Goal: Task Accomplishment & Management: Use online tool/utility

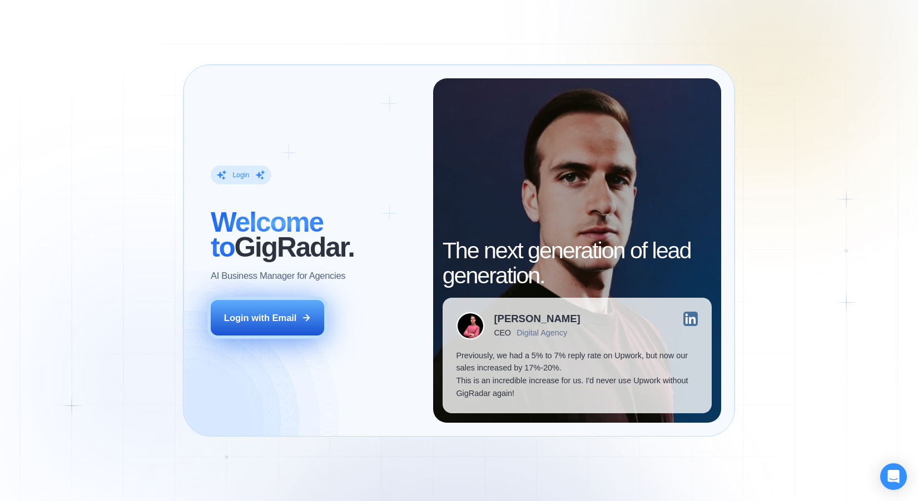
click at [270, 328] on button "Login with Email" at bounding box center [267, 318] width 113 height 36
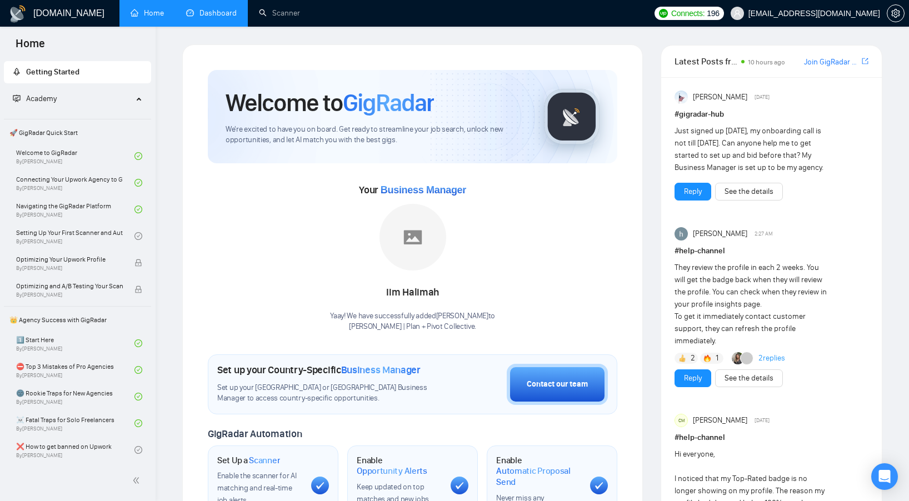
click at [228, 8] on link "Dashboard" at bounding box center [211, 12] width 51 height 9
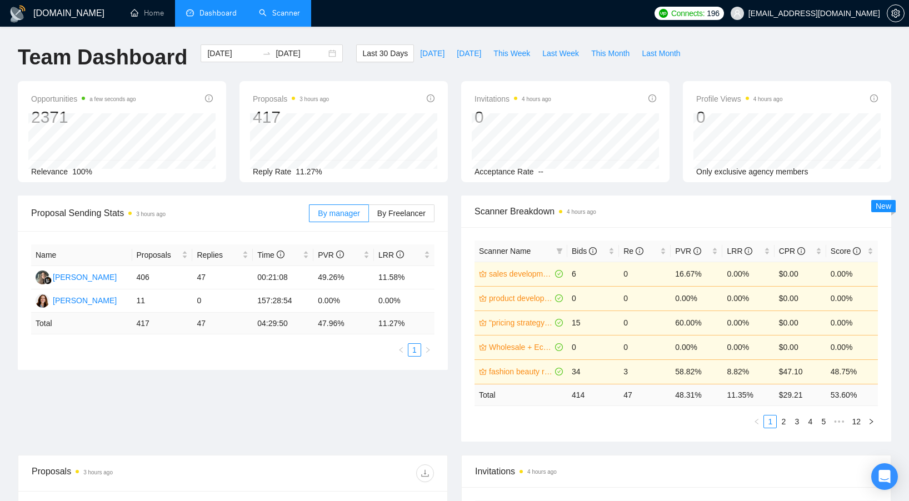
click at [290, 18] on link "Scanner" at bounding box center [279, 12] width 41 height 9
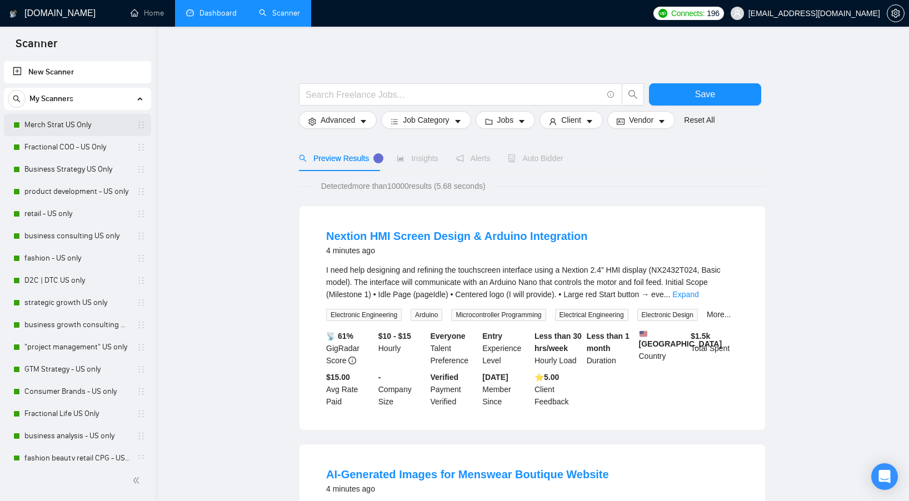
click at [55, 130] on link "Merch Strat US Only" at bounding box center [77, 125] width 106 height 22
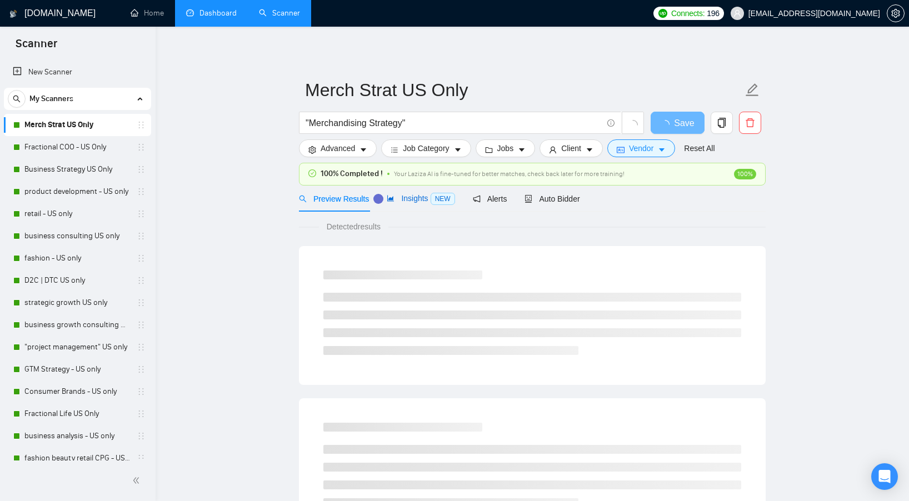
click at [421, 202] on span "Insights NEW" at bounding box center [421, 198] width 68 height 9
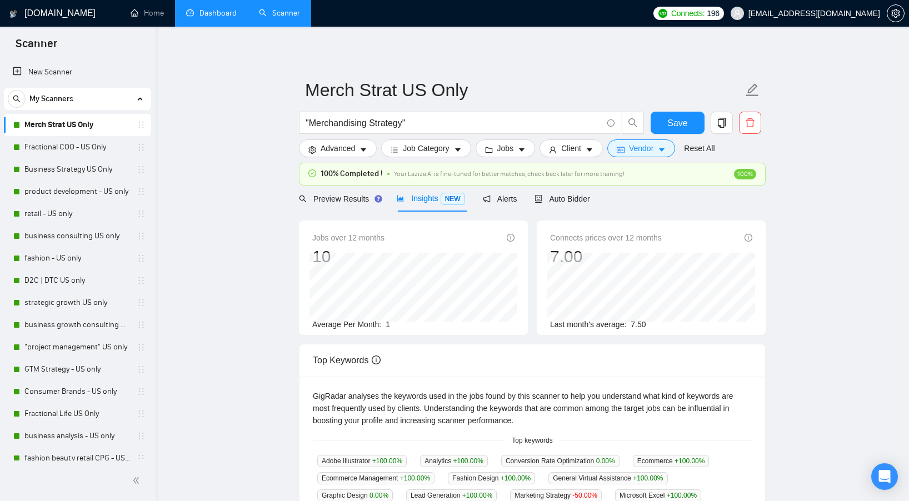
click at [229, 256] on main "Merch Strat US Only "Merchandising Strategy" Save Advanced Job Category Jobs Cl…" at bounding box center [532, 396] width 718 height 705
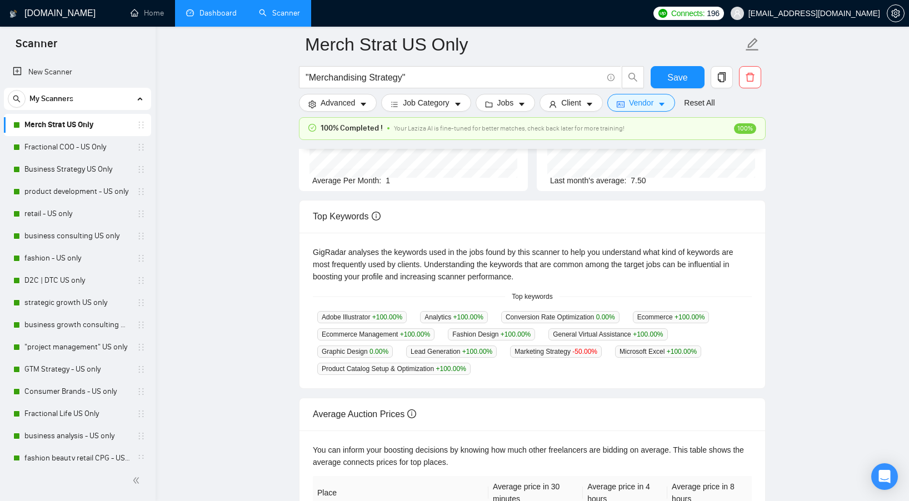
scroll to position [156, 0]
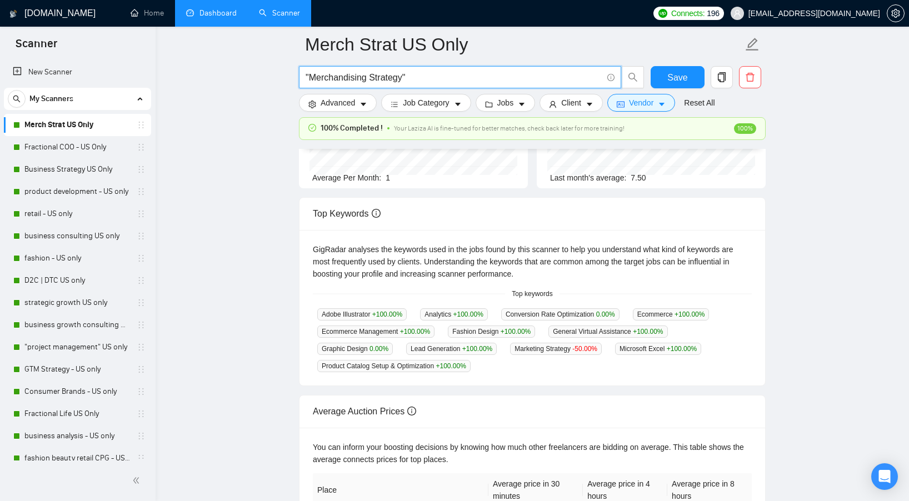
drag, startPoint x: 428, startPoint y: 76, endPoint x: 289, endPoint y: 71, distance: 139.6
click at [289, 71] on main "Merch Strat US Only "Merchandising Strategy" Save Advanced Job Category Jobs Cl…" at bounding box center [532, 246] width 718 height 714
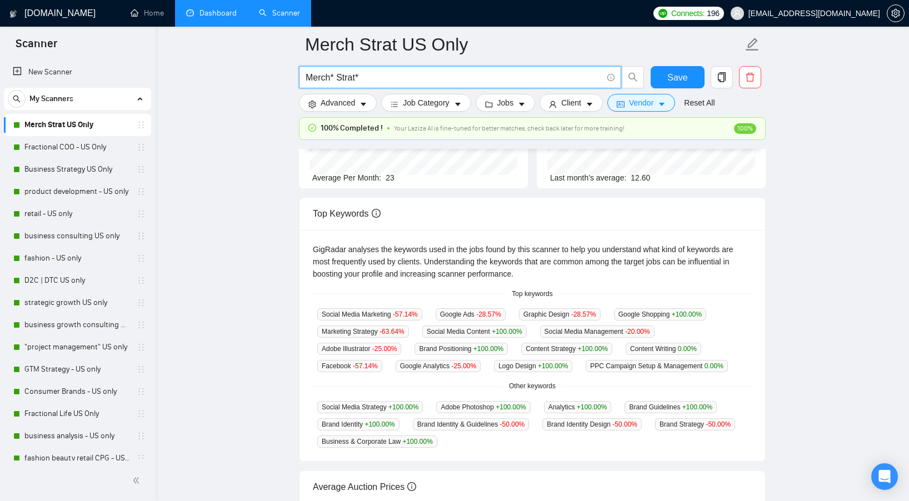
type input "Merch* Strat*"
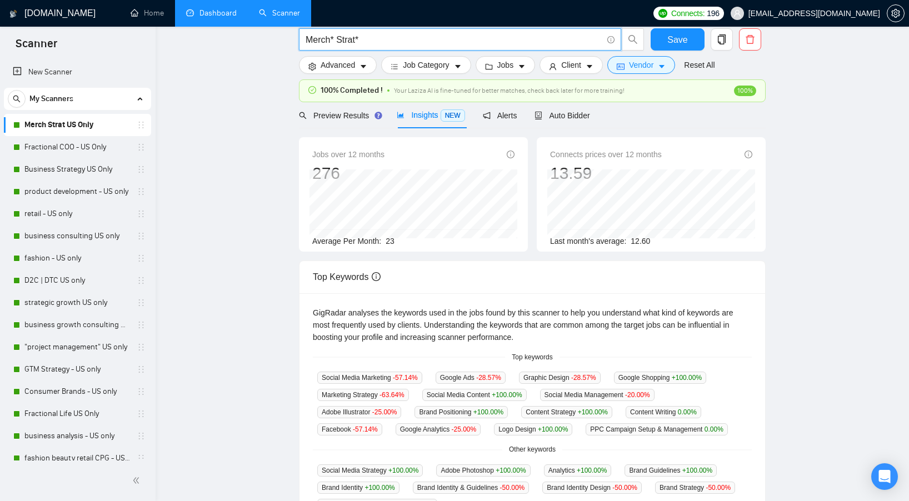
scroll to position [2, 0]
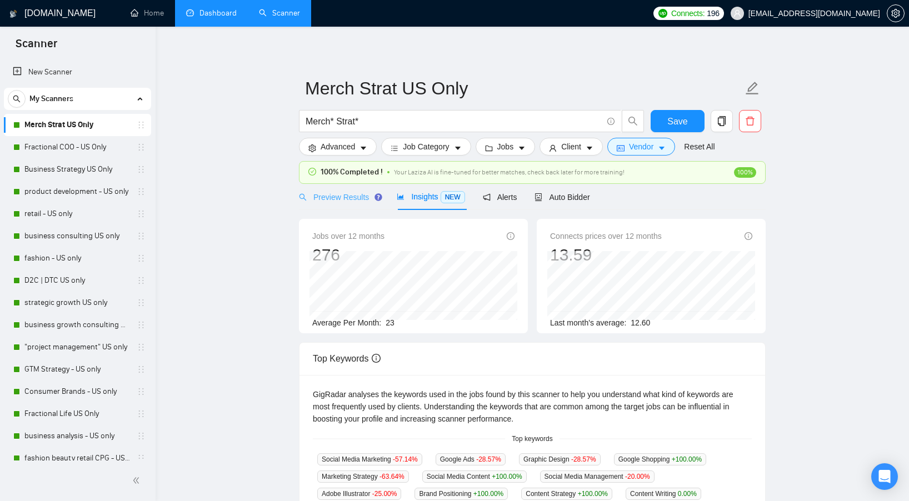
click at [344, 203] on div "Preview Results" at bounding box center [339, 197] width 80 height 26
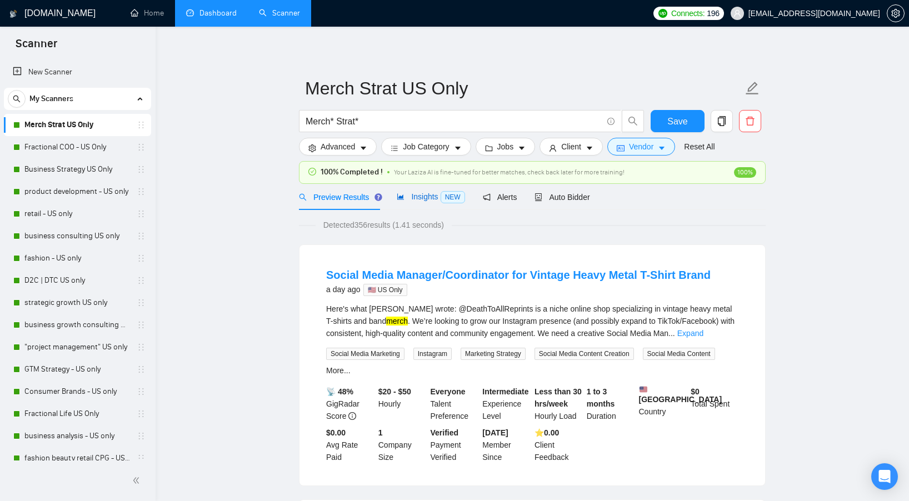
click at [435, 195] on span "Insights NEW" at bounding box center [431, 196] width 68 height 9
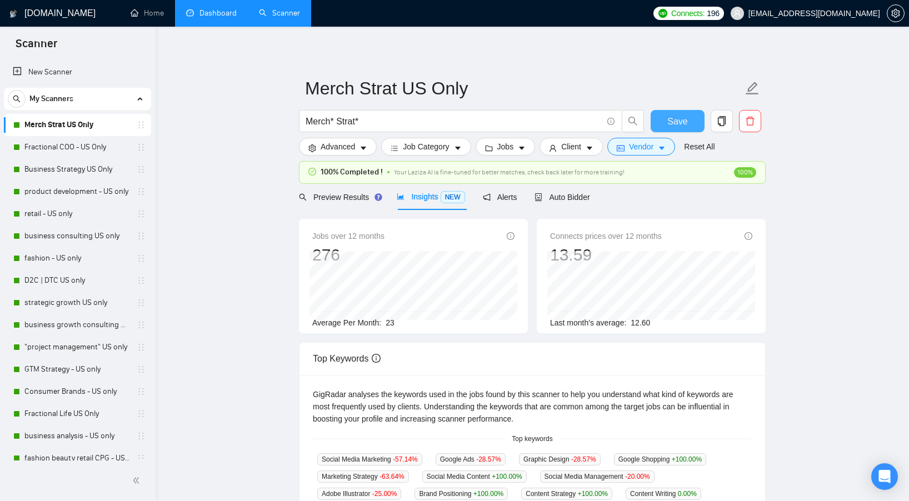
click at [687, 118] on span "Save" at bounding box center [677, 121] width 20 height 14
click at [385, 117] on input "Merch* Strat*" at bounding box center [454, 121] width 297 height 14
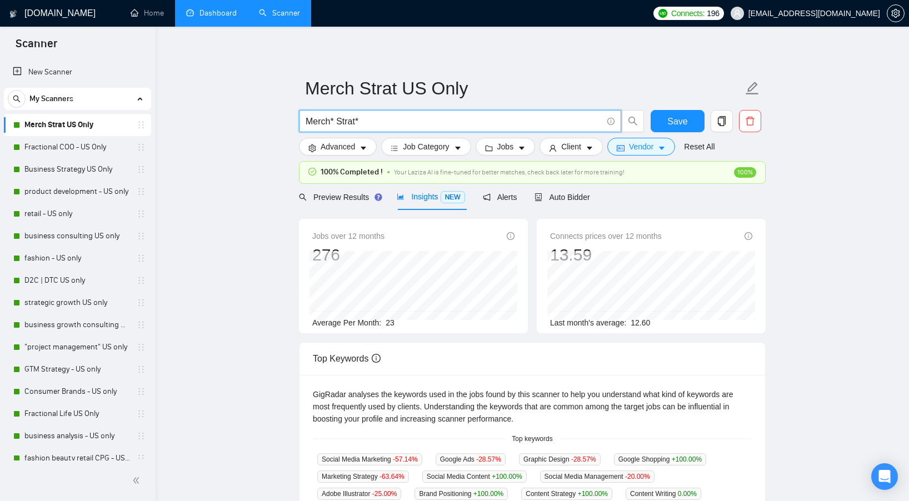
click at [385, 117] on input "Merch* Strat*" at bounding box center [454, 121] width 297 height 14
drag, startPoint x: 152, startPoint y: 161, endPoint x: 150, endPoint y: 185, distance: 24.5
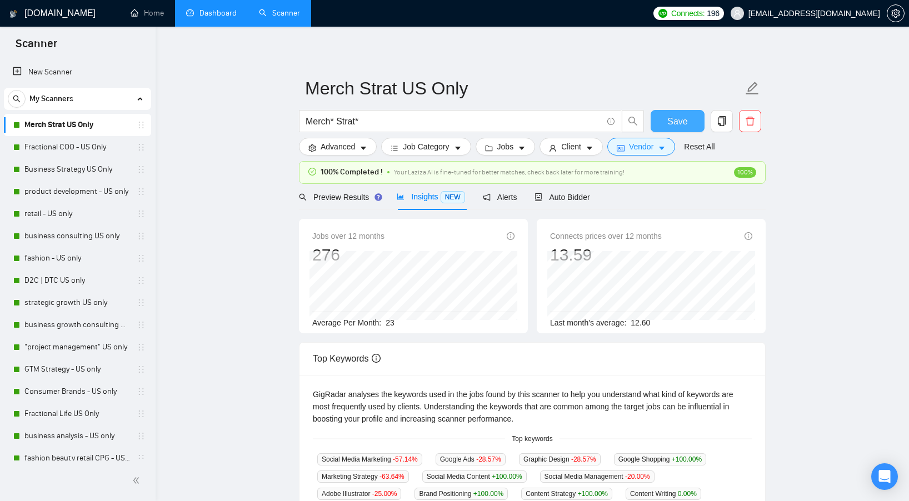
click at [670, 123] on span "Save" at bounding box center [677, 121] width 20 height 14
click at [81, 147] on link "Fractional COO - US Only" at bounding box center [77, 147] width 106 height 22
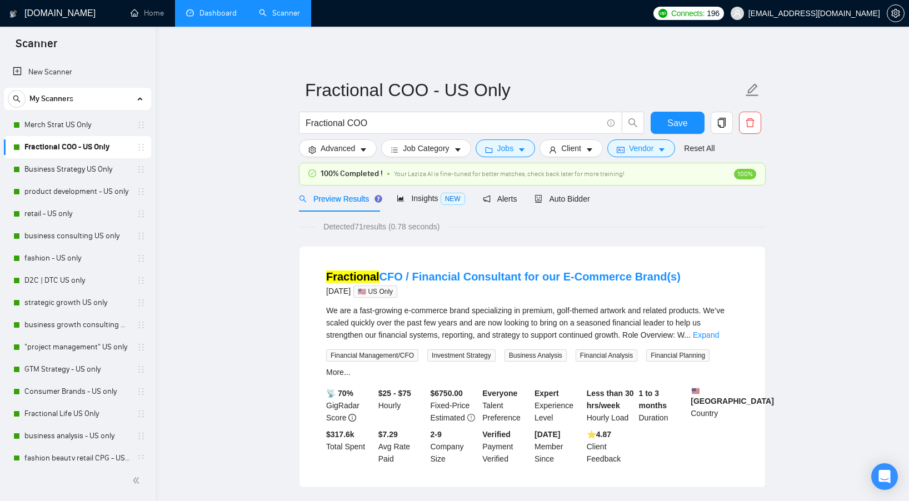
click at [445, 203] on span "NEW" at bounding box center [453, 199] width 24 height 12
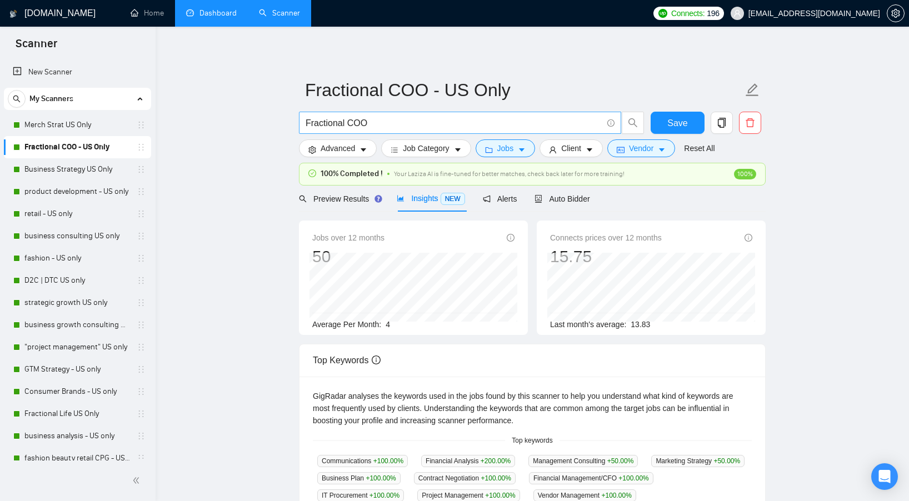
click at [363, 123] on input "Fractional COO" at bounding box center [454, 123] width 297 height 14
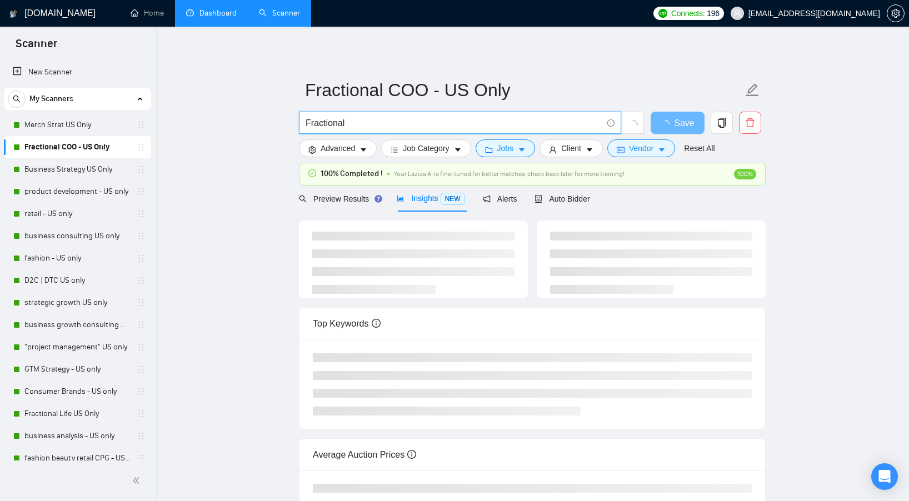
type input "Fractional"
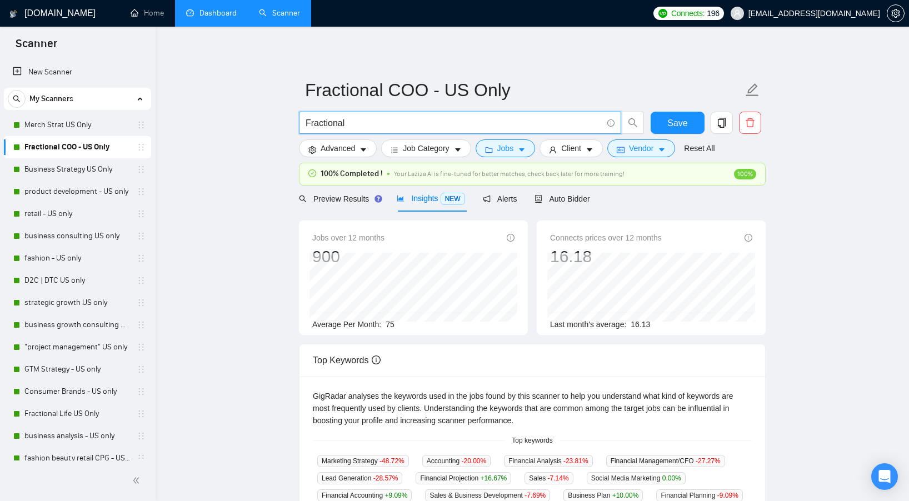
click at [231, 288] on main "Fractional COO - US Only Fractional Save Advanced Job Category Jobs Client Vend…" at bounding box center [532, 436] width 718 height 785
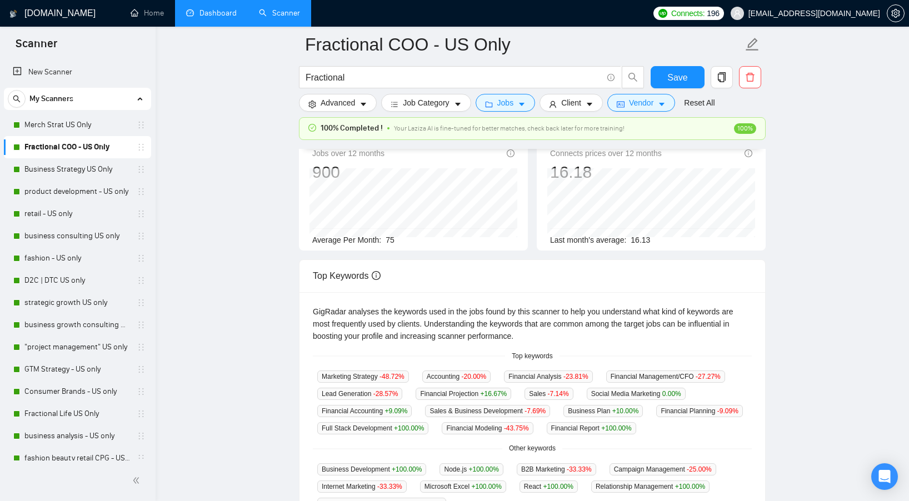
scroll to position [111, 0]
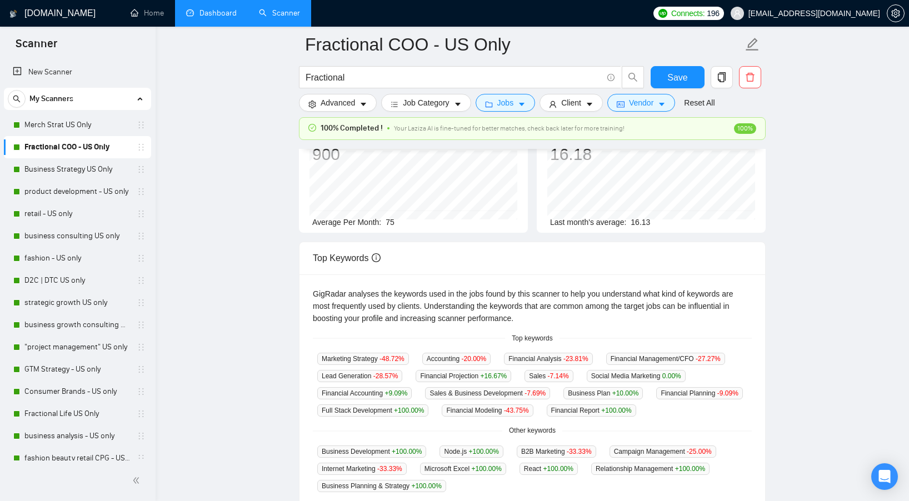
click at [231, 288] on main "Fractional COO - US Only Fractional Save Advanced Job Category Jobs Client Vend…" at bounding box center [532, 330] width 718 height 794
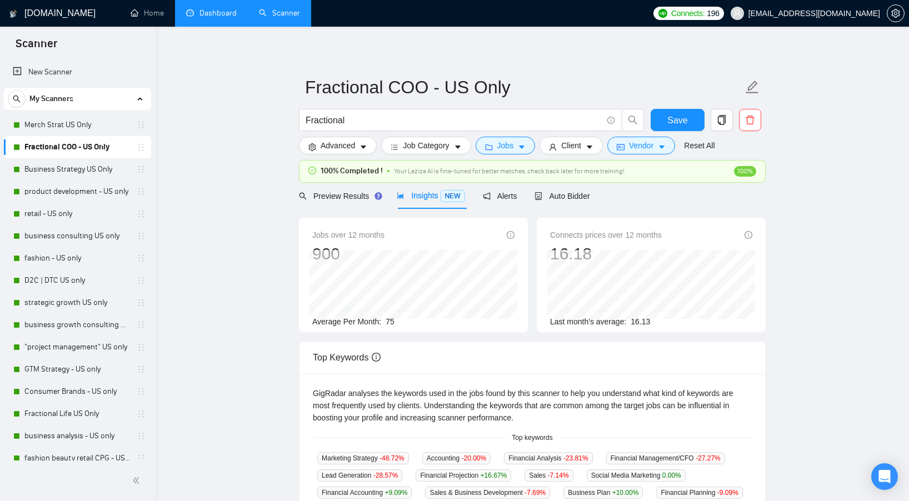
scroll to position [0, 0]
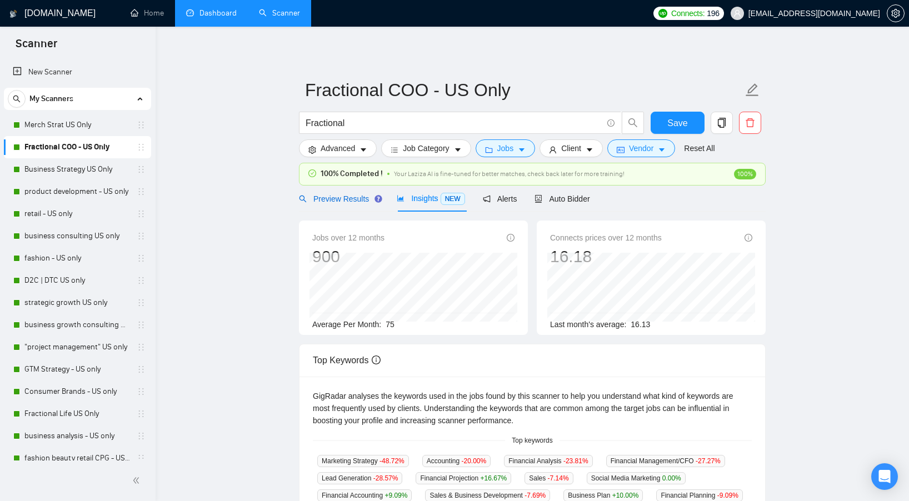
click at [345, 201] on span "Preview Results" at bounding box center [339, 199] width 80 height 9
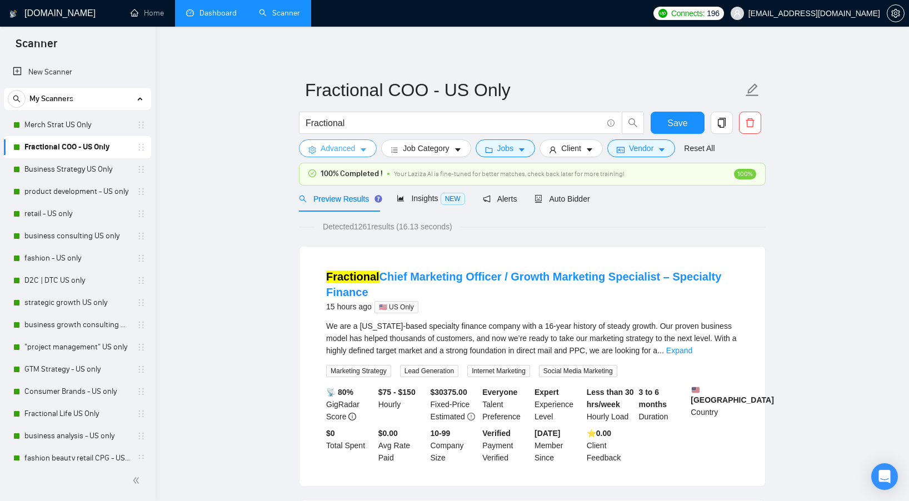
click at [346, 152] on span "Advanced" at bounding box center [338, 148] width 34 height 12
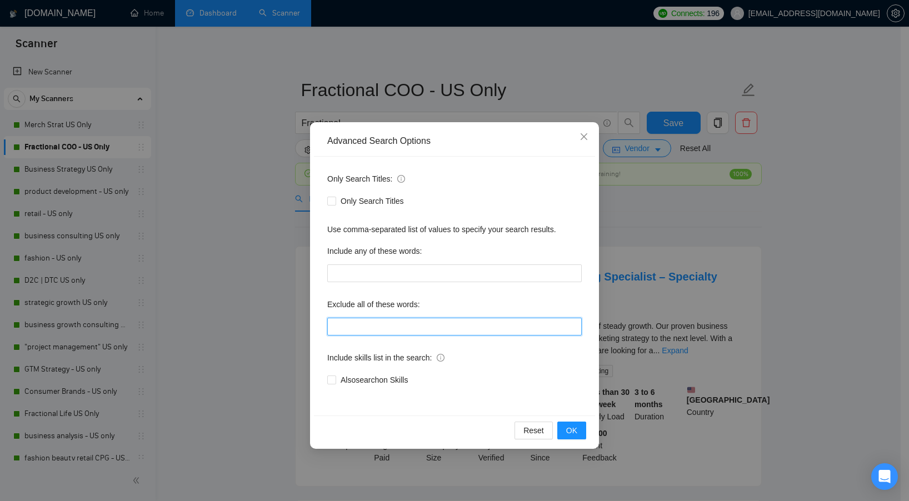
click at [363, 326] on input "text" at bounding box center [454, 327] width 255 height 18
click at [276, 317] on div "Advanced Search Options Only Search Titles: Only Search Titles Use comma-separa…" at bounding box center [454, 250] width 909 height 501
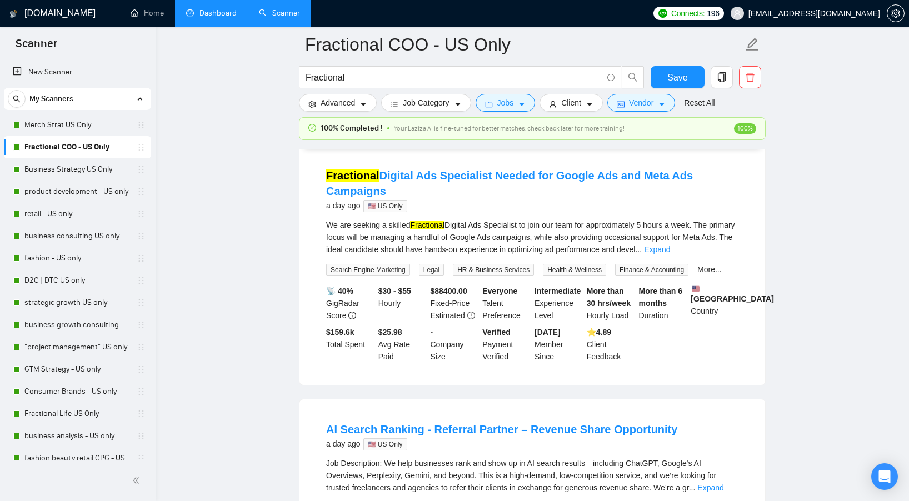
scroll to position [1134, 0]
click at [660, 74] on button "Save" at bounding box center [678, 77] width 54 height 22
click at [81, 173] on link "Business Strategy US Only" at bounding box center [77, 169] width 106 height 22
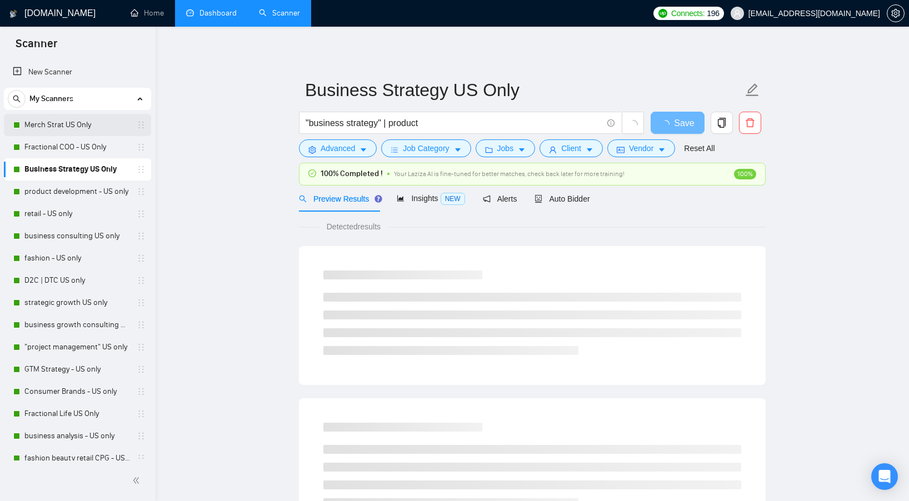
click at [86, 125] on link "Merch Strat US Only" at bounding box center [77, 125] width 106 height 22
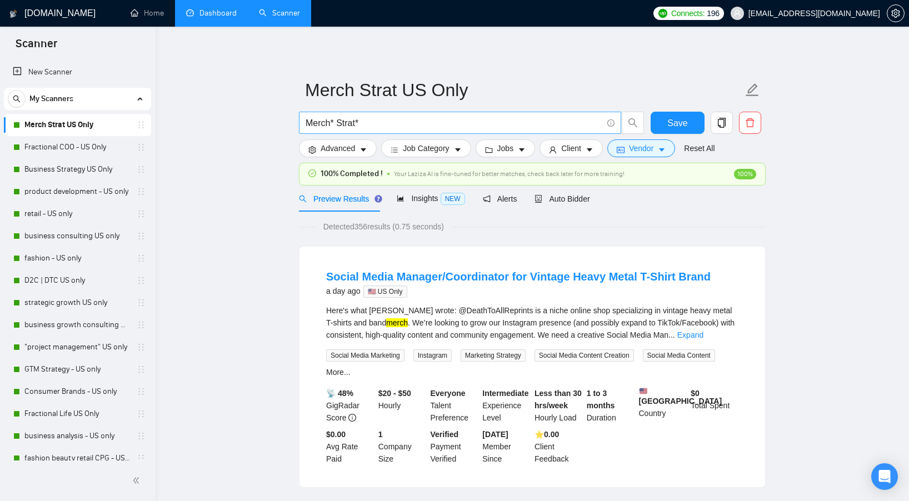
click at [380, 123] on input "Merch* Strat*" at bounding box center [454, 123] width 297 height 14
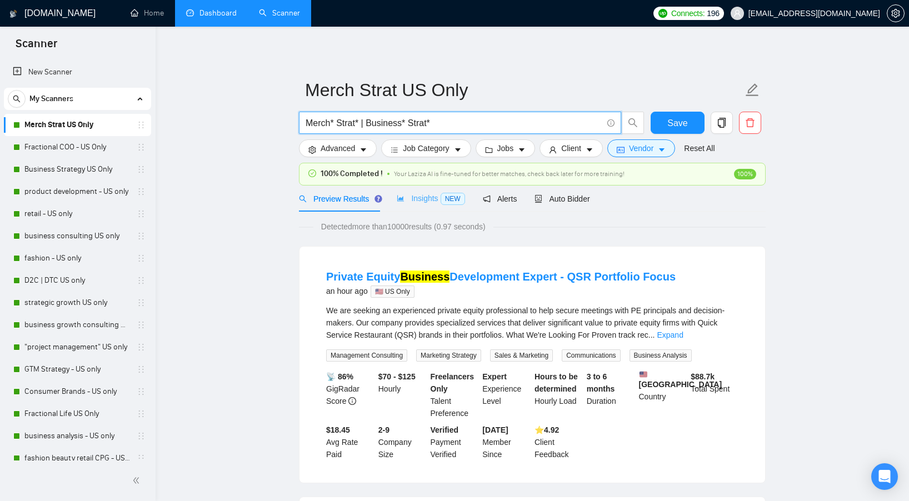
type input "Merch* Strat* | Business* Strat*"
click at [427, 200] on span "Insights NEW" at bounding box center [431, 198] width 68 height 9
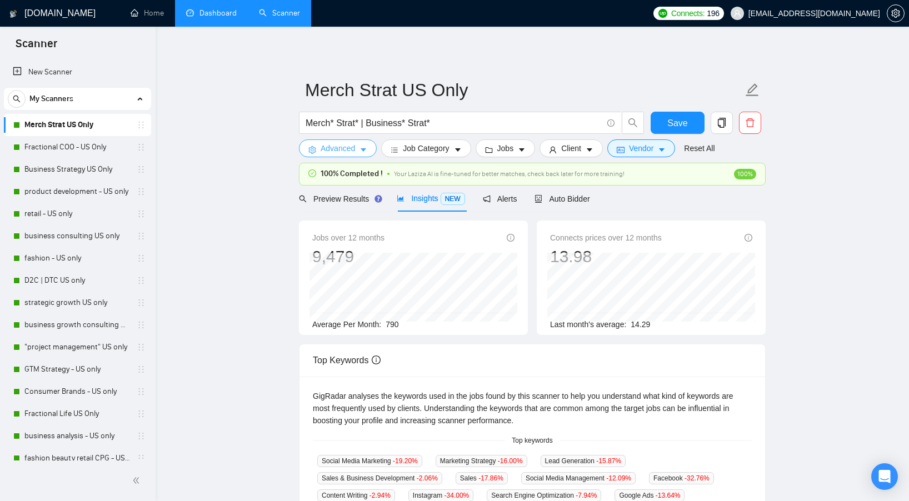
click at [349, 155] on span "Advanced" at bounding box center [338, 148] width 34 height 12
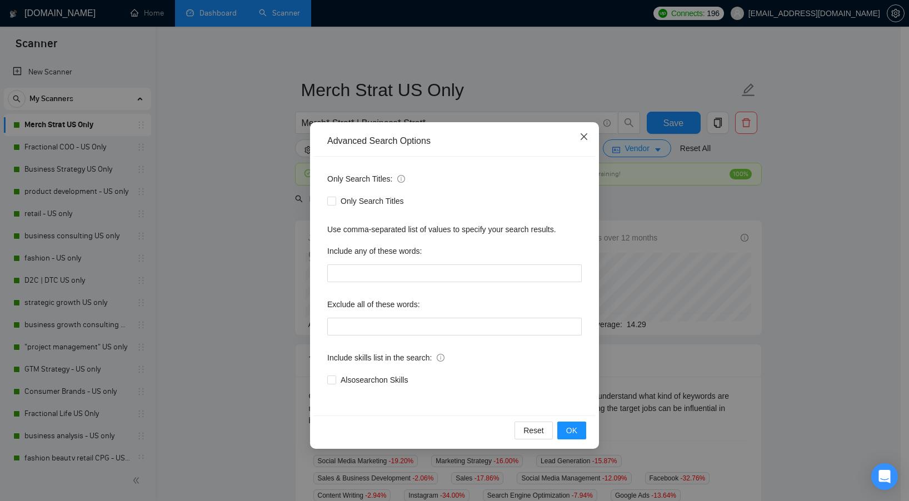
click at [582, 138] on icon "close" at bounding box center [584, 136] width 9 height 9
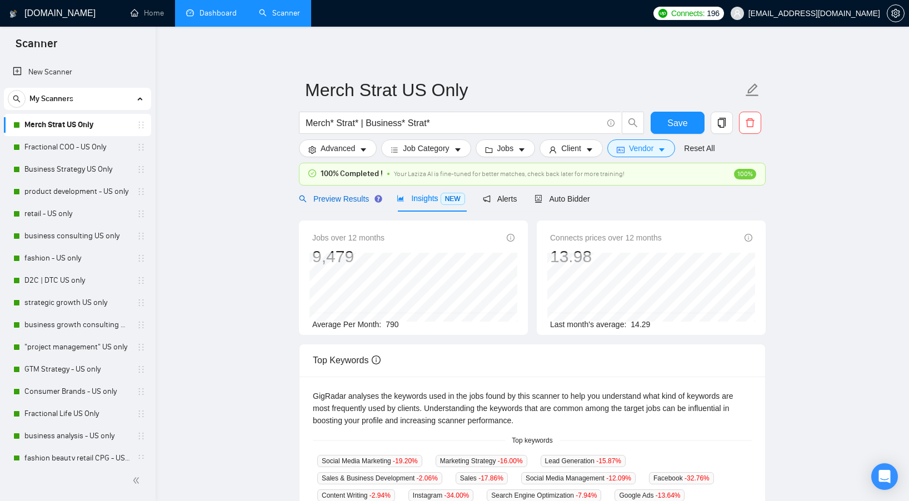
click at [333, 200] on span "Preview Results" at bounding box center [339, 199] width 80 height 9
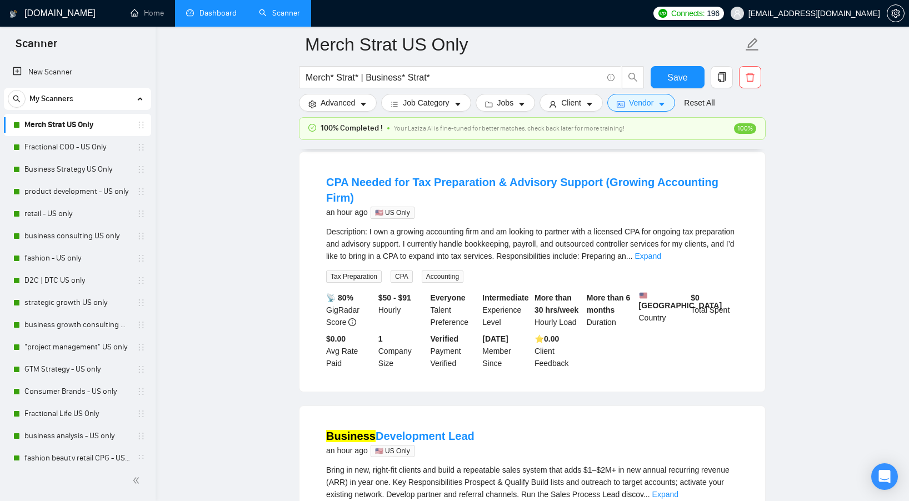
scroll to position [356, 0]
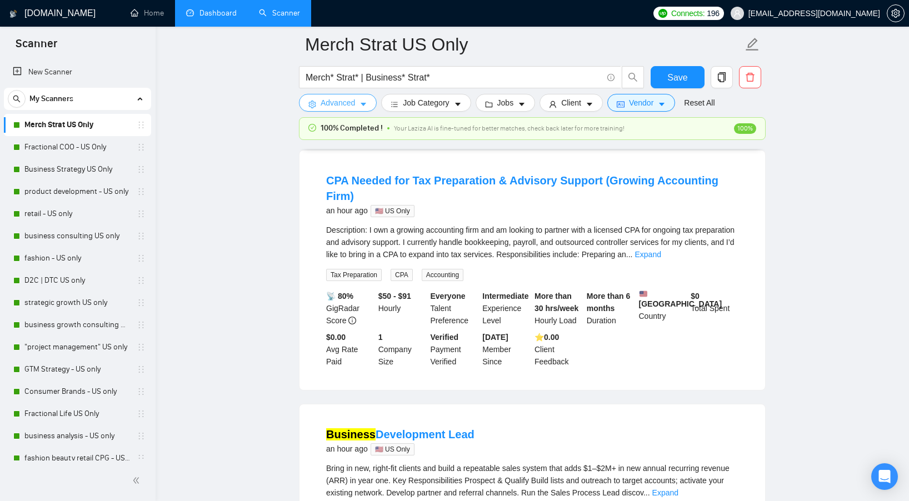
click at [354, 104] on span "Advanced" at bounding box center [338, 103] width 34 height 12
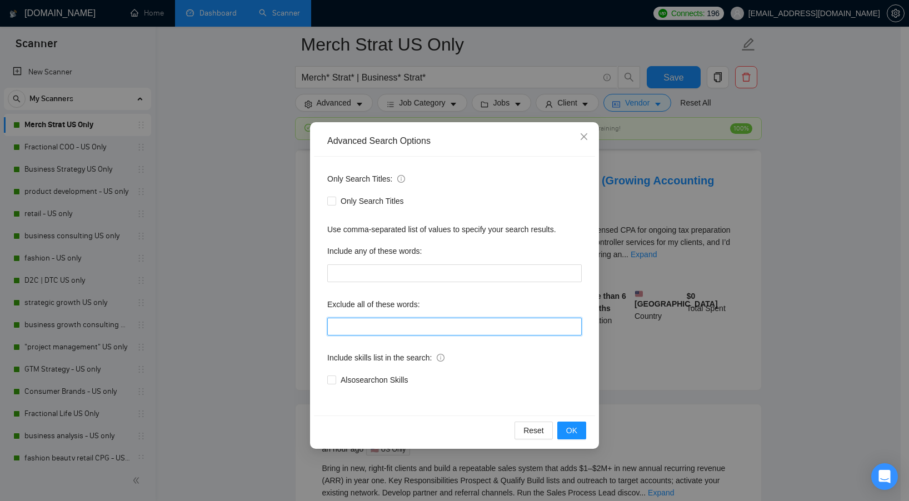
click at [361, 334] on input "text" at bounding box center [454, 327] width 255 height 18
type input ""tax preparation""
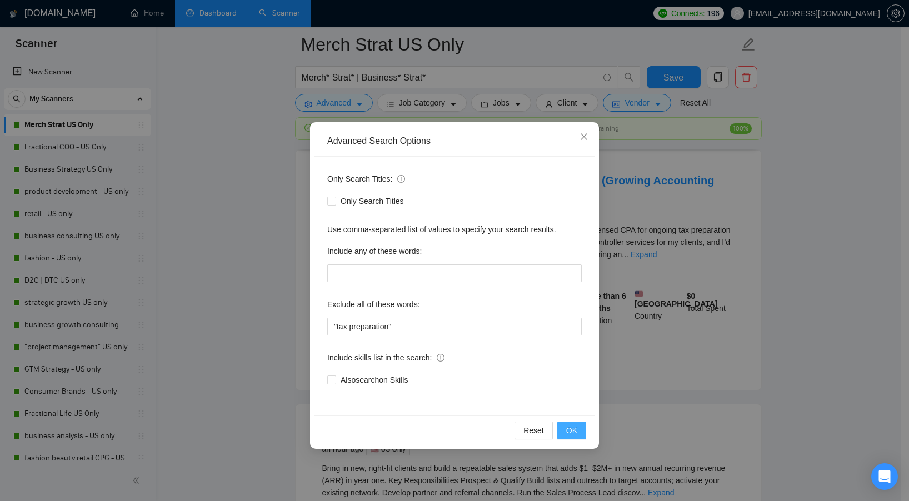
click at [570, 427] on span "OK" at bounding box center [571, 431] width 11 height 12
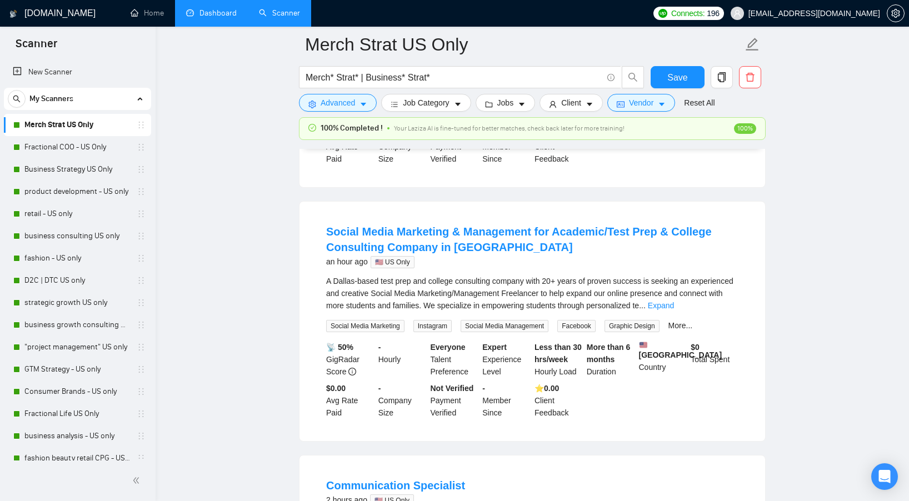
scroll to position [845, 0]
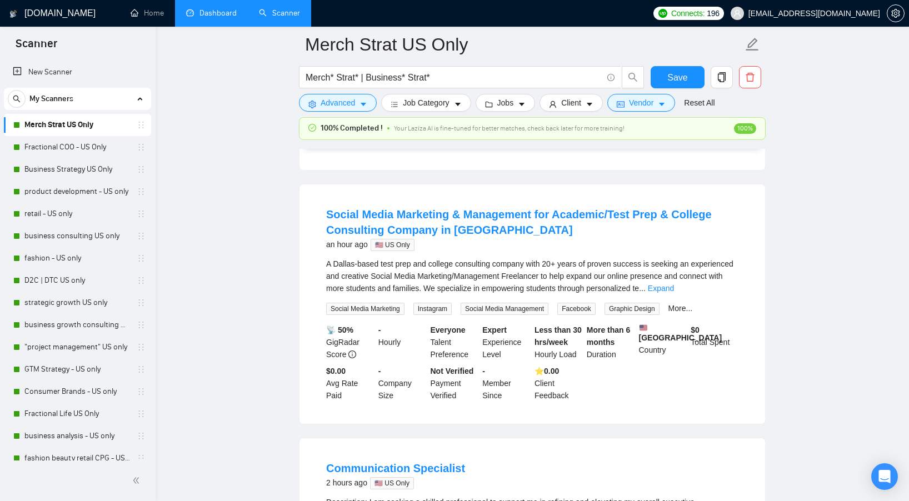
click at [306, 206] on div "Social Media Marketing & Management for Academic/Test Prep & College Consulting…" at bounding box center [533, 305] width 466 height 240
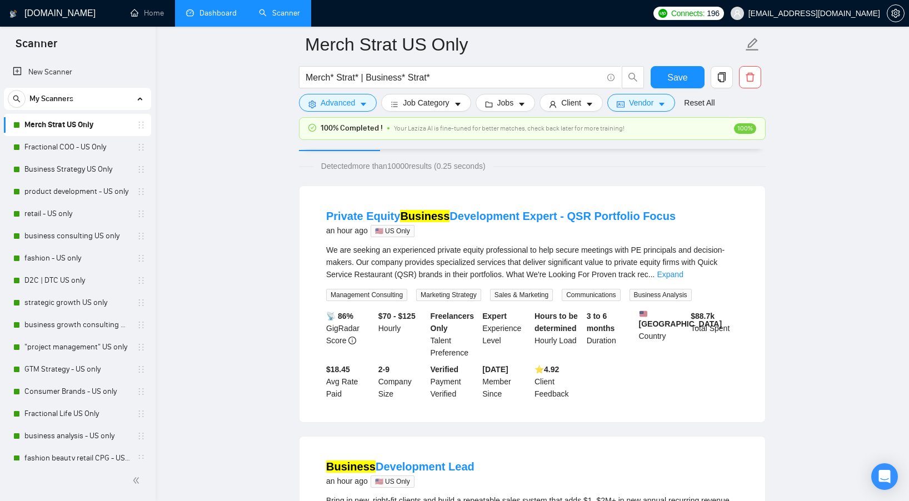
scroll to position [89, 0]
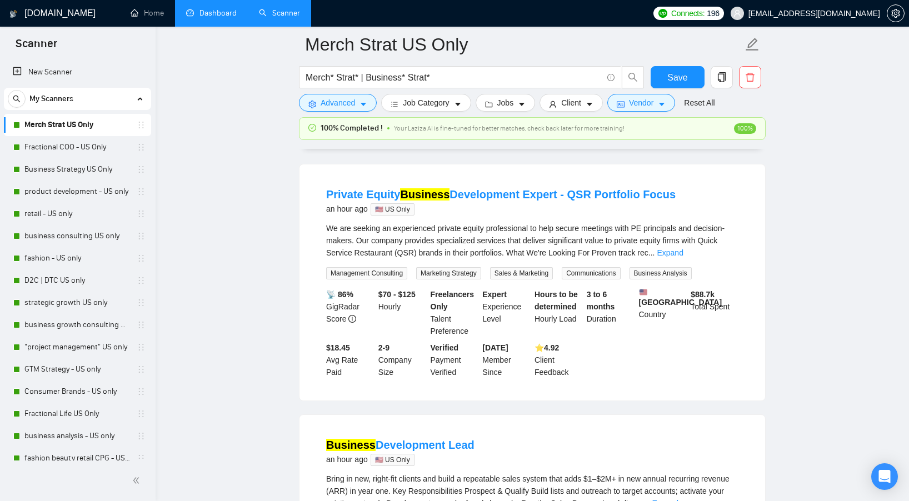
scroll to position [0, 0]
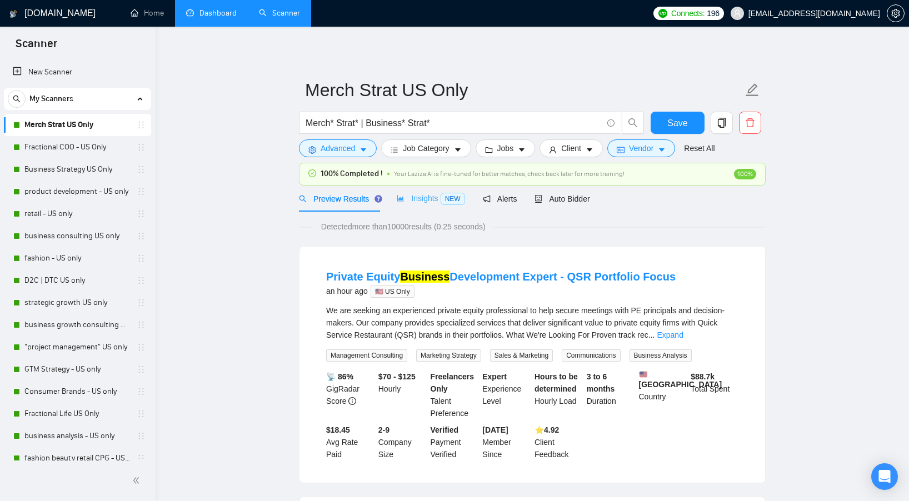
click at [423, 206] on div "Insights NEW" at bounding box center [431, 199] width 68 height 26
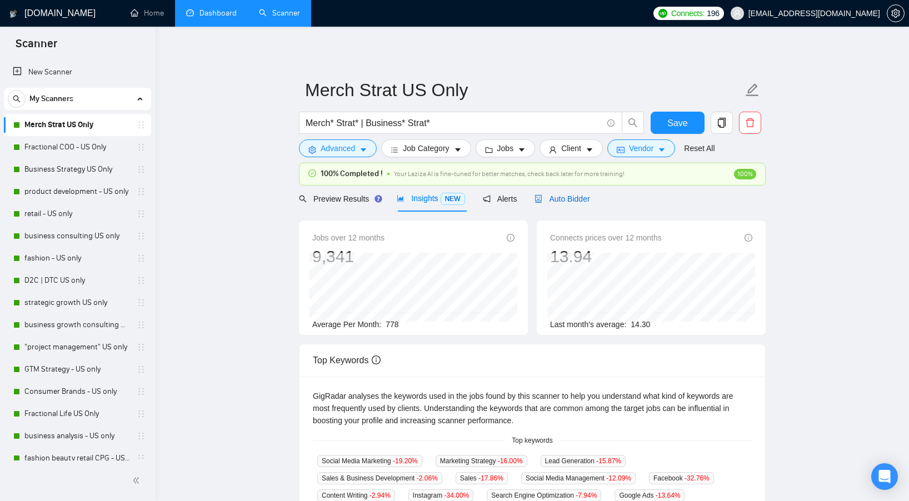
click at [581, 201] on span "Auto Bidder" at bounding box center [562, 199] width 55 height 9
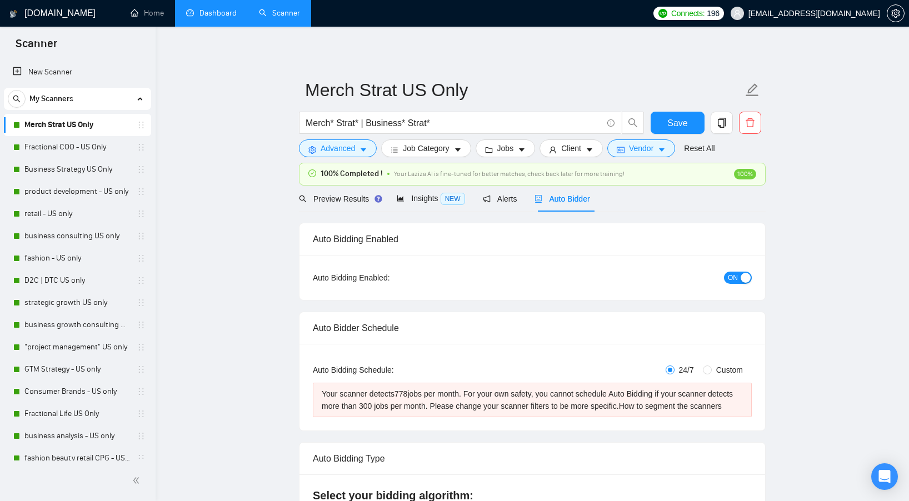
checkbox input "true"
click at [410, 197] on span "Insights NEW" at bounding box center [431, 198] width 68 height 9
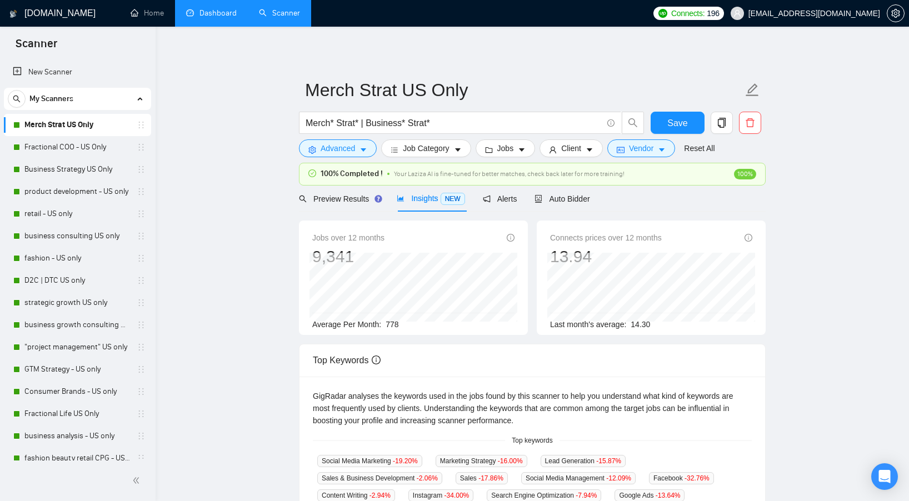
click at [213, 235] on main "Merch Strat US Only Merch* Strat* | Business* Strat* Save Advanced Job Category…" at bounding box center [532, 436] width 718 height 785
click at [268, 305] on main "Merch Strat US Only Merch* Strat* | Business* Strat* Save Advanced Job Category…" at bounding box center [532, 436] width 718 height 785
click at [366, 151] on icon "caret-down" at bounding box center [364, 150] width 8 height 8
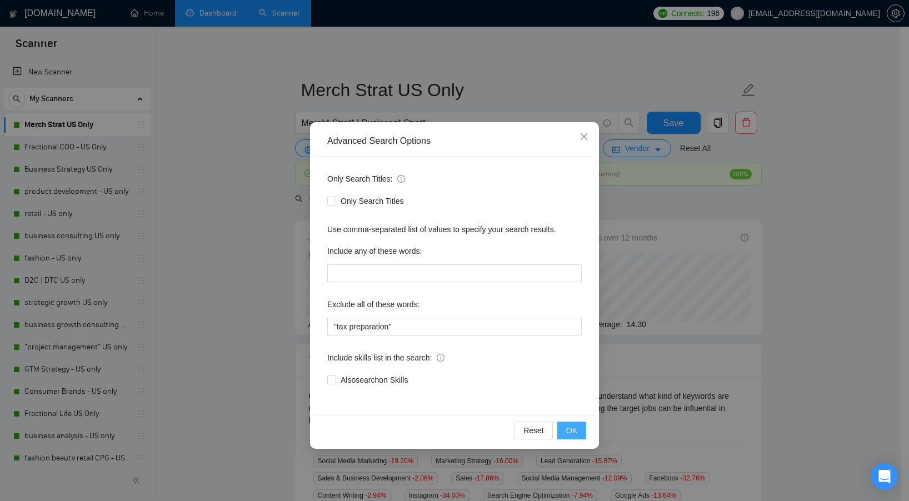
click at [562, 428] on button "OK" at bounding box center [571, 431] width 29 height 18
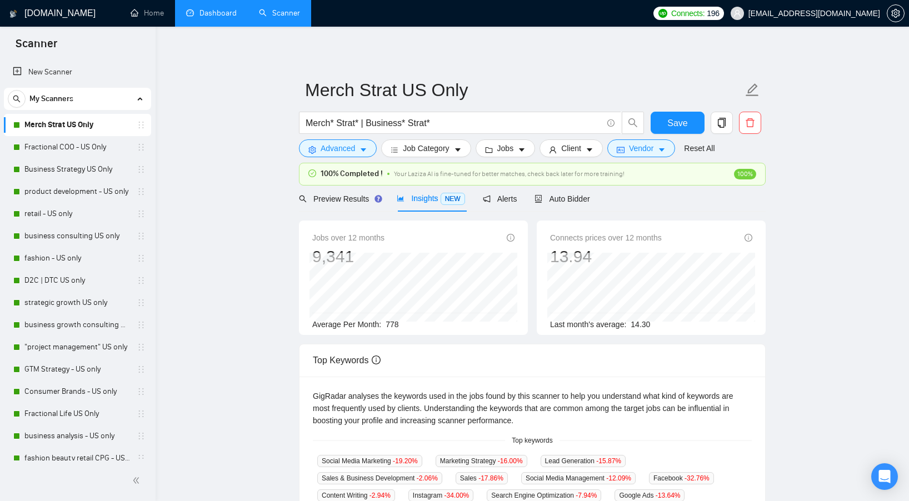
click at [286, 333] on main "Merch Strat US Only Merch* Strat* | Business* Strat* Save Advanced Job Category…" at bounding box center [532, 436] width 718 height 785
click at [353, 200] on span "Preview Results" at bounding box center [339, 199] width 80 height 9
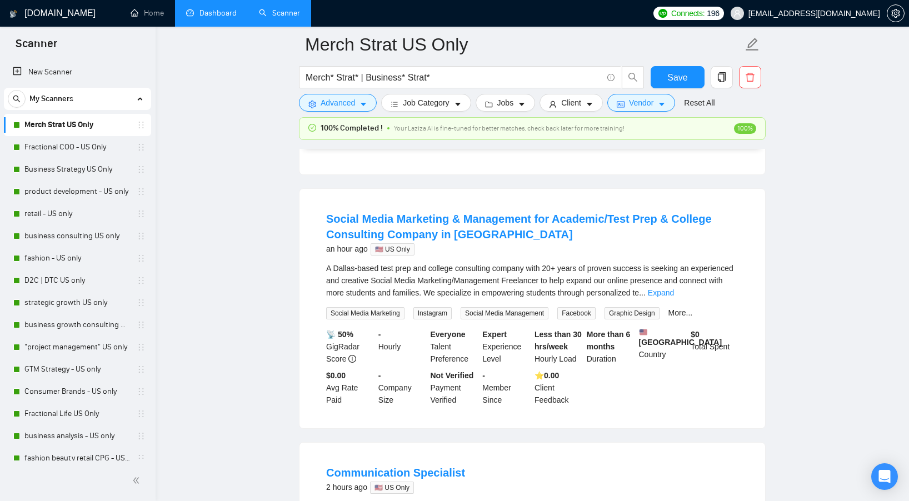
scroll to position [845, 0]
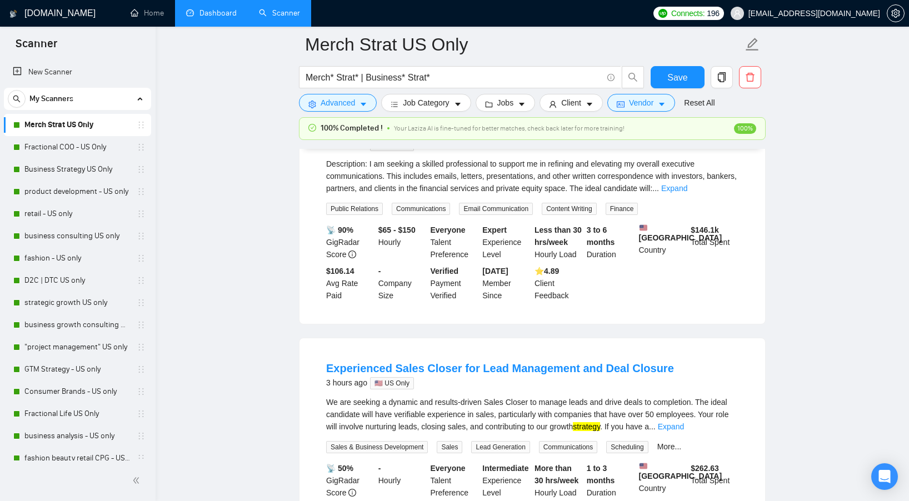
scroll to position [1200, 0]
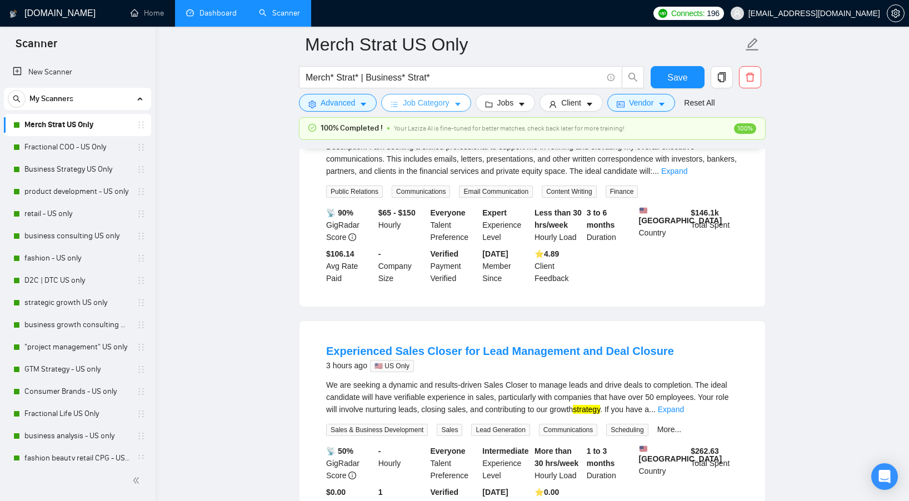
click at [415, 109] on span "Job Category" at bounding box center [426, 103] width 46 height 12
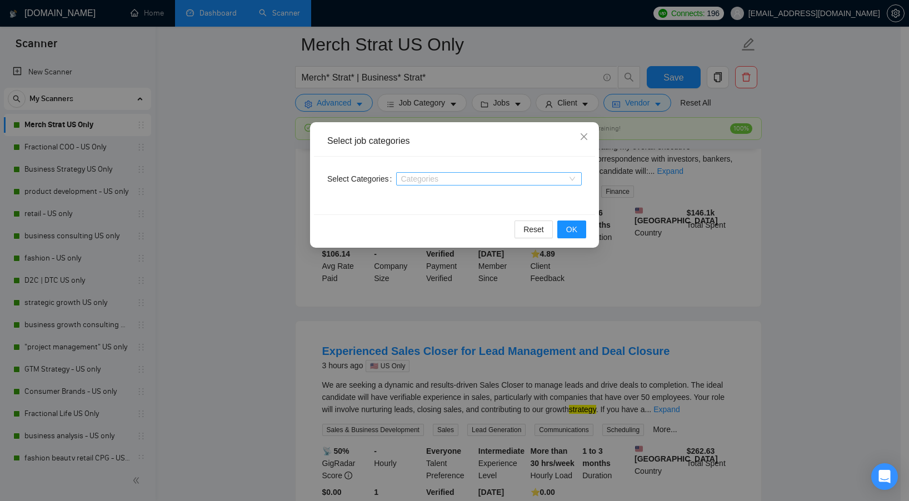
click at [437, 180] on div at bounding box center [483, 179] width 169 height 9
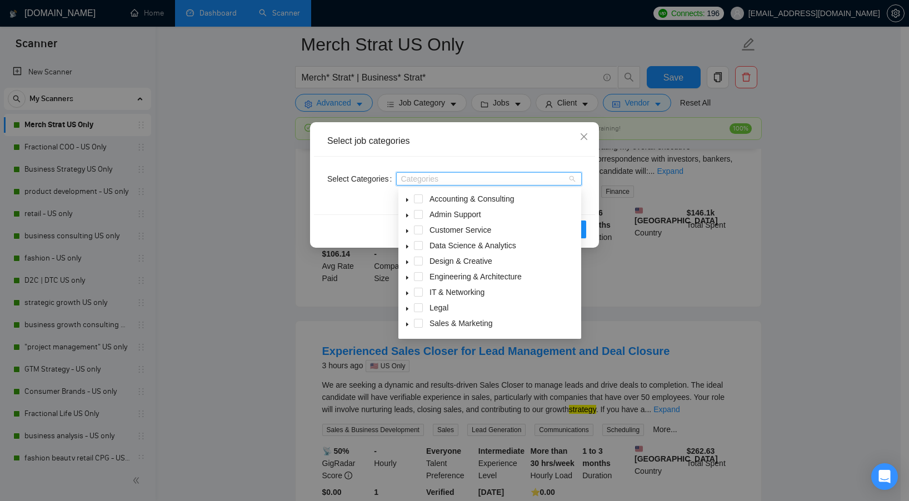
click at [408, 202] on icon "caret-down" at bounding box center [408, 200] width 6 height 6
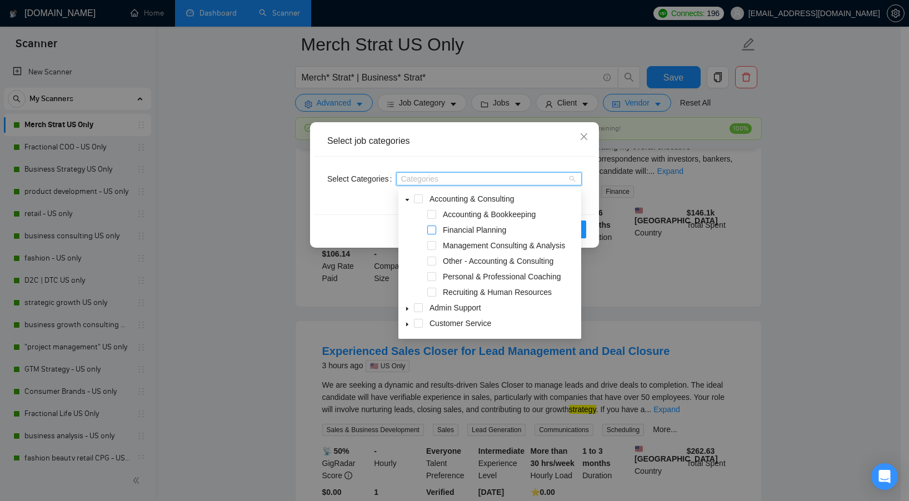
click at [430, 232] on span at bounding box center [431, 230] width 9 height 9
click at [431, 246] on span at bounding box center [431, 245] width 9 height 9
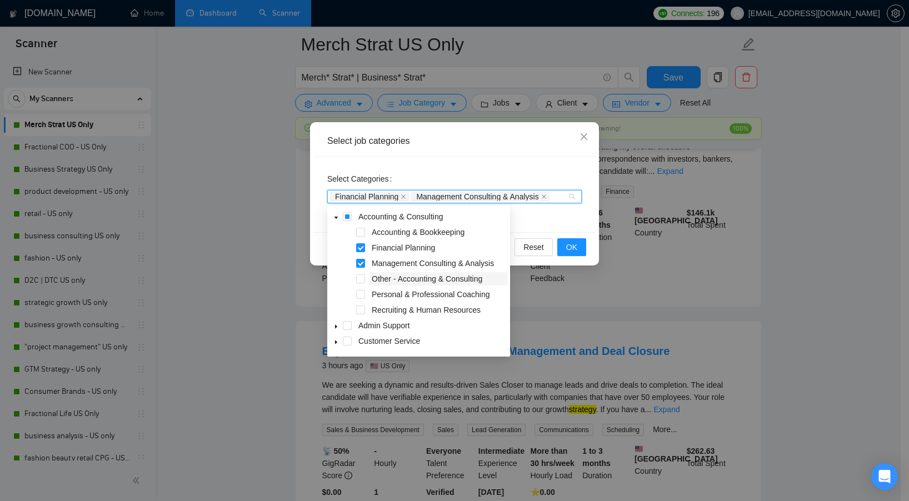
click at [420, 282] on span "Other - Accounting & Consulting" at bounding box center [427, 279] width 111 height 9
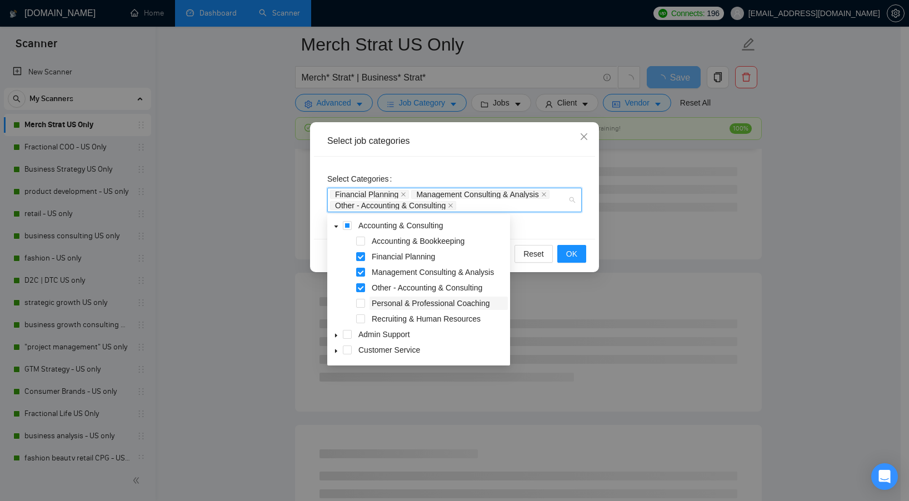
click at [421, 302] on span "Personal & Professional Coaching" at bounding box center [431, 303] width 118 height 9
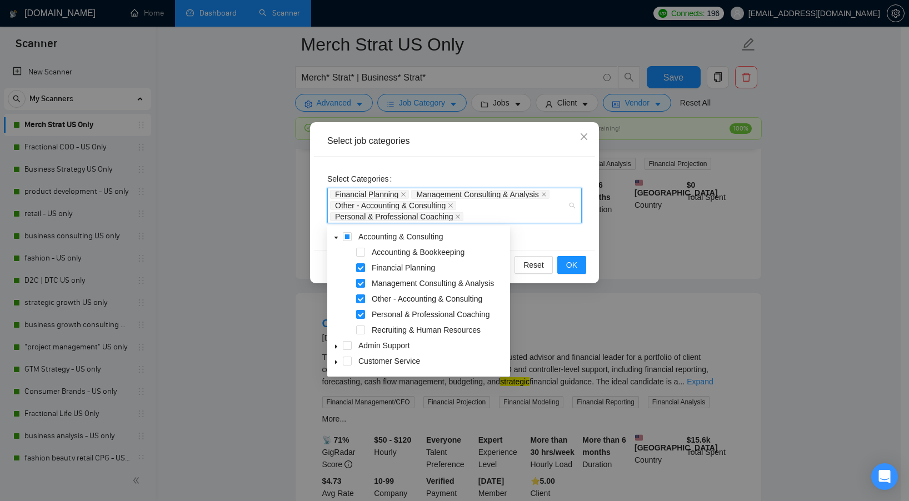
click at [340, 345] on span at bounding box center [336, 345] width 13 height 13
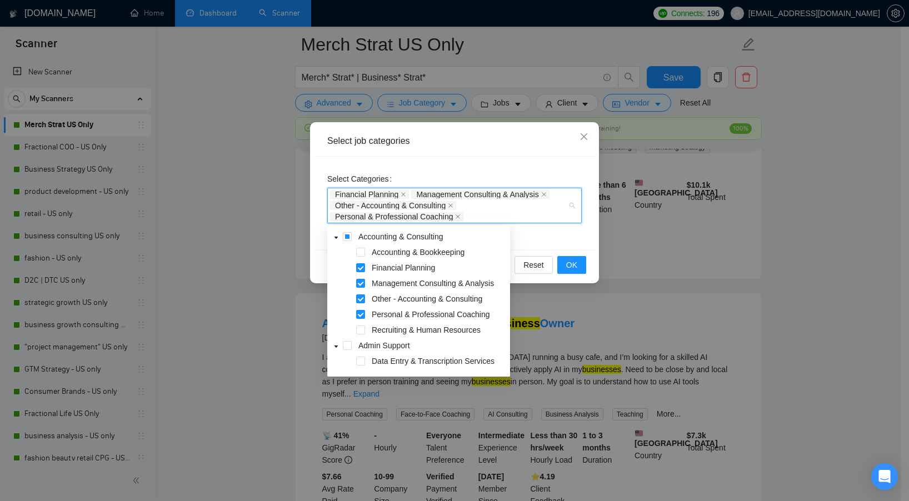
click at [342, 292] on span at bounding box center [336, 298] width 13 height 13
click at [336, 329] on span at bounding box center [336, 329] width 13 height 13
click at [337, 235] on icon "caret-down" at bounding box center [336, 238] width 6 height 6
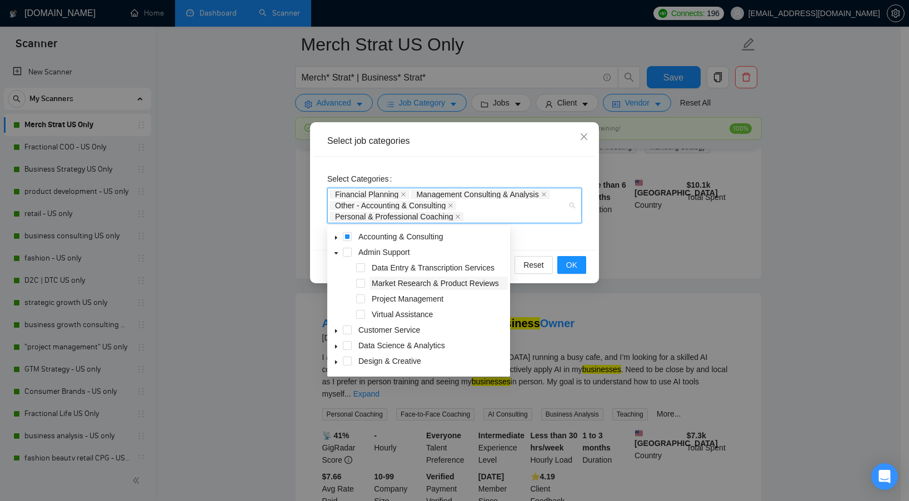
click at [403, 282] on span "Market Research & Product Reviews" at bounding box center [435, 283] width 127 height 9
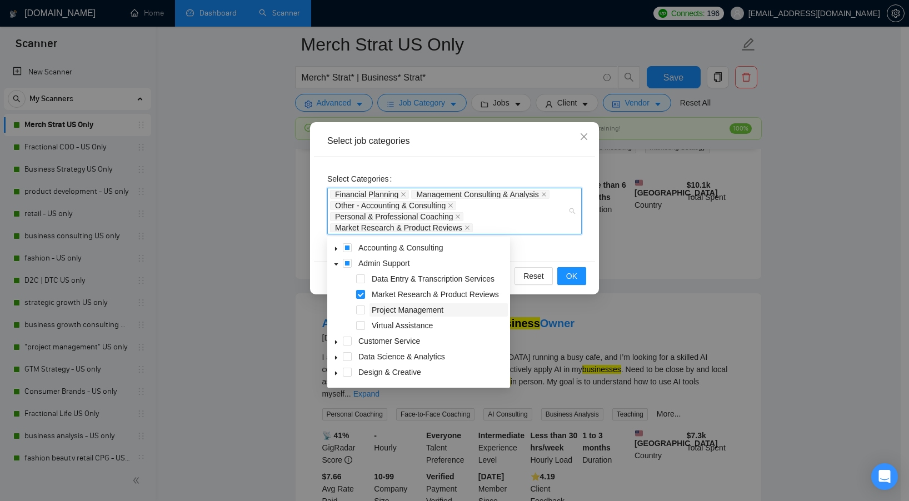
click at [394, 313] on span "Project Management" at bounding box center [408, 310] width 72 height 9
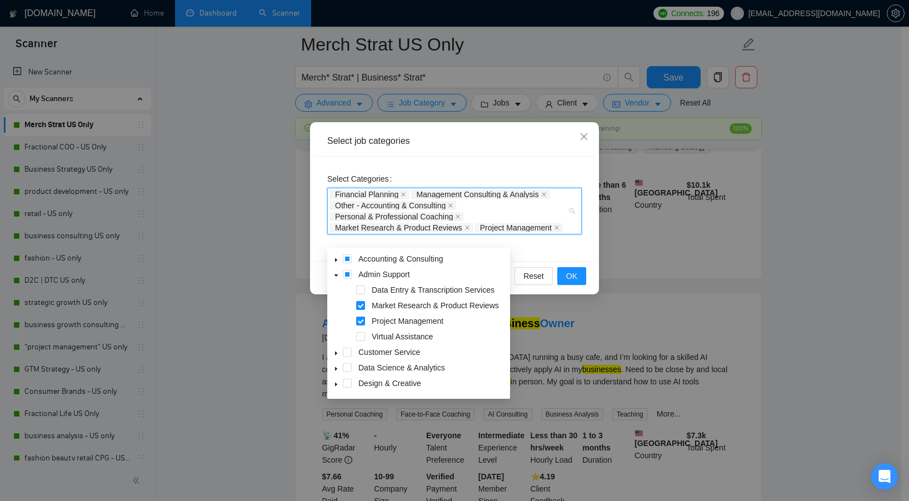
click at [336, 275] on icon "caret-down" at bounding box center [337, 276] width 4 height 2
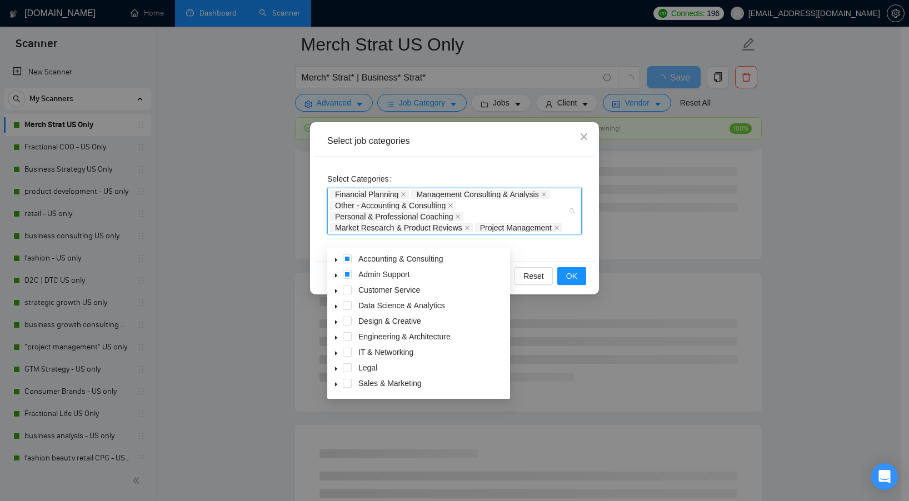
click at [334, 291] on icon "caret-down" at bounding box center [336, 291] width 6 height 6
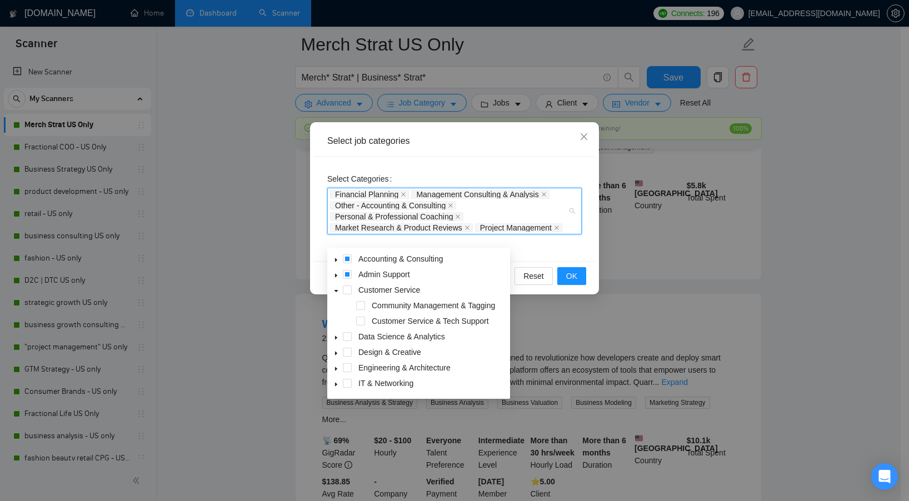
click at [334, 291] on icon "caret-down" at bounding box center [336, 291] width 6 height 6
click at [335, 302] on span at bounding box center [336, 305] width 13 height 13
click at [336, 304] on icon "caret-down" at bounding box center [336, 307] width 6 height 6
click at [360, 368] on span at bounding box center [360, 367] width 9 height 9
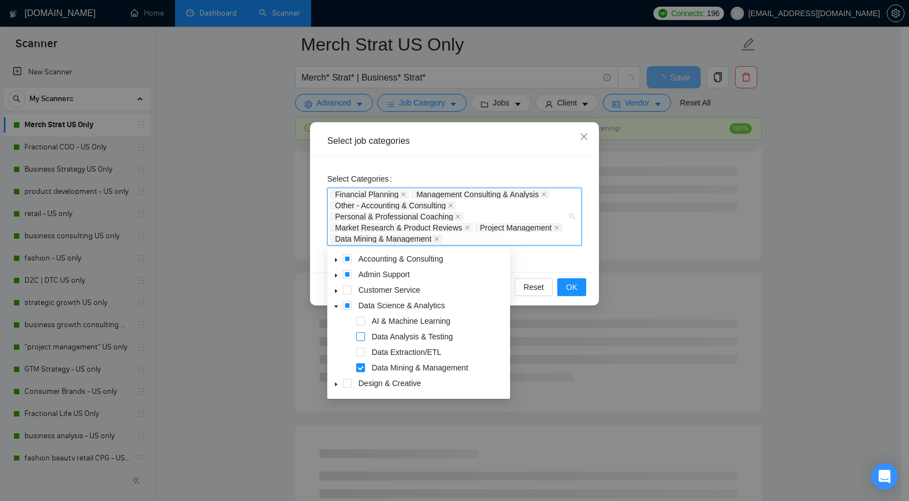
click at [362, 336] on span at bounding box center [360, 336] width 9 height 9
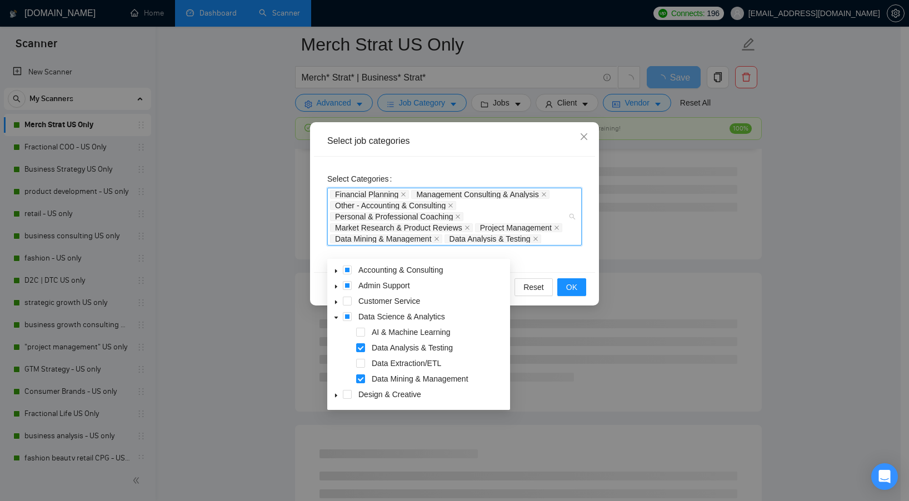
click at [336, 315] on icon "caret-down" at bounding box center [336, 318] width 6 height 6
click at [335, 334] on icon "caret-down" at bounding box center [336, 334] width 6 height 6
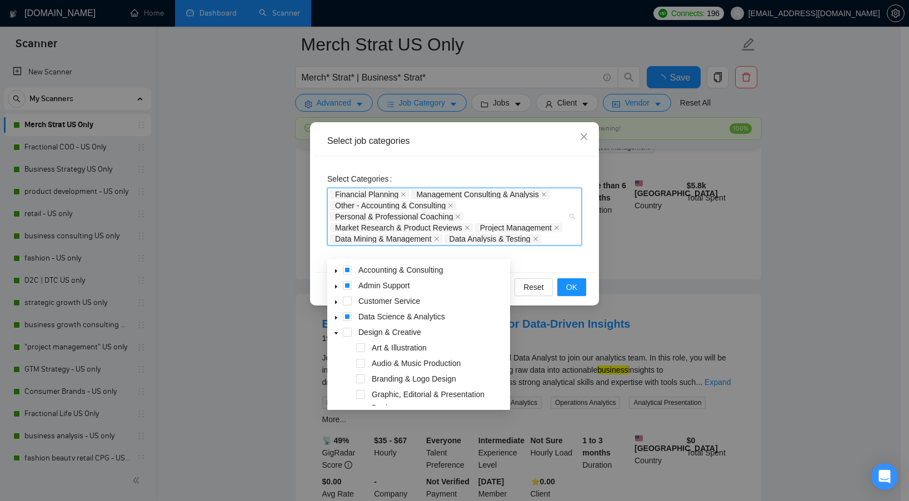
click at [338, 344] on span at bounding box center [336, 347] width 13 height 13
click at [336, 333] on icon "caret-down" at bounding box center [337, 333] width 4 height 2
click at [346, 395] on span at bounding box center [347, 394] width 9 height 9
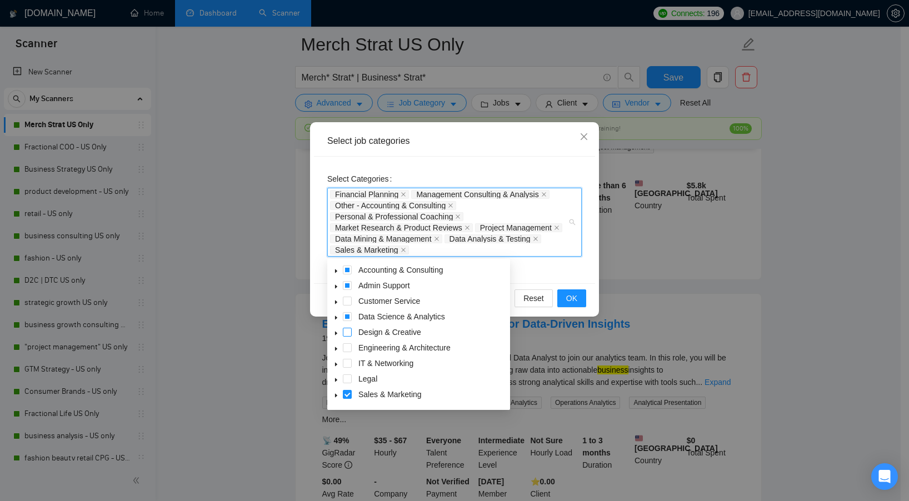
click at [350, 333] on span at bounding box center [347, 332] width 9 height 9
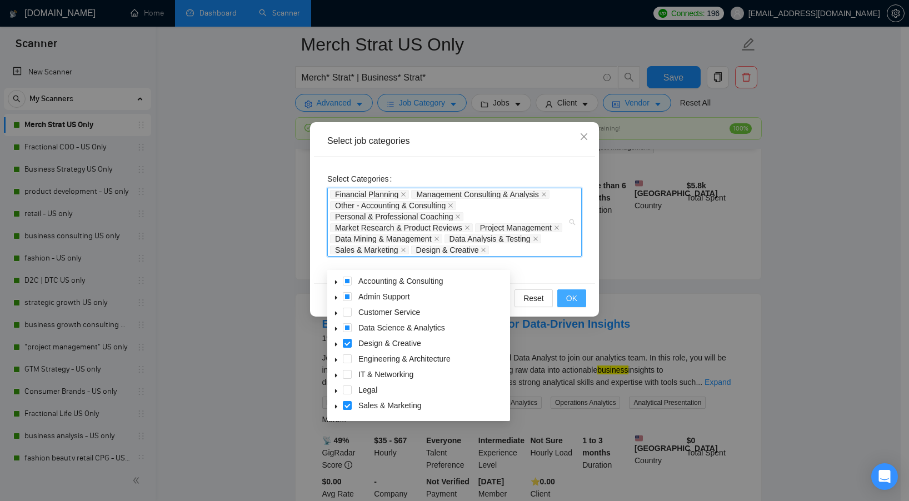
click at [577, 307] on button "OK" at bounding box center [571, 299] width 29 height 18
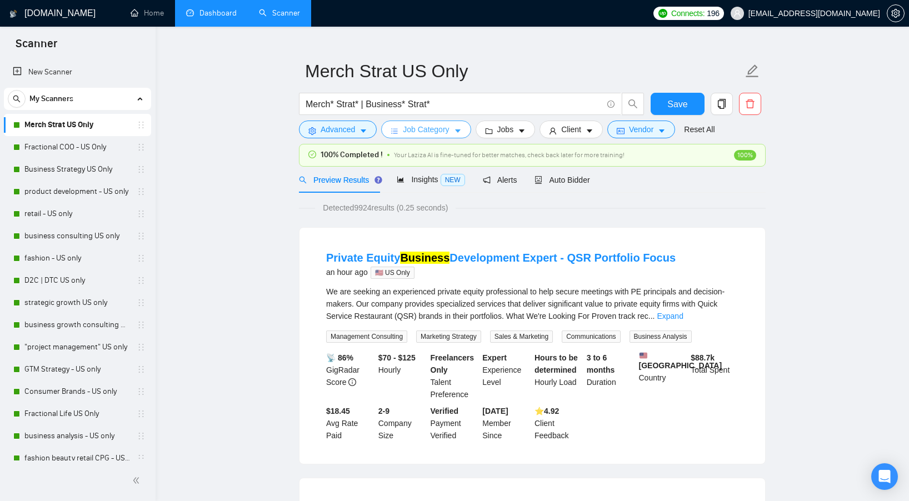
scroll to position [0, 0]
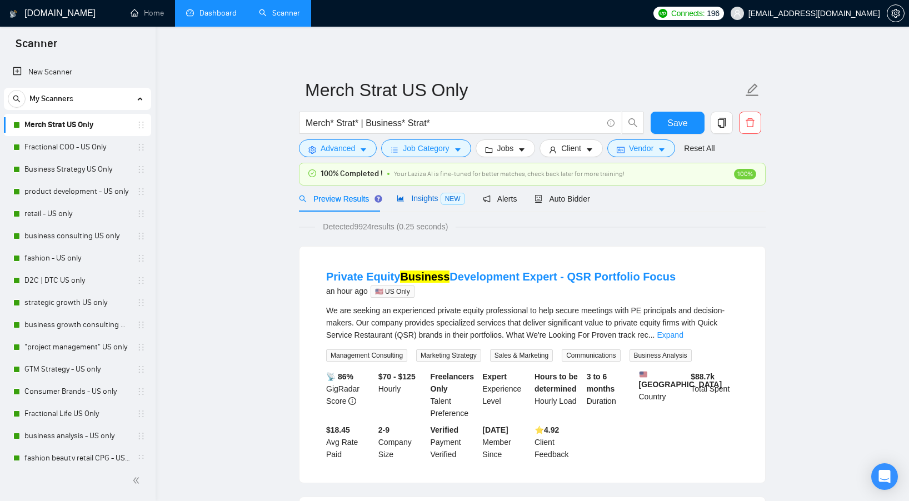
click at [422, 197] on span "Insights NEW" at bounding box center [431, 198] width 68 height 9
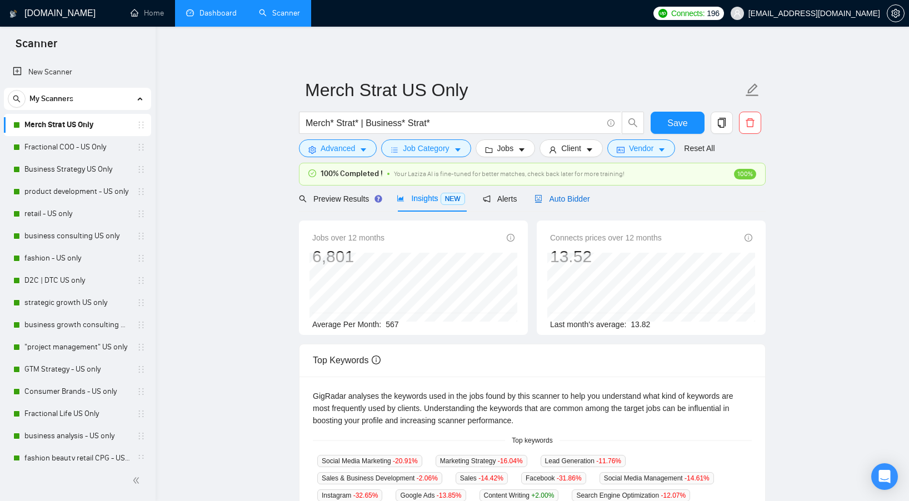
click at [581, 203] on span "Auto Bidder" at bounding box center [562, 199] width 55 height 9
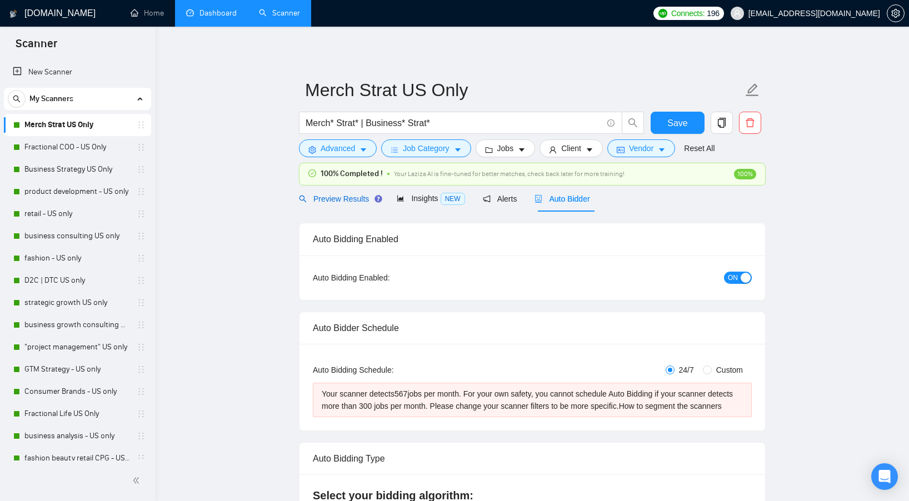
click at [335, 203] on div "Preview Results" at bounding box center [339, 199] width 80 height 12
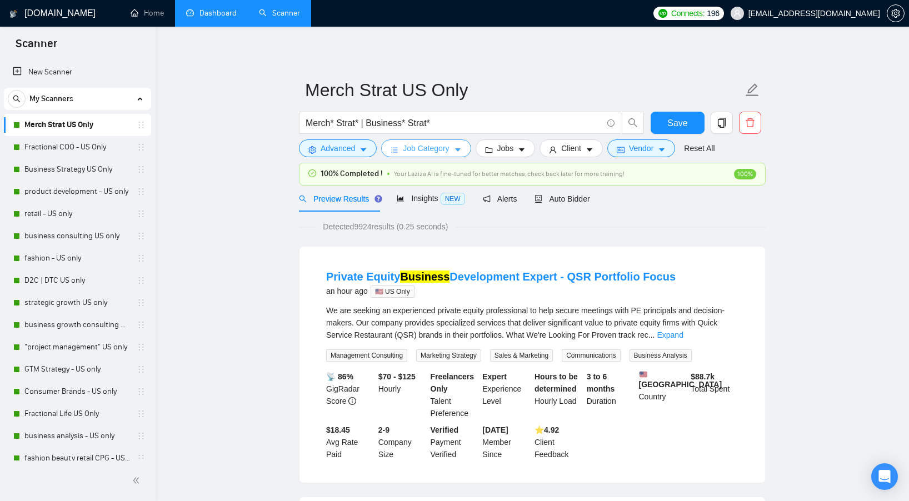
click at [428, 152] on span "Job Category" at bounding box center [426, 148] width 46 height 12
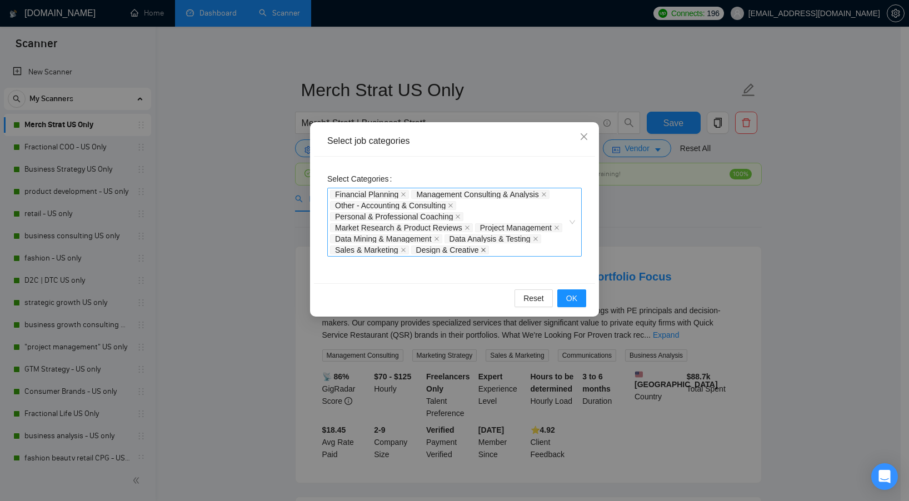
click at [481, 253] on icon "close" at bounding box center [484, 250] width 6 height 6
click at [581, 292] on button "OK" at bounding box center [571, 299] width 29 height 18
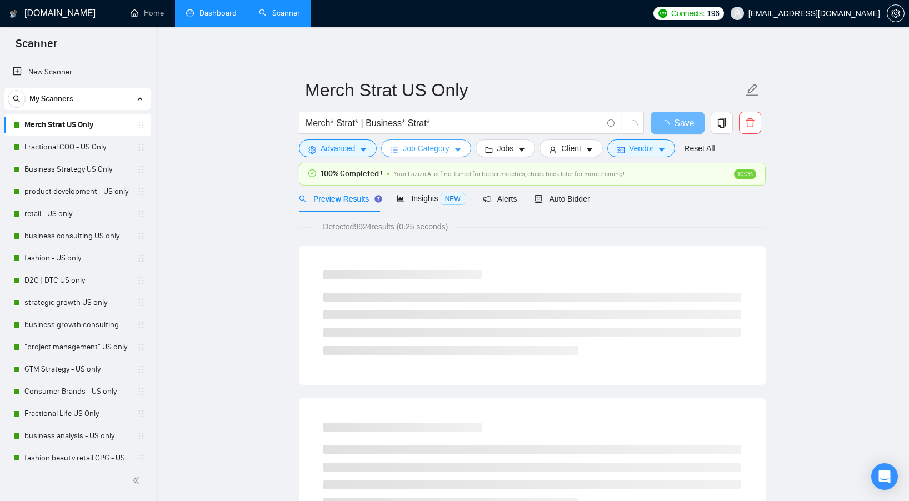
click at [462, 153] on icon "caret-down" at bounding box center [458, 150] width 8 height 8
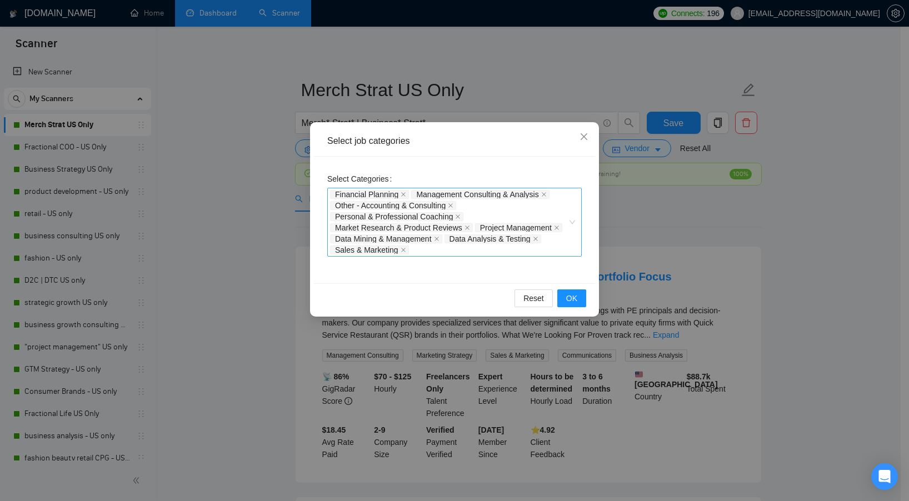
click at [574, 221] on div "Financial Planning Management Consulting & Analysis Other - Accounting & Consul…" at bounding box center [454, 222] width 255 height 69
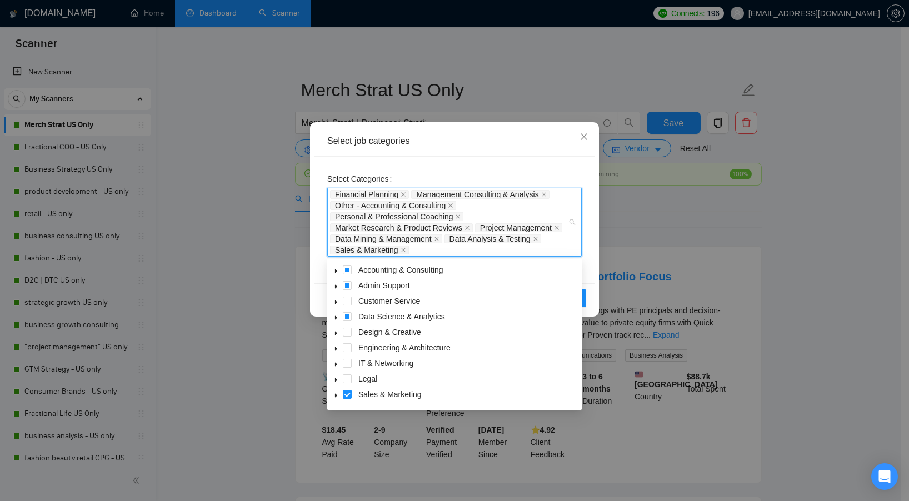
click at [333, 335] on span at bounding box center [336, 332] width 13 height 13
click at [336, 331] on icon "caret-down" at bounding box center [336, 334] width 6 height 6
click at [336, 395] on icon "caret-down" at bounding box center [336, 396] width 2 height 4
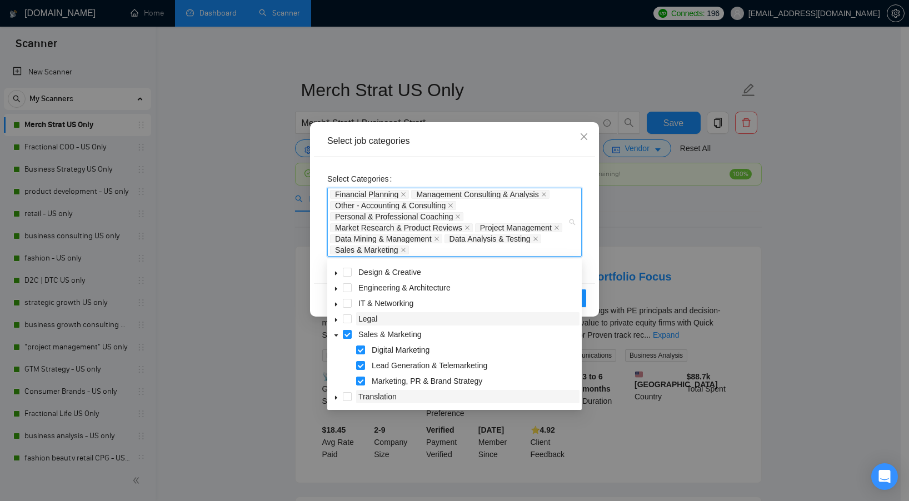
scroll to position [91, 0]
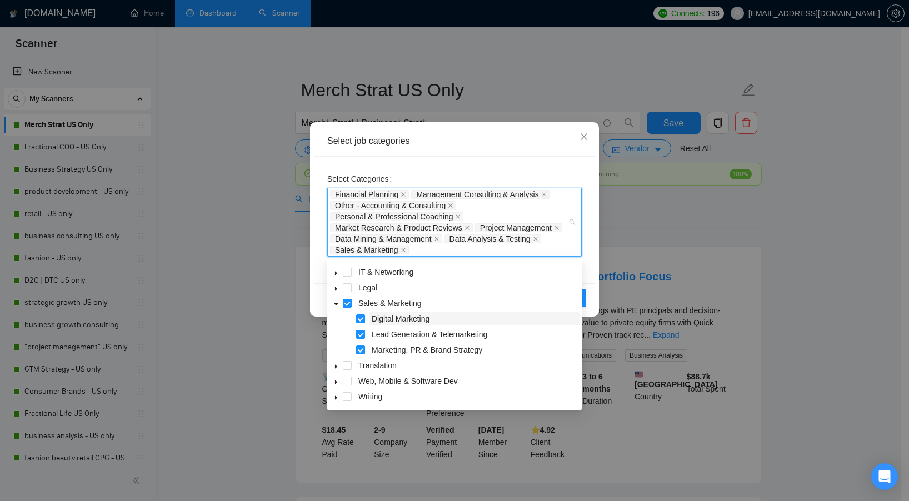
click at [407, 320] on span "Digital Marketing" at bounding box center [401, 319] width 58 height 9
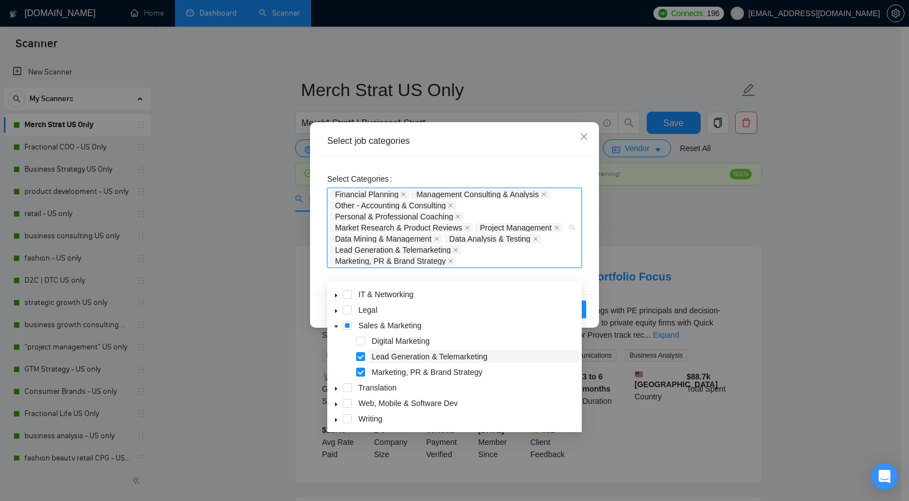
click at [408, 359] on span "Lead Generation & Telemarketing" at bounding box center [430, 356] width 116 height 9
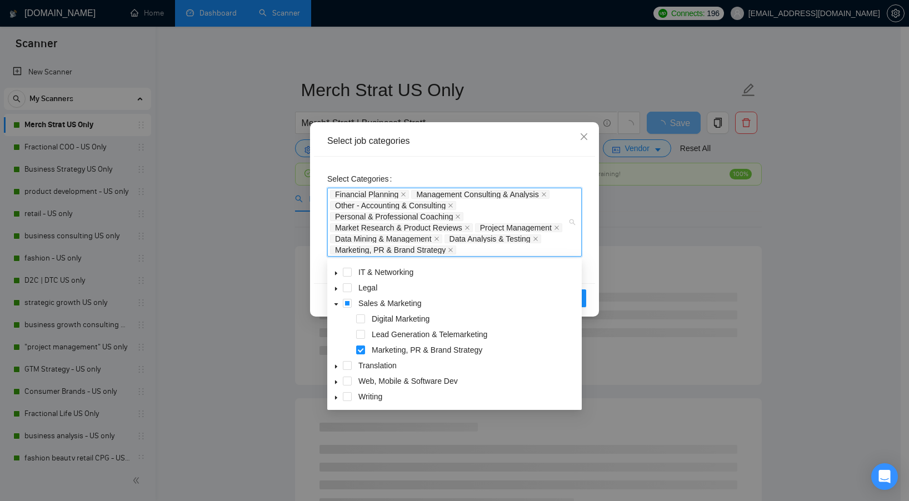
click at [336, 303] on icon "caret-down" at bounding box center [337, 304] width 4 height 2
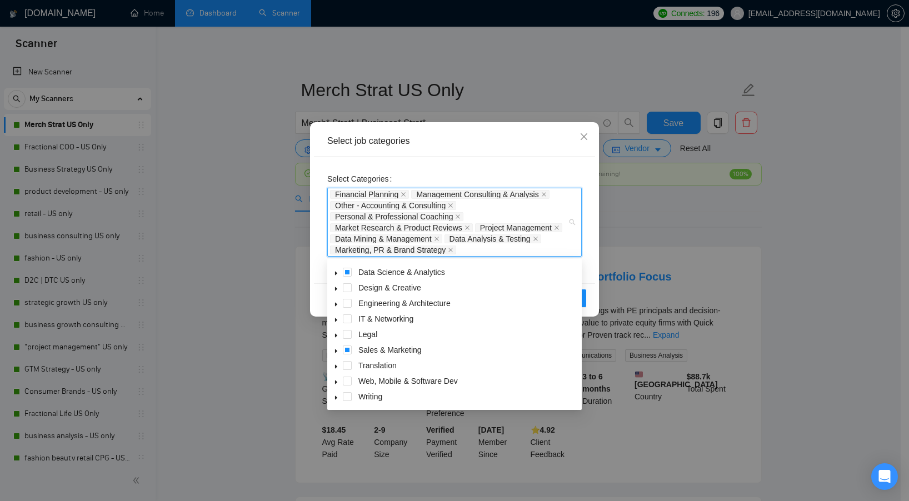
click at [600, 280] on div "Select job categories Select Categories Financial Planning Management Consultin…" at bounding box center [454, 250] width 909 height 501
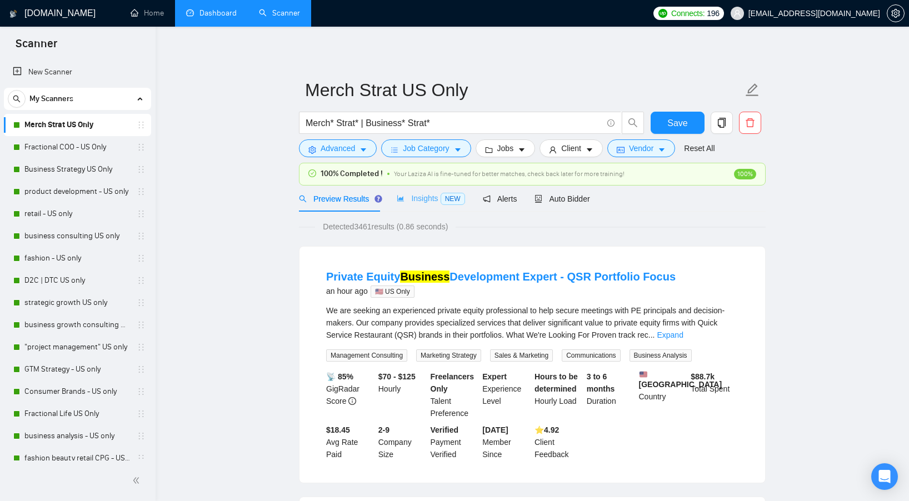
click at [424, 206] on div "Insights NEW" at bounding box center [431, 199] width 68 height 26
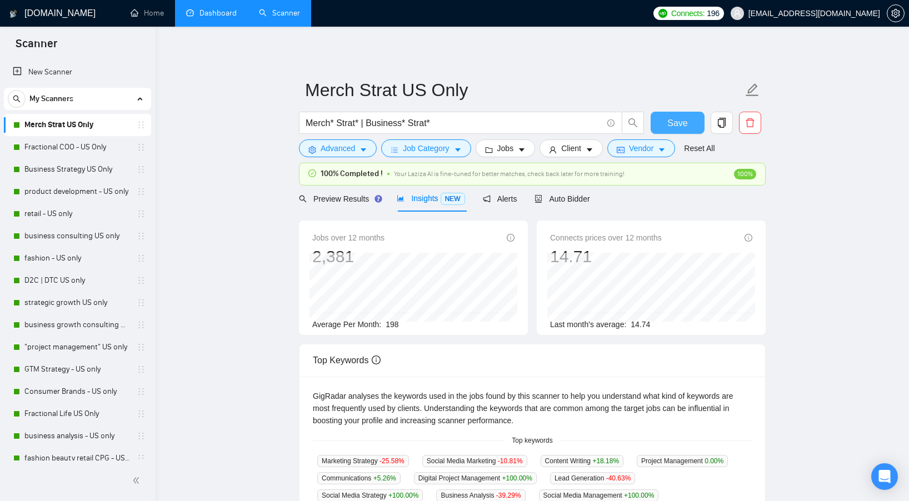
click at [670, 127] on span "Save" at bounding box center [677, 123] width 20 height 14
click at [236, 316] on main "Merch Strat US Only Merch* Strat* | Business* Strat* Save Advanced Job Category…" at bounding box center [532, 445] width 718 height 803
click at [674, 122] on span "Save" at bounding box center [677, 123] width 20 height 14
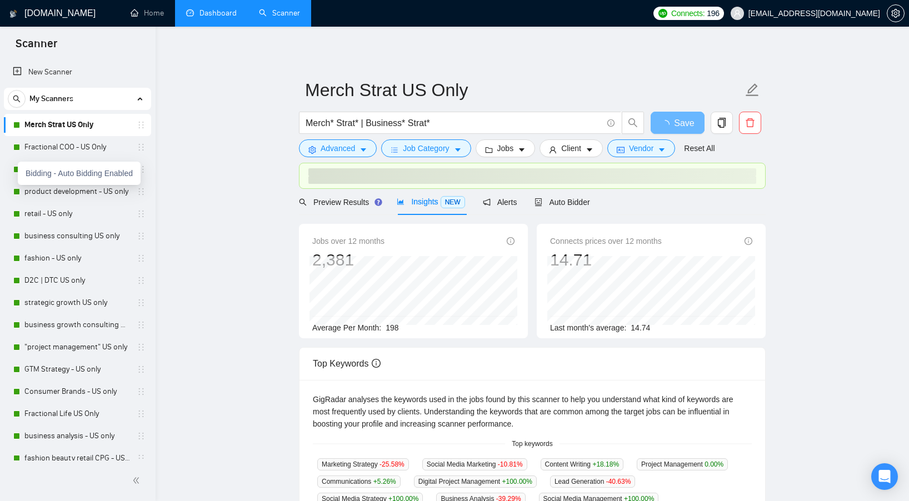
click at [19, 170] on div "Bidding - Auto Bidding Enabled" at bounding box center [79, 173] width 123 height 23
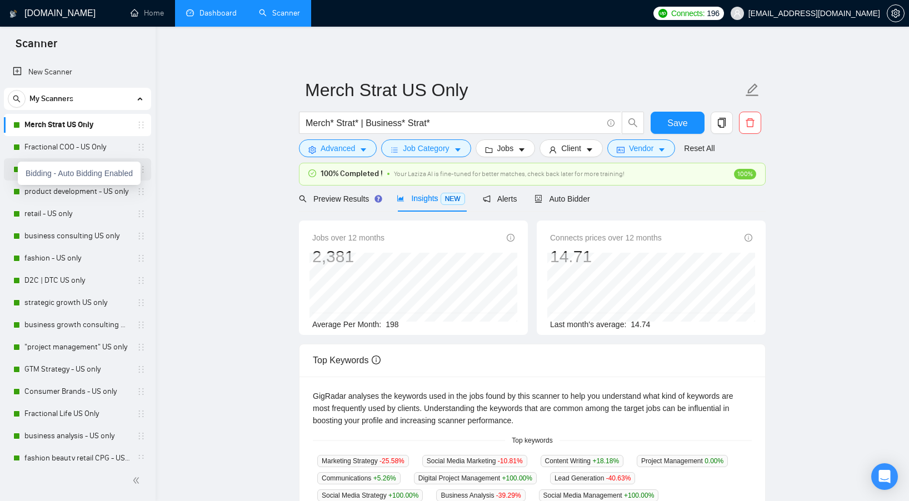
click at [14, 170] on div at bounding box center [16, 169] width 7 height 7
click at [18, 168] on div "Bidding - Auto Bidding Enabled" at bounding box center [79, 173] width 123 height 23
click at [108, 171] on link "Business Strategy US Only" at bounding box center [77, 169] width 106 height 22
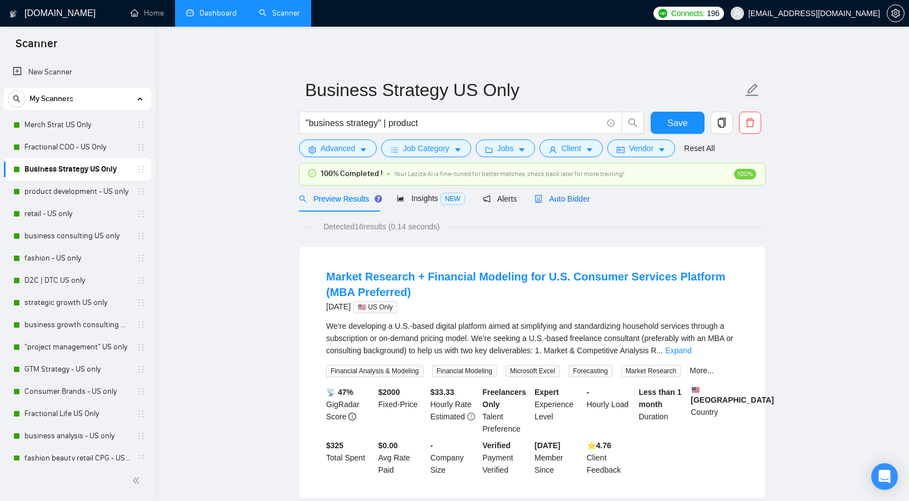
click at [549, 201] on span "Auto Bidder" at bounding box center [562, 199] width 55 height 9
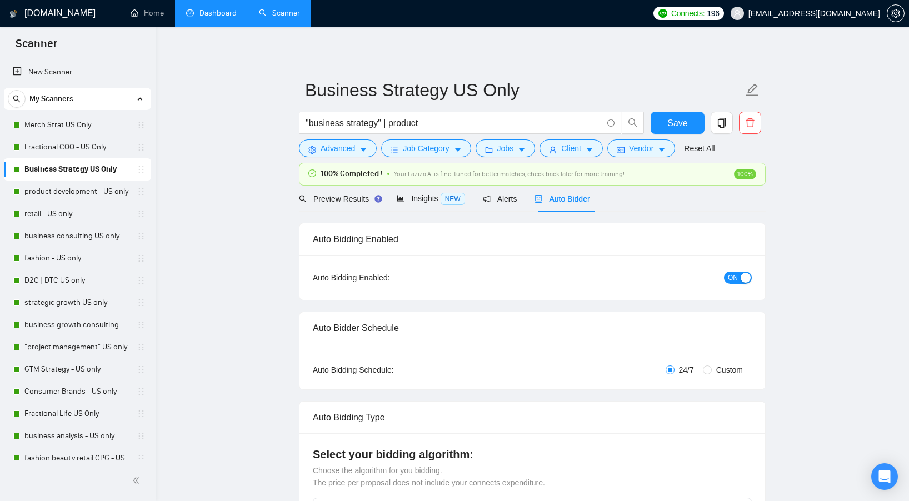
click at [730, 281] on span "ON" at bounding box center [733, 278] width 10 height 12
click at [83, 126] on link "Merch Strat US Only" at bounding box center [77, 125] width 106 height 22
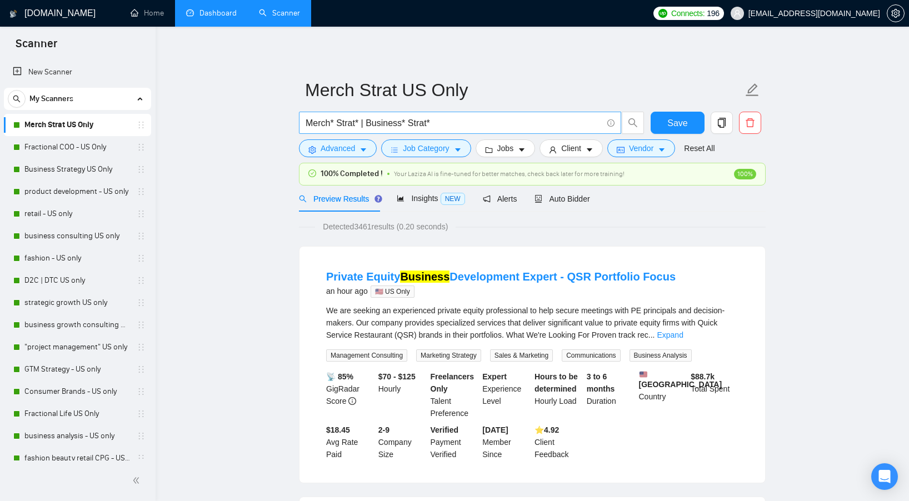
click at [469, 127] on input "Merch* Strat* | Business* Strat*" at bounding box center [454, 123] width 297 height 14
type input "Merch* Strat* | Business* Strat* | product"
click at [586, 195] on span "Auto Bidder" at bounding box center [562, 199] width 55 height 9
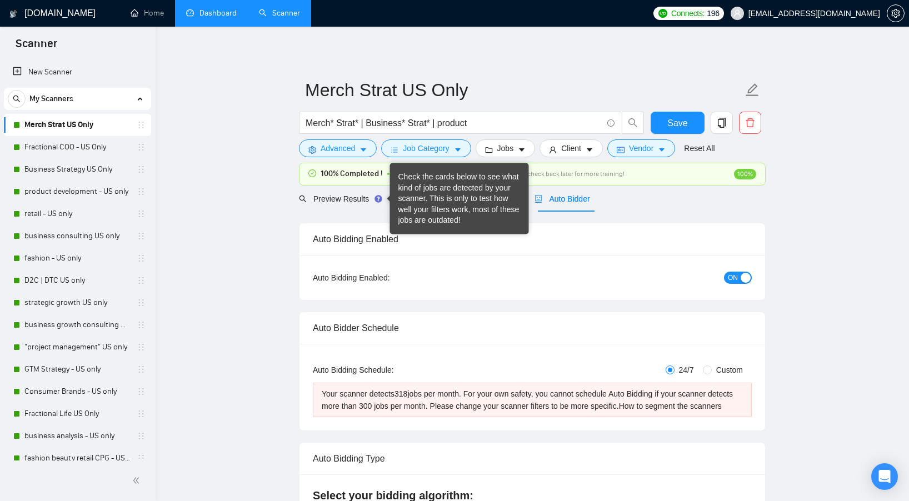
click at [413, 198] on div "Check the cards below to see what kind of jobs are detected by your scanner. Th…" at bounding box center [459, 199] width 122 height 54
click at [332, 201] on span "Preview Results" at bounding box center [339, 199] width 80 height 9
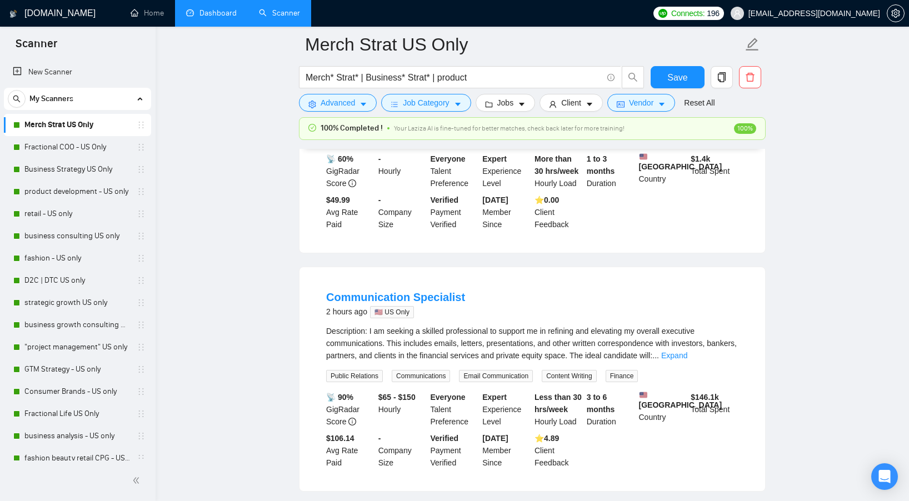
scroll to position [534, 0]
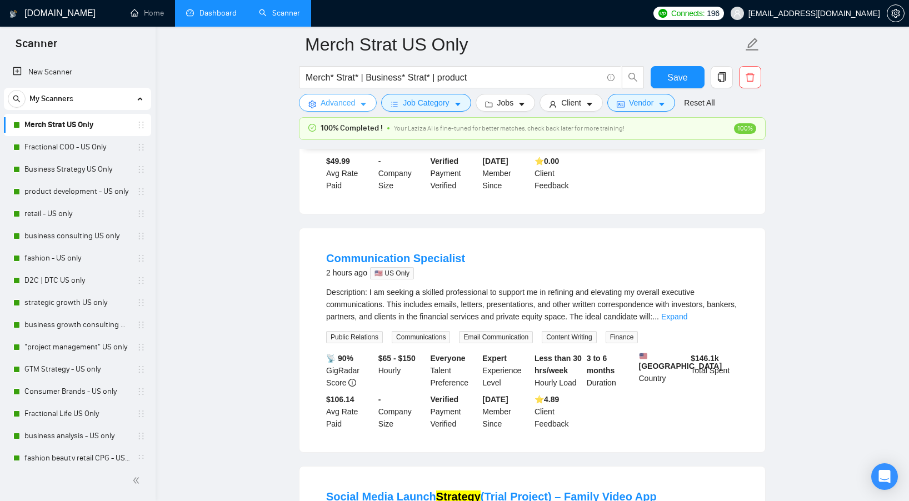
click at [328, 107] on span "Advanced" at bounding box center [338, 103] width 34 height 12
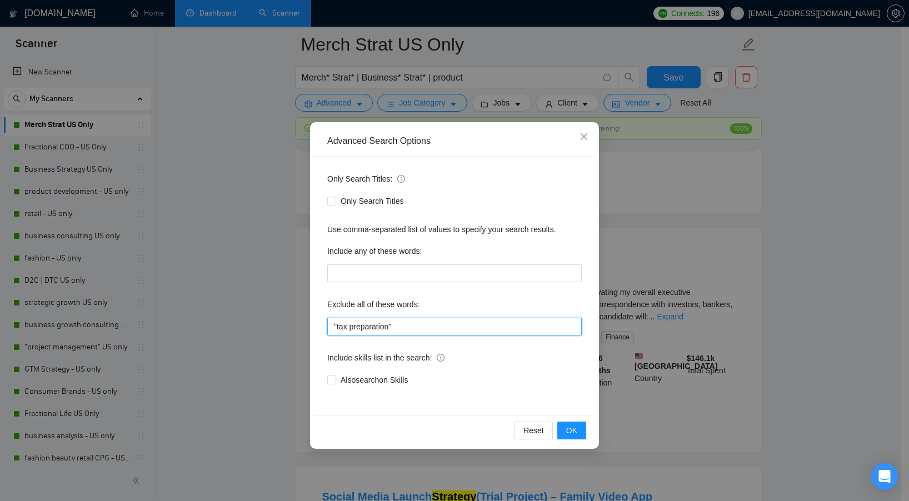
click at [415, 325] on input ""tax preparation"" at bounding box center [454, 327] width 255 height 18
type input ""tax preparation" | "public relations""
click at [569, 432] on span "OK" at bounding box center [571, 431] width 11 height 12
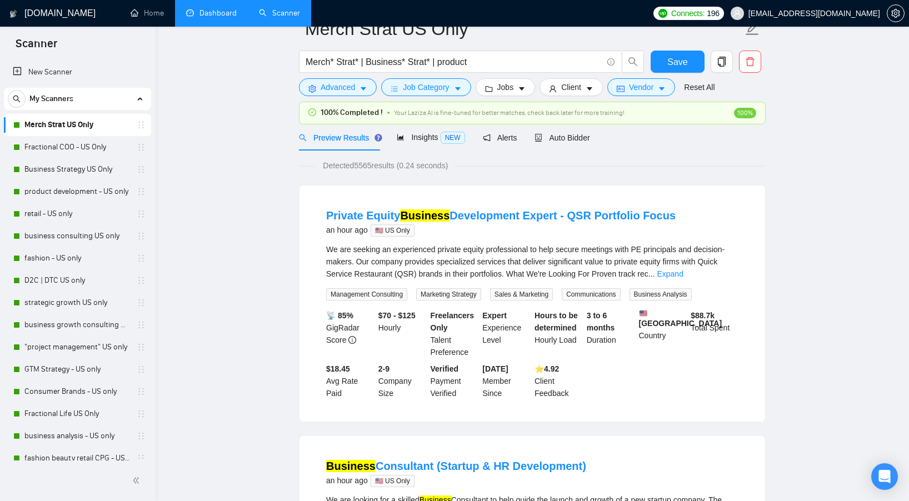
scroll to position [0, 0]
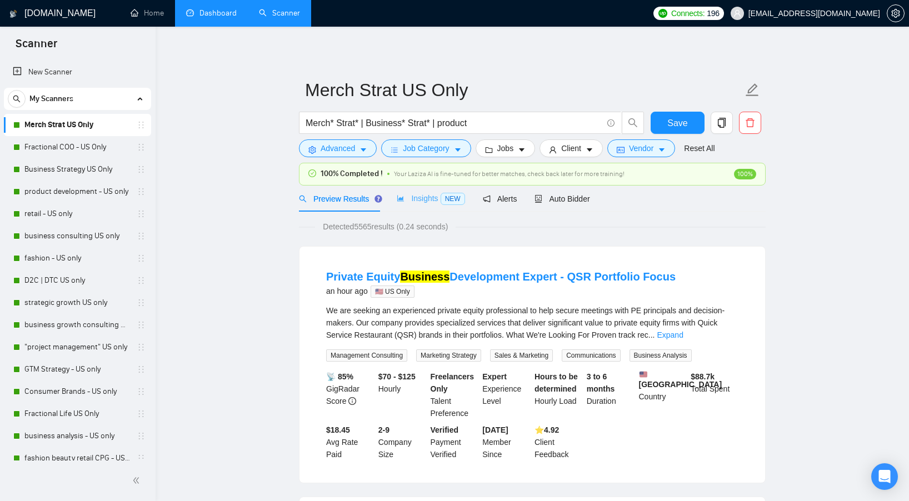
click at [404, 205] on div "Insights NEW" at bounding box center [431, 199] width 68 height 26
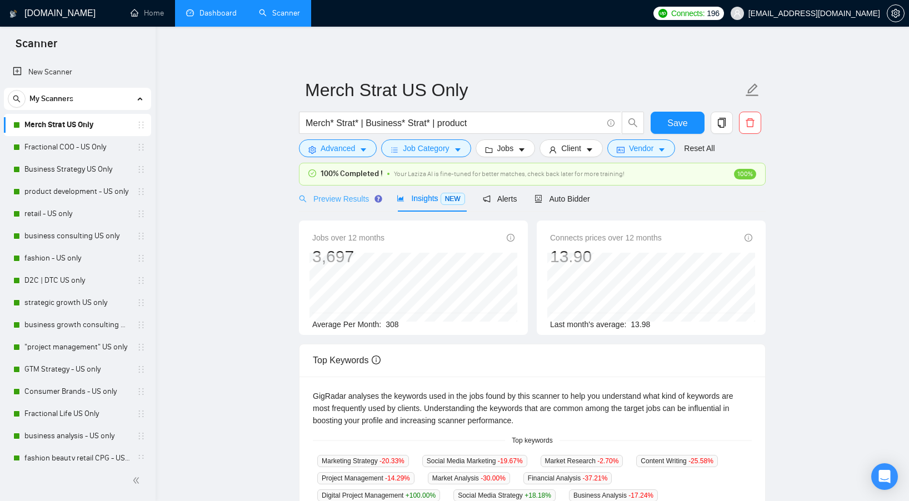
click at [343, 206] on div "Preview Results" at bounding box center [339, 199] width 80 height 26
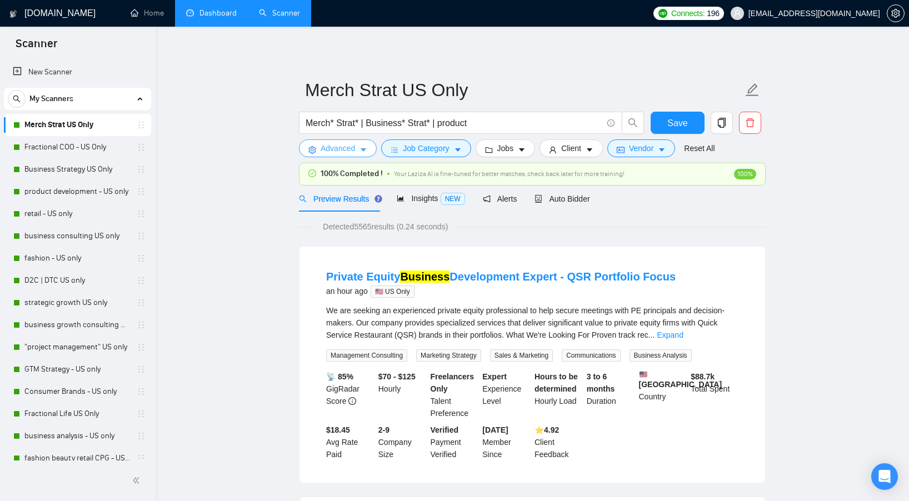
click at [345, 154] on span "Advanced" at bounding box center [338, 148] width 34 height 12
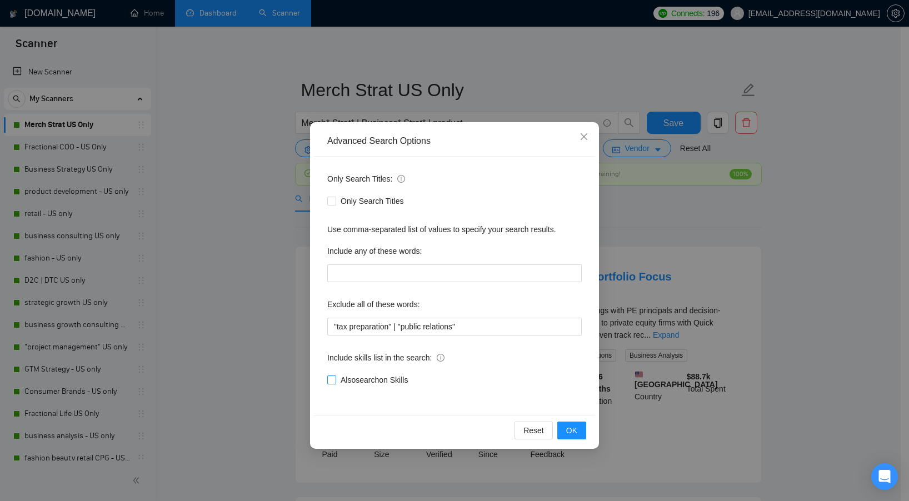
click at [337, 377] on span "Also search on Skills" at bounding box center [374, 380] width 76 height 12
click at [335, 377] on input "Also search on Skills" at bounding box center [331, 380] width 8 height 8
click at [571, 430] on span "OK" at bounding box center [571, 431] width 11 height 12
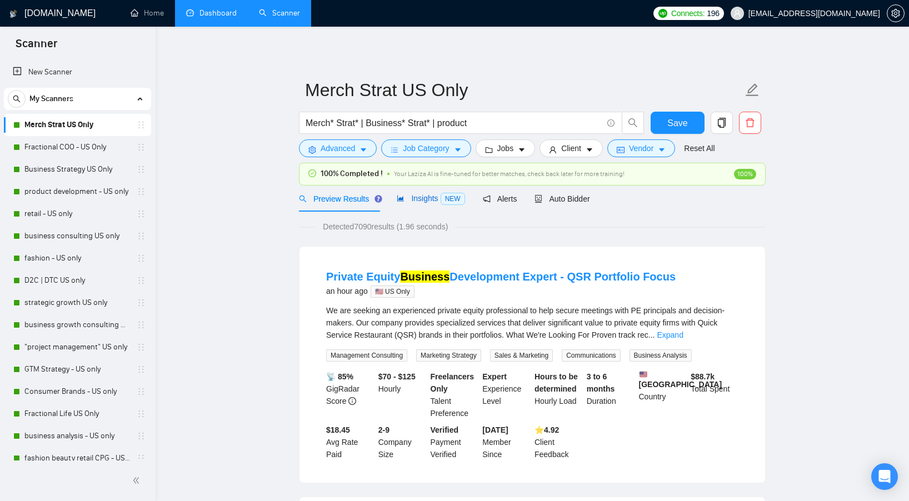
click at [427, 198] on span "Insights NEW" at bounding box center [431, 198] width 68 height 9
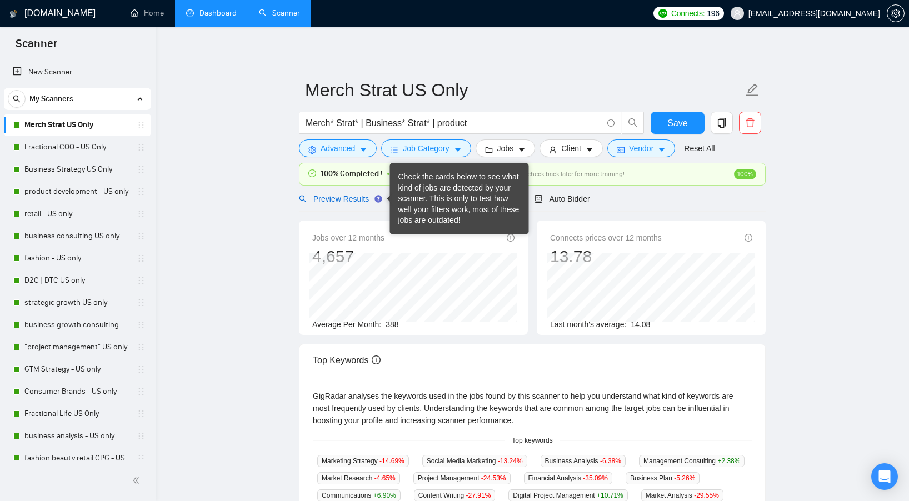
click at [342, 195] on span "Preview Results" at bounding box center [339, 199] width 80 height 9
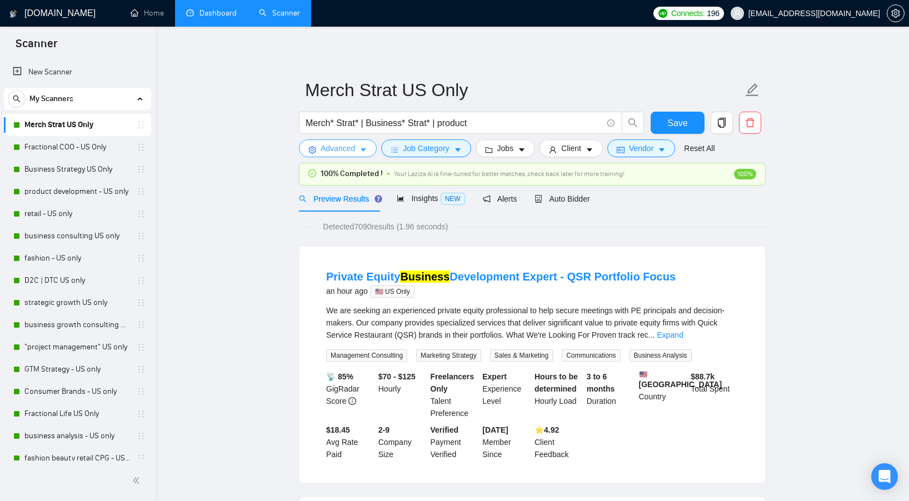
click at [339, 152] on span "Advanced" at bounding box center [338, 148] width 34 height 12
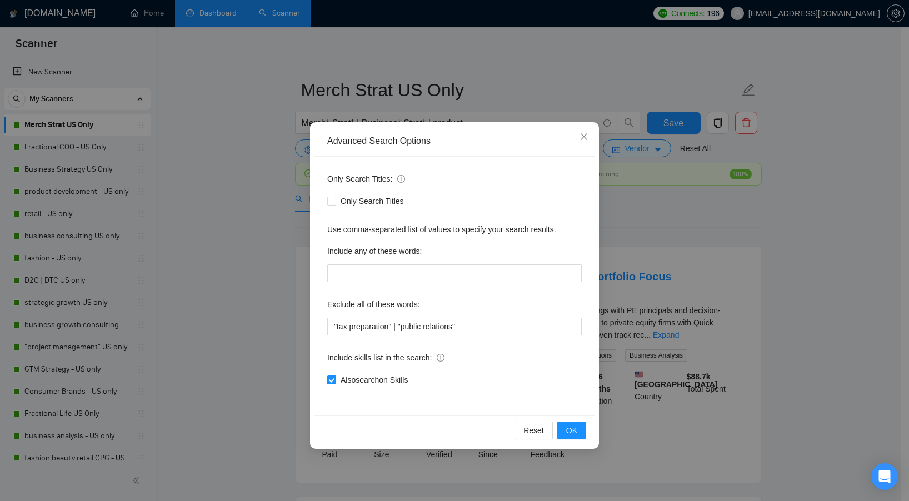
click at [336, 377] on span "Also search on Skills" at bounding box center [374, 380] width 76 height 12
click at [335, 377] on input "Also search on Skills" at bounding box center [331, 380] width 8 height 8
checkbox input "false"
click at [570, 431] on span "OK" at bounding box center [571, 431] width 11 height 12
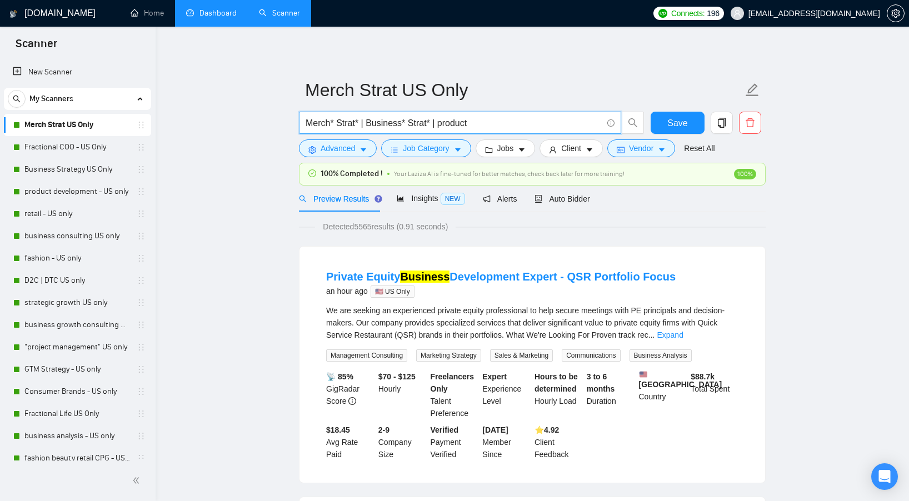
click at [489, 123] on input "Merch* Strat* | Business* Strat* | product" at bounding box center [454, 123] width 297 height 14
type input "Merch* Strat* | Business* Strat* | product"
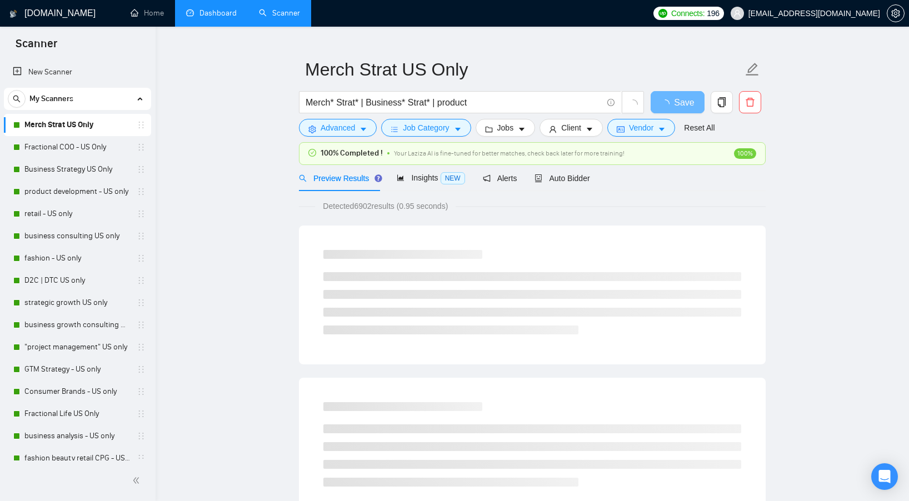
scroll to position [22, 0]
click at [441, 181] on div "Insights NEW" at bounding box center [431, 176] width 68 height 13
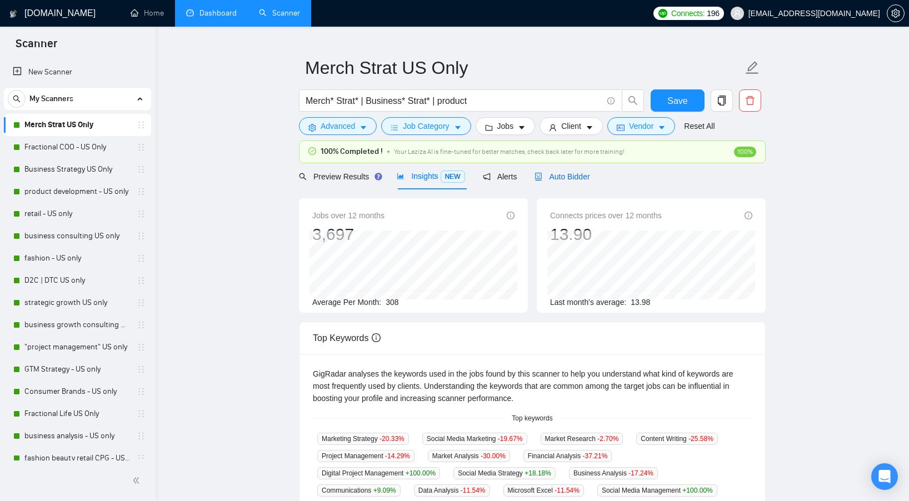
click at [580, 177] on span "Auto Bidder" at bounding box center [562, 176] width 55 height 9
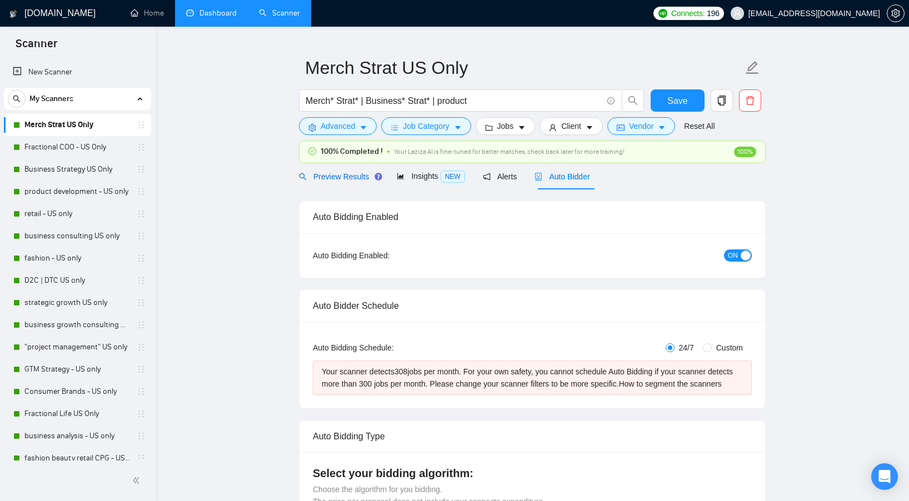
click at [355, 180] on span "Preview Results" at bounding box center [339, 176] width 80 height 9
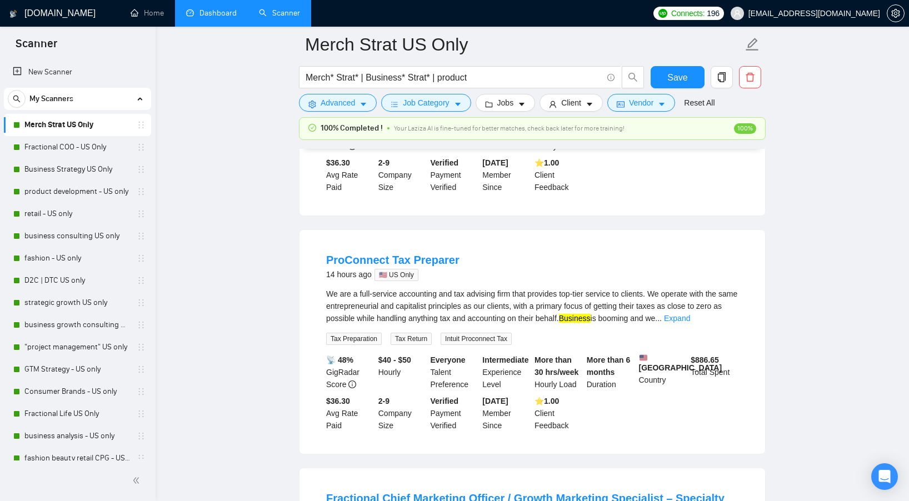
scroll to position [1734, 0]
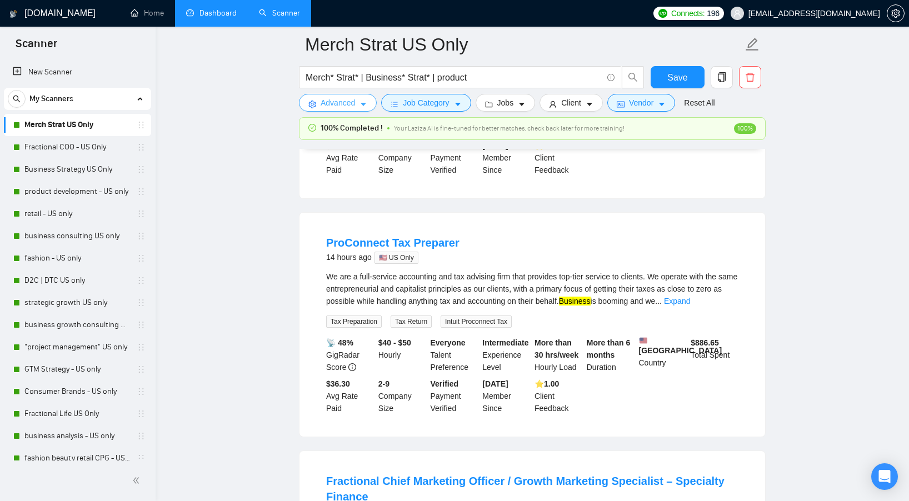
click at [343, 108] on span "Advanced" at bounding box center [338, 103] width 34 height 12
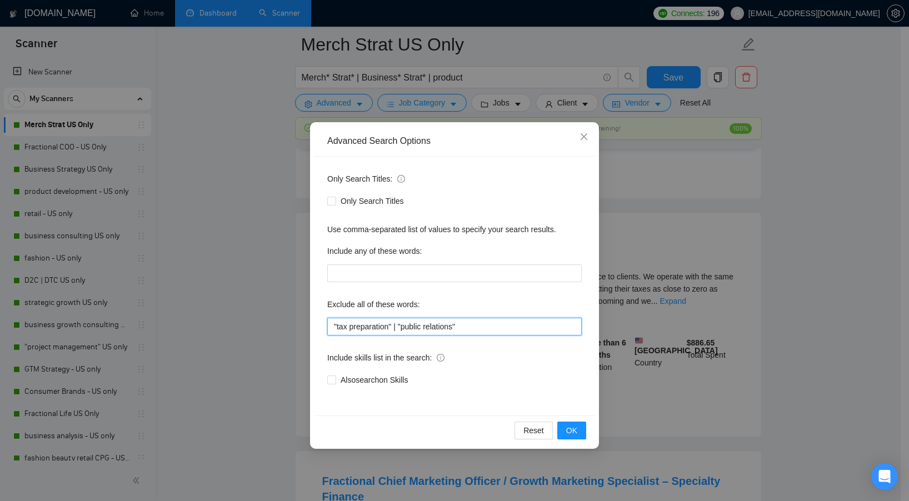
click at [391, 325] on input ""tax preparation" | "public relations"" at bounding box center [454, 327] width 255 height 18
type input ""tax prepar*" | "public relations""
click at [573, 436] on span "OK" at bounding box center [571, 431] width 11 height 12
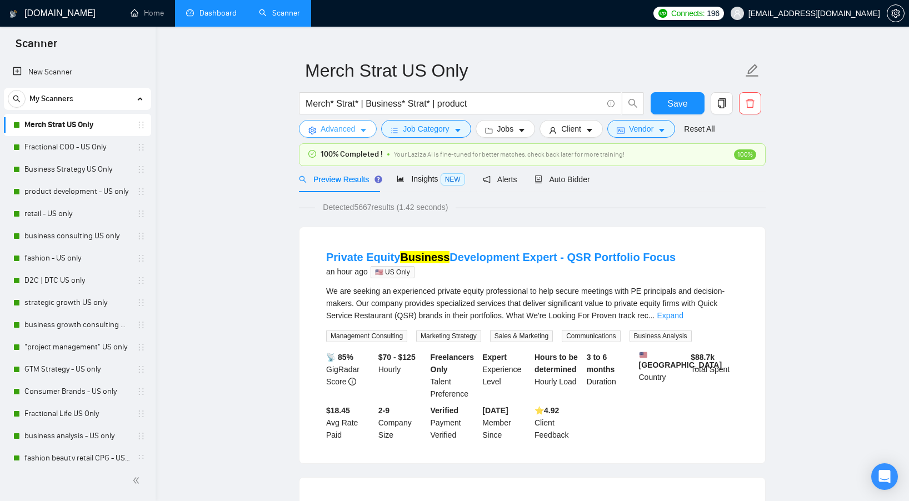
scroll to position [0, 0]
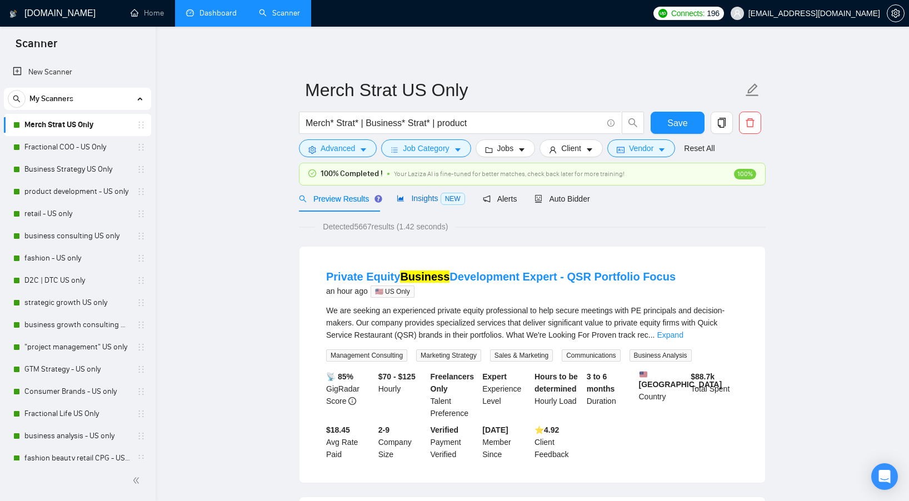
click at [422, 202] on span "Insights NEW" at bounding box center [431, 198] width 68 height 9
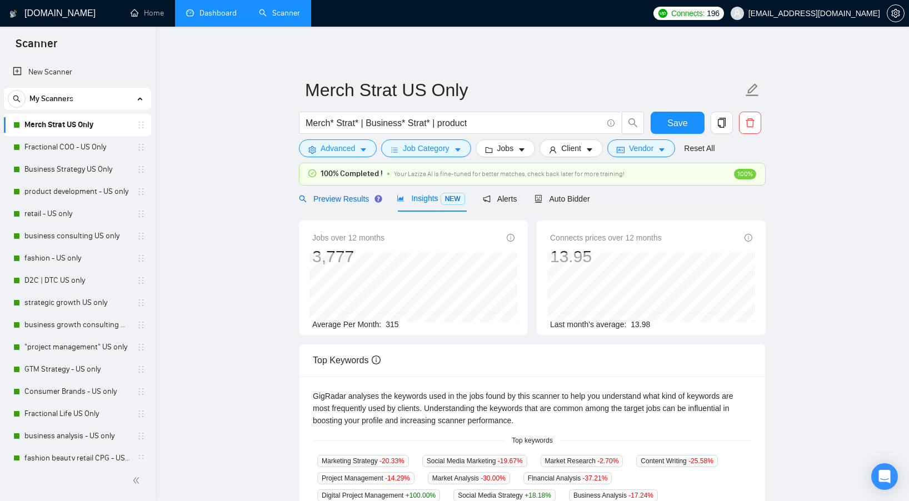
click at [358, 202] on span "Preview Results" at bounding box center [339, 199] width 80 height 9
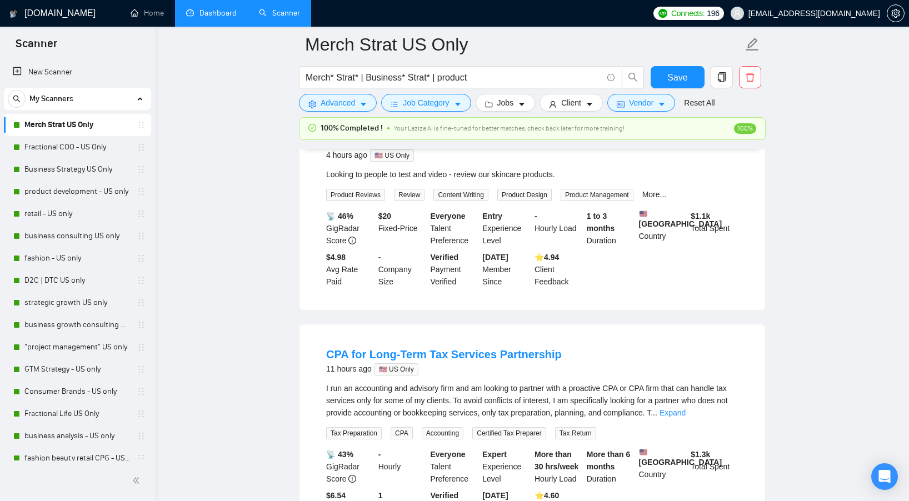
scroll to position [1663, 0]
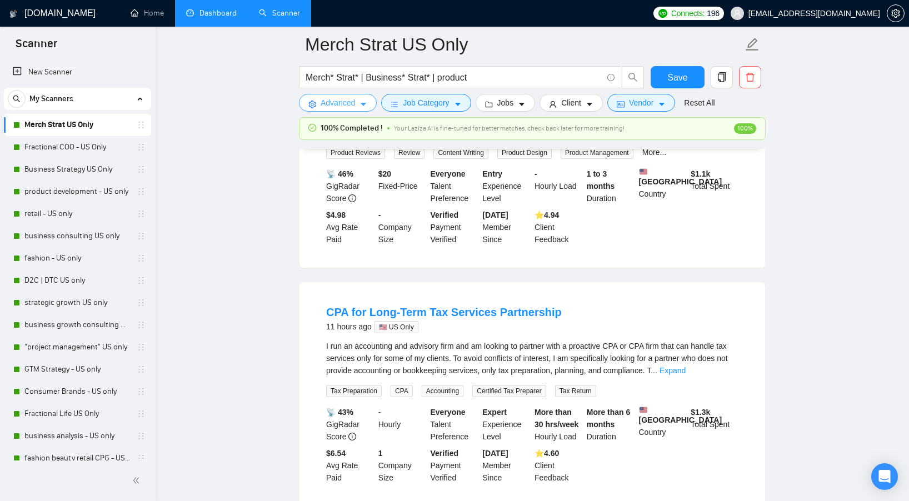
click at [335, 101] on span "Advanced" at bounding box center [338, 103] width 34 height 12
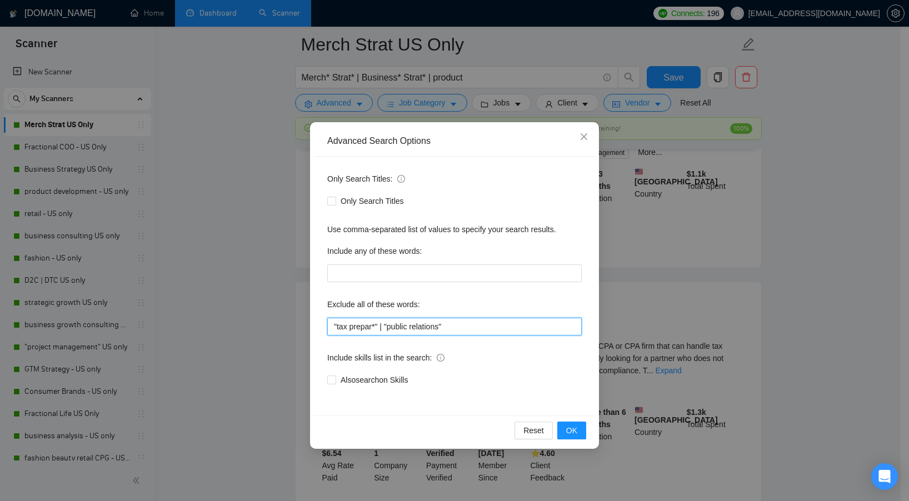
click at [479, 321] on input ""tax prepar*" | "public relations"" at bounding box center [454, 327] width 255 height 18
type input ""tax prepar*" | "public relations" | CPA"
click at [580, 434] on button "OK" at bounding box center [571, 431] width 29 height 18
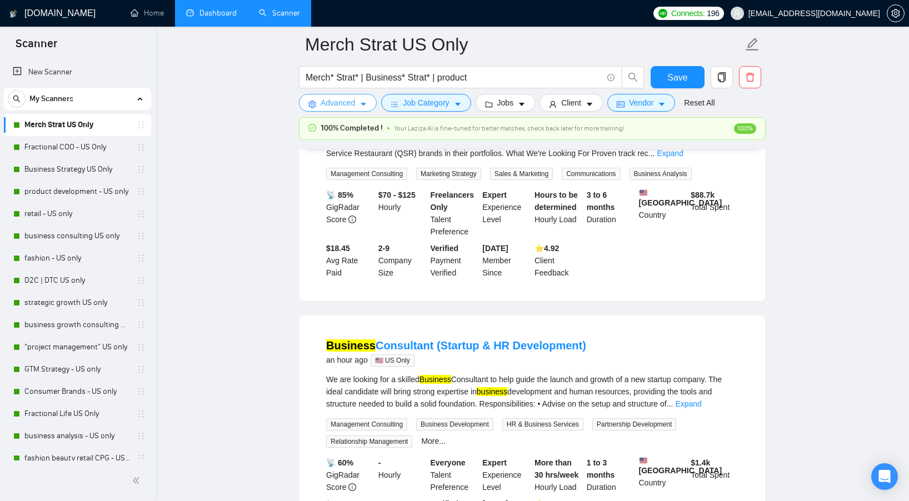
scroll to position [0, 0]
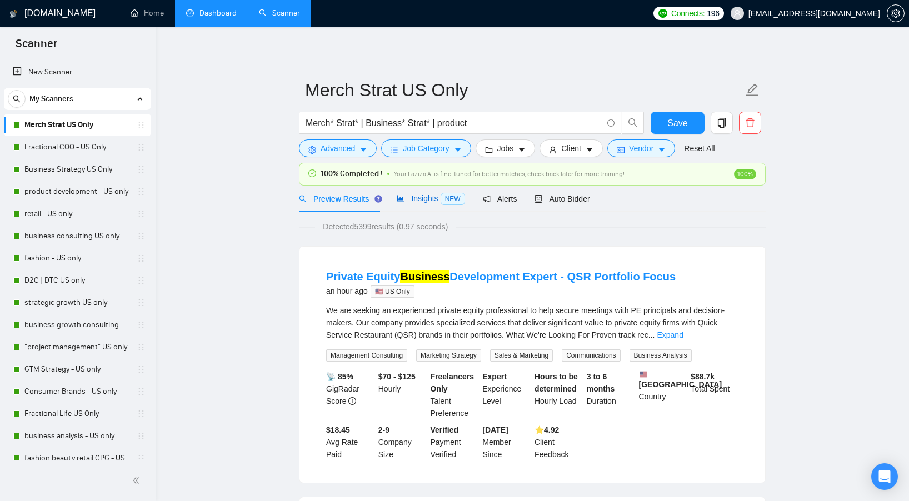
click at [432, 197] on span "Insights NEW" at bounding box center [431, 198] width 68 height 9
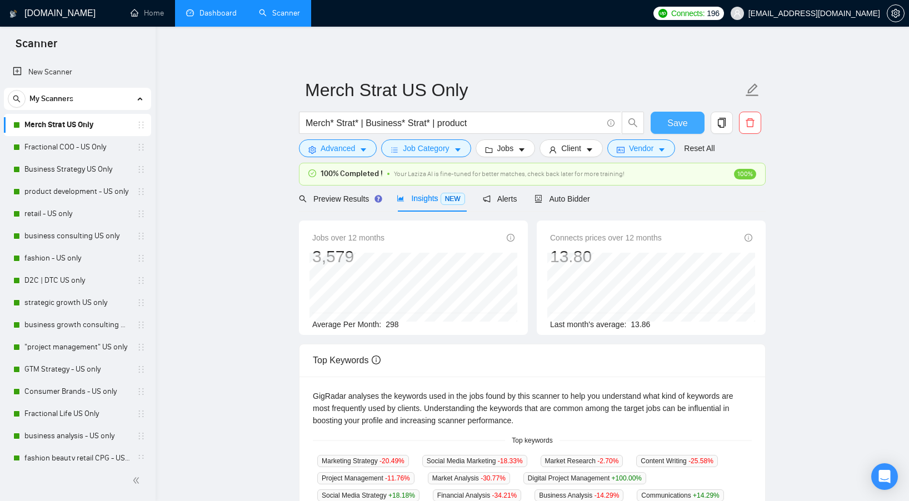
click at [685, 122] on span "Save" at bounding box center [677, 123] width 20 height 14
click at [130, 166] on link "Business Strategy US Only" at bounding box center [77, 169] width 106 height 22
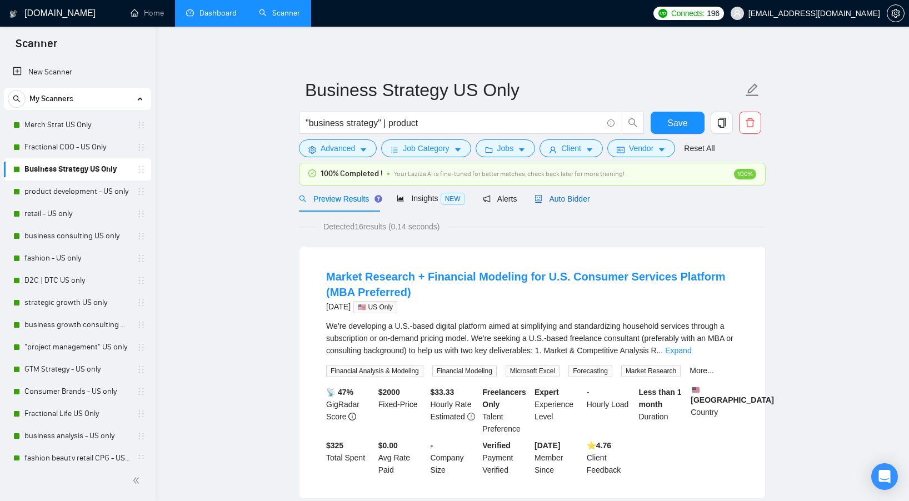
click at [585, 203] on div "Auto Bidder" at bounding box center [562, 199] width 55 height 12
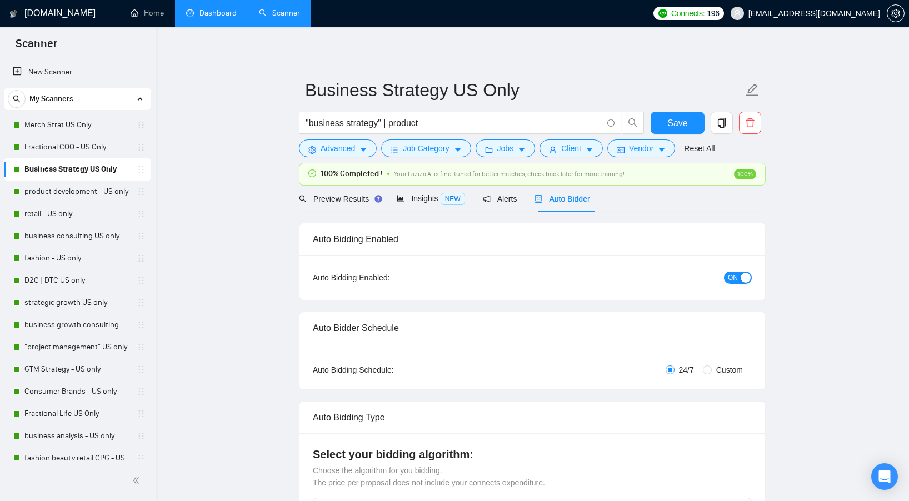
click at [732, 277] on span "ON" at bounding box center [733, 278] width 10 height 12
click at [679, 124] on span "Save" at bounding box center [677, 123] width 20 height 14
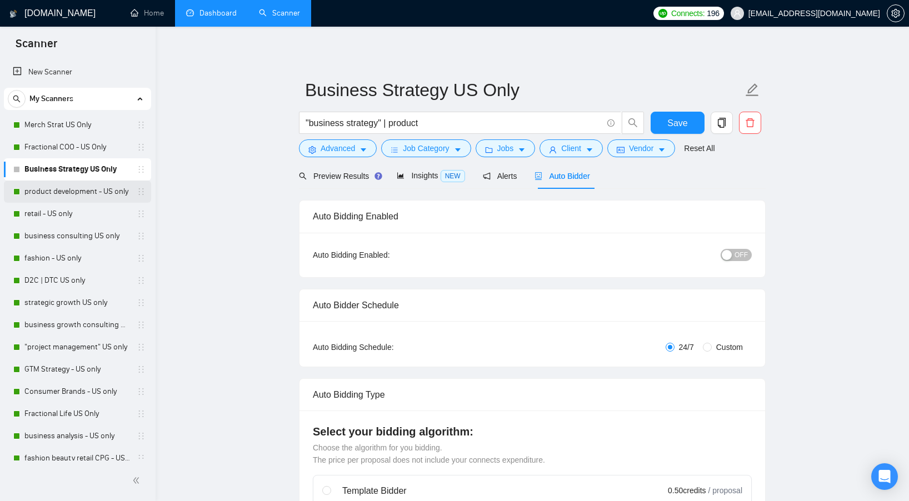
click at [76, 191] on link "product development - US only" at bounding box center [77, 192] width 106 height 22
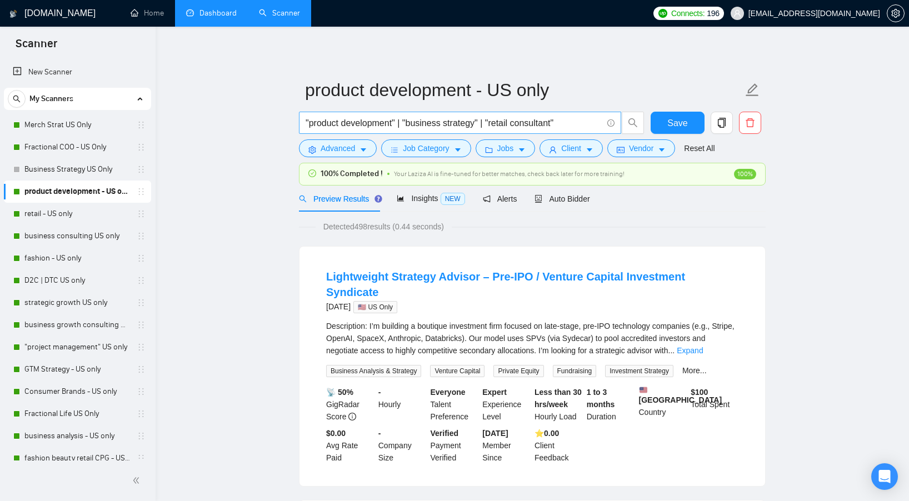
click at [341, 123] on input ""product development" | "business strategy" | "retail consultant"" at bounding box center [454, 123] width 297 height 14
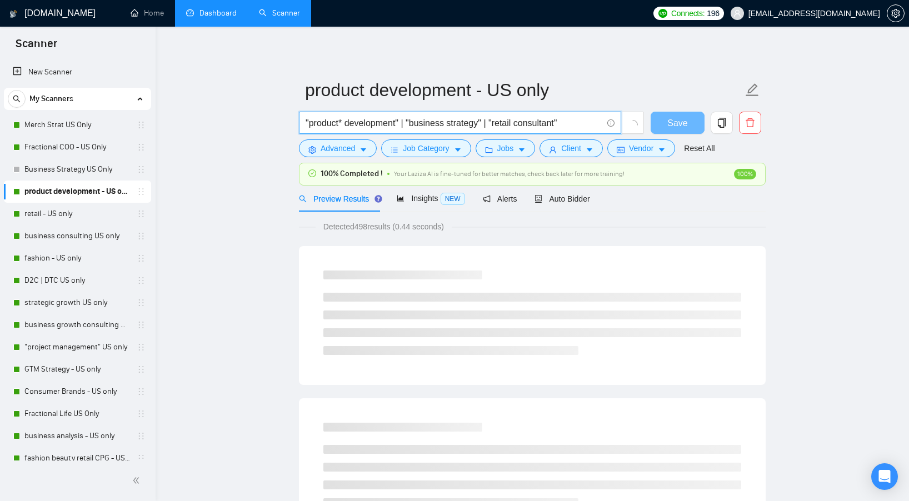
click at [401, 123] on input ""product* development" | "business strategy" | "retail consultant"" at bounding box center [454, 123] width 297 height 14
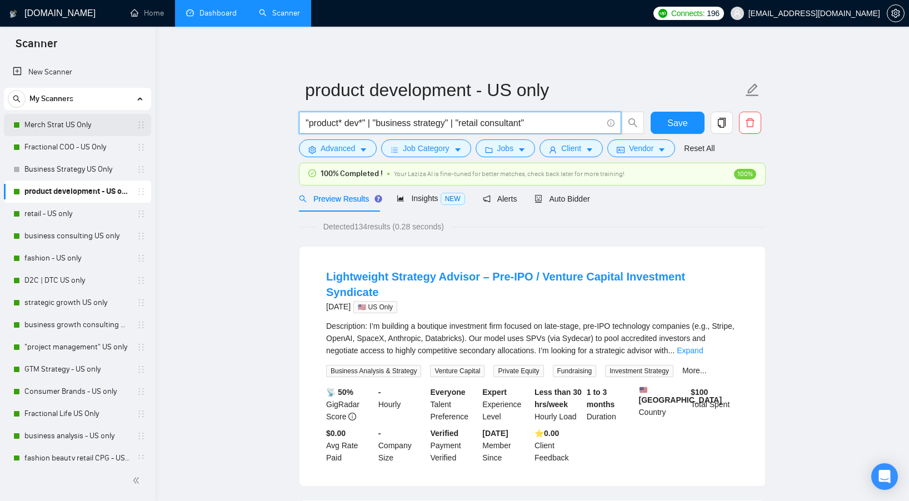
type input ""product* dev*" | "business strategy" | "retail consultant""
click at [73, 122] on link "Merch Strat US Only" at bounding box center [77, 125] width 106 height 22
click at [72, 124] on link "Merch Strat US Only" at bounding box center [77, 125] width 106 height 22
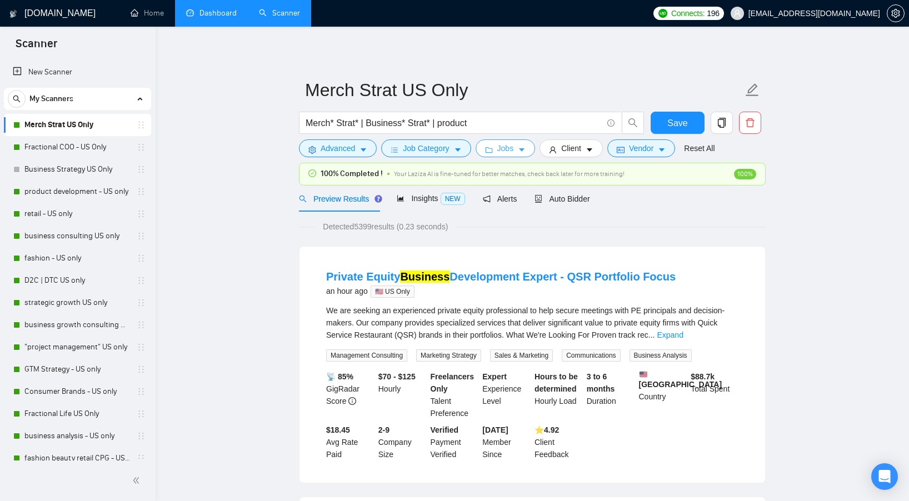
click at [525, 154] on icon "caret-down" at bounding box center [522, 150] width 8 height 8
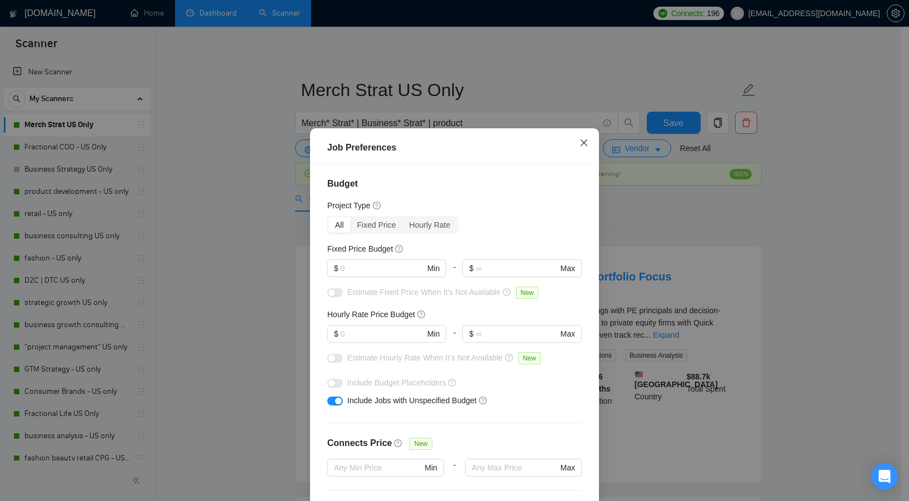
click at [580, 141] on icon "close" at bounding box center [584, 142] width 9 height 9
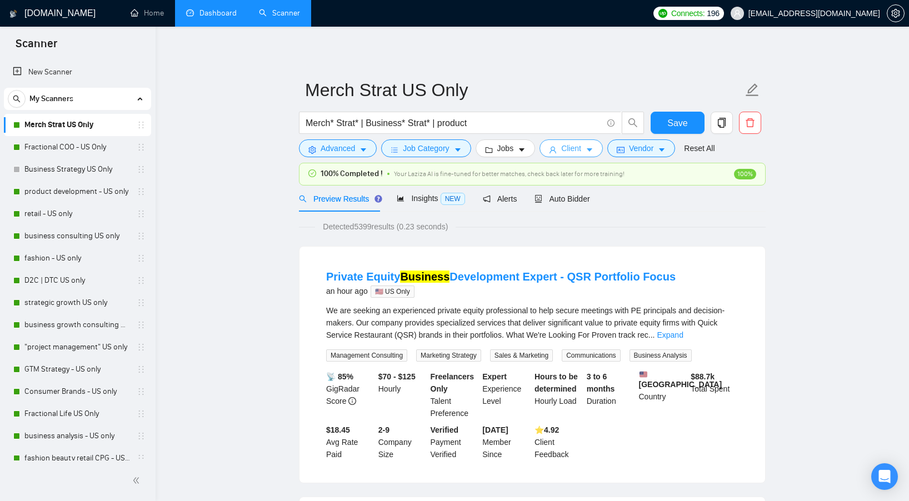
click at [574, 150] on span "Client" at bounding box center [571, 148] width 20 height 12
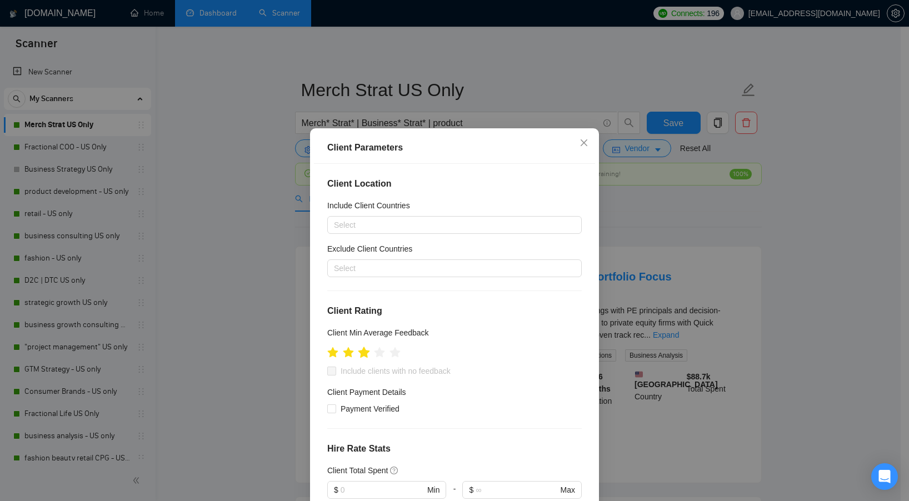
click at [360, 356] on icon "star" at bounding box center [364, 352] width 12 height 11
click at [353, 373] on span "Include clients with no feedback" at bounding box center [395, 371] width 119 height 12
click at [335, 373] on input "Include clients with no feedback" at bounding box center [331, 371] width 8 height 8
checkbox input "true"
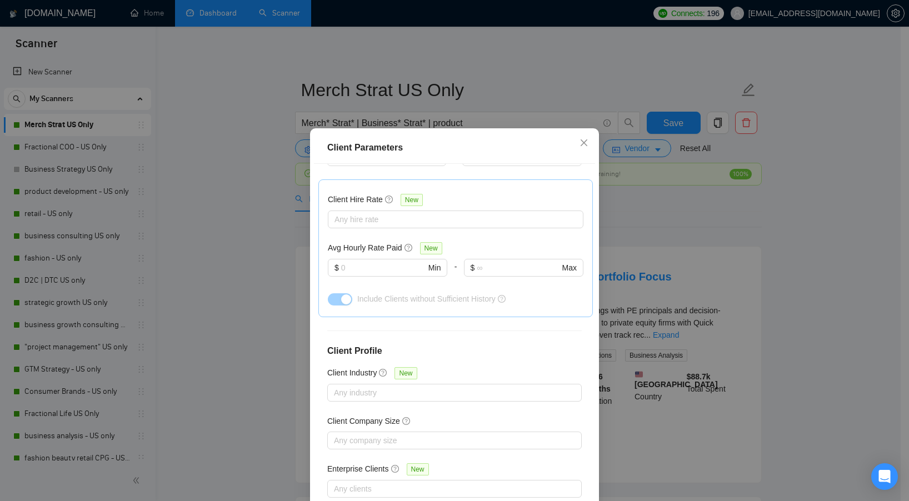
scroll to position [342, 0]
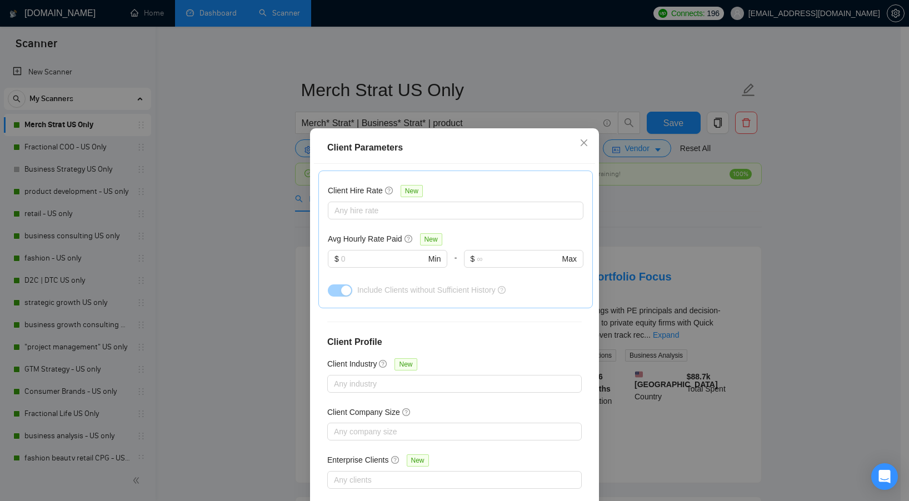
click at [875, 247] on div "Client Parameters Client Location Include Client Countries Select Exclude Clien…" at bounding box center [454, 250] width 909 height 501
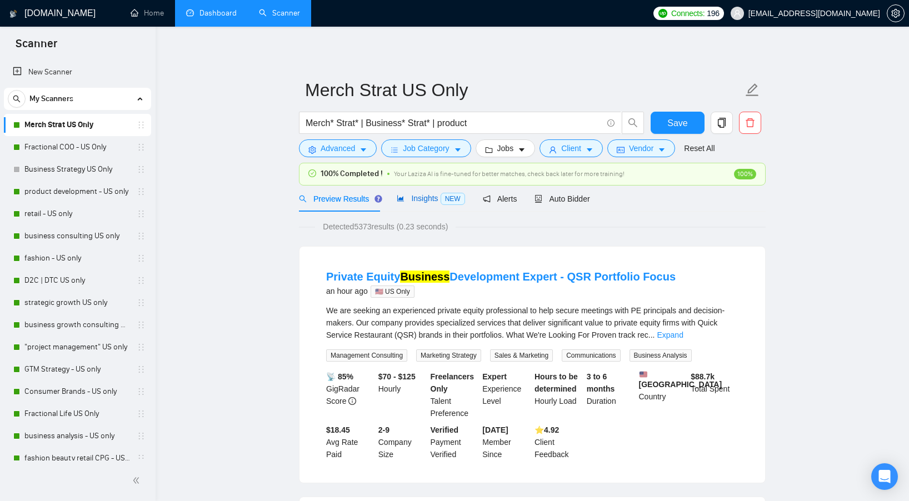
click at [405, 200] on icon "area-chart" at bounding box center [401, 199] width 8 height 8
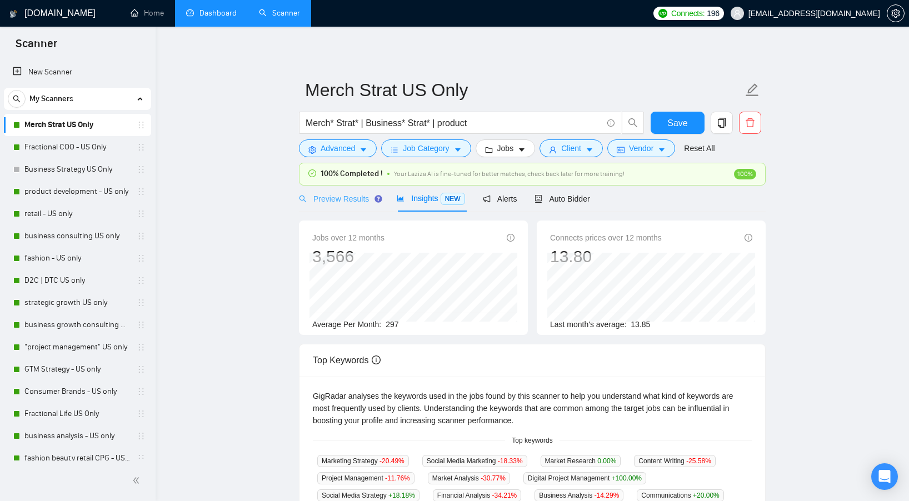
click at [341, 205] on div "Preview Results" at bounding box center [339, 199] width 80 height 26
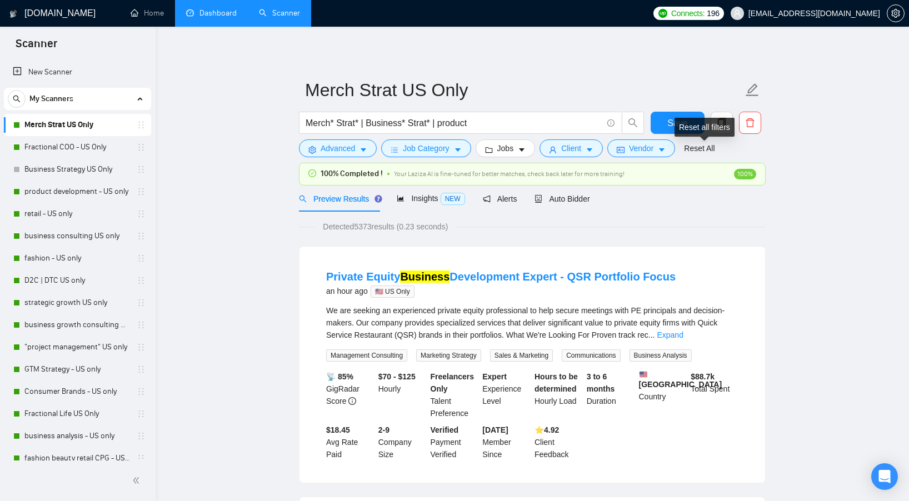
click at [687, 135] on div "Reset all filters" at bounding box center [705, 127] width 60 height 19
click at [673, 126] on span "Save" at bounding box center [677, 123] width 20 height 14
click at [426, 202] on span "Insights NEW" at bounding box center [431, 198] width 68 height 9
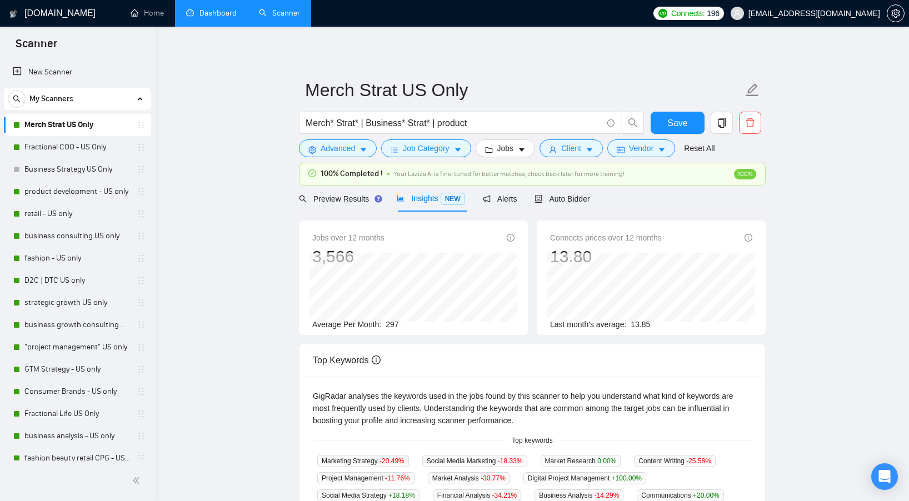
click at [281, 227] on main "Merch Strat US Only Merch* Strat* | Business* Strat* | product Save Advanced Jo…" at bounding box center [532, 436] width 718 height 785
click at [101, 150] on link "Fractional COO - US Only" at bounding box center [77, 147] width 106 height 22
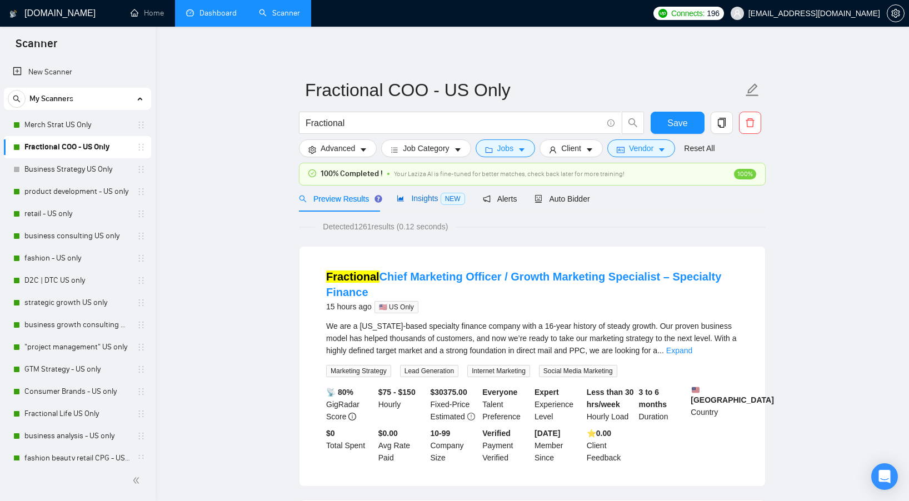
click at [402, 202] on icon "area-chart" at bounding box center [401, 199] width 8 height 8
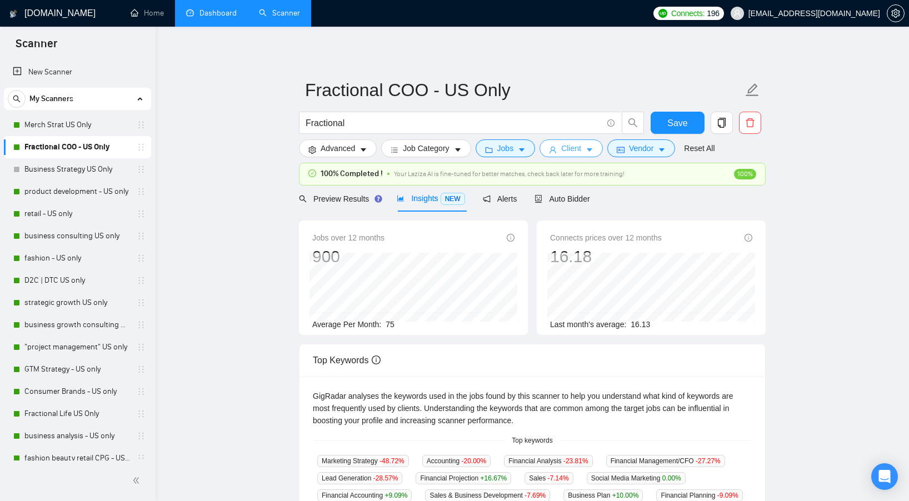
click at [567, 143] on span "Client" at bounding box center [571, 148] width 20 height 12
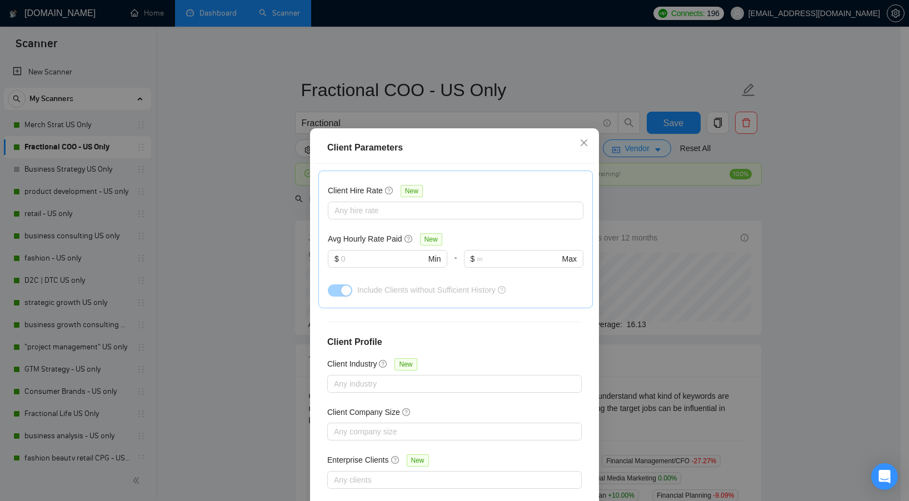
click at [515, 327] on div "Client Location Include Client Countries Select Exclude Client Countries Select…" at bounding box center [454, 339] width 281 height 351
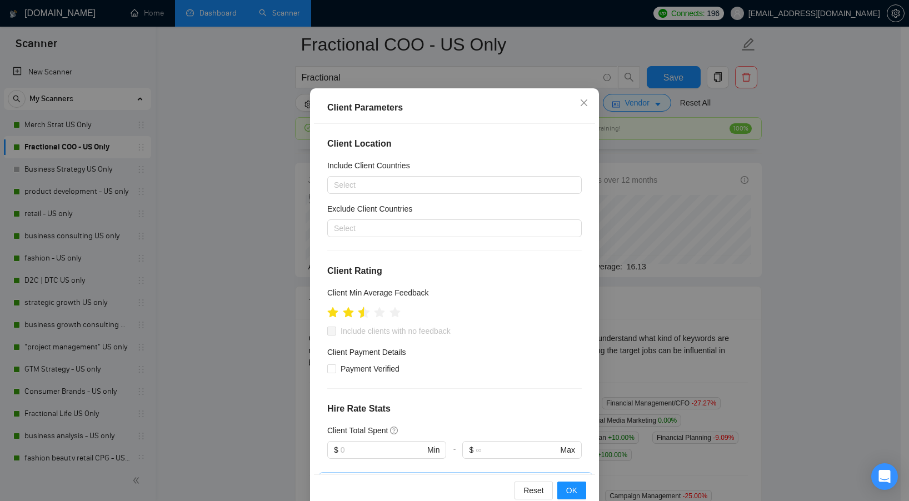
click at [360, 309] on icon "star" at bounding box center [364, 312] width 12 height 11
click at [336, 331] on span "Include clients with no feedback" at bounding box center [395, 331] width 119 height 12
click at [335, 331] on input "Include clients with no feedback" at bounding box center [331, 331] width 8 height 8
checkbox input "true"
click at [567, 491] on span "OK" at bounding box center [571, 491] width 11 height 12
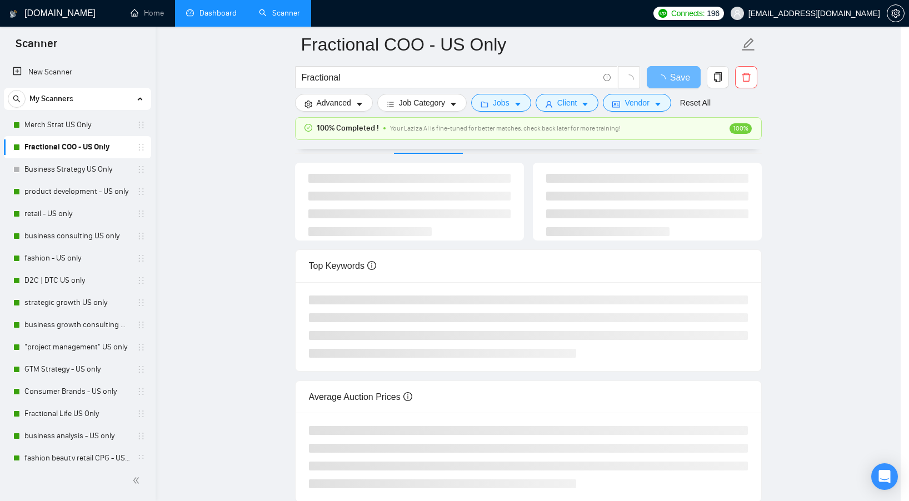
scroll to position [1, 0]
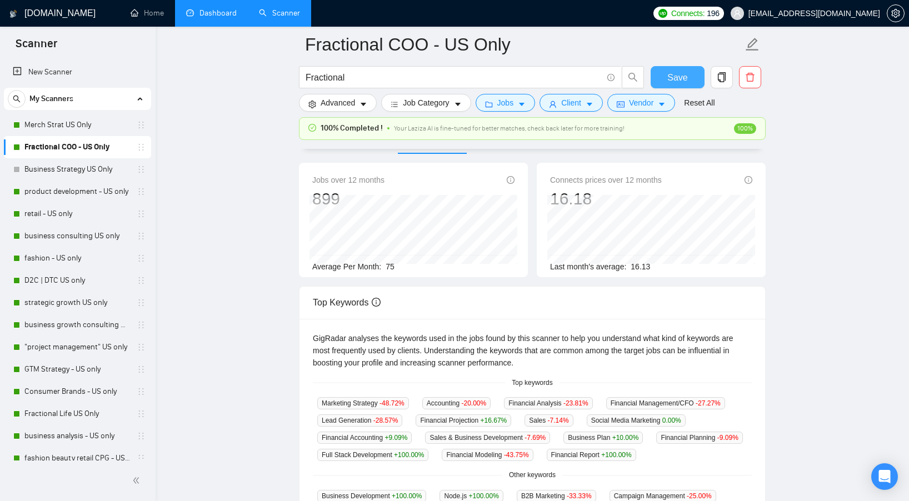
click at [696, 75] on button "Save" at bounding box center [678, 77] width 54 height 22
click at [103, 199] on link "product development - US only" at bounding box center [77, 192] width 106 height 22
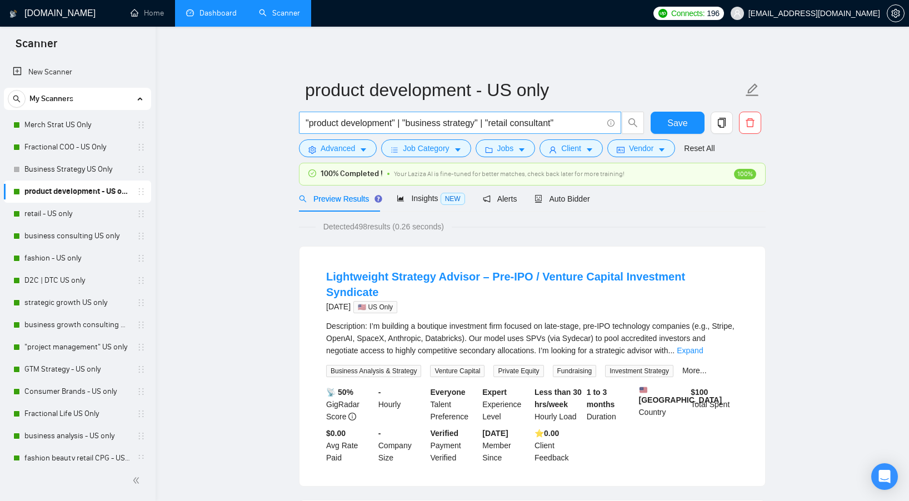
click at [303, 122] on span ""product development" | "business strategy" | "retail consultant"" at bounding box center [460, 123] width 322 height 22
click at [306, 122] on input ""product development" | "business strategy" | "retail consultant"" at bounding box center [454, 123] width 297 height 14
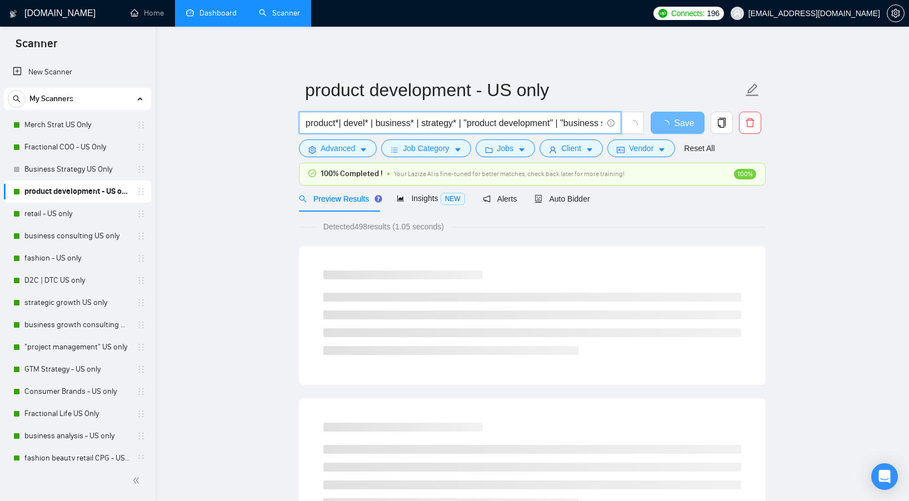
drag, startPoint x: 468, startPoint y: 124, endPoint x: 566, endPoint y: 124, distance: 97.8
click at [566, 125] on input "product*| devel* | business* | strategy* | "product development" | "business st…" at bounding box center [454, 123] width 297 height 14
drag, startPoint x: 466, startPoint y: 126, endPoint x: 562, endPoint y: 127, distance: 95.6
click at [562, 127] on input "product*| devel* | business* | strategy* | | "business strategy" | "retail cons…" at bounding box center [454, 123] width 297 height 14
click at [487, 123] on input "product*| devel* | business* | strategy* | retail consultant"" at bounding box center [454, 123] width 297 height 14
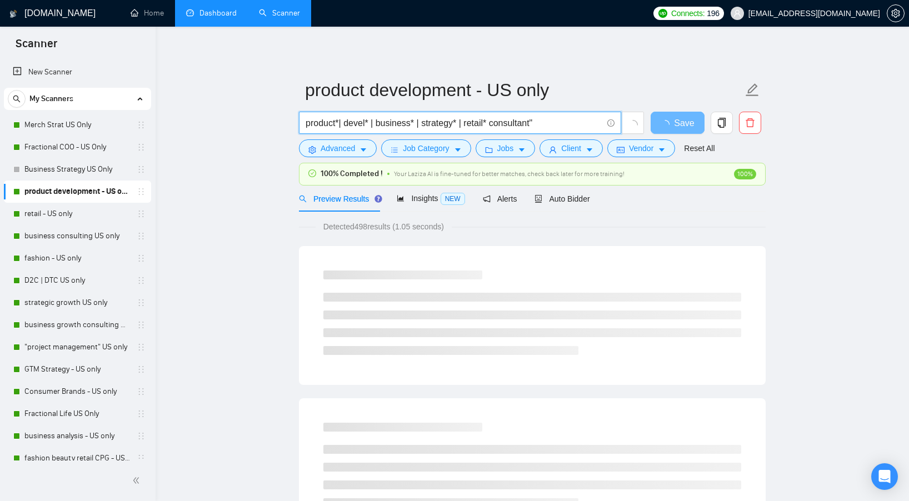
click at [579, 119] on input "product*| devel* | business* | strategy* | retail* consultant"" at bounding box center [454, 123] width 297 height 14
click at [494, 125] on input "product*| devel* | business* | strategy* | retail* consultant*" at bounding box center [454, 123] width 297 height 14
click at [341, 123] on input "product*| devel* | business* | strategy* | retail* | consultant*" at bounding box center [454, 123] width 297 height 14
type input "product* | devel* | business* | strategy* | retail* | consultant*"
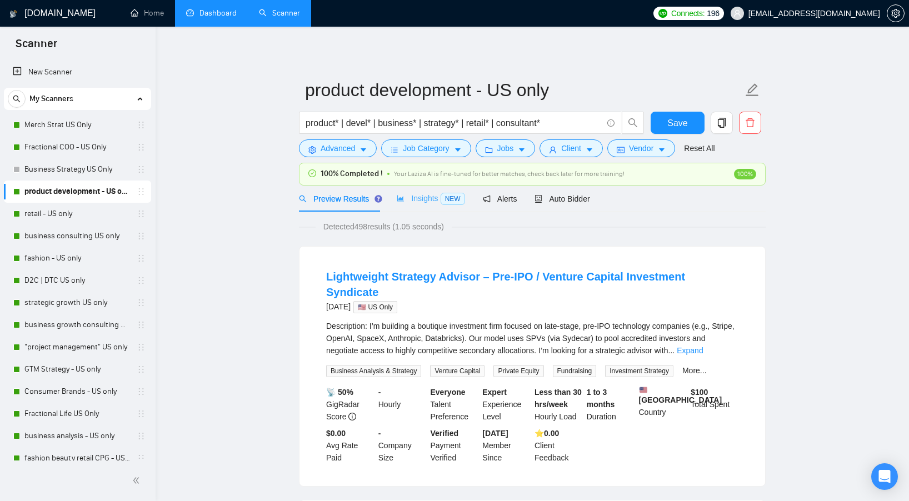
click at [420, 191] on div "Insights NEW" at bounding box center [431, 199] width 68 height 26
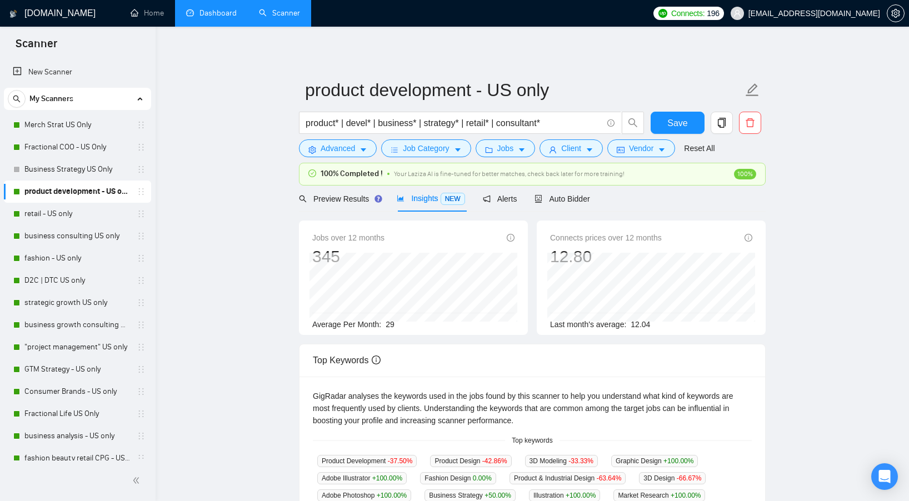
click at [309, 224] on div "Jobs over 12 months 345 Average Per Month: 29" at bounding box center [413, 278] width 229 height 114
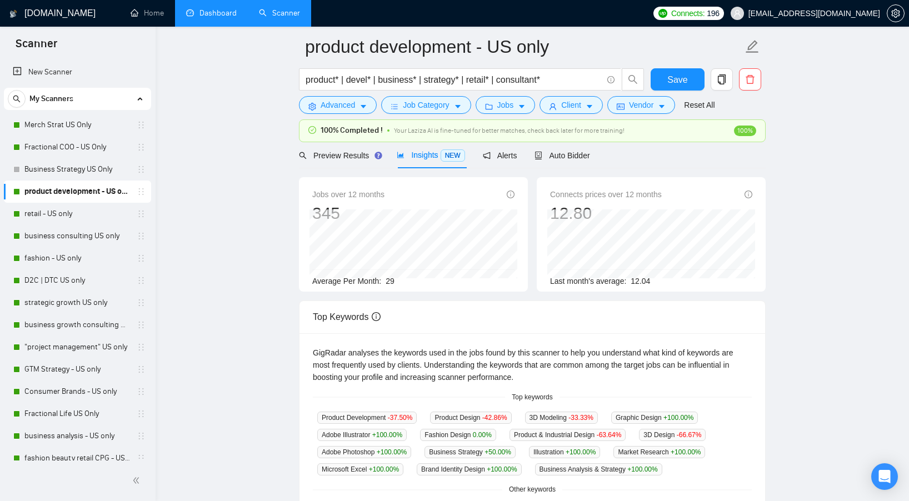
scroll to position [44, 0]
click at [360, 105] on button "Advanced" at bounding box center [338, 104] width 78 height 18
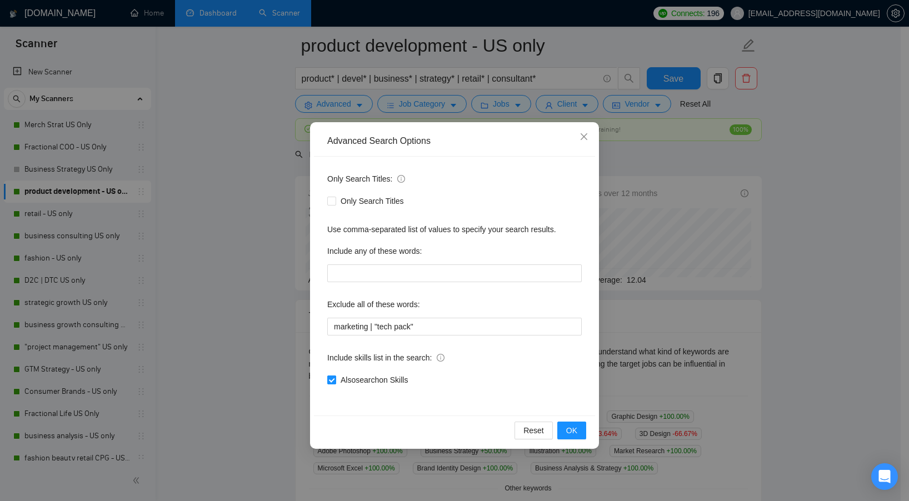
click at [363, 381] on span "Also search on Skills" at bounding box center [374, 380] width 76 height 12
click at [335, 381] on input "Also search on Skills" at bounding box center [331, 380] width 8 height 8
checkbox input "false"
click at [571, 429] on span "OK" at bounding box center [571, 431] width 11 height 12
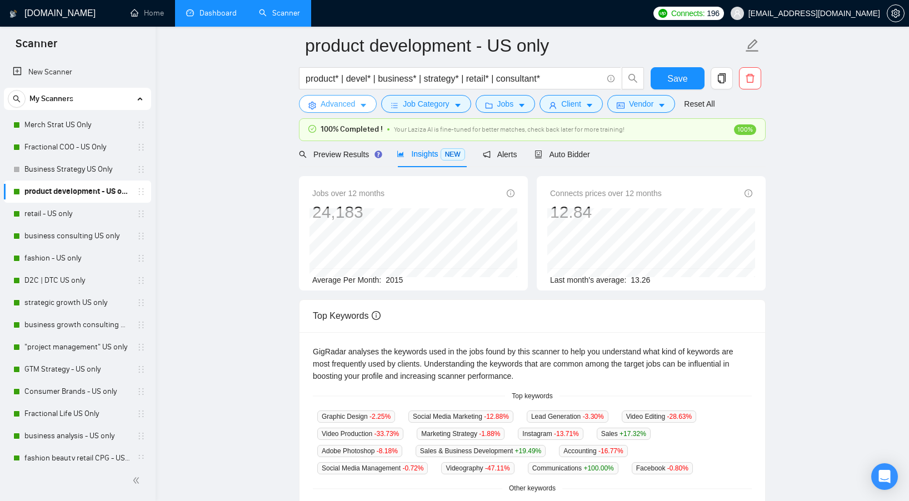
click at [372, 106] on button "Advanced" at bounding box center [338, 104] width 78 height 18
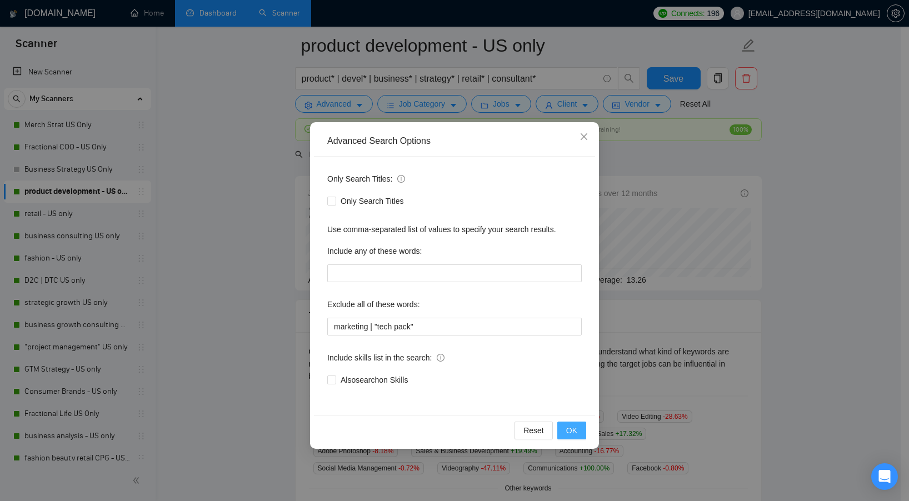
click at [564, 423] on button "OK" at bounding box center [571, 431] width 29 height 18
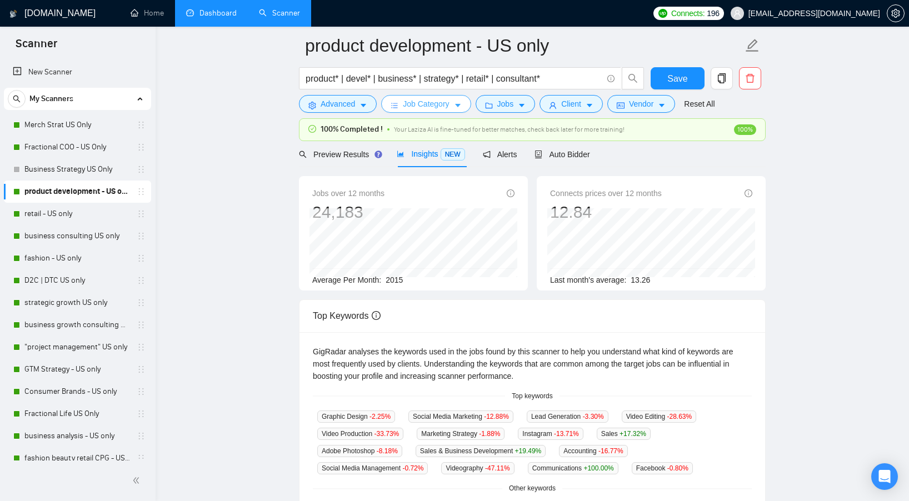
click at [434, 106] on span "Job Category" at bounding box center [426, 104] width 46 height 12
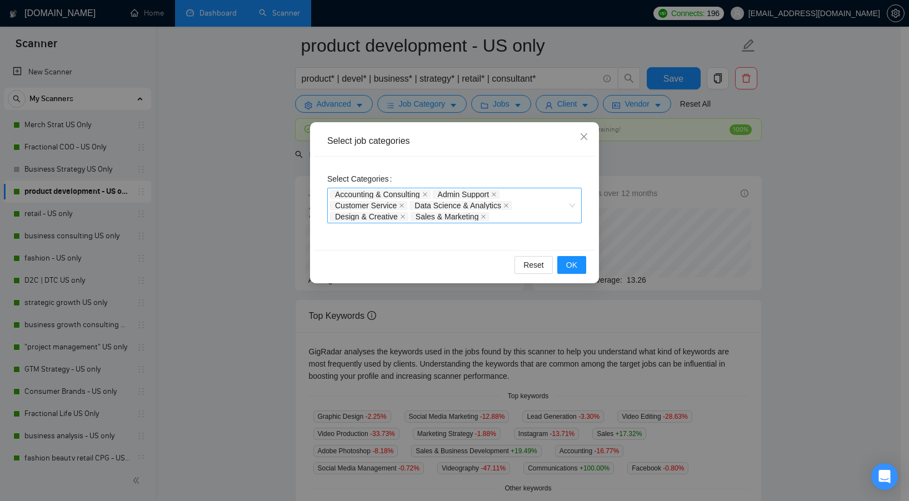
click at [572, 208] on div "Accounting & Consulting Admin Support Customer Service Data Science & Analytics…" at bounding box center [454, 206] width 255 height 36
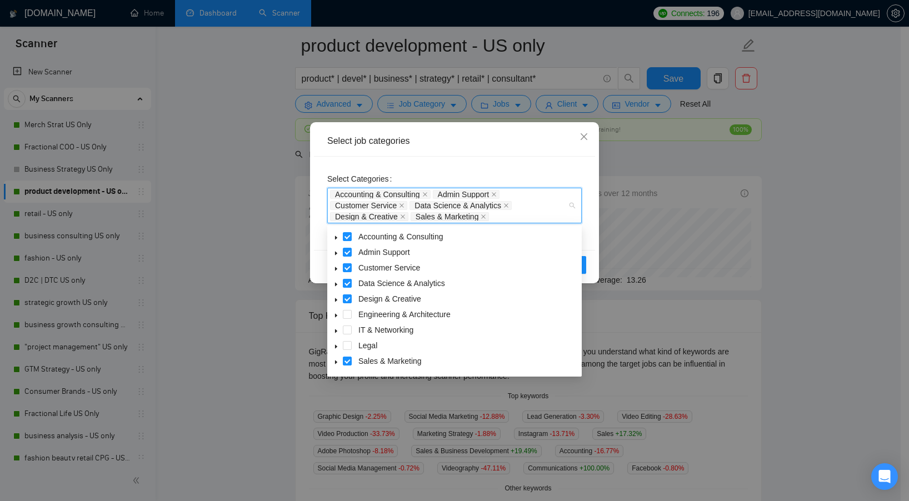
click at [334, 240] on icon "caret-down" at bounding box center [336, 238] width 6 height 6
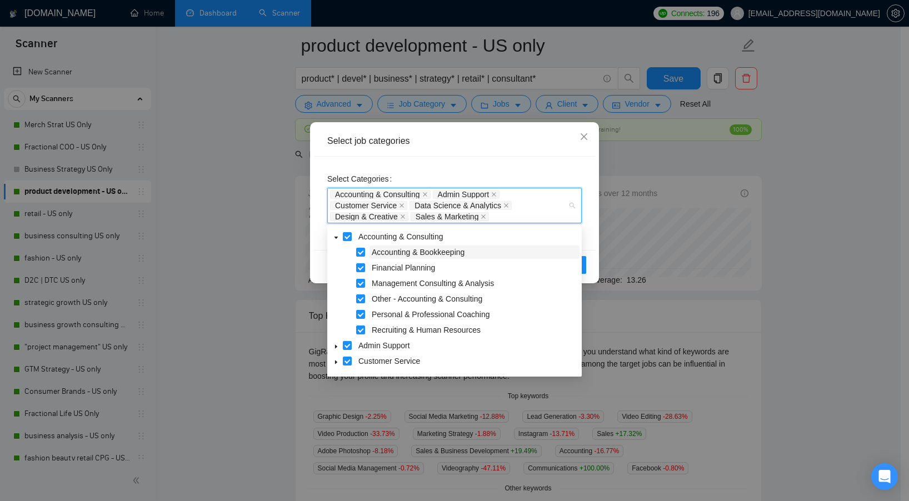
click at [384, 256] on span "Accounting & Bookkeeping" at bounding box center [418, 252] width 93 height 9
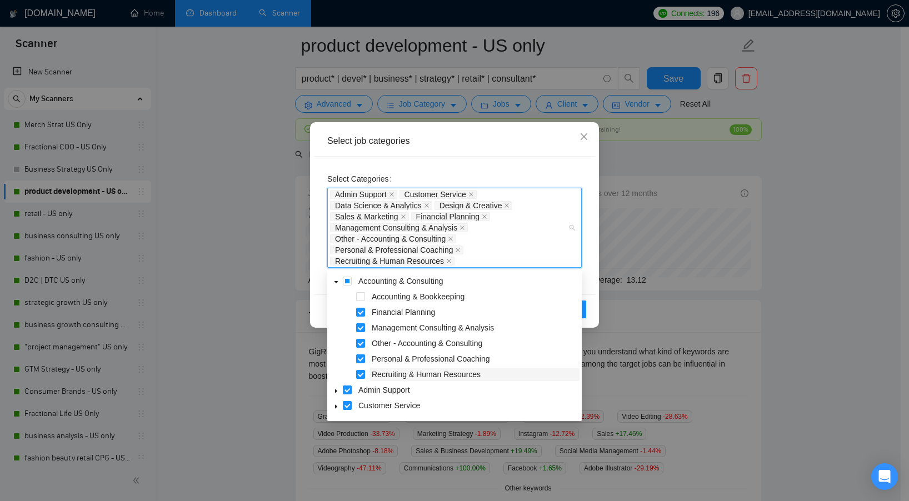
click at [376, 373] on span "Recruiting & Human Resources" at bounding box center [426, 374] width 109 height 9
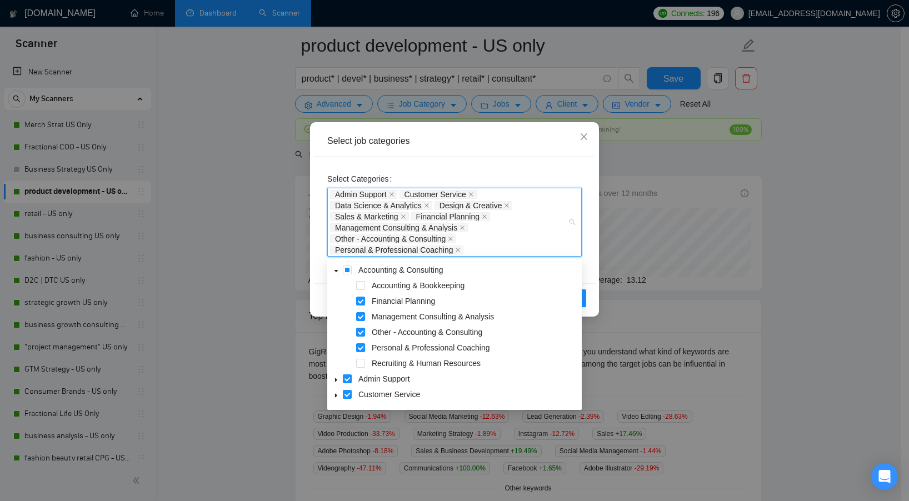
click at [336, 380] on icon "caret-down" at bounding box center [336, 380] width 2 height 4
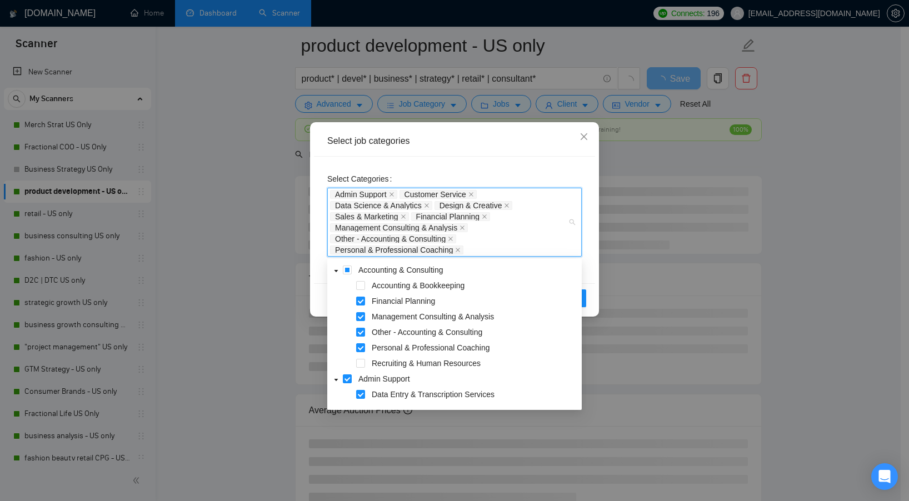
click at [336, 272] on icon "caret-down" at bounding box center [336, 271] width 6 height 6
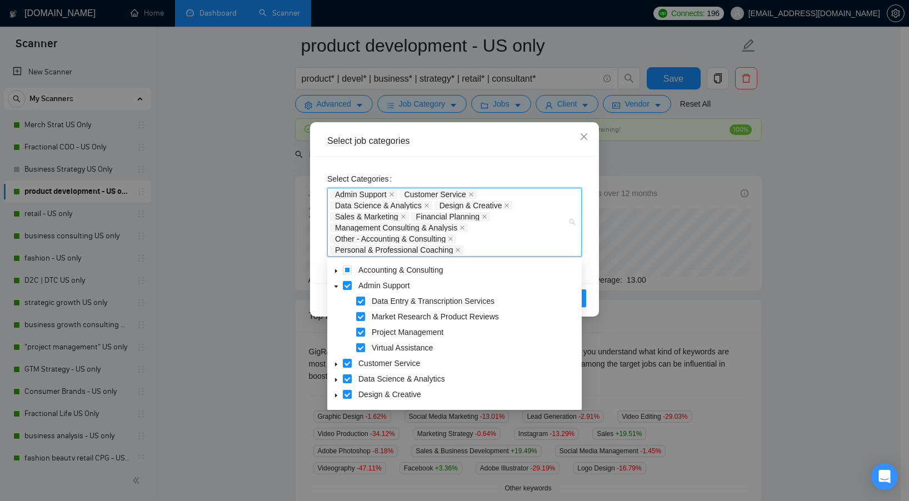
click at [364, 303] on span at bounding box center [360, 301] width 9 height 9
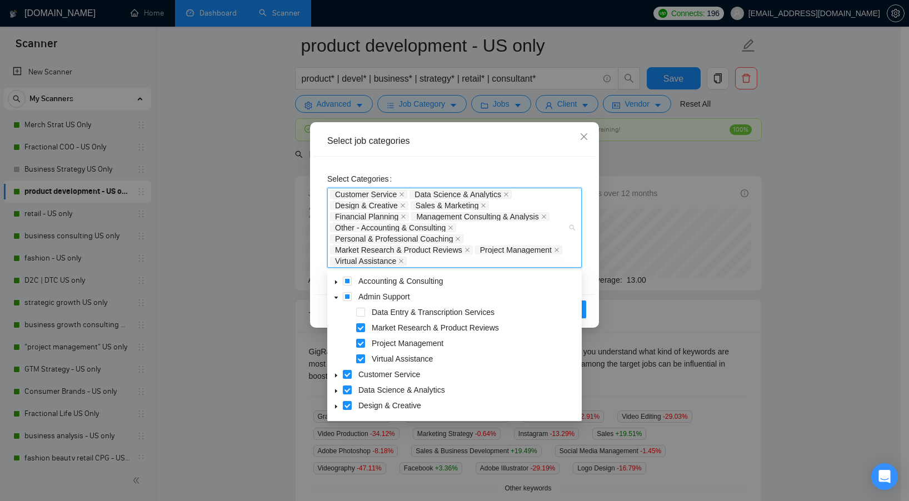
click at [362, 355] on span at bounding box center [360, 359] width 9 height 9
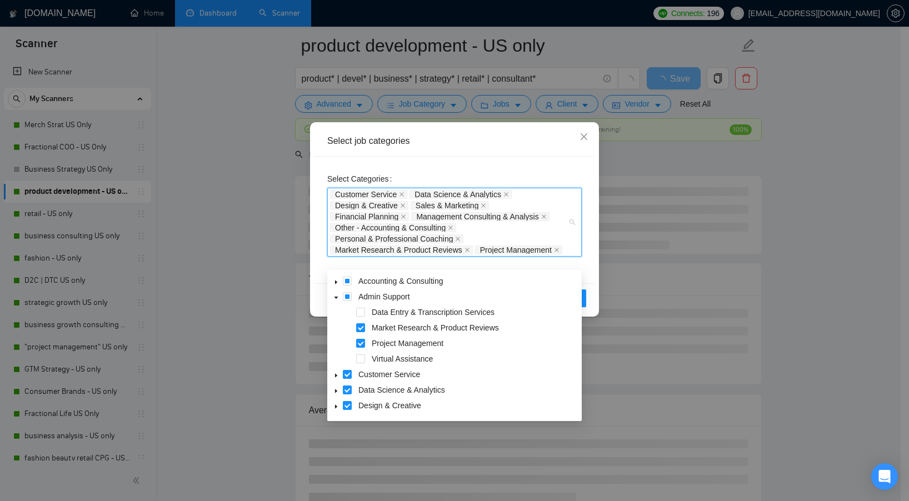
click at [333, 297] on icon "caret-down" at bounding box center [336, 298] width 6 height 6
click at [337, 311] on icon "caret-down" at bounding box center [336, 314] width 6 height 6
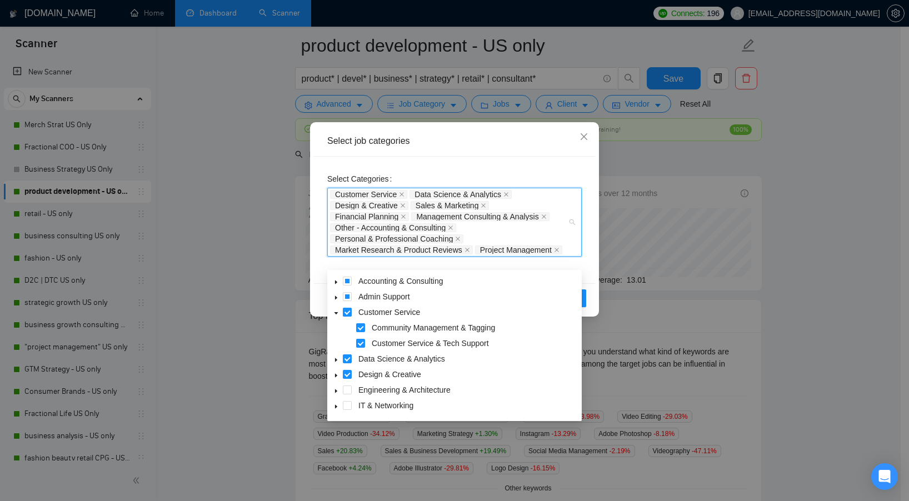
click at [349, 314] on span at bounding box center [347, 312] width 9 height 9
click at [338, 314] on icon "caret-down" at bounding box center [336, 314] width 6 height 6
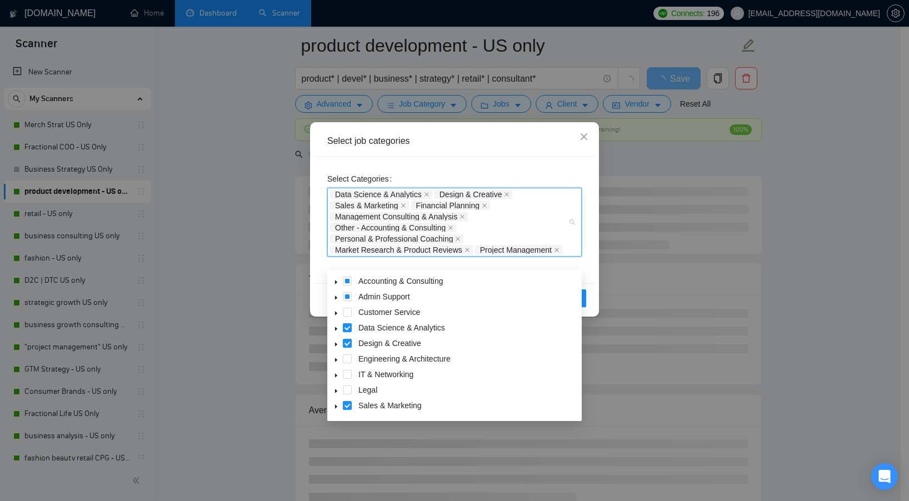
click at [336, 326] on icon "caret-down" at bounding box center [336, 329] width 6 height 6
click at [359, 342] on span at bounding box center [360, 343] width 9 height 9
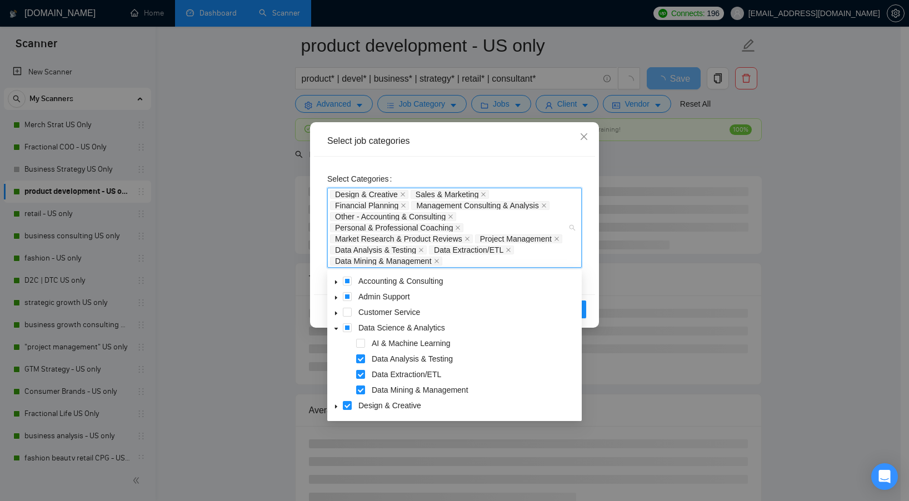
click at [336, 330] on icon "caret-down" at bounding box center [337, 329] width 4 height 2
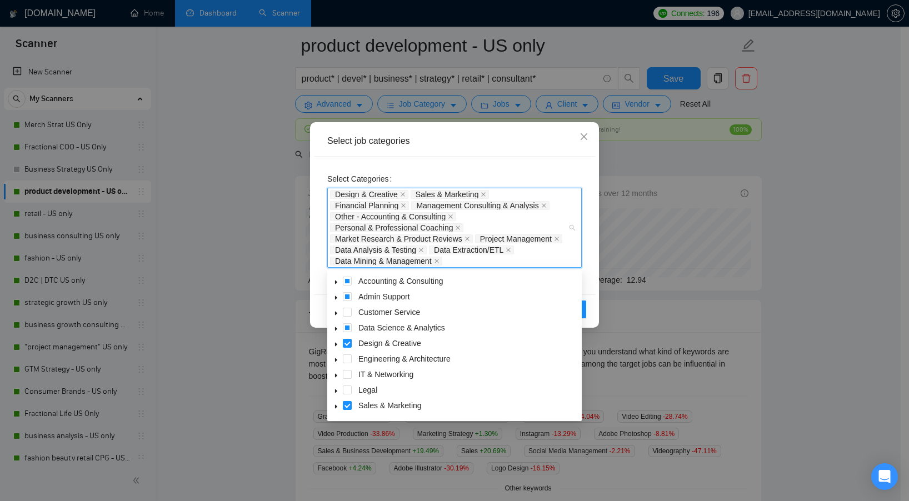
click at [337, 347] on icon "caret-down" at bounding box center [336, 345] width 6 height 6
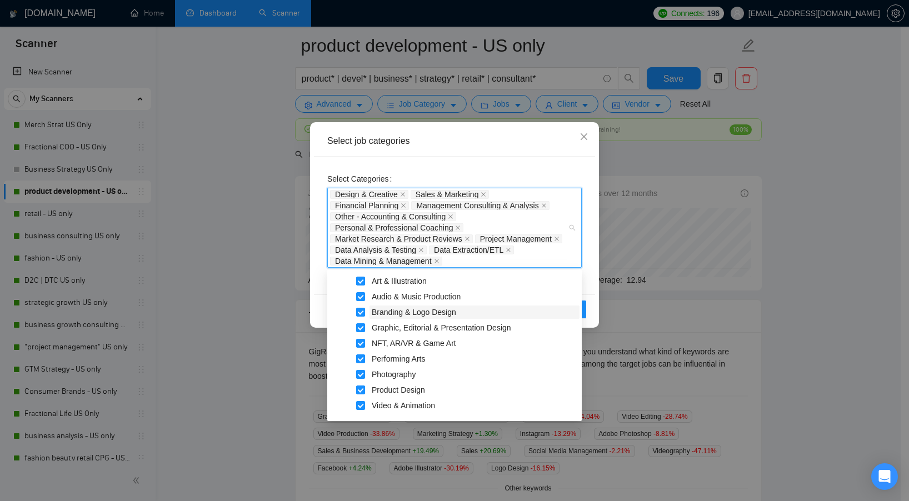
scroll to position [62, 0]
click at [346, 280] on span at bounding box center [347, 281] width 9 height 9
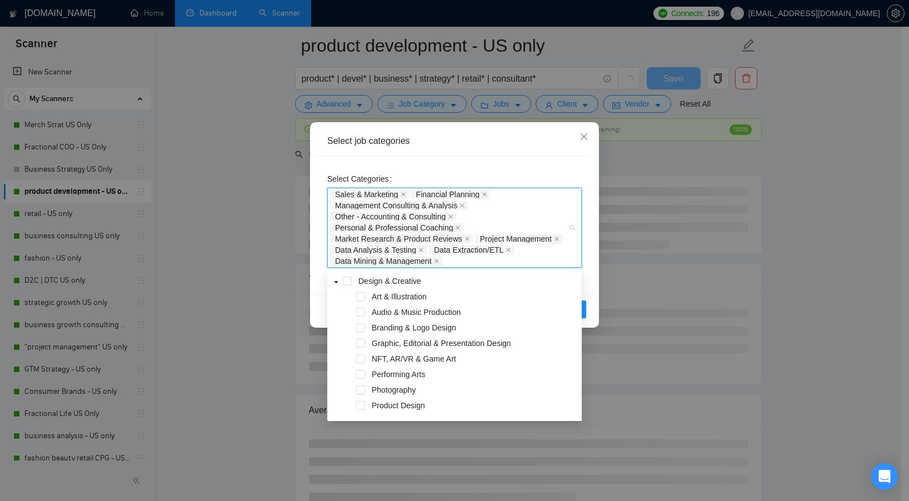
click at [335, 278] on span at bounding box center [336, 281] width 13 height 13
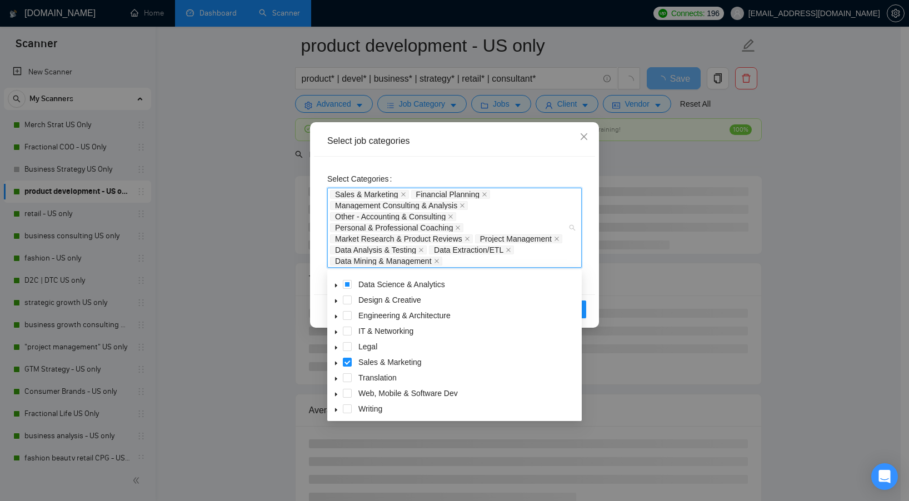
click at [335, 301] on icon "caret-down" at bounding box center [336, 301] width 6 height 6
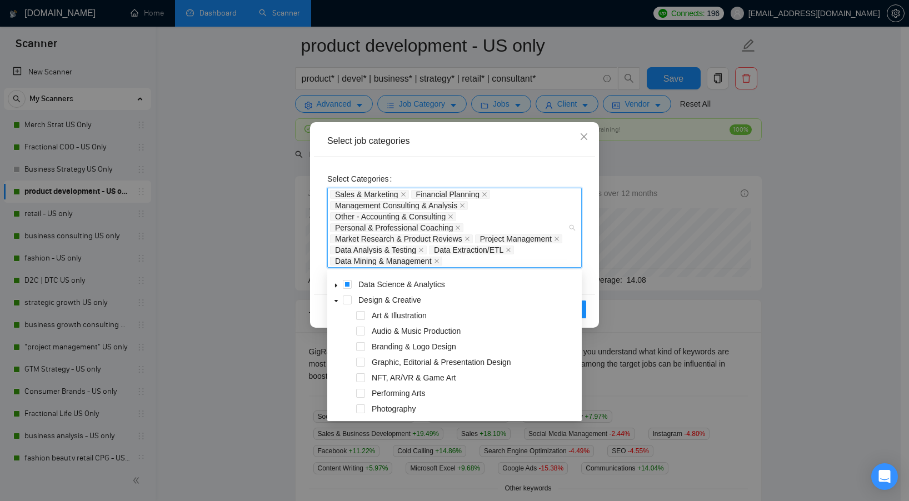
click at [345, 305] on div "Design & Creative" at bounding box center [455, 301] width 250 height 16
click at [347, 300] on span at bounding box center [347, 300] width 9 height 9
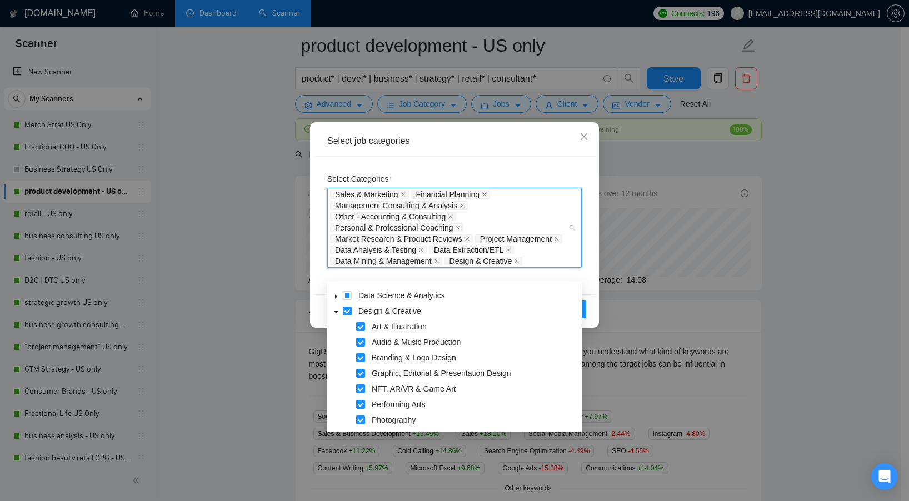
click at [338, 312] on icon "caret-down" at bounding box center [336, 313] width 6 height 6
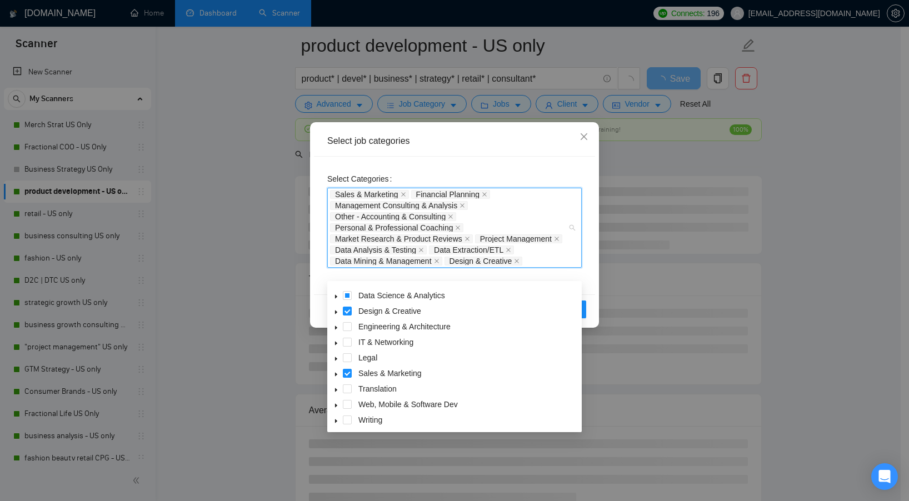
click at [337, 374] on icon "caret-down" at bounding box center [336, 375] width 6 height 6
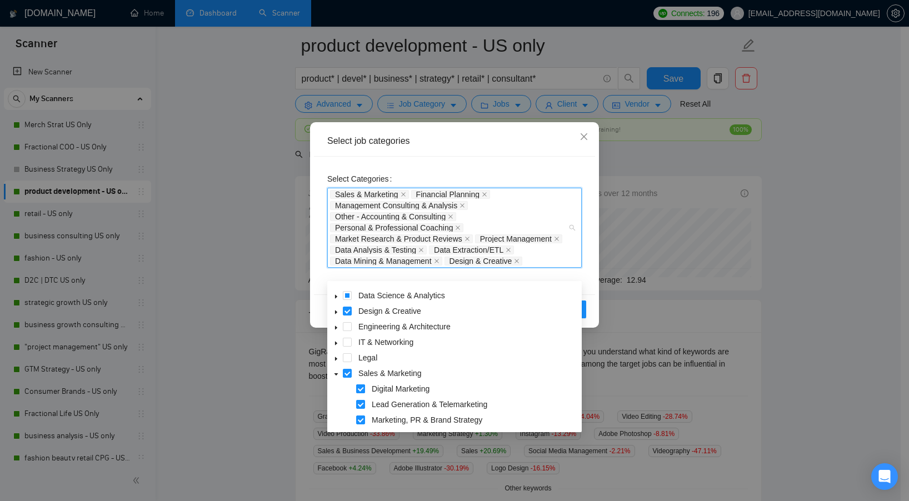
click at [357, 390] on span at bounding box center [360, 389] width 9 height 9
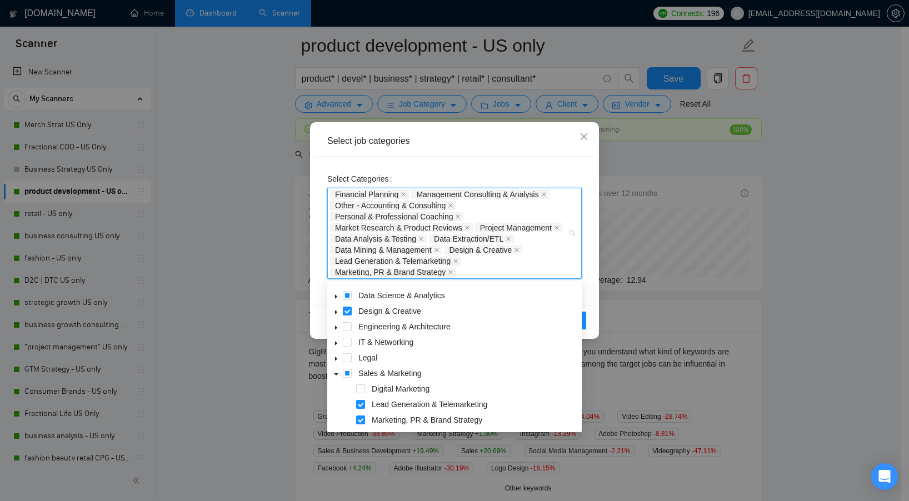
click at [361, 401] on span at bounding box center [360, 404] width 9 height 9
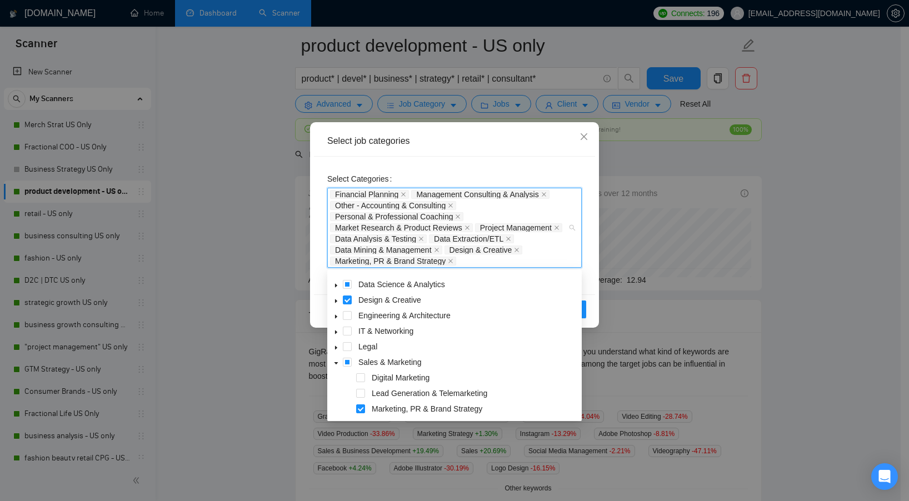
click at [336, 362] on icon "caret-down" at bounding box center [336, 364] width 6 height 6
click at [593, 302] on div "Reset OK" at bounding box center [454, 309] width 281 height 29
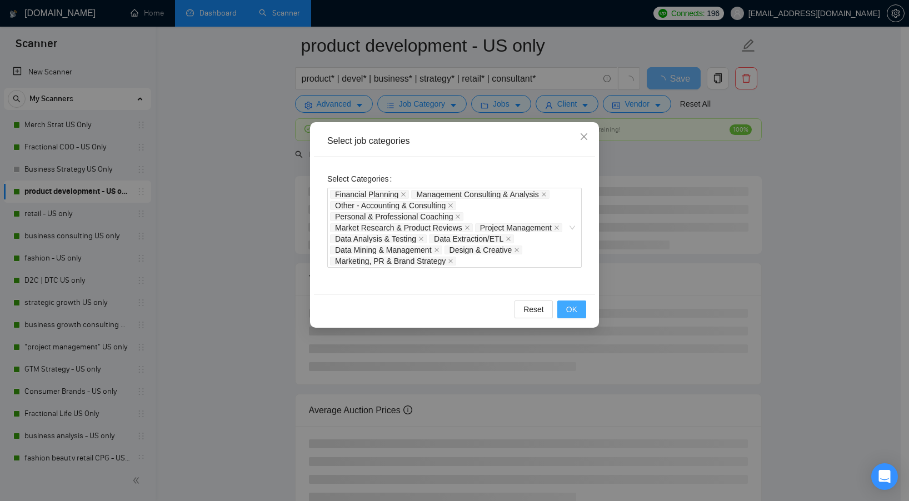
click at [579, 308] on button "OK" at bounding box center [571, 310] width 29 height 18
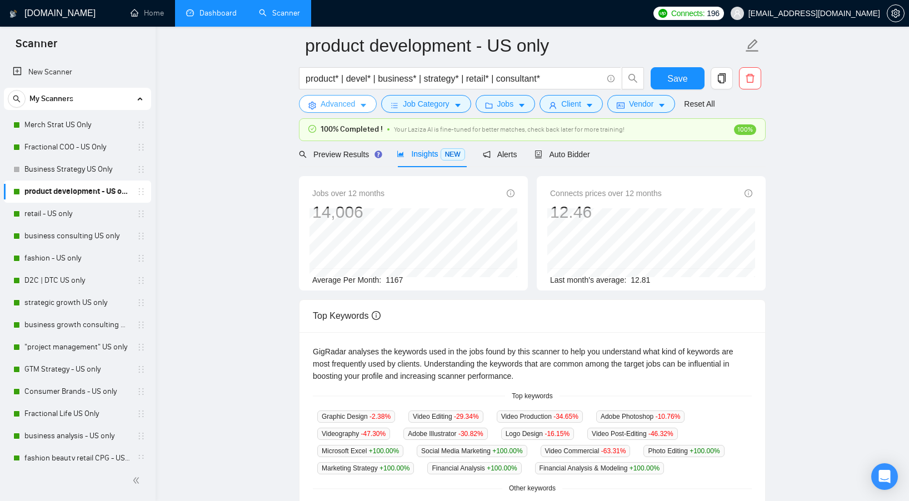
click at [363, 104] on icon "caret-down" at bounding box center [364, 105] width 6 height 3
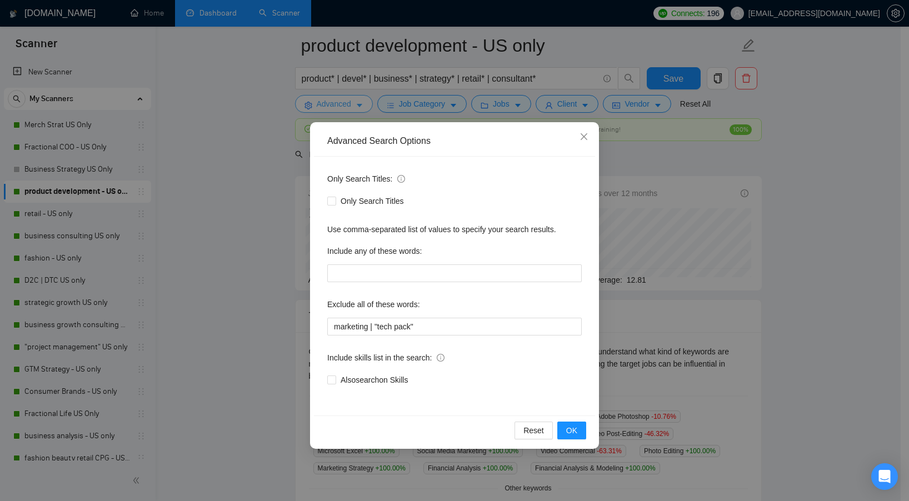
click at [363, 104] on div "Advanced Search Options Only Search Titles: Only Search Titles Use comma-separa…" at bounding box center [454, 250] width 909 height 501
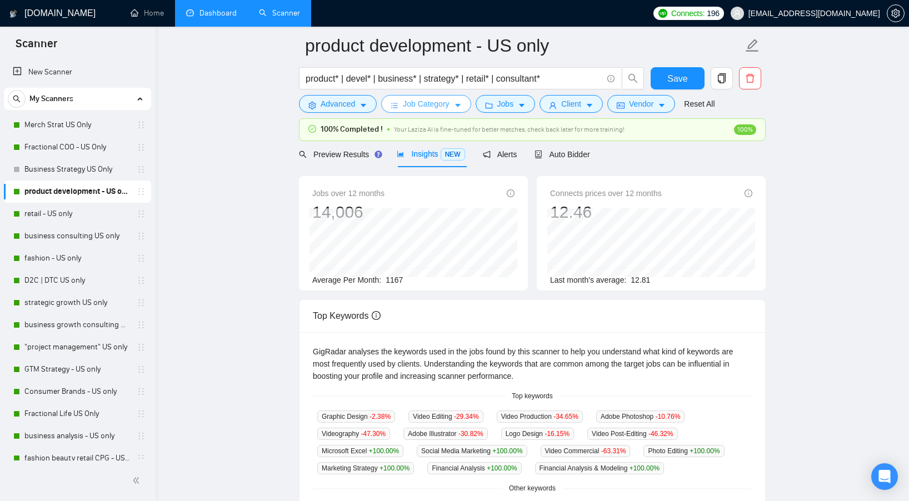
click at [466, 107] on button "Job Category" at bounding box center [425, 104] width 89 height 18
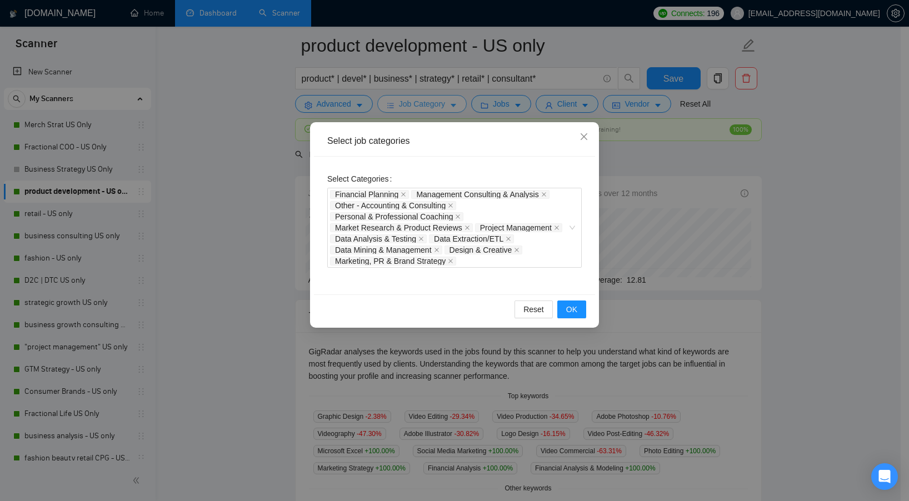
click at [466, 107] on div "Select job categories Select Categories Financial Planning Management Consultin…" at bounding box center [454, 250] width 909 height 501
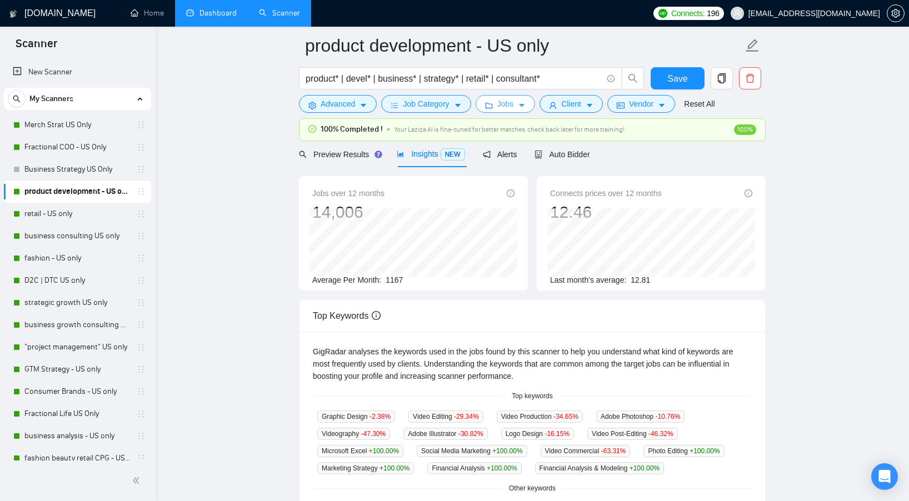
click at [514, 105] on span "Jobs" at bounding box center [505, 104] width 17 height 12
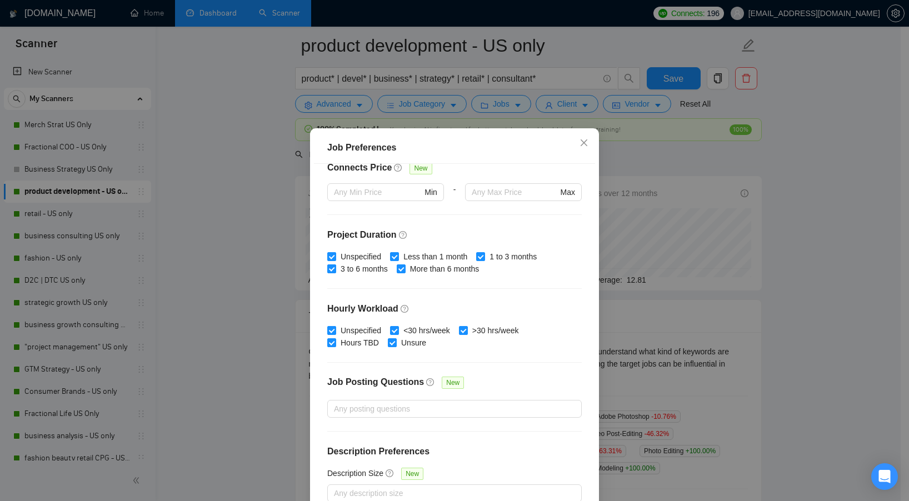
scroll to position [0, 0]
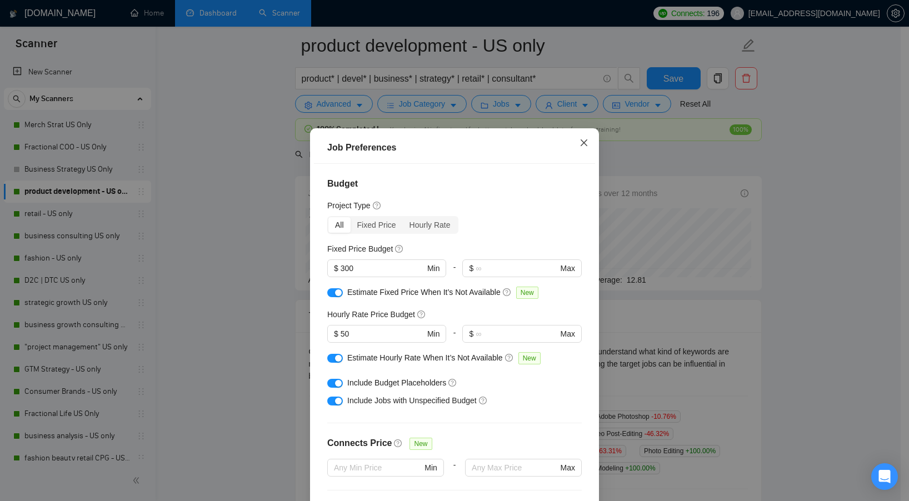
click at [581, 143] on icon "close" at bounding box center [584, 142] width 7 height 7
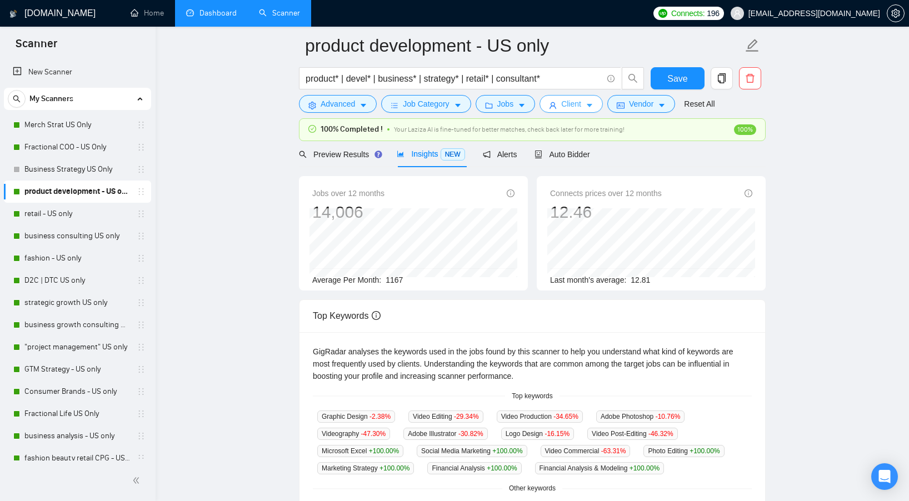
click at [572, 109] on span "Client" at bounding box center [571, 104] width 20 height 12
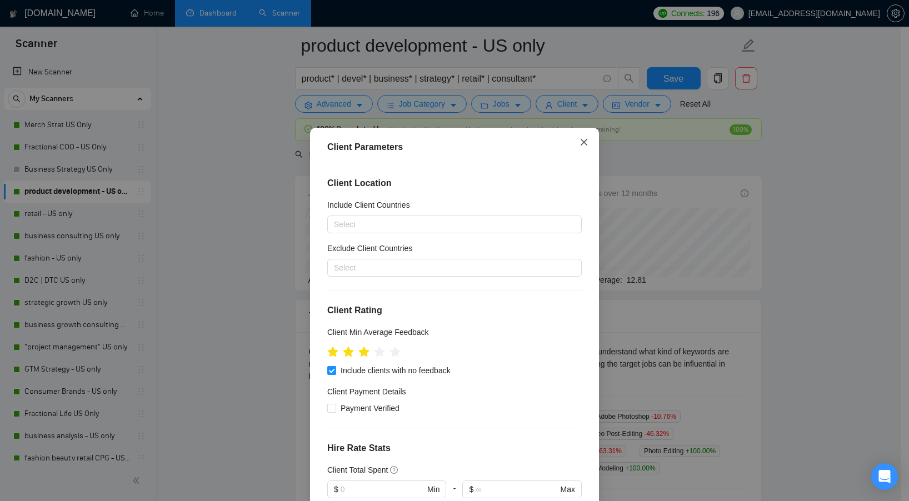
click at [580, 145] on icon "close" at bounding box center [584, 142] width 9 height 9
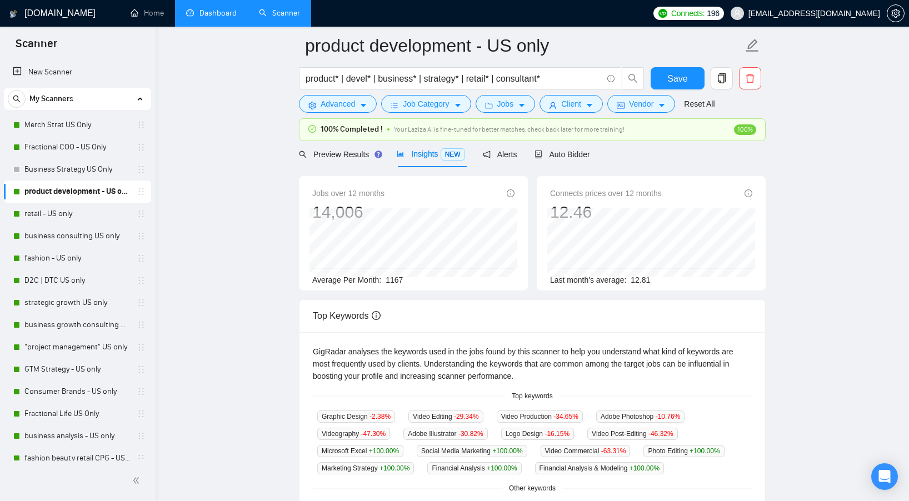
click at [287, 202] on main "product development - US only product* | devel* | business* | strategy* | retai…" at bounding box center [532, 392] width 718 height 785
click at [325, 150] on span "Preview Results" at bounding box center [339, 154] width 80 height 9
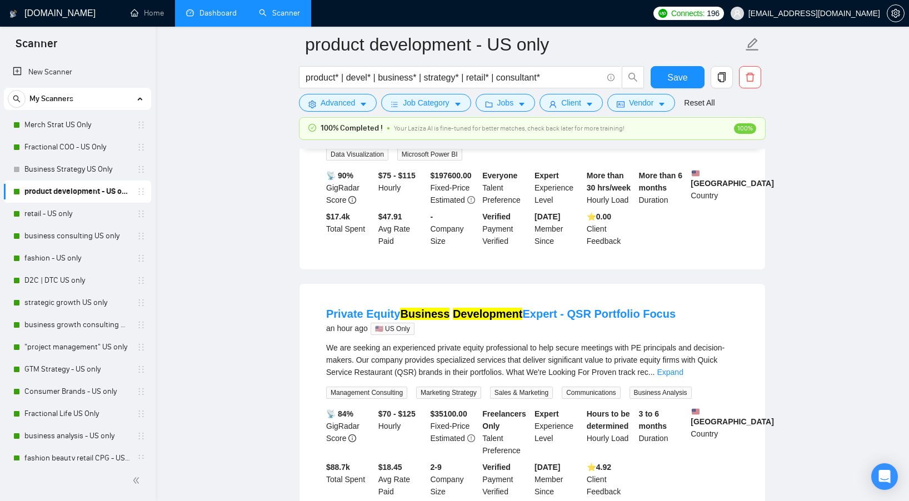
scroll to position [245, 0]
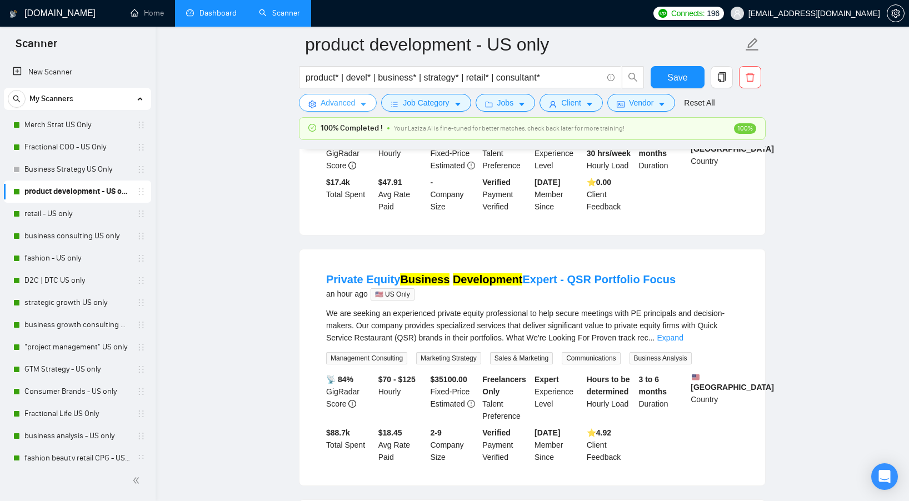
click at [339, 104] on span "Advanced" at bounding box center [338, 103] width 34 height 12
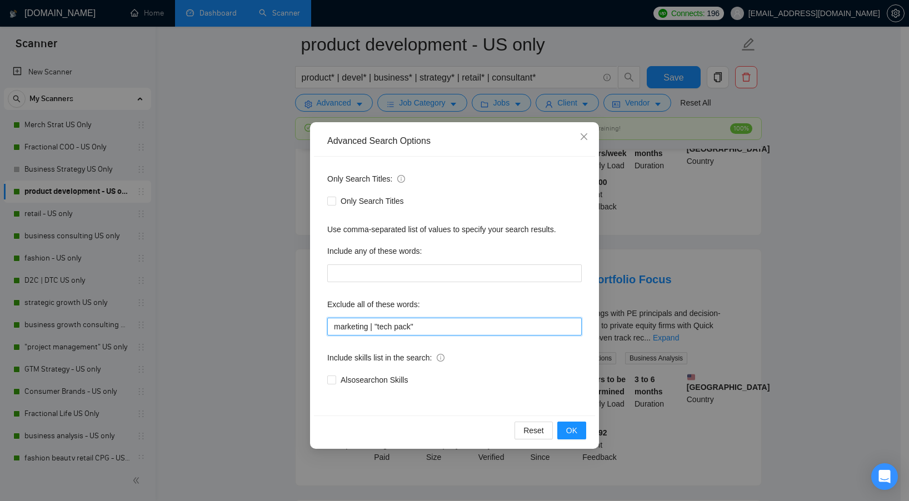
click at [448, 327] on input "marketing | "tech pack"" at bounding box center [454, 327] width 255 height 18
click at [572, 435] on span "OK" at bounding box center [571, 431] width 11 height 12
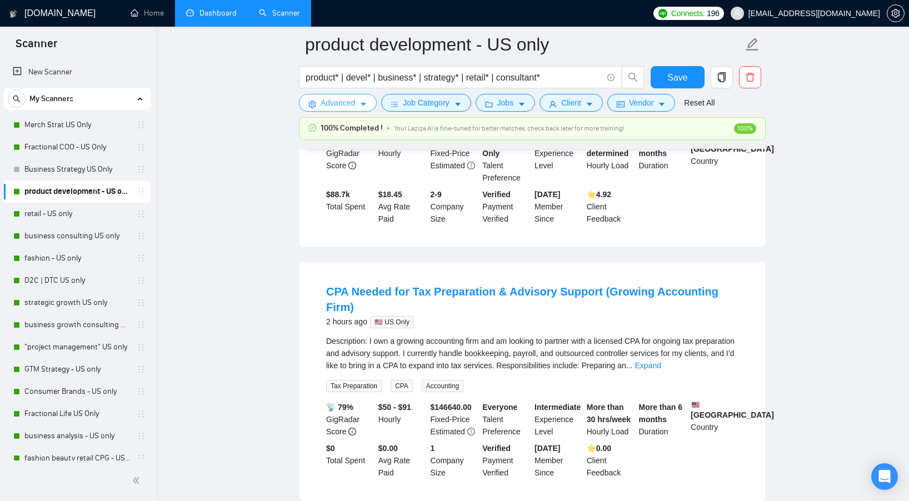
click at [328, 104] on span "Advanced" at bounding box center [338, 103] width 34 height 12
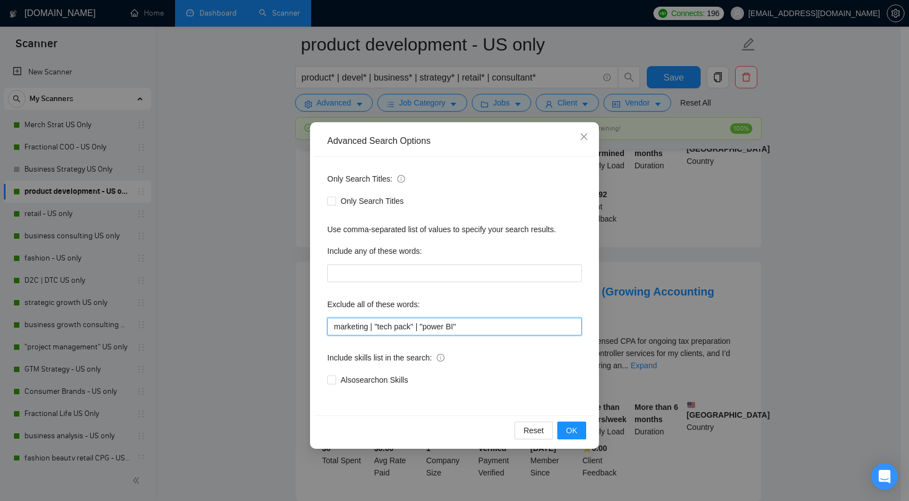
click at [482, 320] on input "marketing | "tech pack" | "power BI"" at bounding box center [454, 327] width 255 height 18
click at [483, 328] on input "marketing | "tech pack" | "power BI"" at bounding box center [454, 327] width 255 height 18
click at [574, 433] on span "OK" at bounding box center [571, 431] width 11 height 12
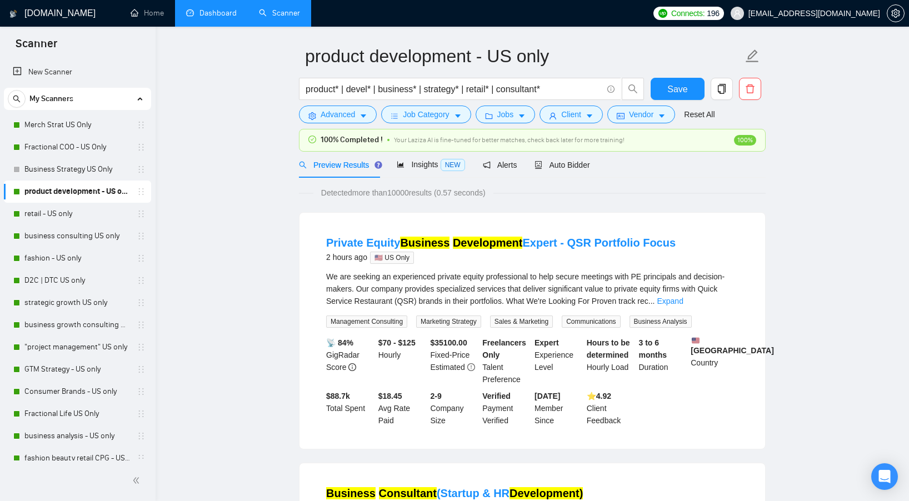
scroll to position [0, 0]
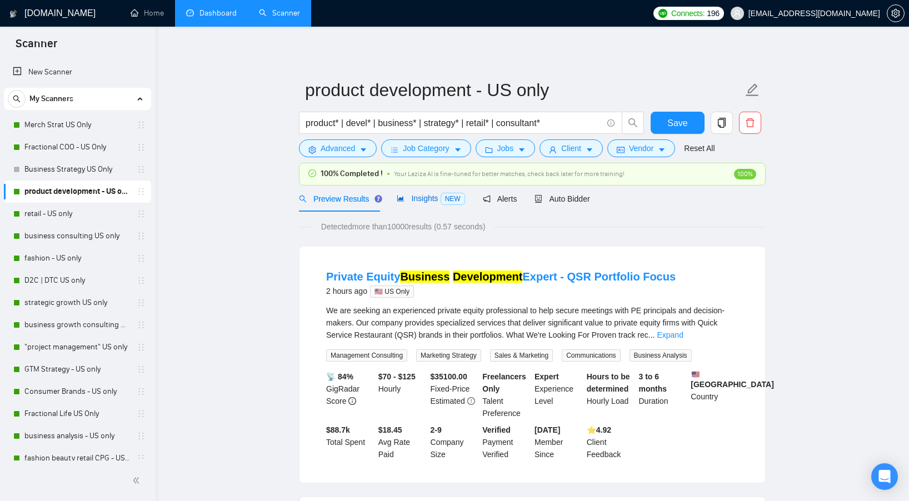
click at [425, 196] on span "Insights NEW" at bounding box center [431, 198] width 68 height 9
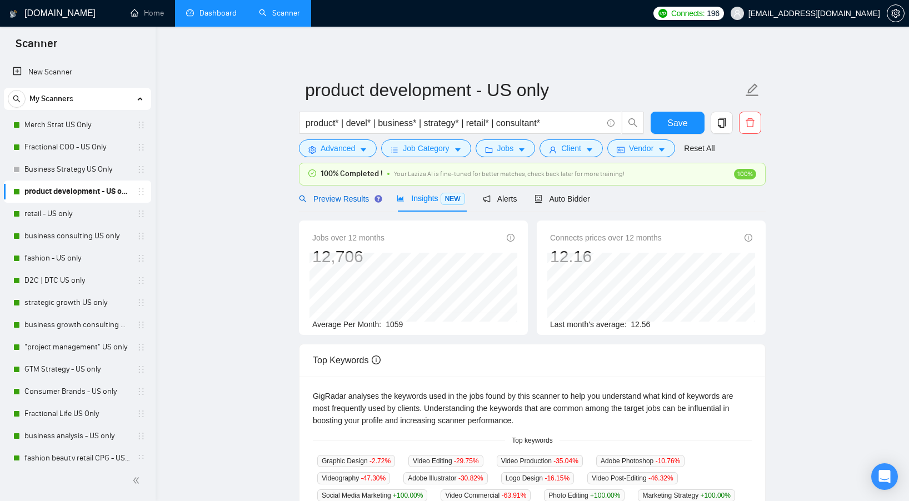
click at [355, 197] on span "Preview Results" at bounding box center [339, 199] width 80 height 9
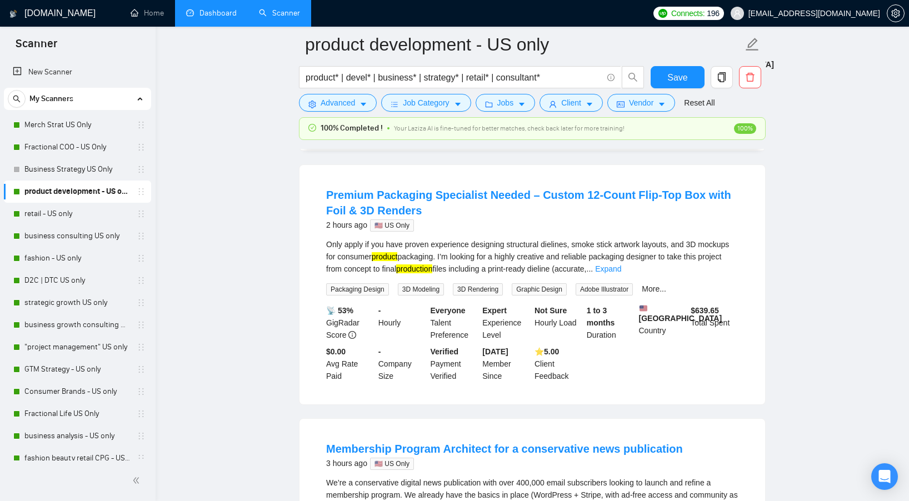
scroll to position [1334, 0]
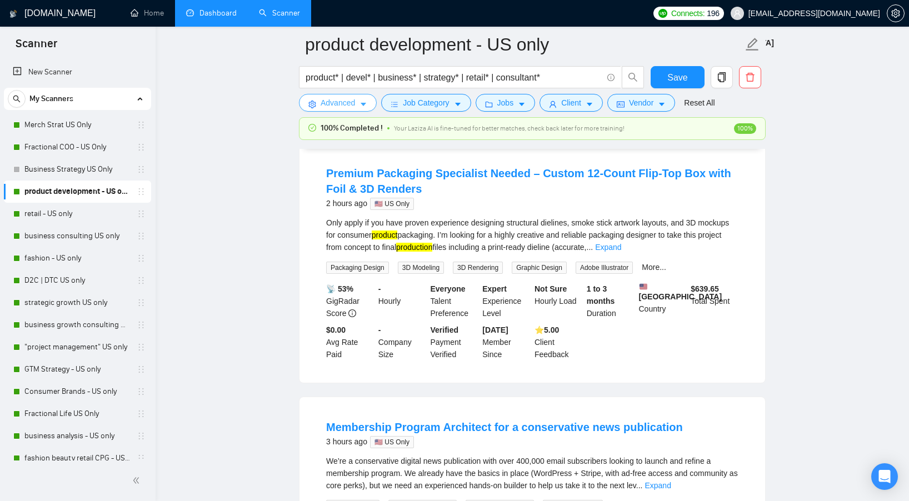
click at [346, 97] on span "Advanced" at bounding box center [338, 103] width 34 height 12
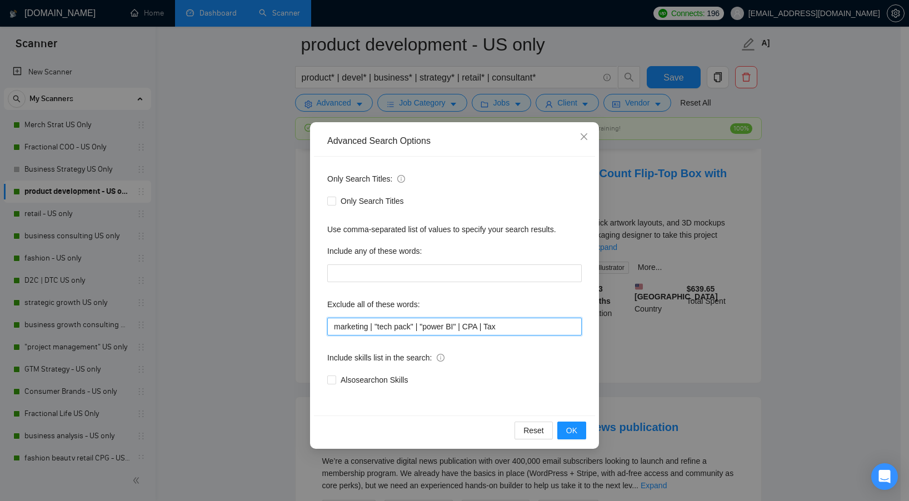
click at [517, 326] on input "marketing | "tech pack" | "power BI" | CPA | Tax" at bounding box center [454, 327] width 255 height 18
type input "marketing | "tech pack" | "power BI" | CPA | Tax | "3D Model*" | "UGC" |"
click at [569, 422] on button "OK" at bounding box center [571, 431] width 29 height 18
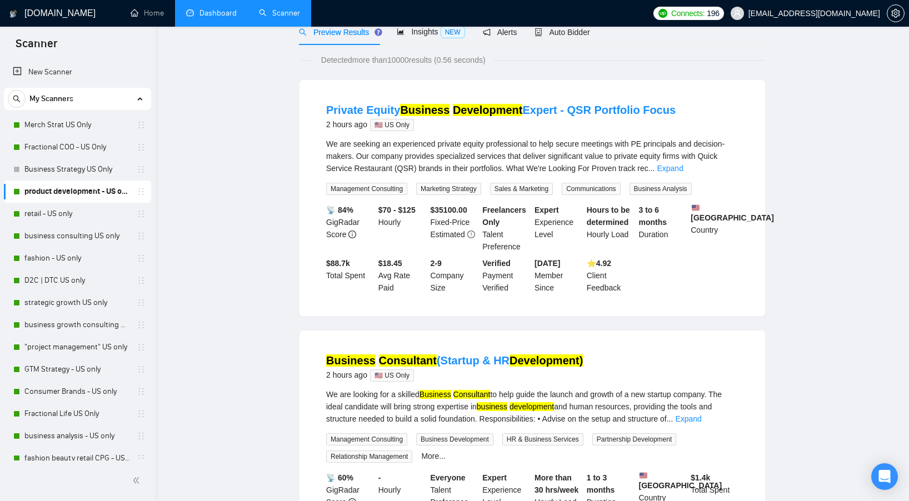
scroll to position [0, 0]
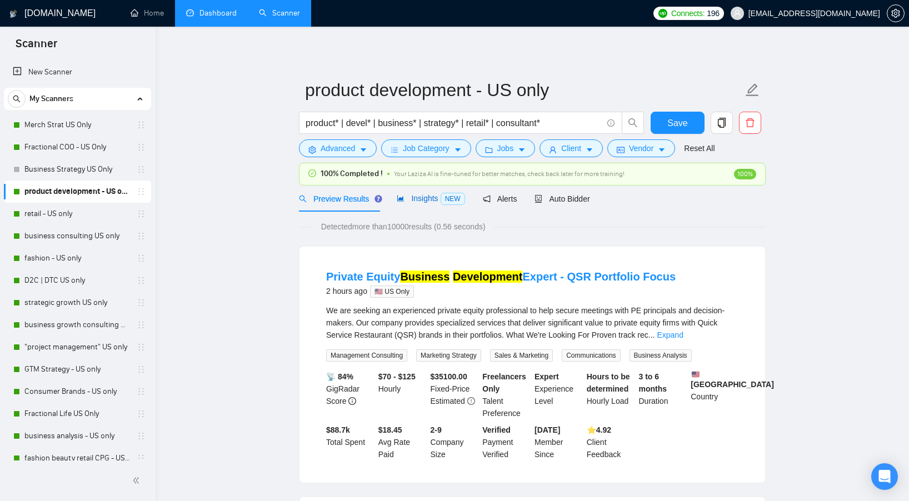
click at [424, 200] on span "Insights NEW" at bounding box center [431, 198] width 68 height 9
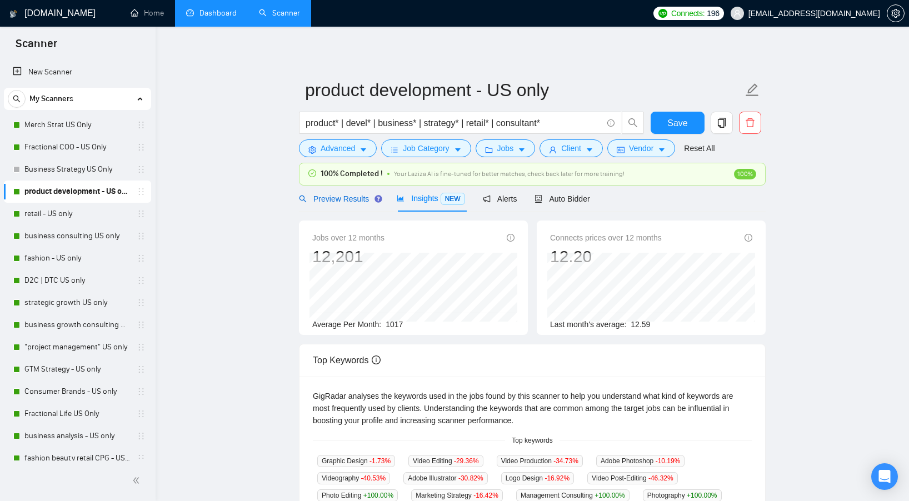
click at [345, 201] on div "Preview Results" at bounding box center [339, 199] width 80 height 12
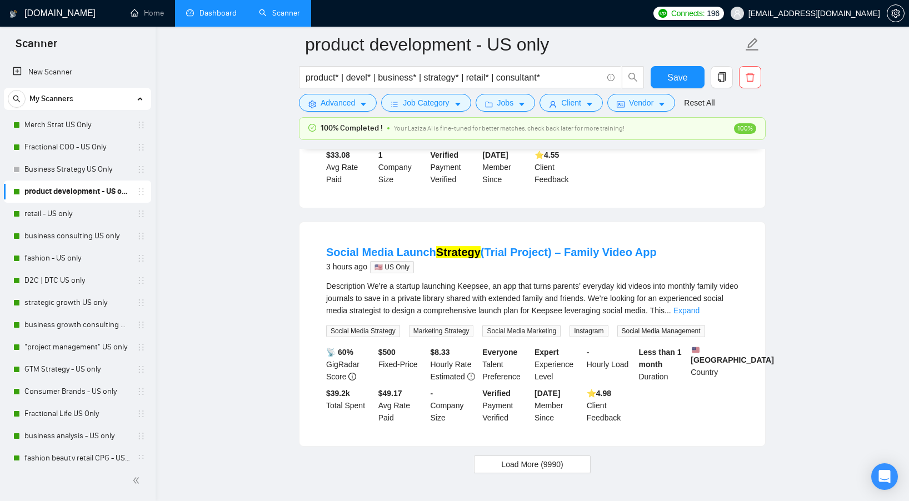
scroll to position [2374, 0]
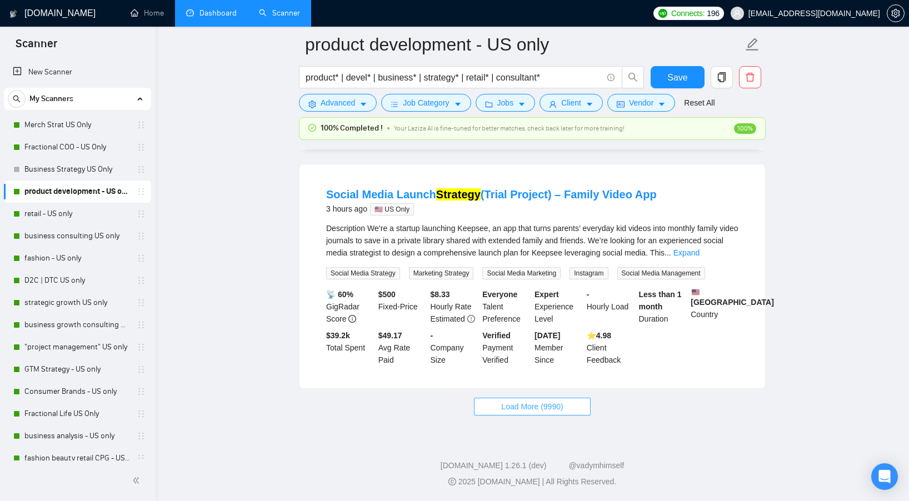
click at [526, 415] on button "Load More (9990)" at bounding box center [532, 407] width 116 height 18
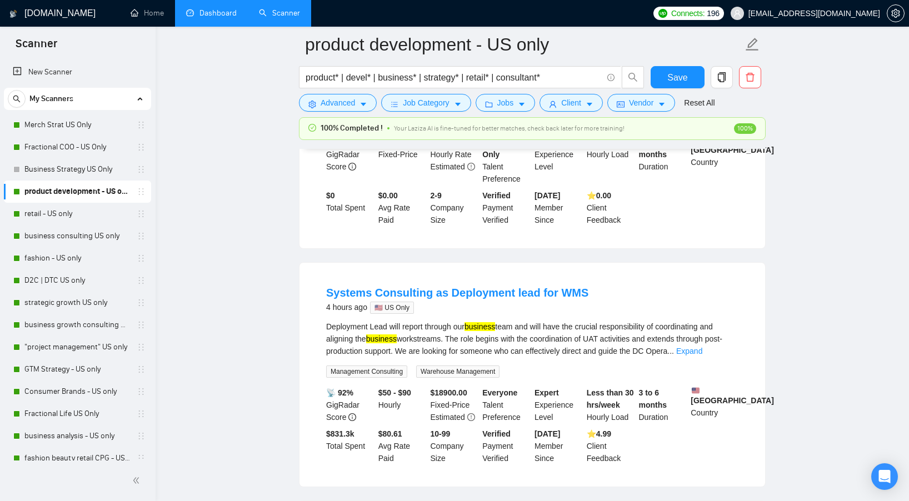
scroll to position [2707, 0]
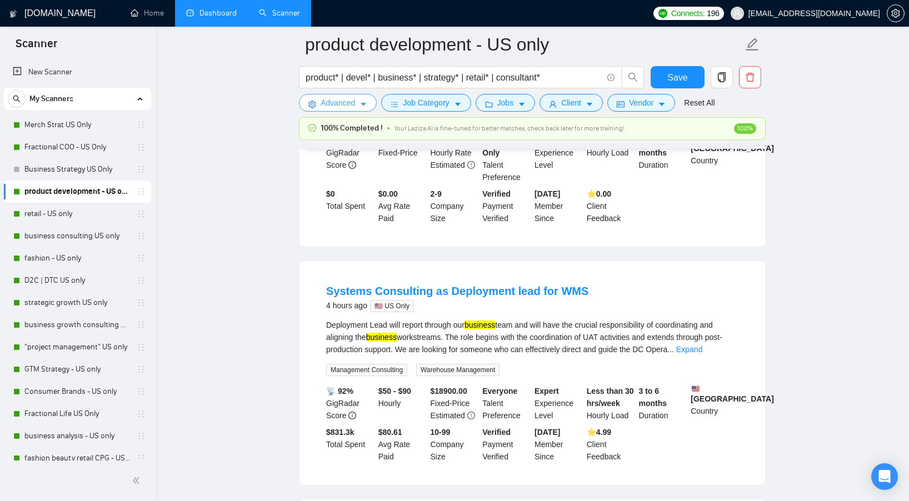
click at [363, 111] on button "Advanced" at bounding box center [338, 103] width 78 height 18
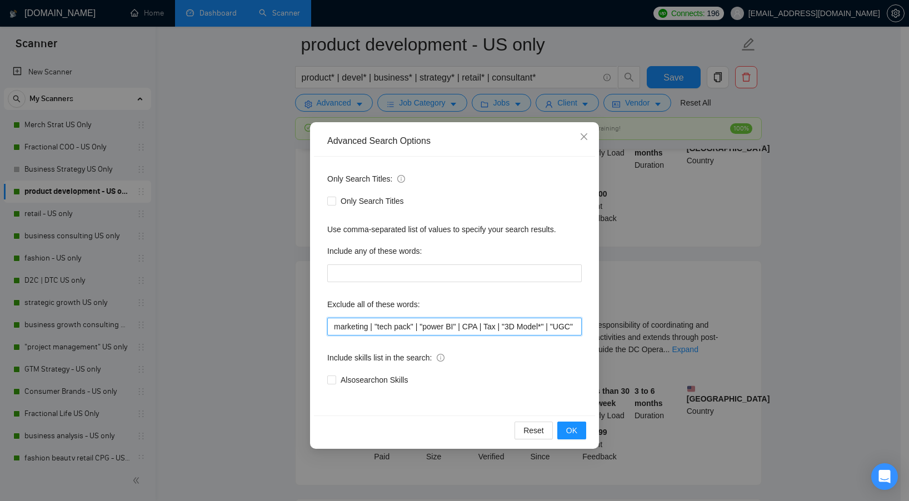
click at [575, 325] on input "marketing | "tech pack" | "power BI" | CPA | Tax | "3D Model*" | "UGC" |" at bounding box center [454, 327] width 255 height 18
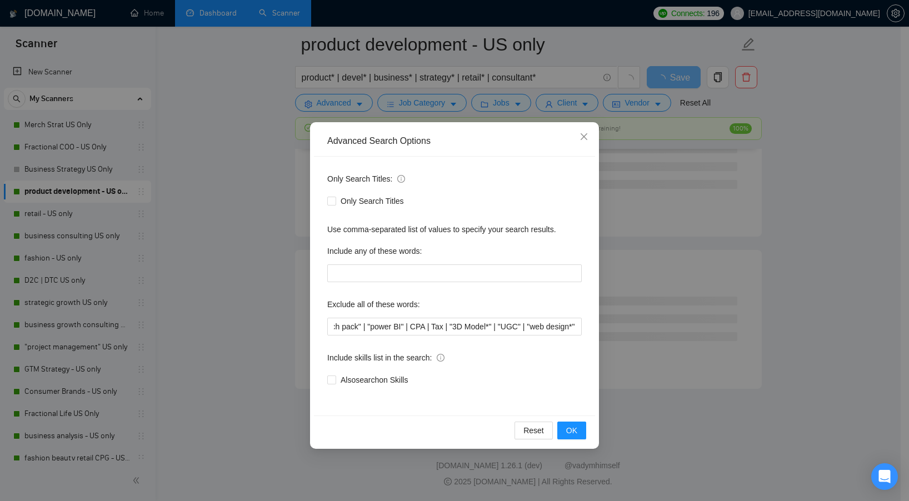
scroll to position [0, 0]
click at [585, 440] on div "Reset OK" at bounding box center [454, 430] width 281 height 29
click at [582, 434] on button "OK" at bounding box center [571, 431] width 29 height 18
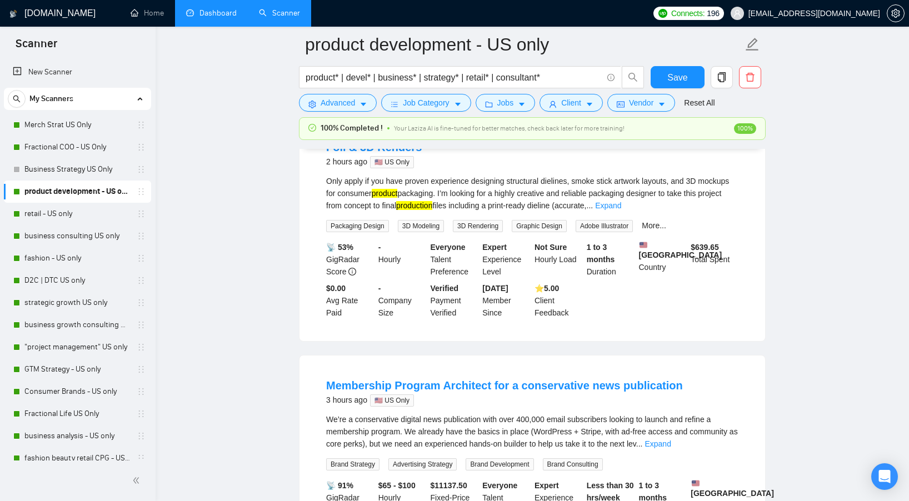
click at [851, 247] on main "product development - US only product* | devel* | business* | strategy* | retai…" at bounding box center [532, 12] width 718 height 2686
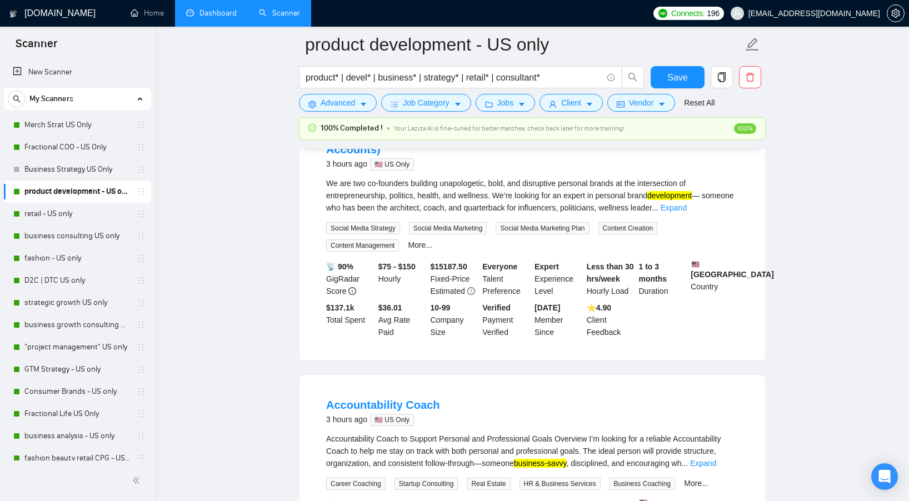
scroll to position [2356, 0]
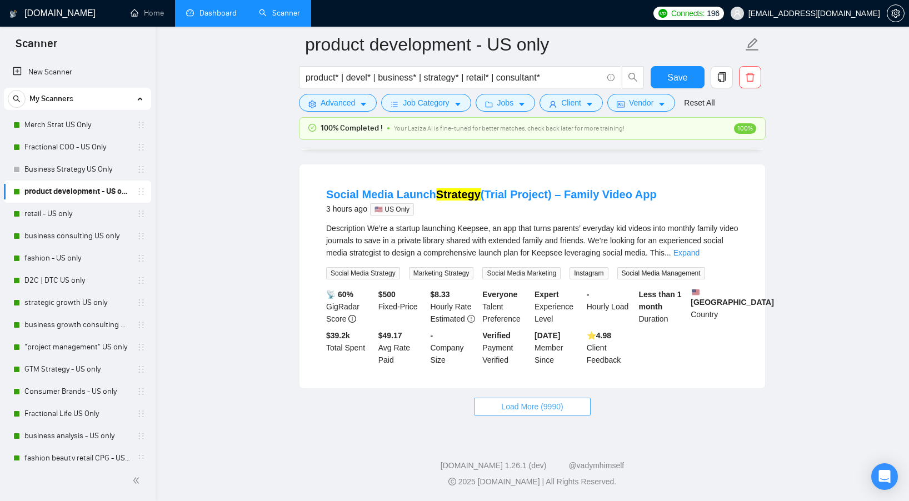
click at [516, 413] on span "Load More (9990)" at bounding box center [532, 407] width 62 height 12
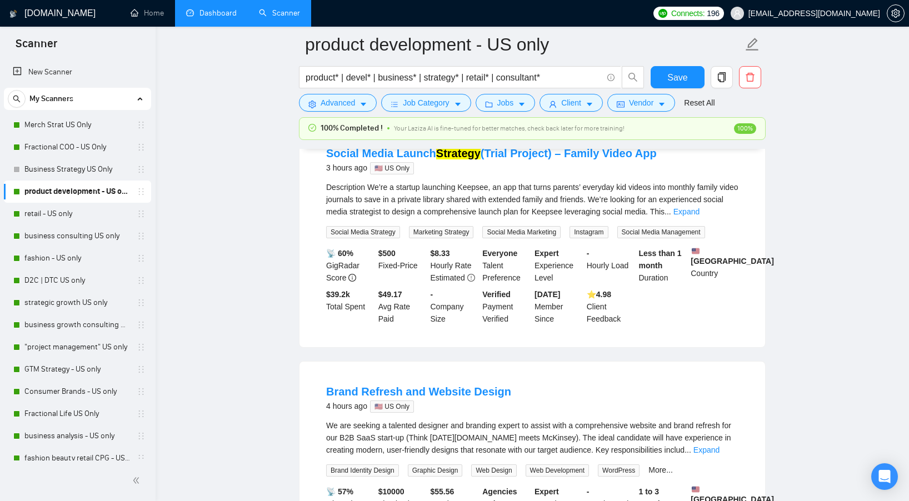
click at [241, 236] on main "product development - US only product* | devel* | business* | strategy* | retai…" at bounding box center [532, 275] width 718 height 5172
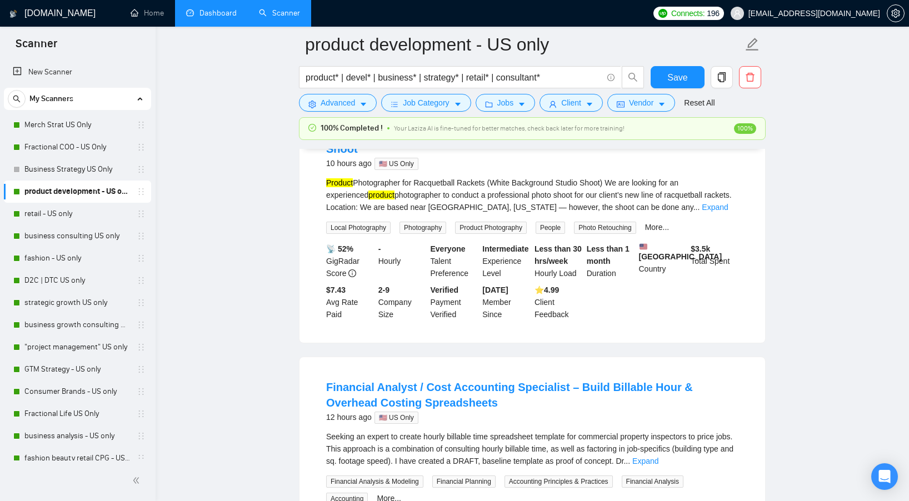
scroll to position [3112, 0]
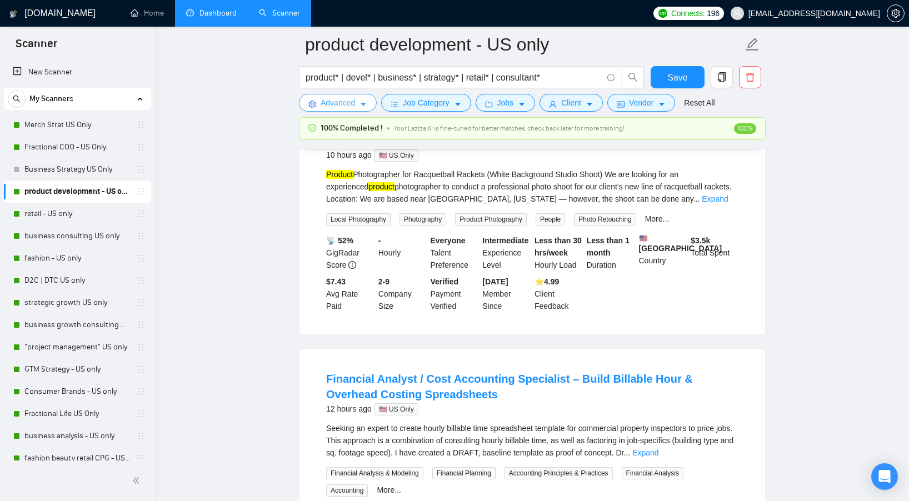
click at [346, 103] on span "Advanced" at bounding box center [338, 103] width 34 height 12
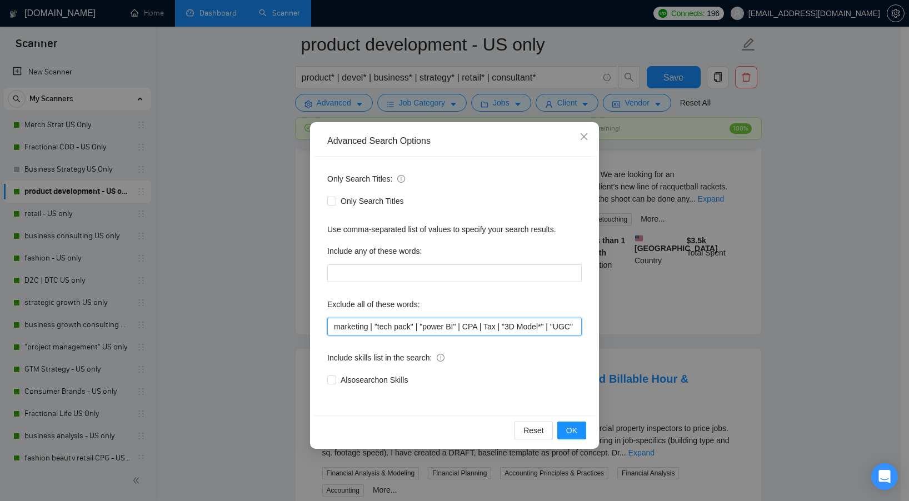
click at [425, 327] on input "marketing | "tech pack" | "power BI" | CPA | Tax | "3D Model*" | "UGC" | "web d…" at bounding box center [454, 327] width 255 height 18
click at [576, 431] on span "OK" at bounding box center [571, 431] width 11 height 12
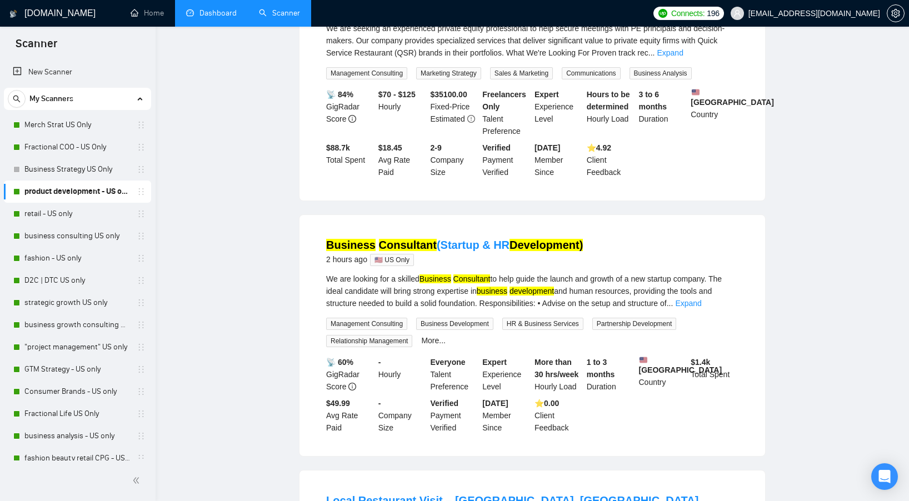
scroll to position [0, 0]
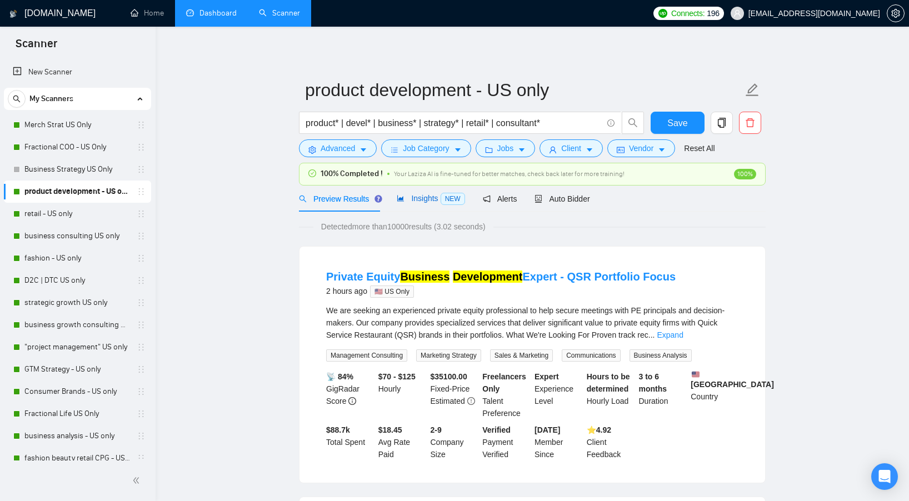
click at [437, 195] on span "Insights NEW" at bounding box center [431, 198] width 68 height 9
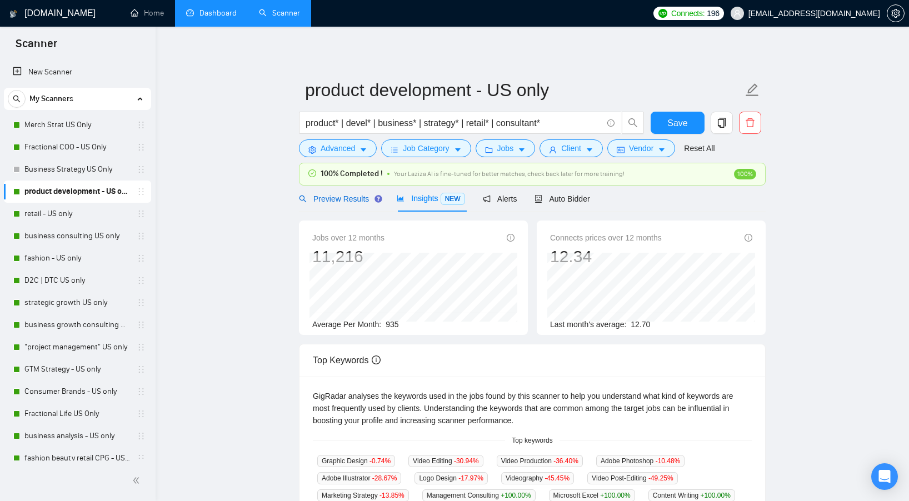
click at [322, 203] on span "Preview Results" at bounding box center [339, 199] width 80 height 9
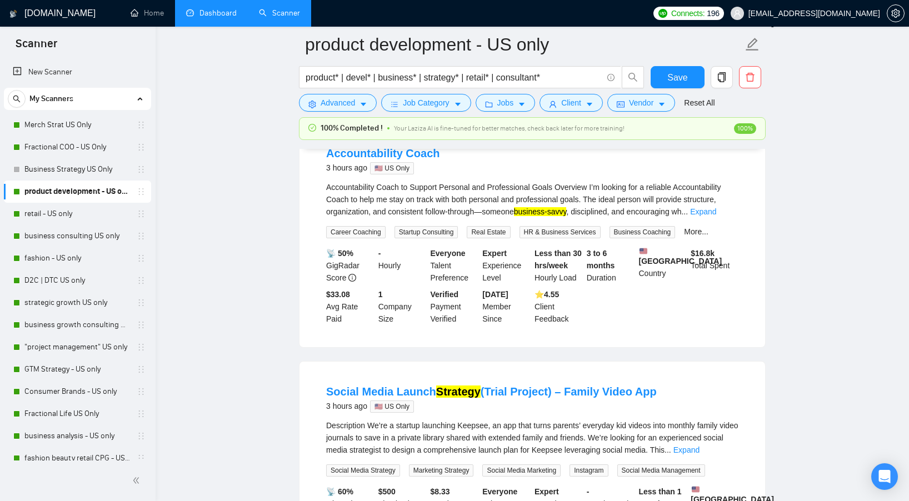
scroll to position [2134, 0]
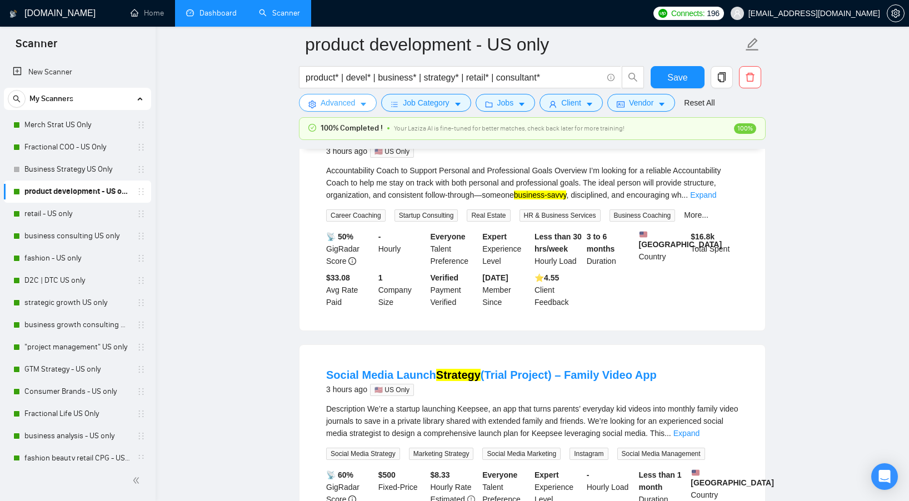
click at [336, 106] on span "Advanced" at bounding box center [338, 103] width 34 height 12
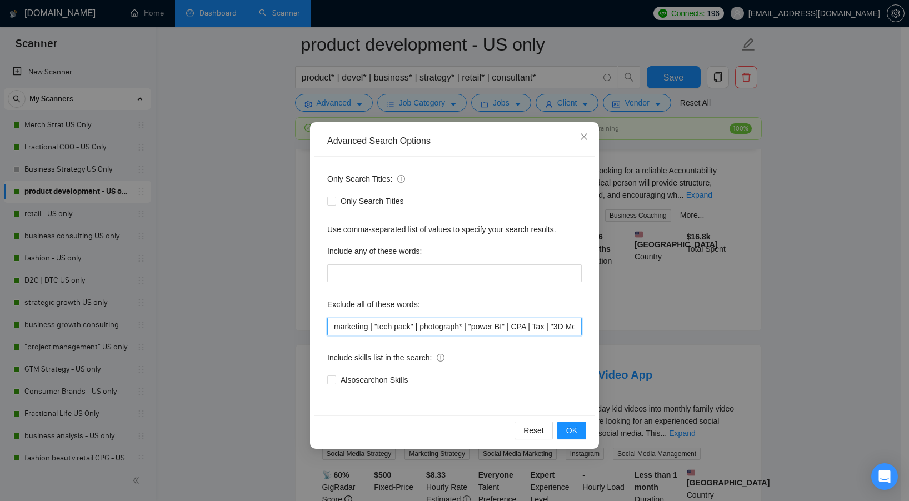
click at [373, 330] on input "marketing | "tech pack" | photograph* | "power BI" | CPA | Tax | "3D Model*" | …" at bounding box center [454, 327] width 255 height 18
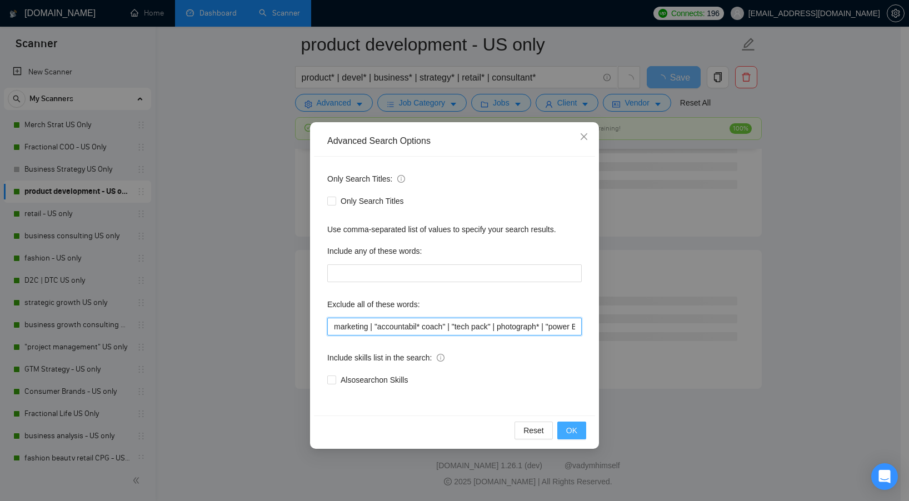
scroll to position [1376, 0]
click at [575, 426] on span "OK" at bounding box center [571, 431] width 11 height 12
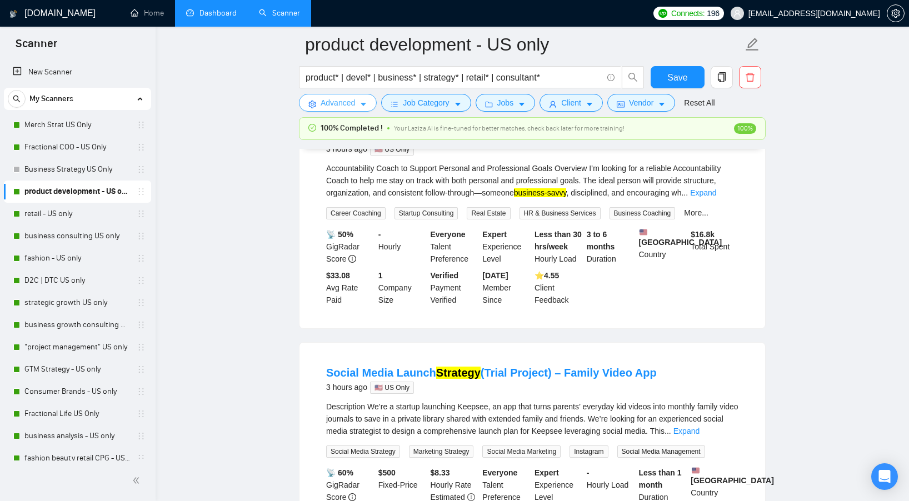
scroll to position [2374, 0]
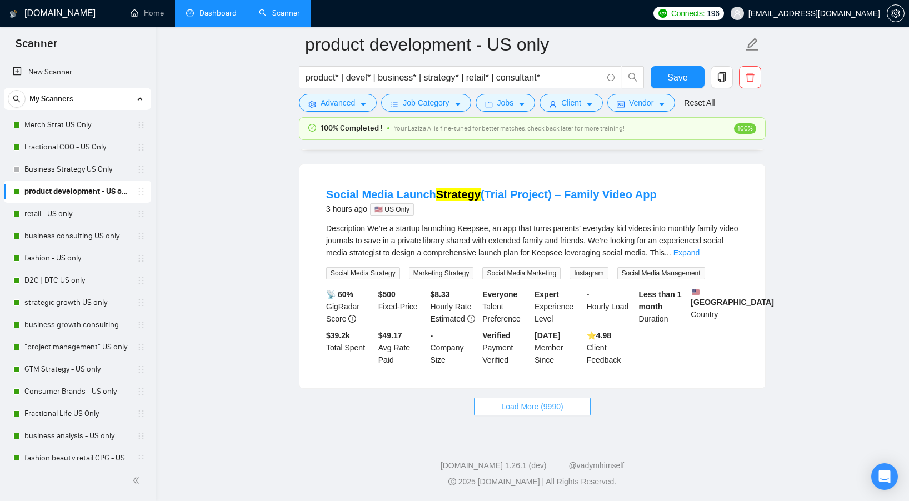
click at [570, 408] on button "Load More (9990)" at bounding box center [532, 407] width 116 height 18
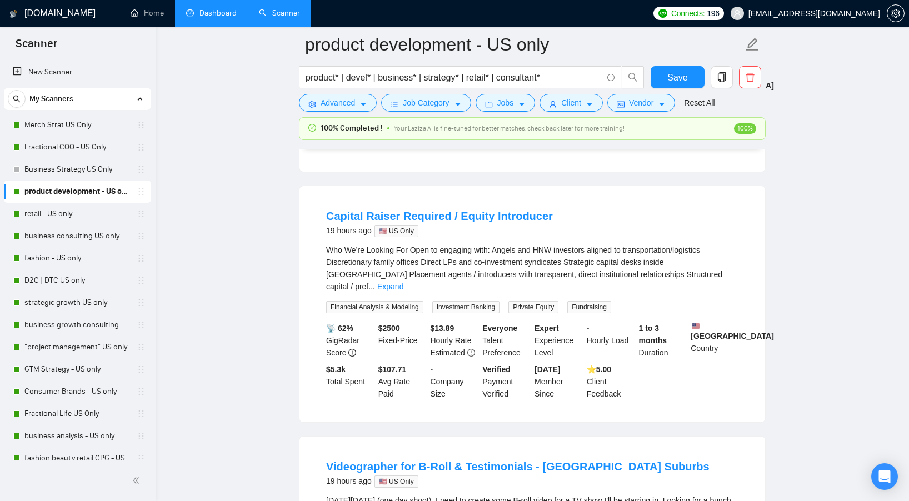
scroll to position [4871, 0]
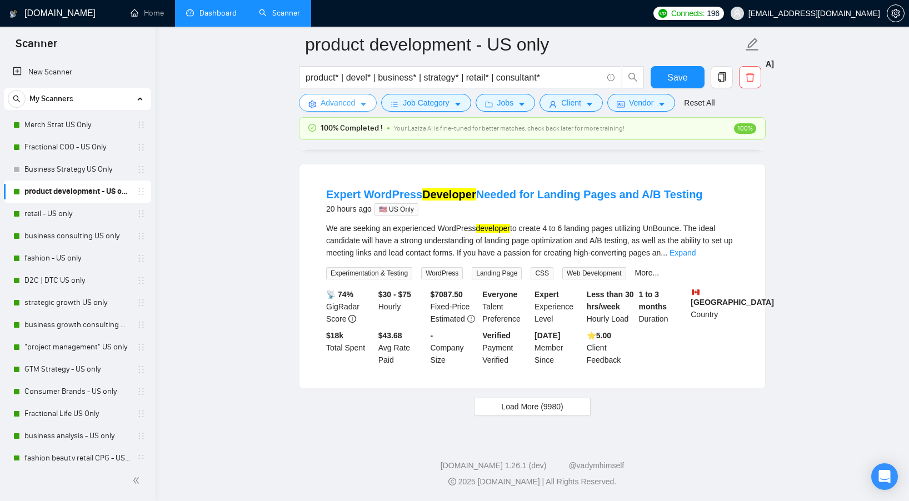
click at [344, 104] on span "Advanced" at bounding box center [338, 103] width 34 height 12
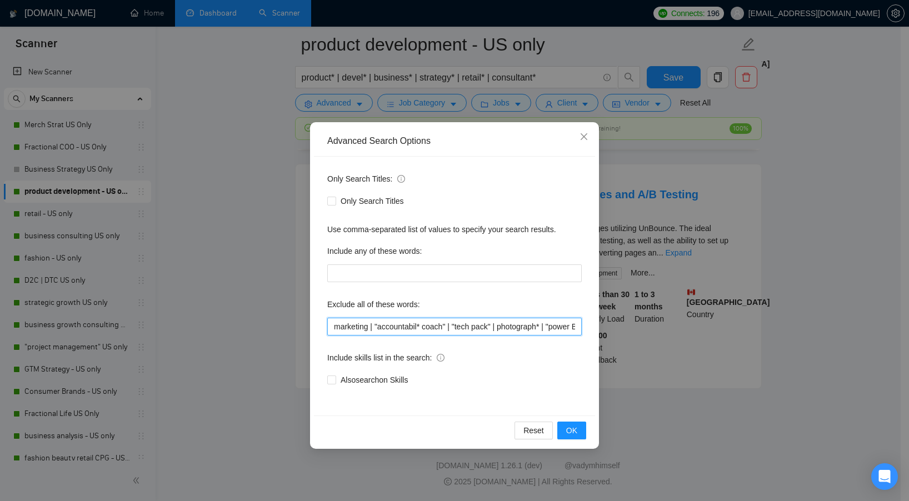
click at [331, 330] on input "marketing | "accountabil* coach" | "tech pack" | photograph* | "power BI" | CPA…" at bounding box center [454, 327] width 255 height 18
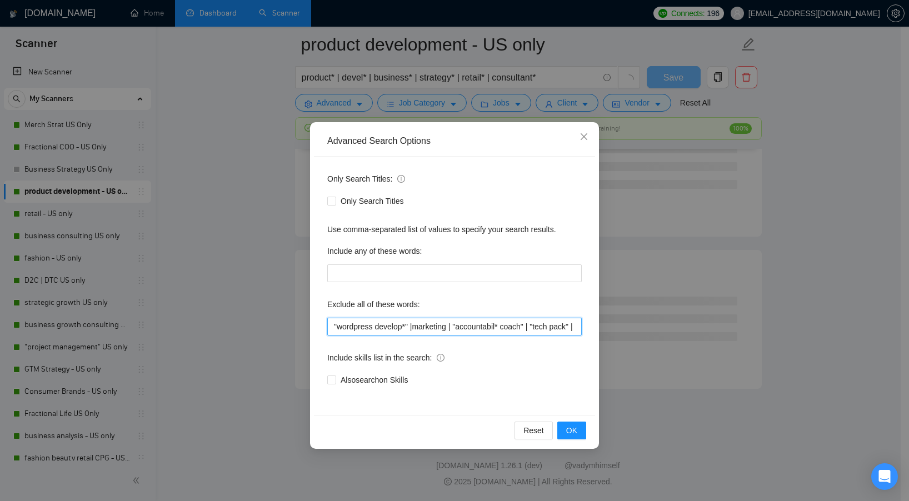
scroll to position [2898, 0]
click at [568, 435] on span "OK" at bounding box center [571, 431] width 11 height 12
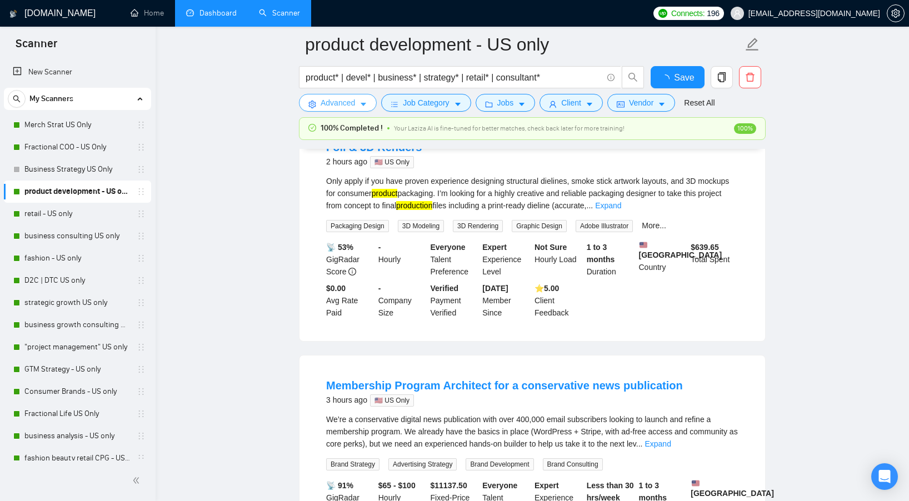
scroll to position [2374, 0]
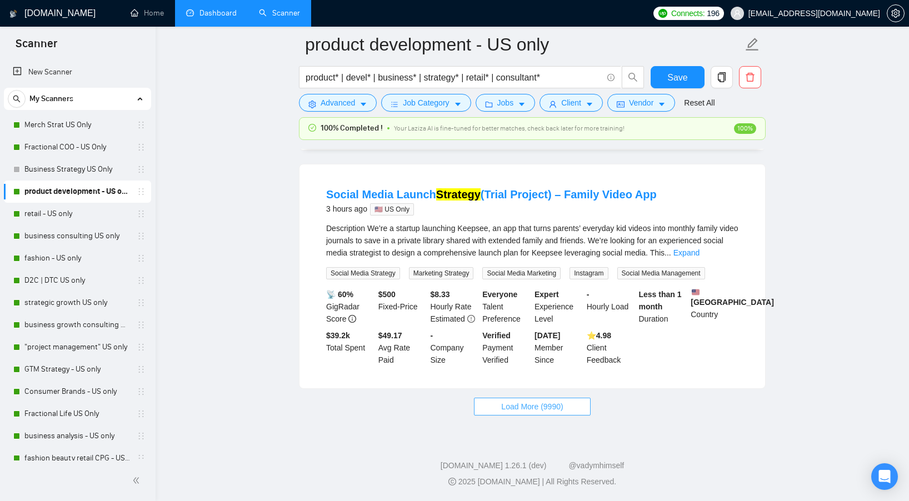
click at [556, 401] on span "Load More (9990)" at bounding box center [532, 407] width 62 height 12
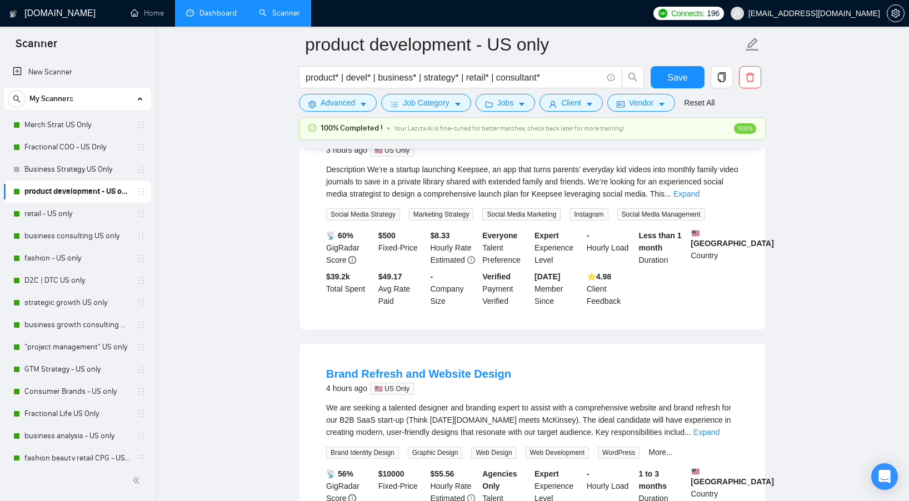
click at [273, 375] on main "product development - US only product* | devel* | business* | strategy* | retai…" at bounding box center [532, 249] width 718 height 5156
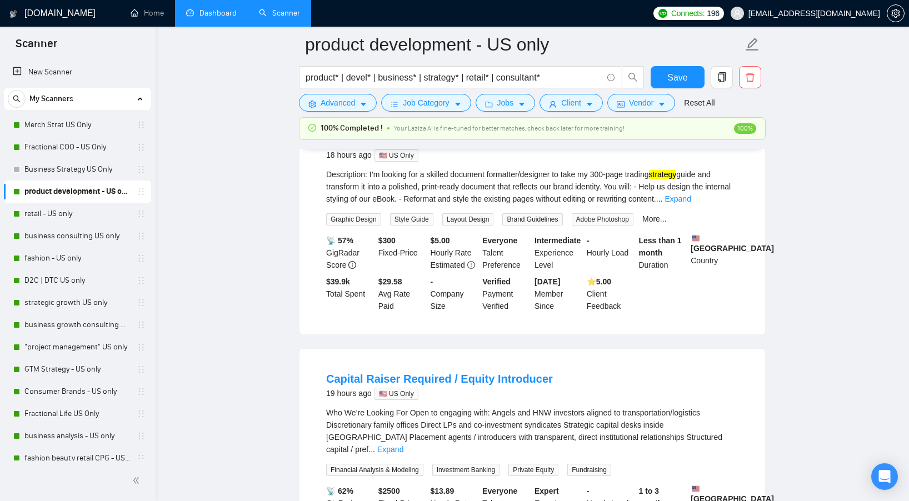
scroll to position [4334, 0]
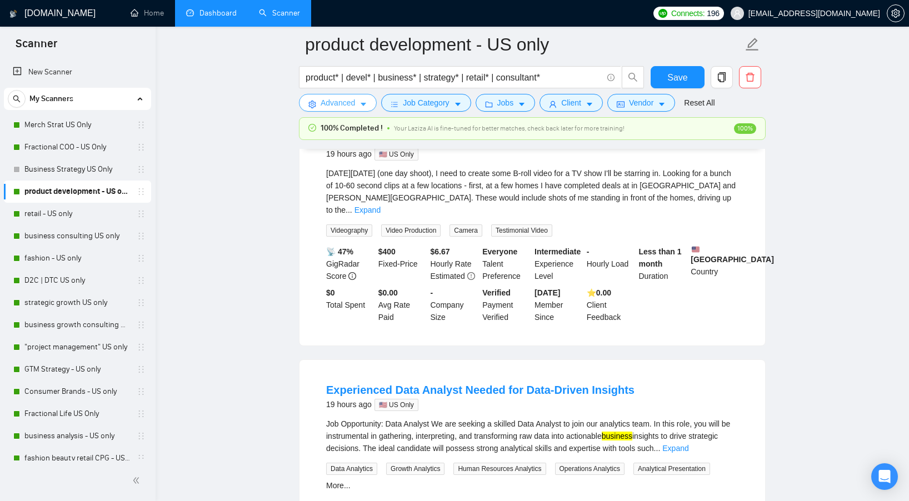
click at [323, 106] on span "Advanced" at bounding box center [338, 103] width 34 height 12
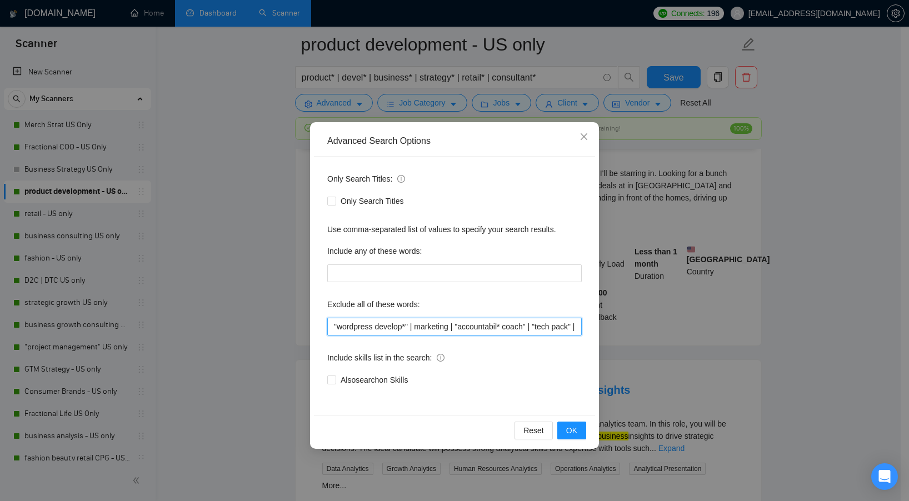
click at [333, 327] on input ""wordpress develop*" | marketing | "accountabil* coach" | "tech pack" | photogr…" at bounding box center [454, 327] width 255 height 18
click at [569, 430] on span "OK" at bounding box center [571, 431] width 11 height 12
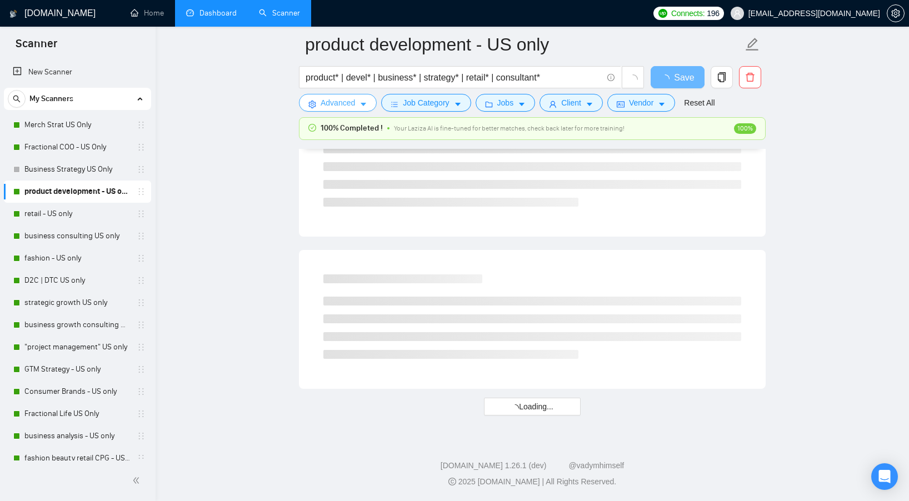
scroll to position [2374, 0]
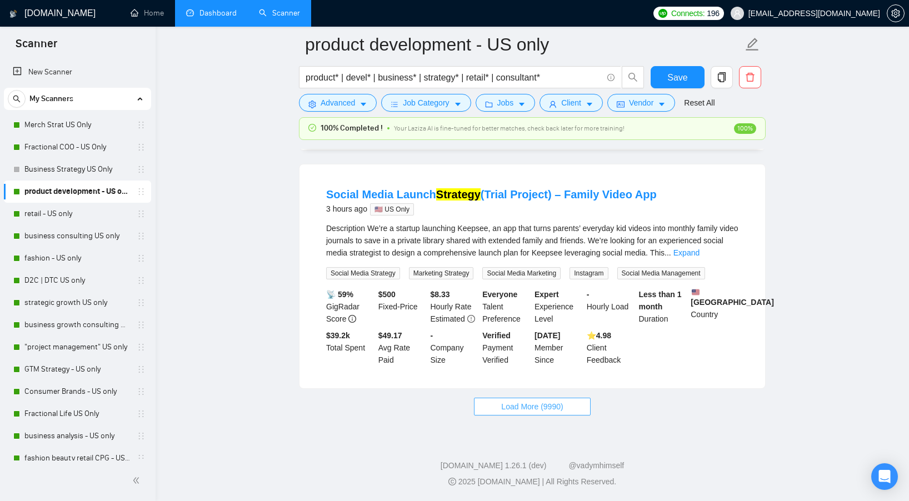
click at [567, 410] on button "Load More (9990)" at bounding box center [532, 407] width 116 height 18
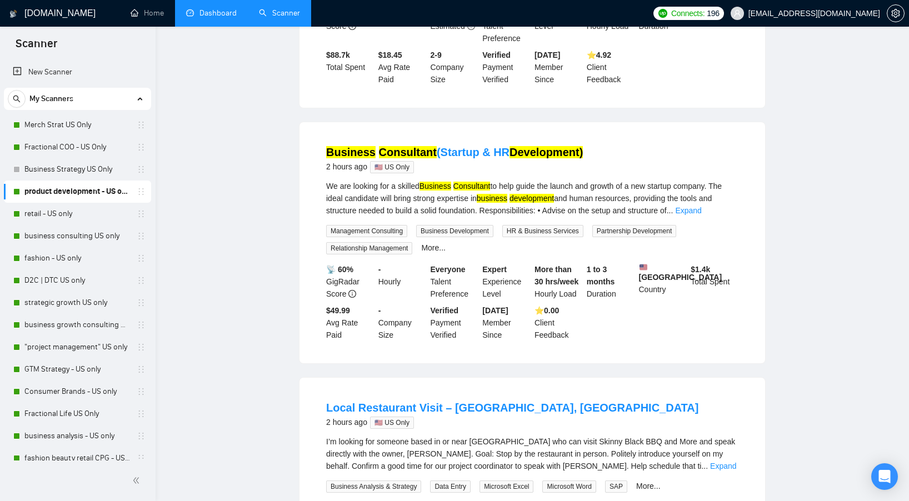
scroll to position [0, 0]
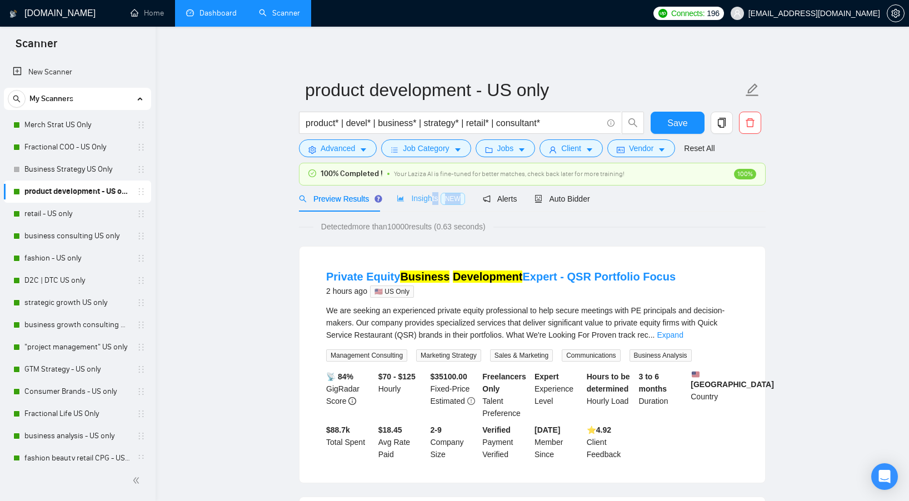
click at [432, 205] on div "Insights NEW" at bounding box center [431, 199] width 68 height 26
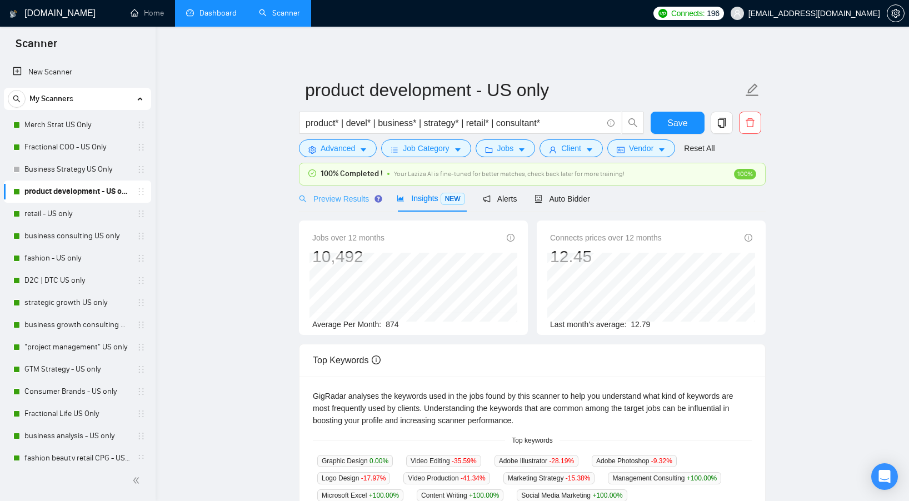
click at [336, 207] on div "Preview Results" at bounding box center [339, 199] width 80 height 26
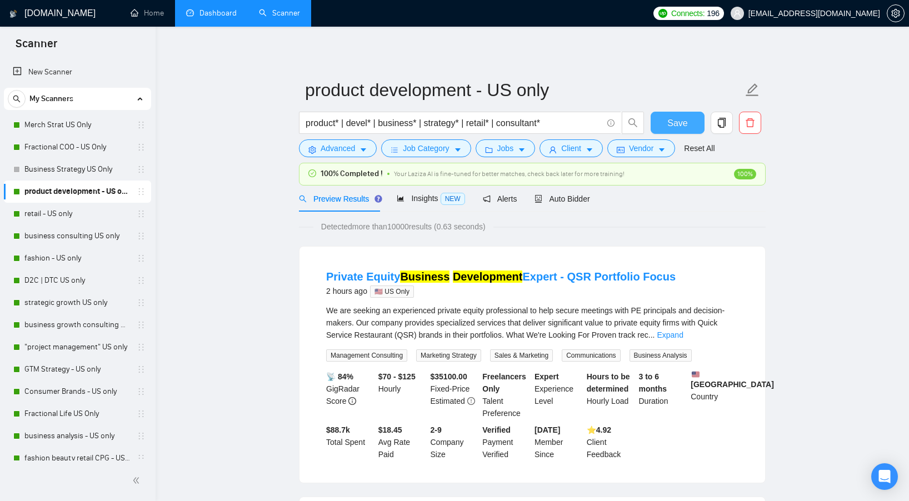
click at [678, 124] on span "Save" at bounding box center [677, 123] width 20 height 14
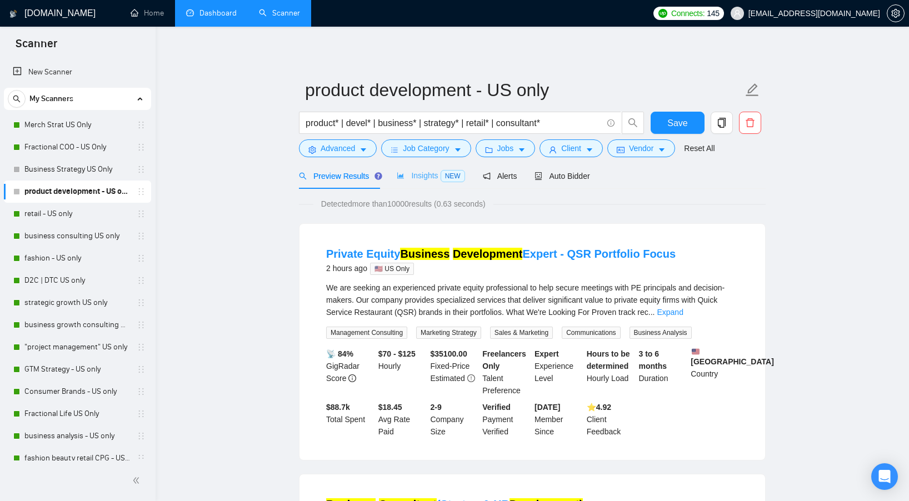
click at [409, 185] on div "Insights NEW" at bounding box center [431, 176] width 68 height 26
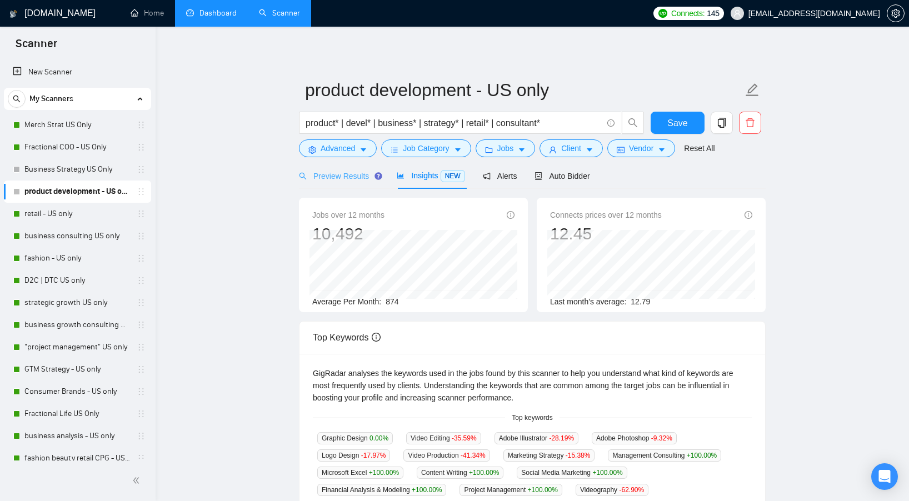
click at [342, 186] on div "Preview Results" at bounding box center [339, 176] width 80 height 26
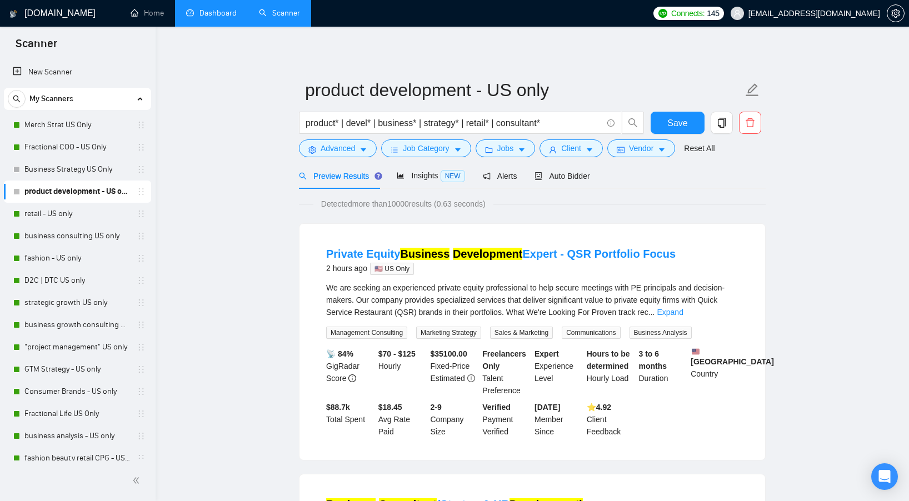
click at [453, 178] on span "NEW" at bounding box center [453, 176] width 24 height 12
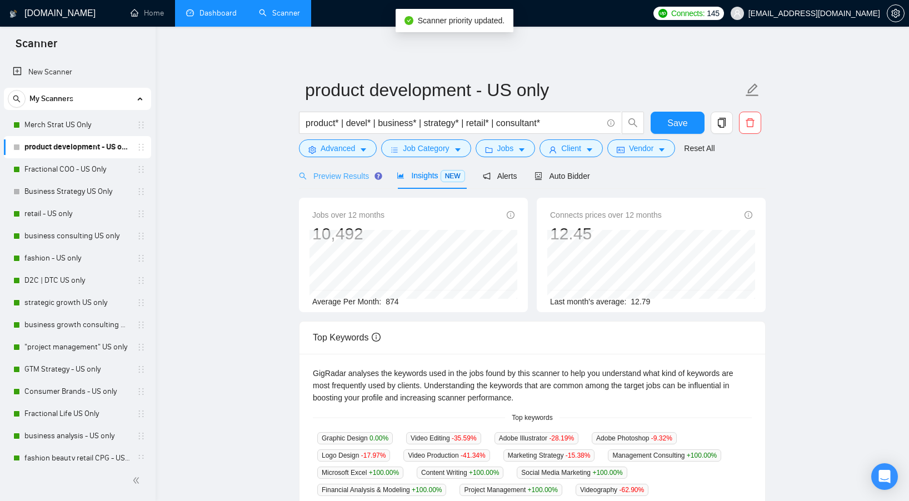
click at [353, 187] on div "Preview Results" at bounding box center [339, 176] width 80 height 26
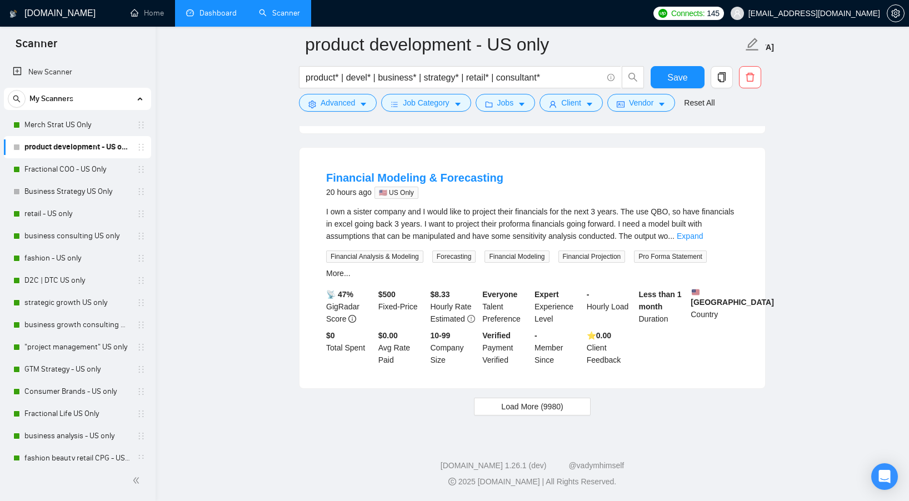
scroll to position [4865, 0]
click at [561, 411] on span "Load More (9980)" at bounding box center [532, 407] width 62 height 12
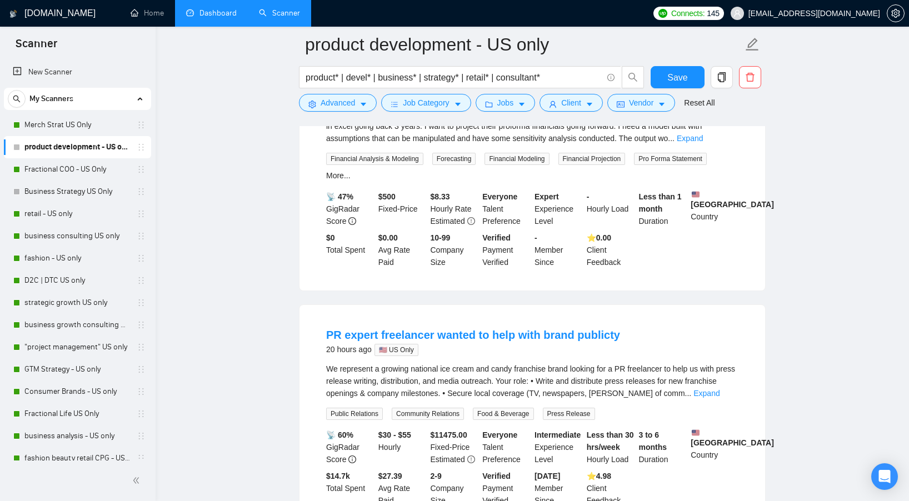
click at [316, 106] on button "Advanced" at bounding box center [338, 103] width 78 height 18
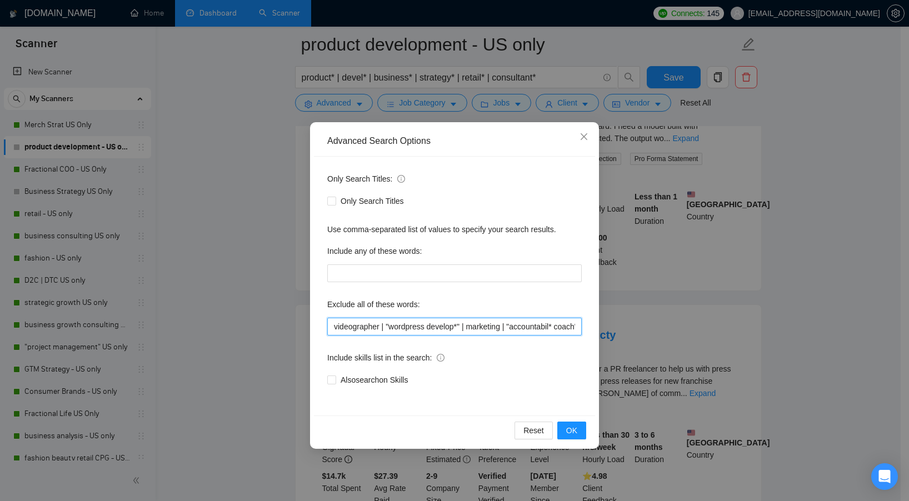
click at [331, 325] on input "videographer | "wordpress develop*" | marketing | "accountabil* coach" | "tech …" at bounding box center [454, 327] width 255 height 18
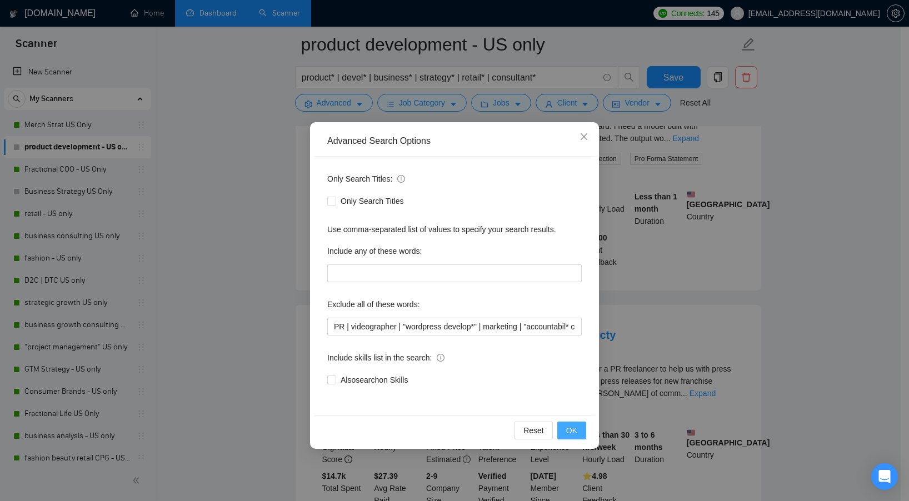
click at [569, 433] on span "OK" at bounding box center [571, 431] width 11 height 12
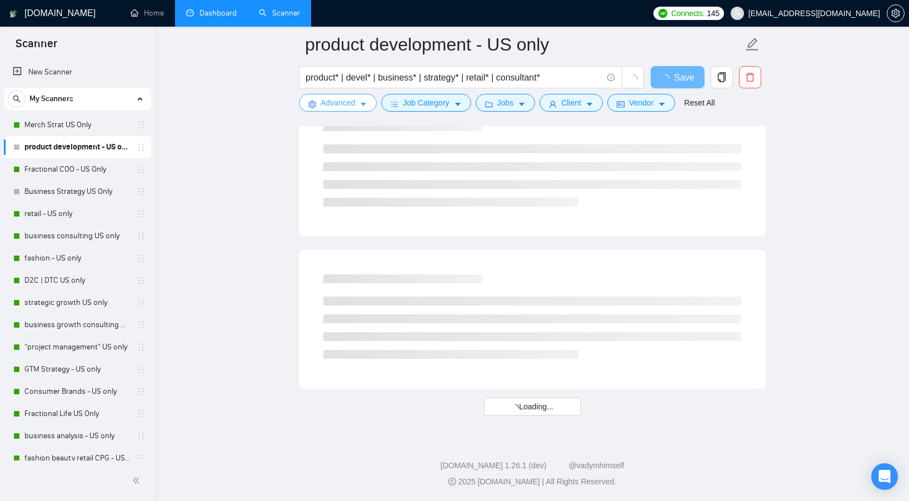
scroll to position [2323, 0]
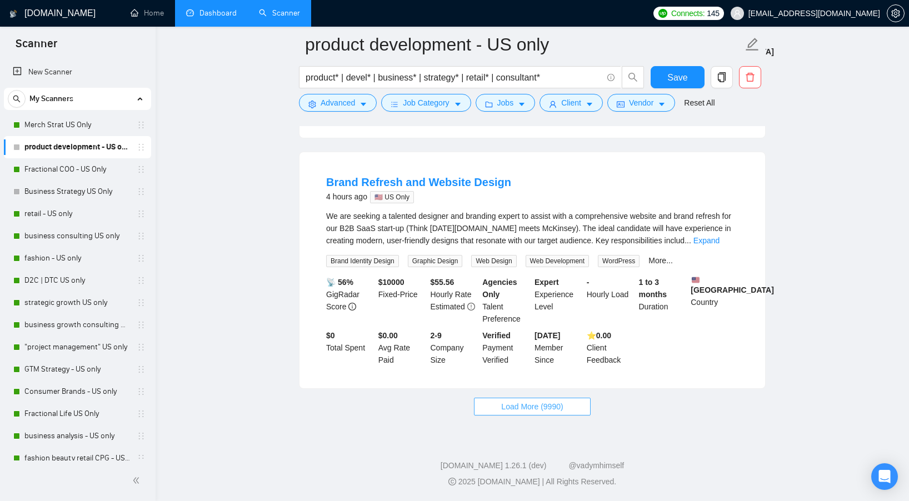
click at [512, 401] on span "Load More (9990)" at bounding box center [532, 407] width 62 height 12
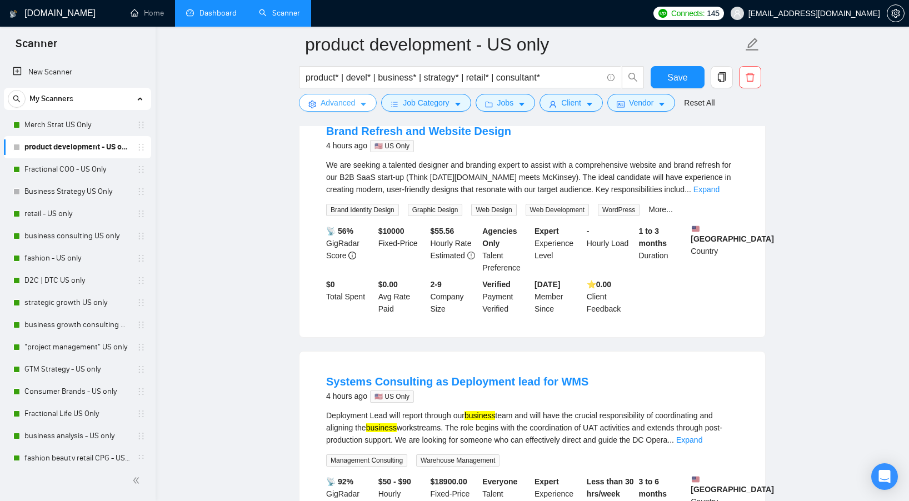
click at [321, 109] on span "Advanced" at bounding box center [338, 103] width 34 height 12
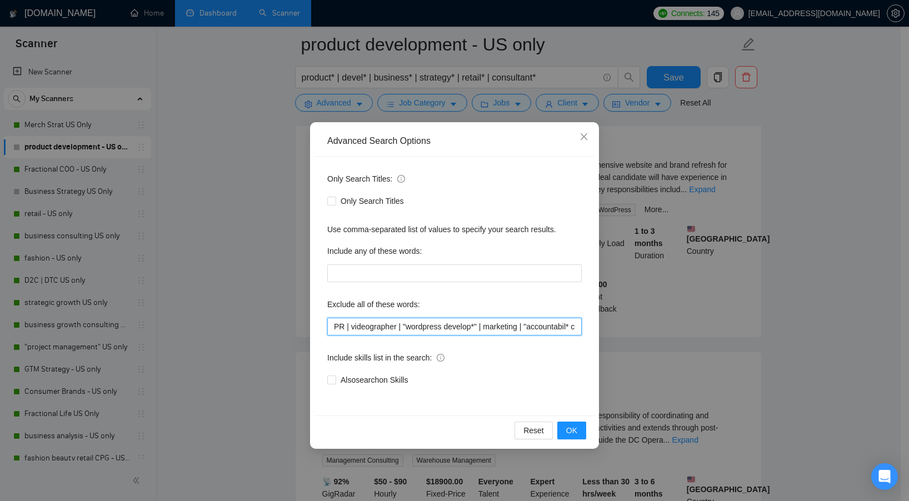
click at [334, 328] on input "PR | videographer | "wordpress develop*" | marketing | "accountabil* coach" | "…" at bounding box center [454, 327] width 255 height 18
type input ""web designPR | videographer | "wordpress develop*" | marketing | "accountabil*…"
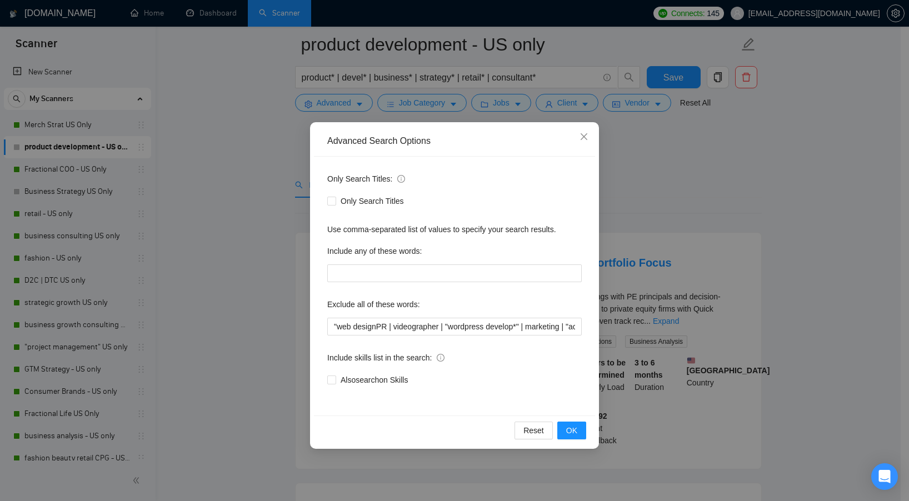
scroll to position [2323, 0]
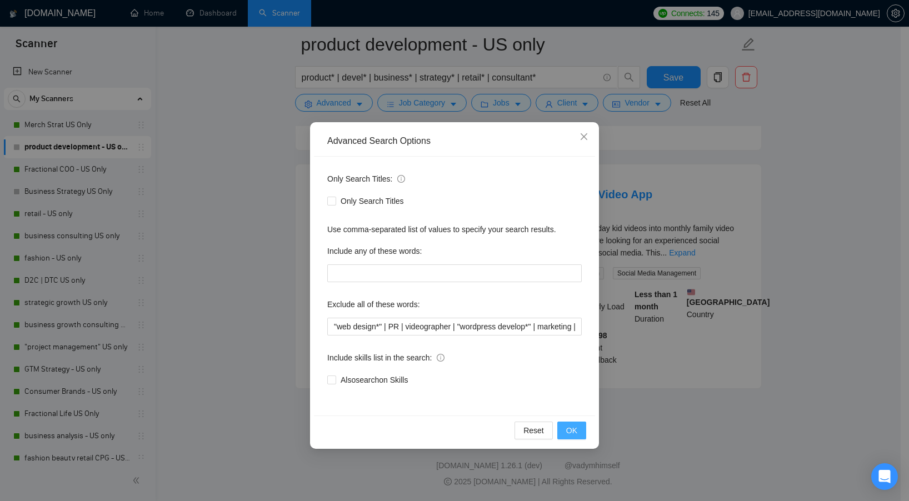
click at [566, 430] on span "OK" at bounding box center [571, 431] width 11 height 12
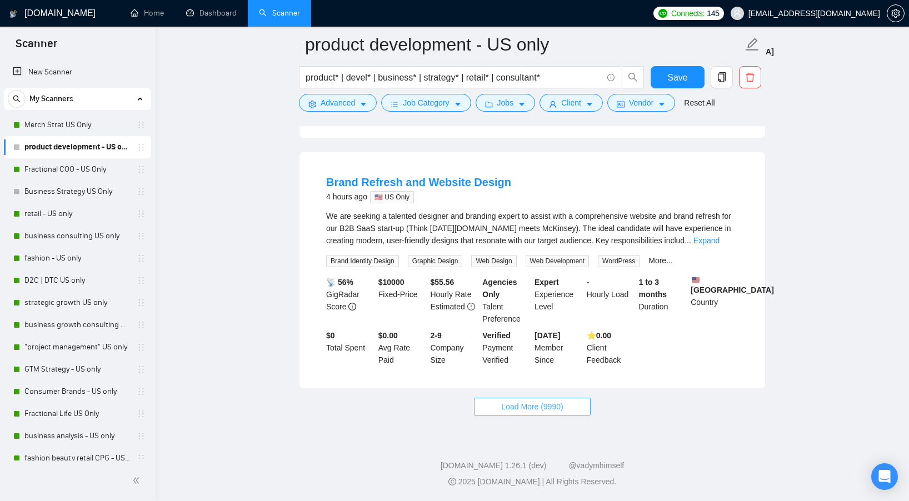
click at [576, 408] on button "Load More (9990)" at bounding box center [532, 407] width 116 height 18
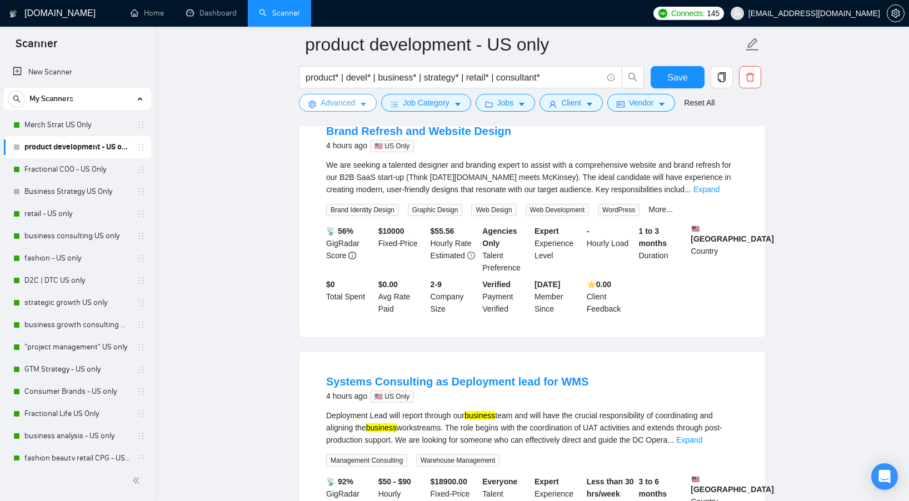
click at [318, 101] on button "Advanced" at bounding box center [338, 103] width 78 height 18
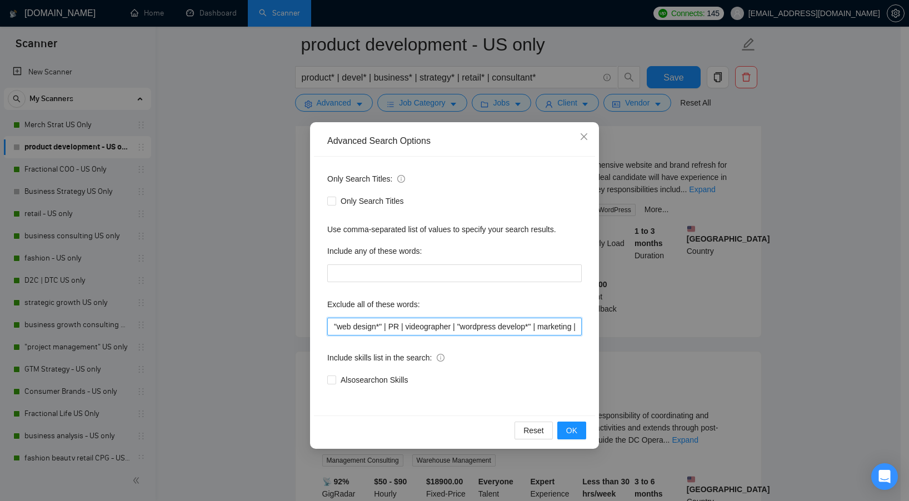
click at [349, 324] on input ""web design*" | PR | videographer | "wordpress develop*" | marketing | "account…" at bounding box center [454, 327] width 255 height 18
type input ""web* design*" | PR | videographer | "wordpress develop*" | marketing | "accoun…"
click at [574, 430] on span "OK" at bounding box center [571, 431] width 11 height 12
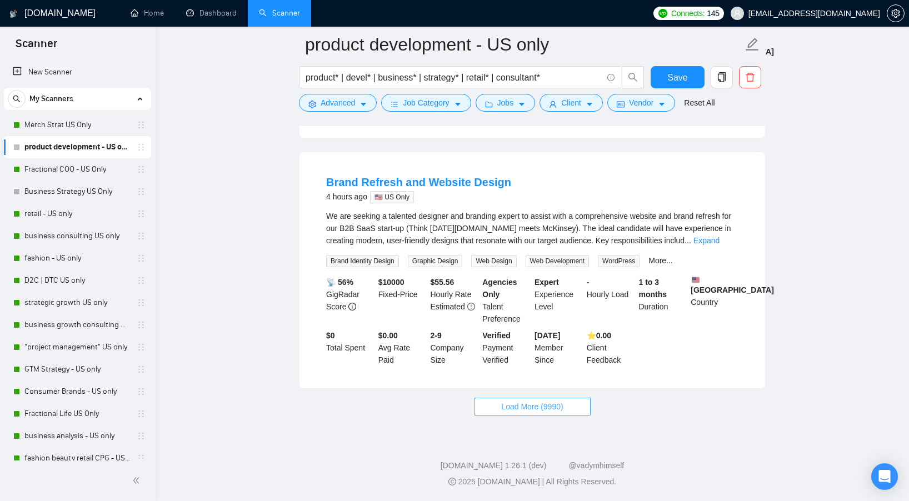
click at [496, 406] on button "Load More (9990)" at bounding box center [532, 407] width 116 height 18
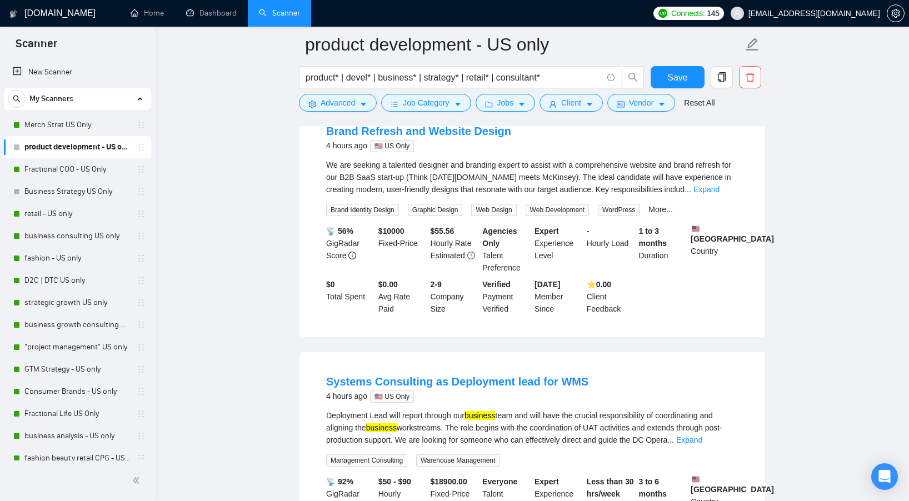
click at [352, 395] on ul "Private Equity Business Development Expert - QSR Portfolio Focus 2 hours ago 🇺🇸…" at bounding box center [532, 355] width 467 height 4891
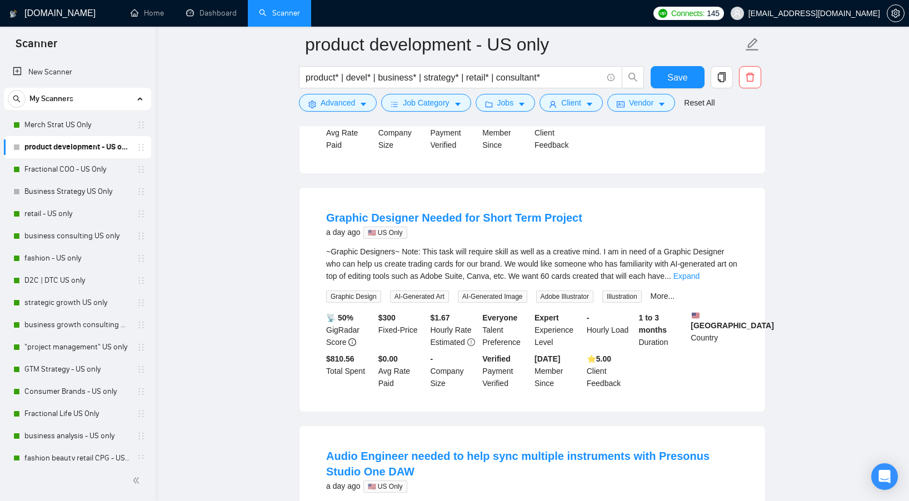
scroll to position [6244, 0]
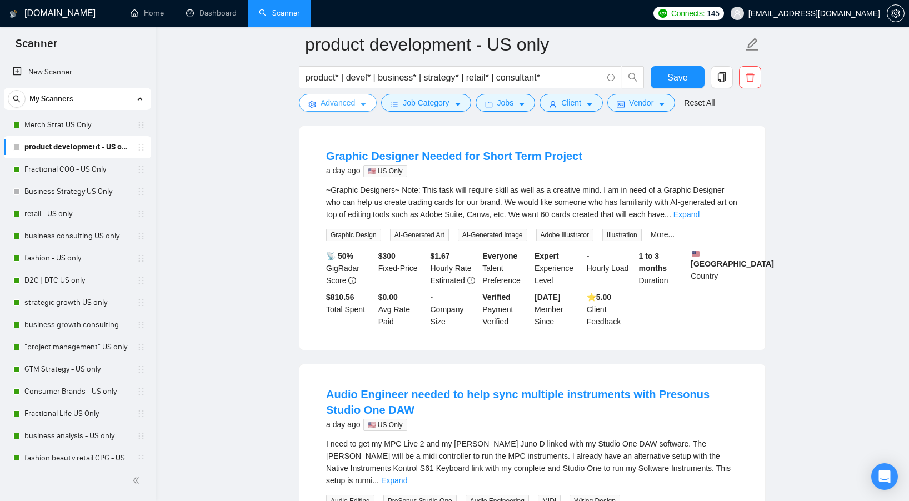
click at [329, 104] on span "Advanced" at bounding box center [338, 103] width 34 height 12
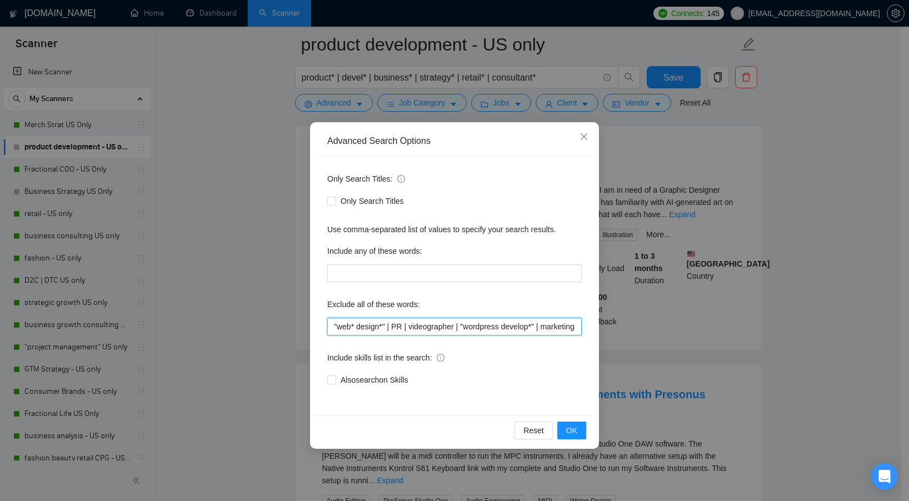
click at [328, 326] on input ""web* design*" | PR | videographer | "wordpress develop*" | marketing | "accoun…" at bounding box center [454, 327] width 255 height 18
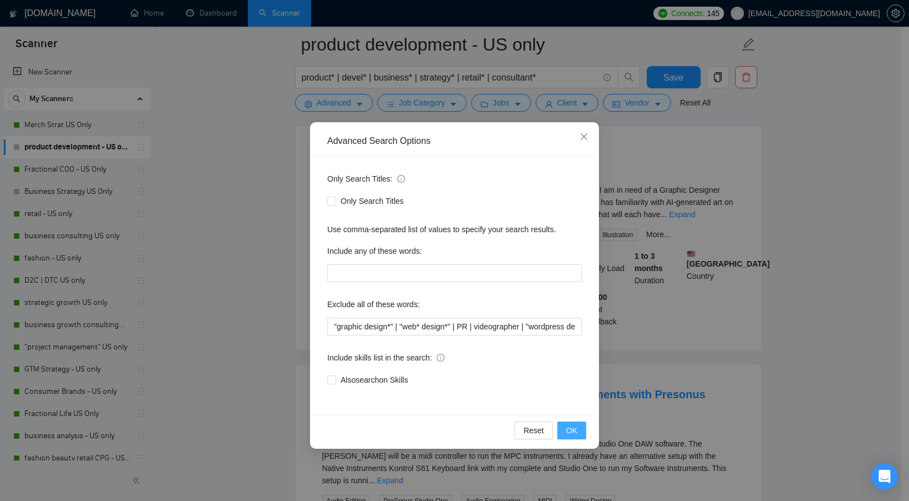
click at [575, 428] on span "OK" at bounding box center [571, 431] width 11 height 12
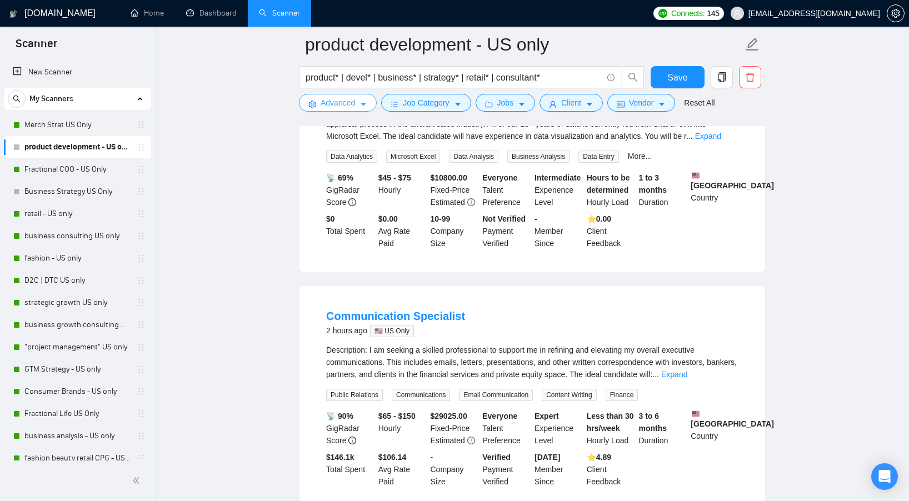
scroll to position [0, 0]
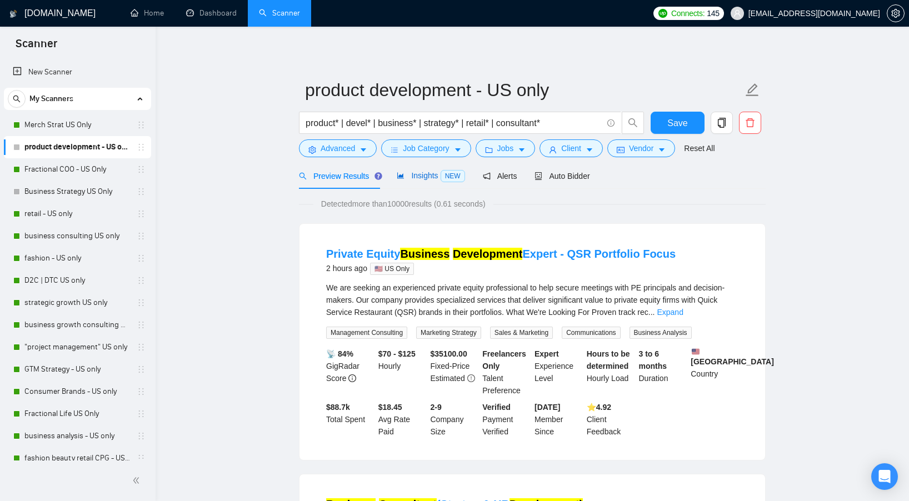
click at [411, 180] on span "Insights NEW" at bounding box center [431, 175] width 68 height 9
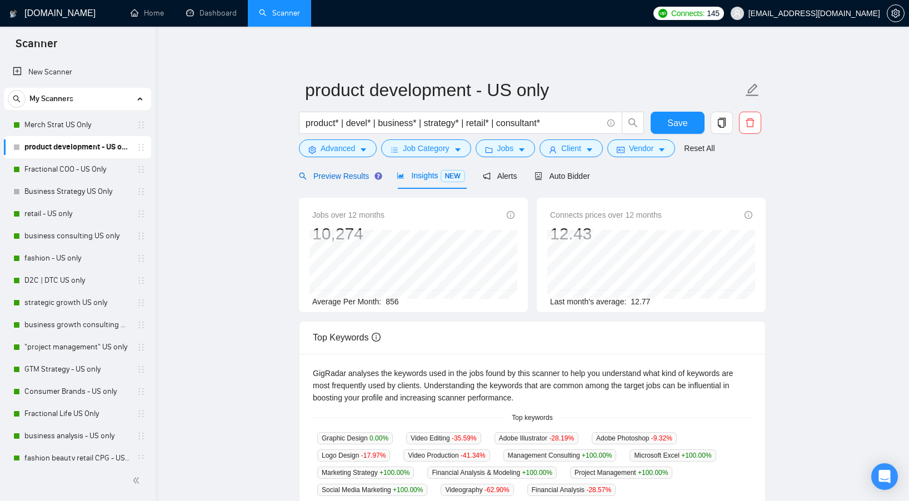
click at [337, 176] on span "Preview Results" at bounding box center [339, 176] width 80 height 9
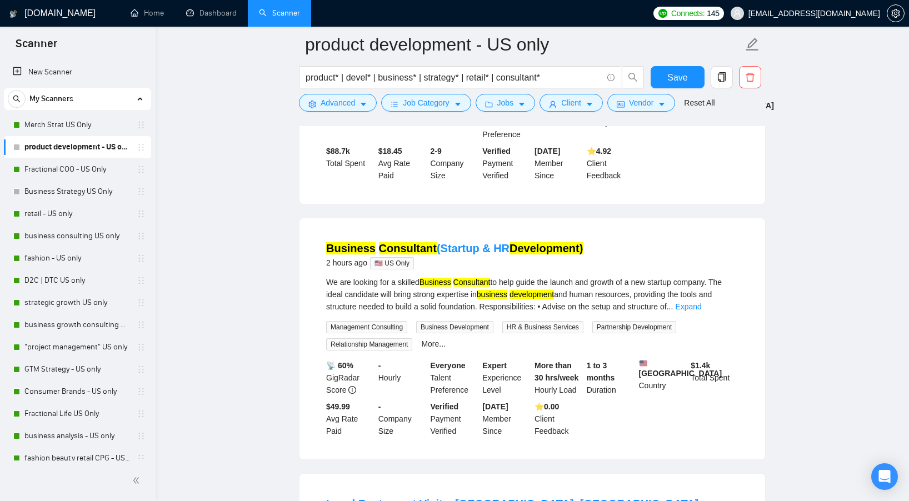
scroll to position [343, 0]
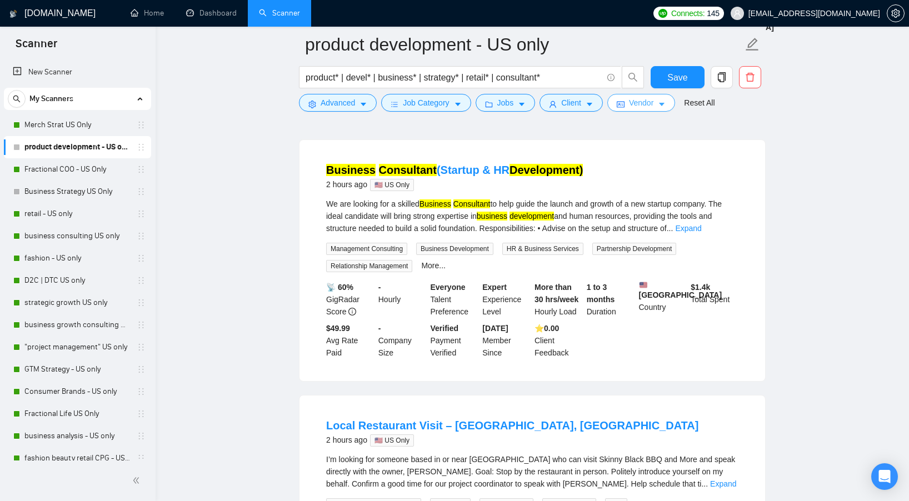
click at [639, 104] on span "Vendor" at bounding box center [641, 103] width 24 height 12
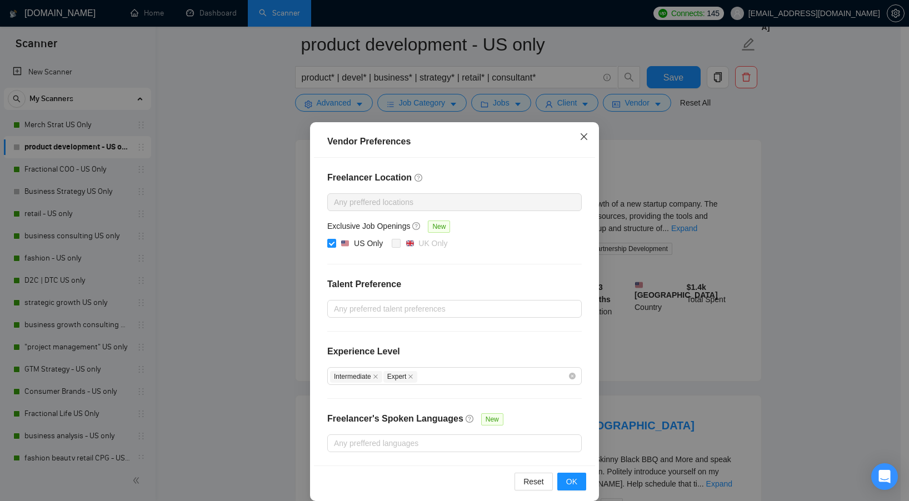
click at [580, 139] on icon "close" at bounding box center [584, 136] width 9 height 9
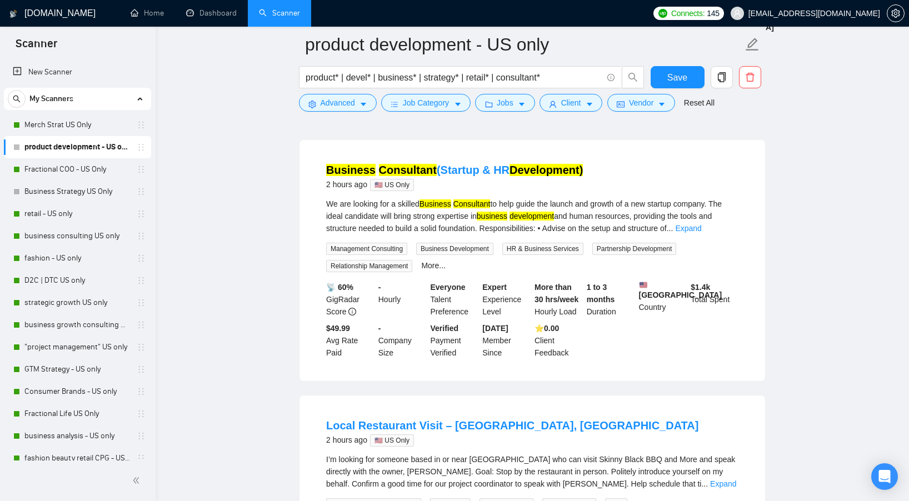
click at [646, 112] on form "product development - US only product* | devel* | business* | strategy* | retai…" at bounding box center [532, 72] width 467 height 91
click at [646, 108] on span "Vendor" at bounding box center [641, 103] width 24 height 12
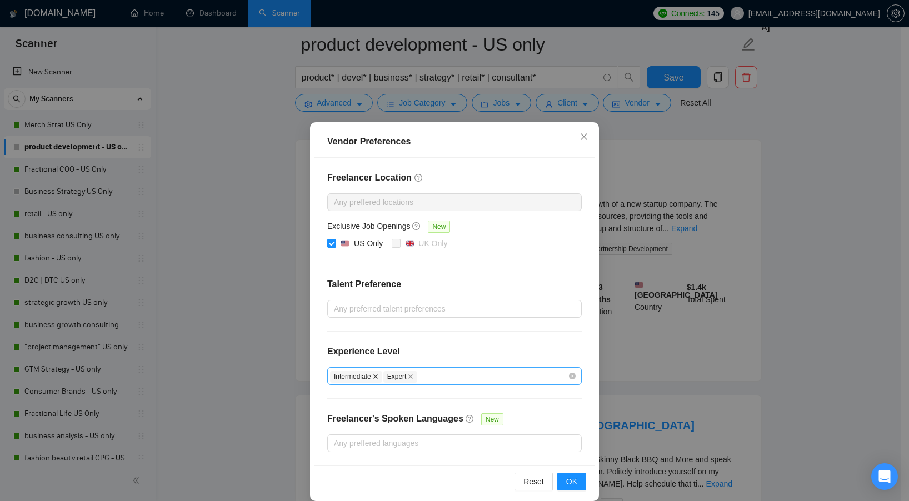
click at [373, 376] on icon "close" at bounding box center [376, 377] width 6 height 6
click at [566, 485] on span "OK" at bounding box center [571, 482] width 11 height 12
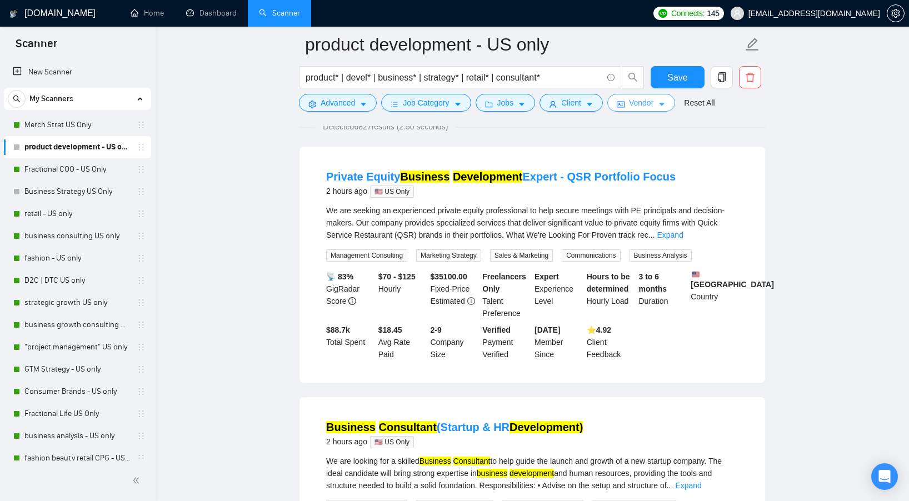
scroll to position [0, 0]
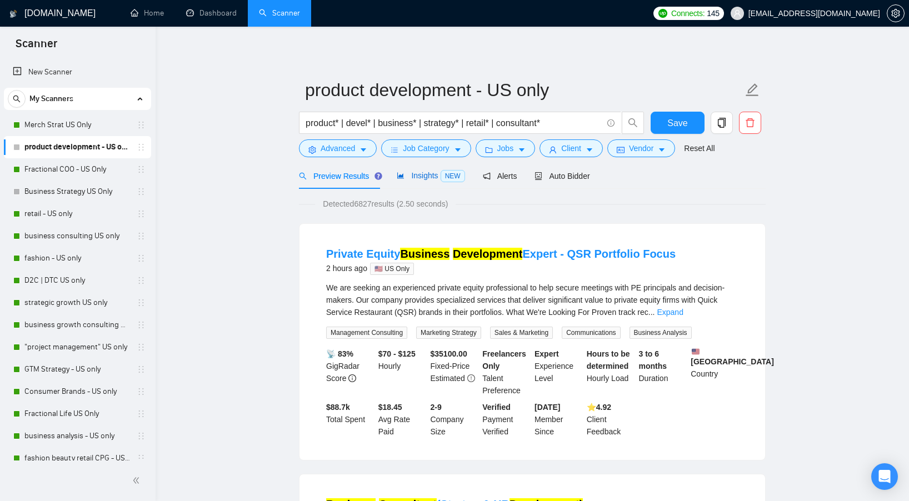
click at [434, 177] on span "Insights NEW" at bounding box center [431, 175] width 68 height 9
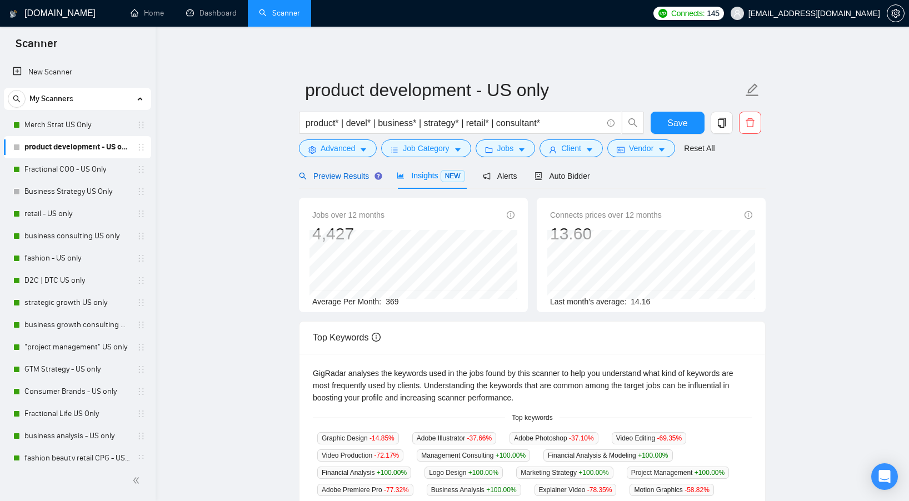
click at [366, 177] on span "Preview Results" at bounding box center [339, 176] width 80 height 9
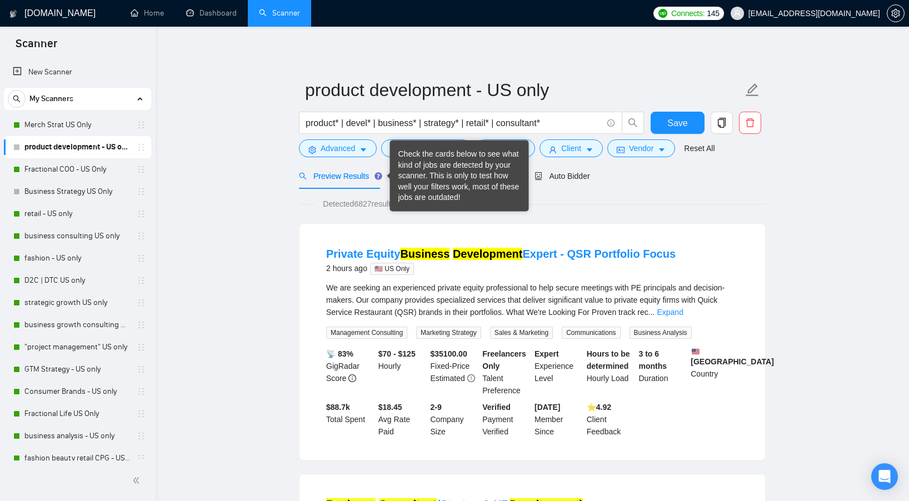
click at [410, 180] on div "Check the cards below to see what kind of jobs are detected by your scanner. Th…" at bounding box center [459, 176] width 122 height 54
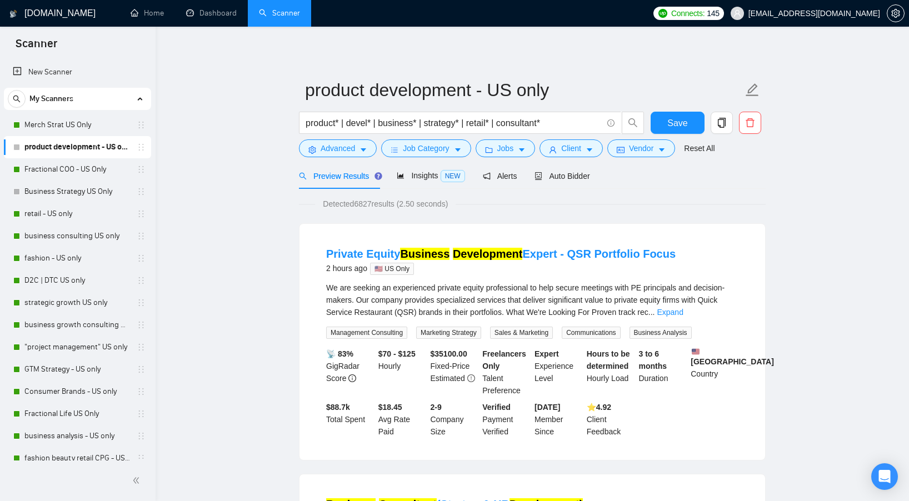
click at [305, 208] on div "Detected 6827 results (2.50 seconds)" at bounding box center [532, 204] width 467 height 12
click at [424, 175] on span "Insights NEW" at bounding box center [431, 175] width 68 height 9
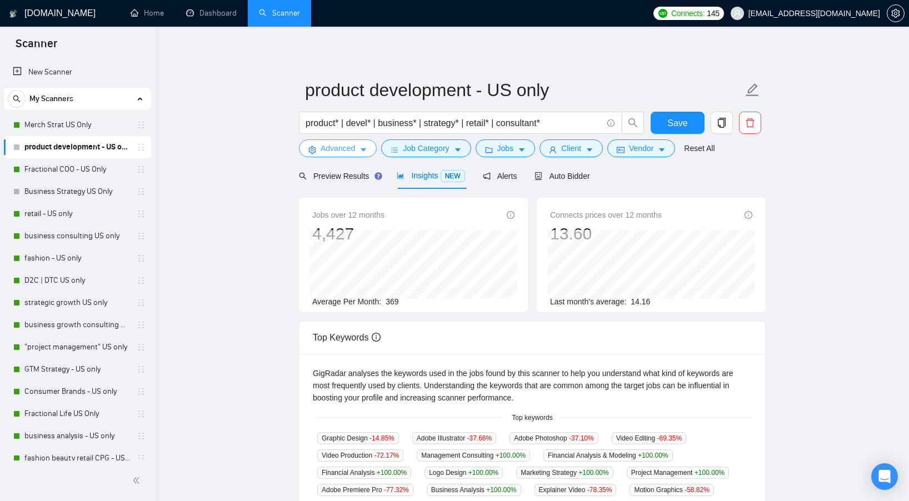
click at [317, 148] on button "Advanced" at bounding box center [338, 148] width 78 height 18
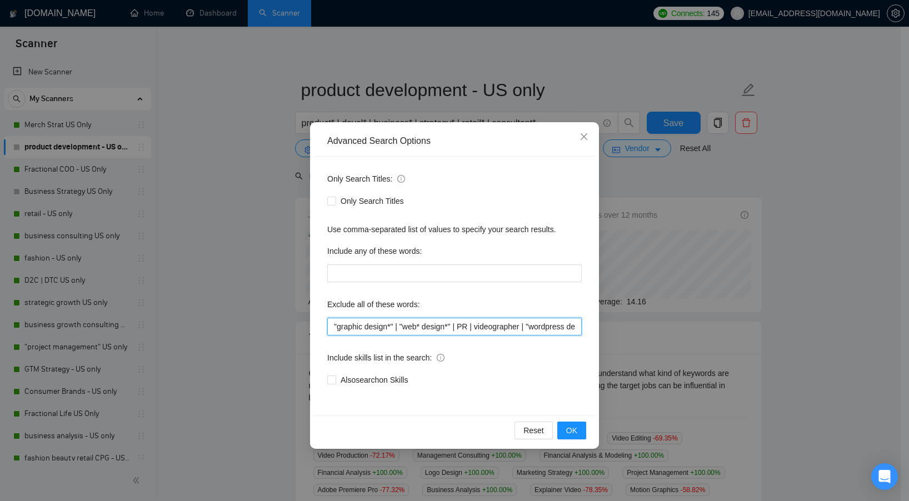
click at [331, 327] on input ""graphic design*" | "web* design*" | PR | videographer | "wordpress develop*" |…" at bounding box center [454, 327] width 255 height 18
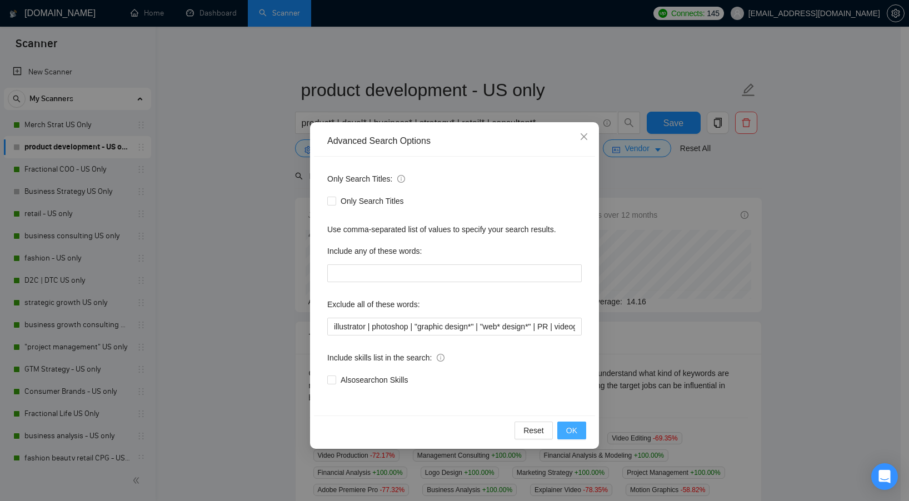
click at [575, 435] on span "OK" at bounding box center [571, 431] width 11 height 12
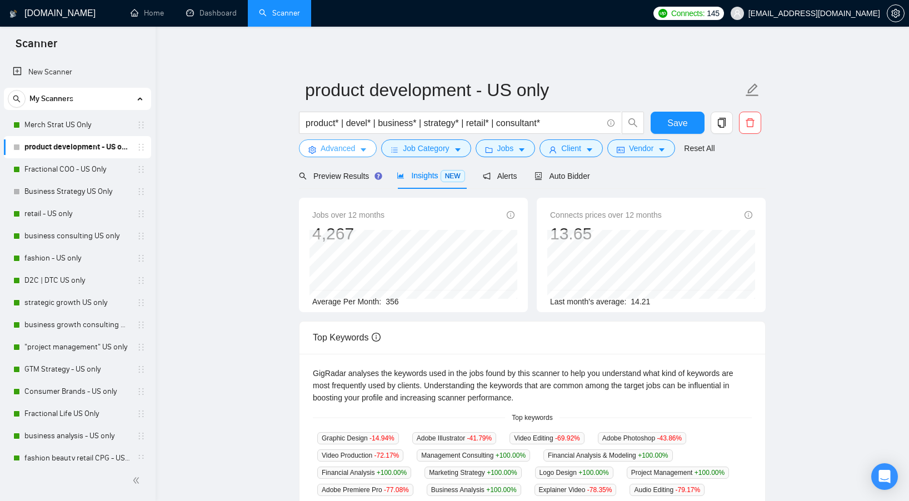
click at [337, 148] on span "Advanced" at bounding box center [338, 148] width 34 height 12
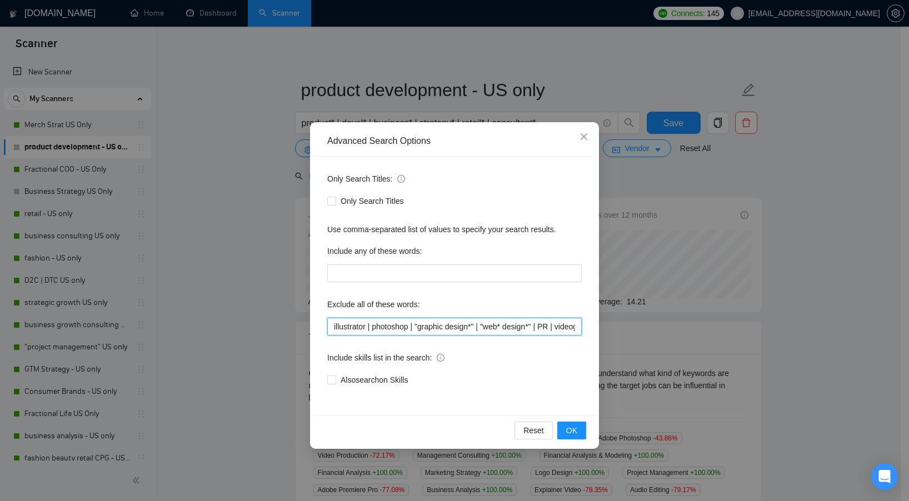
click at [331, 322] on input "illustrator | photoshop | "graphic design*" | "web* design*" | PR | videographe…" at bounding box center [454, 327] width 255 height 18
click at [577, 428] on span "OK" at bounding box center [571, 431] width 11 height 12
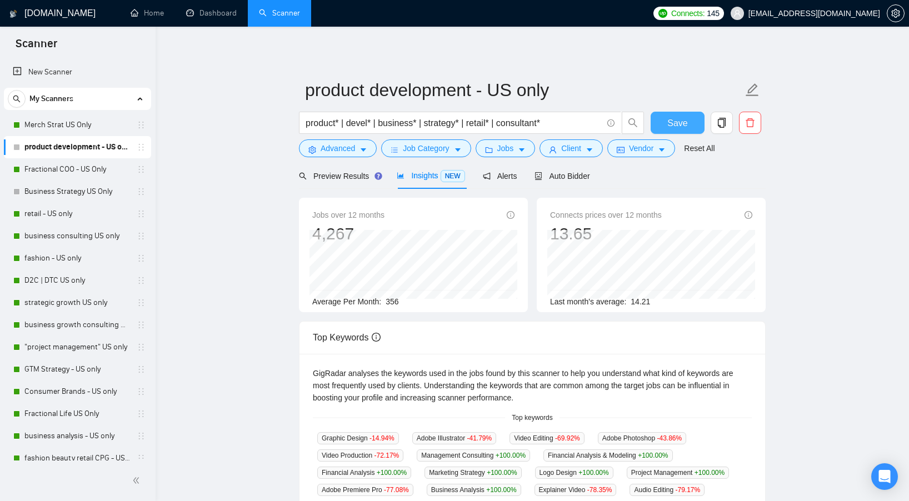
click at [682, 122] on span "Save" at bounding box center [677, 123] width 20 height 14
click at [331, 178] on span "Preview Results" at bounding box center [339, 176] width 80 height 9
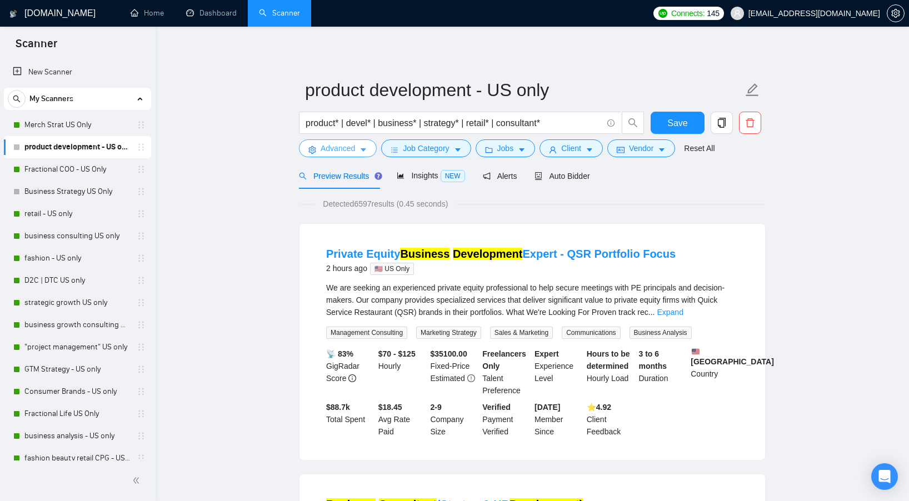
click at [345, 151] on span "Advanced" at bounding box center [338, 148] width 34 height 12
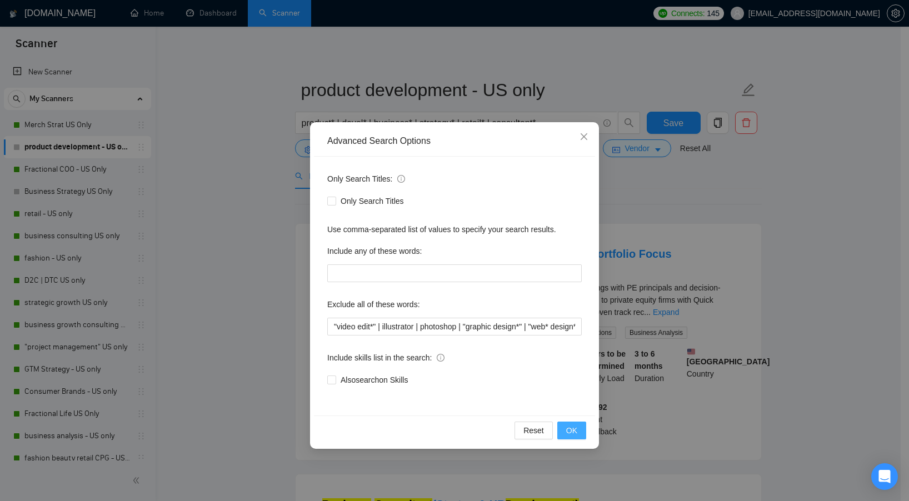
click at [567, 430] on span "OK" at bounding box center [571, 431] width 11 height 12
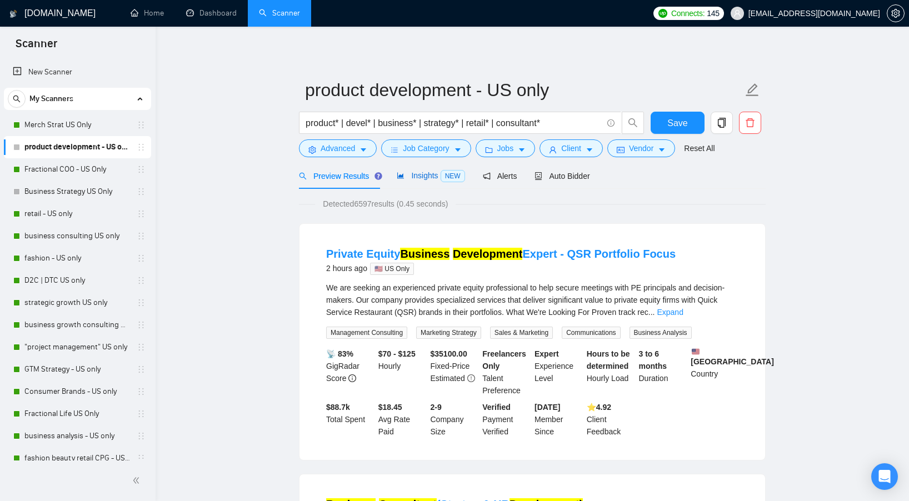
click at [429, 176] on span "Insights NEW" at bounding box center [431, 175] width 68 height 9
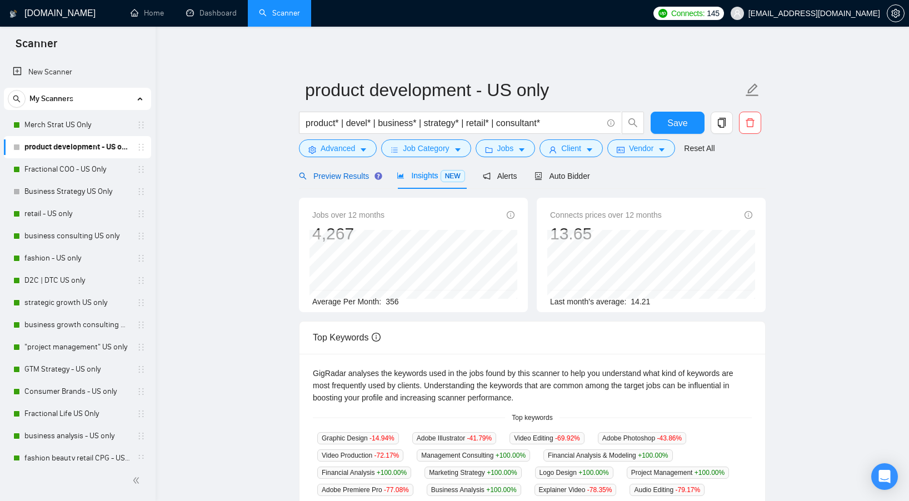
click at [344, 178] on span "Preview Results" at bounding box center [339, 176] width 80 height 9
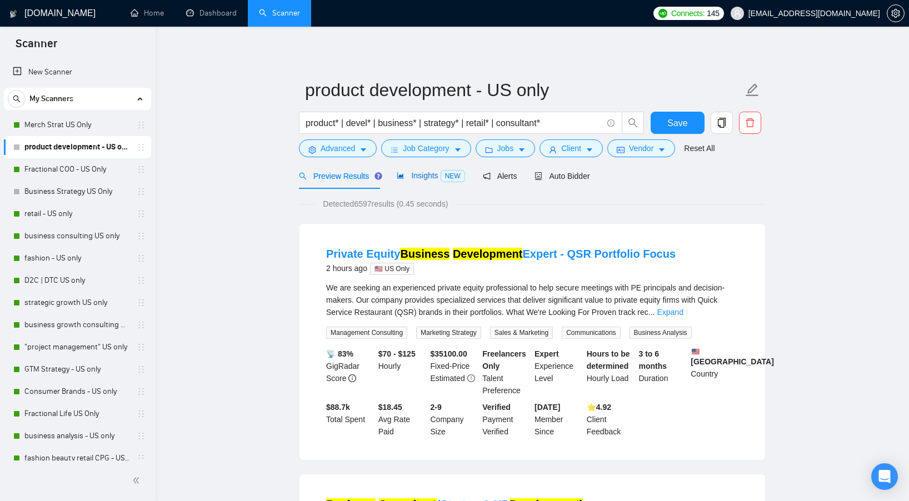
click at [439, 180] on span "Insights NEW" at bounding box center [431, 175] width 68 height 9
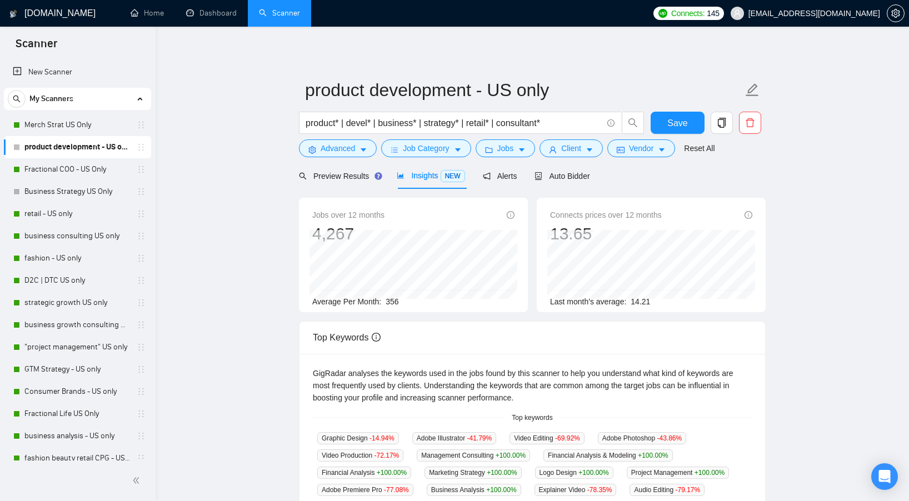
click at [783, 268] on main "product development - US only product* | devel* | business* | strategy* | retai…" at bounding box center [532, 425] width 718 height 763
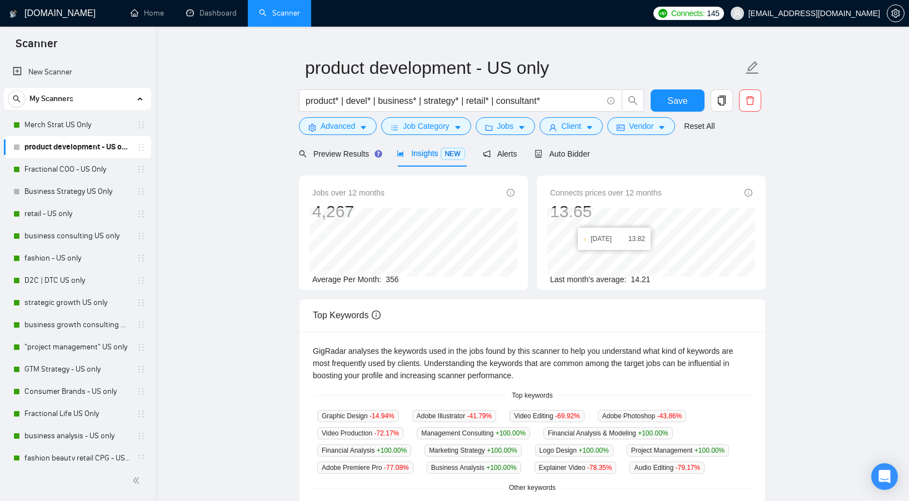
click at [331, 135] on form "product development - US only product* | devel* | business* | strategy* | retai…" at bounding box center [532, 95] width 467 height 91
click at [331, 133] on button "Advanced" at bounding box center [338, 126] width 78 height 18
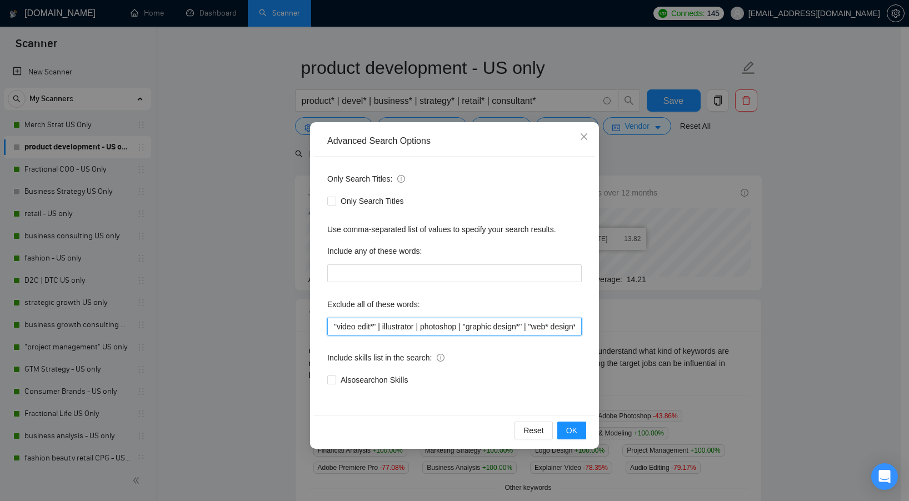
click at [330, 325] on input ""video edit*" | illustrator | photoshop | "graphic design*" | "web* design*" | …" at bounding box center [454, 327] width 255 height 18
type input ""logo design*" | "video edit*" | illustrator | photoshop | "graphic design*" | …"
click at [572, 427] on span "OK" at bounding box center [571, 431] width 11 height 12
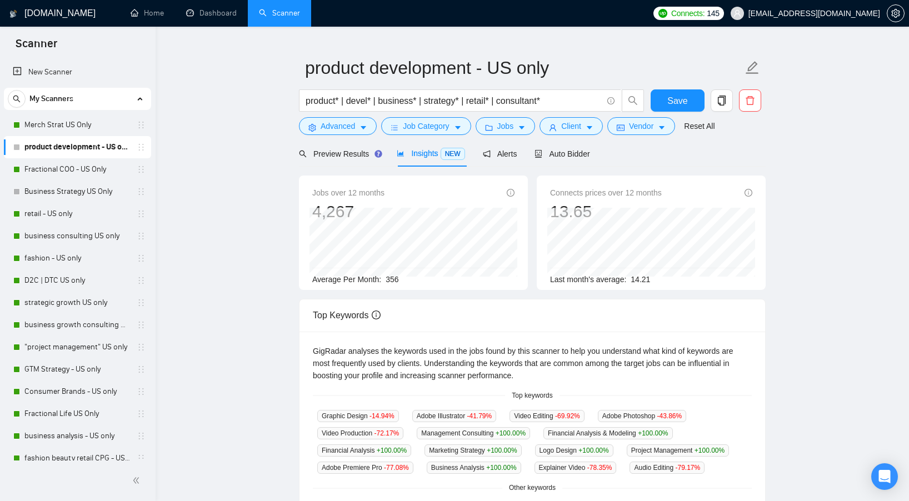
click at [244, 296] on main "product development - US only product* | devel* | business* | strategy* | retai…" at bounding box center [532, 403] width 718 height 763
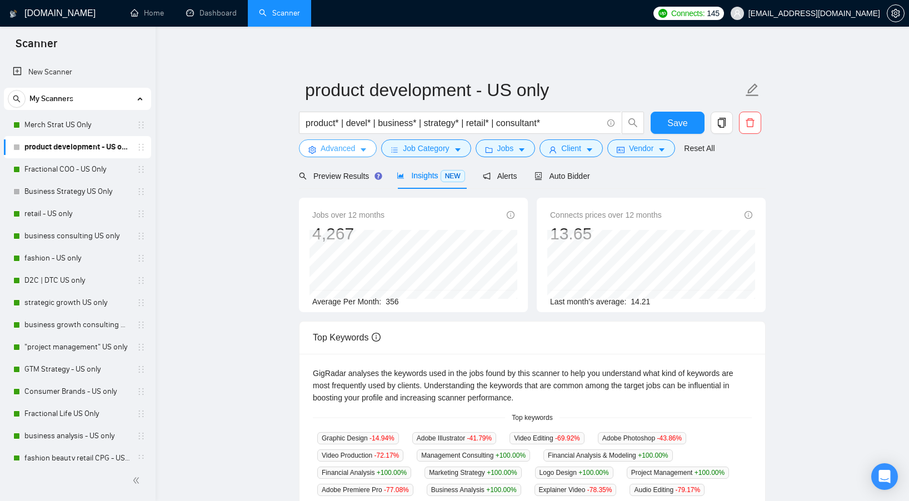
click at [337, 152] on span "Advanced" at bounding box center [338, 148] width 34 height 12
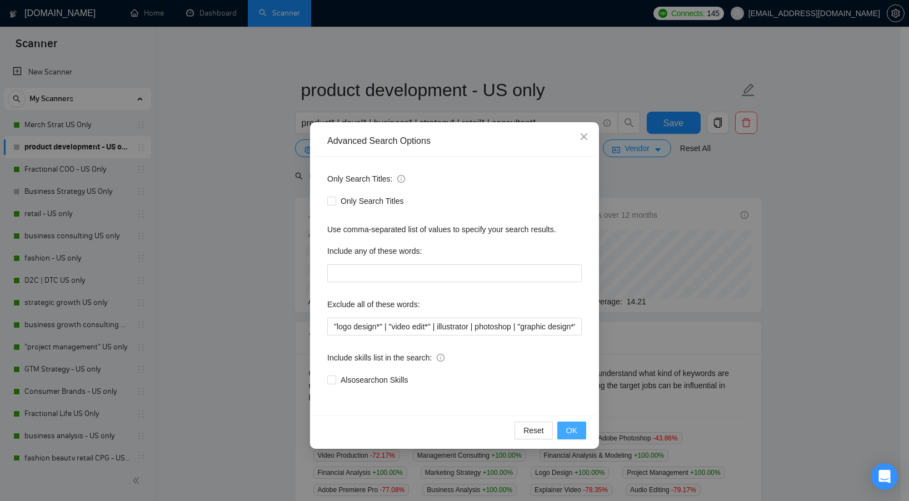
click at [578, 433] on button "OK" at bounding box center [571, 431] width 29 height 18
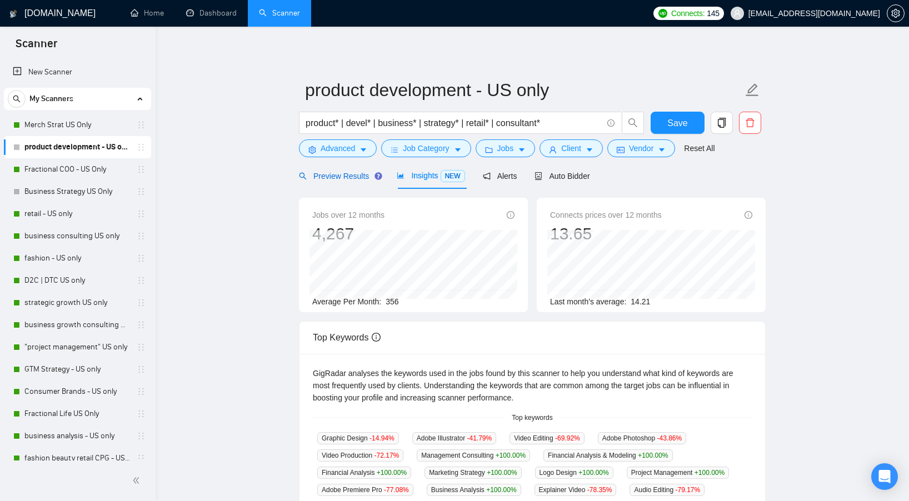
click at [352, 171] on div "Preview Results" at bounding box center [339, 176] width 80 height 12
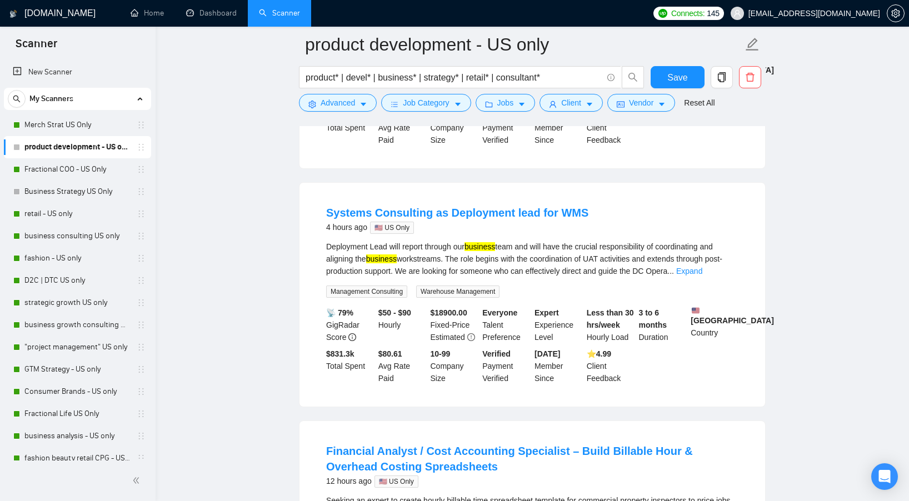
scroll to position [2355, 0]
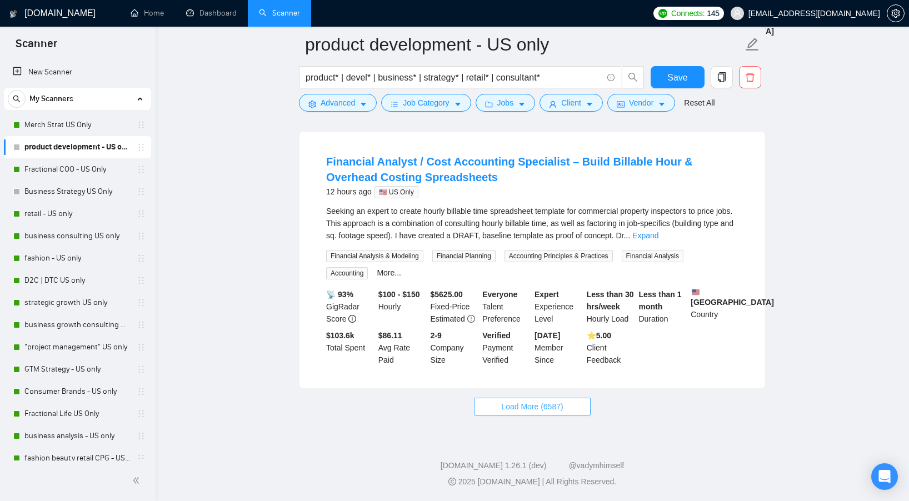
click at [577, 407] on button "Load More (6587)" at bounding box center [532, 407] width 116 height 18
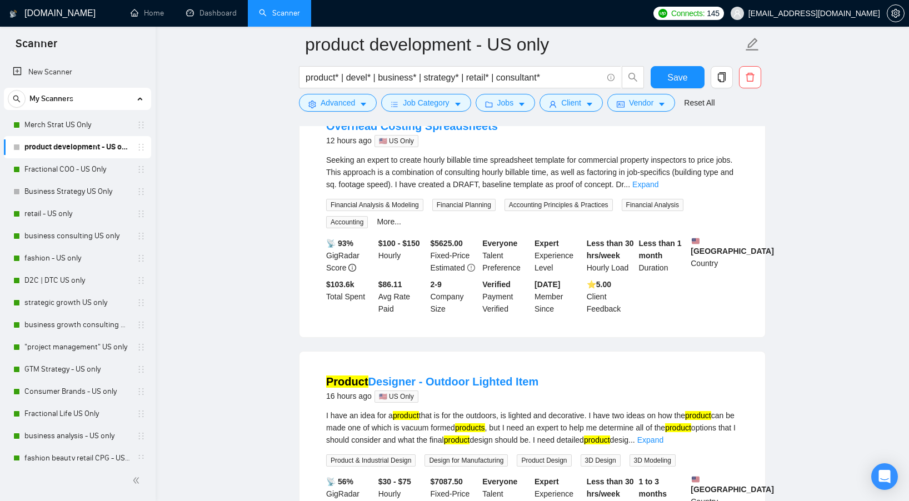
click at [303, 337] on div "Financial Analyst / Cost Accounting Specialist – Build Billable Hour & Overhead…" at bounding box center [533, 209] width 466 height 257
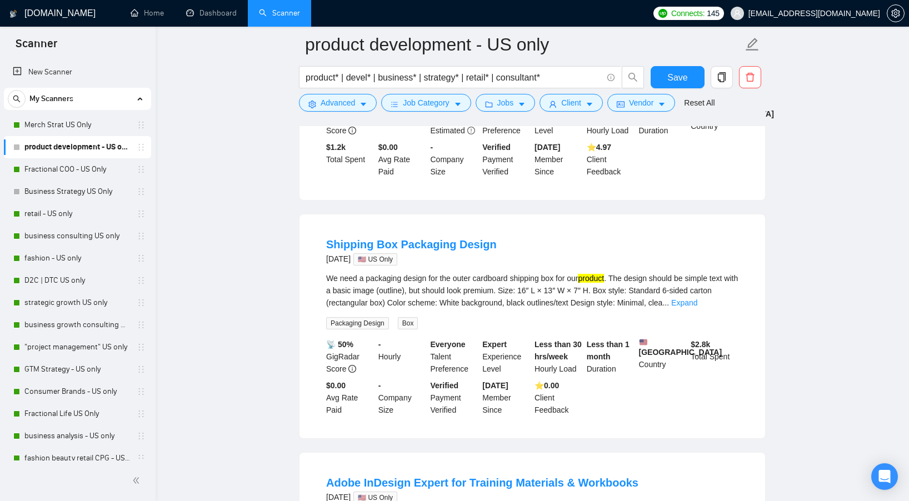
scroll to position [5787, 0]
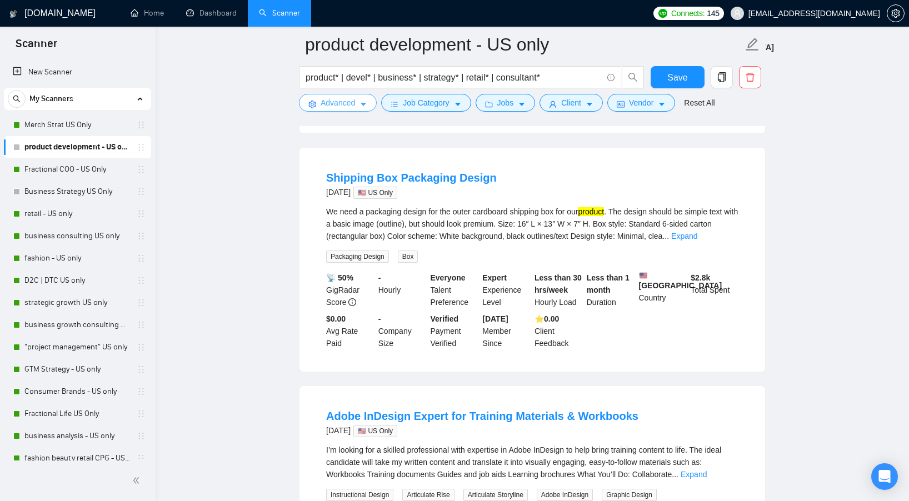
click at [322, 108] on span "Advanced" at bounding box center [338, 103] width 34 height 12
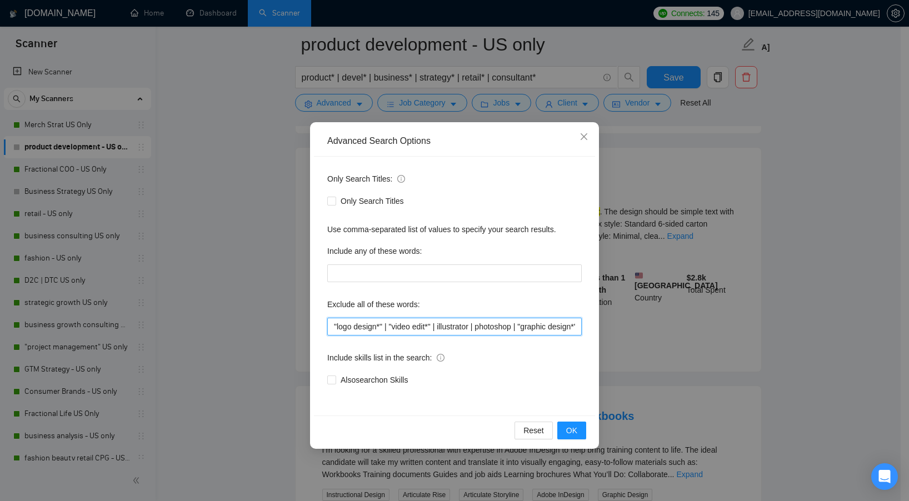
click at [332, 321] on input ""logo design*" | "video edit*" | illustrator | photoshop | "graphic design*" | …" at bounding box center [454, 327] width 255 height 18
type input "indesign | "logo design*" | "video edit*" | illustrator | photoshop | "graphic …"
click at [571, 431] on span "OK" at bounding box center [571, 431] width 11 height 12
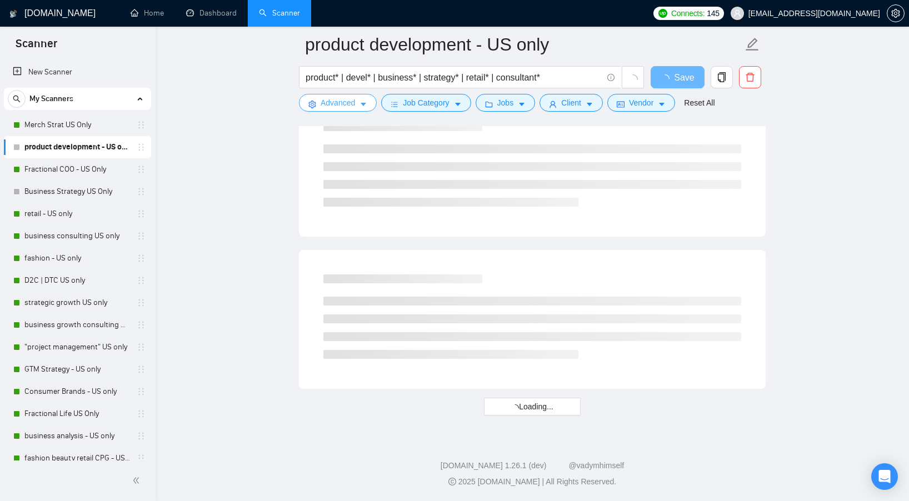
scroll to position [2355, 0]
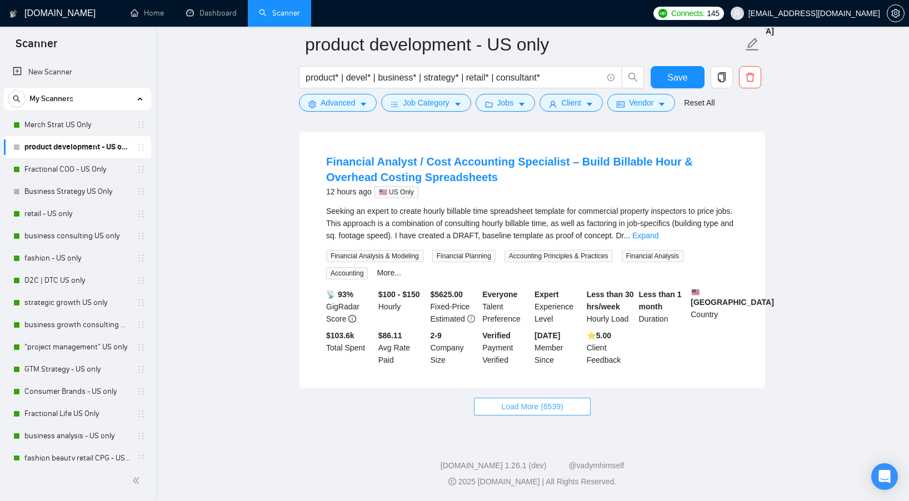
click at [544, 410] on span "Load More (6539)" at bounding box center [532, 407] width 62 height 12
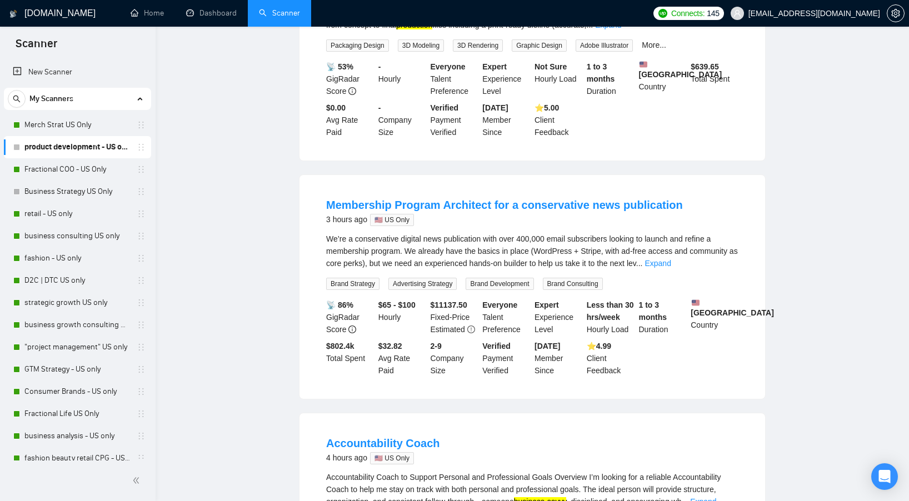
scroll to position [0, 0]
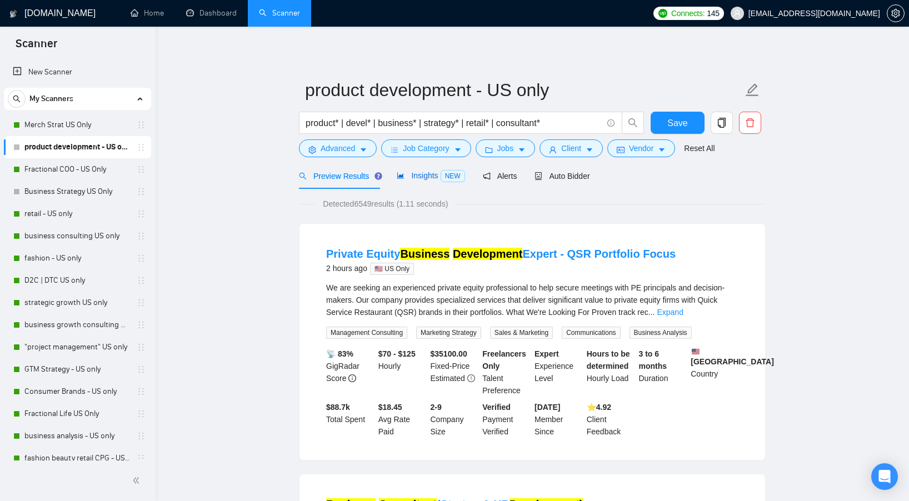
click at [433, 179] on span "Insights NEW" at bounding box center [431, 175] width 68 height 9
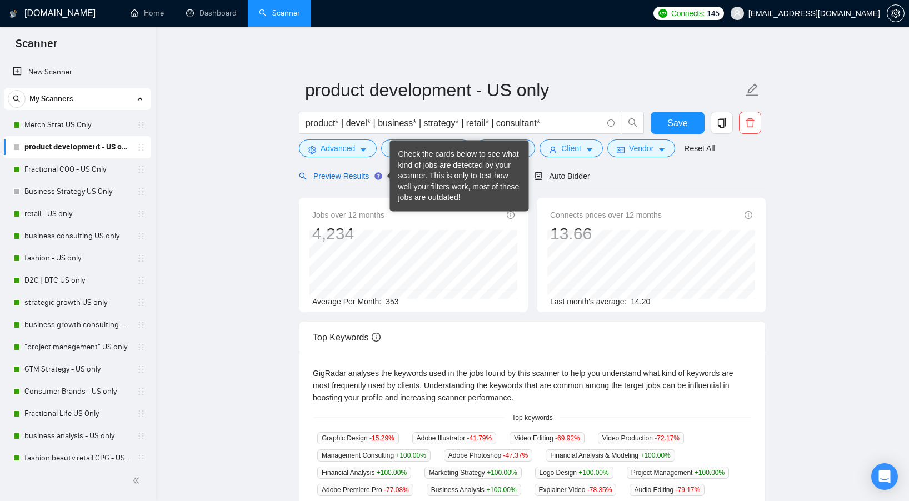
click at [349, 177] on span "Preview Results" at bounding box center [339, 176] width 80 height 9
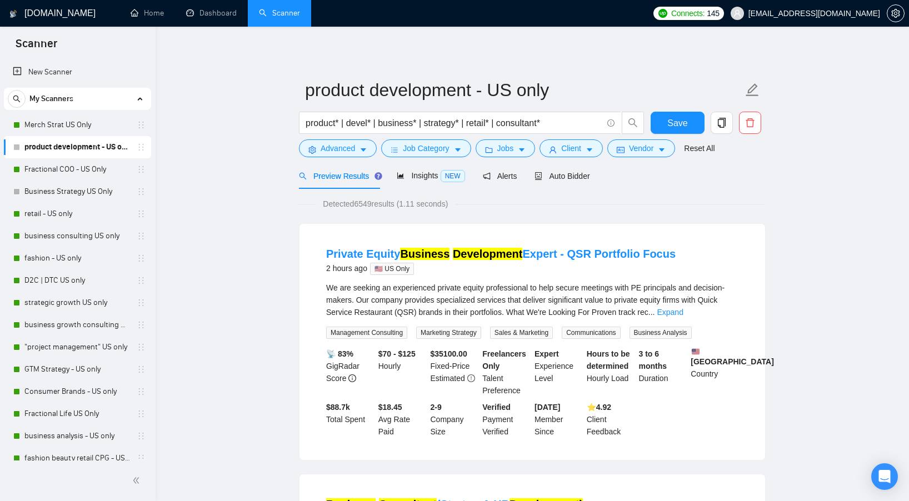
click at [525, 150] on icon "caret-down" at bounding box center [522, 150] width 6 height 3
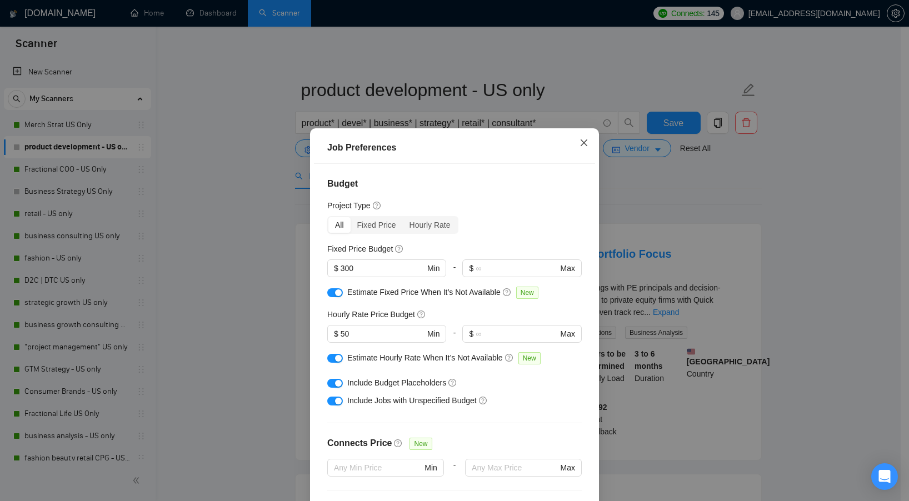
click at [580, 139] on icon "close" at bounding box center [584, 142] width 9 height 9
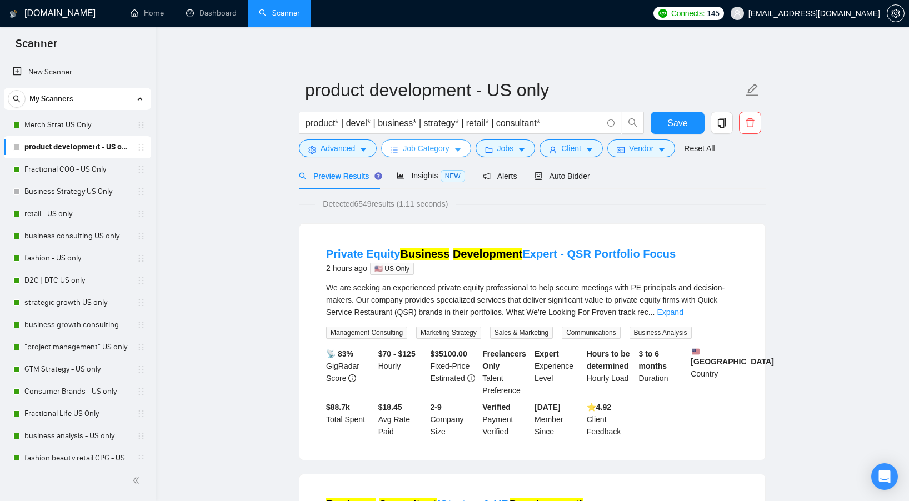
click at [413, 146] on span "Job Category" at bounding box center [426, 148] width 46 height 12
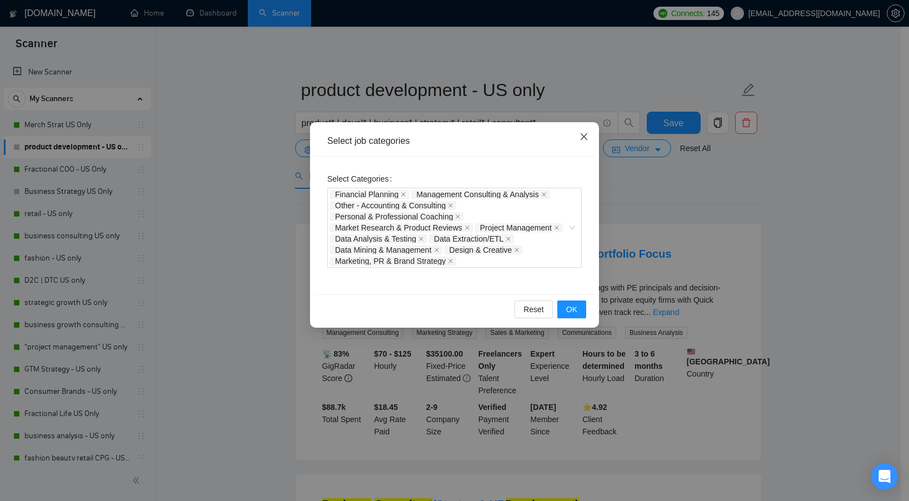
click at [582, 142] on span "Close" at bounding box center [584, 137] width 30 height 30
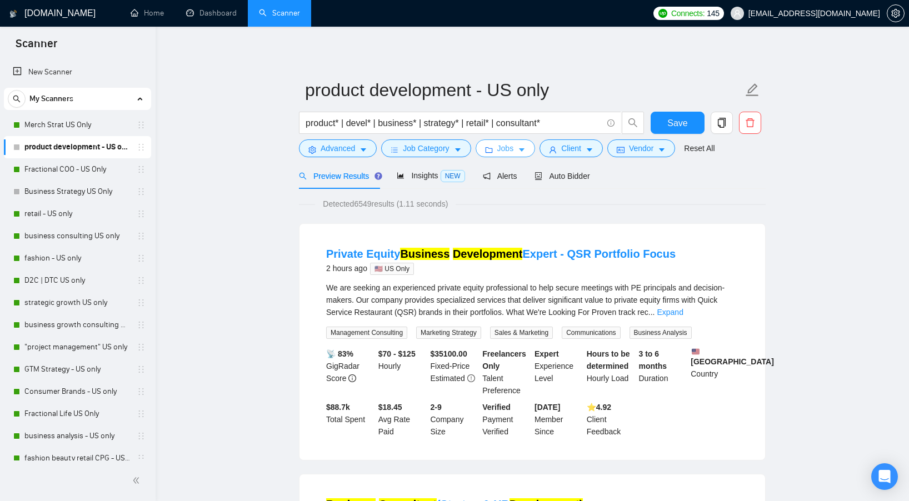
click at [524, 152] on icon "caret-down" at bounding box center [522, 150] width 8 height 8
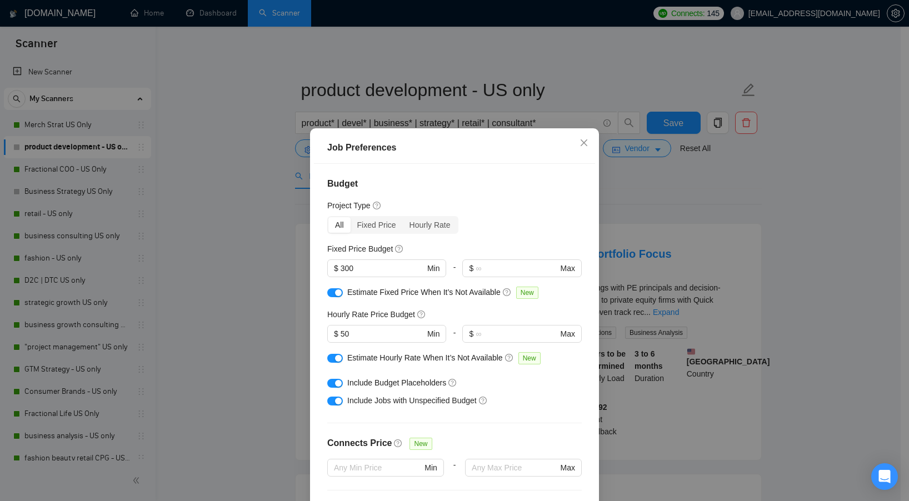
click at [524, 152] on div "Job Preferences" at bounding box center [454, 147] width 255 height 13
click at [582, 143] on icon "close" at bounding box center [584, 142] width 9 height 9
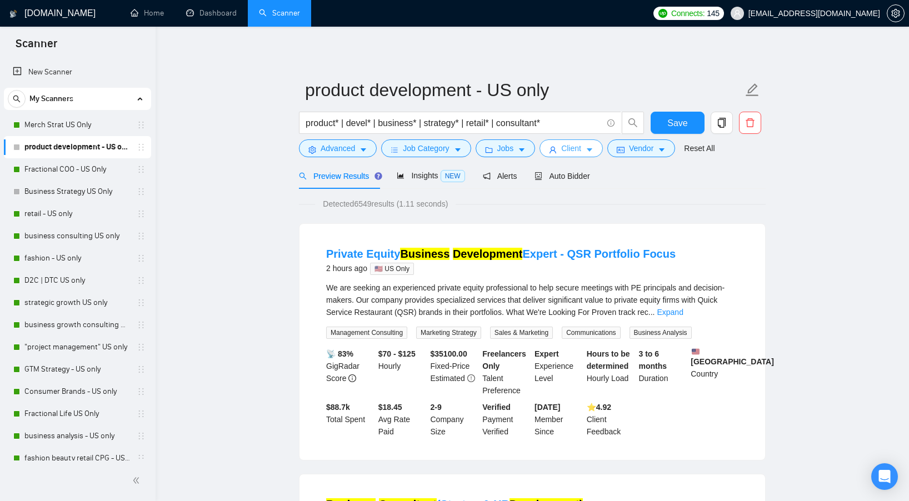
click at [577, 150] on span "Client" at bounding box center [571, 148] width 20 height 12
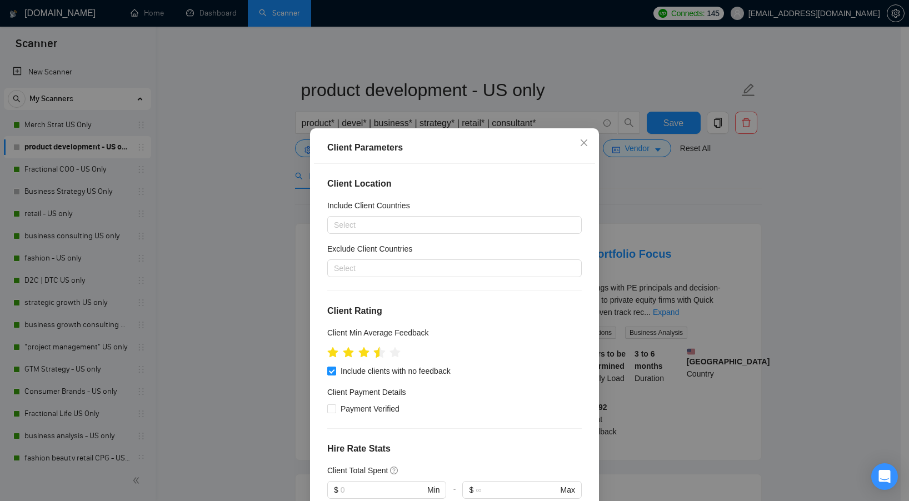
click at [374, 353] on icon "star" at bounding box center [380, 352] width 12 height 11
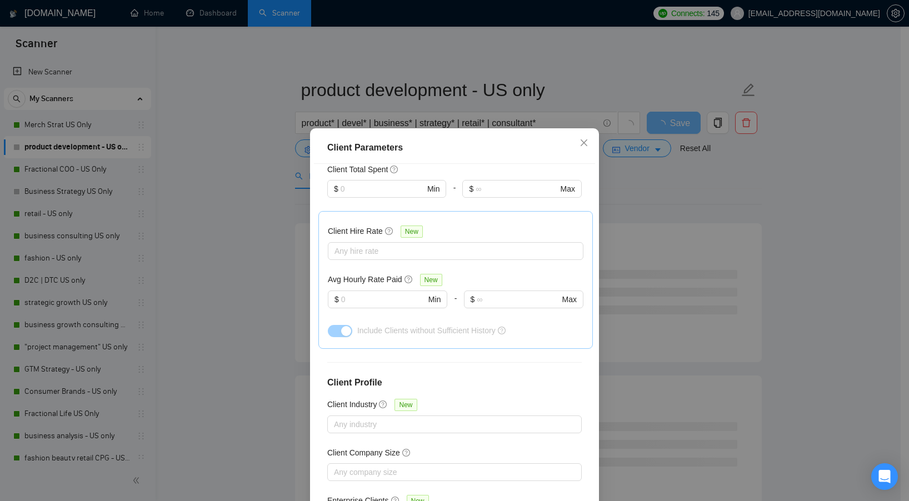
scroll to position [342, 0]
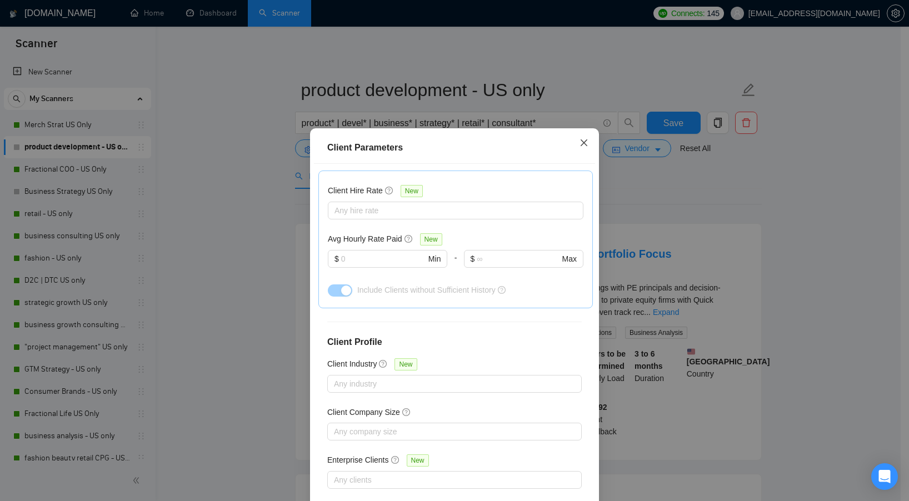
click at [582, 141] on icon "close" at bounding box center [584, 142] width 9 height 9
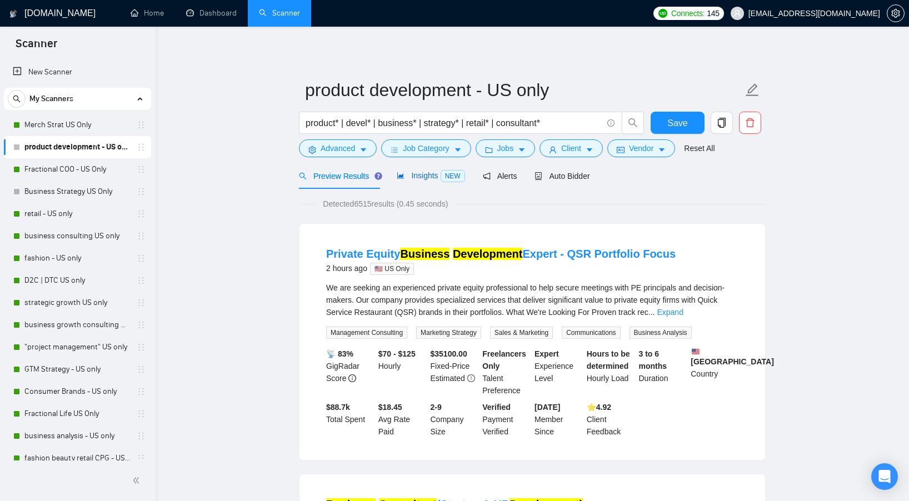
click at [436, 175] on span "Insights NEW" at bounding box center [431, 175] width 68 height 9
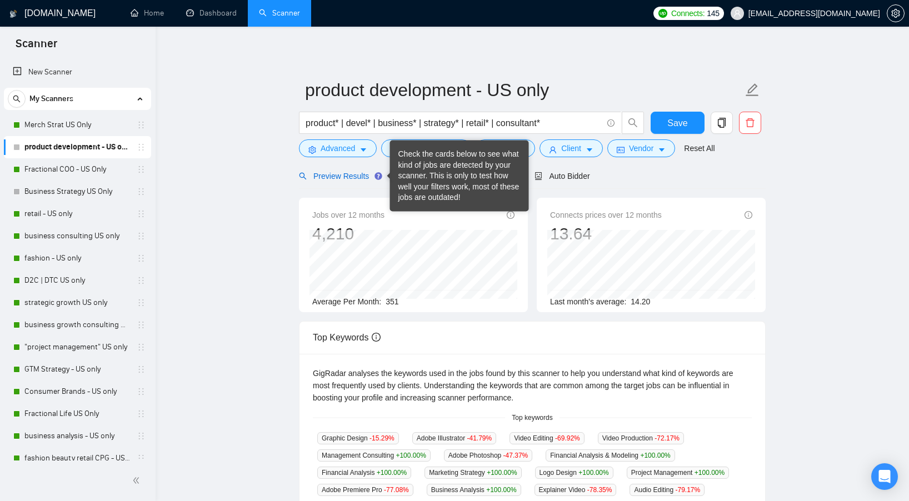
click at [351, 178] on span "Preview Results" at bounding box center [339, 176] width 80 height 9
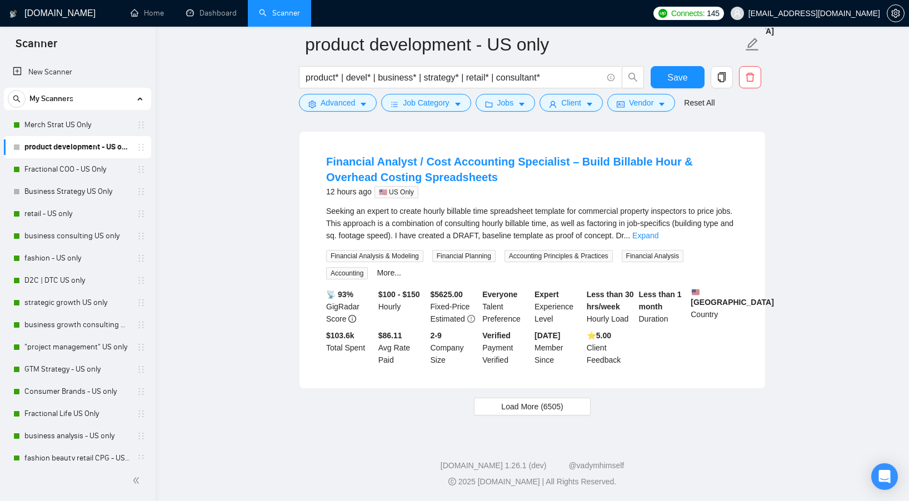
scroll to position [2355, 0]
click at [560, 413] on button "Load More (6505)" at bounding box center [532, 407] width 116 height 18
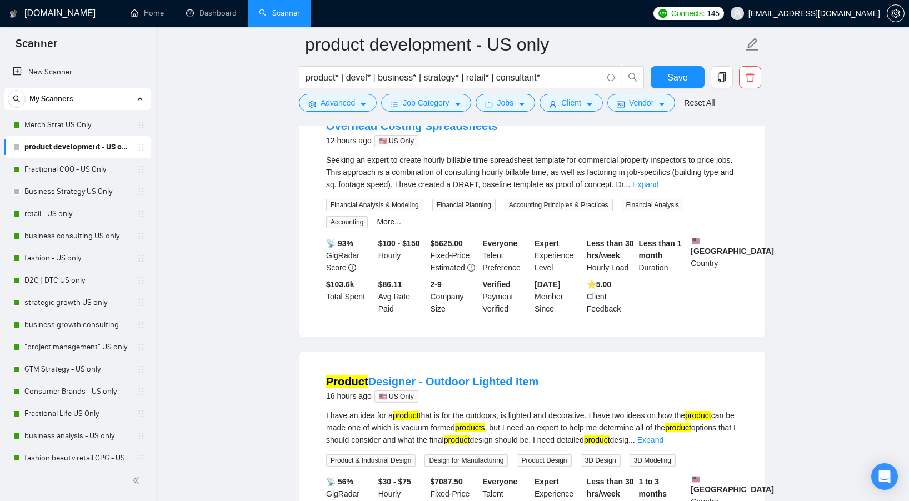
click at [312, 317] on div "Financial Analyst / Cost Accounting Specialist – Build Billable Hour & Overhead…" at bounding box center [533, 209] width 466 height 257
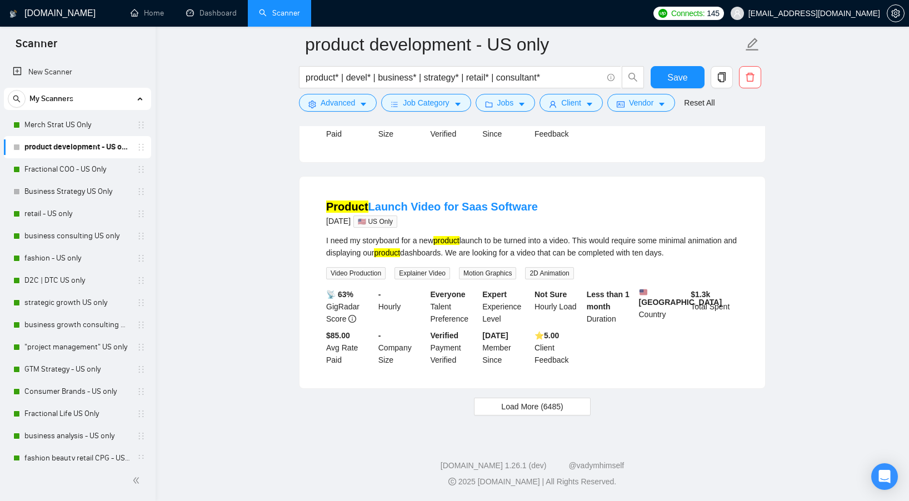
scroll to position [7283, 0]
click at [489, 406] on button "Load More (6485)" at bounding box center [532, 407] width 116 height 18
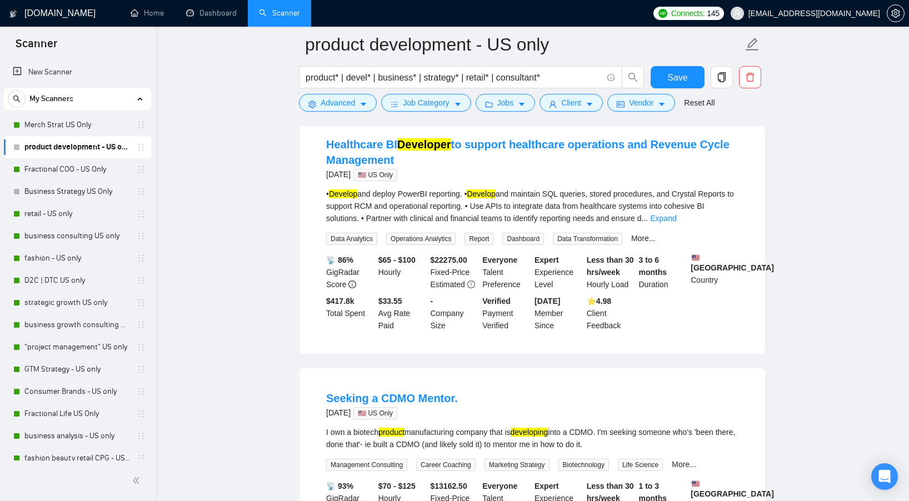
scroll to position [7773, 0]
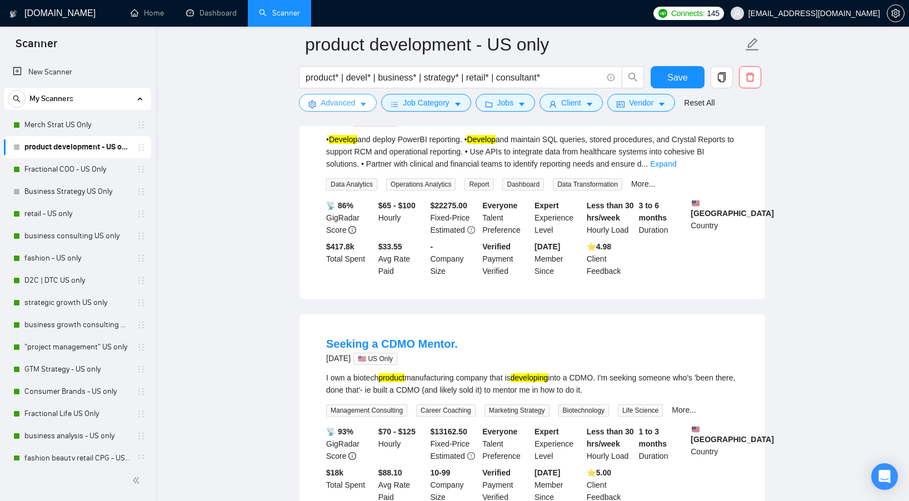
click at [318, 108] on button "Advanced" at bounding box center [338, 103] width 78 height 18
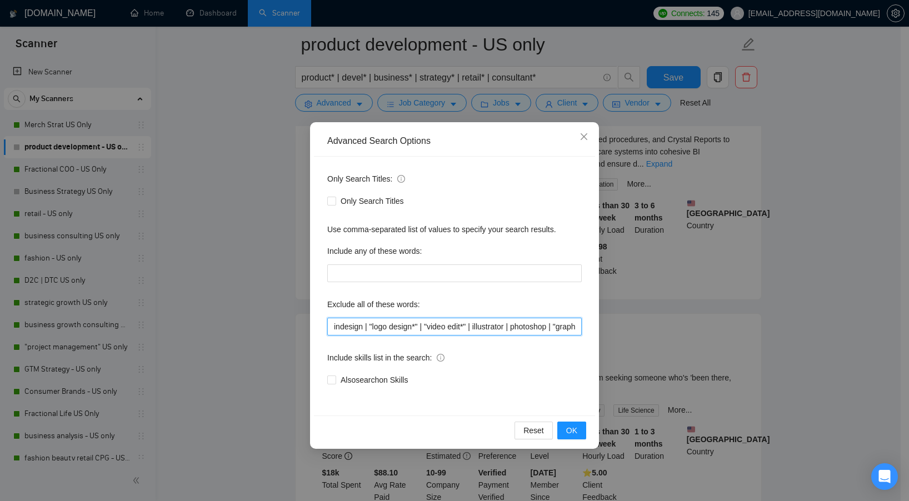
click at [332, 324] on input "indesign | "logo design*" | "video edit*" | illustrator | photoshop | "graphic …" at bounding box center [454, 327] width 255 height 18
type input ""powerBI" | indesign | "logo design*" | "video edit*" | illustrator | photoshop…"
click at [571, 428] on span "OK" at bounding box center [571, 431] width 11 height 12
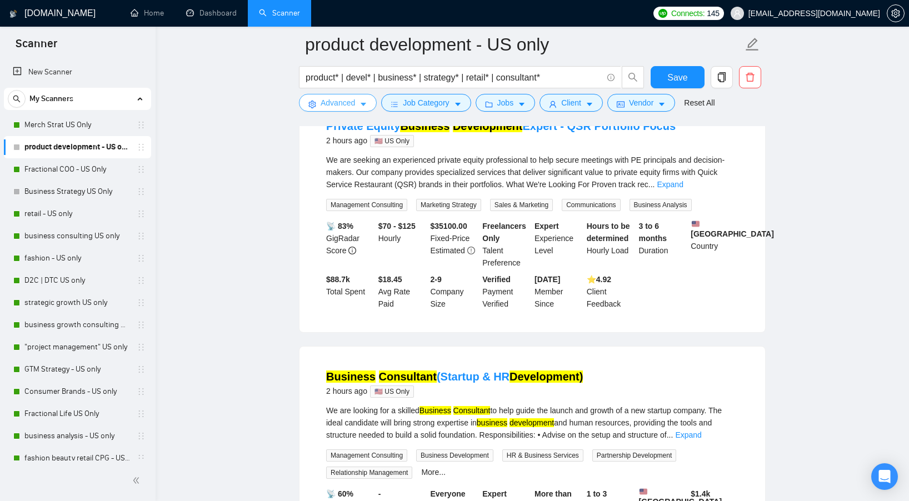
scroll to position [0, 0]
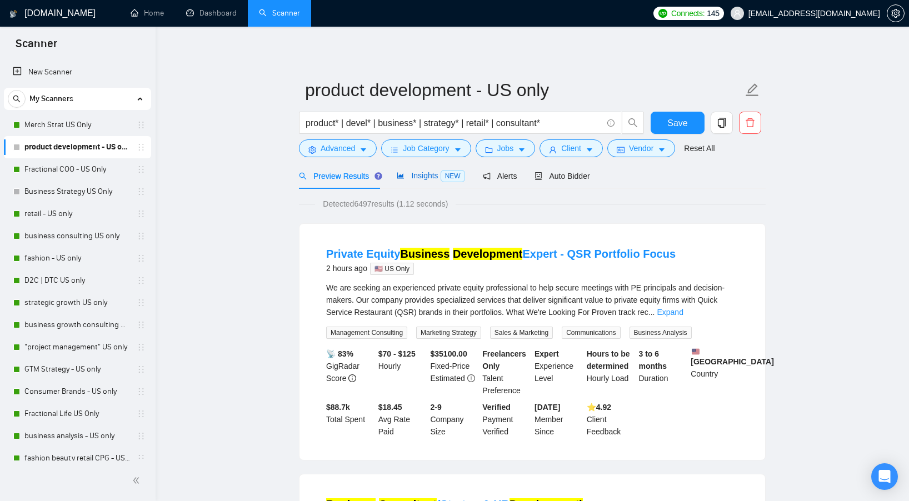
click at [426, 178] on span "Insights NEW" at bounding box center [431, 175] width 68 height 9
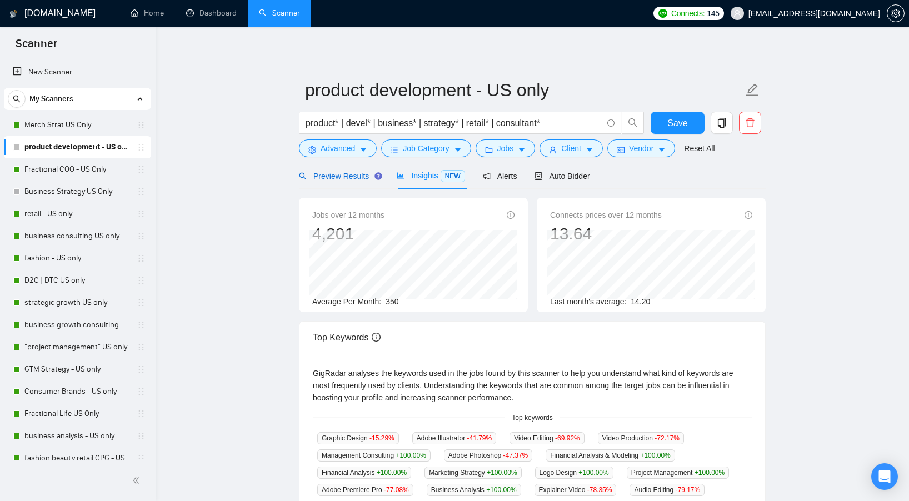
click at [347, 177] on span "Preview Results" at bounding box center [339, 176] width 80 height 9
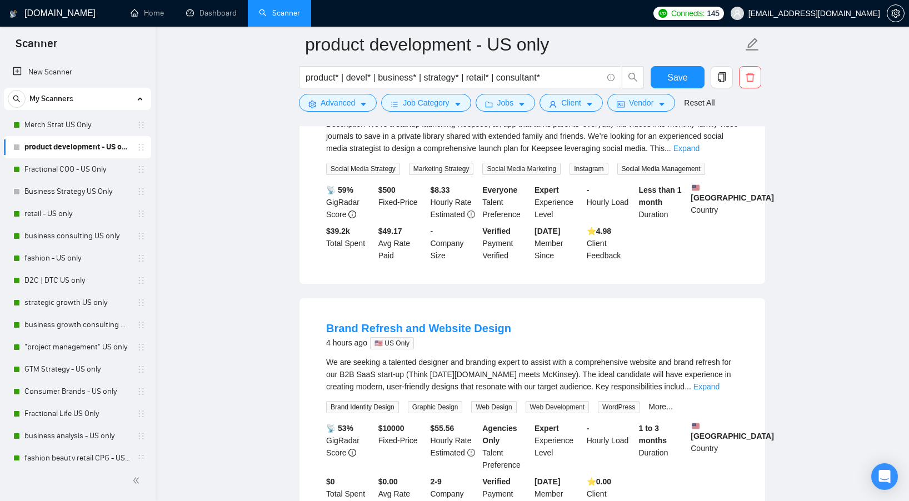
scroll to position [2355, 0]
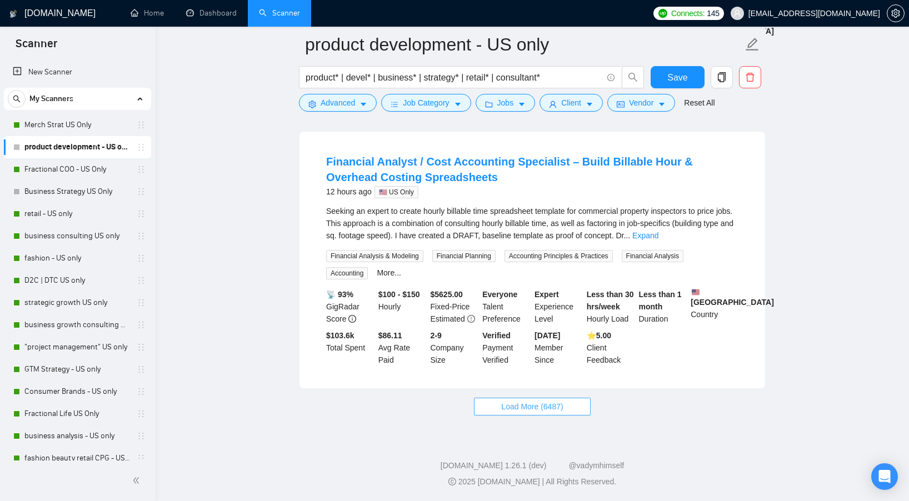
click at [571, 410] on button "Load More (6487)" at bounding box center [532, 407] width 116 height 18
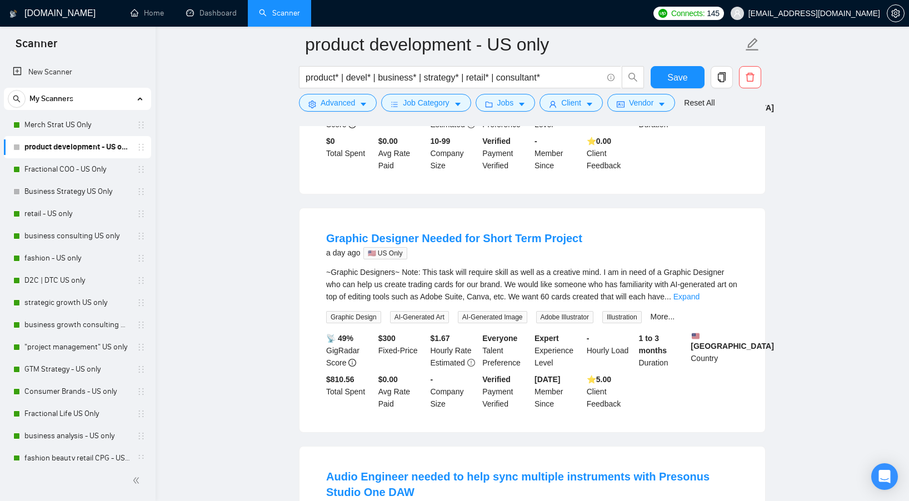
scroll to position [4868, 0]
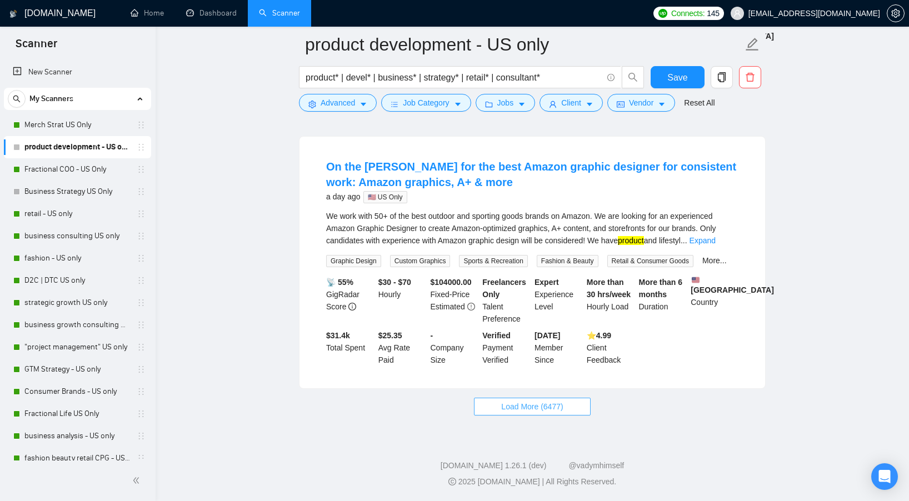
click at [577, 412] on button "Load More (6477)" at bounding box center [532, 407] width 116 height 18
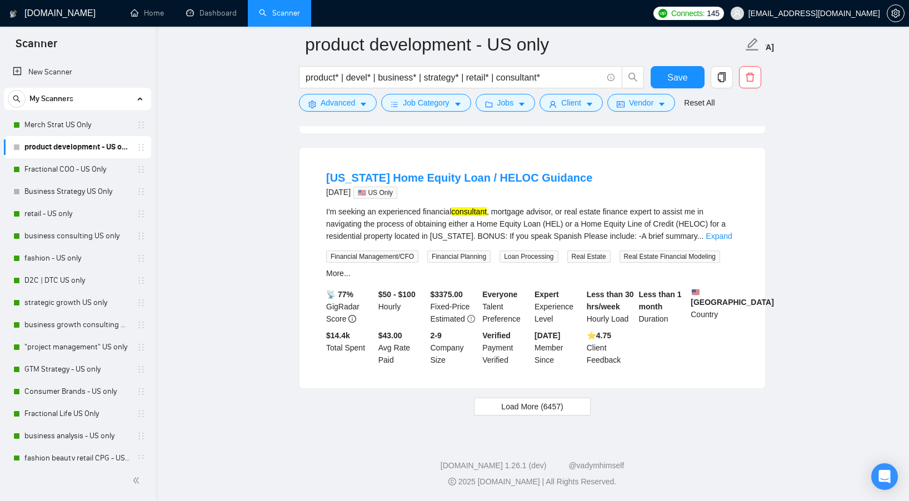
scroll to position [9746, 0]
click at [566, 405] on button "Load More (6457)" at bounding box center [532, 407] width 116 height 18
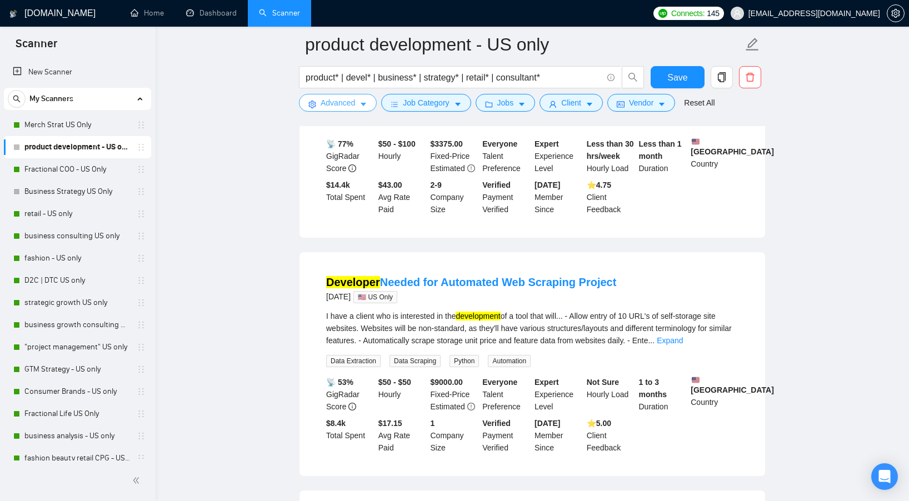
click at [331, 106] on span "Advanced" at bounding box center [338, 103] width 34 height 12
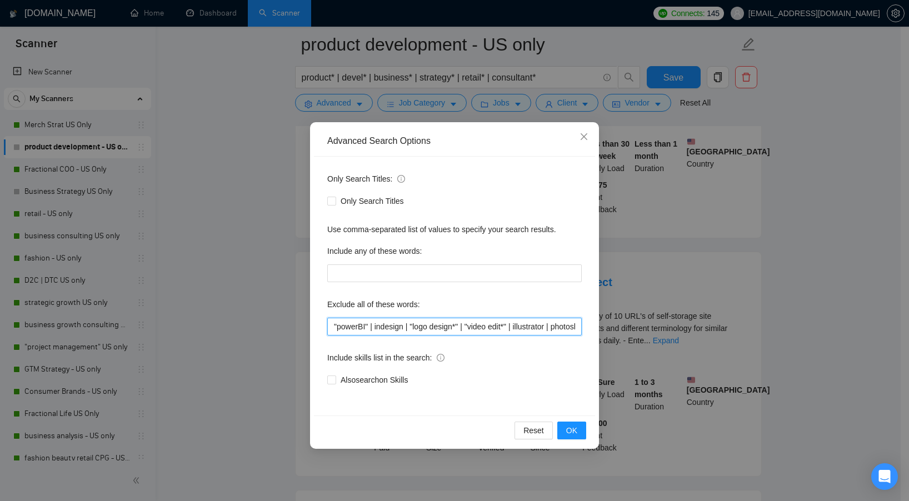
click at [331, 326] on input ""powerBI" | indesign | "logo design*" | "video edit*" | illustrator | photoshop…" at bounding box center [454, 327] width 255 height 18
type input "HELOC | "powerBI" | indesign | "logo design*" | "video edit*" | illustrator | p…"
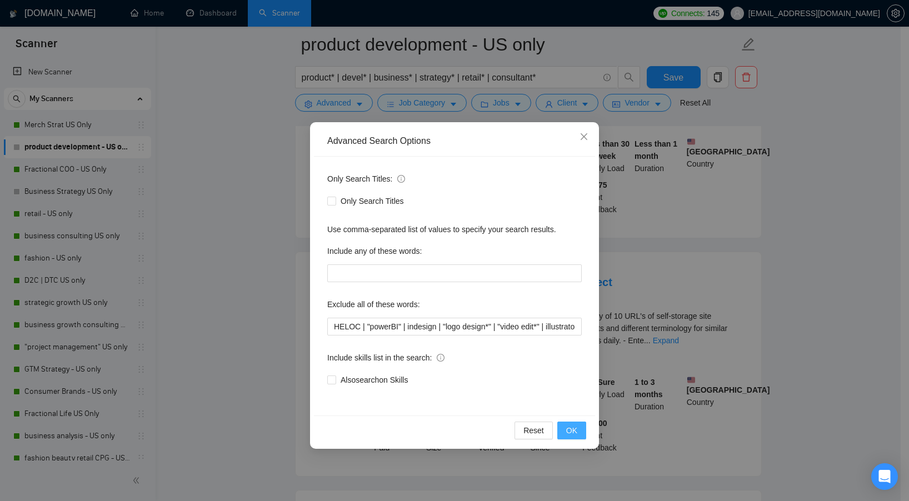
click at [568, 427] on span "OK" at bounding box center [571, 431] width 11 height 12
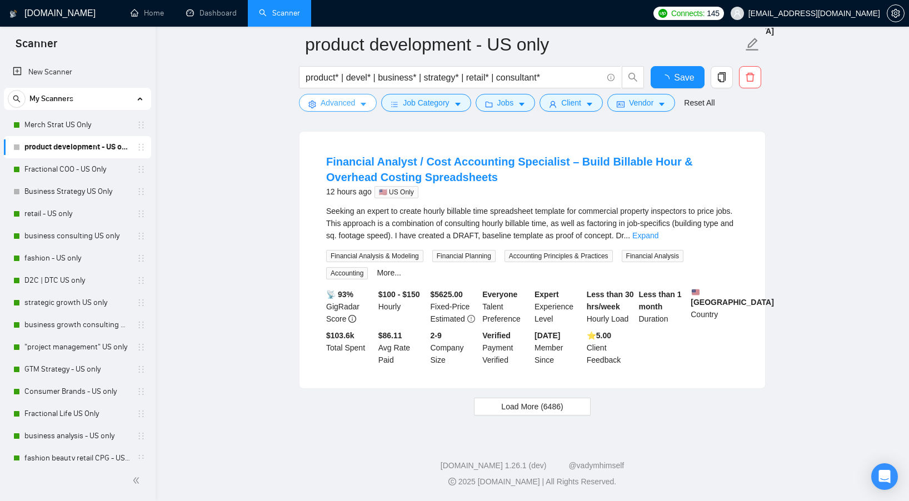
scroll to position [2355, 0]
click at [565, 411] on button "Load More (6486)" at bounding box center [532, 407] width 116 height 18
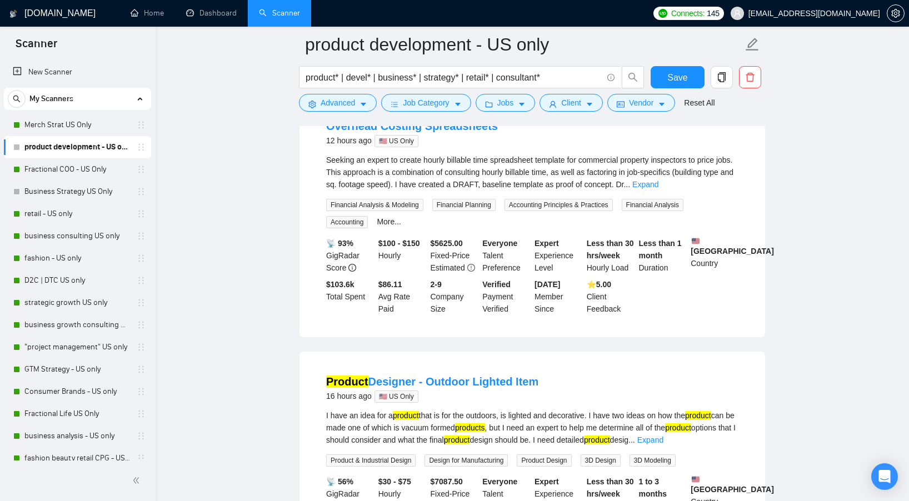
click at [295, 271] on main "product development - US only product* | devel* | business* | strategy* | retai…" at bounding box center [532, 269] width 718 height 5160
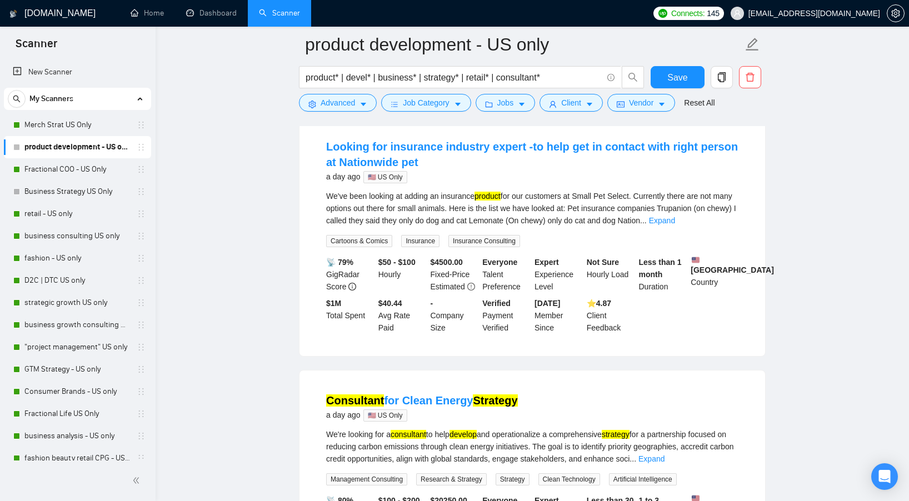
scroll to position [4806, 0]
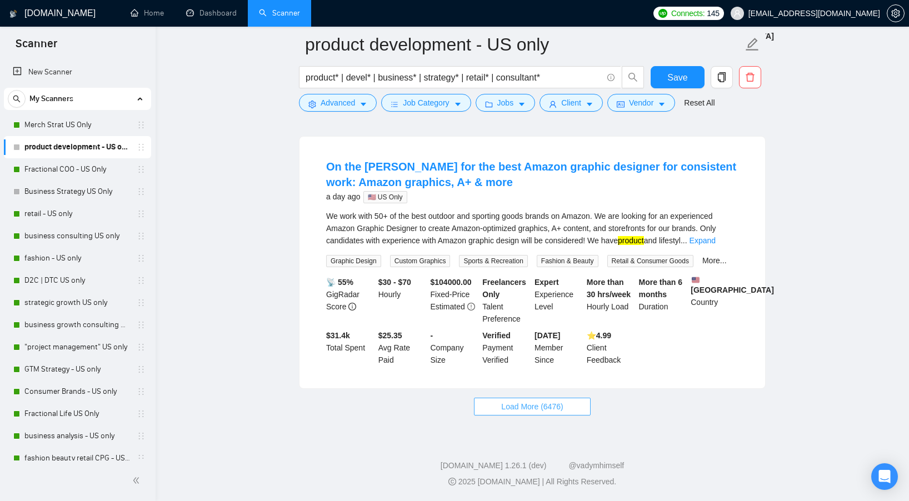
click at [517, 413] on span "Load More (6476)" at bounding box center [532, 407] width 62 height 12
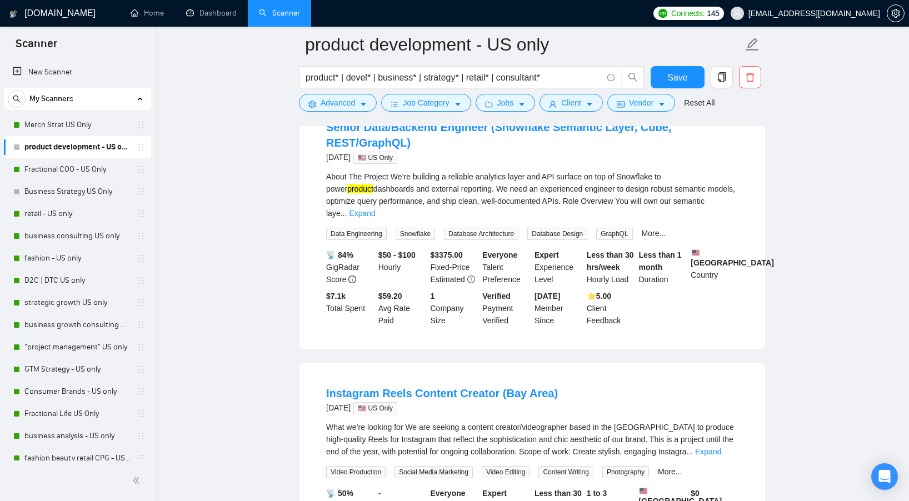
scroll to position [6767, 0]
click at [315, 103] on icon "setting" at bounding box center [311, 105] width 7 height 8
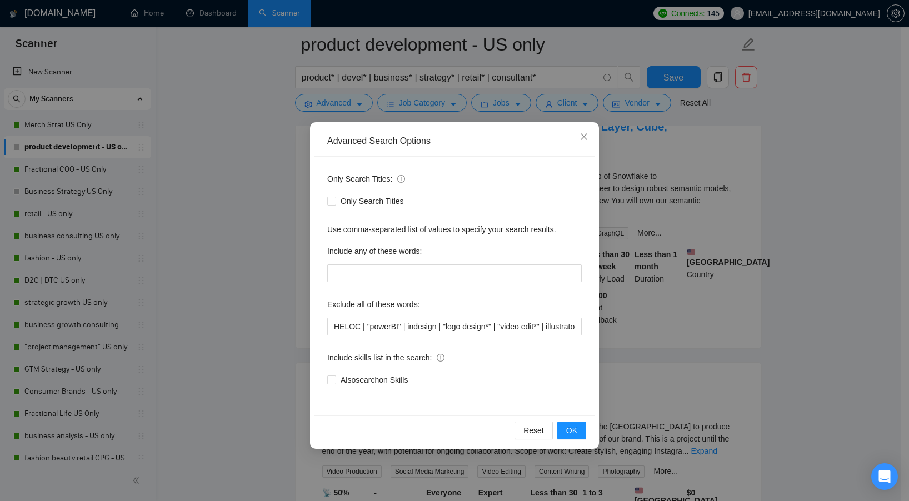
click at [243, 209] on div "Advanced Search Options Only Search Titles: Only Search Titles Use comma-separa…" at bounding box center [454, 250] width 909 height 501
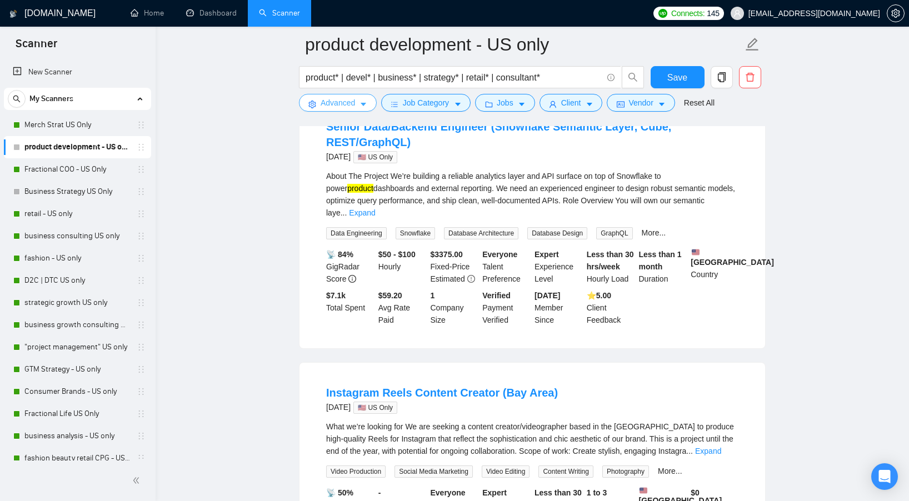
click at [299, 94] on button "Advanced" at bounding box center [338, 103] width 78 height 18
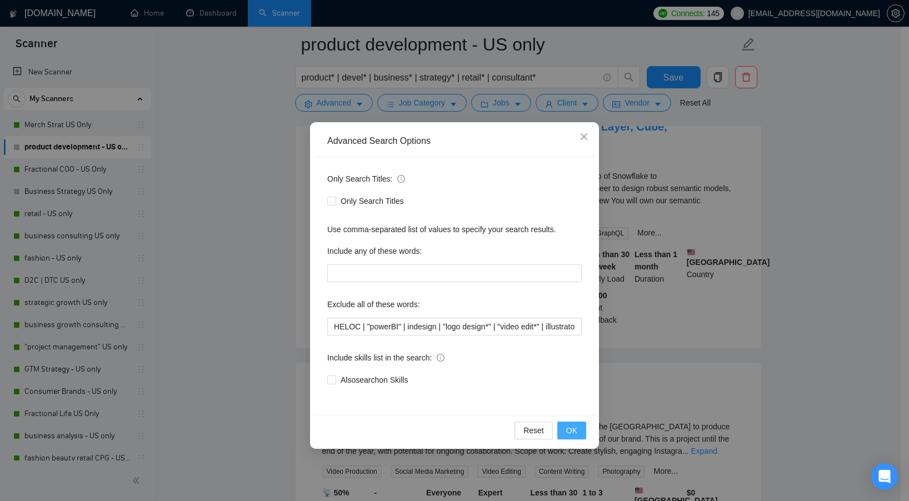
click at [577, 431] on span "OK" at bounding box center [571, 431] width 11 height 12
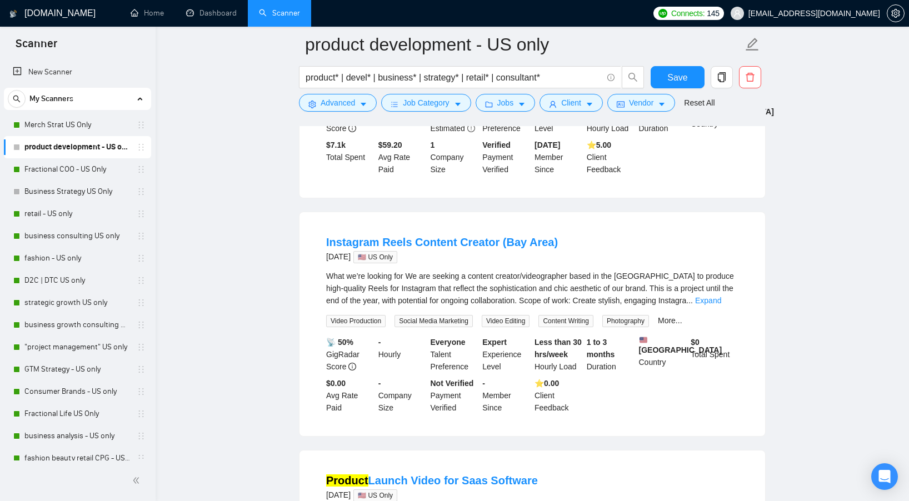
scroll to position [6923, 0]
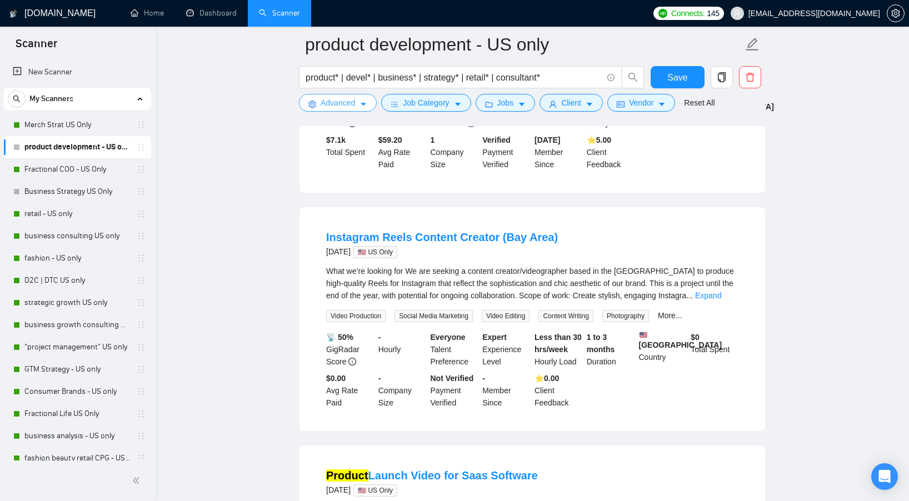
click at [339, 104] on span "Advanced" at bounding box center [338, 103] width 34 height 12
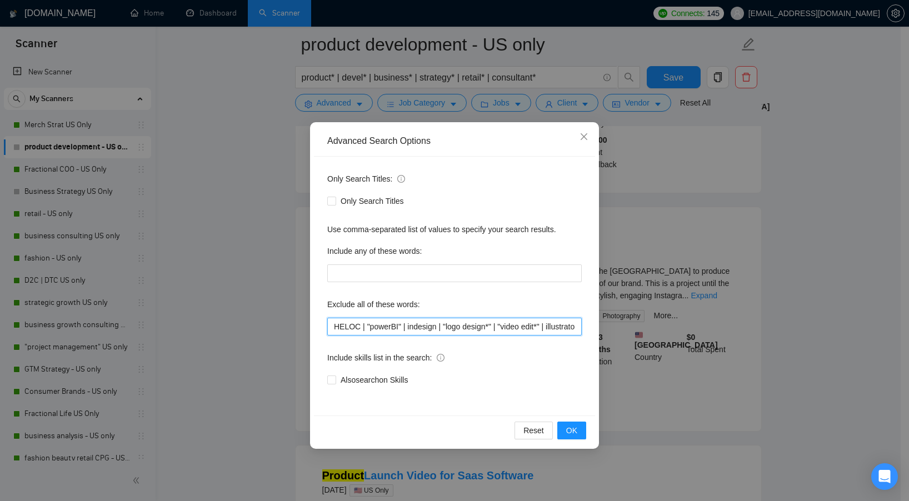
click at [332, 327] on input "HELOC | "powerBI" | indesign | "logo design*" | "video edit*" | illustrator | p…" at bounding box center [454, 327] width 255 height 18
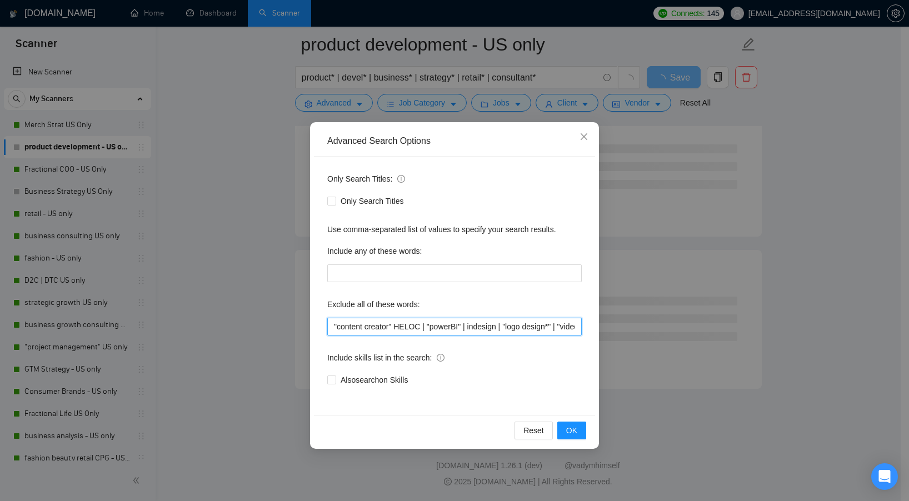
scroll to position [2355, 0]
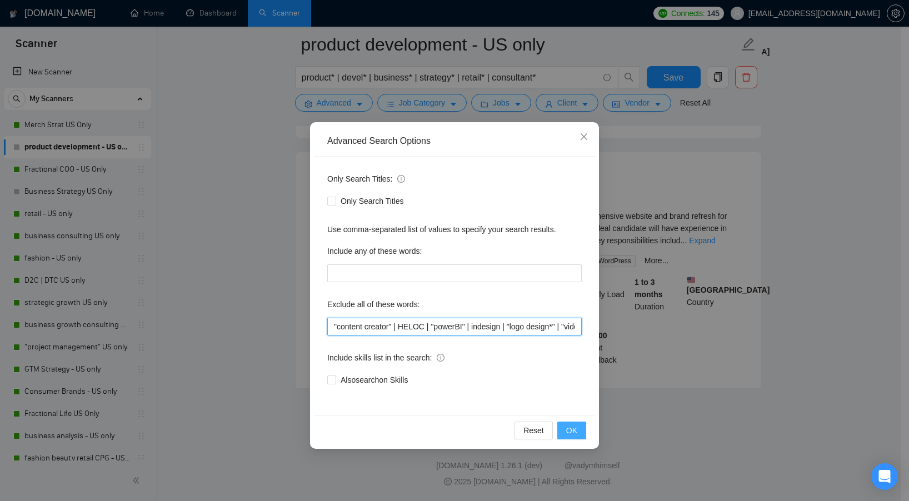
type input ""content creator" | HELOC | "powerBI" | indesign | "logo design*" | "video edit…"
click at [586, 424] on button "OK" at bounding box center [571, 431] width 29 height 18
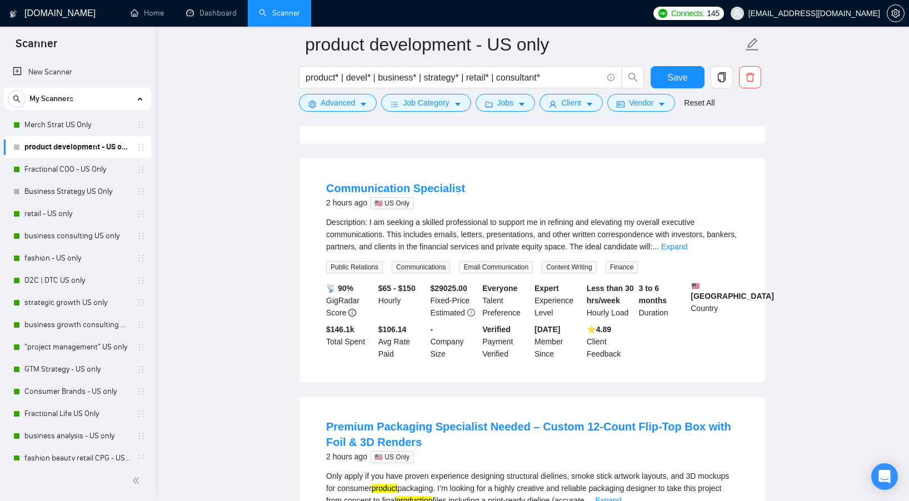
scroll to position [0, 0]
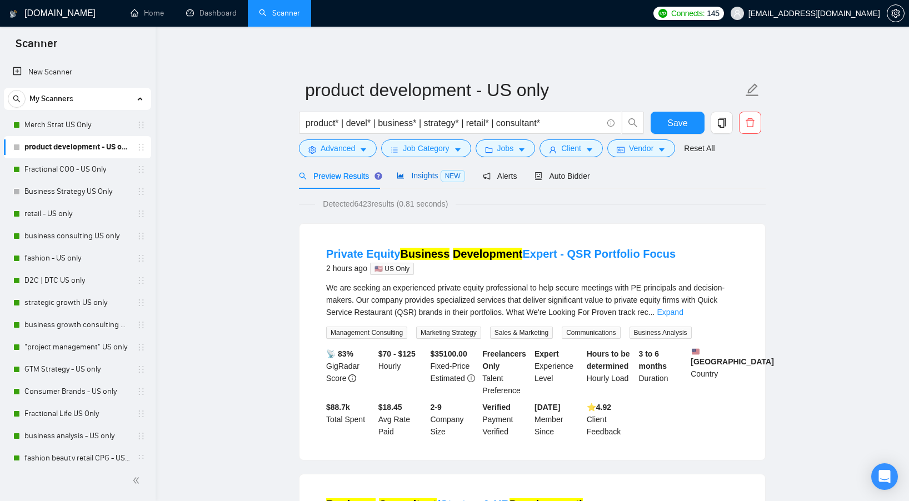
click at [411, 175] on span "Insights NEW" at bounding box center [431, 175] width 68 height 9
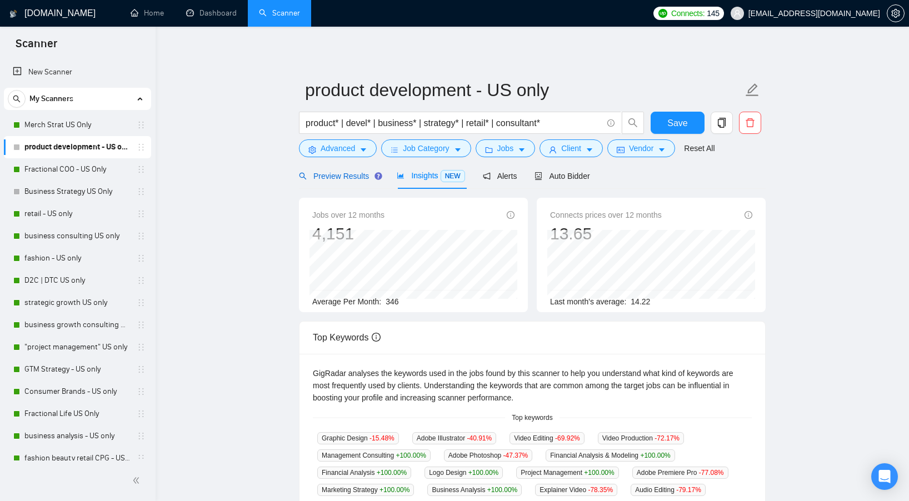
click at [319, 178] on span "Preview Results" at bounding box center [339, 176] width 80 height 9
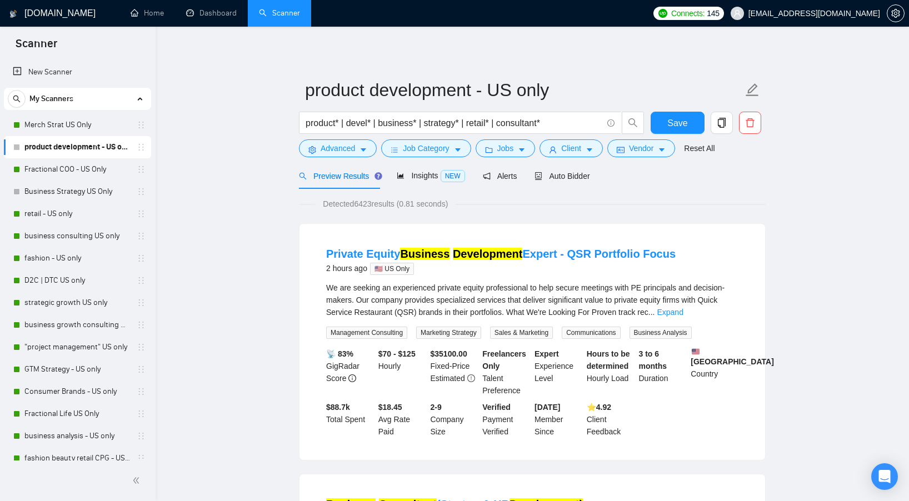
click at [363, 155] on button "Advanced" at bounding box center [338, 148] width 78 height 18
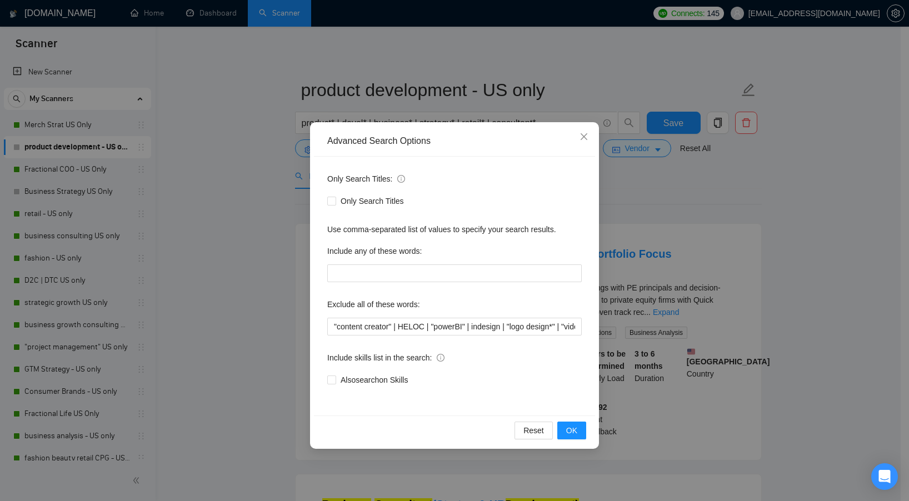
click at [292, 191] on div "Advanced Search Options Only Search Titles: Only Search Titles Use comma-separa…" at bounding box center [454, 250] width 909 height 501
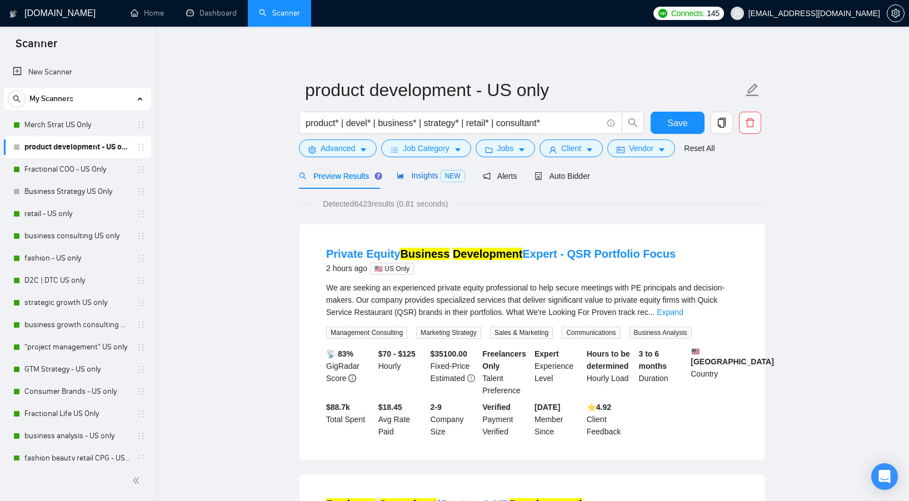
click at [417, 177] on span "Insights NEW" at bounding box center [431, 175] width 68 height 9
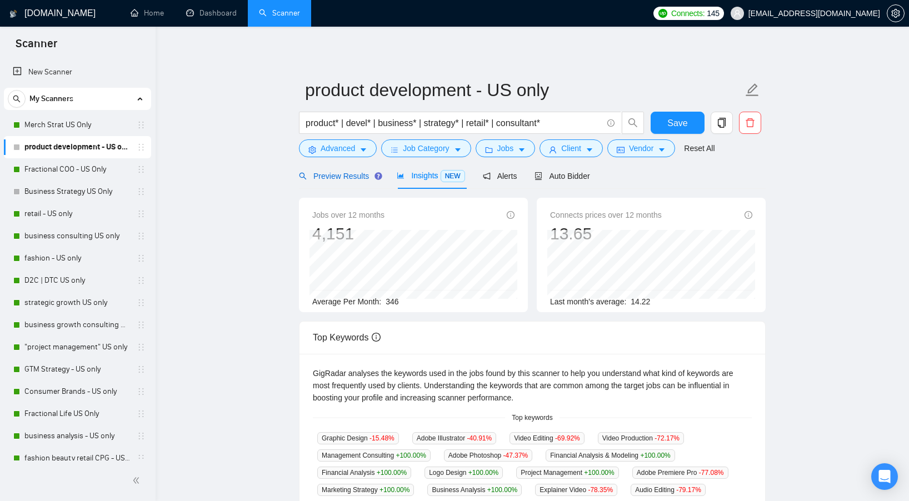
click at [361, 172] on span "Preview Results" at bounding box center [339, 176] width 80 height 9
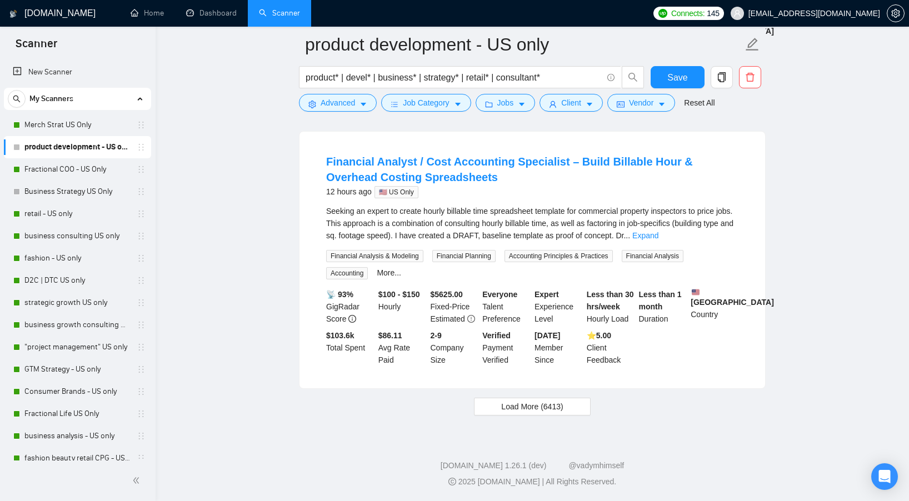
scroll to position [2355, 0]
click at [504, 410] on span "Load More (6413)" at bounding box center [532, 407] width 62 height 12
click at [484, 398] on button "Loading..." at bounding box center [532, 407] width 97 height 18
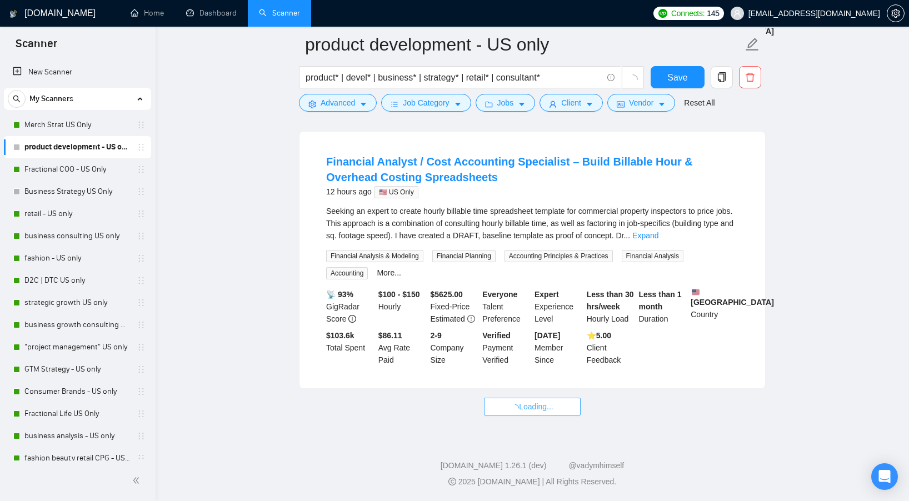
click at [484, 398] on button "Loading..." at bounding box center [532, 407] width 97 height 18
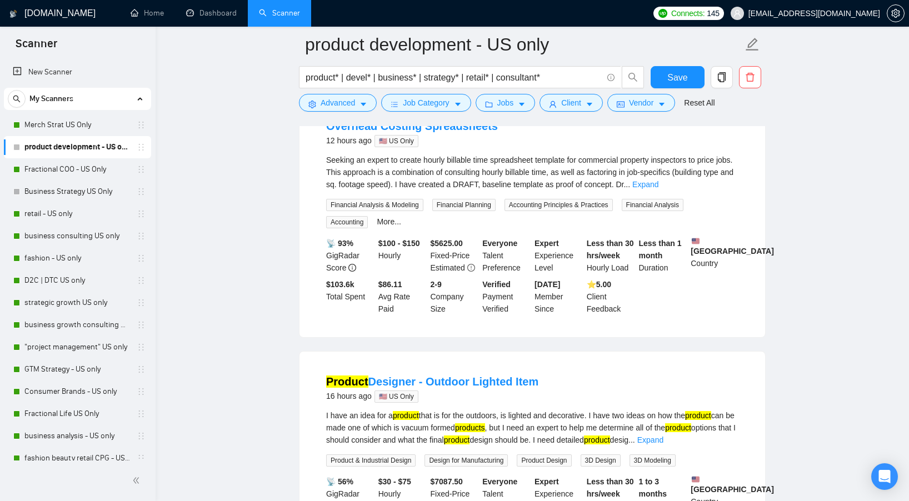
click at [280, 390] on main "product development - US only product* | devel* | business* | strategy* | retai…" at bounding box center [532, 269] width 718 height 5160
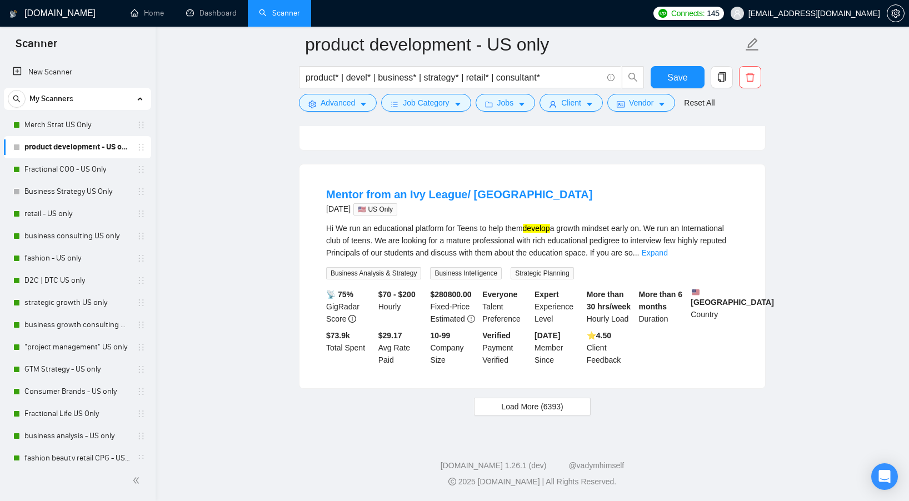
scroll to position [7283, 0]
click at [498, 402] on button "Load More (6393)" at bounding box center [532, 407] width 116 height 18
click at [484, 398] on button "Loading..." at bounding box center [532, 407] width 97 height 18
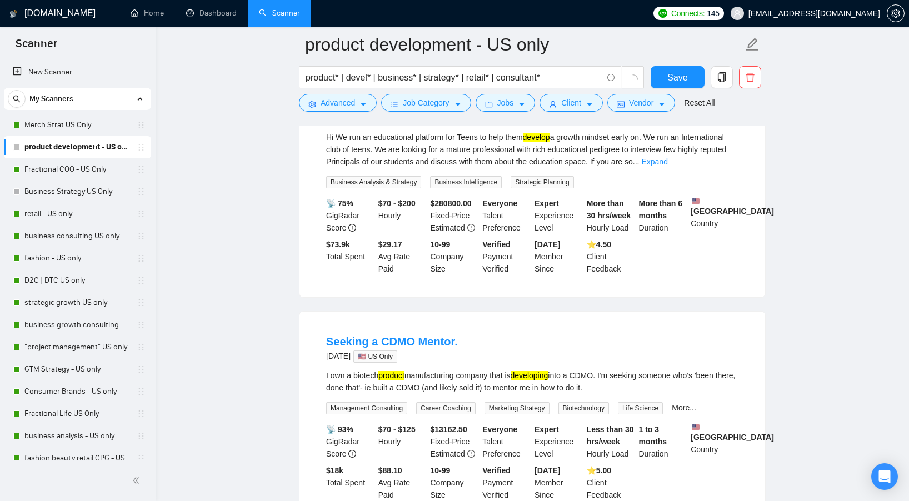
click at [306, 297] on div "Mentor from an Ivy League/ Tier one University [DATE] 🇺🇸 US Only Hi We run an e…" at bounding box center [533, 185] width 466 height 224
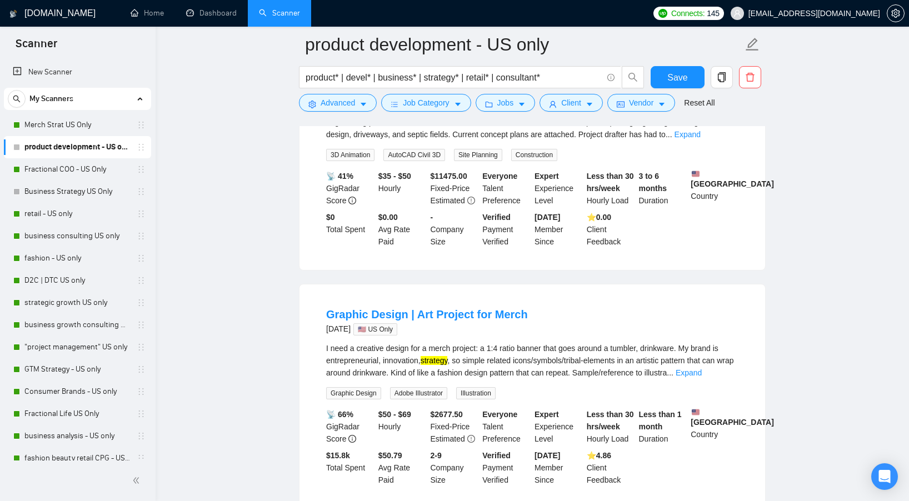
scroll to position [10714, 0]
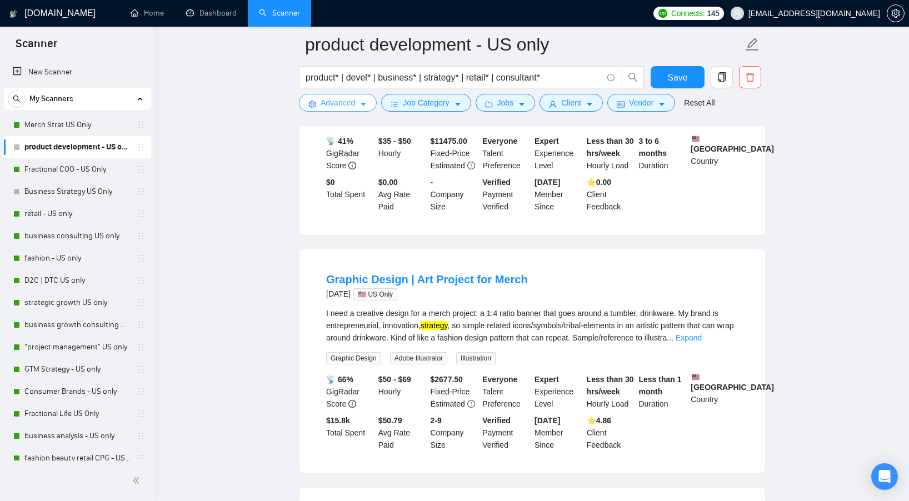
click at [320, 108] on button "Advanced" at bounding box center [338, 103] width 78 height 18
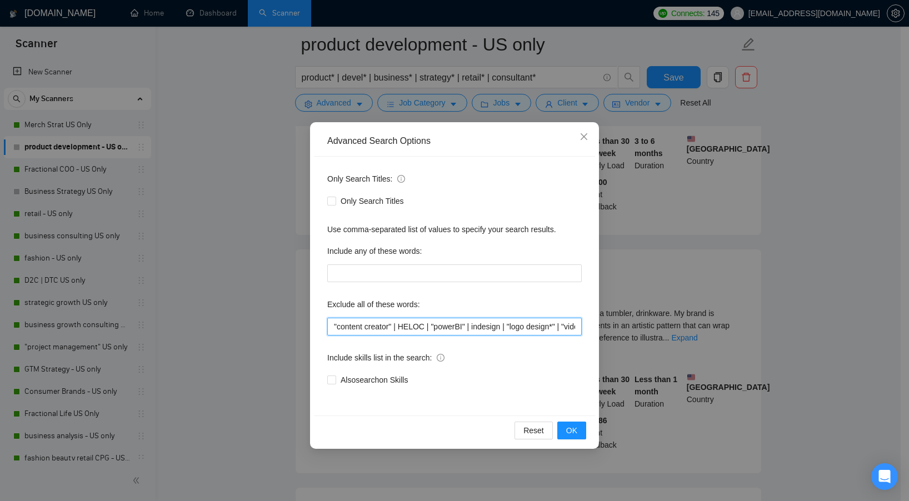
click at [331, 324] on input ""content creator" | HELOC | "powerBI" | indesign | "logo design*" | "video edit…" at bounding box center [454, 327] width 255 height 18
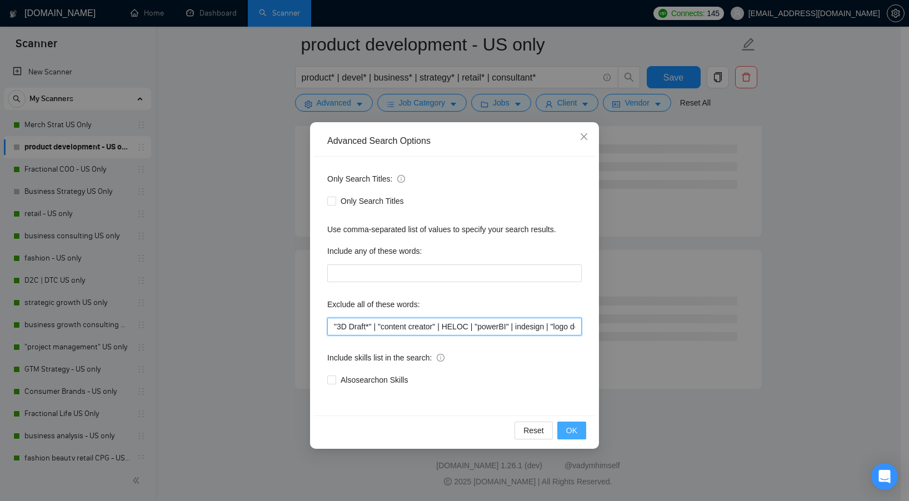
scroll to position [7444, 0]
click at [573, 430] on span "OK" at bounding box center [571, 431] width 11 height 12
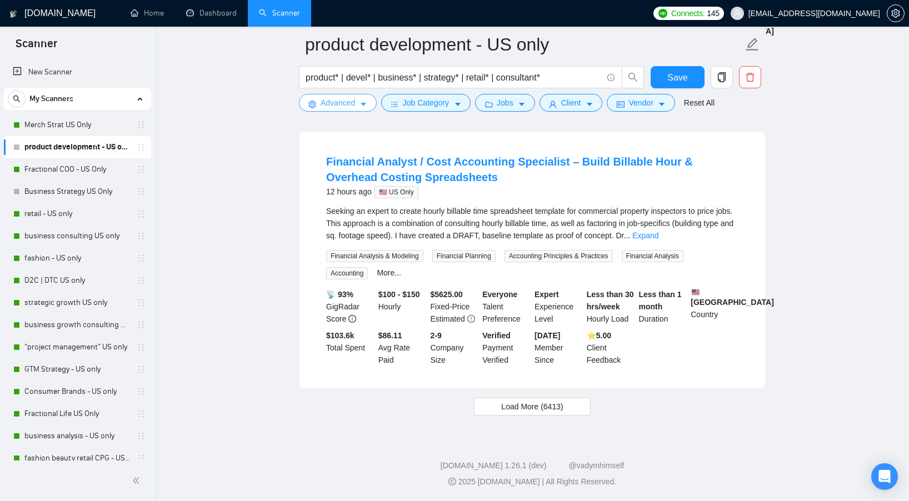
scroll to position [2355, 0]
click at [530, 406] on span "Load More (6413)" at bounding box center [532, 407] width 62 height 12
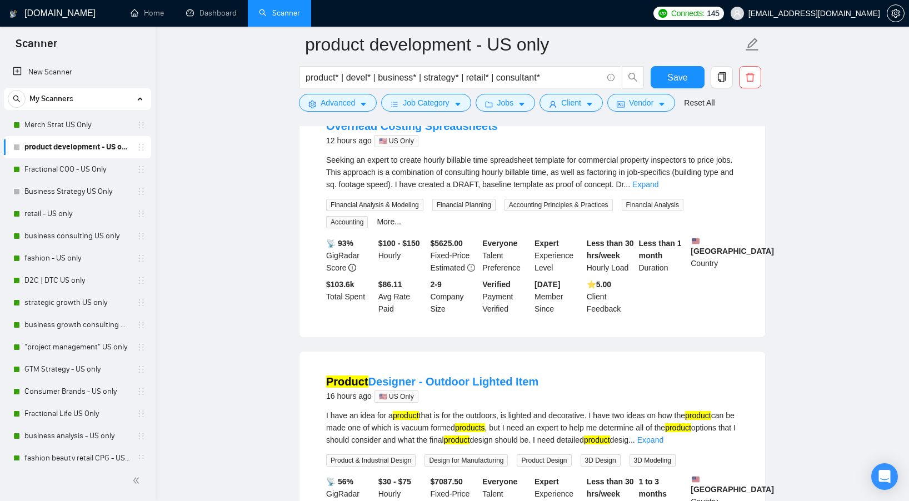
click at [278, 395] on main "product development - US only product* | devel* | business* | strategy* | retai…" at bounding box center [532, 269] width 718 height 5160
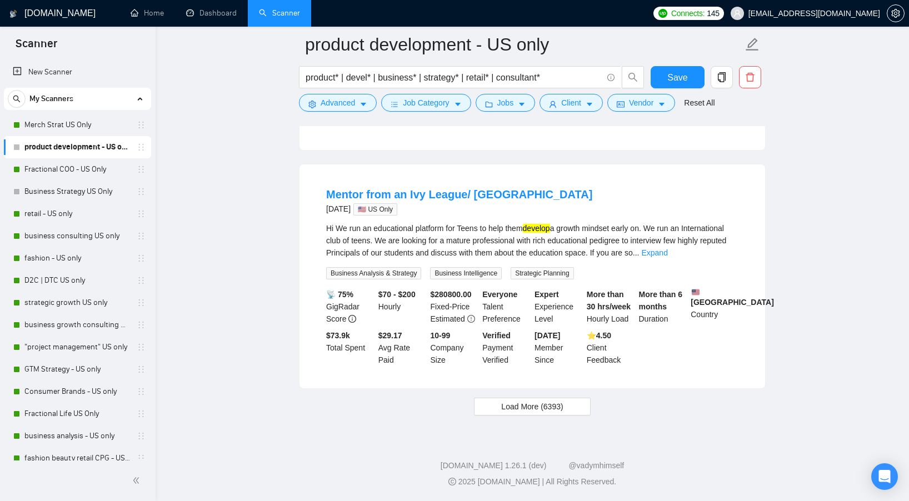
scroll to position [7257, 0]
click at [527, 413] on span "Load More (6393)" at bounding box center [532, 407] width 62 height 12
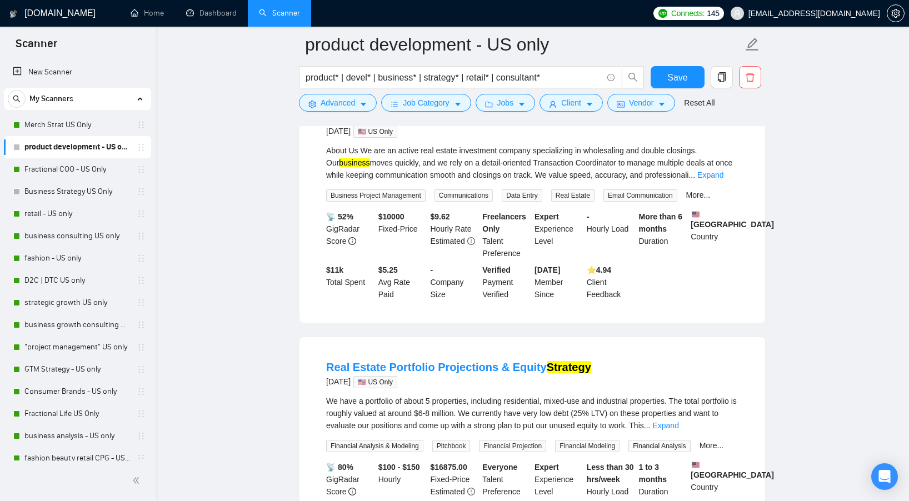
scroll to position [11179, 0]
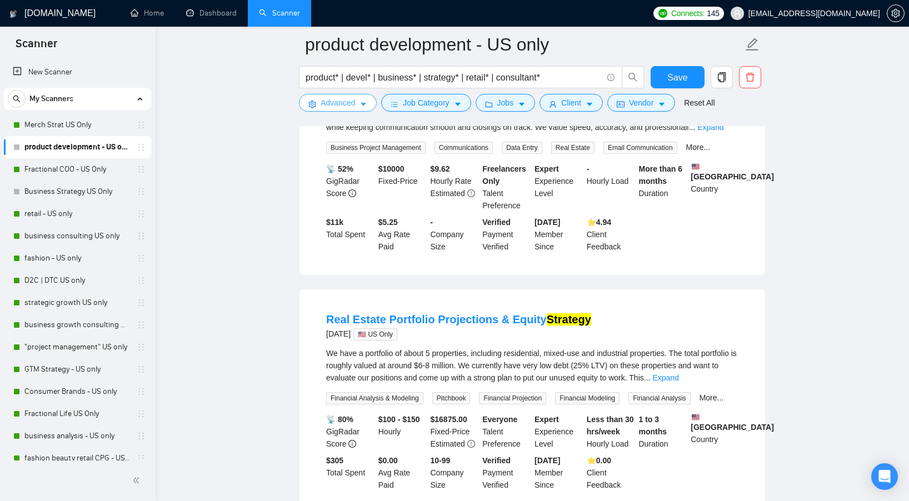
click at [331, 109] on button "Advanced" at bounding box center [338, 103] width 78 height 18
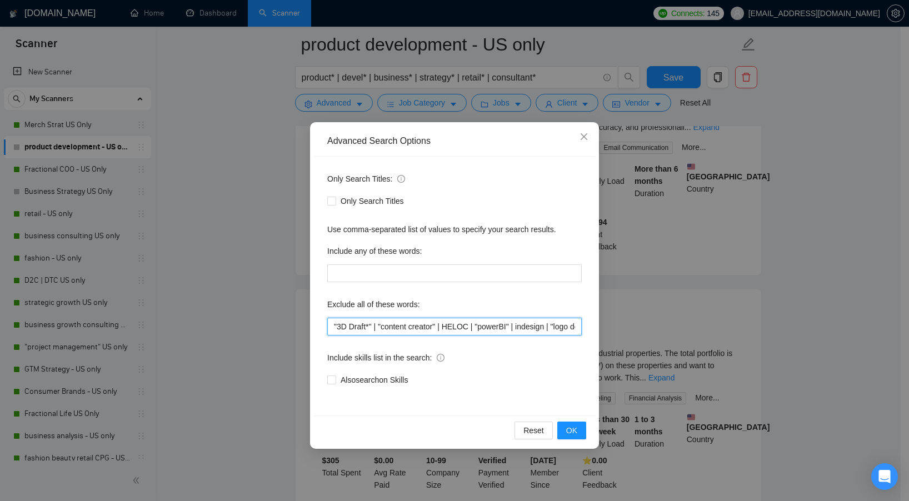
click at [332, 328] on input ""3D Draft*" | "content creator" | HELOC | "powerBI" | indesign | "logo design*"…" at bounding box center [454, 327] width 255 height 18
type input ""real estate transaction" | "3D Draft*" | "content creator" | HELOC | "powerBI"…"
click at [562, 429] on button "OK" at bounding box center [571, 431] width 29 height 18
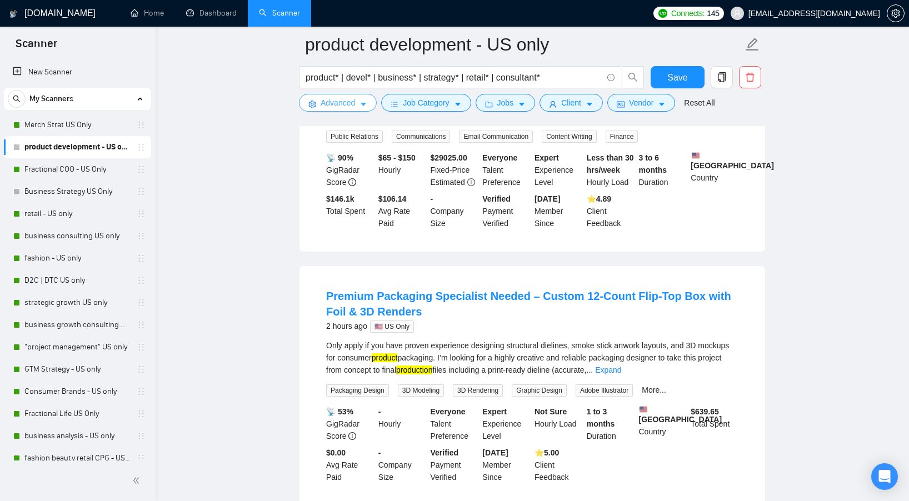
scroll to position [0, 0]
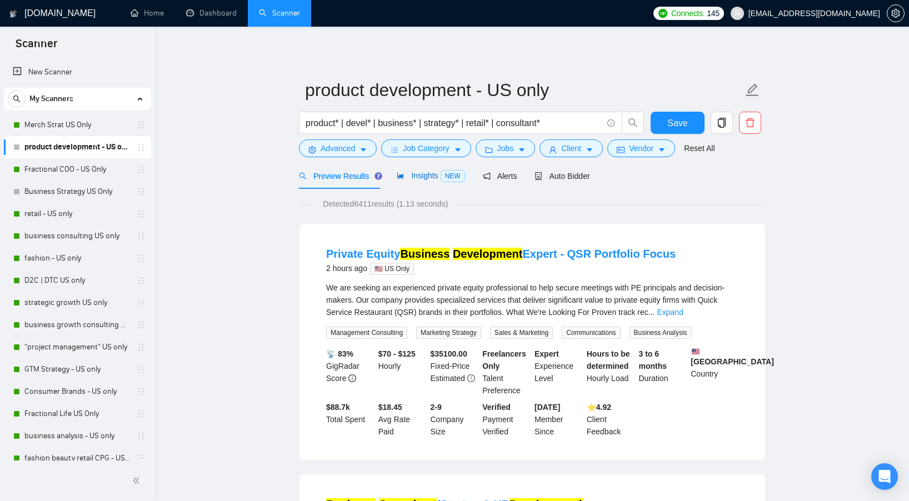
click at [434, 177] on span "Insights NEW" at bounding box center [431, 175] width 68 height 9
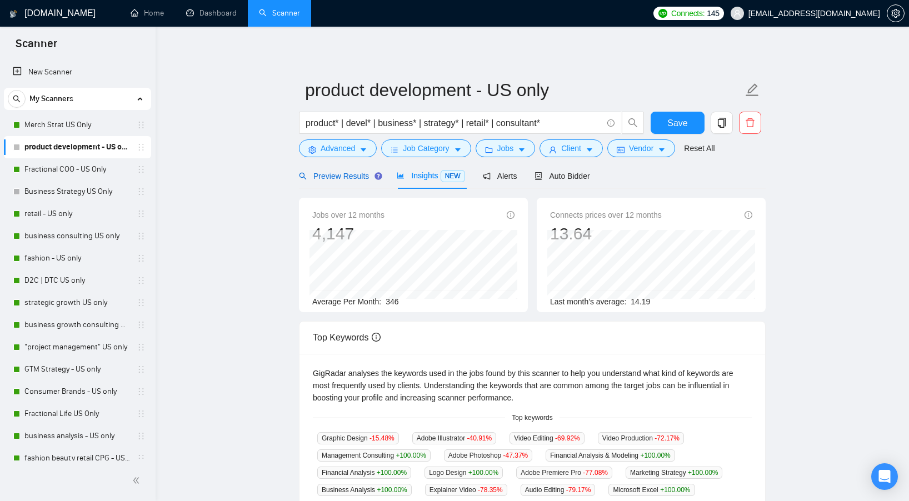
click at [336, 175] on span "Preview Results" at bounding box center [339, 176] width 80 height 9
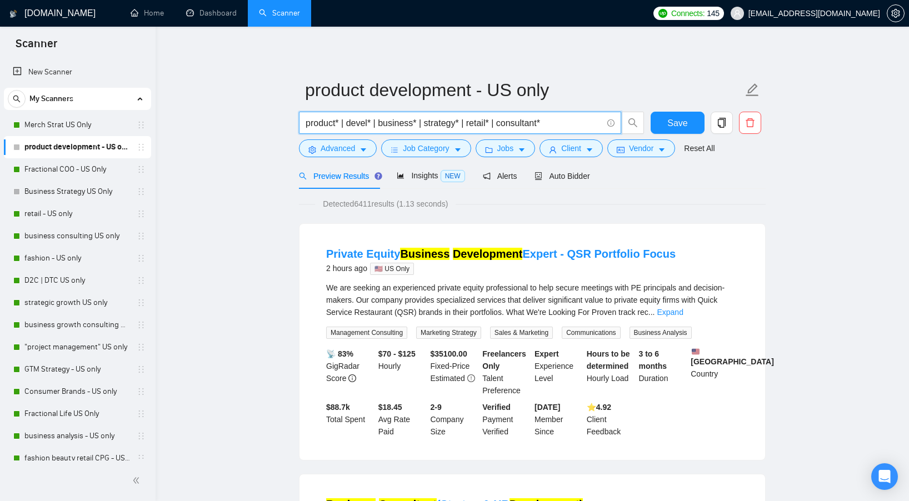
drag, startPoint x: 579, startPoint y: 118, endPoint x: 502, endPoint y: 121, distance: 76.2
click at [502, 121] on input "product* | devel* | business* | strategy* | retail* | consultant*" at bounding box center [454, 123] width 297 height 14
type input "product* | devel* | business* | strategy* | retail*"
click at [413, 172] on span "Insights NEW" at bounding box center [431, 175] width 68 height 9
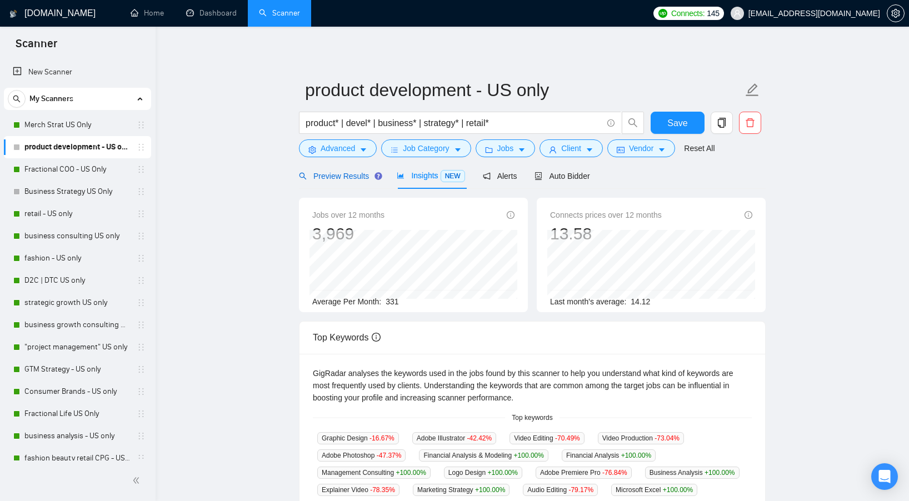
click at [329, 173] on span "Preview Results" at bounding box center [339, 176] width 80 height 9
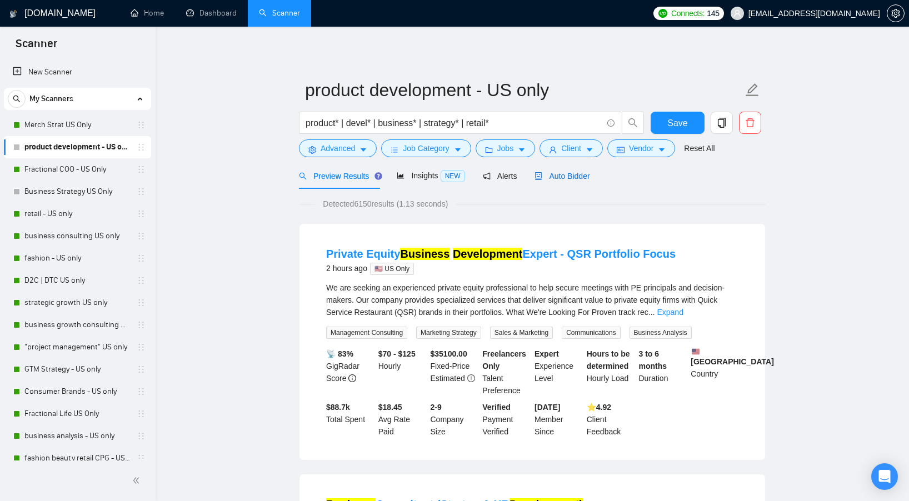
click at [555, 181] on div "Auto Bidder" at bounding box center [562, 176] width 55 height 12
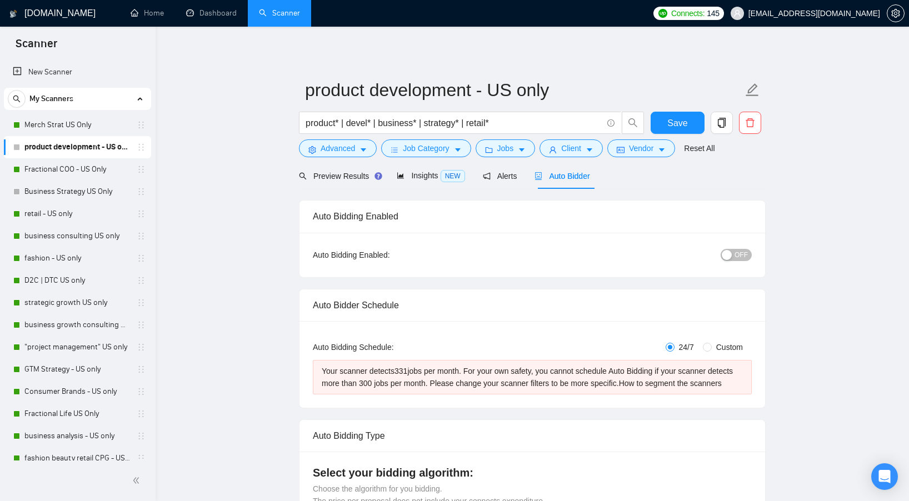
click at [396, 178] on div "Preview Results Insights NEW Alerts Auto Bidder" at bounding box center [444, 176] width 291 height 26
click at [412, 170] on div "Insights NEW" at bounding box center [431, 176] width 68 height 13
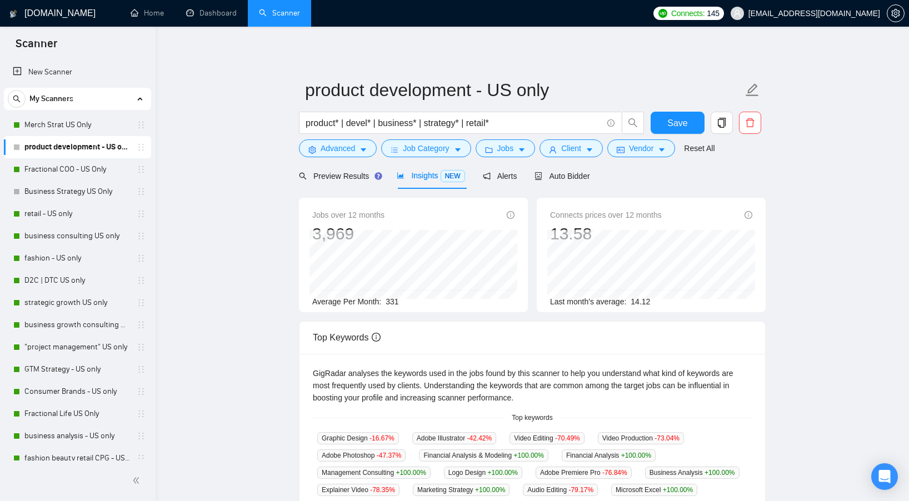
click at [227, 183] on main "product development - US only product* | devel* | business* | strategy* | retai…" at bounding box center [532, 425] width 718 height 763
click at [332, 182] on div "Preview Results" at bounding box center [339, 176] width 80 height 26
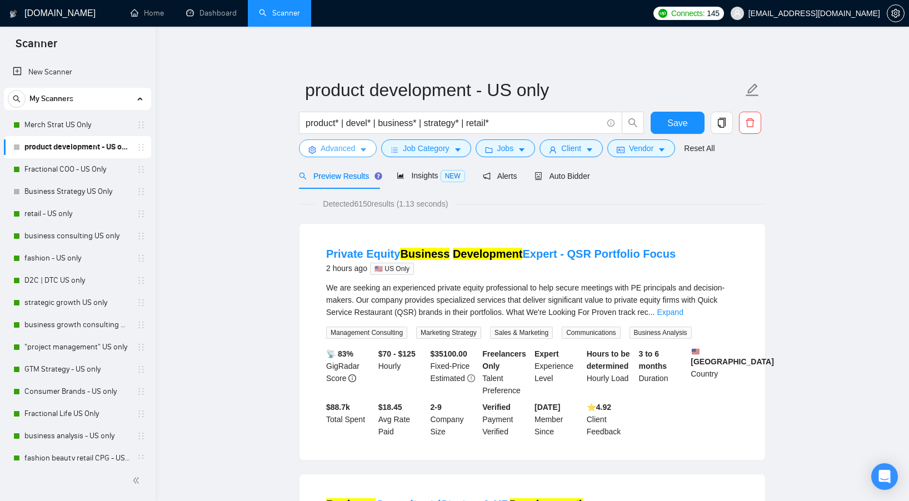
click at [338, 156] on button "Advanced" at bounding box center [338, 148] width 78 height 18
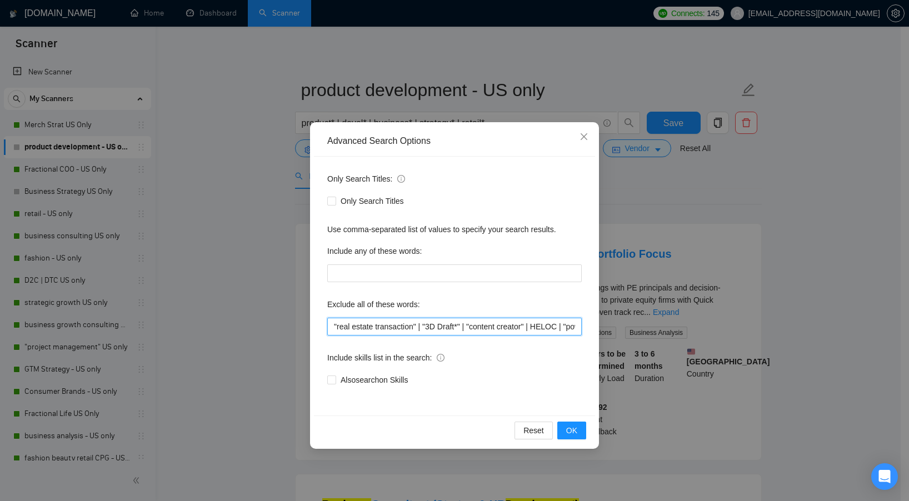
click at [333, 328] on input ""real estate transaction" | "3D Draft*" | "content creator" | HELOC | "powerBI"…" at bounding box center [454, 327] width 255 height 18
type input "adobe | "real estate transaction" | "3D Draft*" | "content creator" | HELOC | "…"
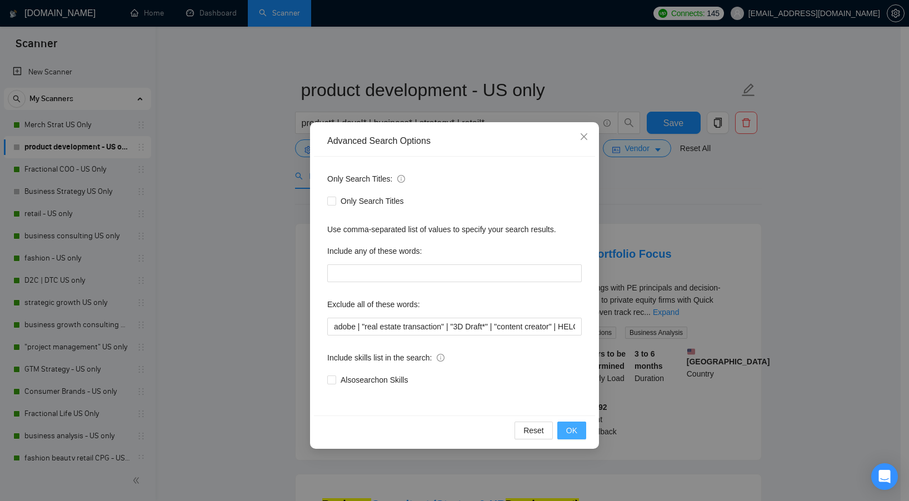
click at [571, 427] on span "OK" at bounding box center [571, 431] width 11 height 12
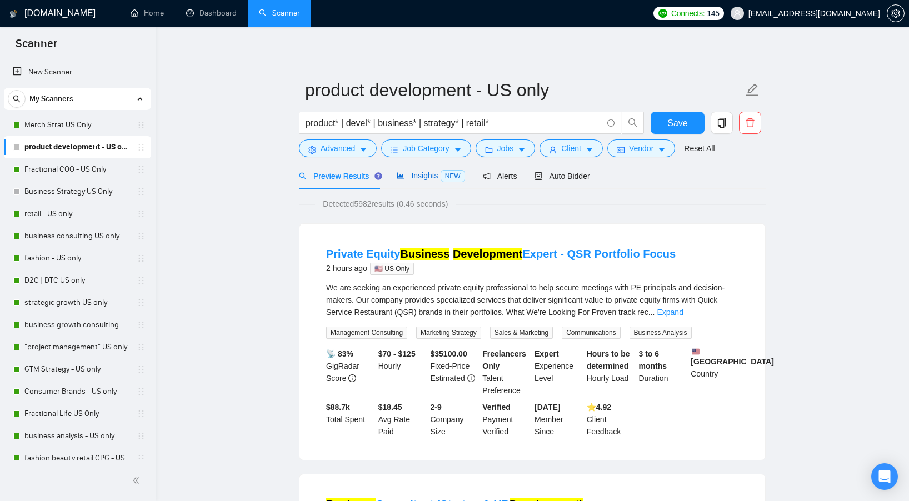
click at [443, 176] on span "NEW" at bounding box center [453, 176] width 24 height 12
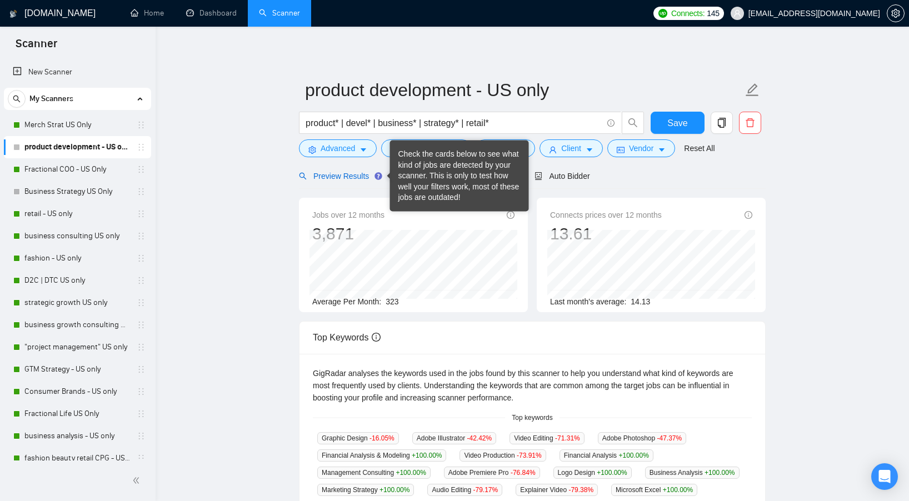
click at [345, 172] on span "Preview Results" at bounding box center [339, 176] width 80 height 9
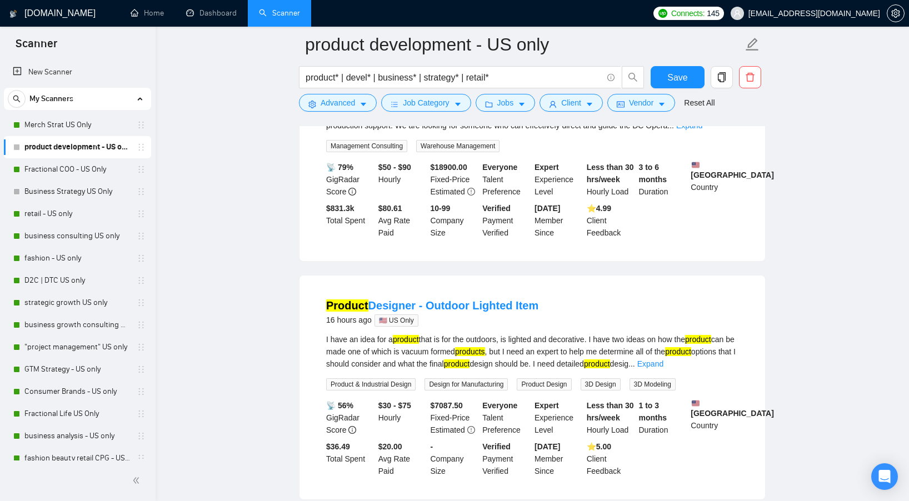
scroll to position [2315, 0]
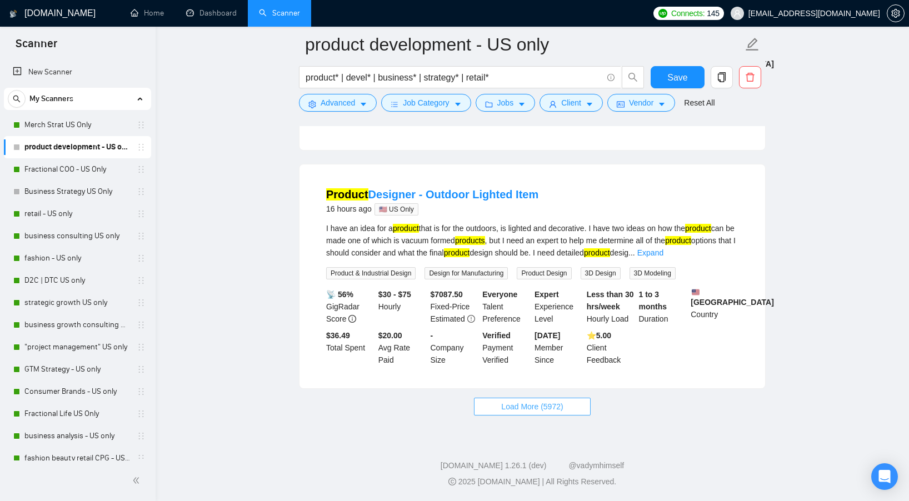
click at [510, 414] on button "Load More (5972)" at bounding box center [532, 407] width 116 height 18
click at [484, 398] on button "Loading..." at bounding box center [532, 407] width 97 height 18
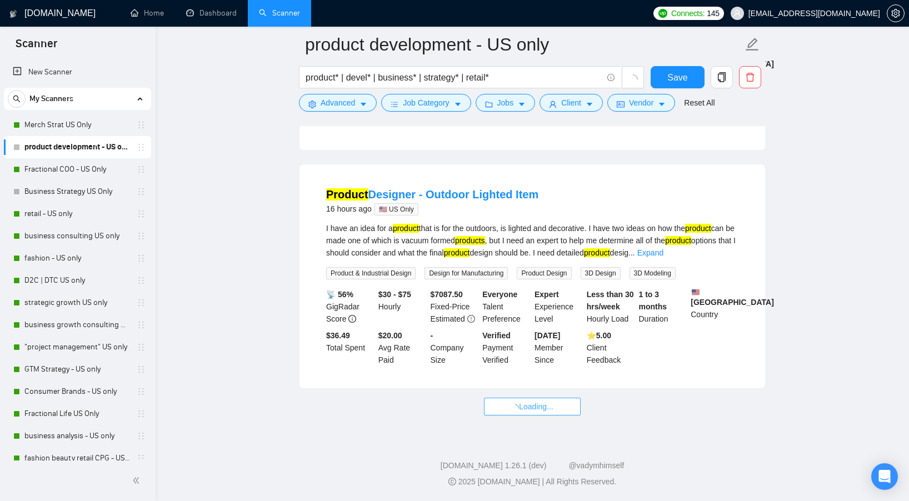
click at [484, 398] on button "Loading..." at bounding box center [532, 407] width 97 height 18
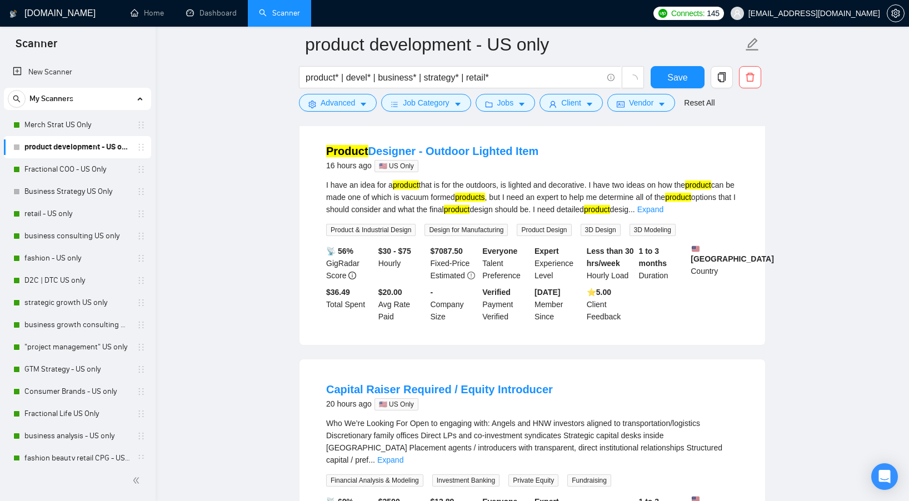
click at [333, 345] on div "Product Designer - Outdoor Lighted Item 16 hours ago 🇺🇸 US Only I have an idea …" at bounding box center [533, 233] width 466 height 224
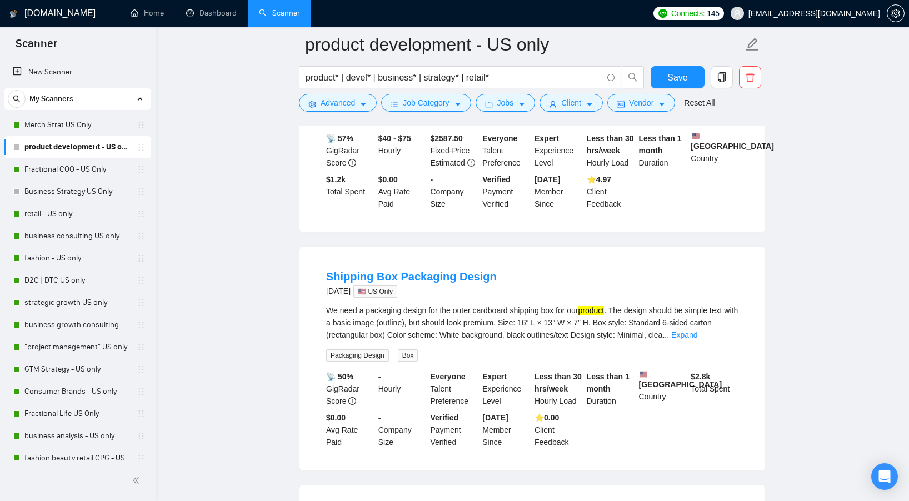
scroll to position [5256, 0]
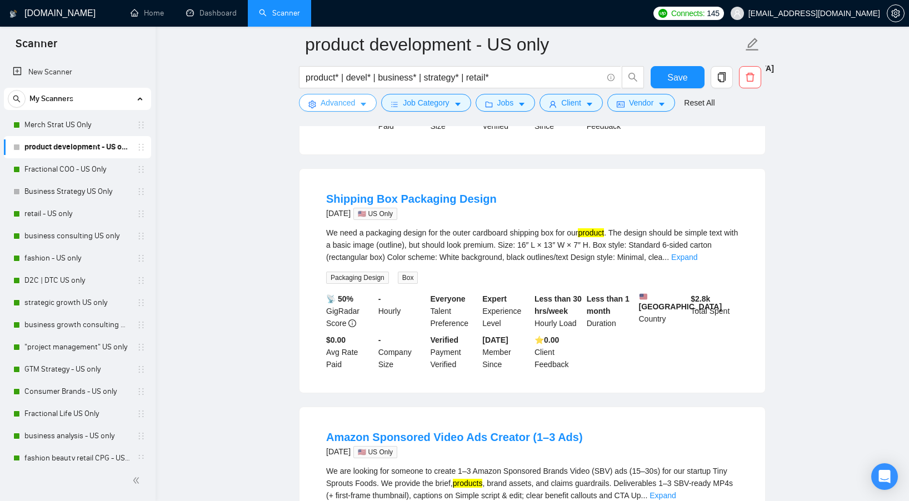
click at [338, 103] on span "Advanced" at bounding box center [338, 103] width 34 height 12
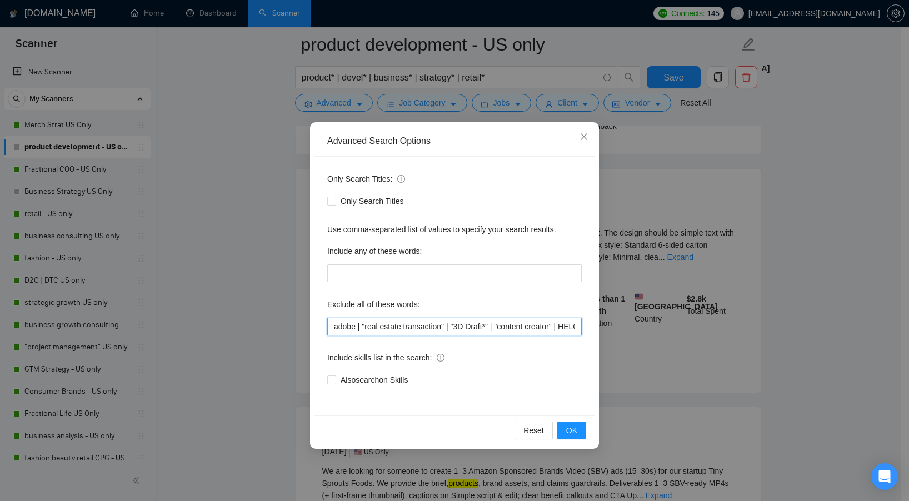
click at [333, 324] on input "adobe | "real estate transaction" | "3D Draft*" | "content creator" | HELOC | "…" at bounding box center [454, 327] width 255 height 18
type input ""commission only" | adobe | "real estate transaction" | "3D Draft*" | "content …"
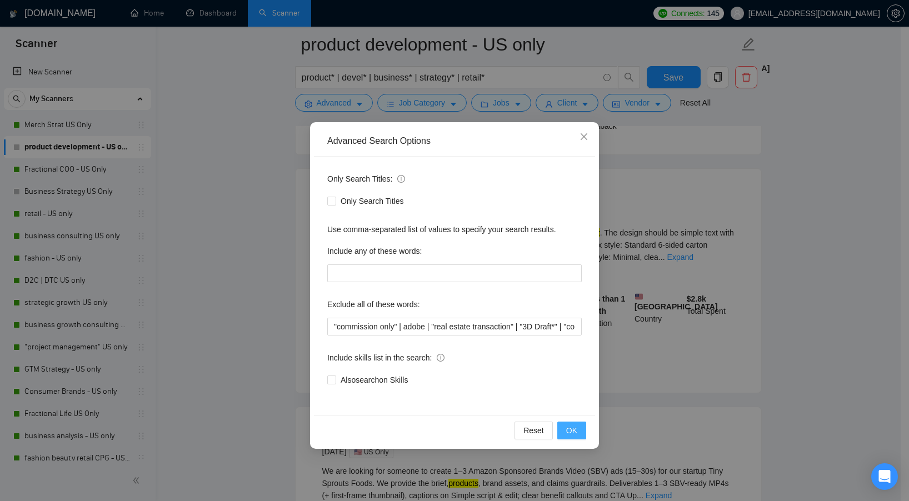
click at [567, 430] on span "OK" at bounding box center [571, 431] width 11 height 12
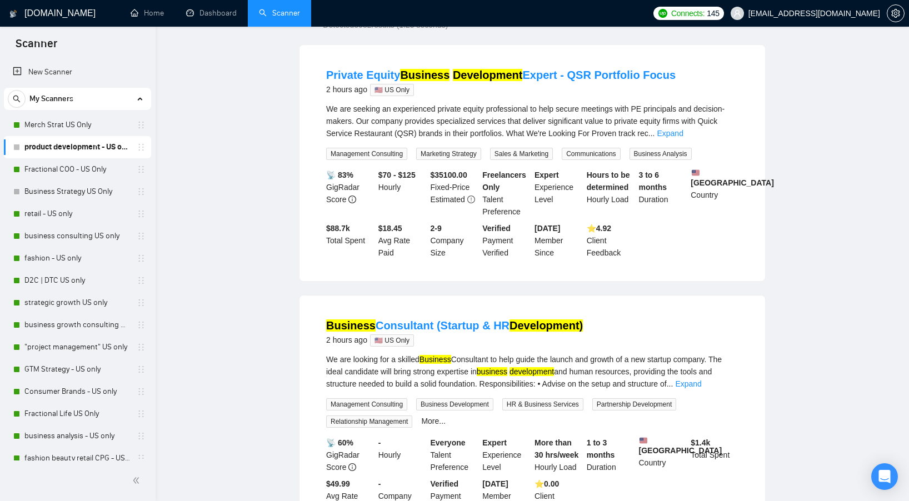
scroll to position [11, 0]
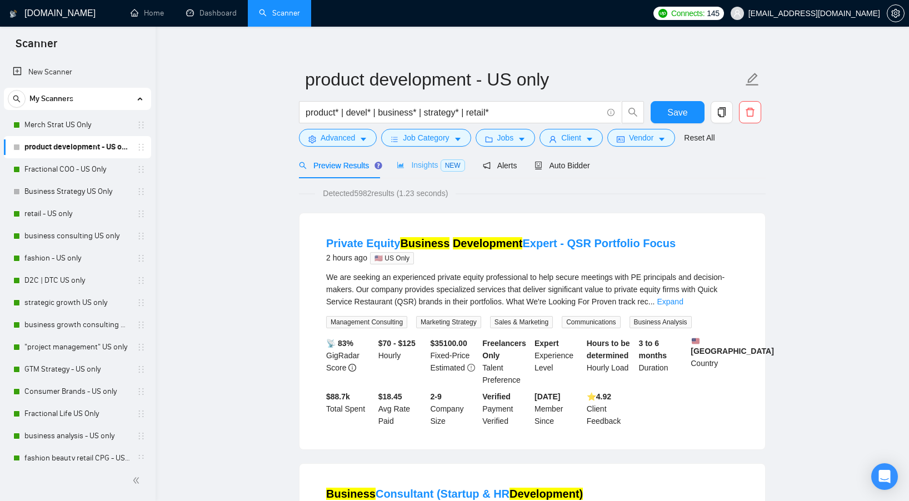
click at [408, 158] on div "Insights NEW" at bounding box center [431, 165] width 68 height 26
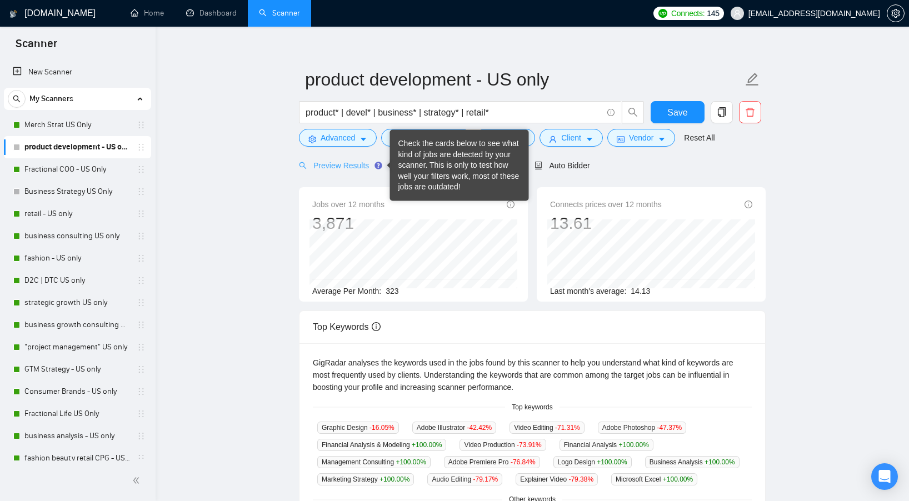
click at [337, 171] on div "Preview Results" at bounding box center [339, 165] width 80 height 26
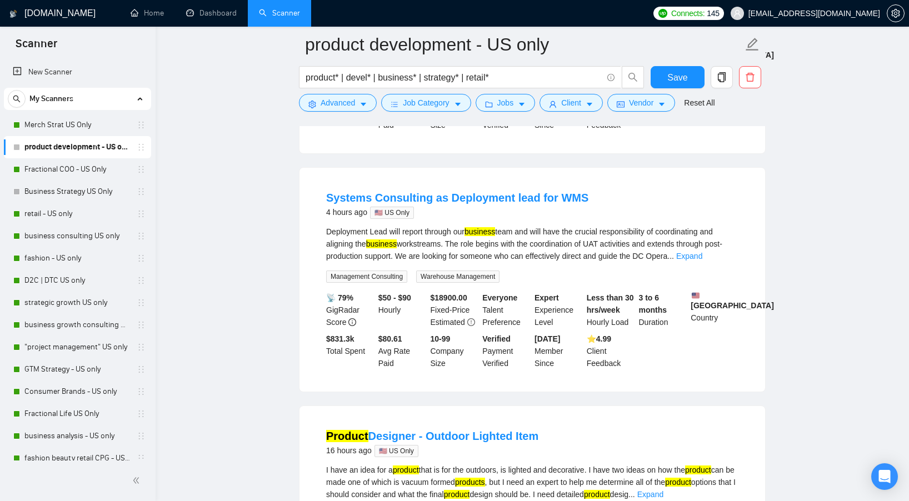
scroll to position [2315, 0]
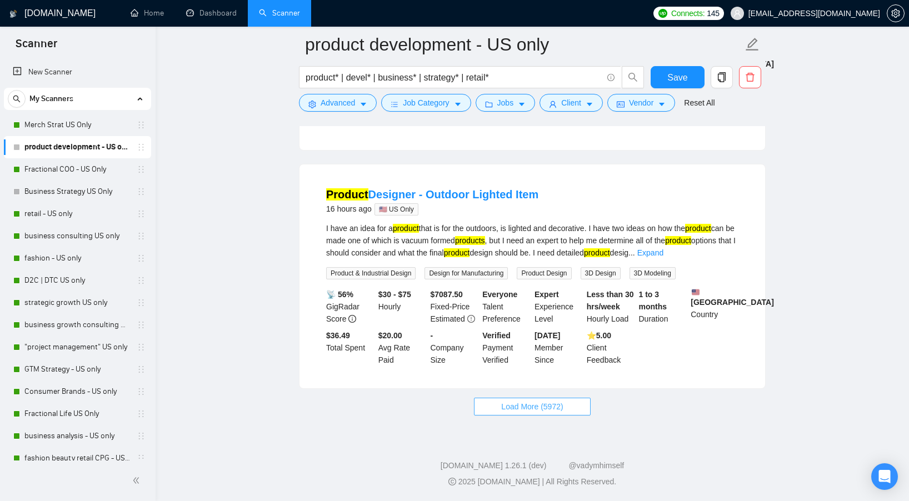
click at [504, 407] on span "Load More (5972)" at bounding box center [532, 407] width 62 height 12
click at [484, 398] on button "Loading..." at bounding box center [532, 407] width 97 height 18
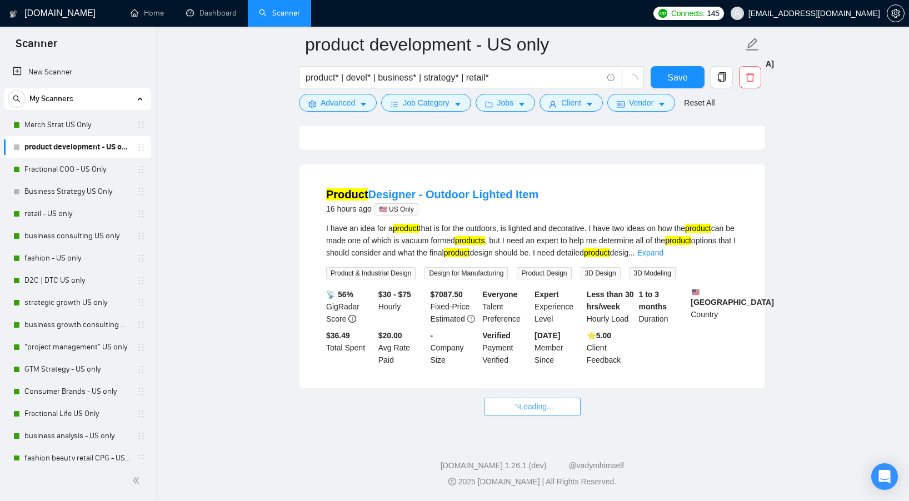
click at [484, 398] on button "Loading..." at bounding box center [532, 407] width 97 height 18
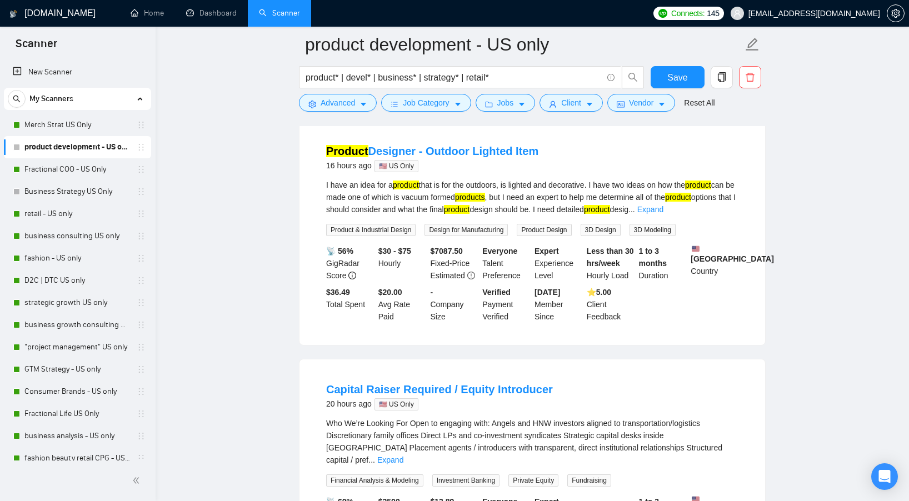
click at [504, 407] on div "Capital Raiser Required / Equity Introducer 20 hours ago 🇺🇸 US Only Who We’re L…" at bounding box center [533, 478] width 466 height 236
click at [203, 368] on main "product development - US only product* | devel* | business* | strategy* | retai…" at bounding box center [532, 307] width 718 height 5155
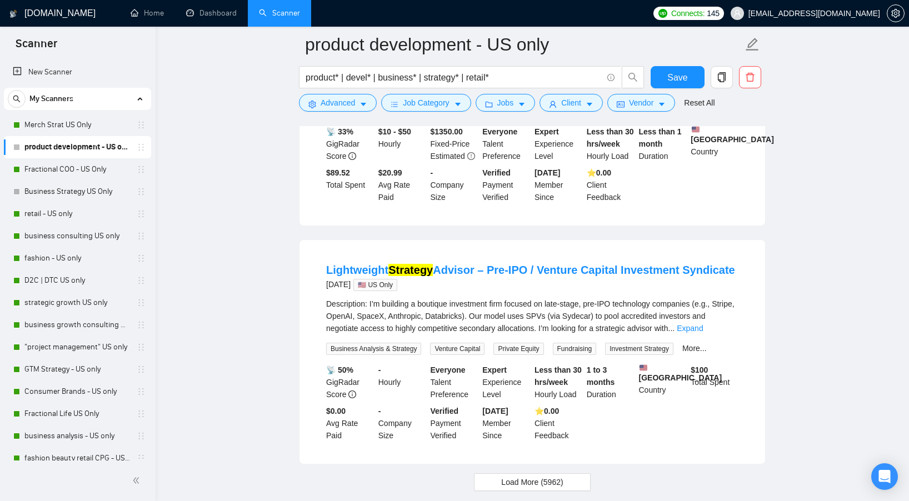
scroll to position [4835, 0]
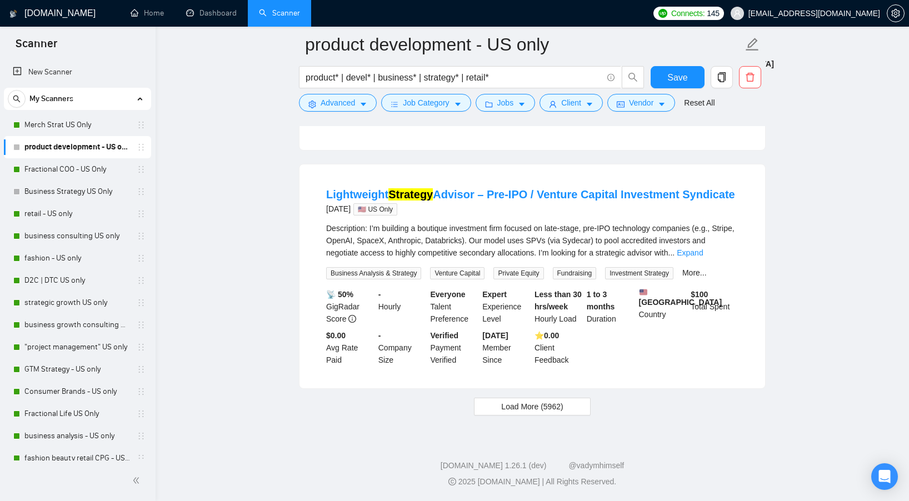
click at [509, 411] on span "Load More (5962)" at bounding box center [532, 407] width 62 height 12
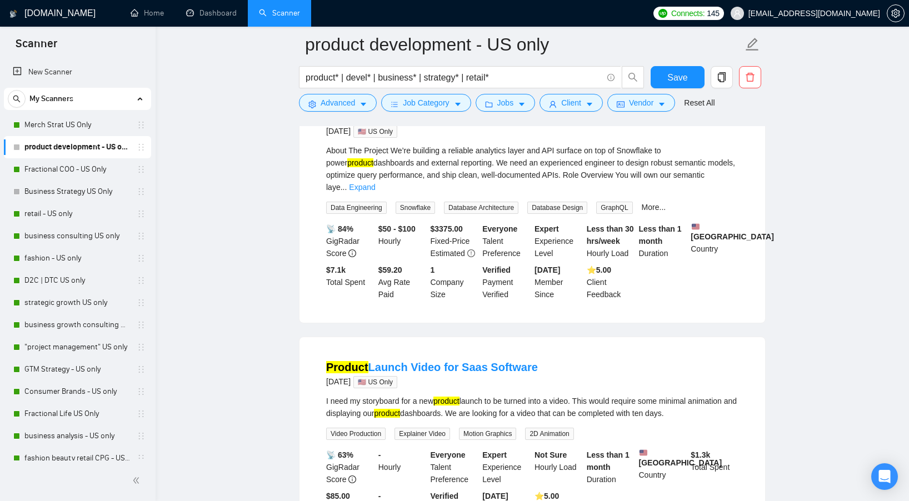
scroll to position [6306, 0]
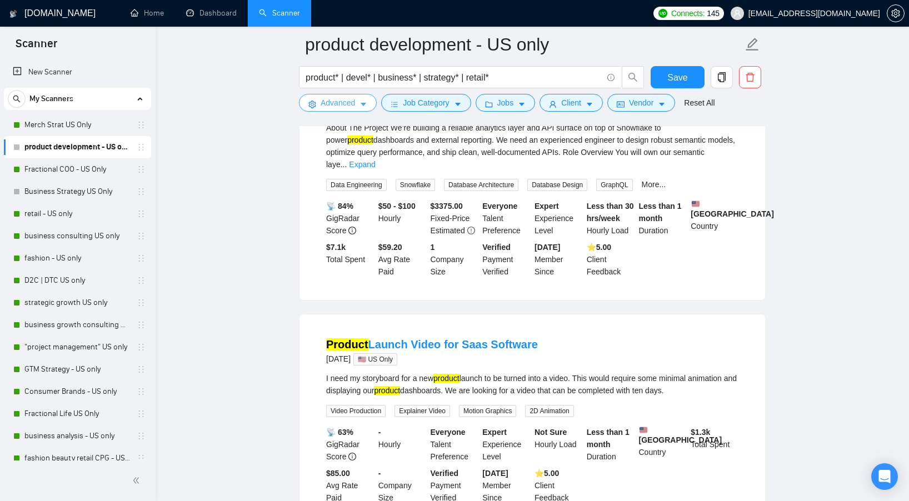
click at [335, 96] on button "Advanced" at bounding box center [338, 103] width 78 height 18
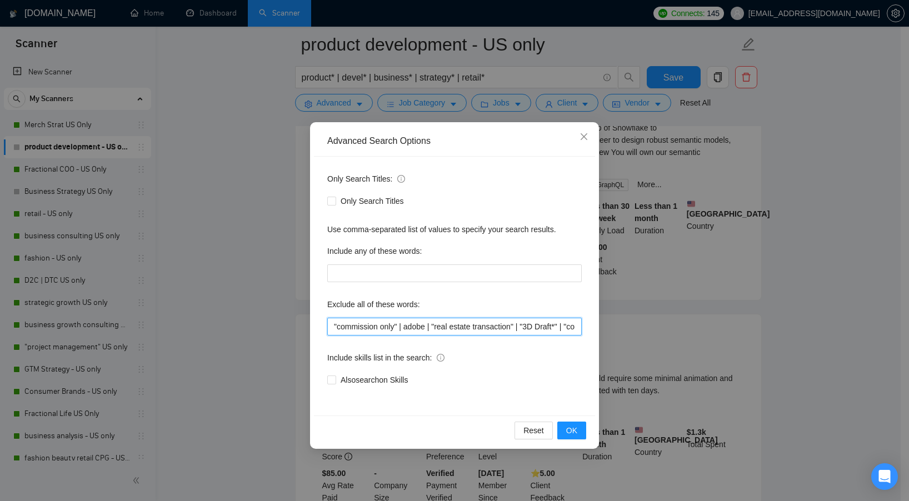
click at [332, 326] on input ""commission only" | adobe | "real estate transaction" | "3D Draft*" | "content …" at bounding box center [454, 327] width 255 height 18
click at [574, 431] on span "OK" at bounding box center [571, 431] width 11 height 12
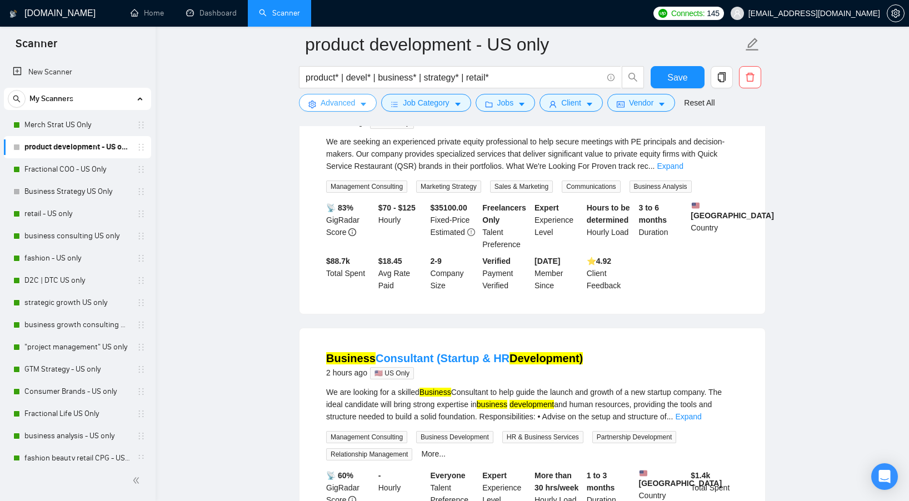
scroll to position [0, 0]
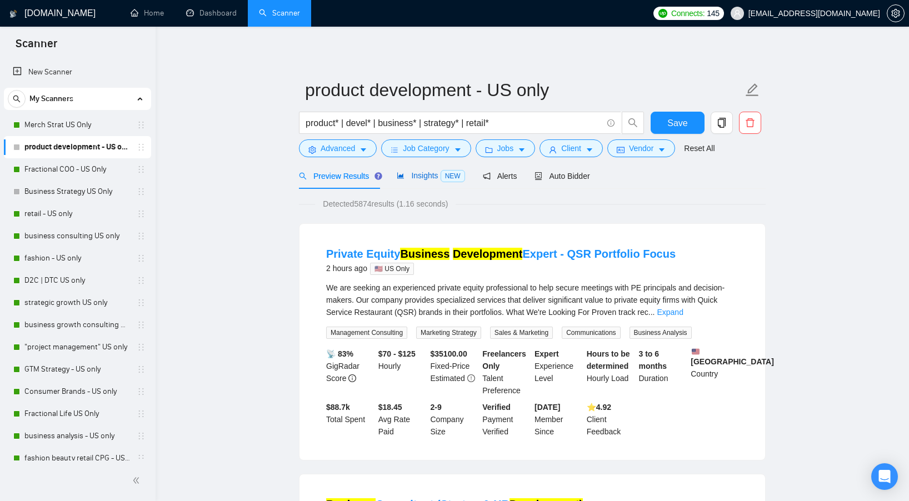
click at [423, 173] on span "Insights NEW" at bounding box center [431, 175] width 68 height 9
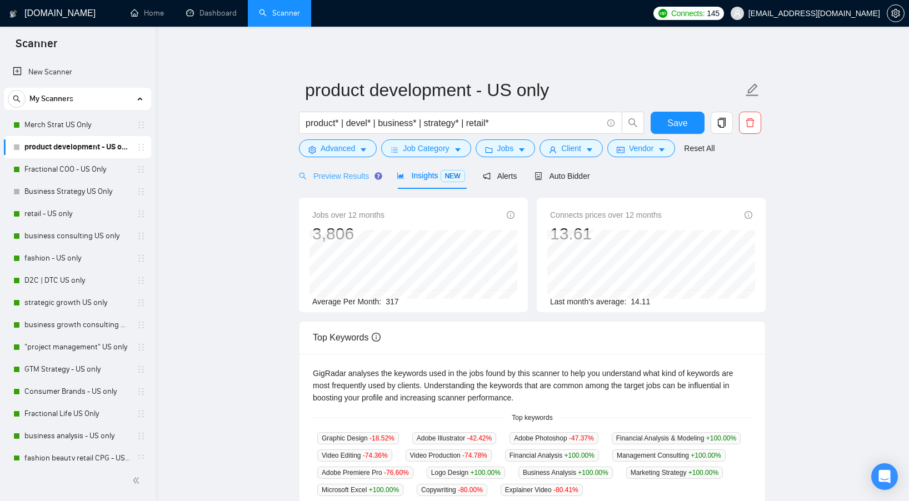
click at [327, 183] on div "Preview Results" at bounding box center [339, 176] width 80 height 26
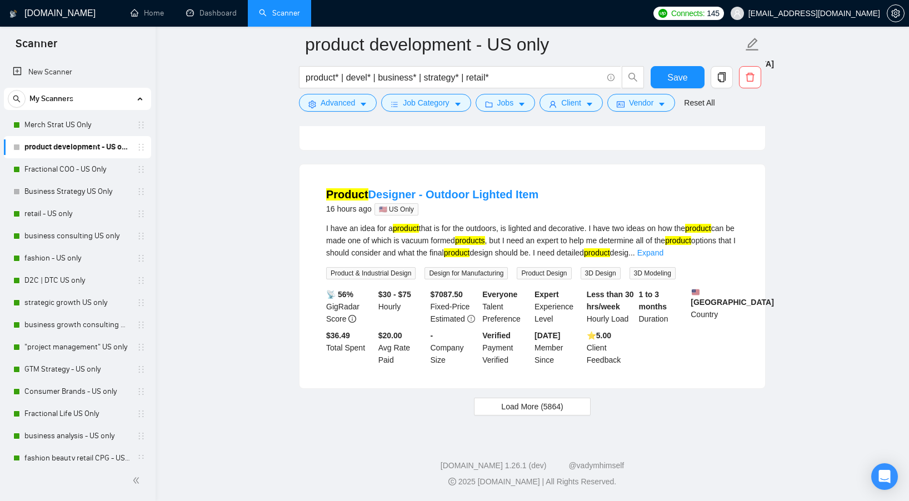
scroll to position [2315, 0]
click at [529, 402] on span "Load More (5864)" at bounding box center [532, 407] width 62 height 12
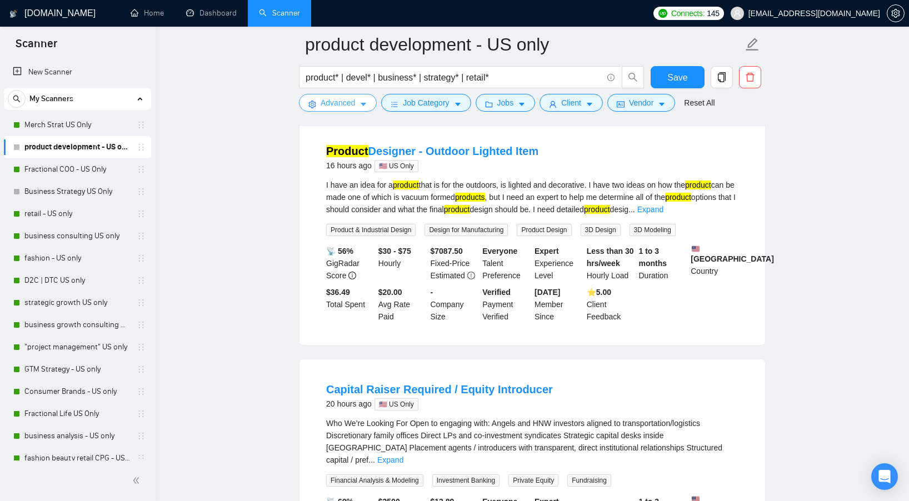
click at [318, 99] on button "Advanced" at bounding box center [338, 103] width 78 height 18
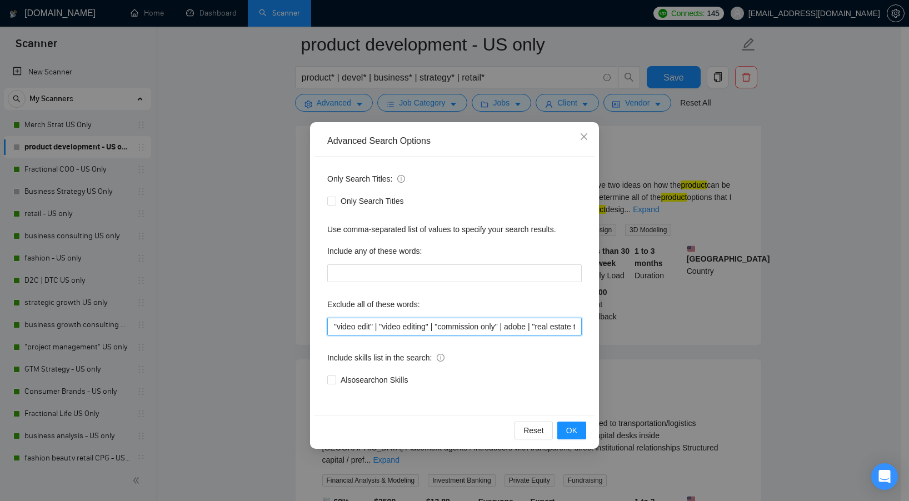
click at [332, 324] on input ""video edit" | "video editing" | "commission only" | adobe | "real estate trans…" at bounding box center [454, 327] width 255 height 18
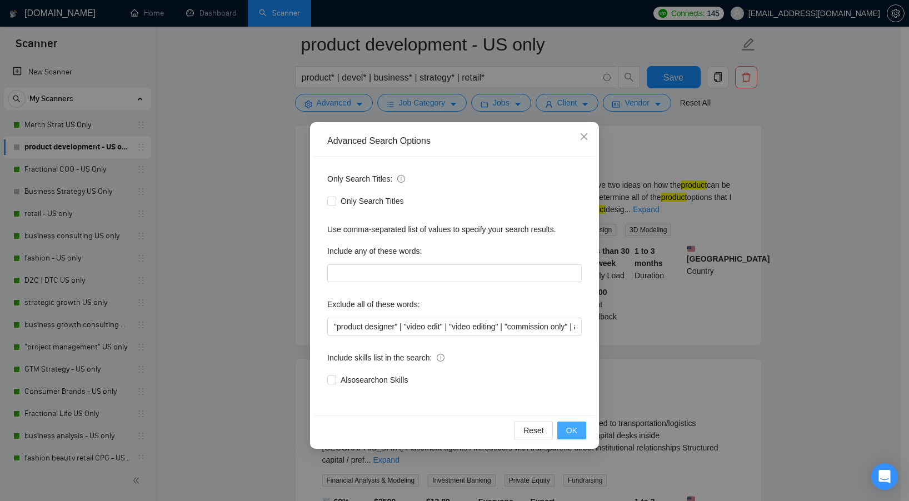
click at [570, 431] on span "OK" at bounding box center [571, 431] width 11 height 12
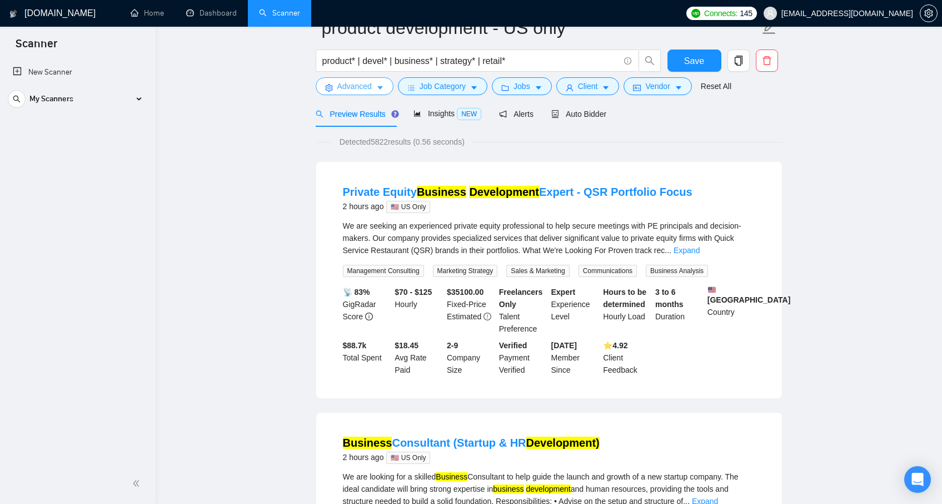
scroll to position [0, 0]
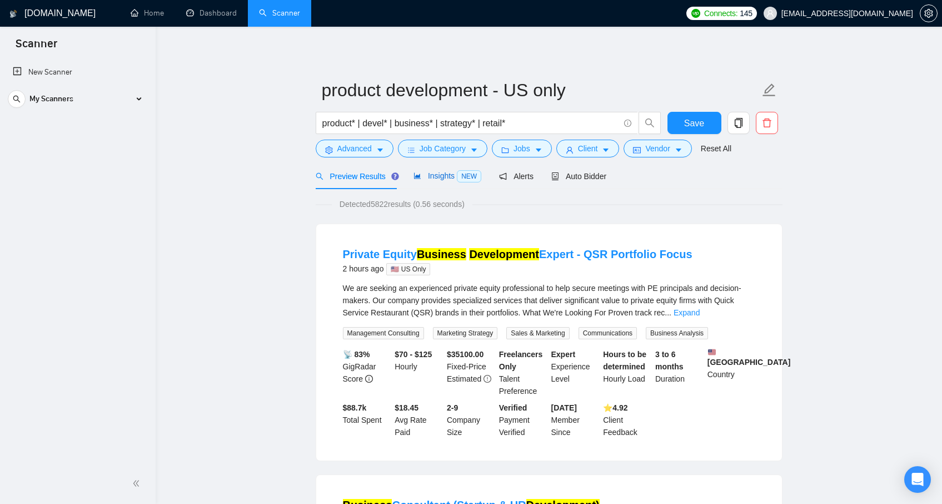
click at [445, 175] on span "Insights NEW" at bounding box center [447, 175] width 68 height 9
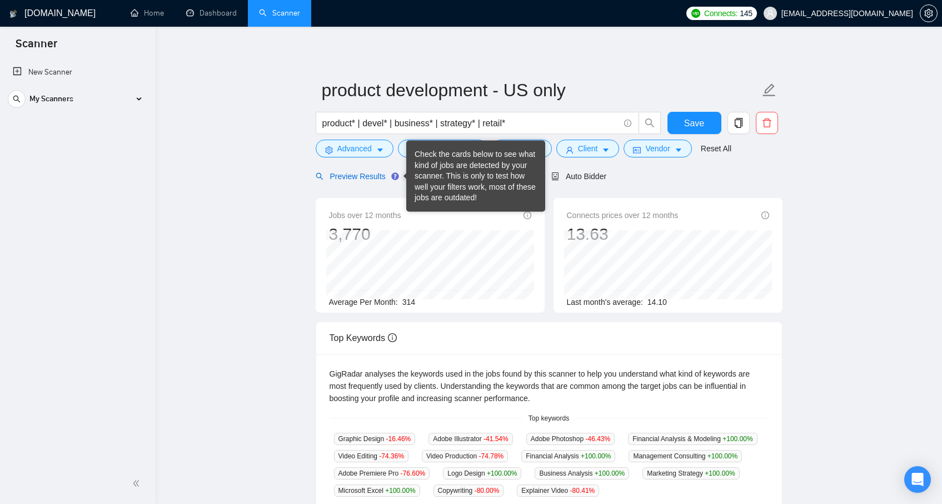
click at [362, 181] on div "Preview Results" at bounding box center [356, 176] width 80 height 12
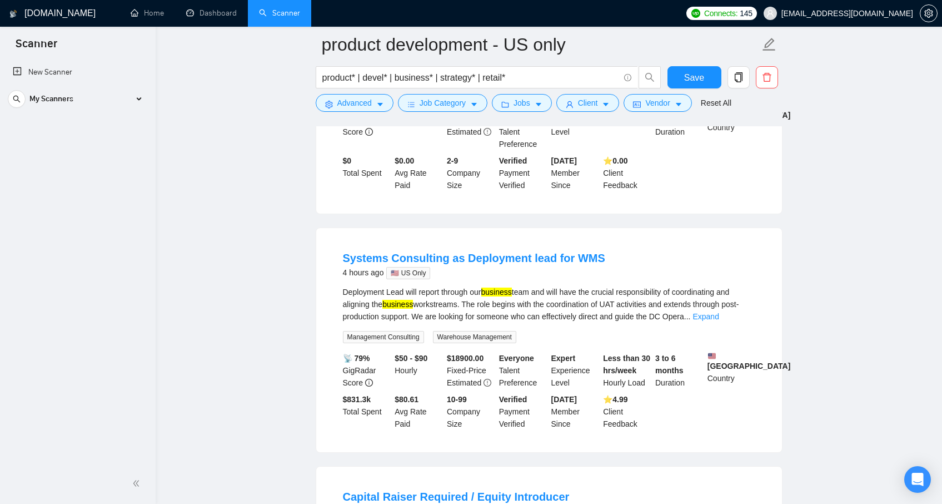
scroll to position [2320, 0]
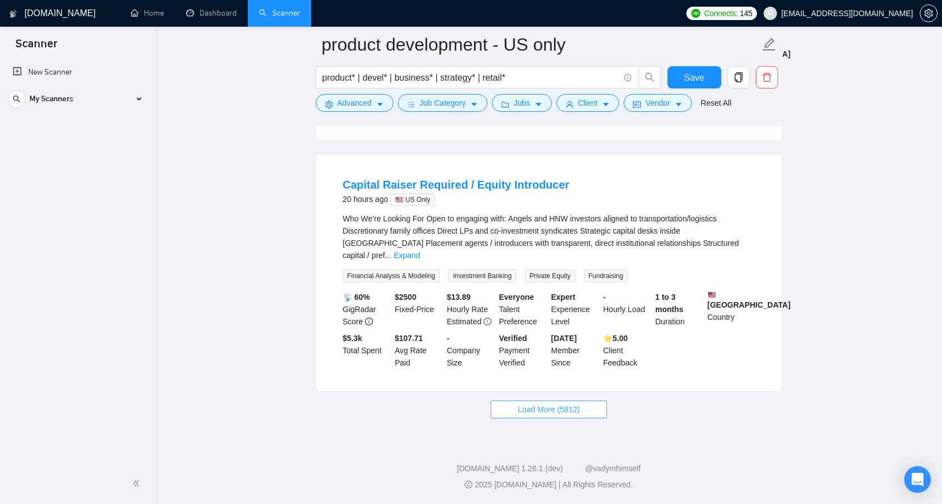
click at [557, 416] on button "Load More (5812)" at bounding box center [549, 409] width 116 height 18
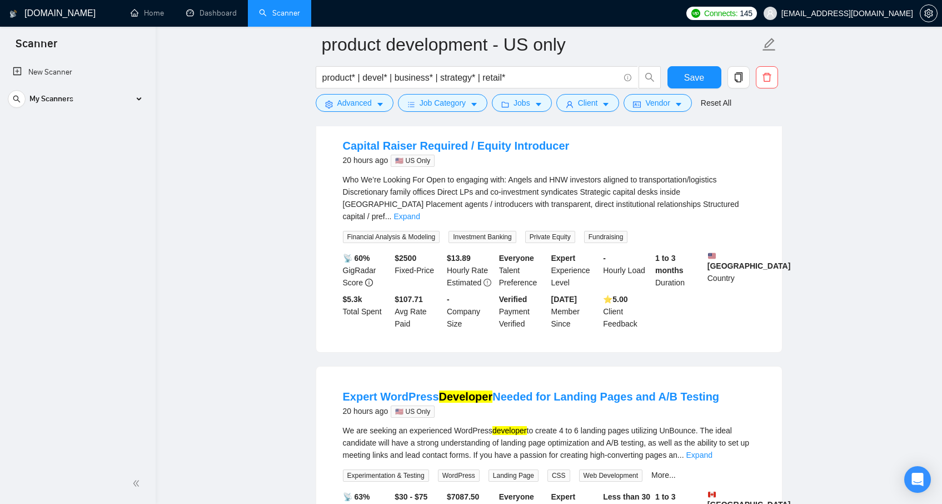
click at [317, 331] on div "Capital Raiser Required / Equity Introducer 20 hours ago 🇺🇸 US Only Who We’re L…" at bounding box center [549, 234] width 466 height 236
click at [271, 328] on main "product development - US only product* | devel* | business* | strategy* | retai…" at bounding box center [548, 301] width 751 height 5155
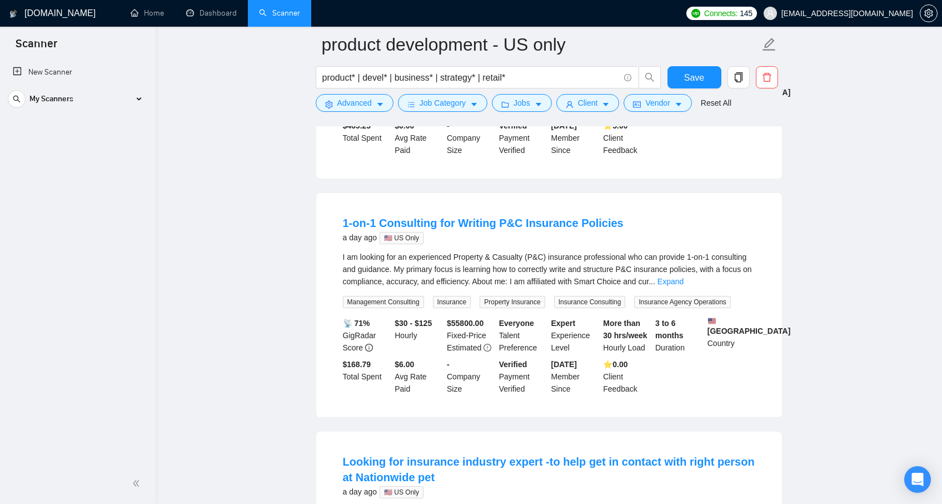
scroll to position [3305, 0]
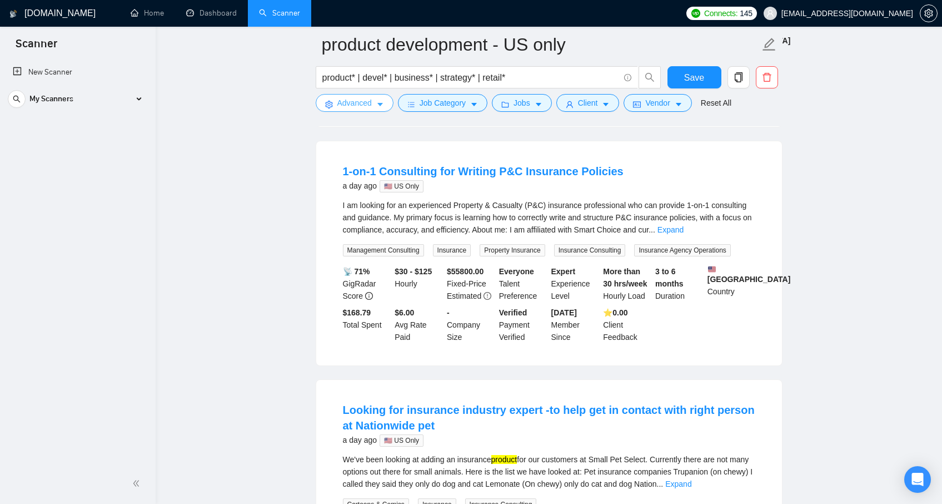
click at [328, 109] on button "Advanced" at bounding box center [355, 103] width 78 height 18
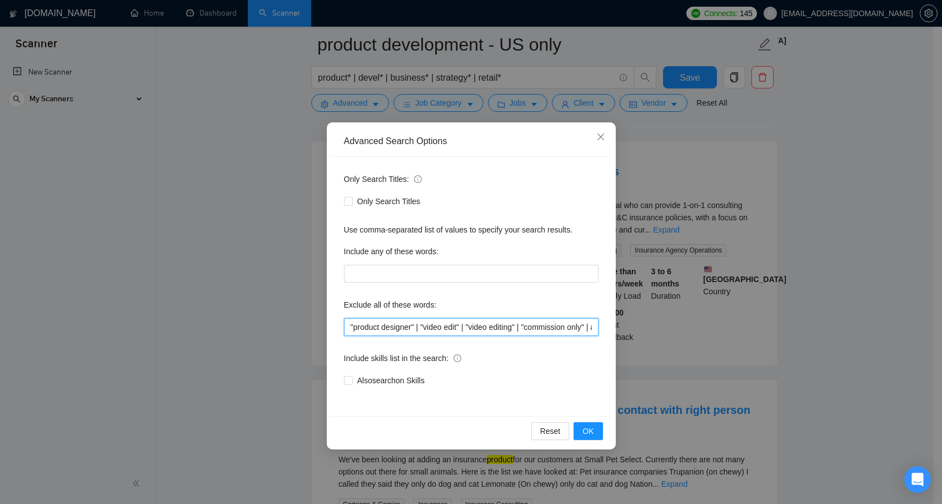
drag, startPoint x: 414, startPoint y: 327, endPoint x: 353, endPoint y: 326, distance: 60.6
click at [353, 326] on input ""product designer" | "video edit" | "video editing" | "commission only" | adobe…" at bounding box center [471, 327] width 255 height 18
click at [585, 426] on span "OK" at bounding box center [587, 431] width 11 height 12
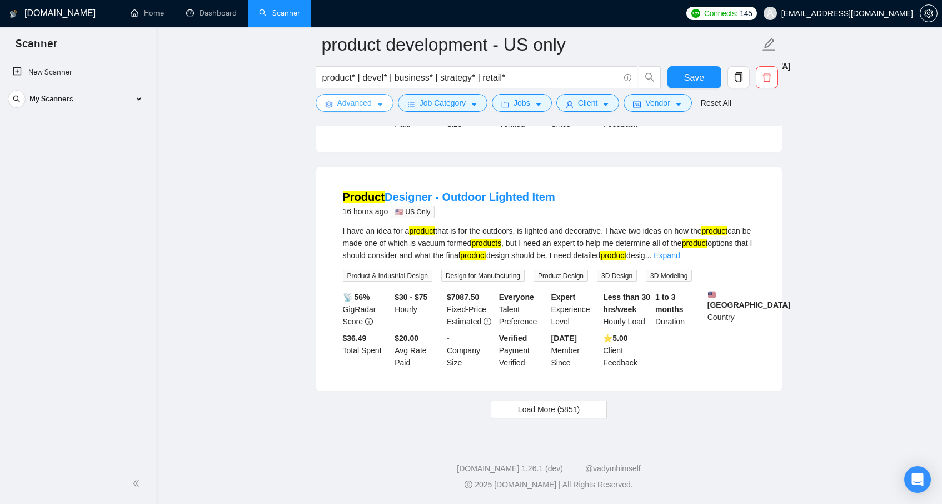
scroll to position [2313, 0]
click at [576, 410] on span "Load More (5851)" at bounding box center [549, 409] width 62 height 12
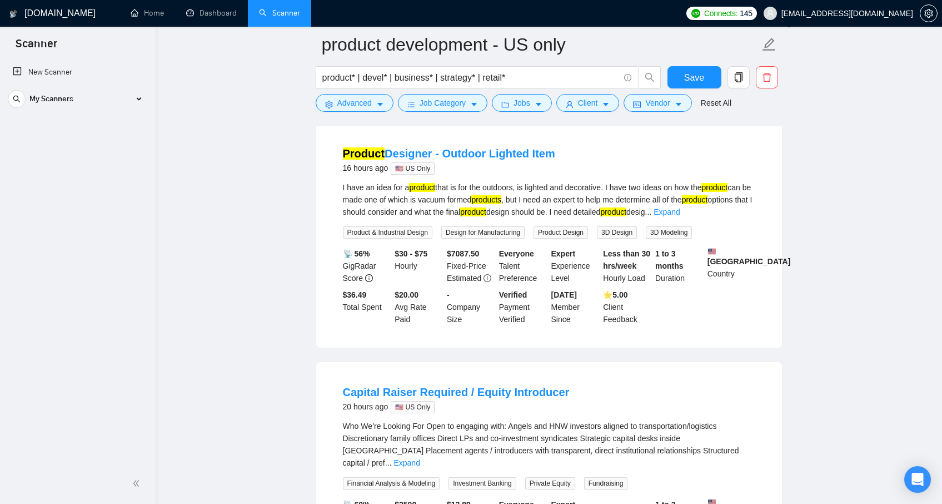
click at [236, 337] on main "product development - US only product* | devel* | business* | strategy* | retai…" at bounding box center [548, 295] width 751 height 5127
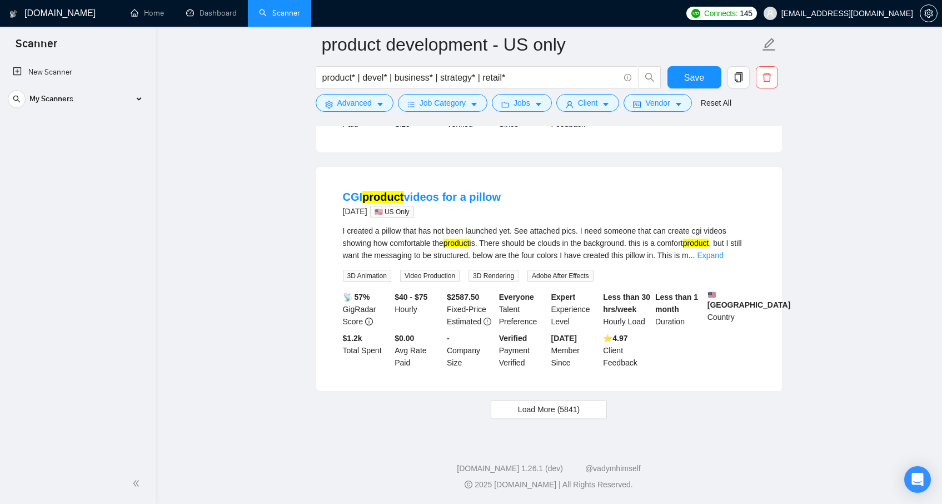
scroll to position [4817, 0]
click at [534, 408] on span "Load More (5841)" at bounding box center [549, 409] width 62 height 12
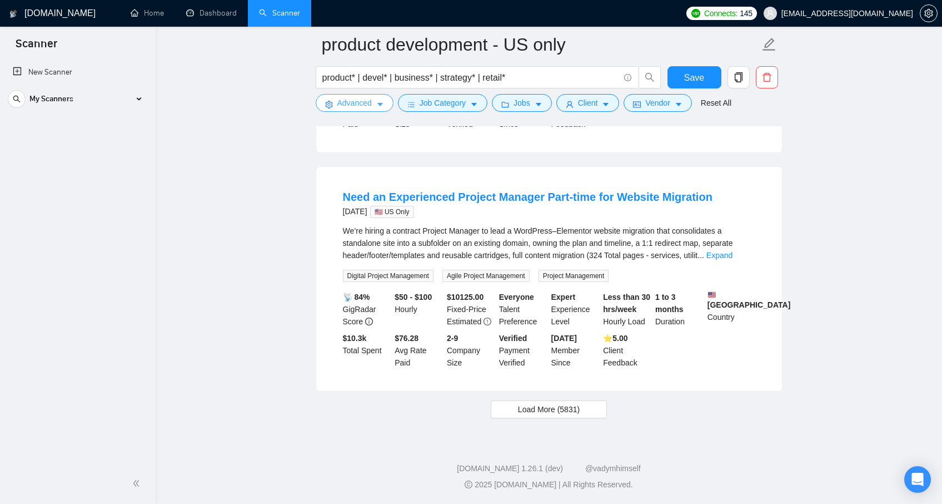
scroll to position [7252, 0]
click at [568, 410] on span "Load More (5831)" at bounding box center [549, 409] width 62 height 12
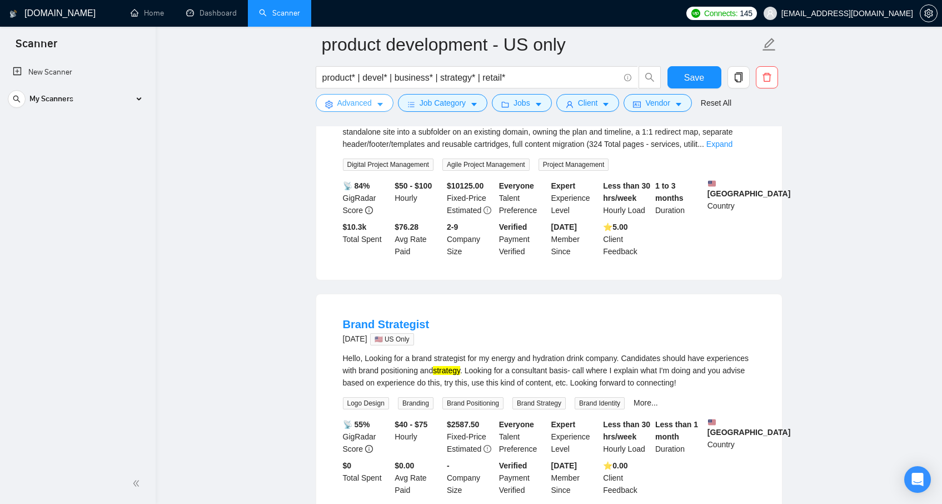
click at [337, 105] on span "Advanced" at bounding box center [354, 103] width 34 height 12
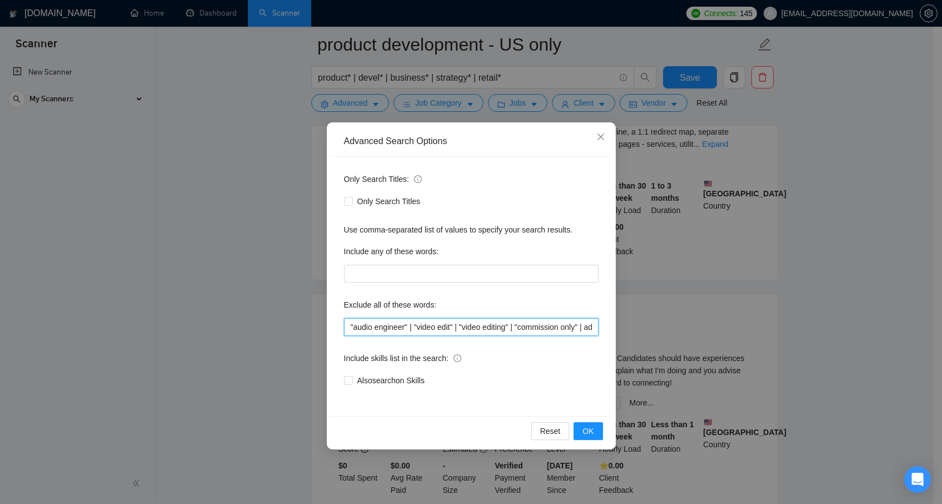
click at [350, 328] on input ""audio engineer" | "video edit" | "video editing" | "commission only" | adobe |…" at bounding box center [471, 327] width 255 height 18
type input ""web migration" | "audio engineer" | "video edit" | "video editing" | "commissi…"
click at [595, 431] on button "OK" at bounding box center [588, 431] width 29 height 18
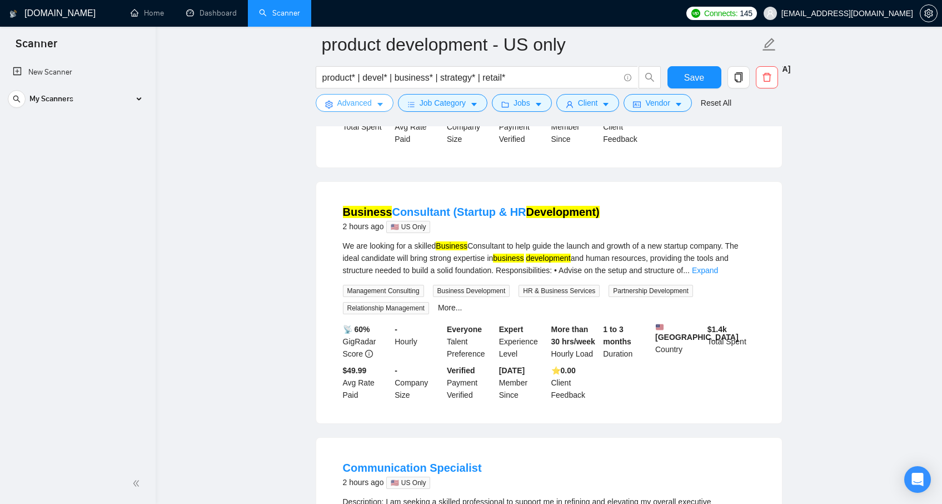
scroll to position [0, 0]
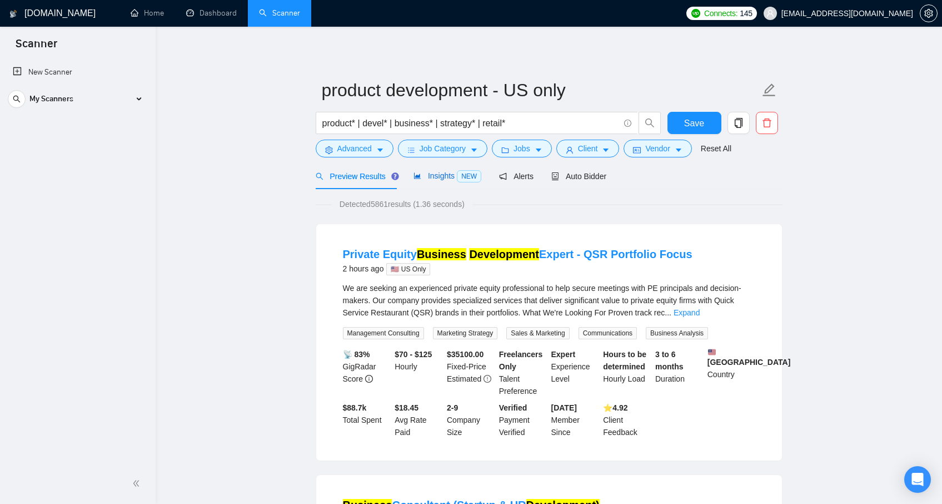
click at [434, 176] on span "Insights NEW" at bounding box center [447, 175] width 68 height 9
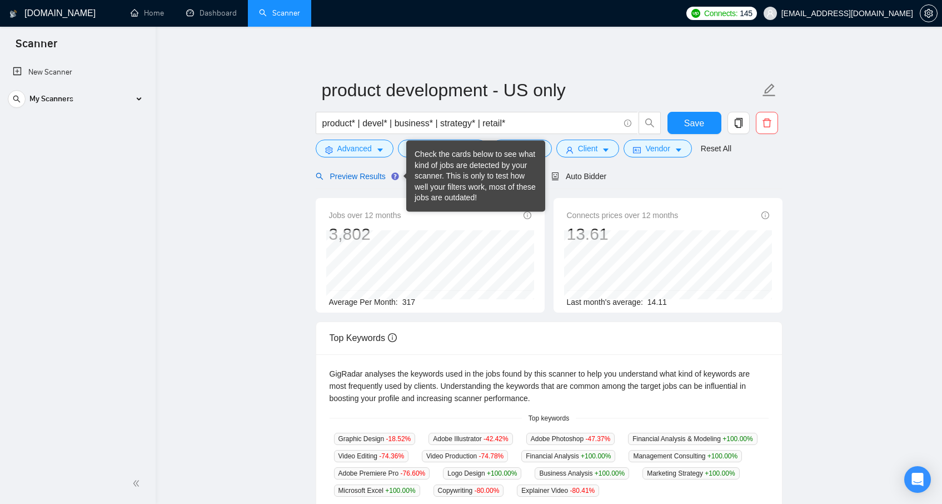
click at [350, 175] on span "Preview Results" at bounding box center [356, 176] width 80 height 9
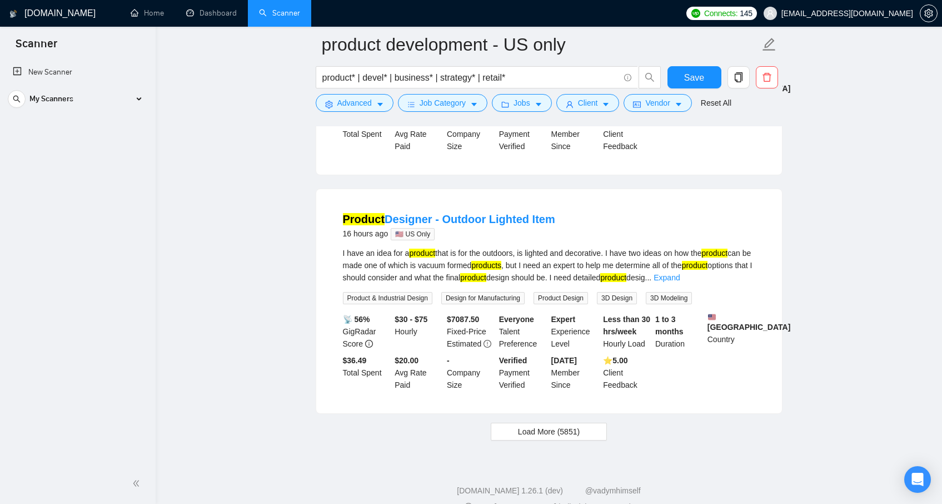
scroll to position [2313, 0]
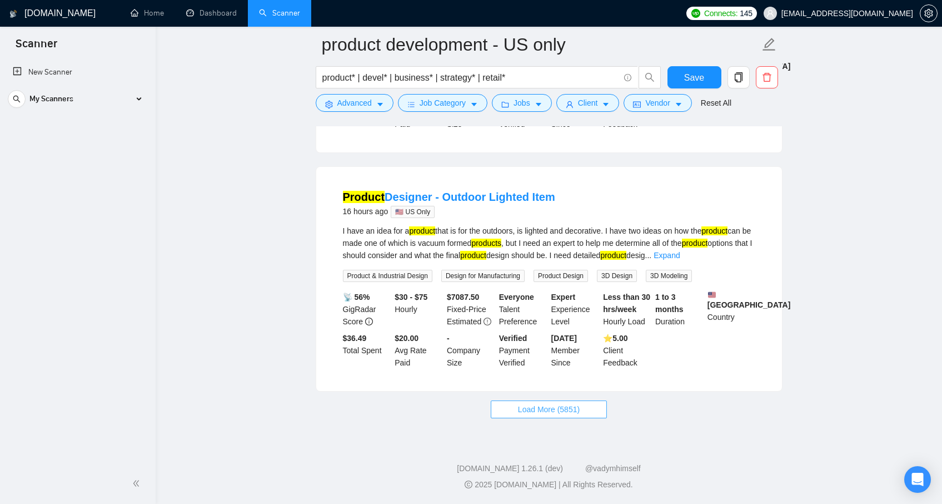
click at [552, 401] on button "Load More (5851)" at bounding box center [549, 409] width 116 height 18
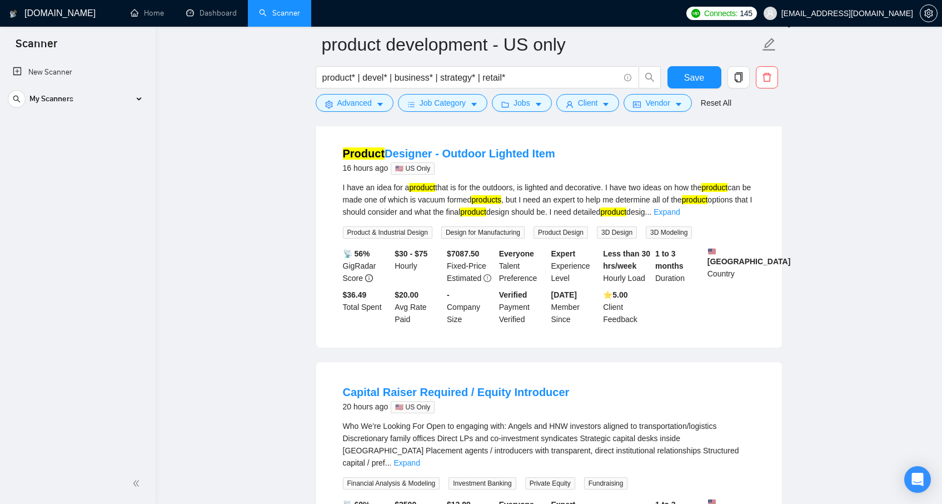
click at [288, 256] on main "product development - US only product* | devel* | business* | strategy* | retai…" at bounding box center [548, 295] width 751 height 5127
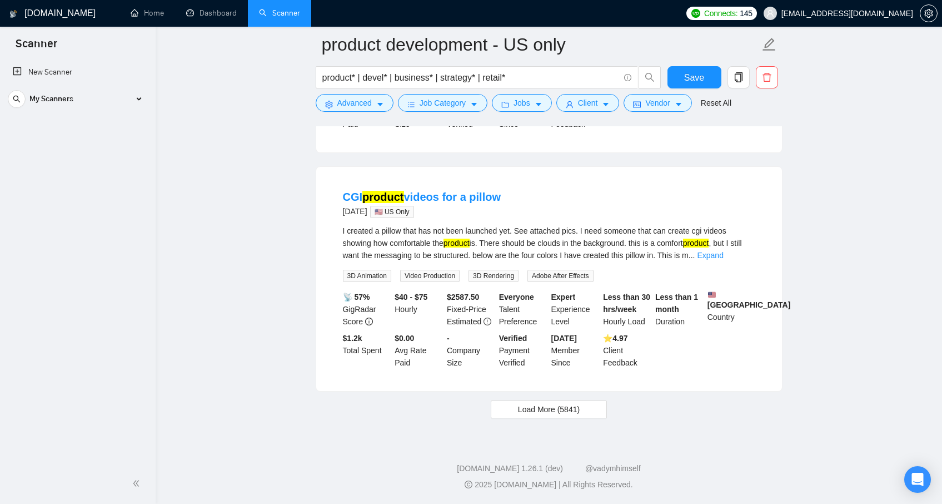
scroll to position [4817, 0]
click at [494, 413] on button "Load More (5841)" at bounding box center [549, 409] width 116 height 18
click at [501, 400] on button "Loading..." at bounding box center [549, 409] width 97 height 18
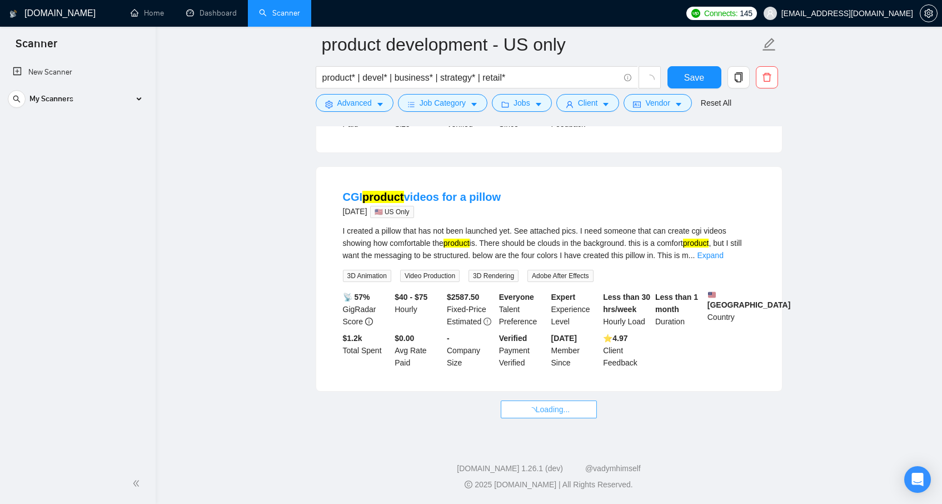
click at [501, 400] on button "Loading..." at bounding box center [549, 409] width 97 height 18
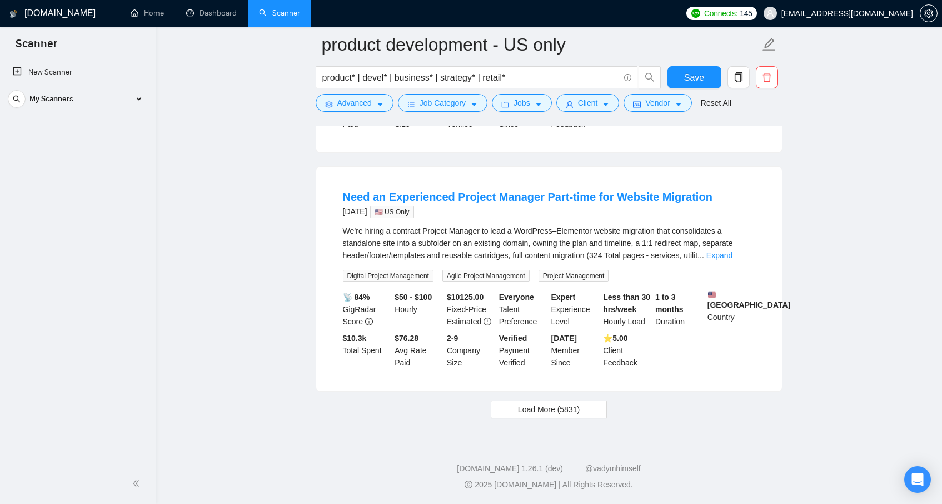
scroll to position [7252, 0]
click at [548, 412] on span "Load More (5831)" at bounding box center [549, 409] width 62 height 12
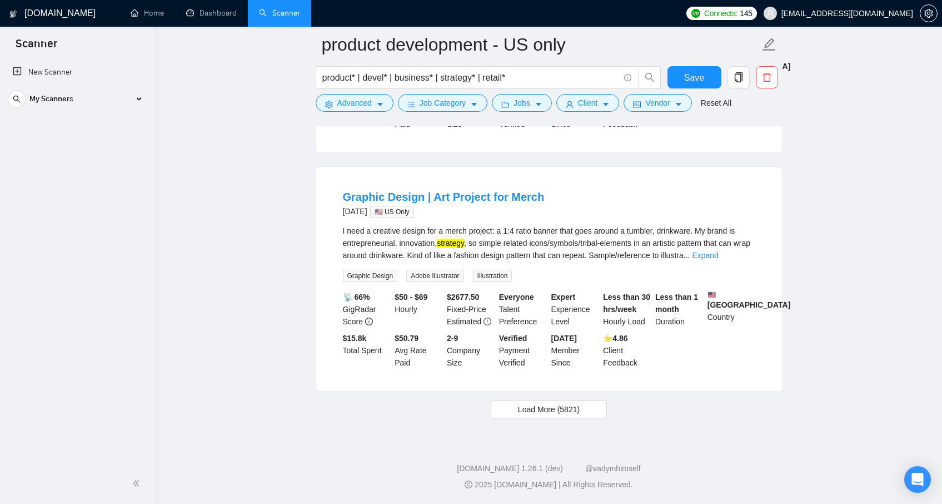
scroll to position [9714, 0]
click at [510, 418] on button "Load More (5821)" at bounding box center [549, 409] width 116 height 18
click at [591, 418] on button "Load More (5821)" at bounding box center [549, 409] width 116 height 18
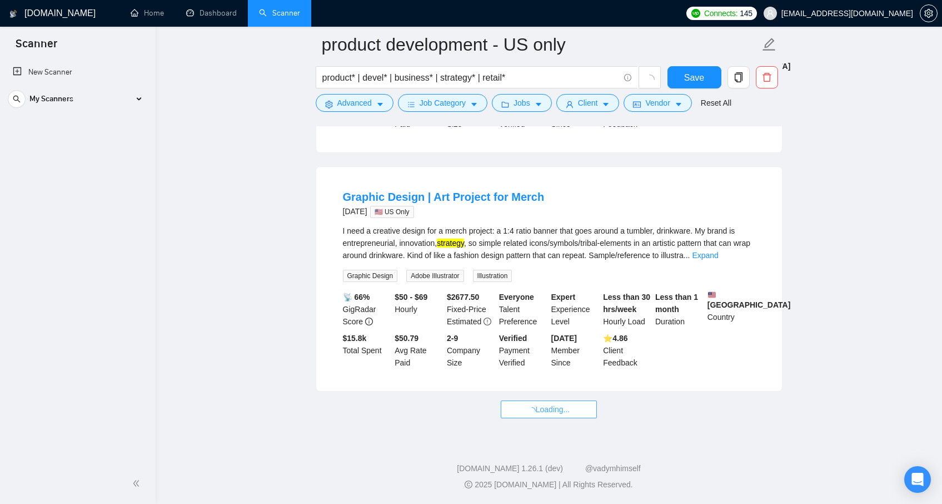
scroll to position [9727, 0]
click at [587, 410] on button "Load More (5821)" at bounding box center [549, 409] width 116 height 18
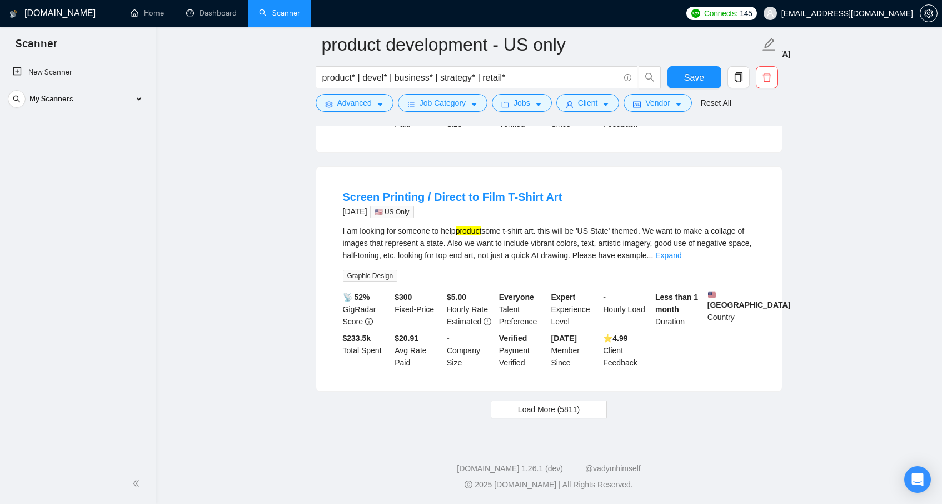
scroll to position [12262, 0]
click at [528, 408] on span "Load More (5811)" at bounding box center [549, 409] width 62 height 12
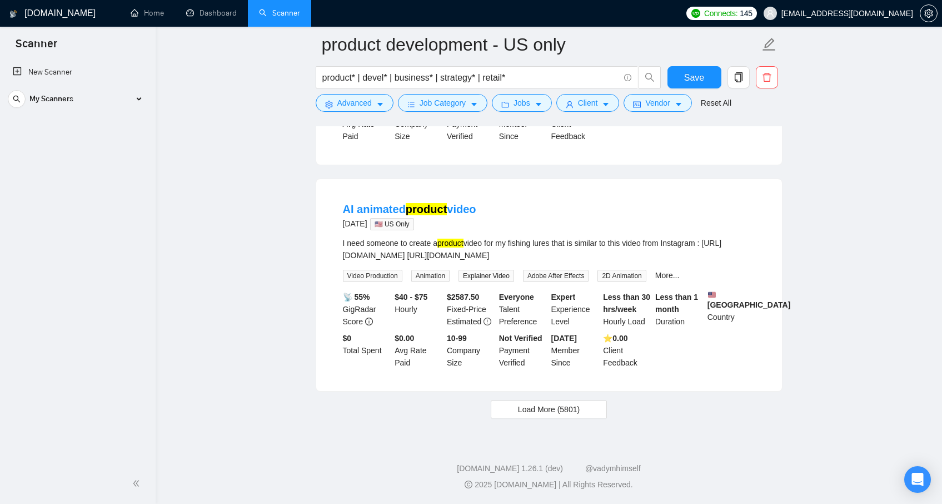
scroll to position [14724, 0]
click at [529, 415] on span "Load More (5801)" at bounding box center [549, 409] width 62 height 12
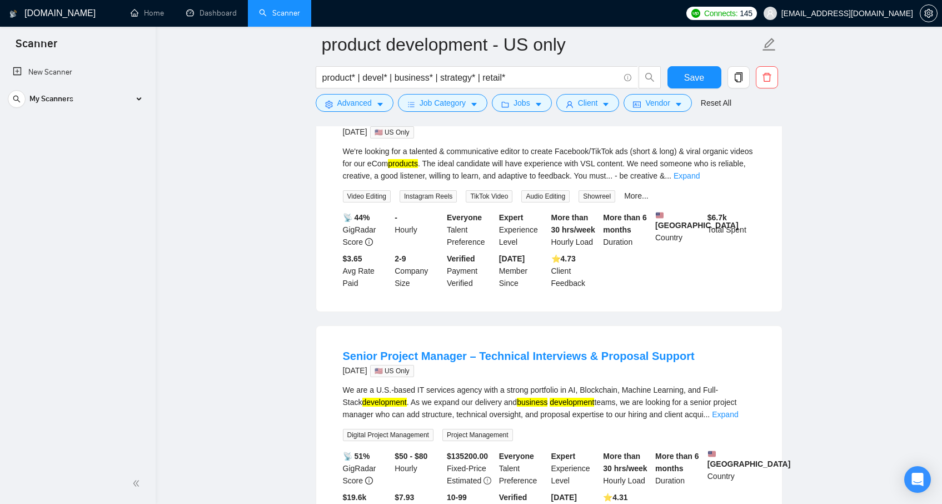
scroll to position [15709, 0]
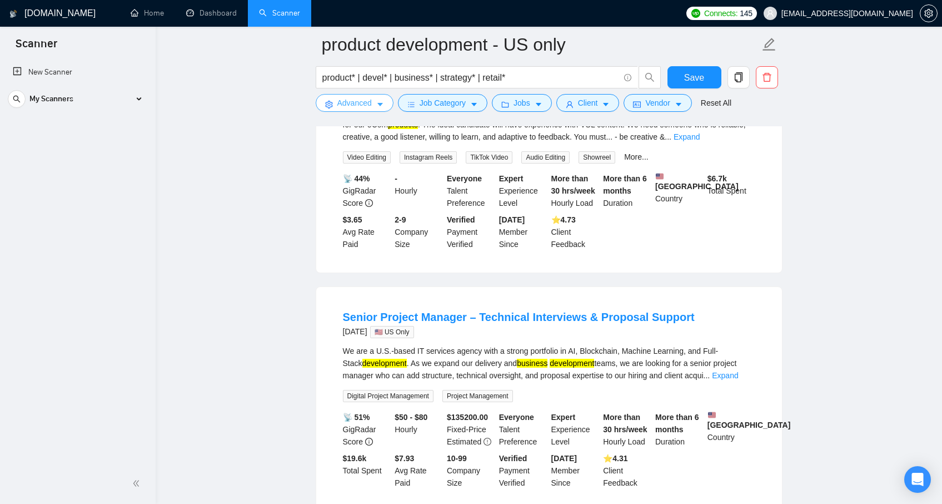
click at [330, 99] on button "Advanced" at bounding box center [355, 103] width 78 height 18
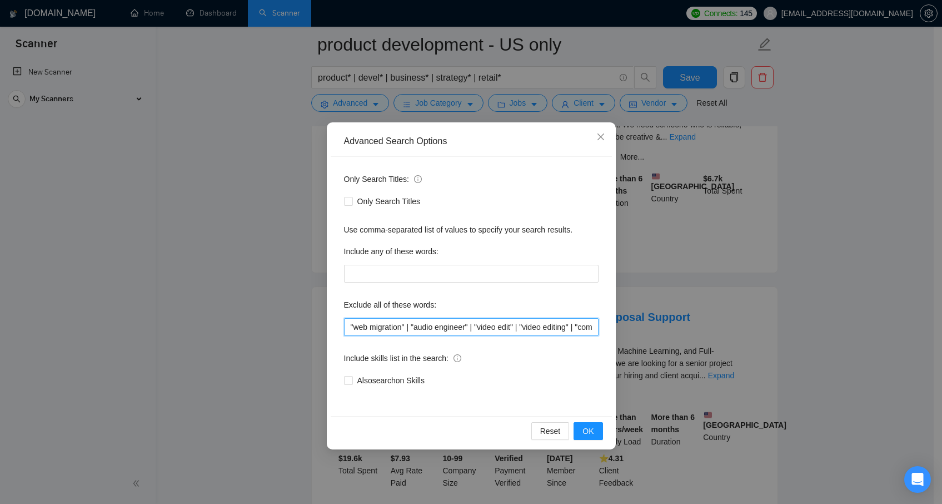
click at [521, 325] on input ""web migration" | "audio engineer" | "video edit" | "video editing" | "commissi…" at bounding box center [471, 327] width 255 height 18
click at [591, 431] on span "OK" at bounding box center [587, 431] width 11 height 12
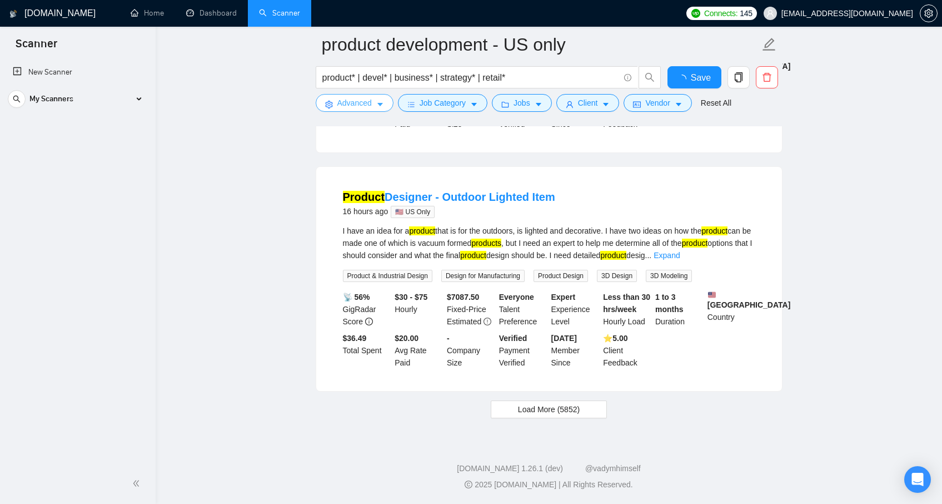
scroll to position [2313, 0]
click at [519, 407] on span "Load More (5852)" at bounding box center [549, 409] width 62 height 12
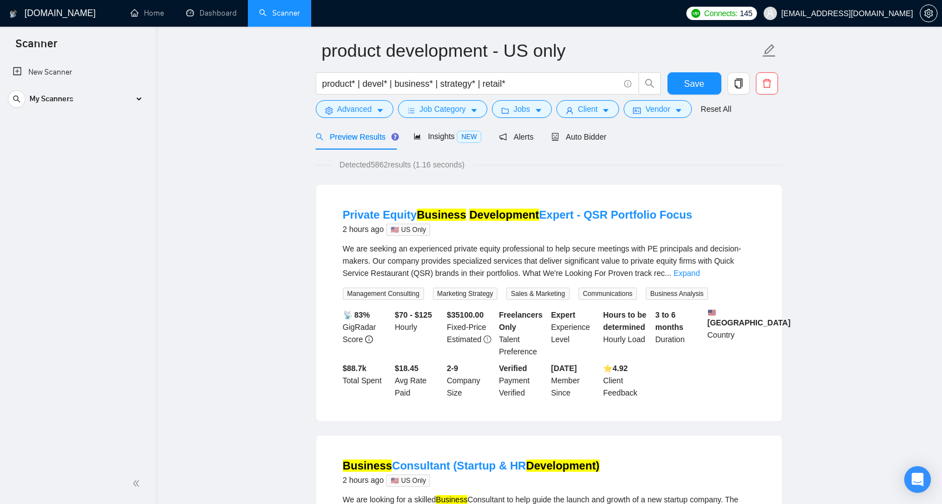
scroll to position [0, 0]
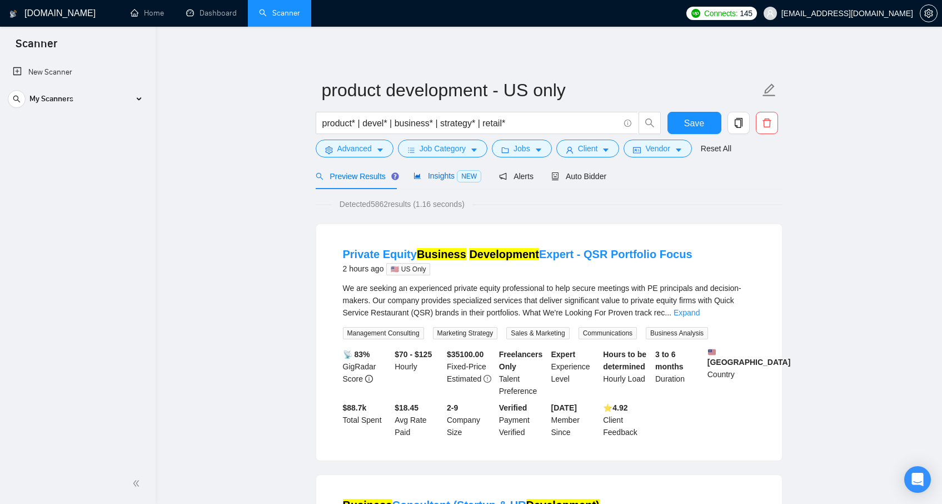
click at [442, 173] on span "Insights NEW" at bounding box center [447, 175] width 68 height 9
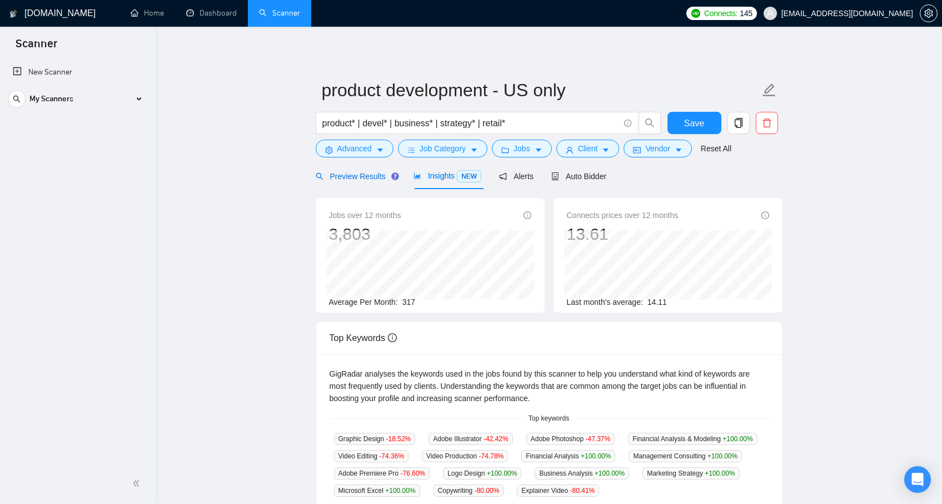
click at [362, 181] on div "Preview Results" at bounding box center [356, 176] width 80 height 12
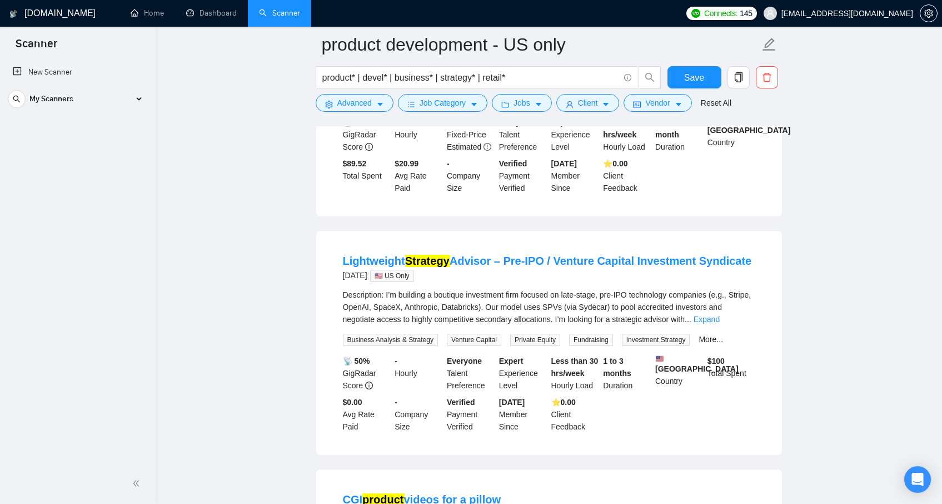
scroll to position [4817, 0]
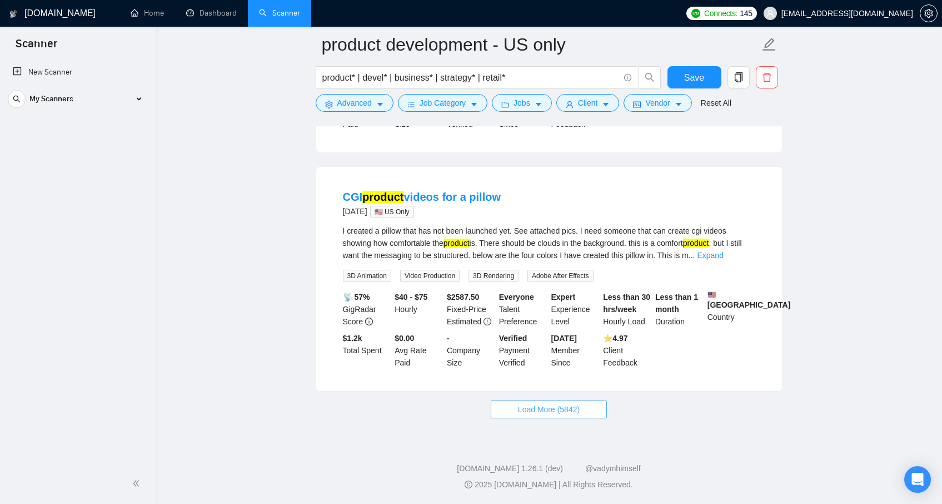
click at [578, 417] on button "Load More (5842)" at bounding box center [549, 409] width 116 height 18
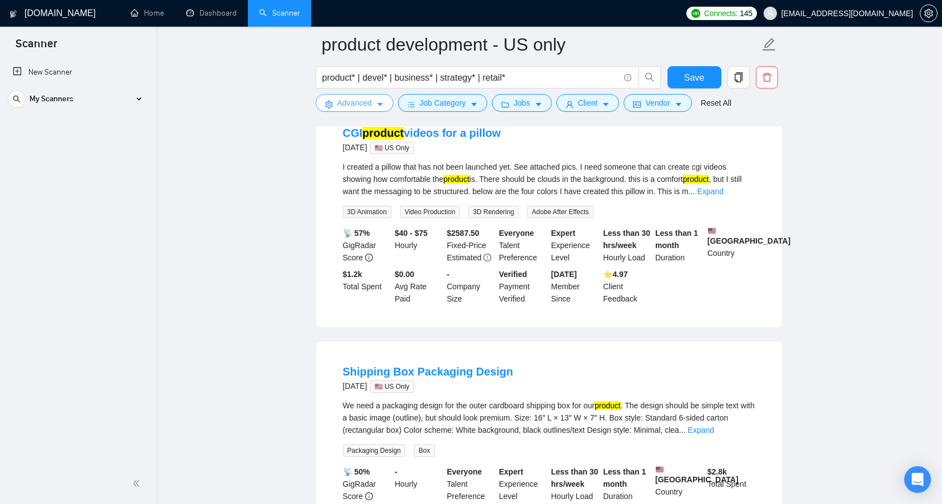
click at [373, 104] on button "Advanced" at bounding box center [355, 103] width 78 height 18
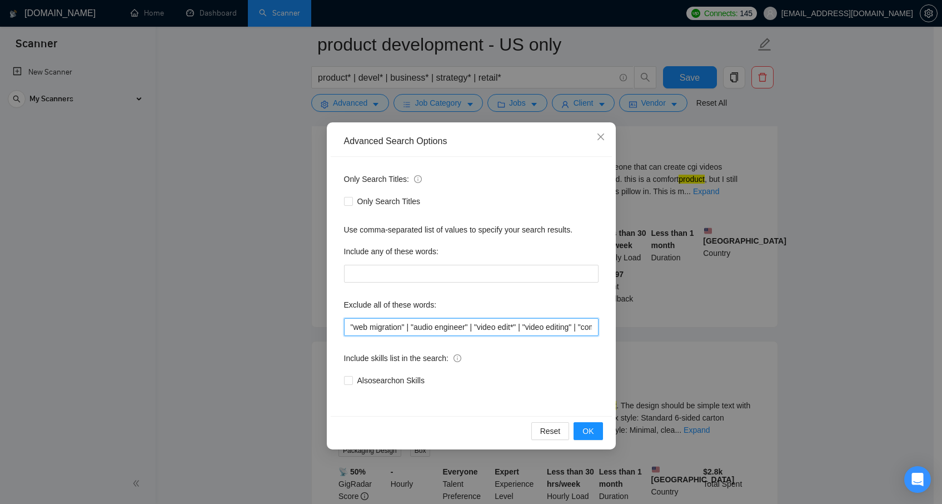
click at [350, 326] on input ""web migration" | "audio engineer" | "video edit*" | "video editing" | "commiss…" at bounding box center [471, 327] width 255 height 18
click at [588, 430] on span "OK" at bounding box center [587, 431] width 11 height 12
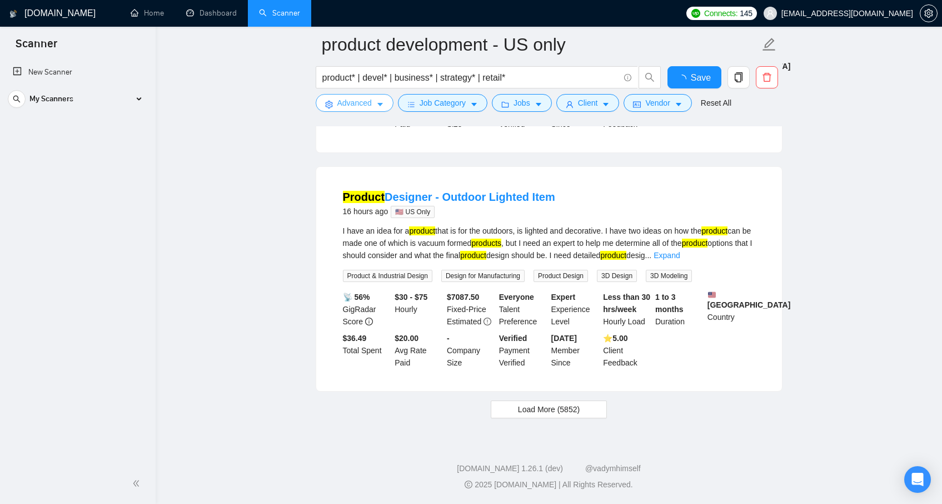
scroll to position [2313, 0]
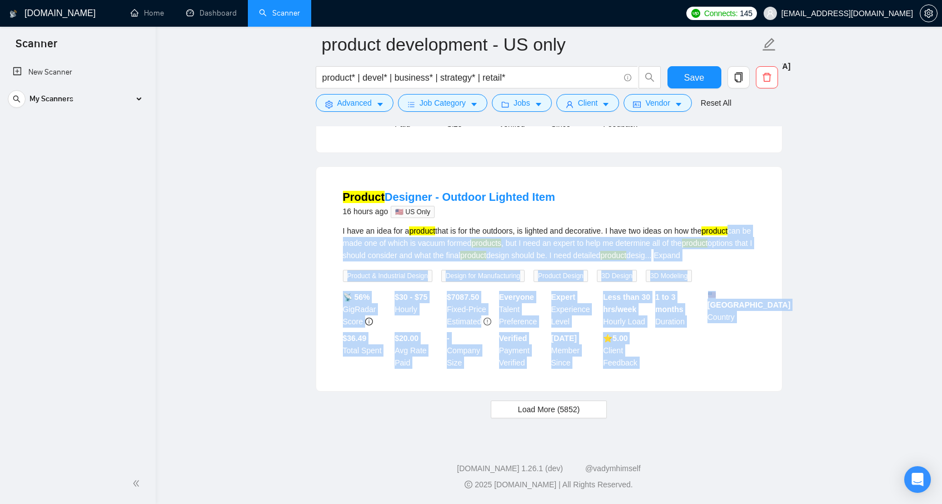
drag, startPoint x: 939, startPoint y: 434, endPoint x: 933, endPoint y: 227, distance: 206.9
click at [552, 412] on span "Load More (5852)" at bounding box center [549, 409] width 62 height 12
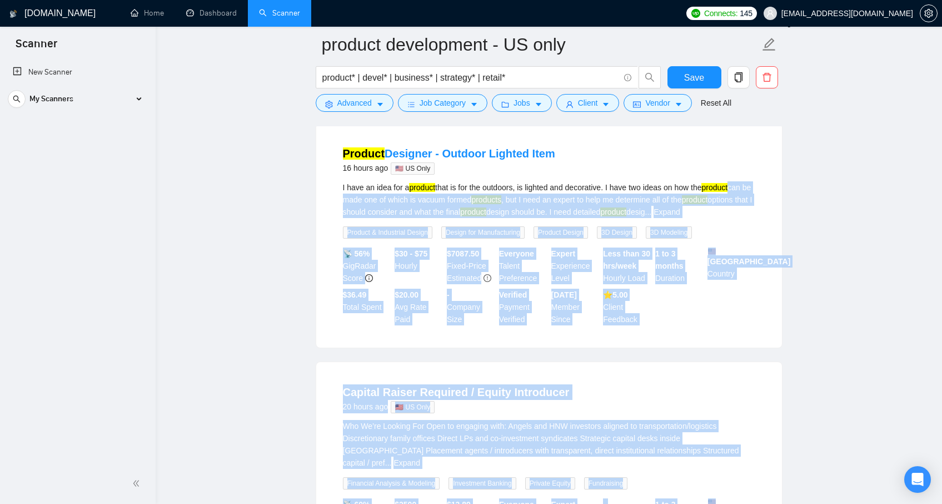
click at [283, 364] on main "product development - US only product* | devel* | business* | strategy* | retai…" at bounding box center [548, 295] width 751 height 5127
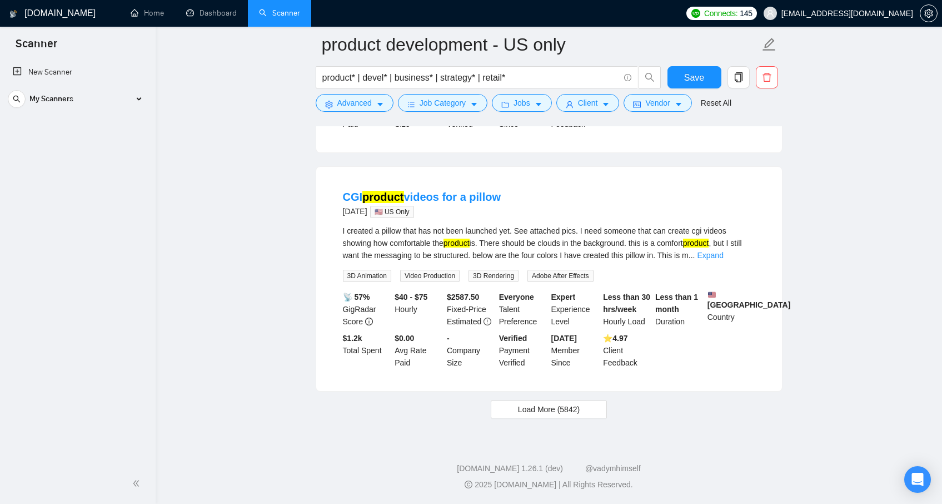
scroll to position [4817, 0]
click at [539, 411] on span "Load More (5842)" at bounding box center [549, 409] width 62 height 12
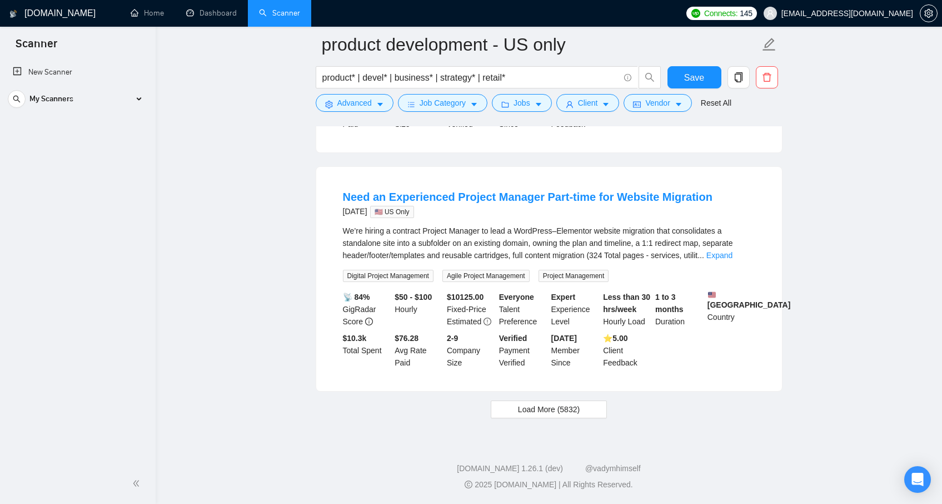
scroll to position [7252, 0]
click at [527, 407] on span "Load More (5832)" at bounding box center [549, 409] width 62 height 12
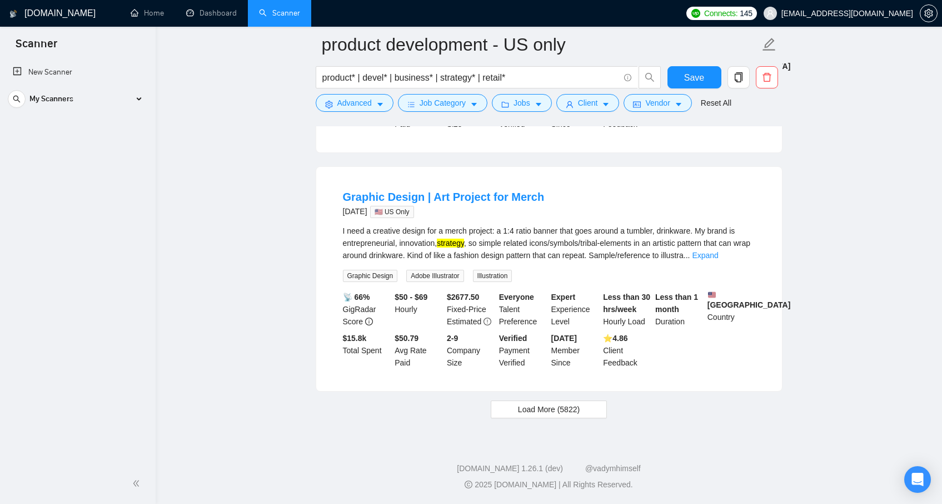
scroll to position [9727, 0]
click at [539, 407] on span "Load More (5822)" at bounding box center [549, 409] width 62 height 12
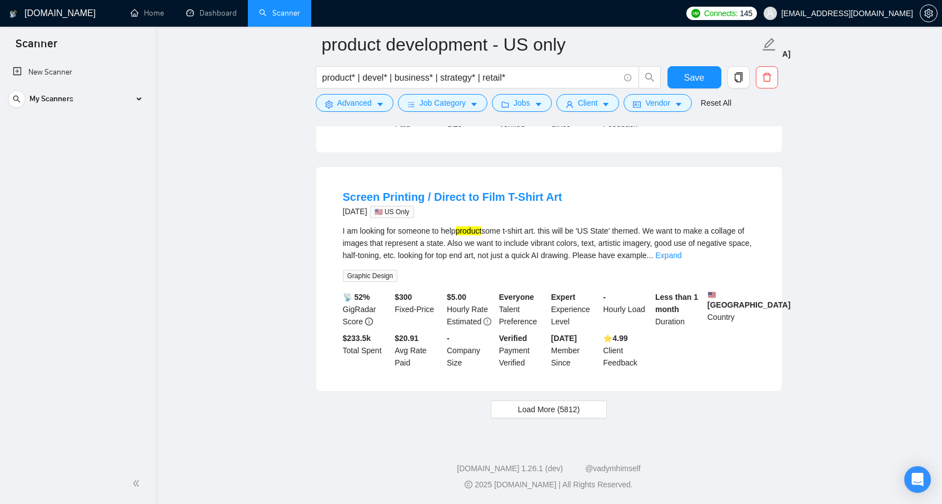
scroll to position [12262, 0]
click at [530, 402] on button "Load More (5812)" at bounding box center [549, 409] width 116 height 18
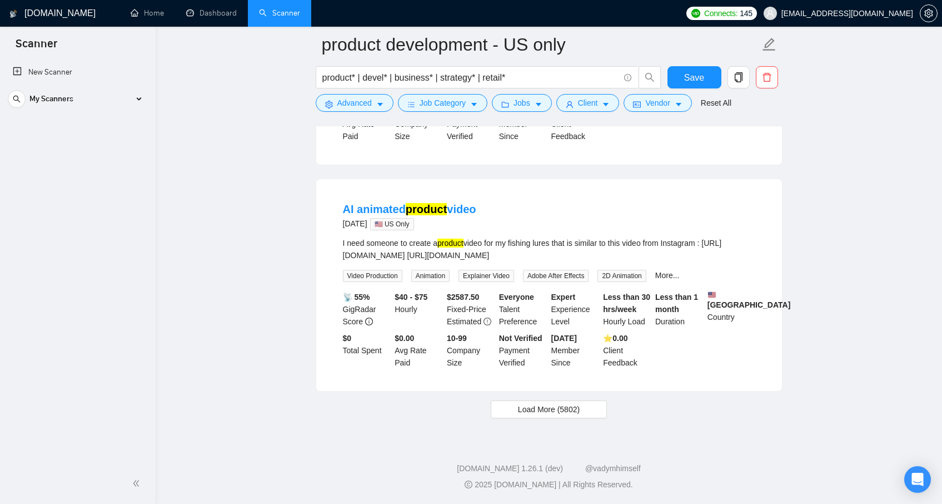
scroll to position [14724, 0]
click at [591, 417] on button "Load More (5802)" at bounding box center [549, 409] width 116 height 18
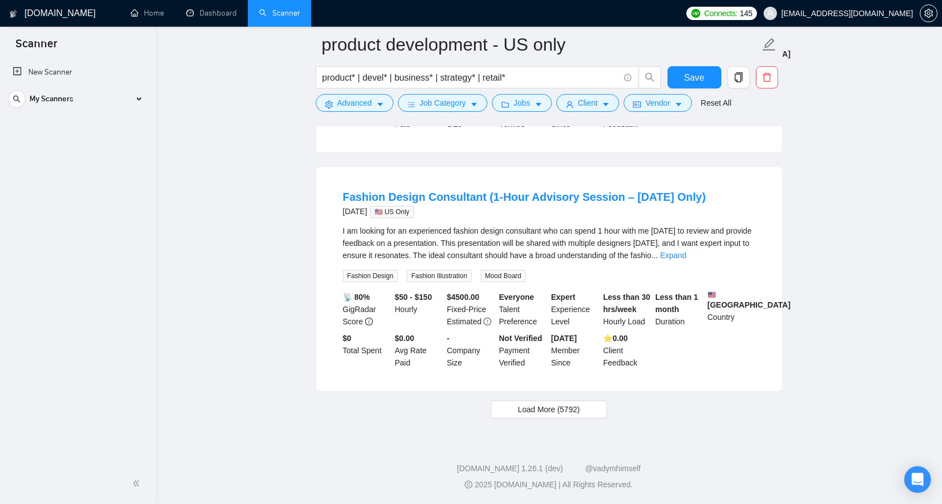
scroll to position [17196, 0]
click at [546, 415] on span "Load More (5792)" at bounding box center [549, 409] width 62 height 12
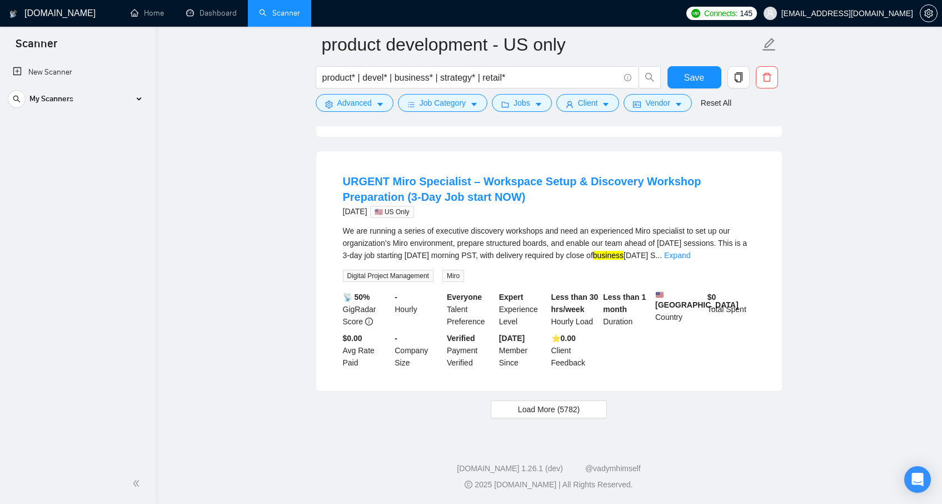
scroll to position [19658, 0]
click at [330, 100] on span "setting" at bounding box center [329, 104] width 8 height 8
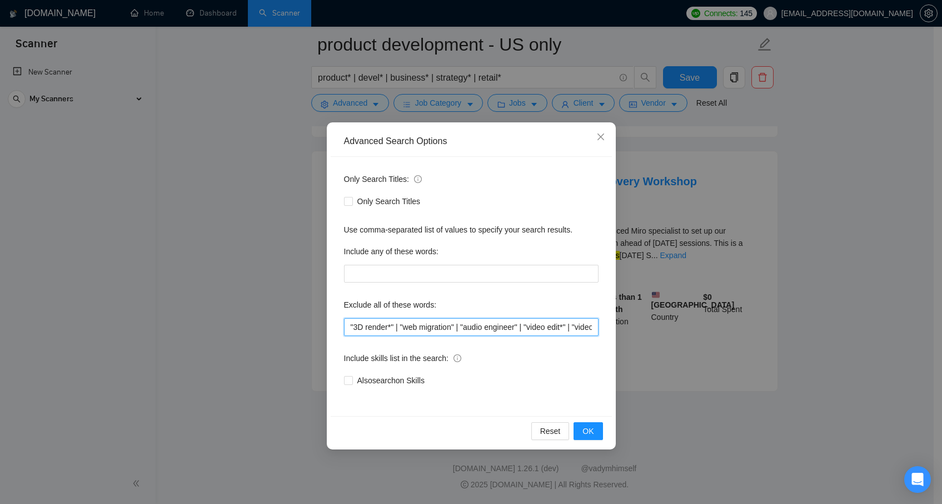
click at [348, 327] on input ""3D render*" | "web migration" | "audio engineer" | "video edit*" | "video edit…" at bounding box center [471, 327] width 255 height 18
type input "underwriter | "3D render*" | "web migration" | "audio engineer" | "video edit*"…"
click at [589, 429] on span "OK" at bounding box center [587, 431] width 11 height 12
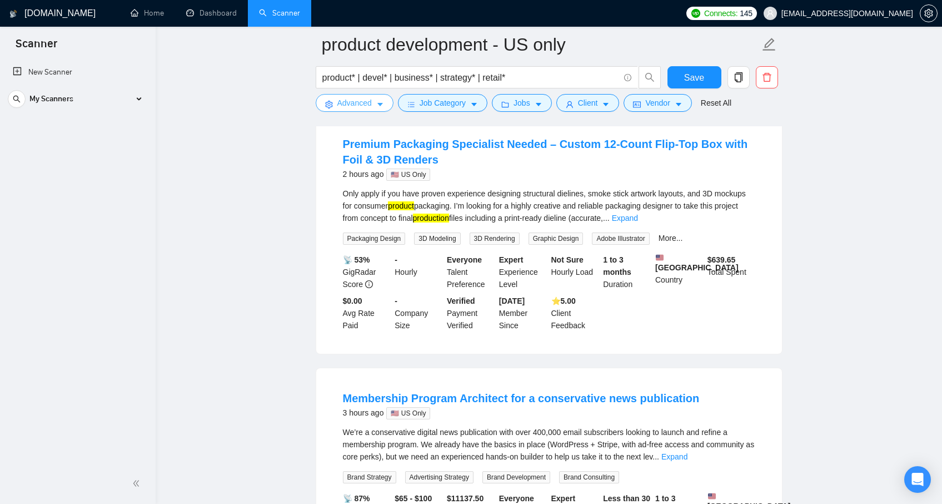
scroll to position [0, 0]
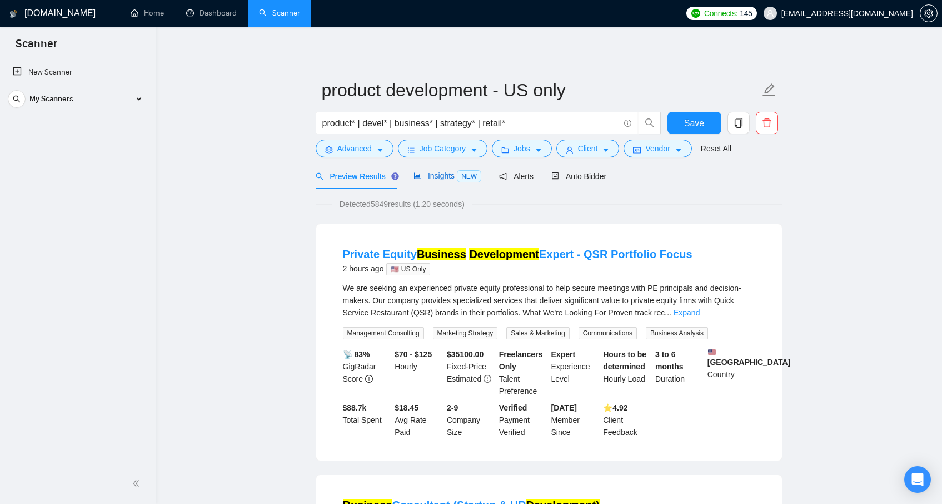
click at [451, 175] on span "Insights NEW" at bounding box center [447, 175] width 68 height 9
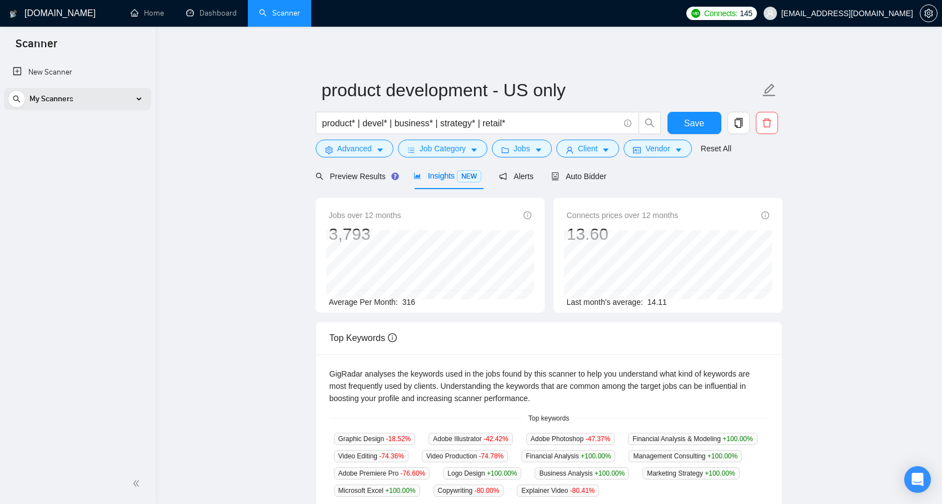
click at [146, 101] on div "My Scanners" at bounding box center [77, 99] width 139 height 22
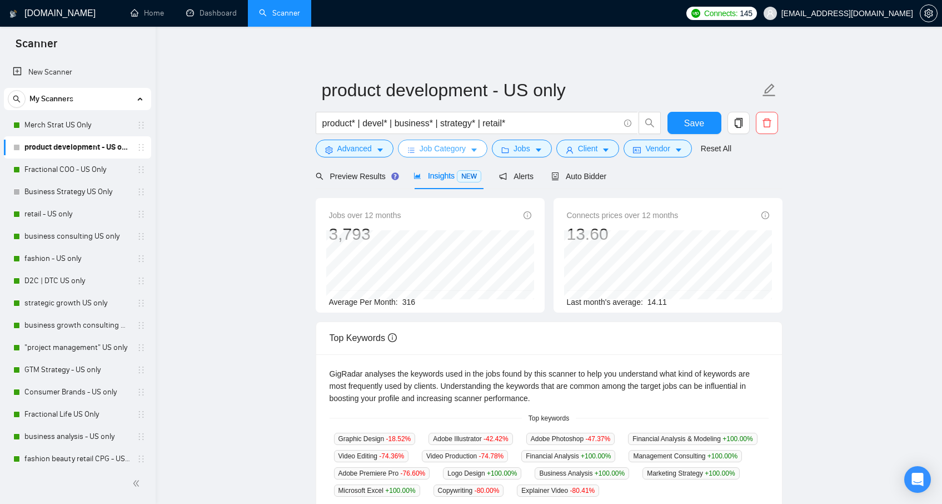
click at [473, 152] on icon "caret-down" at bounding box center [474, 150] width 8 height 8
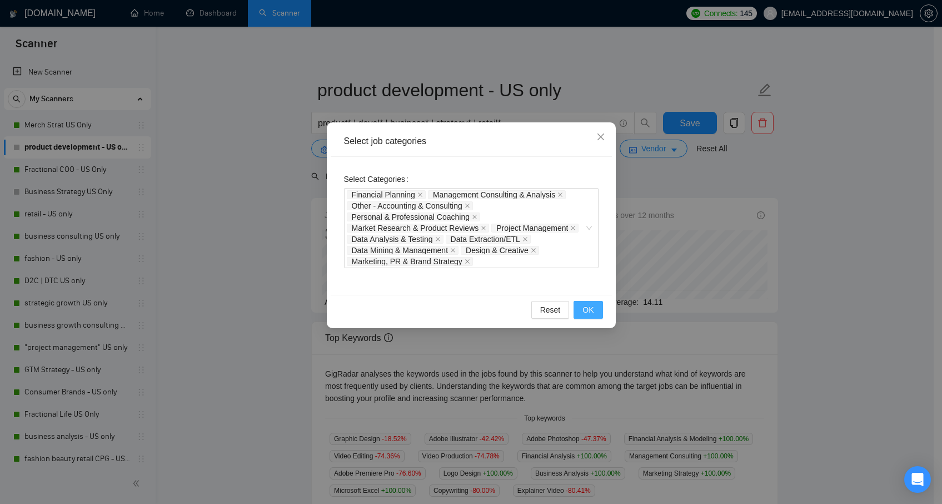
click at [591, 310] on span "OK" at bounding box center [587, 309] width 11 height 12
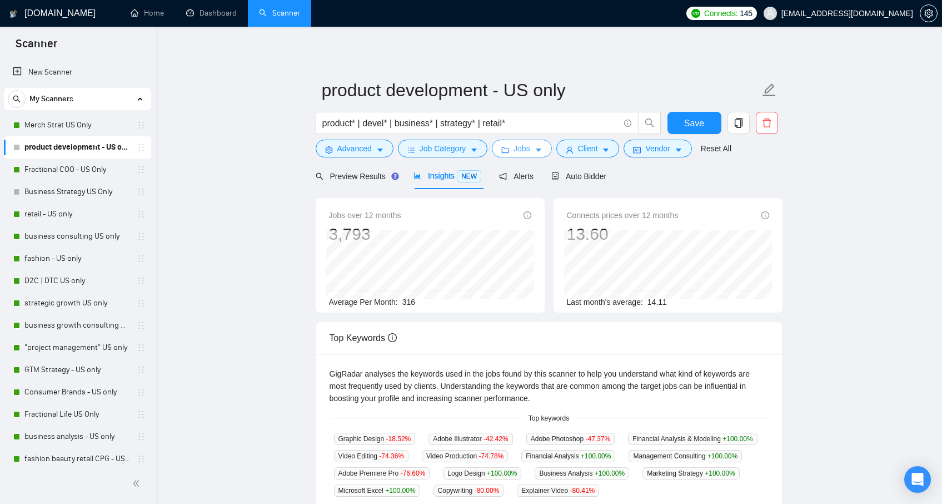
click at [530, 149] on span "Jobs" at bounding box center [522, 148] width 17 height 12
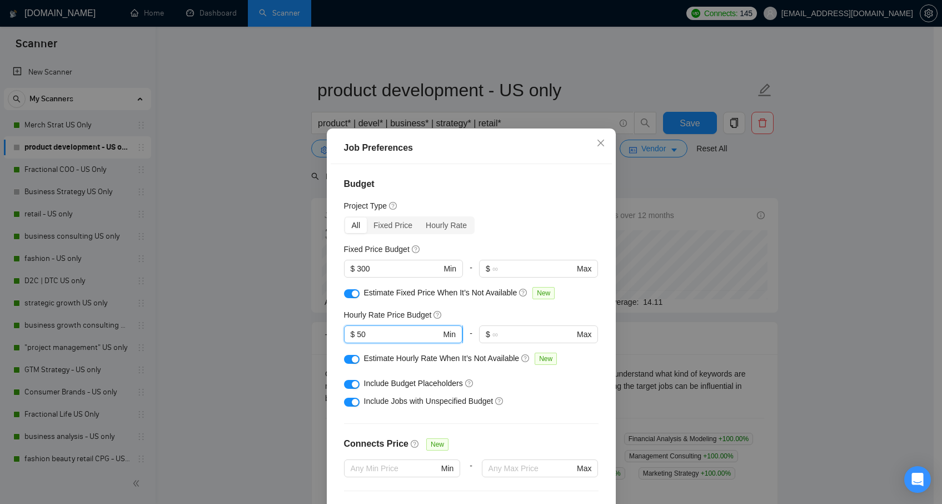
click at [400, 335] on input "50" at bounding box center [399, 334] width 84 height 12
type input "65"
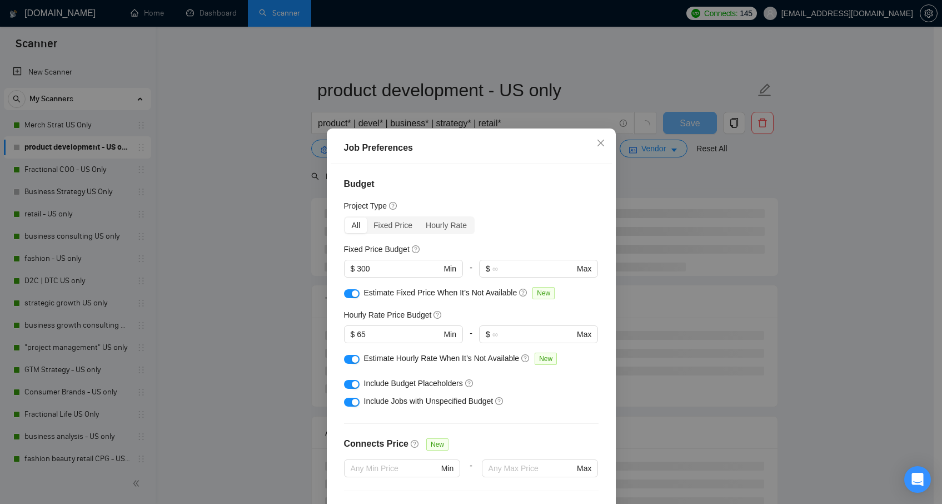
scroll to position [274, 0]
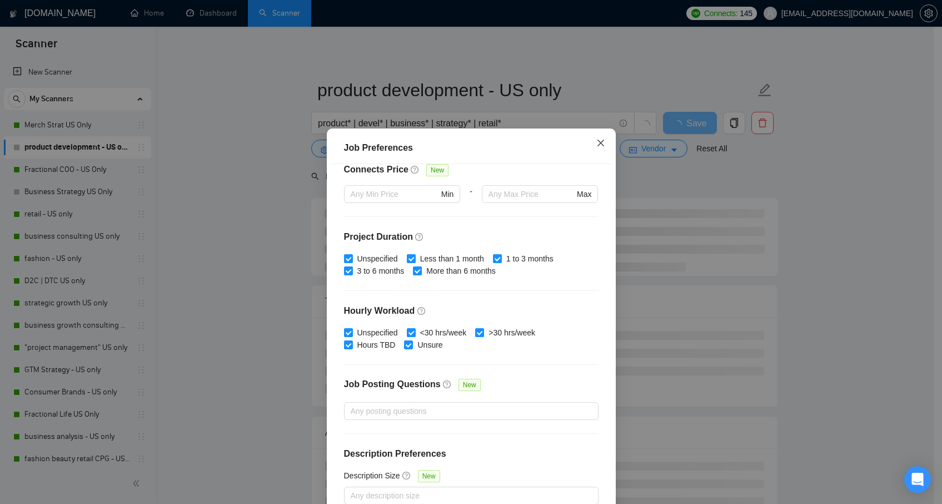
click at [594, 150] on span "Close" at bounding box center [601, 143] width 30 height 30
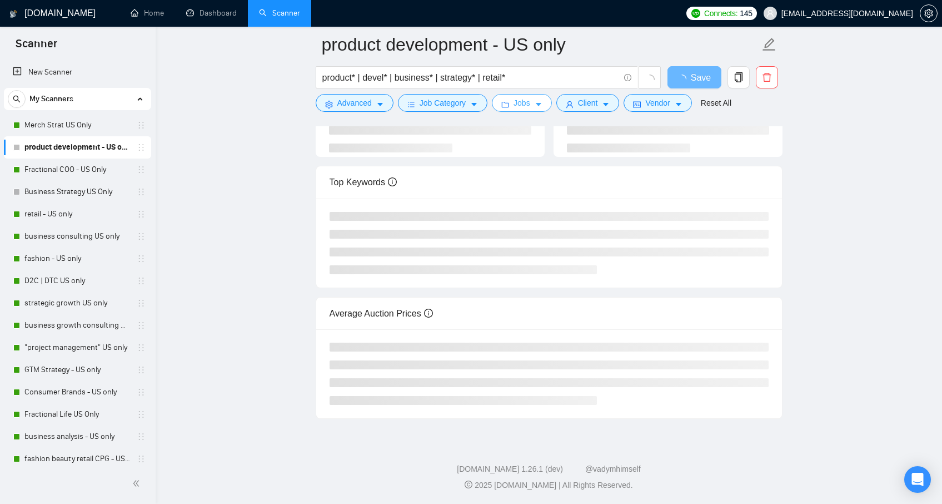
scroll to position [0, 0]
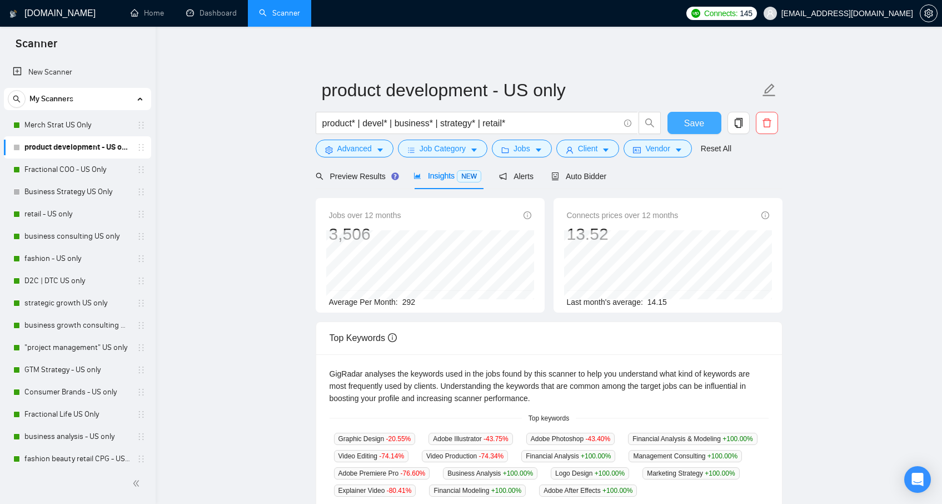
click at [706, 121] on button "Save" at bounding box center [694, 123] width 54 height 22
click at [741, 121] on icon "copy" at bounding box center [738, 123] width 8 height 10
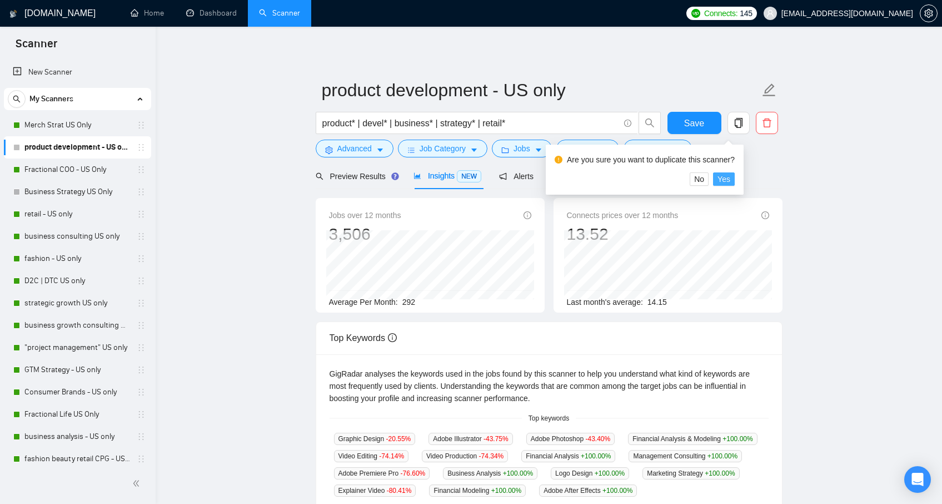
click at [735, 176] on button "Yes" at bounding box center [724, 178] width 22 height 13
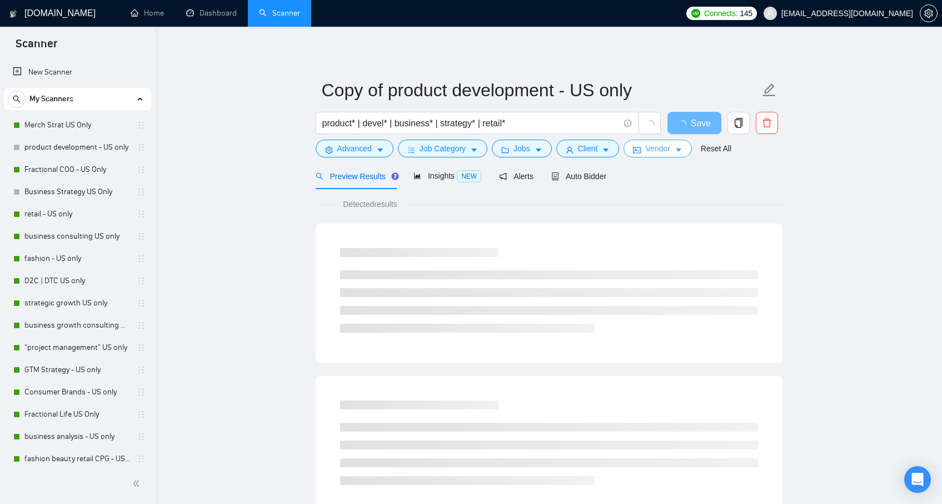
click at [654, 155] on span "Vendor" at bounding box center [657, 148] width 24 height 12
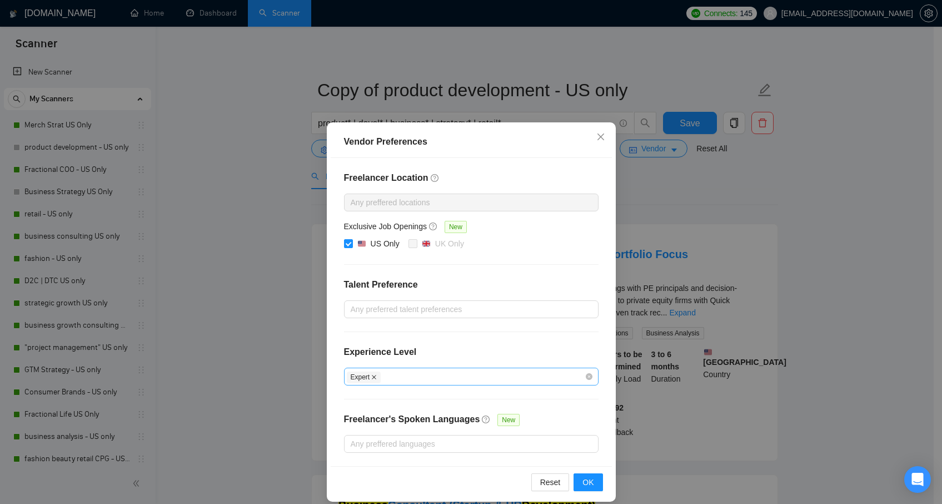
click at [371, 377] on icon "close" at bounding box center [374, 377] width 6 height 6
click at [576, 382] on div at bounding box center [466, 376] width 238 height 13
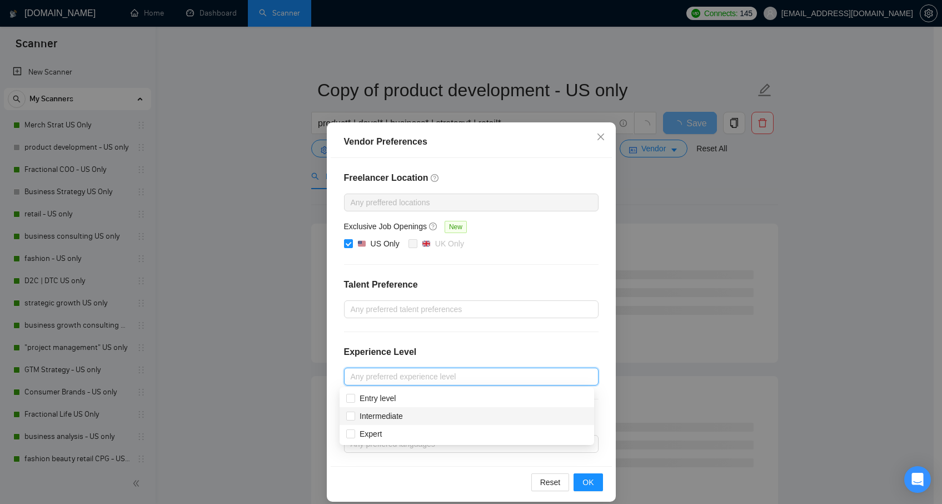
click at [419, 418] on div "Intermediate" at bounding box center [466, 416] width 241 height 12
checkbox input "true"
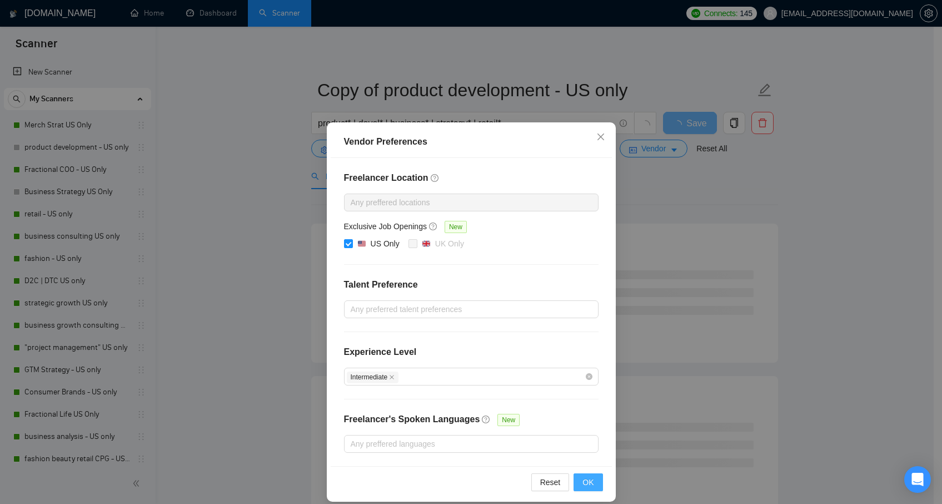
click at [582, 479] on span "OK" at bounding box center [587, 482] width 11 height 12
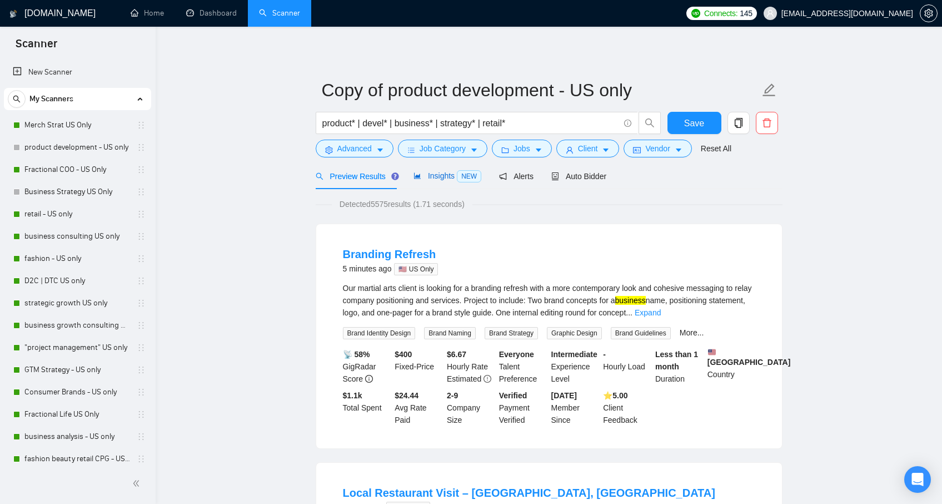
click at [443, 178] on span "Insights NEW" at bounding box center [447, 175] width 68 height 9
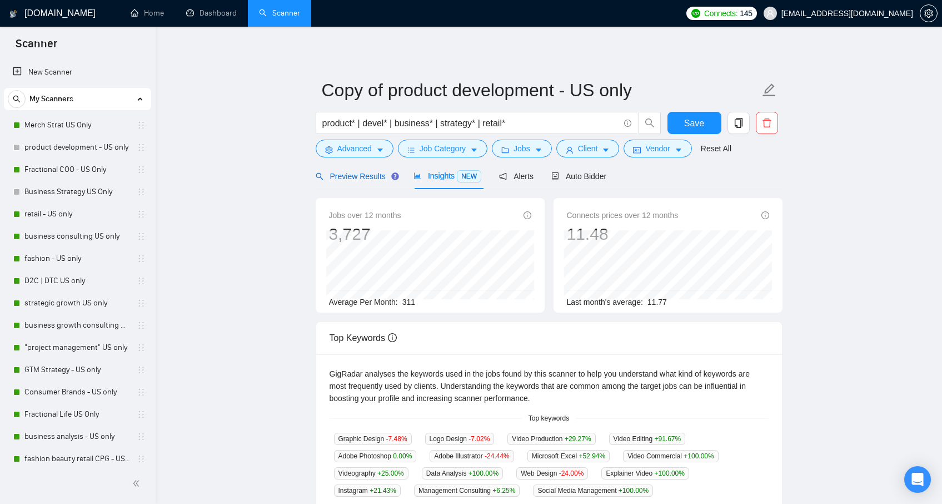
click at [365, 172] on span "Preview Results" at bounding box center [356, 176] width 80 height 9
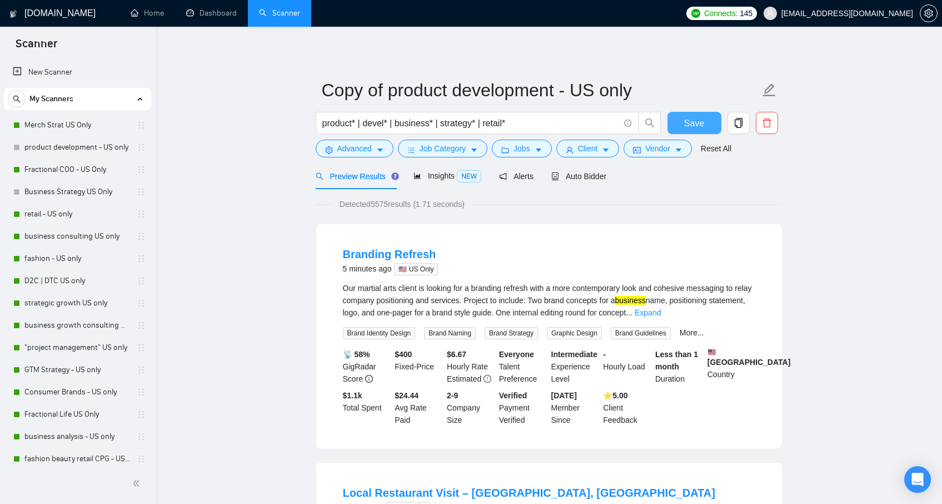
click at [693, 124] on span "Save" at bounding box center [694, 123] width 20 height 14
click at [338, 148] on span "Advanced" at bounding box center [354, 148] width 34 height 12
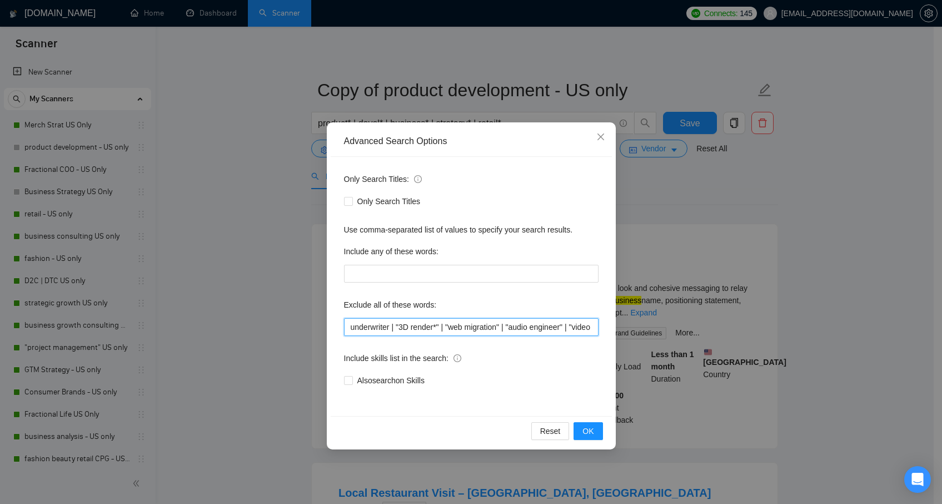
click at [350, 326] on input "underwriter | "3D render*" | "web migration" | "audio engineer" | "video edit*"…" at bounding box center [471, 327] width 255 height 18
click at [595, 438] on button "OK" at bounding box center [588, 431] width 29 height 18
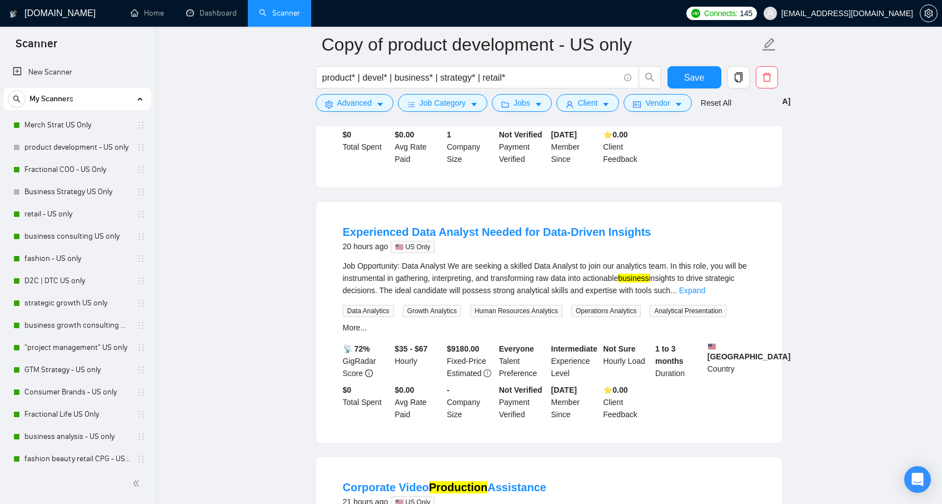
scroll to position [1477, 0]
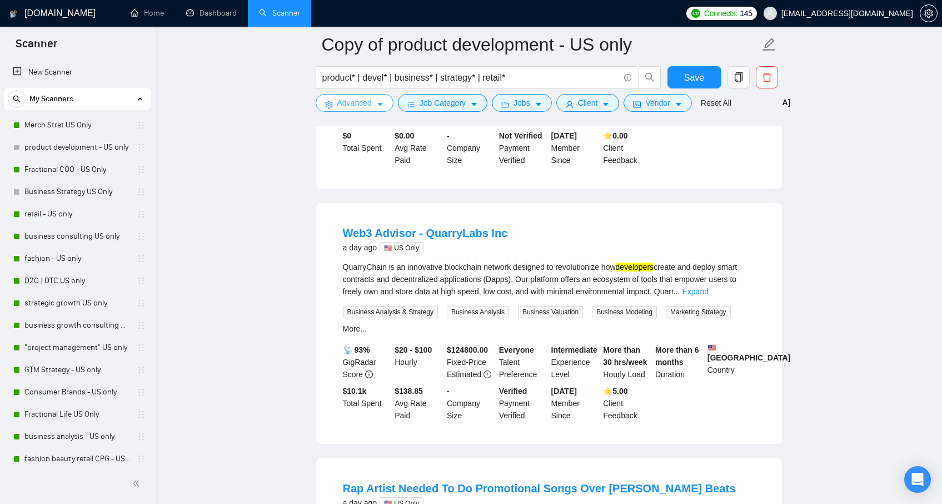
click at [332, 101] on icon "setting" at bounding box center [329, 105] width 8 height 8
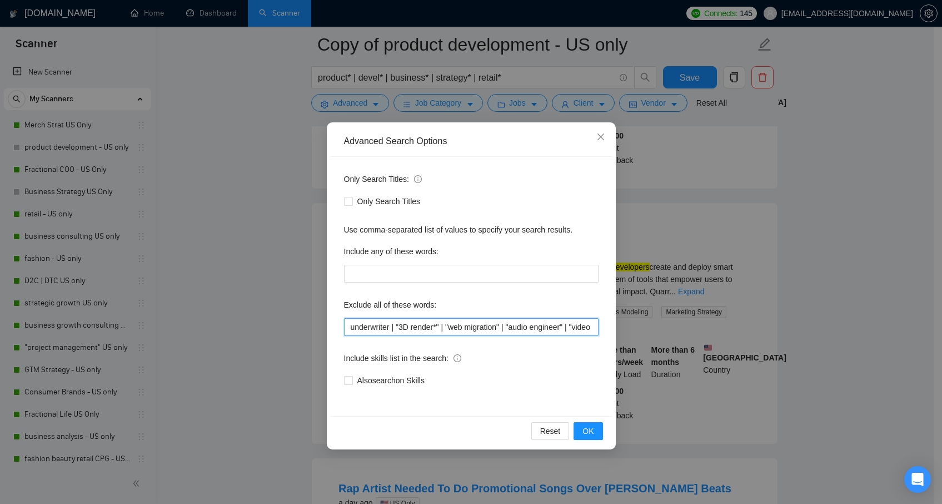
click at [350, 327] on input "underwriter | "3D render*" | "web migration" | "audio engineer" | "video edit*"…" at bounding box center [471, 327] width 255 height 18
click at [584, 434] on span "OK" at bounding box center [587, 431] width 11 height 12
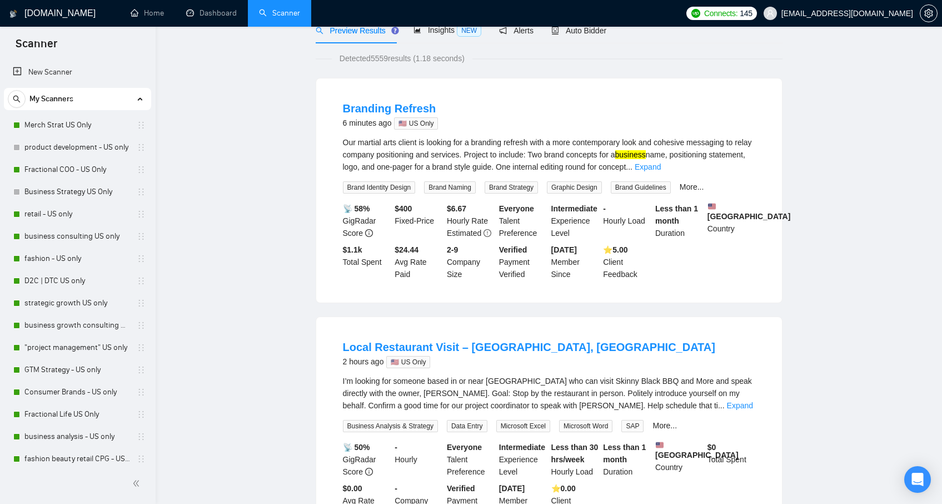
scroll to position [0, 0]
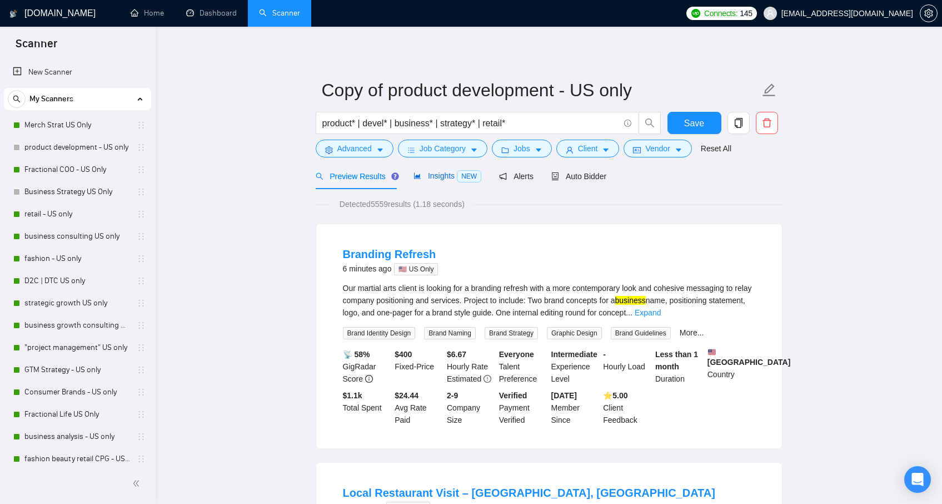
click at [457, 174] on span "Insights NEW" at bounding box center [447, 175] width 68 height 9
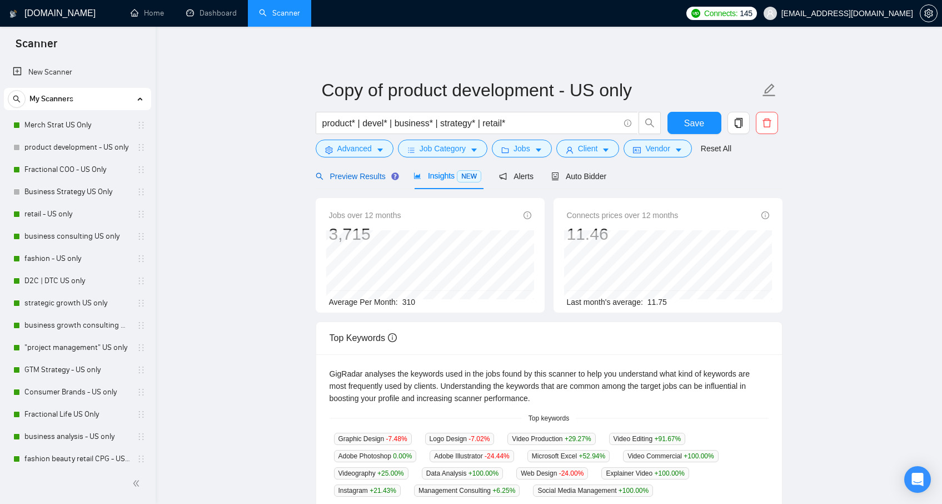
click at [352, 175] on span "Preview Results" at bounding box center [356, 176] width 80 height 9
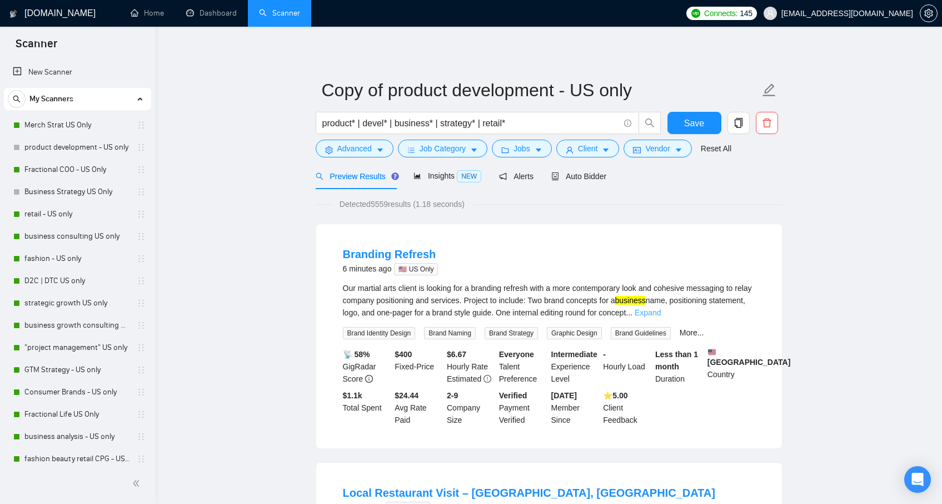
click at [661, 312] on link "Expand" at bounding box center [648, 312] width 26 height 9
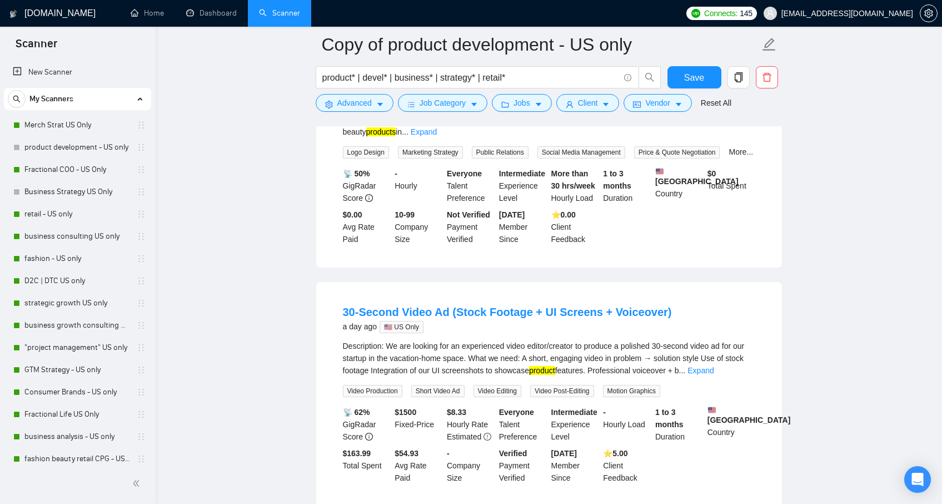
scroll to position [1970, 0]
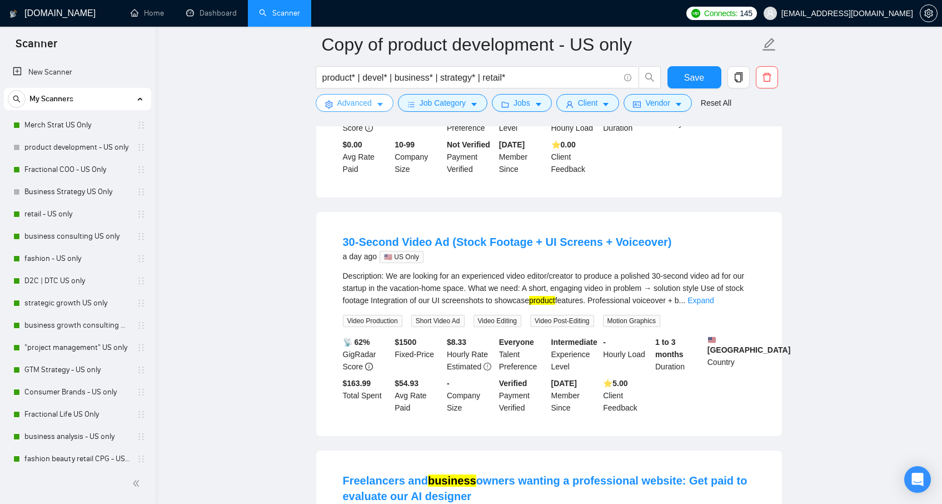
click at [337, 99] on span "Advanced" at bounding box center [354, 103] width 34 height 12
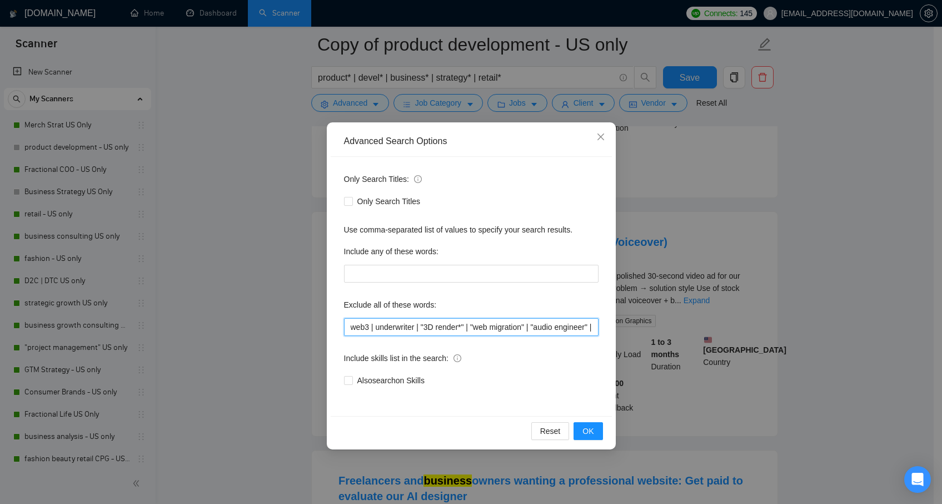
click at [350, 328] on input "web3 | underwriter | "3D render*" | "web migration" | "audio engineer" | "video…" at bounding box center [471, 327] width 255 height 18
click at [593, 440] on div "Reset OK" at bounding box center [471, 430] width 281 height 29
click at [594, 431] on span "OK" at bounding box center [587, 431] width 11 height 12
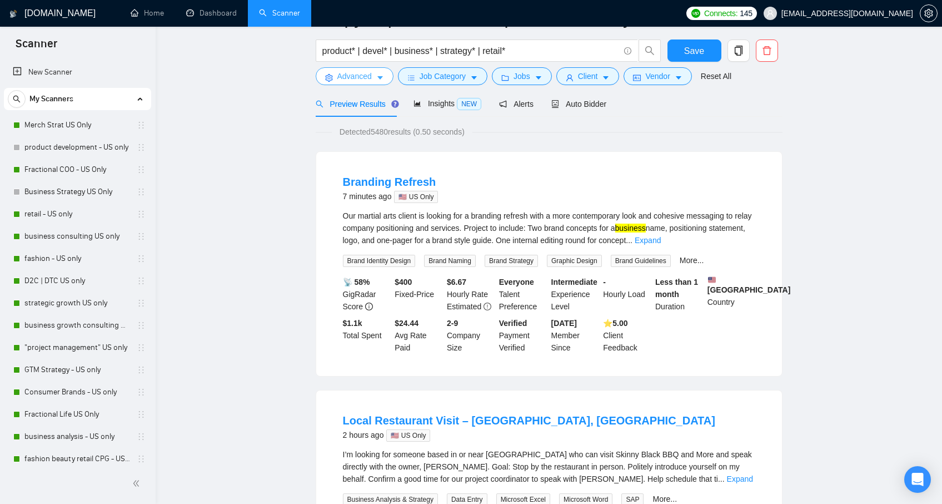
scroll to position [0, 0]
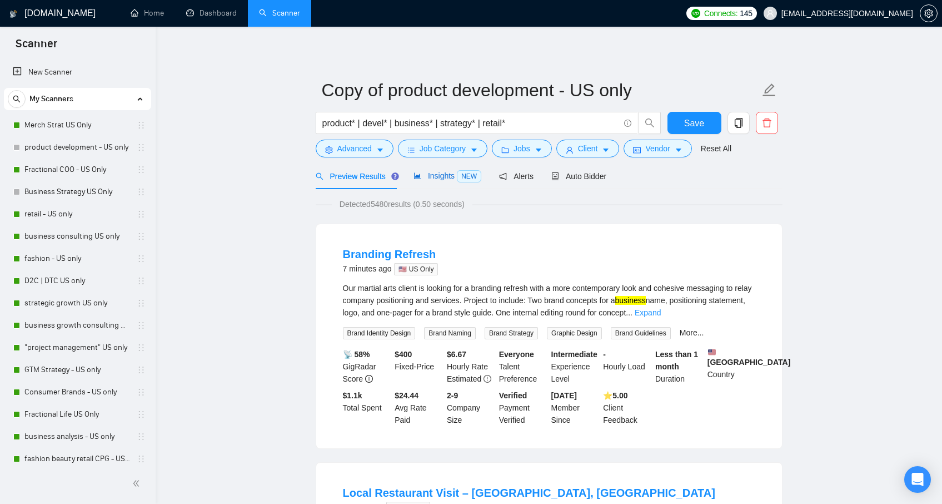
click at [436, 180] on span "Insights NEW" at bounding box center [447, 175] width 68 height 9
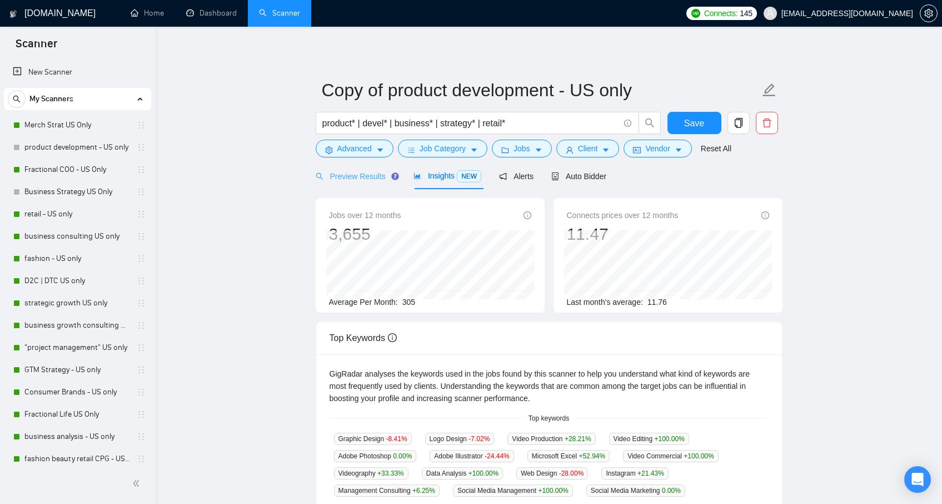
click at [338, 188] on div "Preview Results" at bounding box center [356, 176] width 80 height 26
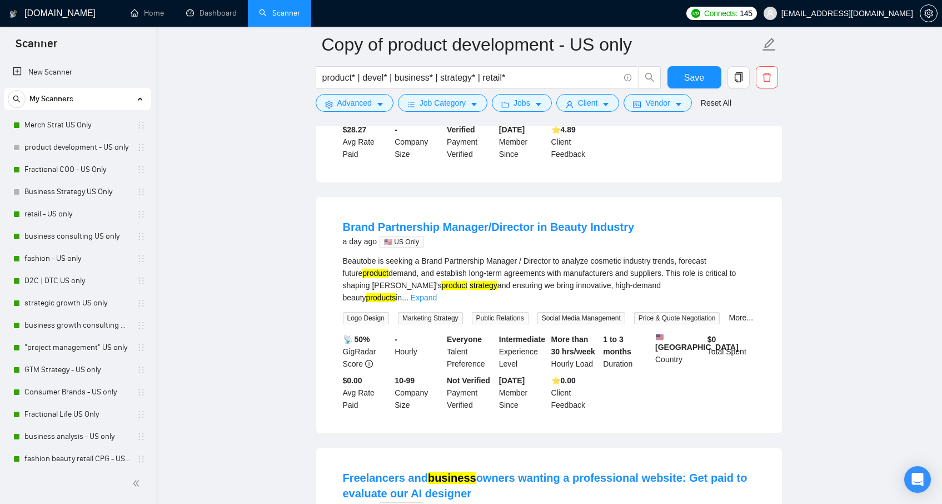
scroll to position [2235, 0]
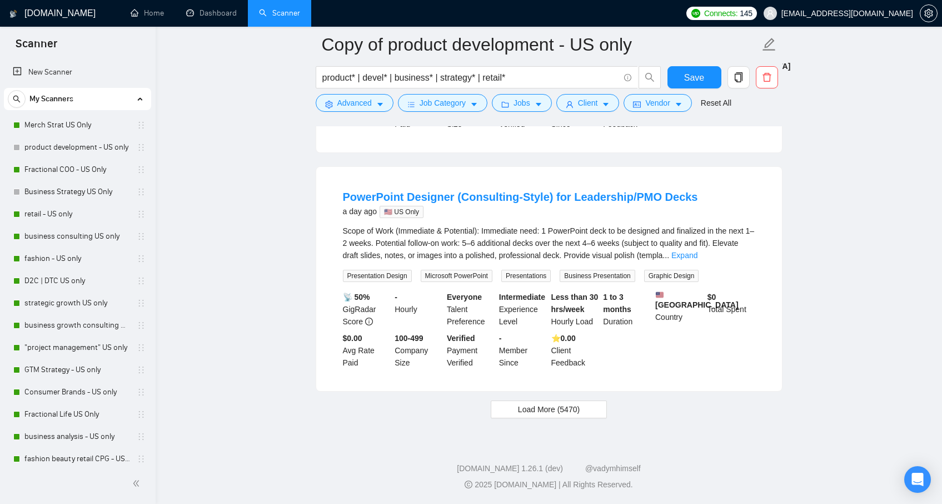
scroll to position [2301, 0]
click at [561, 415] on span "Load More (5470)" at bounding box center [549, 409] width 62 height 12
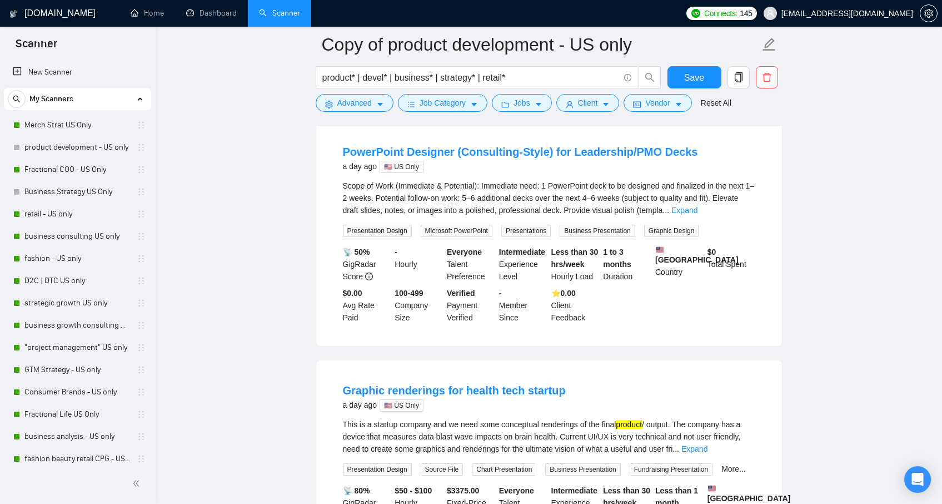
click at [282, 257] on main "Copy of product development - US only product* | devel* | business* | strategy*…" at bounding box center [548, 266] width 751 height 5047
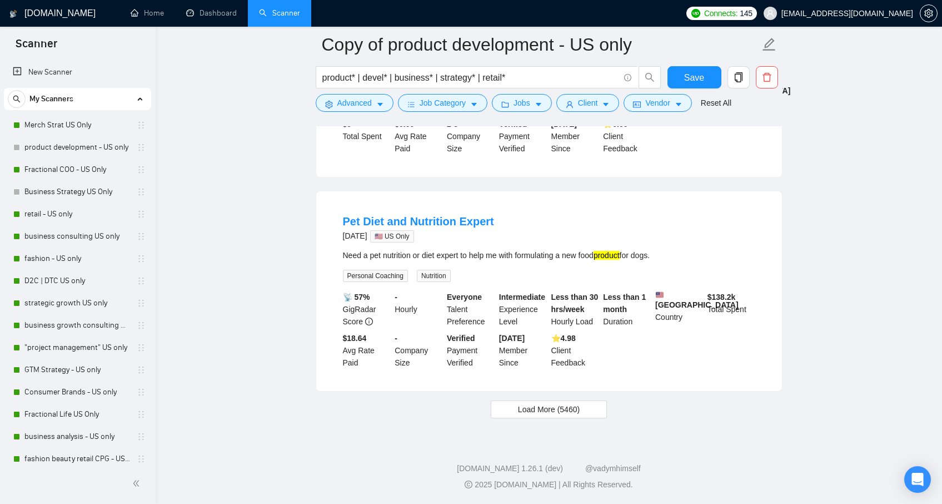
scroll to position [4763, 0]
click at [541, 415] on span "Load More (5460)" at bounding box center [549, 409] width 62 height 12
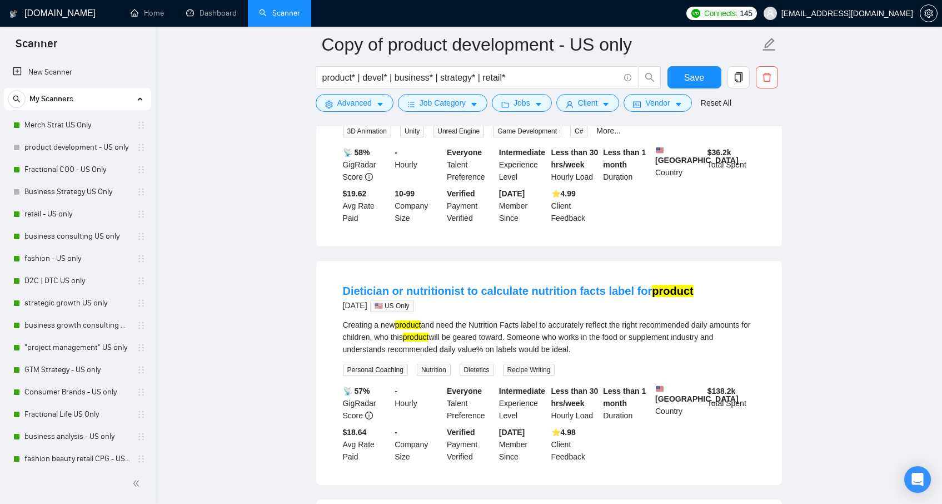
scroll to position [6586, 0]
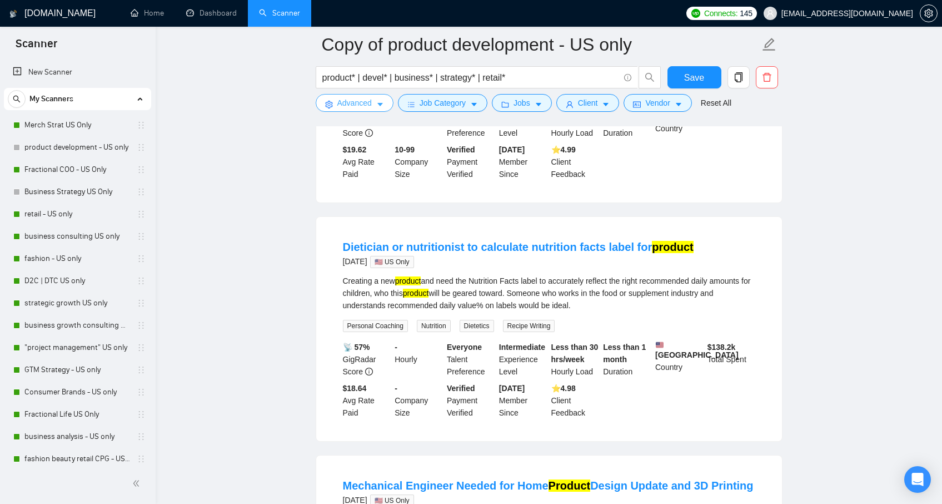
click at [369, 101] on span "Advanced" at bounding box center [354, 103] width 34 height 12
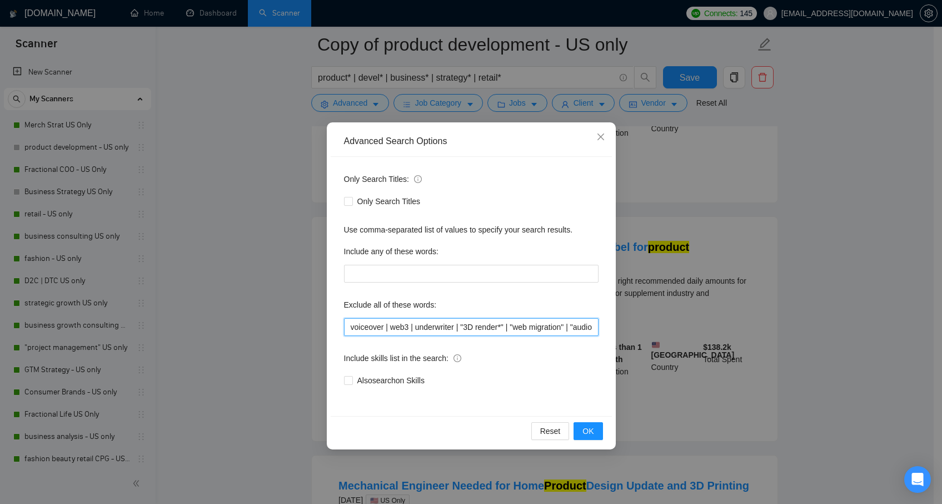
click at [347, 329] on input "voiceover | web3 | underwriter | "3D render*" | "web migration" | "audio engine…" at bounding box center [471, 327] width 255 height 18
type input ""full stack" | voiceover | web3 | underwriter | "3D render*" | "web migration" …"
click at [588, 431] on span "OK" at bounding box center [587, 431] width 11 height 12
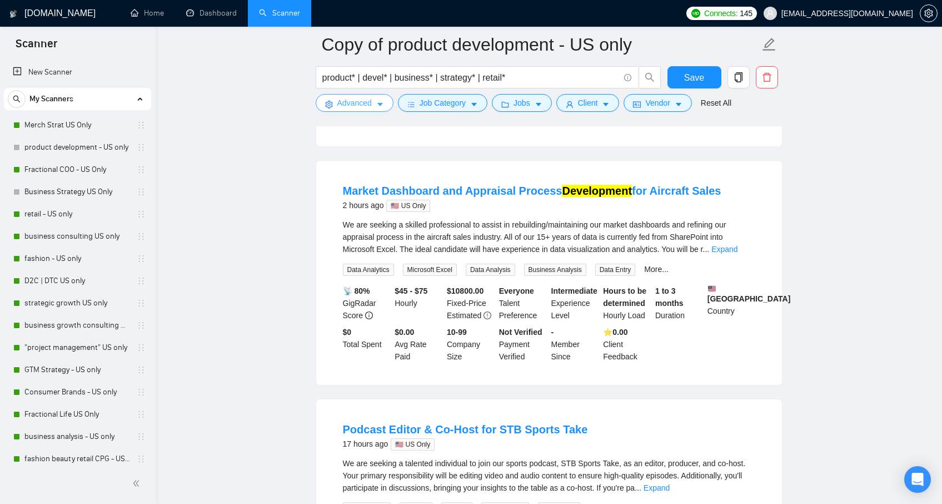
scroll to position [0, 0]
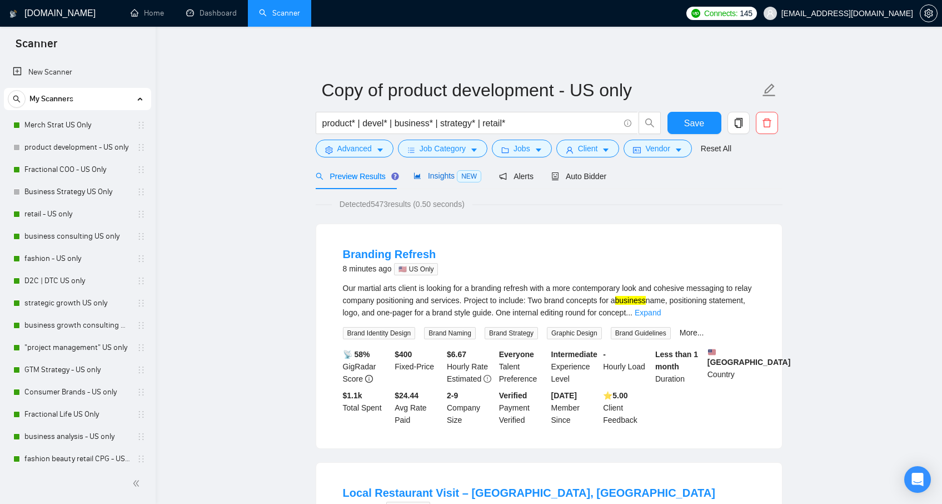
click at [455, 169] on div "Insights NEW" at bounding box center [447, 176] width 68 height 26
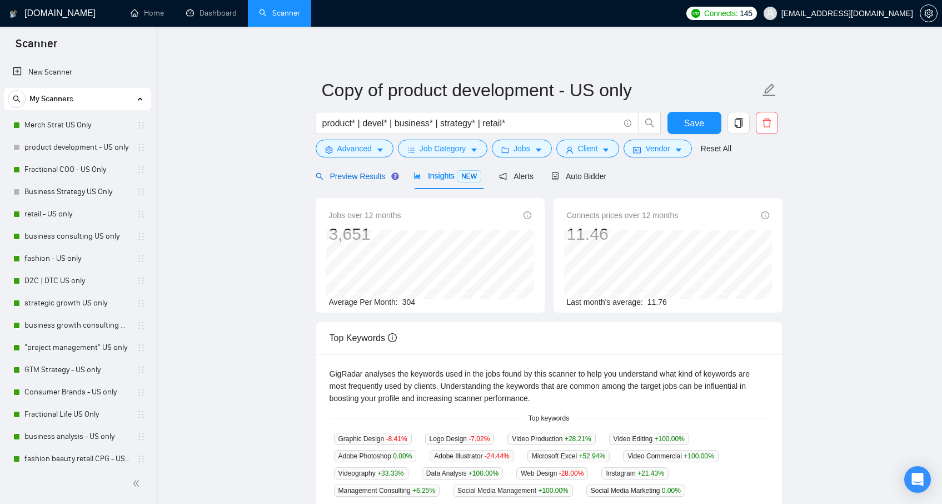
click at [355, 171] on div "Preview Results" at bounding box center [356, 176] width 80 height 12
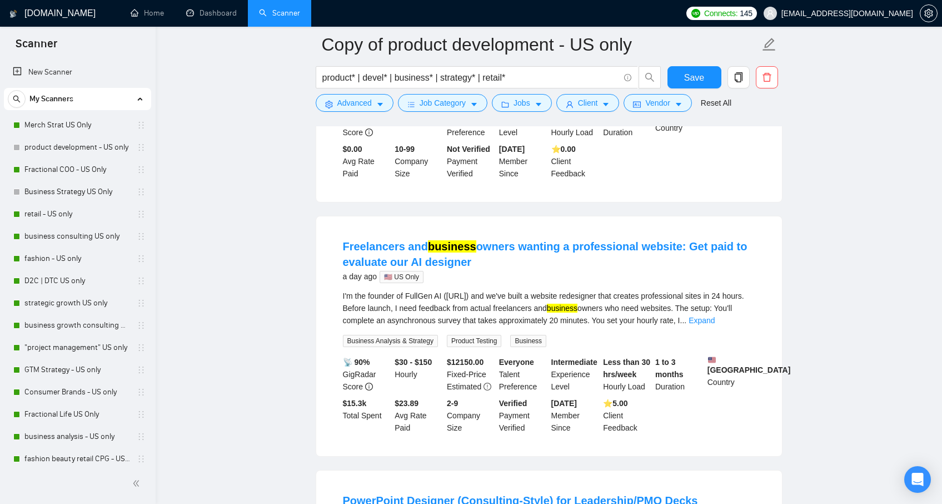
scroll to position [2328, 0]
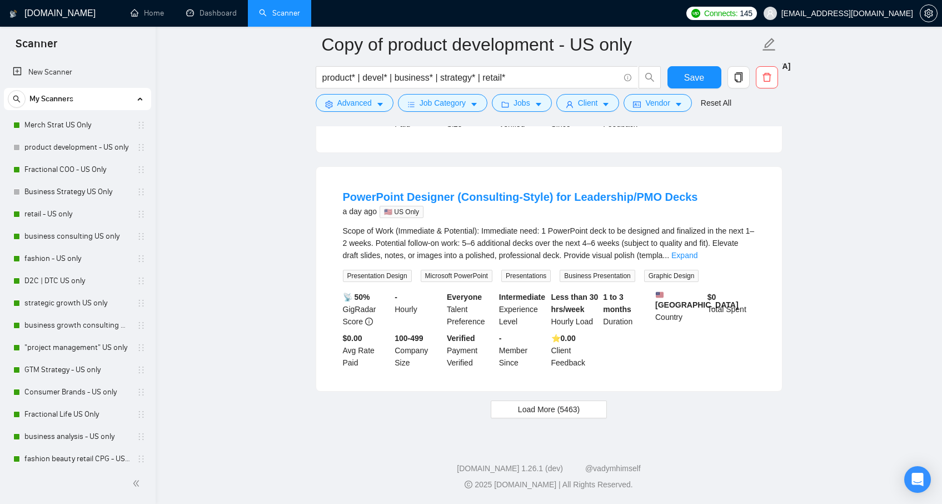
click at [609, 409] on div "Load More (5463)" at bounding box center [549, 409] width 467 height 18
click at [588, 408] on button "Load More (5463)" at bounding box center [549, 409] width 116 height 18
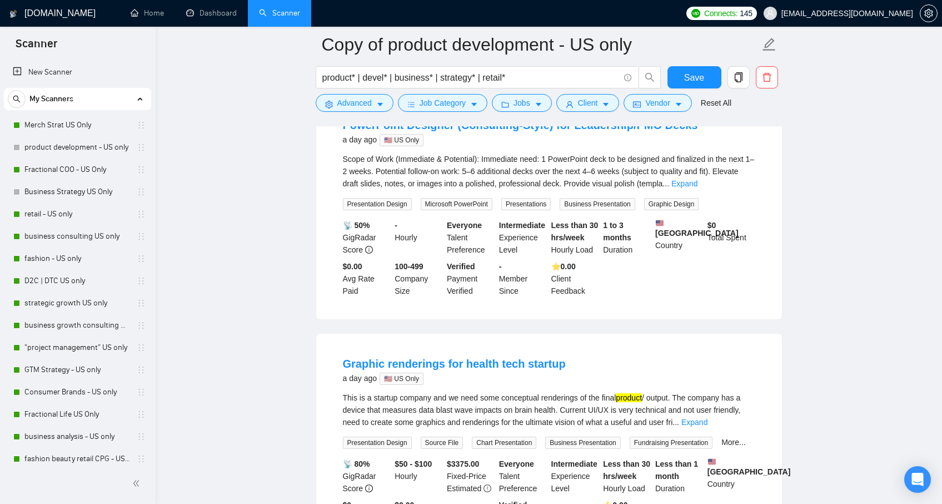
click at [291, 276] on main "Copy of product development - US only product* | devel* | business* | strategy*…" at bounding box center [548, 239] width 751 height 5047
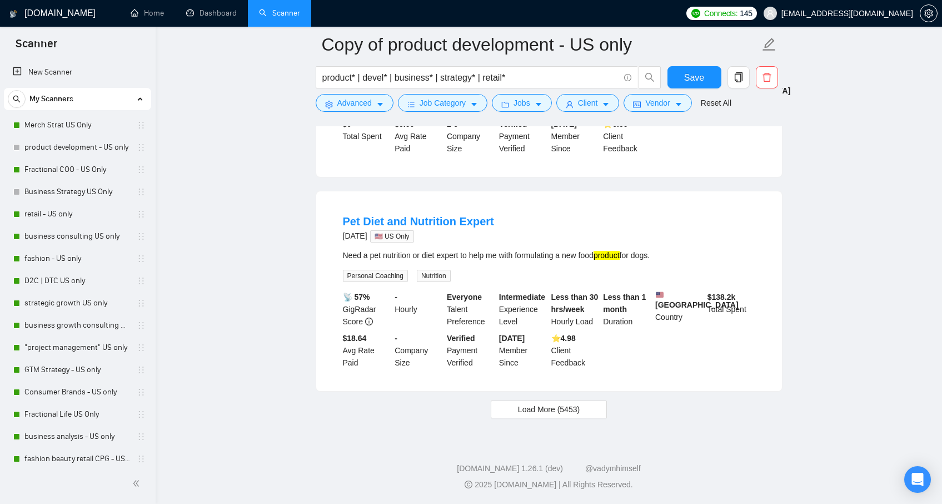
scroll to position [4790, 0]
click at [500, 418] on button "Load More (5453)" at bounding box center [549, 409] width 116 height 18
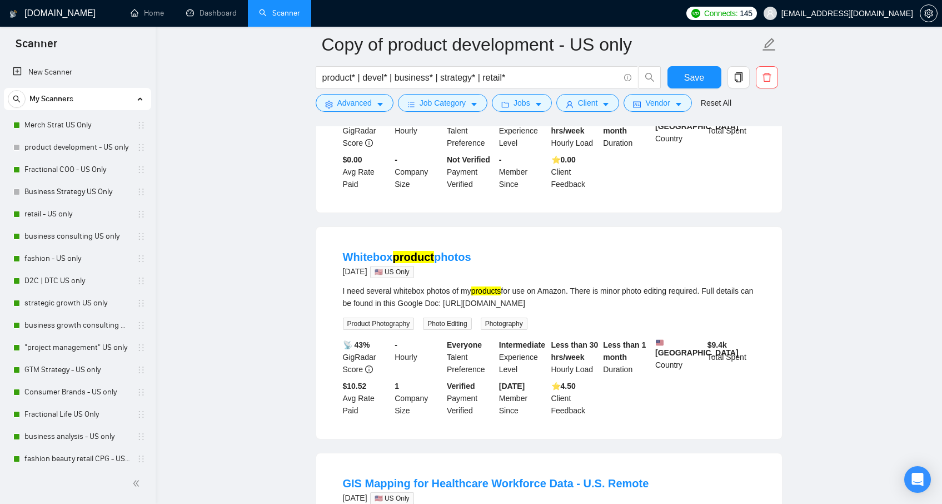
scroll to position [8729, 0]
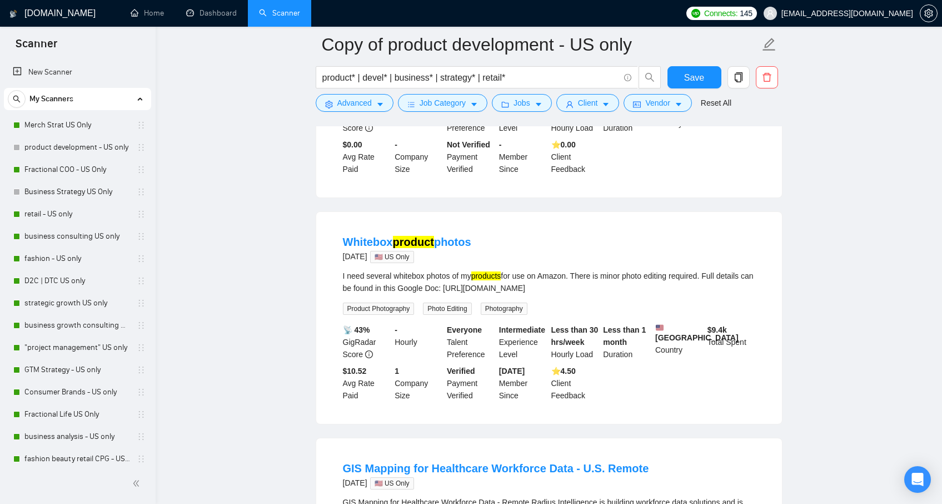
click at [352, 102] on span "Advanced" at bounding box center [354, 103] width 34 height 12
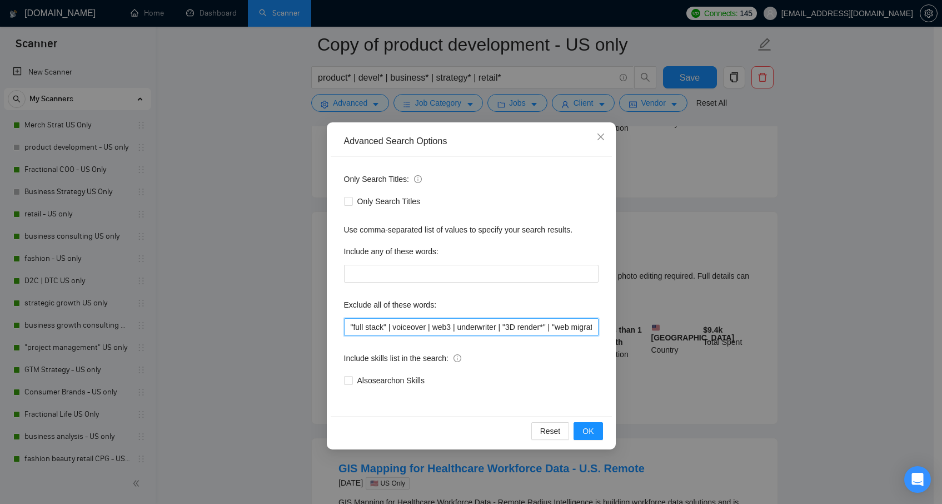
click at [345, 321] on input ""full stack" | voiceover | web3 | underwriter | "3D render*" | "web migration" …" at bounding box center [471, 327] width 255 height 18
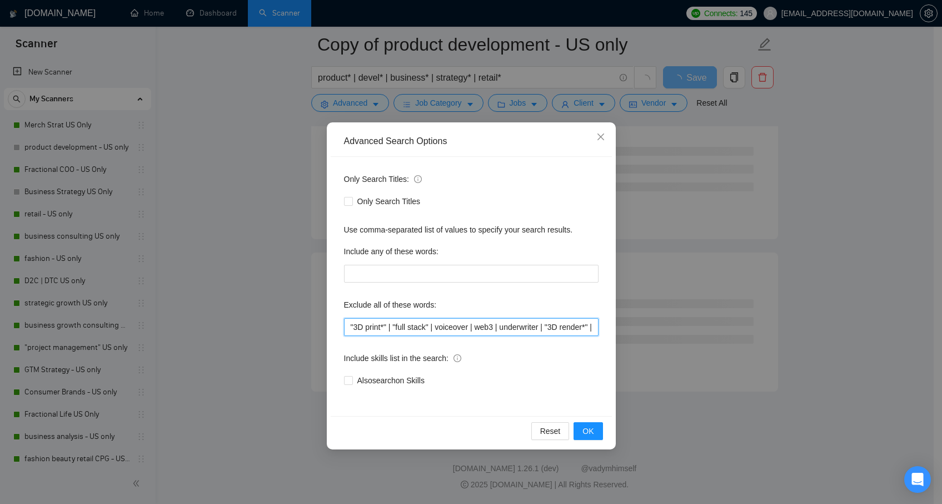
scroll to position [2279, 0]
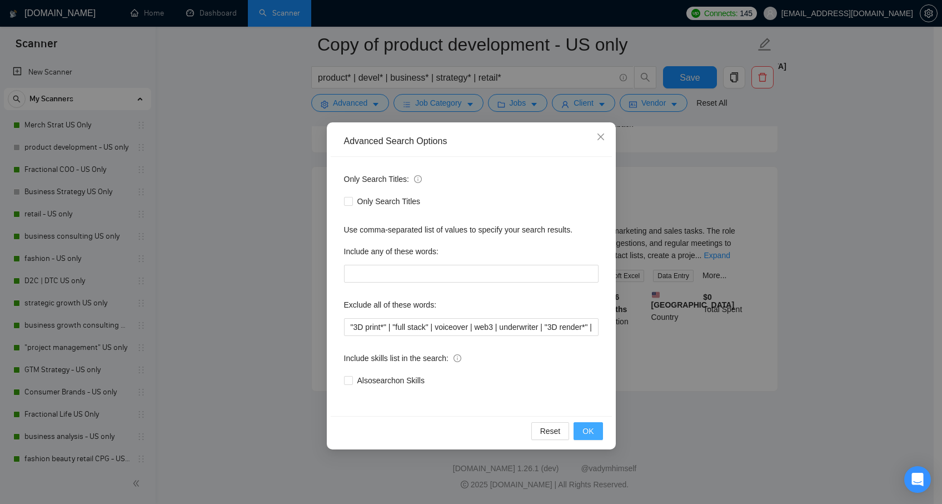
click at [586, 431] on span "OK" at bounding box center [587, 431] width 11 height 12
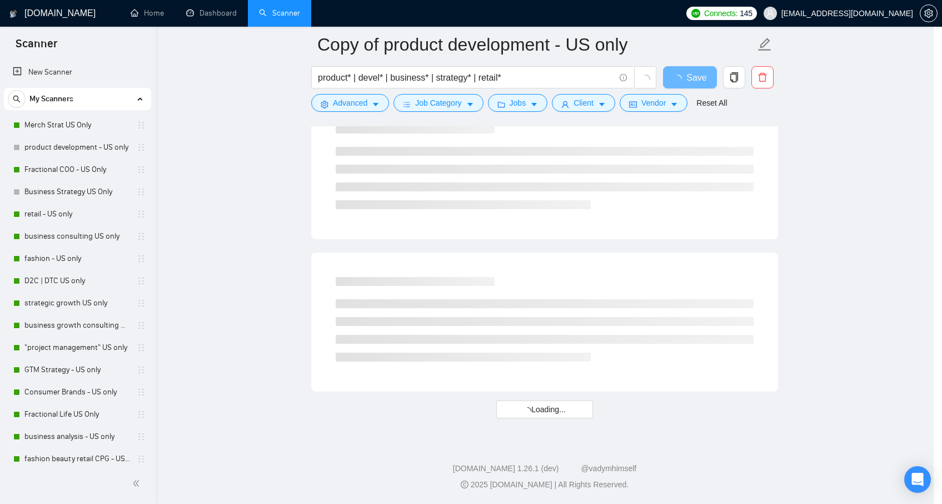
scroll to position [1350, 0]
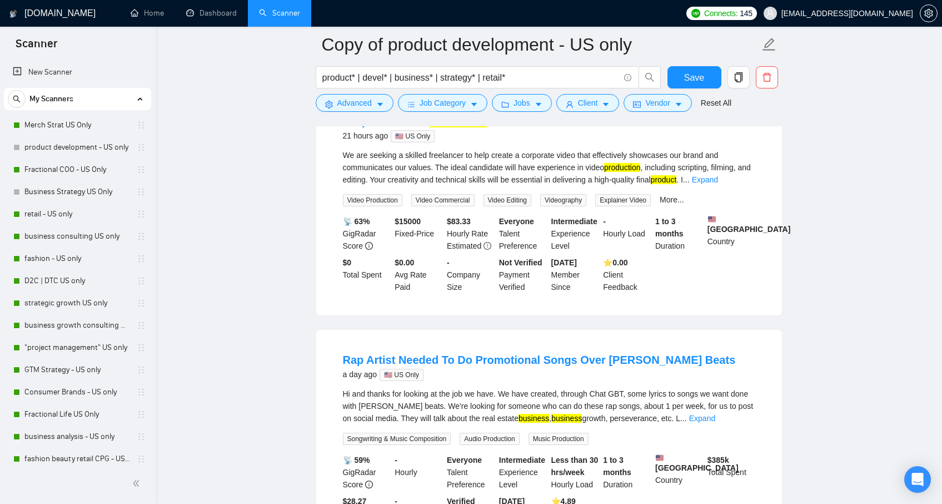
click at [253, 411] on main "Copy of product development - US only product* | devel* | business* | strategy*…" at bounding box center [548, 9] width 751 height 2630
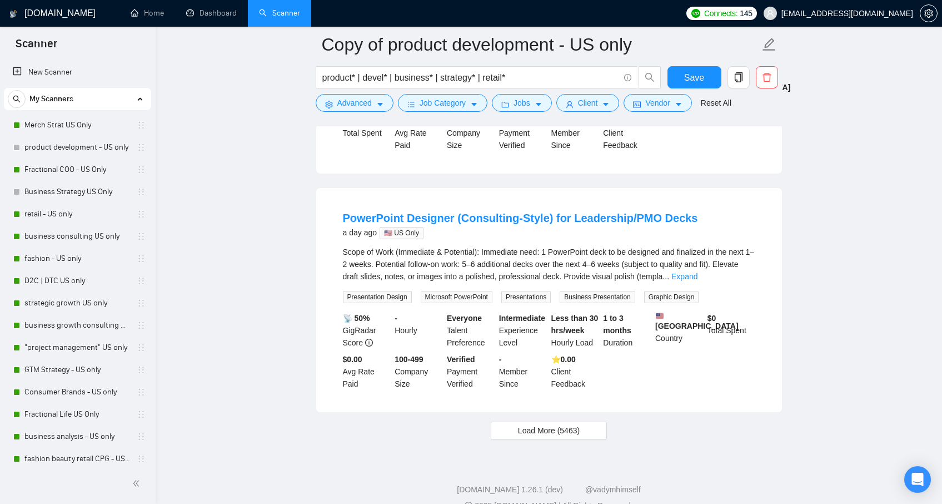
scroll to position [2328, 0]
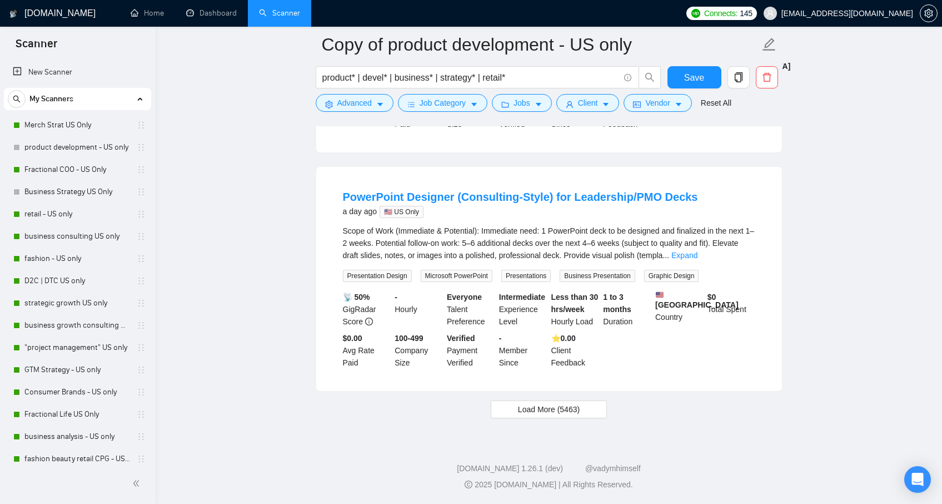
click at [550, 405] on span "Load More (5463)" at bounding box center [549, 409] width 62 height 12
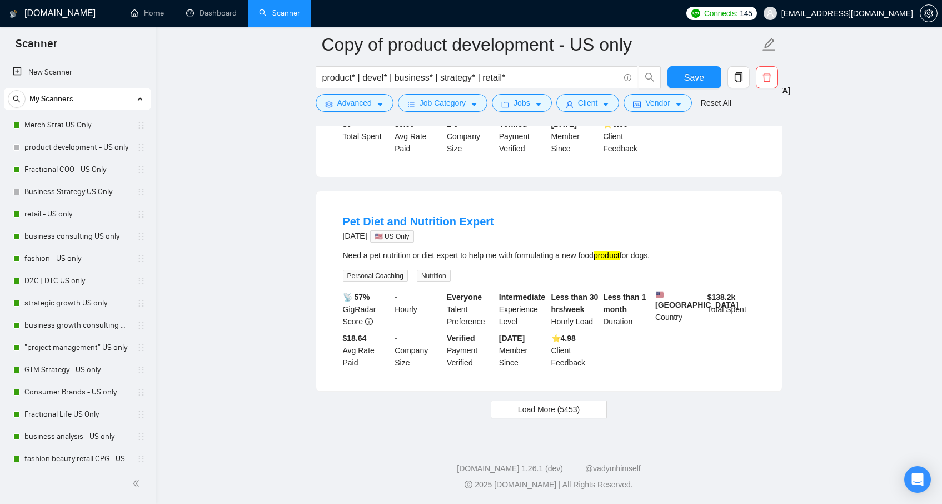
scroll to position [4790, 0]
click at [527, 415] on span "Load More (5453)" at bounding box center [549, 409] width 62 height 12
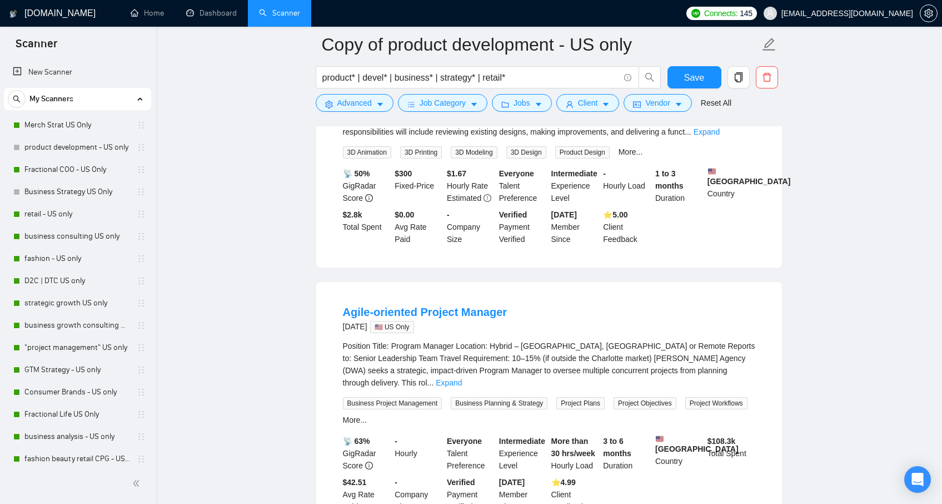
scroll to position [7252, 0]
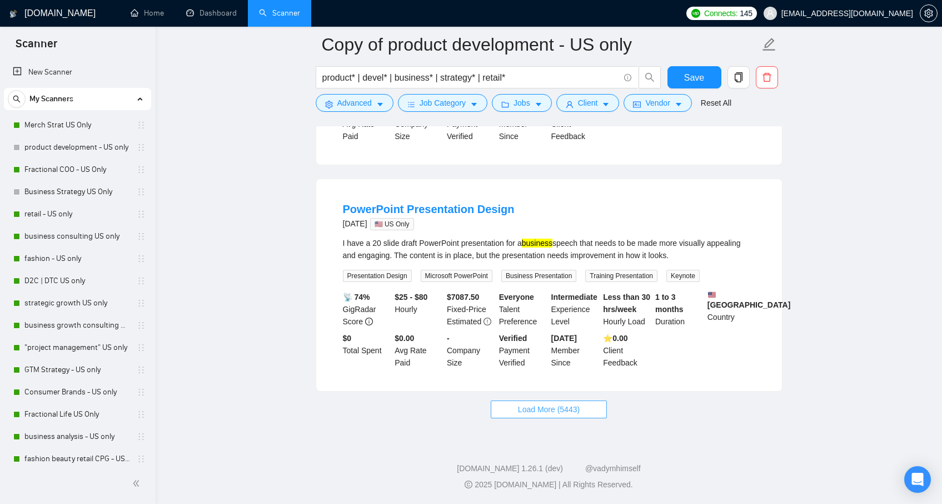
click at [520, 415] on span "Load More (5443)" at bounding box center [549, 409] width 62 height 12
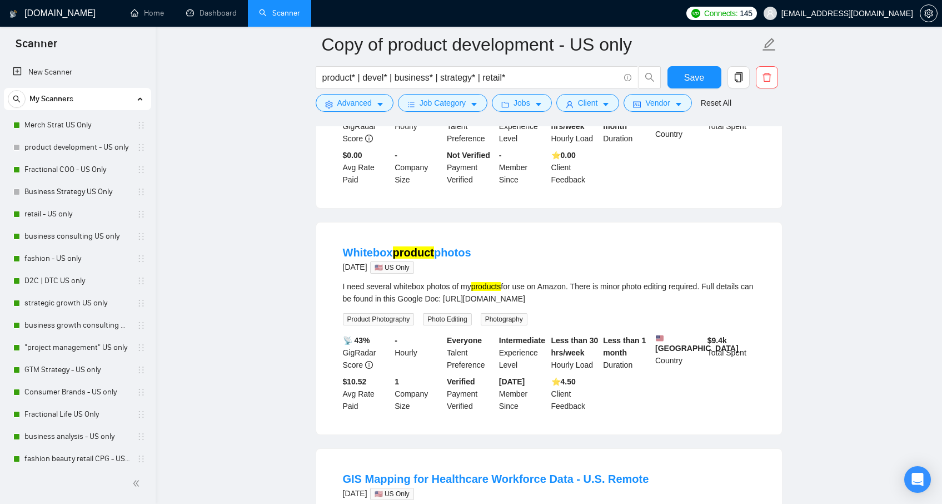
scroll to position [8758, 0]
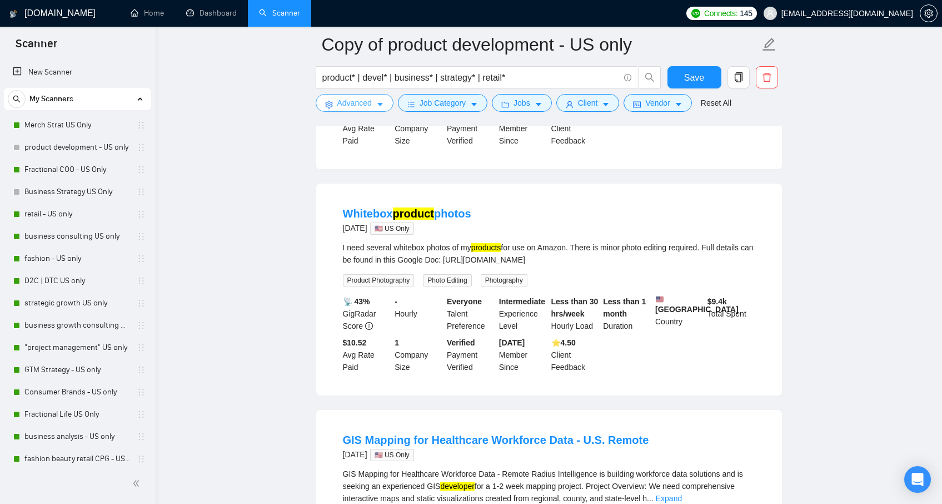
click at [334, 109] on button "Advanced" at bounding box center [355, 103] width 78 height 18
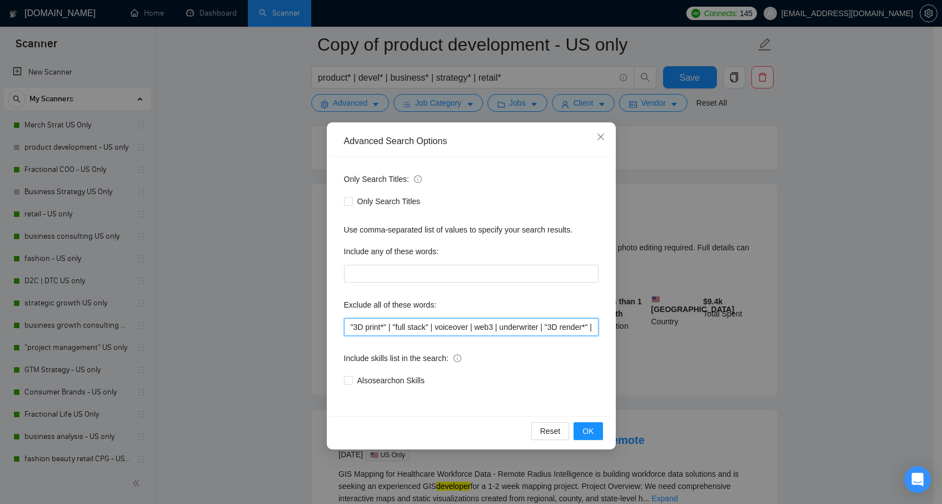
click at [345, 325] on input ""3D print*" | "full stack" | voiceover | web3 | underwriter | "3D render*" | "w…" at bounding box center [471, 327] width 255 height 18
click at [599, 430] on button "OK" at bounding box center [588, 431] width 29 height 18
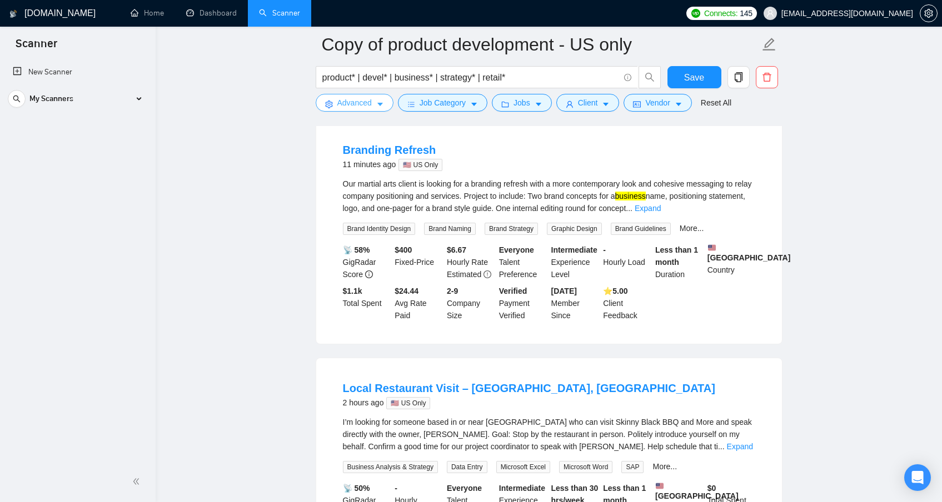
scroll to position [0, 0]
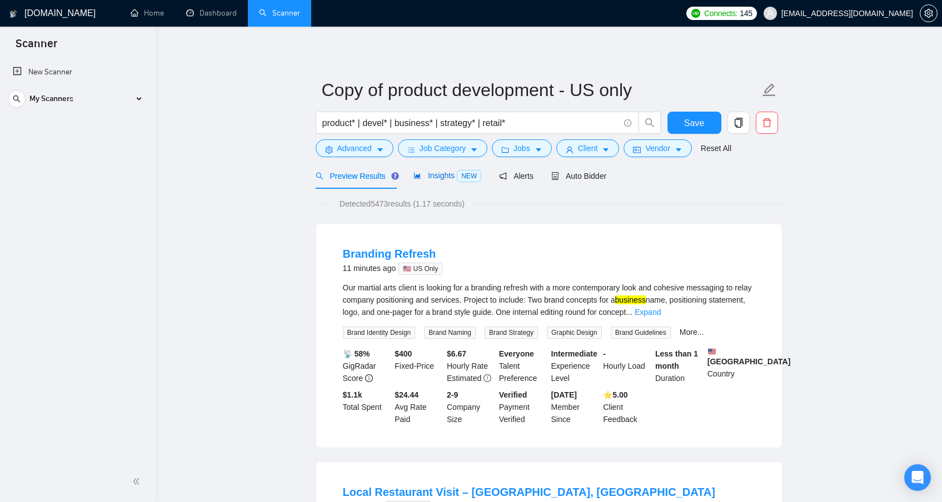
click at [441, 177] on span "Insights NEW" at bounding box center [447, 175] width 68 height 9
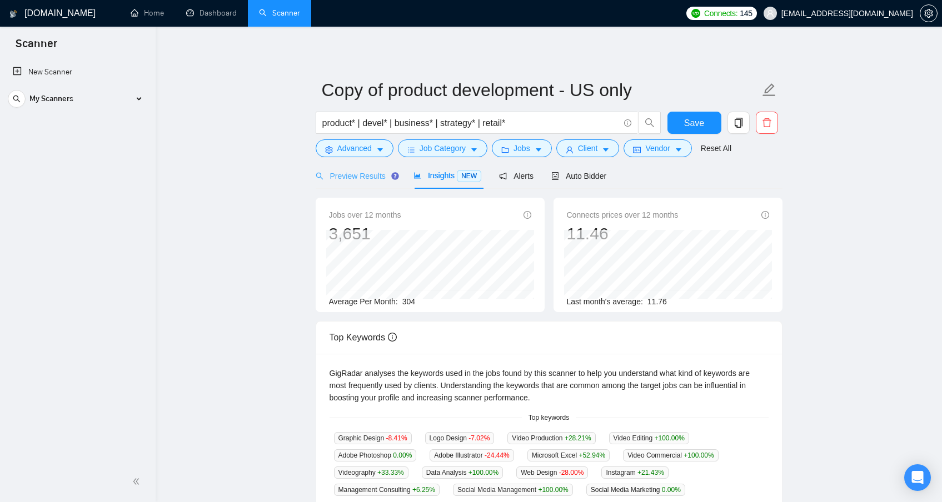
click at [339, 183] on div "Preview Results" at bounding box center [356, 176] width 80 height 26
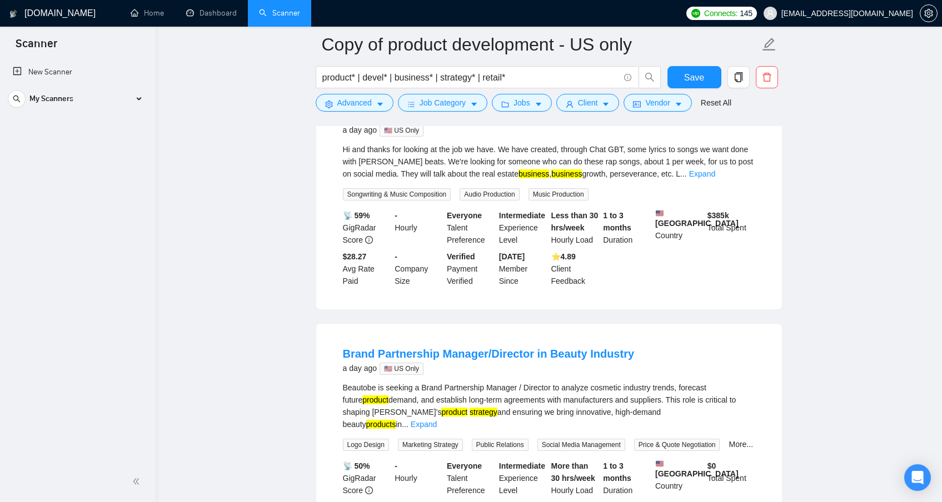
scroll to position [2329, 0]
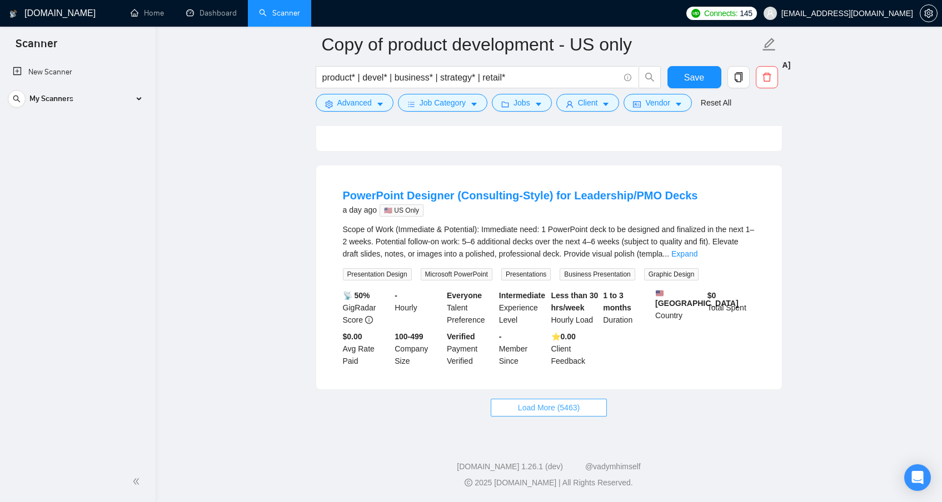
click at [577, 407] on span "Load More (5463)" at bounding box center [549, 408] width 62 height 12
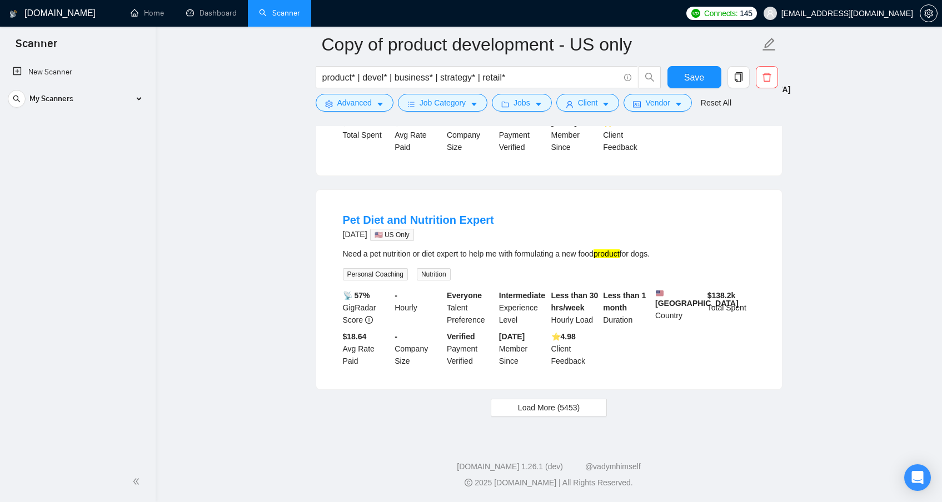
scroll to position [4802, 0]
click at [555, 406] on span "Load More (5453)" at bounding box center [549, 408] width 62 height 12
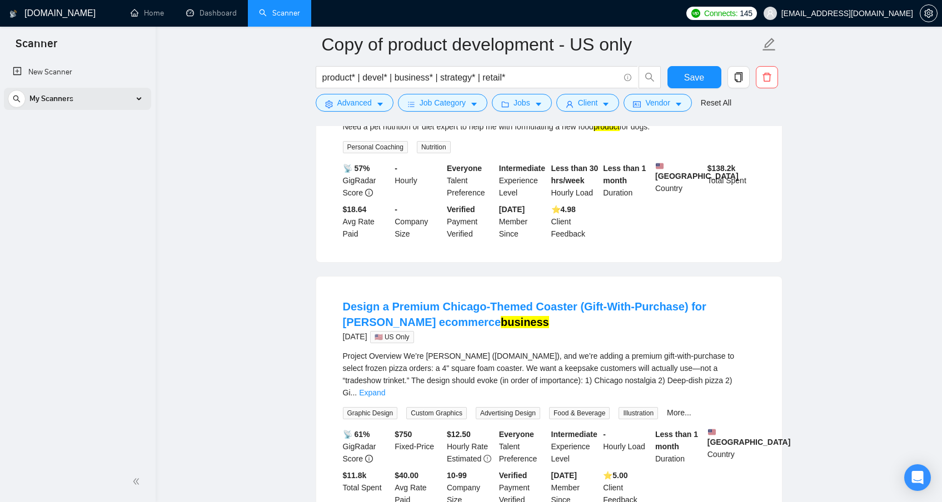
click at [141, 96] on div "My Scanners" at bounding box center [77, 99] width 139 height 22
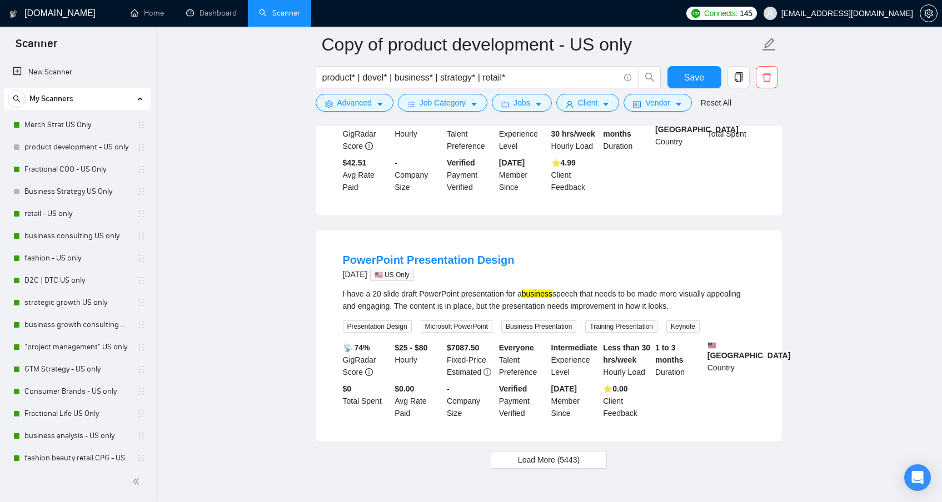
scroll to position [7282, 0]
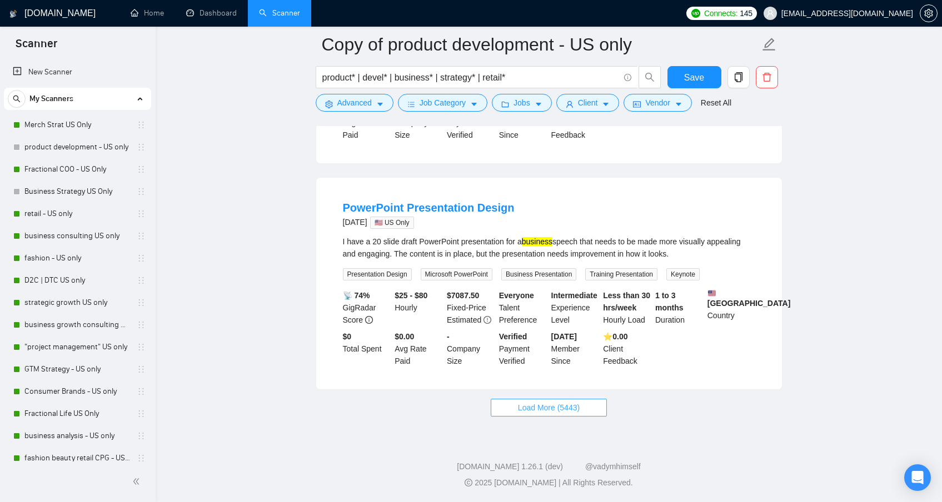
click at [554, 406] on span "Load More (5443)" at bounding box center [549, 408] width 62 height 12
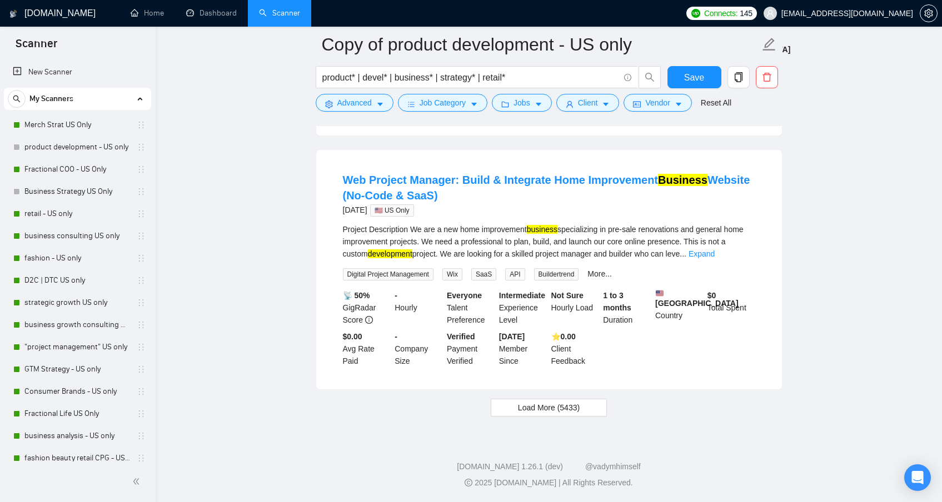
scroll to position [9716, 0]
click at [518, 413] on span "Load More (5433)" at bounding box center [549, 408] width 62 height 12
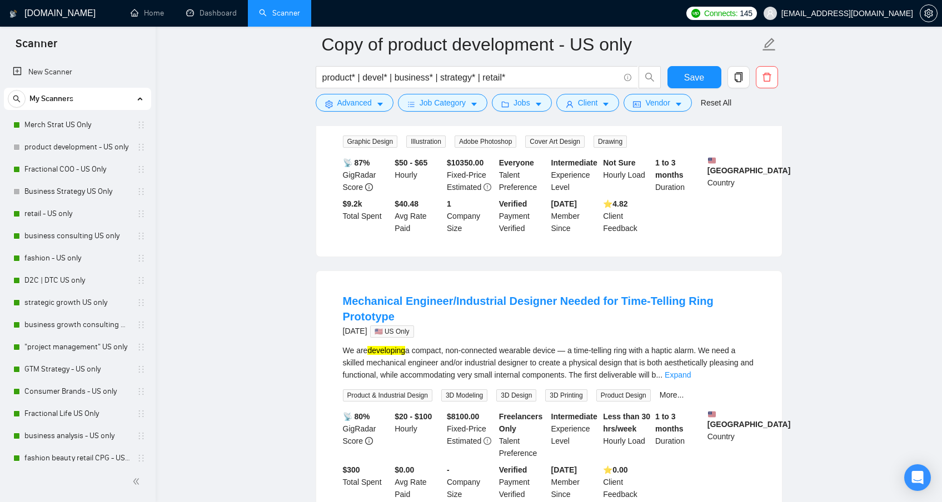
scroll to position [12157, 0]
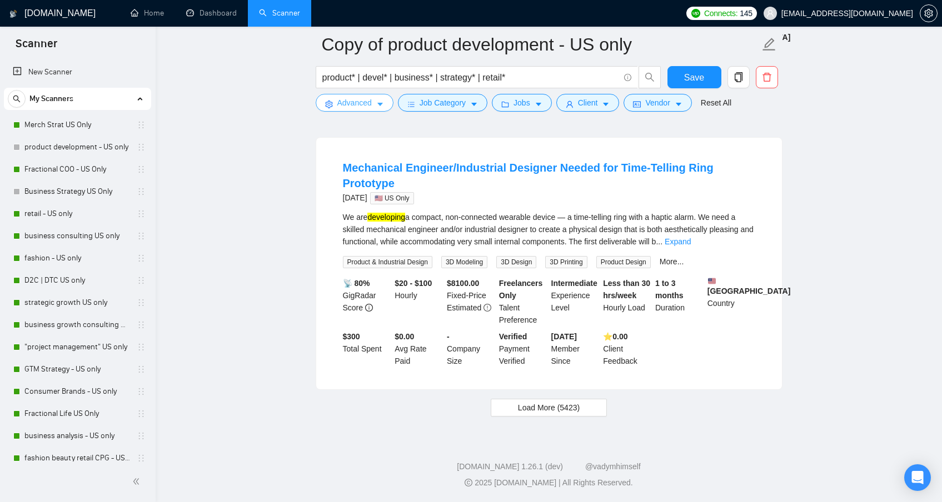
click at [337, 108] on span "Advanced" at bounding box center [354, 103] width 34 height 12
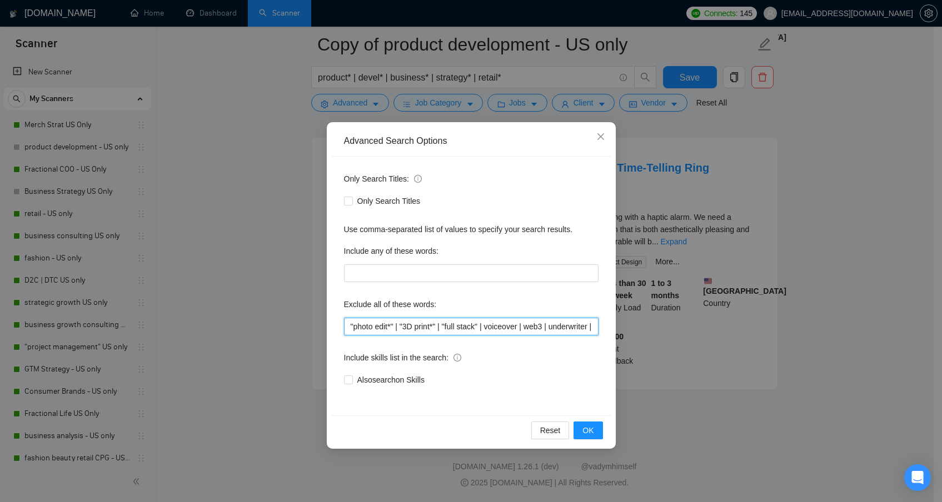
click at [351, 324] on input ""photo edit*" | "3D print*" | "full stack" | voiceover | web3 | underwriter | "…" at bounding box center [471, 327] width 255 height 18
click at [590, 427] on span "OK" at bounding box center [587, 431] width 11 height 12
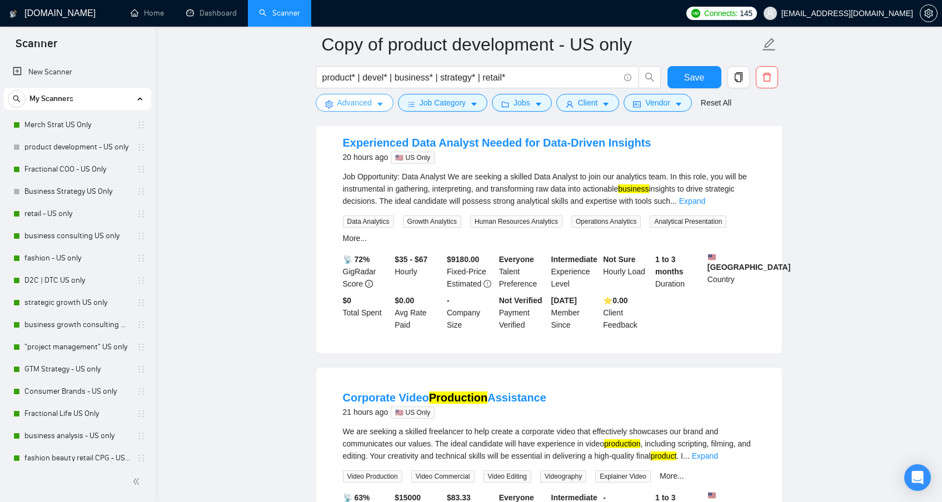
scroll to position [0, 0]
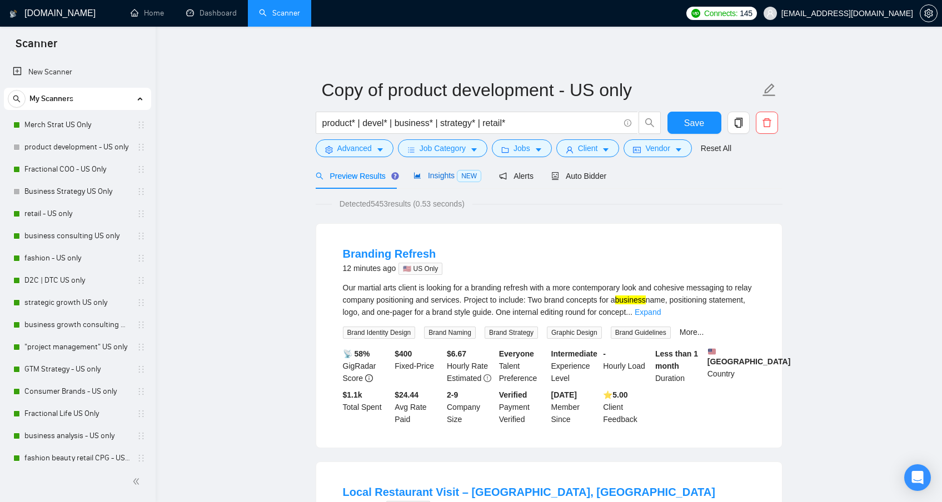
click at [434, 178] on span "Insights NEW" at bounding box center [447, 175] width 68 height 9
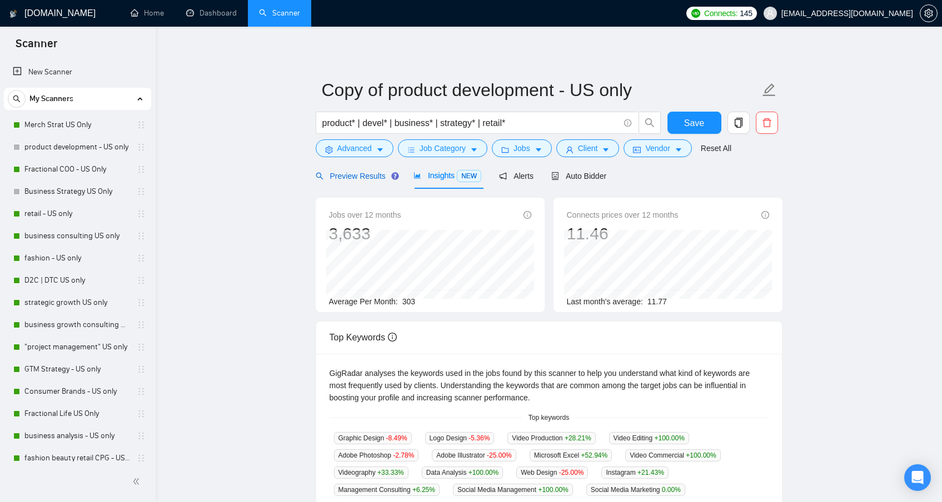
click at [350, 176] on span "Preview Results" at bounding box center [356, 176] width 80 height 9
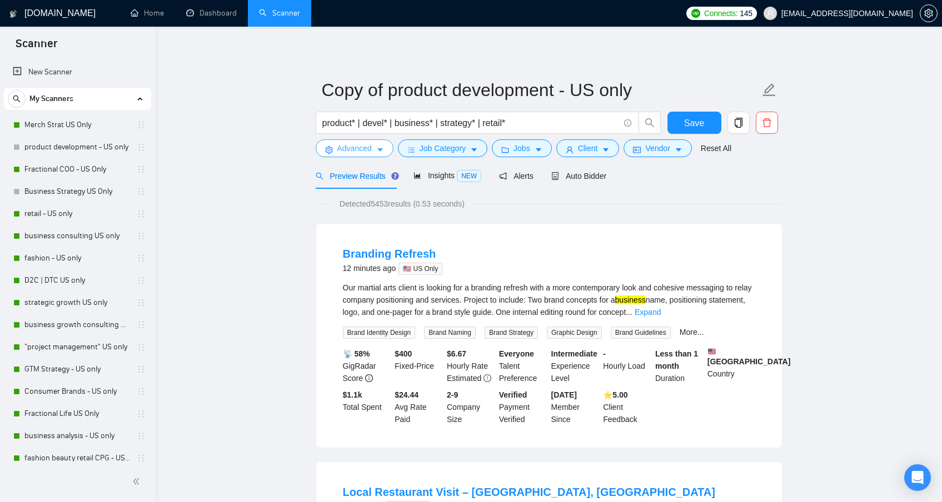
click at [343, 151] on span "Advanced" at bounding box center [354, 148] width 34 height 12
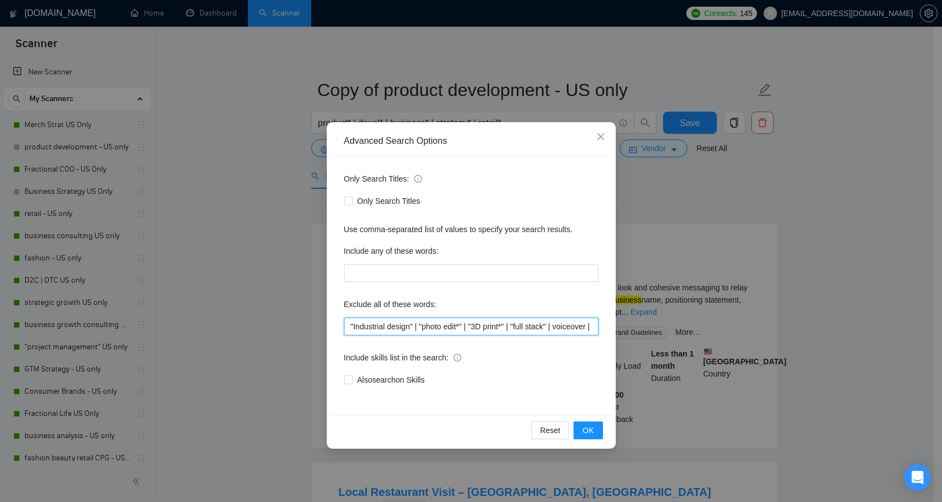
click at [413, 327] on input ""Industrial design" | "photo edit*" | "3D print*" | "full stack" | voiceover | …" at bounding box center [471, 327] width 255 height 18
click at [607, 425] on div "Reset OK" at bounding box center [471, 430] width 281 height 29
click at [591, 425] on span "OK" at bounding box center [587, 431] width 11 height 12
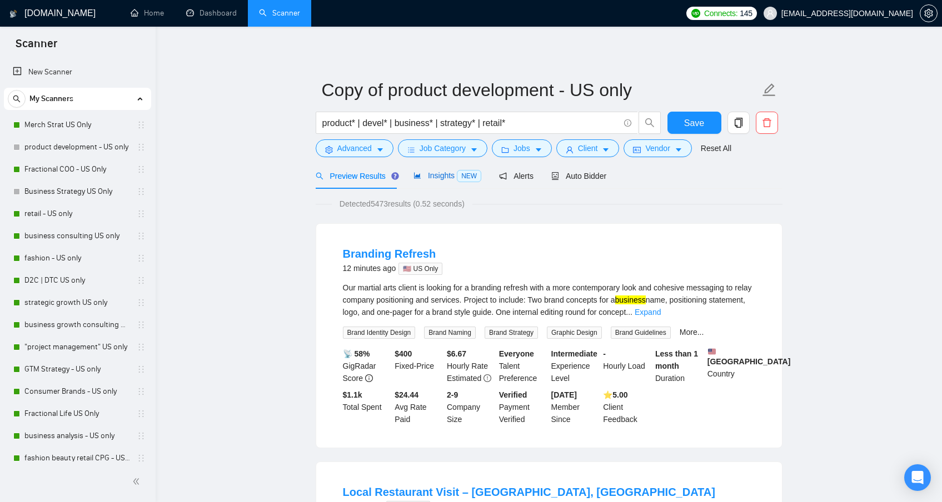
click at [462, 179] on span "NEW" at bounding box center [469, 176] width 24 height 12
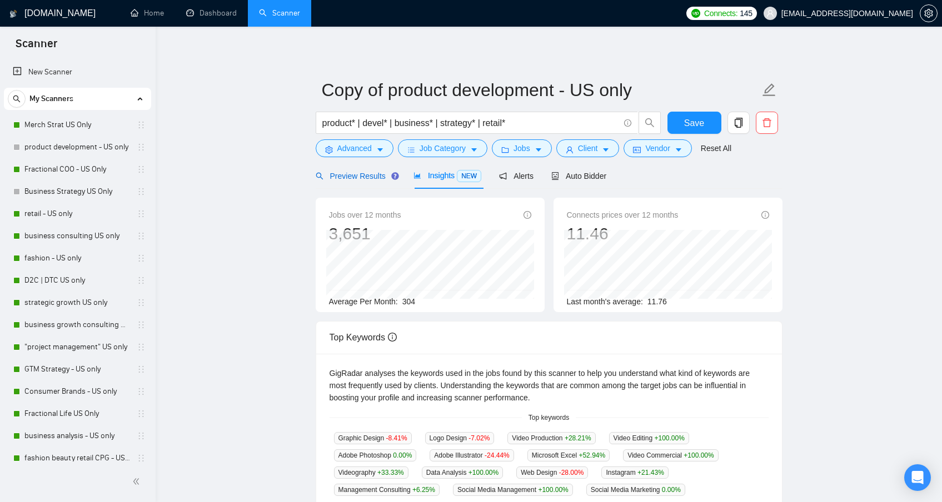
click at [349, 178] on span "Preview Results" at bounding box center [356, 176] width 80 height 9
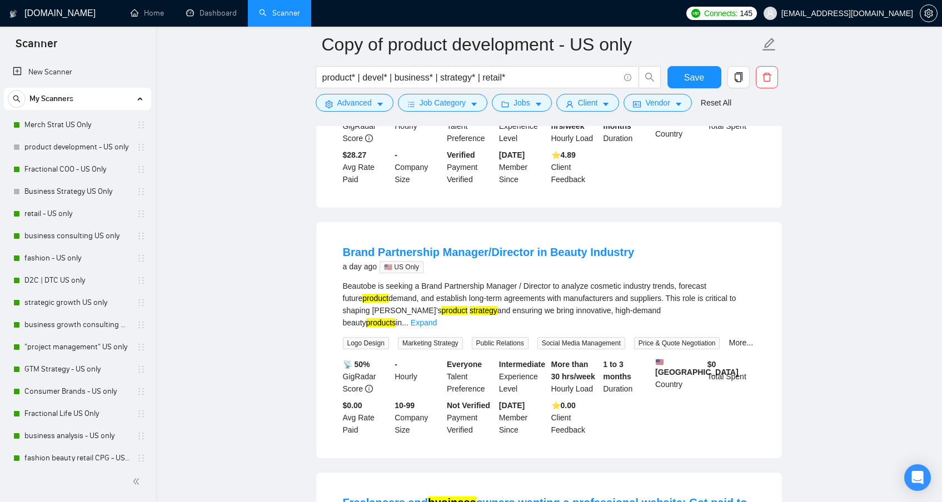
scroll to position [2329, 0]
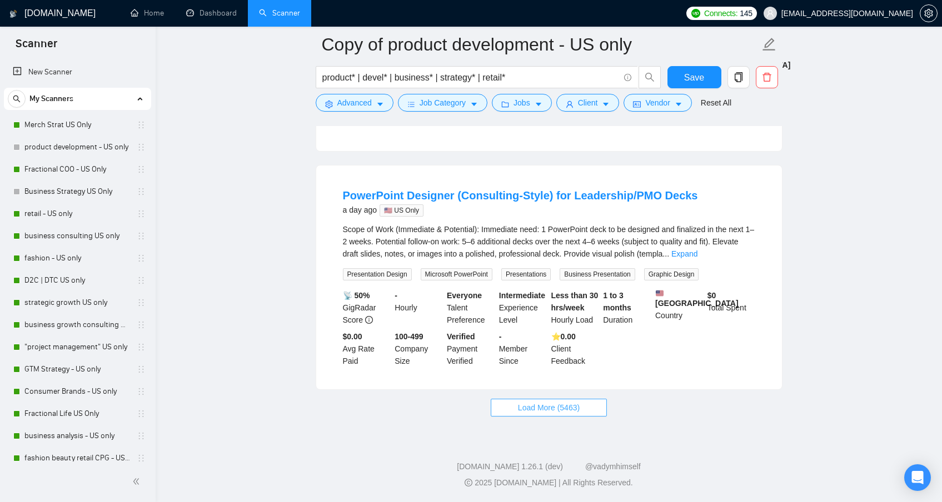
click at [562, 401] on button "Load More (5463)" at bounding box center [549, 408] width 116 height 18
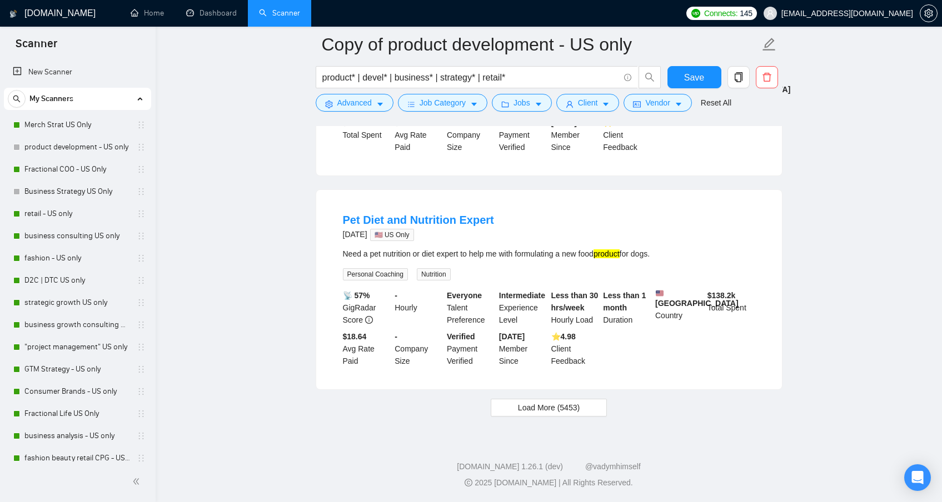
scroll to position [4802, 0]
click at [520, 411] on span "Load More (5453)" at bounding box center [549, 408] width 62 height 12
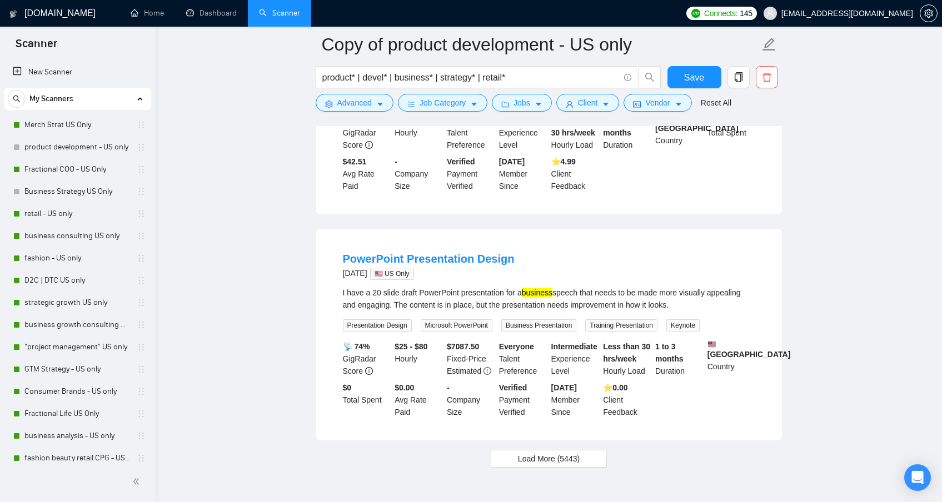
scroll to position [7282, 0]
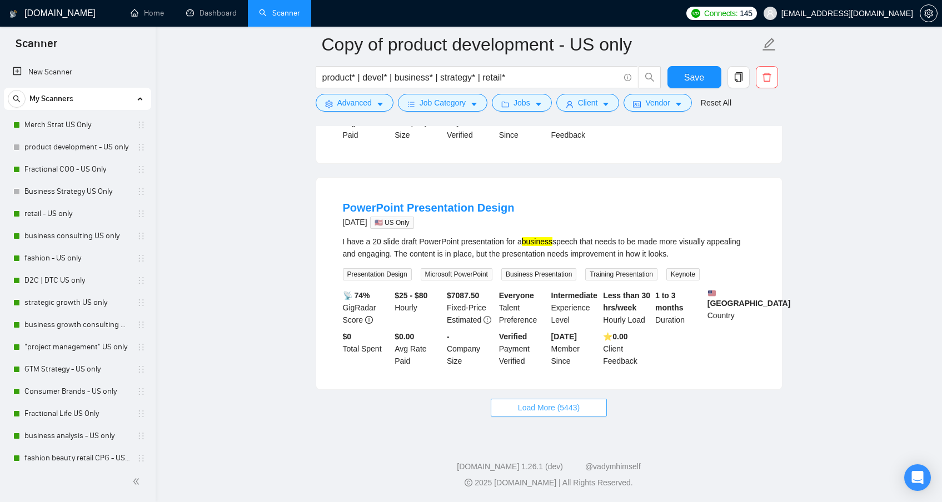
click at [521, 400] on button "Load More (5443)" at bounding box center [549, 408] width 116 height 18
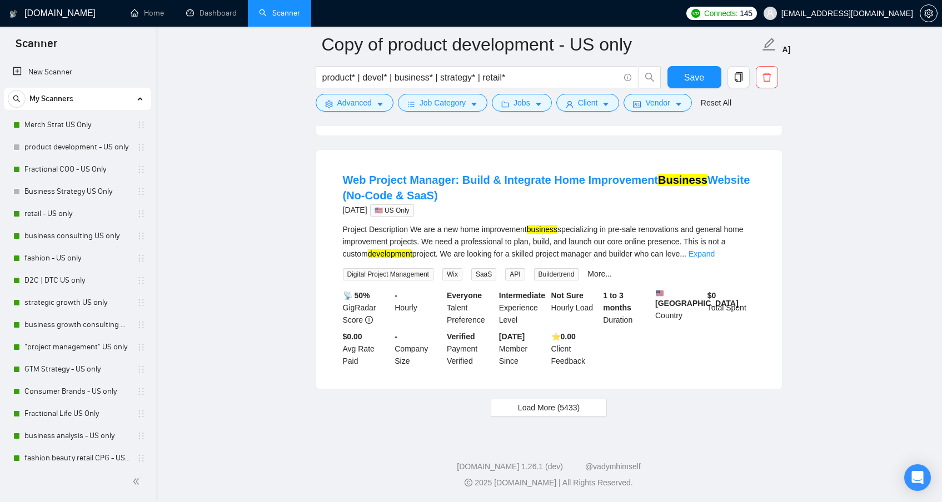
scroll to position [9716, 0]
click at [516, 399] on button "Load More (5433)" at bounding box center [549, 408] width 116 height 18
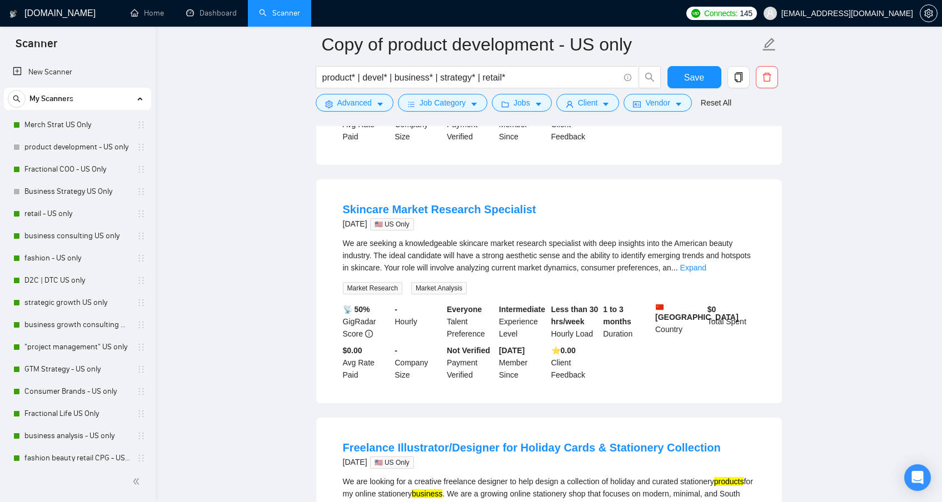
scroll to position [10699, 0]
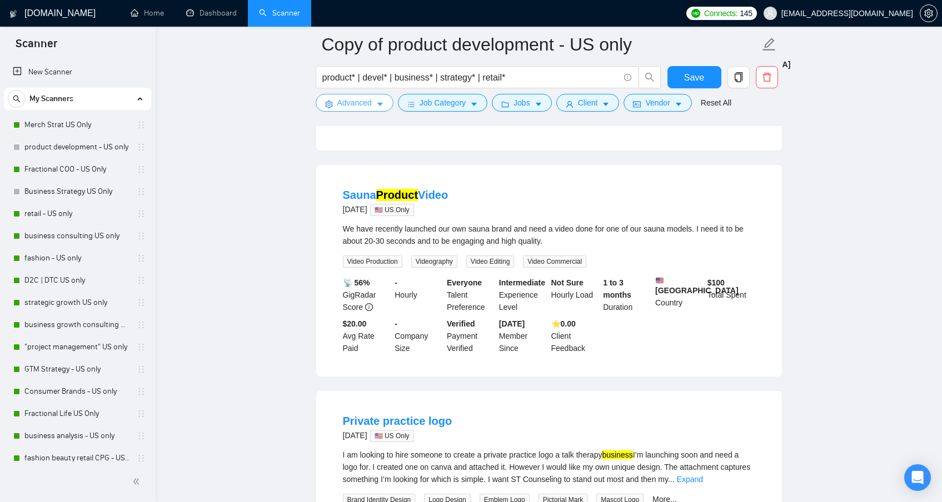
click at [346, 103] on span "Advanced" at bounding box center [354, 103] width 34 height 12
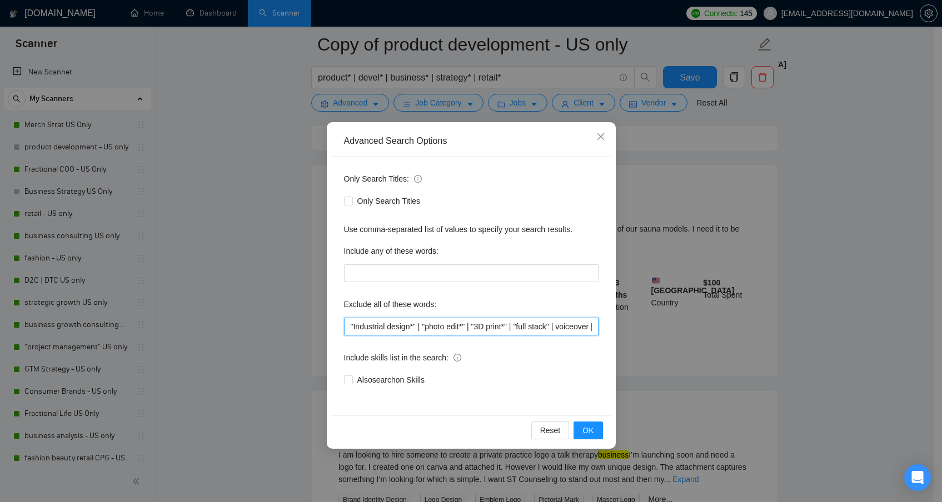
click at [347, 326] on input ""Industrial design*" | "photo edit*" | "3D print*" | "full stack" | voiceover |…" at bounding box center [471, 327] width 255 height 18
type input ""illustrat*" | "Industrial design*" | "photo edit*" | "3D print*" | "full stack…"
click at [580, 433] on button "OK" at bounding box center [588, 431] width 29 height 18
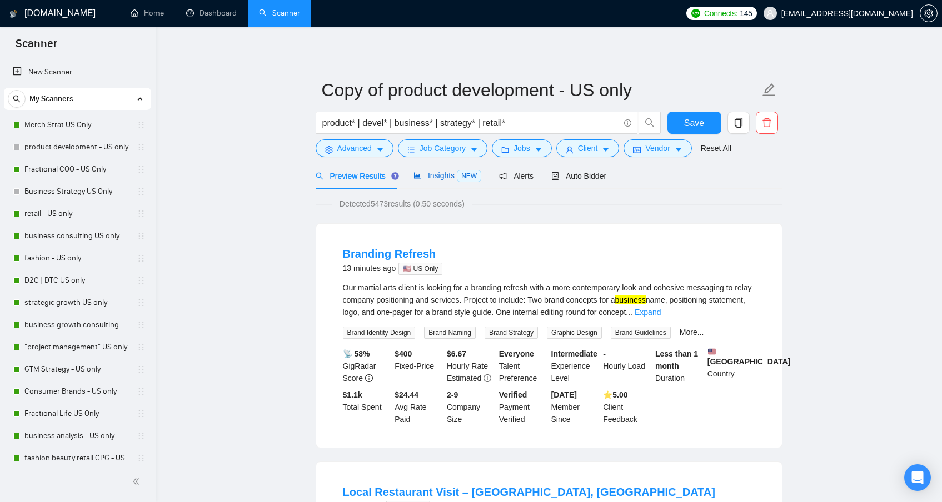
click at [442, 175] on span "Insights NEW" at bounding box center [447, 175] width 68 height 9
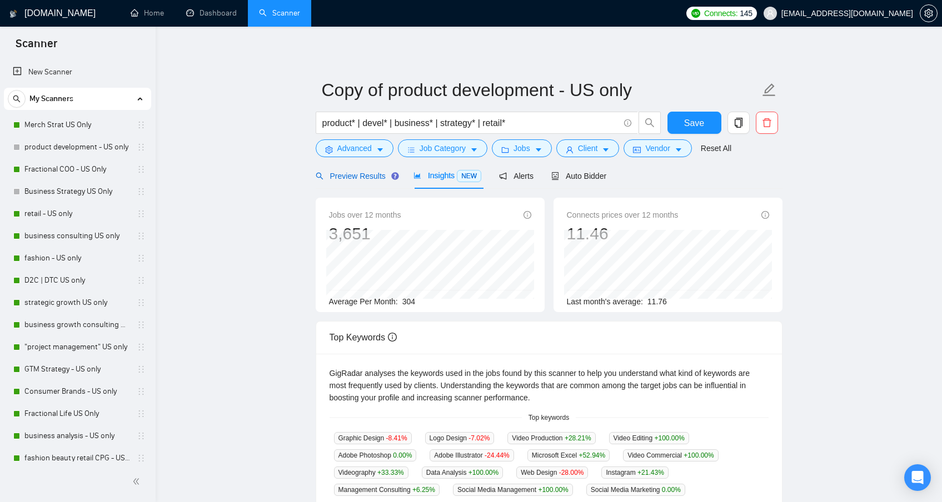
click at [352, 173] on span "Preview Results" at bounding box center [356, 176] width 80 height 9
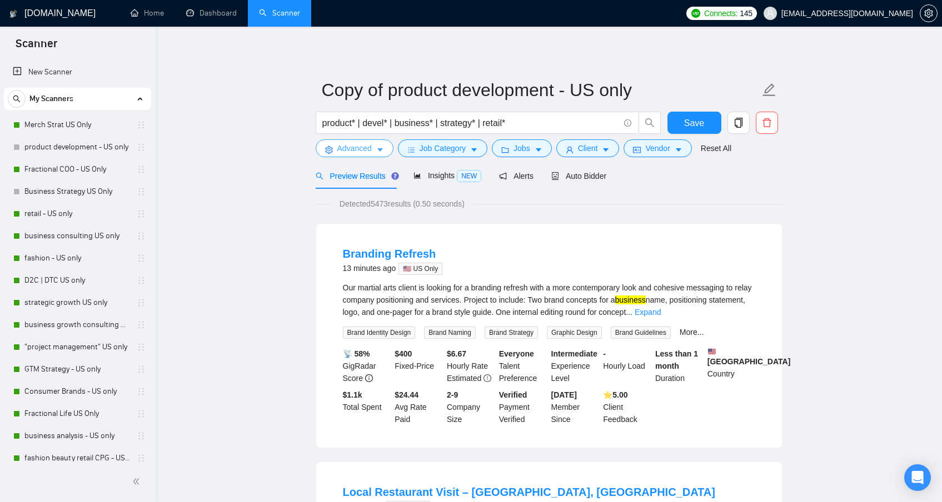
click at [366, 147] on span "Advanced" at bounding box center [354, 148] width 34 height 12
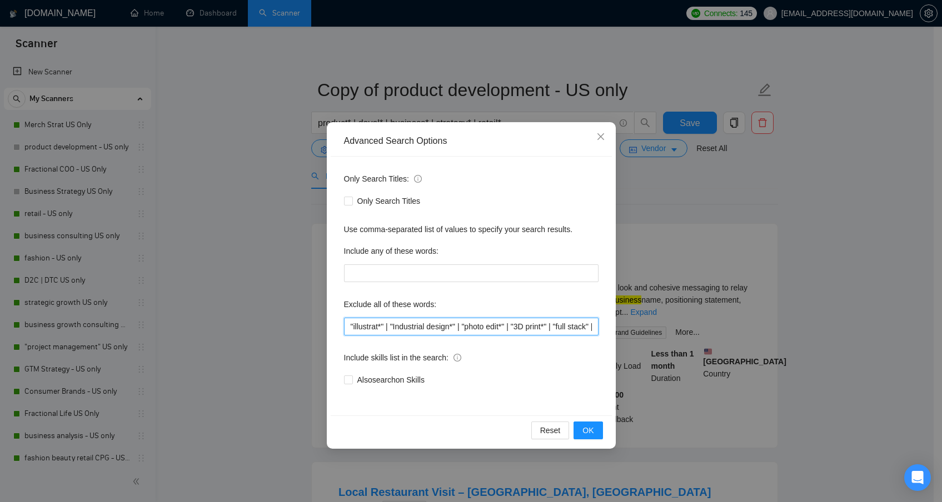
click at [382, 328] on input ""illustrat*" | "Industrial design*" | "photo edit*" | "3D print*" | "full stack…" at bounding box center [471, 327] width 255 height 18
type input ""illustrator" | "Industrial design*" | "photo edit*" | "3D print*" | "full stac…"
click at [585, 426] on span "OK" at bounding box center [587, 431] width 11 height 12
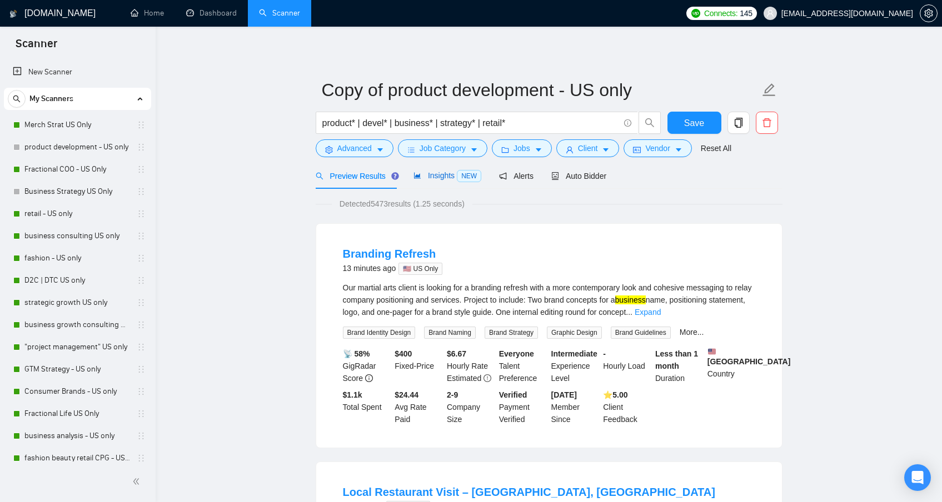
click at [454, 170] on div "Insights NEW" at bounding box center [447, 176] width 68 height 13
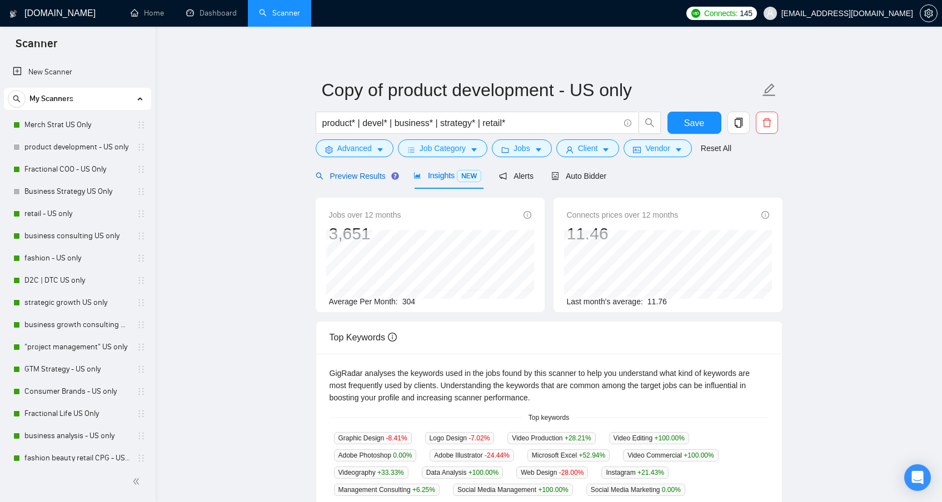
click at [363, 178] on span "Preview Results" at bounding box center [356, 176] width 80 height 9
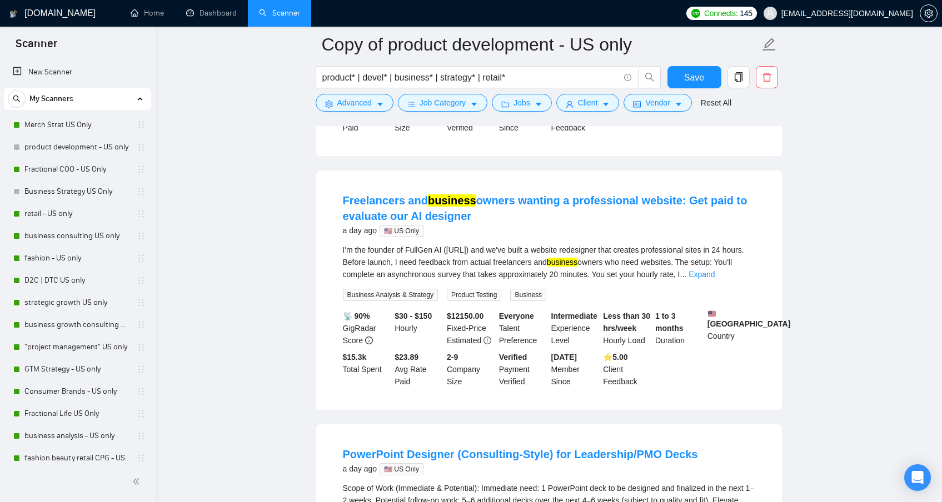
scroll to position [2329, 0]
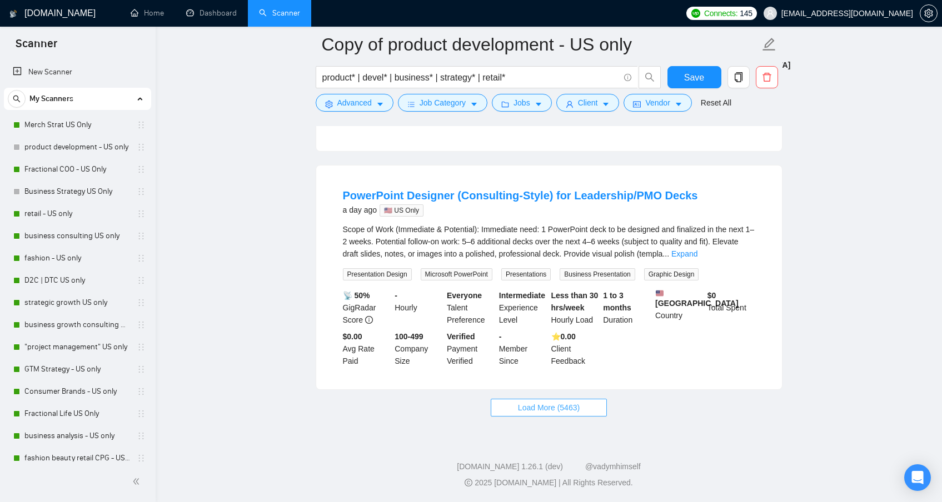
click at [529, 405] on span "Load More (5463)" at bounding box center [549, 408] width 62 height 12
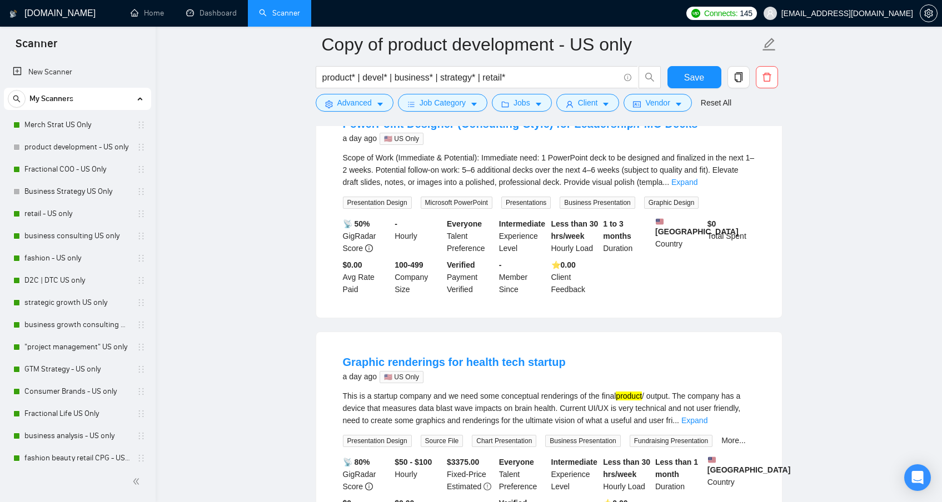
click at [817, 382] on main "Copy of product development - US only product* | devel* | business* | strategy*…" at bounding box center [548, 238] width 751 height 5047
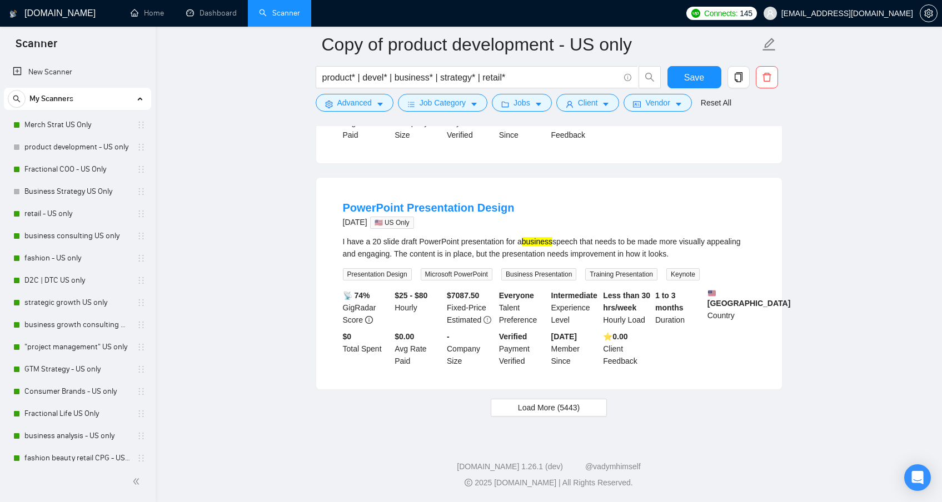
scroll to position [7282, 0]
click at [546, 411] on span "Load More (5443)" at bounding box center [549, 408] width 62 height 12
click at [501, 399] on button "Loading..." at bounding box center [549, 408] width 97 height 18
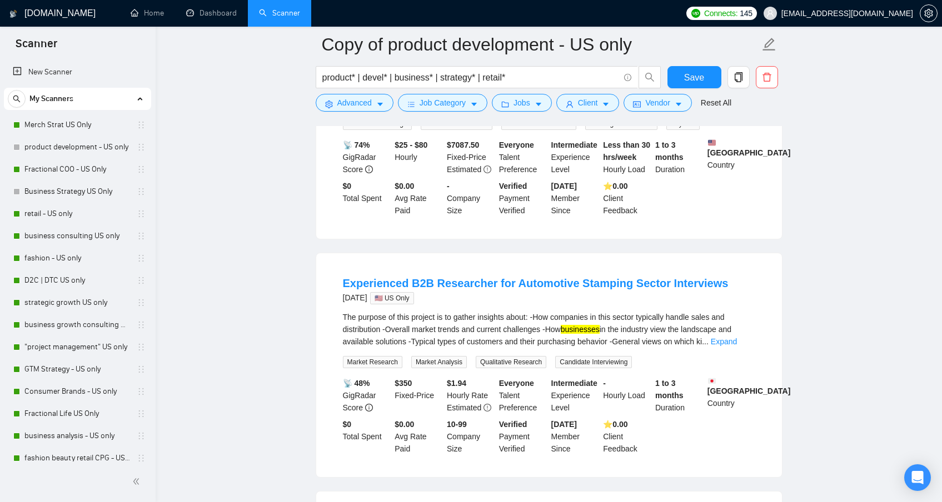
click at [546, 411] on div "Experienced B2B Researcher for Automotive Stamping Sector Interviews 3 days ago…" at bounding box center [549, 365] width 466 height 224
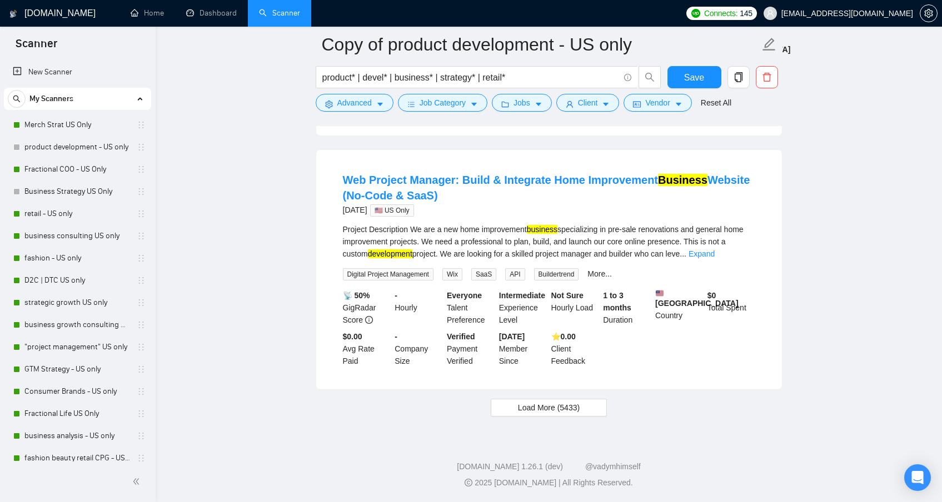
scroll to position [9716, 0]
click at [542, 413] on span "Load More (5433)" at bounding box center [549, 408] width 62 height 12
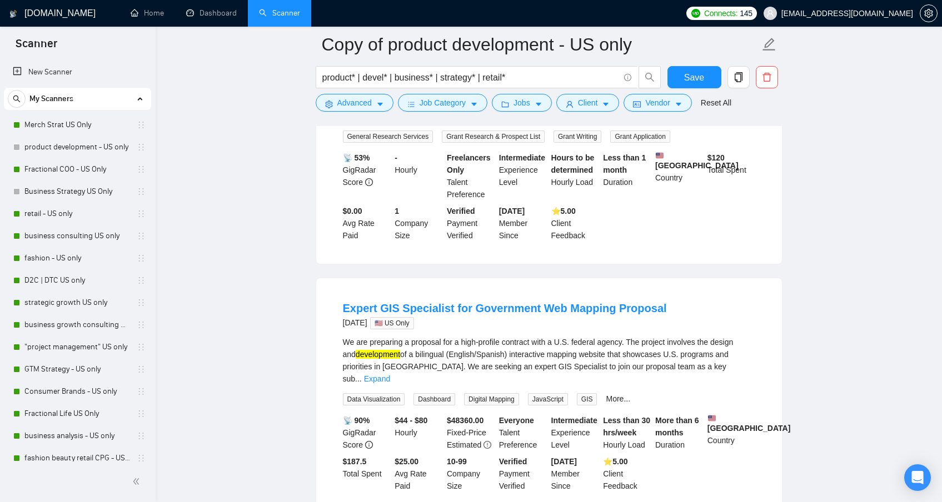
scroll to position [12157, 0]
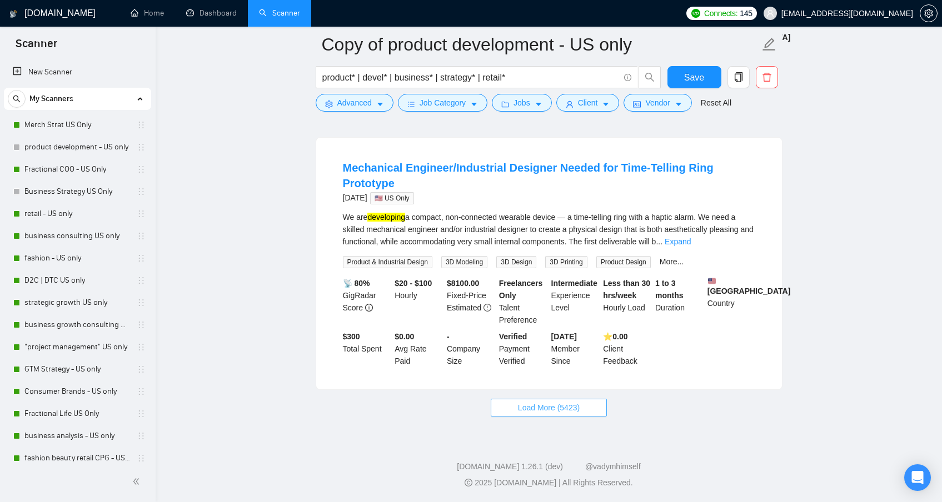
click at [564, 406] on span "Load More (5423)" at bounding box center [549, 408] width 62 height 12
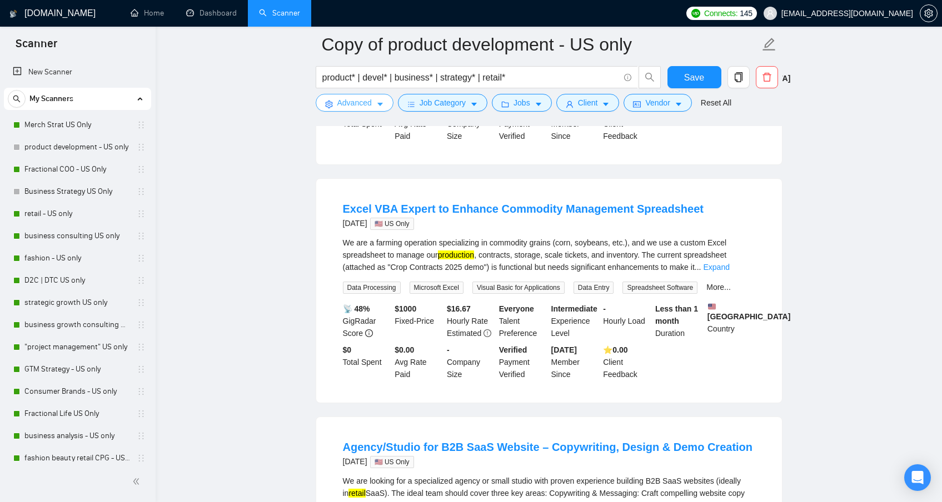
click at [336, 96] on button "Advanced" at bounding box center [355, 103] width 78 height 18
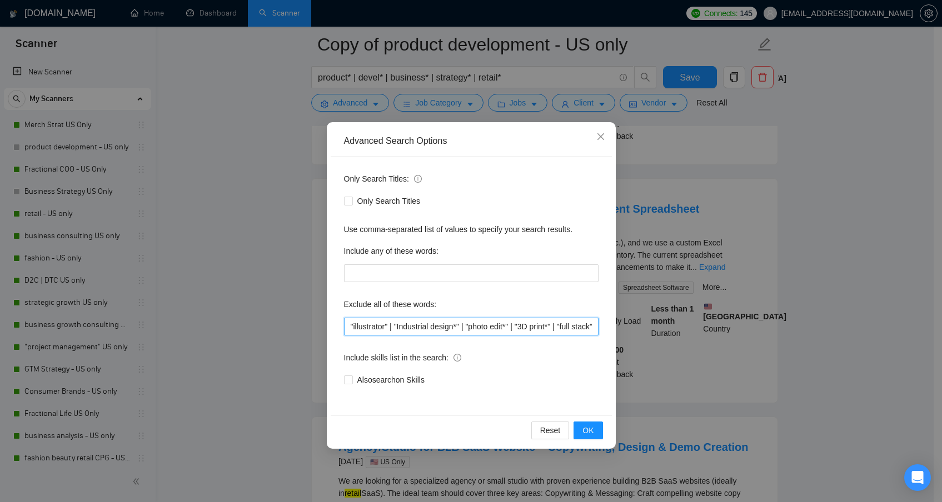
click at [346, 326] on input ""illustrator" | "Industrial design*" | "photo edit*" | "3D print*" | "full stac…" at bounding box center [471, 327] width 255 height 18
type input "clickup | "illustrator" | "Industrial design*" | "photo edit*" | "3D print*" | …"
click at [595, 430] on button "OK" at bounding box center [588, 431] width 29 height 18
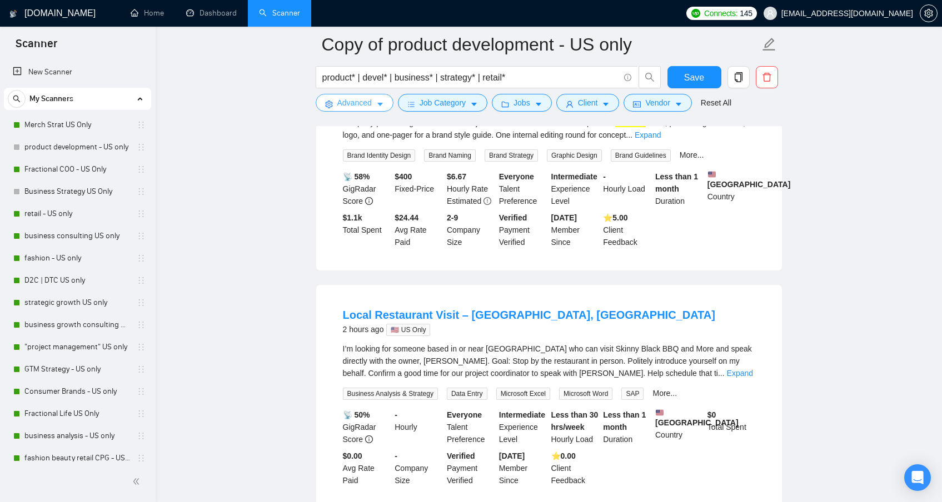
scroll to position [0, 0]
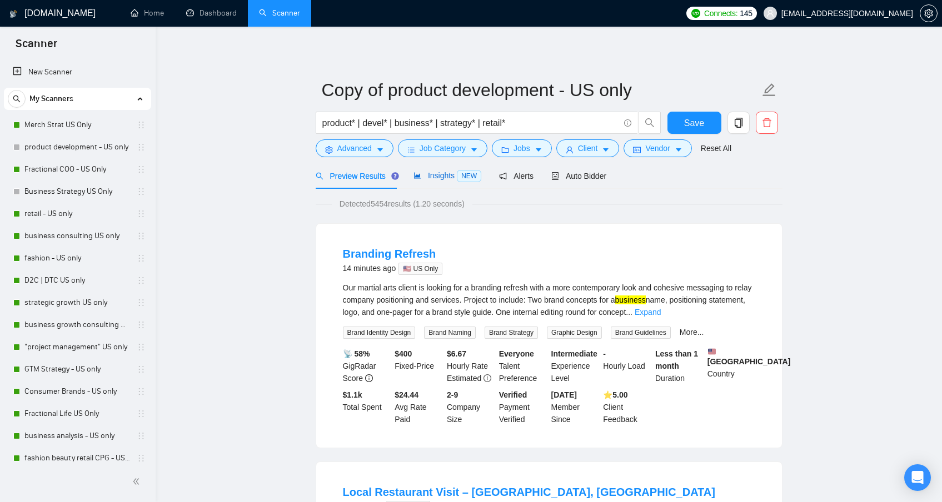
click at [446, 170] on div "Insights NEW" at bounding box center [447, 176] width 68 height 13
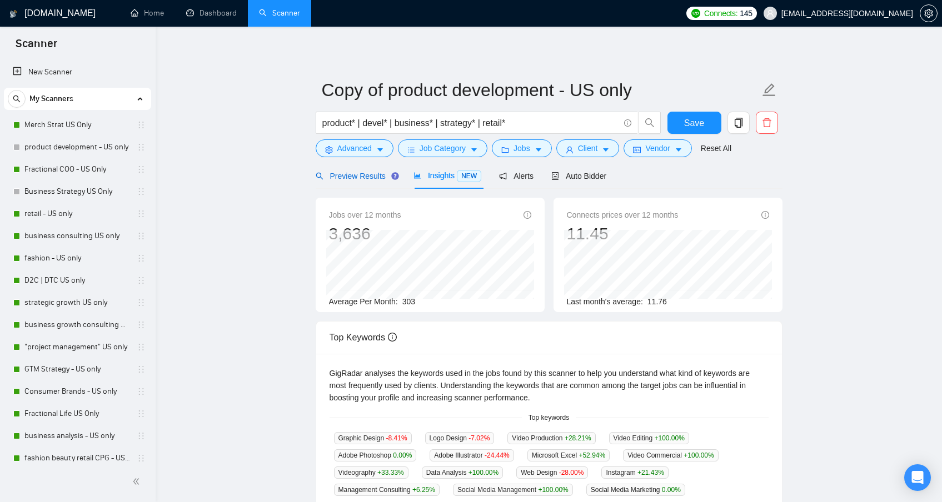
click at [353, 170] on div "Preview Results" at bounding box center [356, 176] width 80 height 12
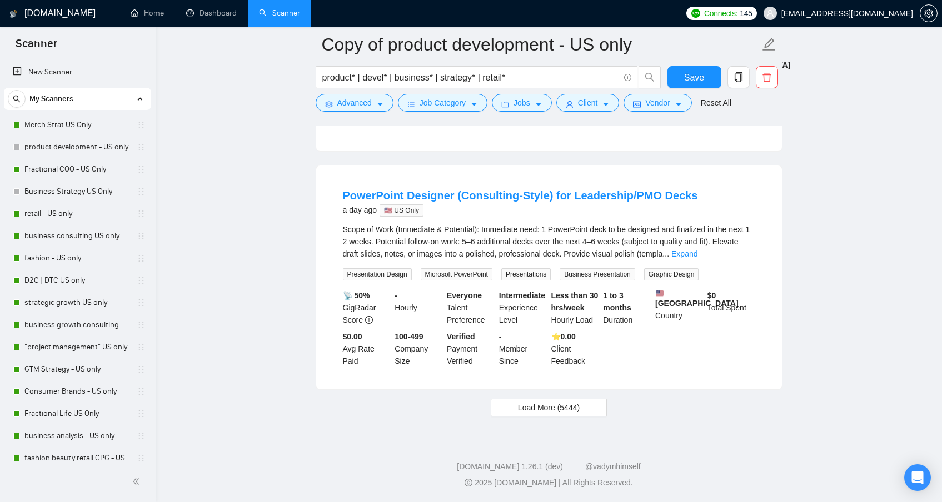
scroll to position [2329, 0]
click at [581, 410] on button "Load More (5444)" at bounding box center [549, 408] width 116 height 18
click at [501, 399] on button "Loading..." at bounding box center [549, 408] width 97 height 18
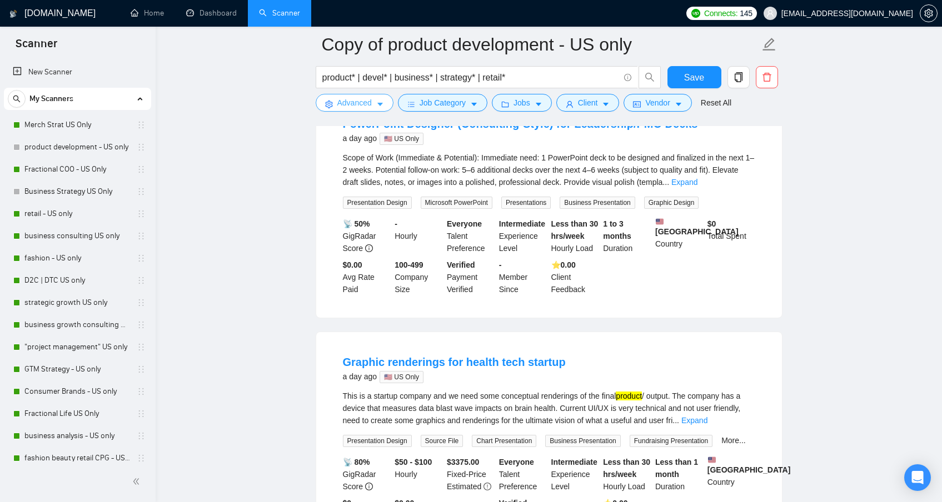
click at [381, 108] on icon "caret-down" at bounding box center [380, 105] width 8 height 8
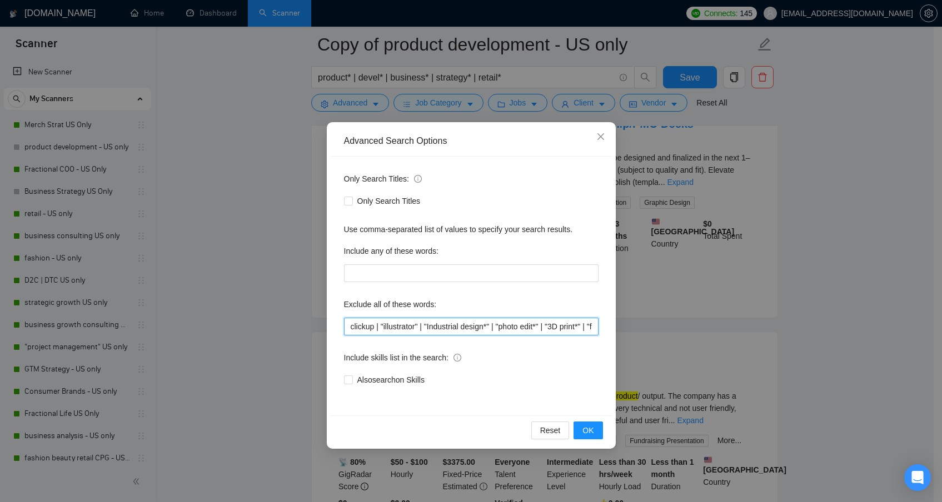
click at [347, 323] on input "clickup | "illustrator" | "Industrial design*" | "photo edit*" | "3D print*" | …" at bounding box center [471, 327] width 255 height 18
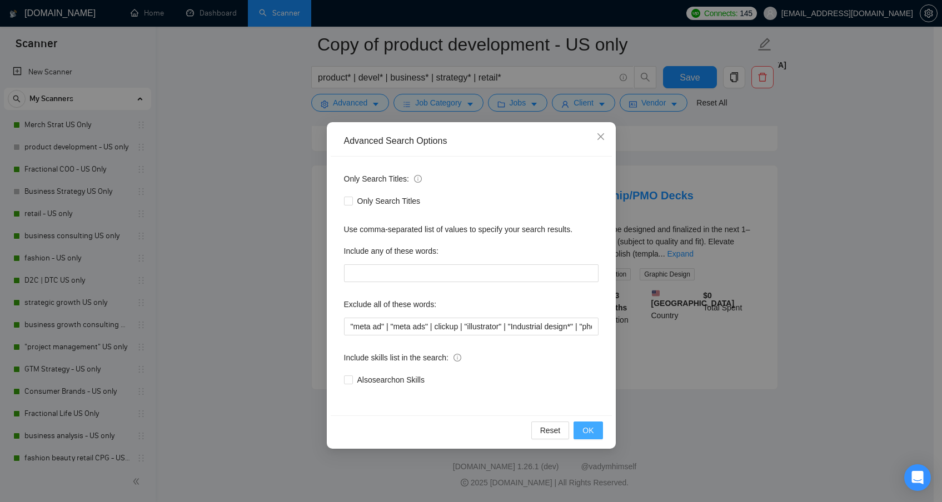
click at [595, 435] on button "OK" at bounding box center [588, 431] width 29 height 18
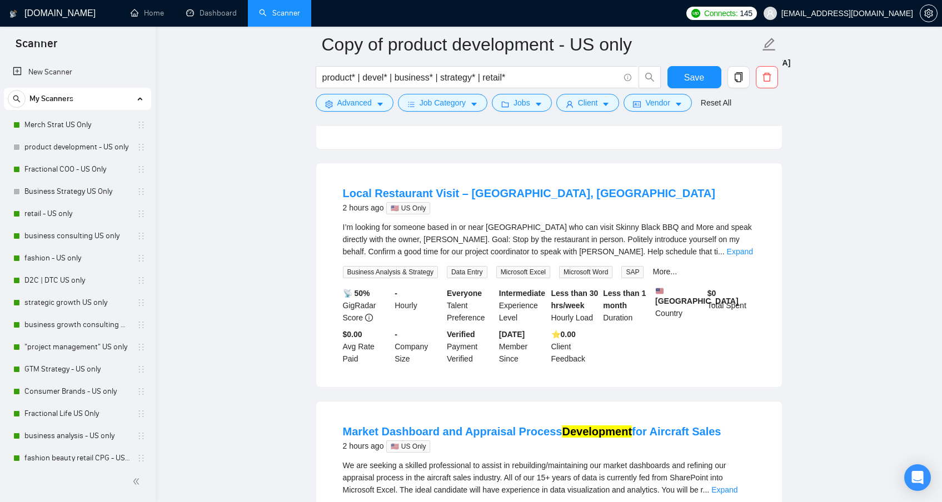
scroll to position [0, 0]
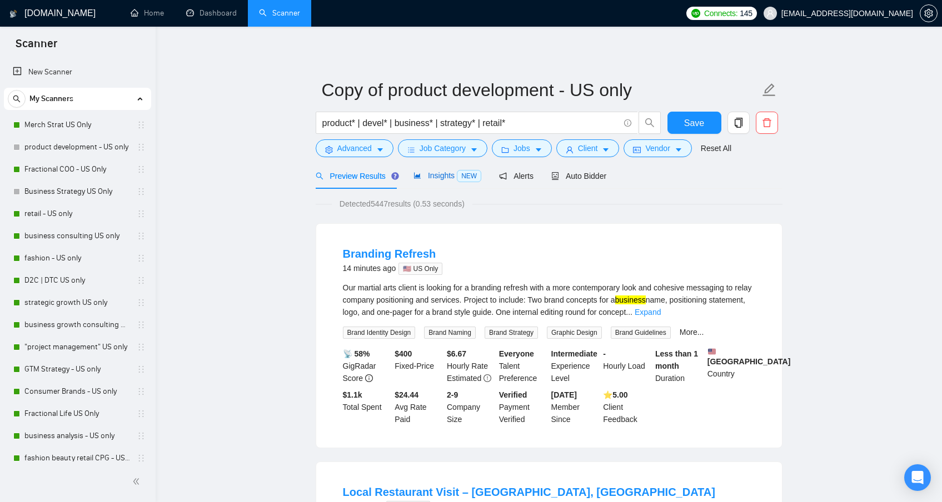
click at [436, 177] on span "Insights NEW" at bounding box center [447, 175] width 68 height 9
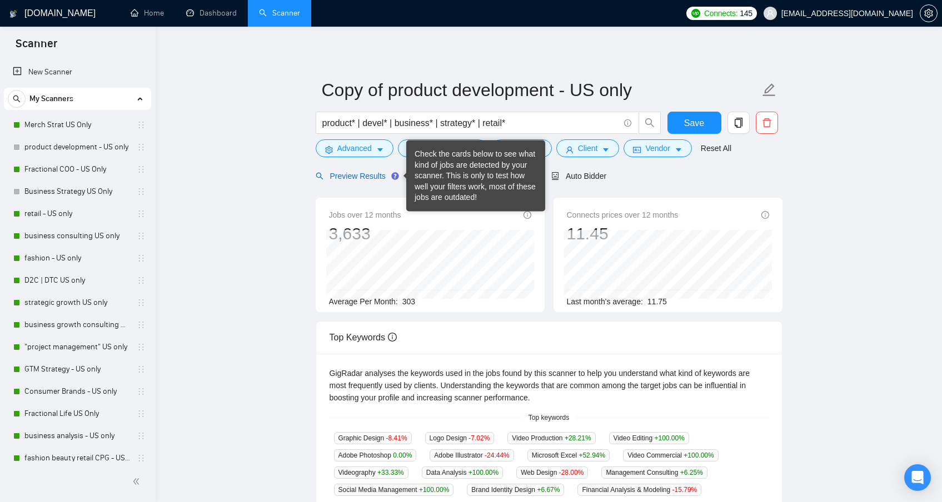
click at [352, 180] on div "Preview Results" at bounding box center [356, 176] width 80 height 12
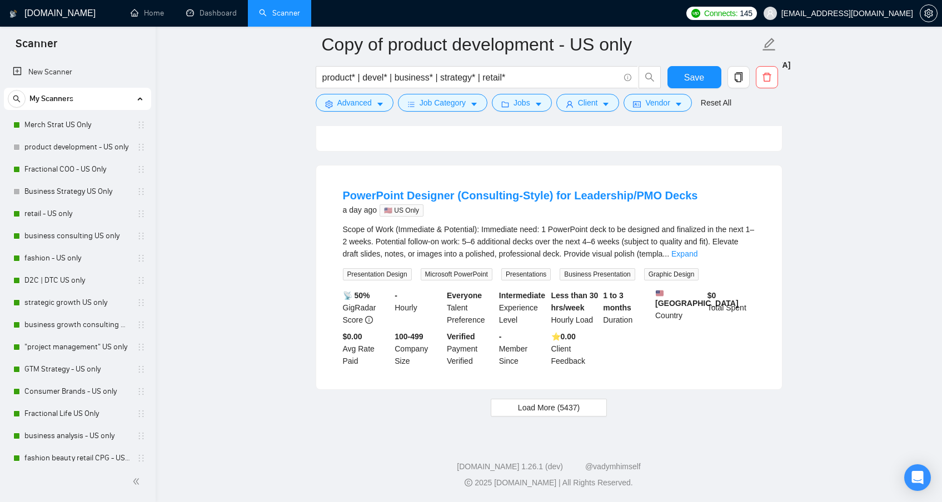
scroll to position [2329, 0]
click at [551, 408] on span "Load More (5437)" at bounding box center [549, 408] width 62 height 12
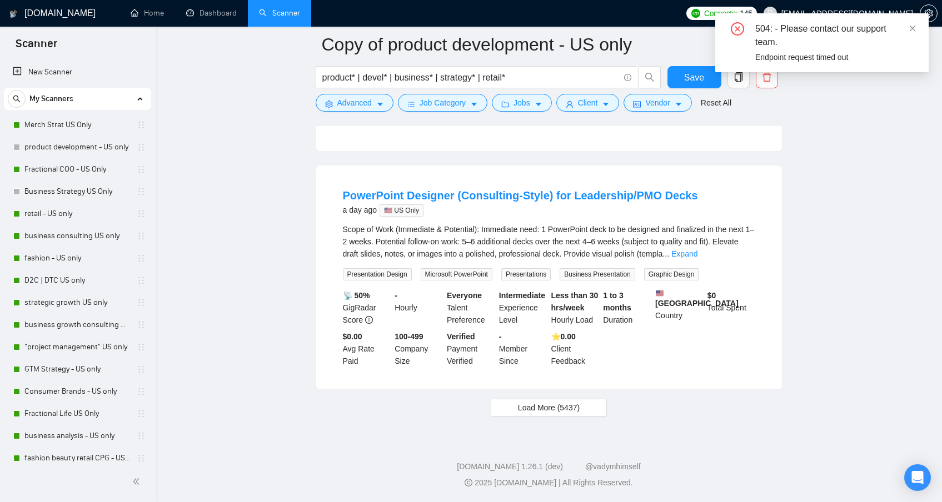
click at [737, 32] on icon "close-circle" at bounding box center [737, 28] width 13 height 13
click at [909, 29] on icon "close" at bounding box center [913, 28] width 8 height 8
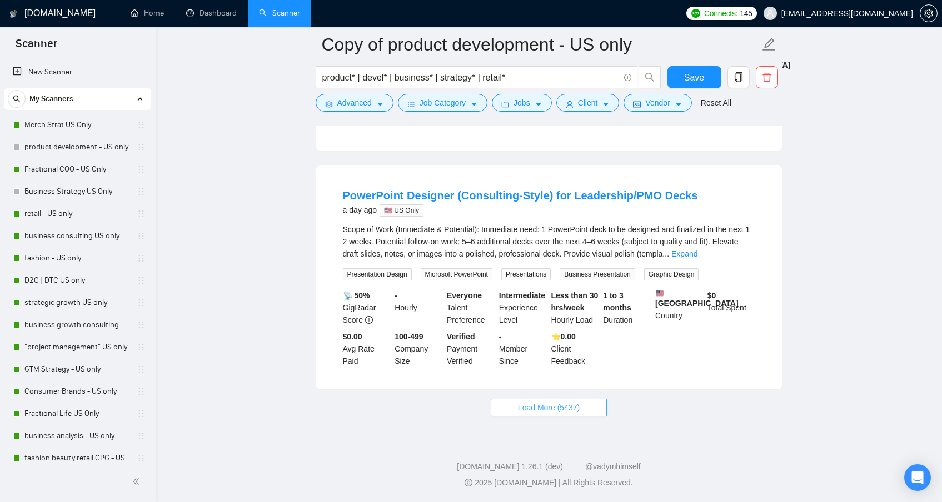
click at [526, 404] on span "Load More (5437)" at bounding box center [549, 408] width 62 height 12
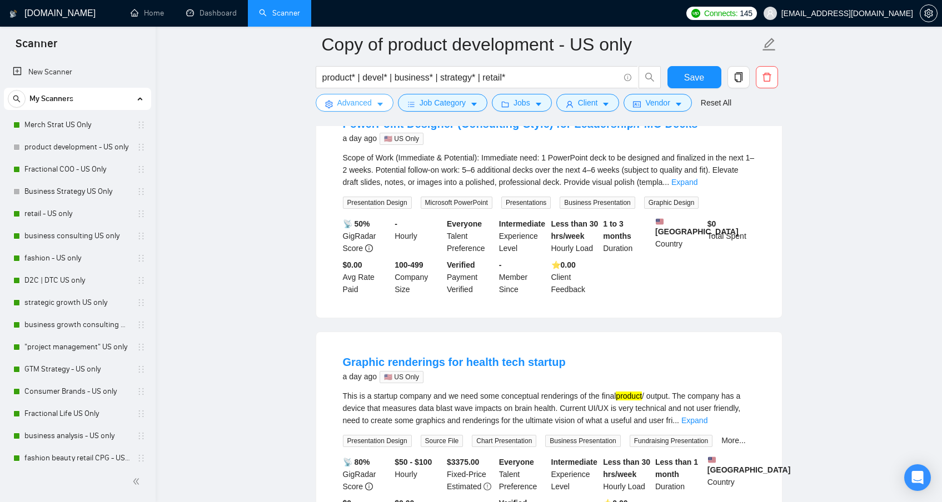
click at [358, 113] on form "Copy of product development - US only product* | devel* | business* | strategy*…" at bounding box center [549, 72] width 467 height 91
click at [362, 103] on span "Advanced" at bounding box center [354, 103] width 34 height 12
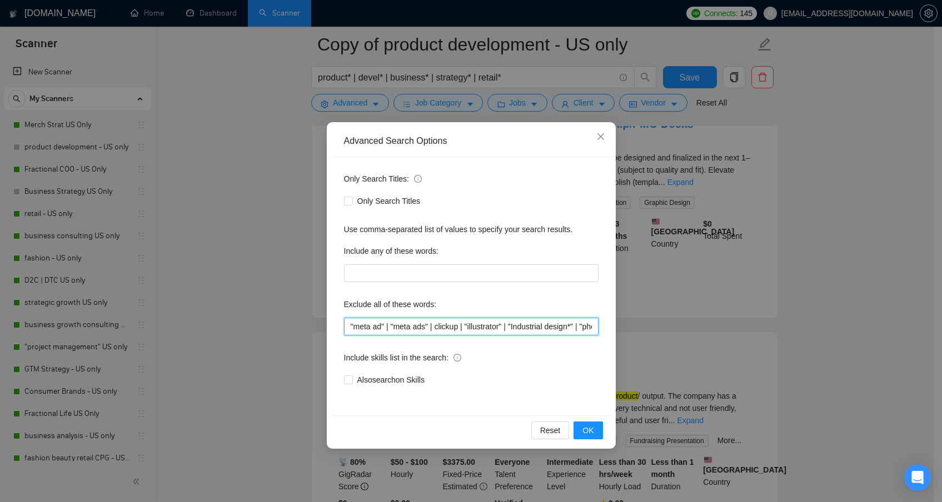
click at [348, 329] on input ""meta ad" | "meta ads" | clickup | "illustrator" | "Industrial design*" | "phot…" at bounding box center [471, 327] width 255 height 18
type input "render* | "meta ad" | "meta ads" | clickup | "illustrator" | "Industrial design…"
click at [595, 431] on button "OK" at bounding box center [588, 431] width 29 height 18
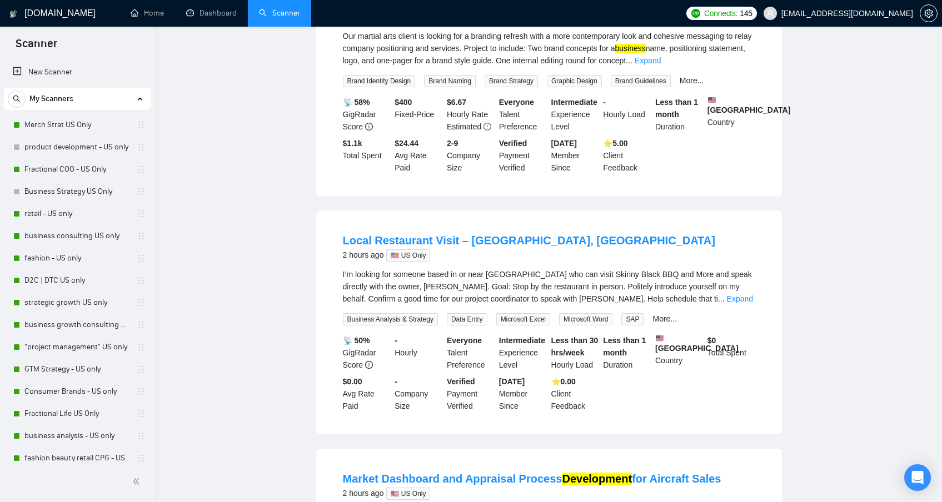
scroll to position [0, 0]
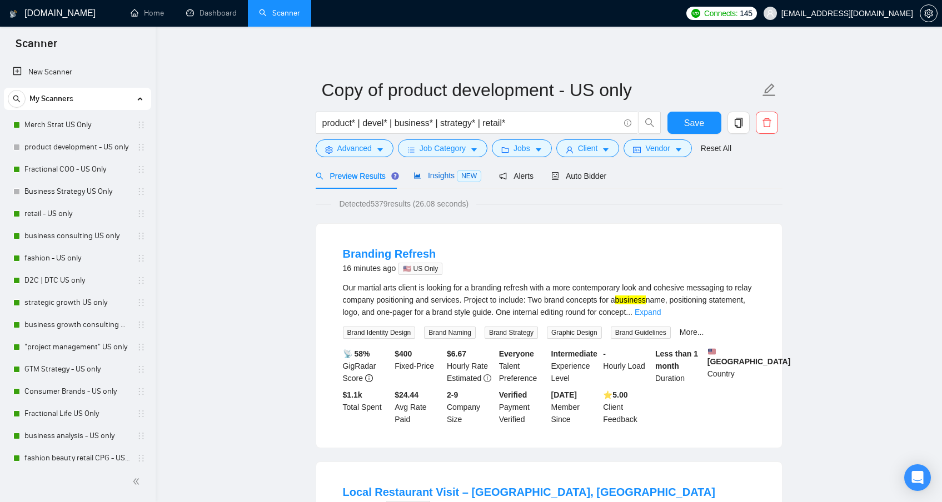
click at [437, 177] on span "Insights NEW" at bounding box center [447, 175] width 68 height 9
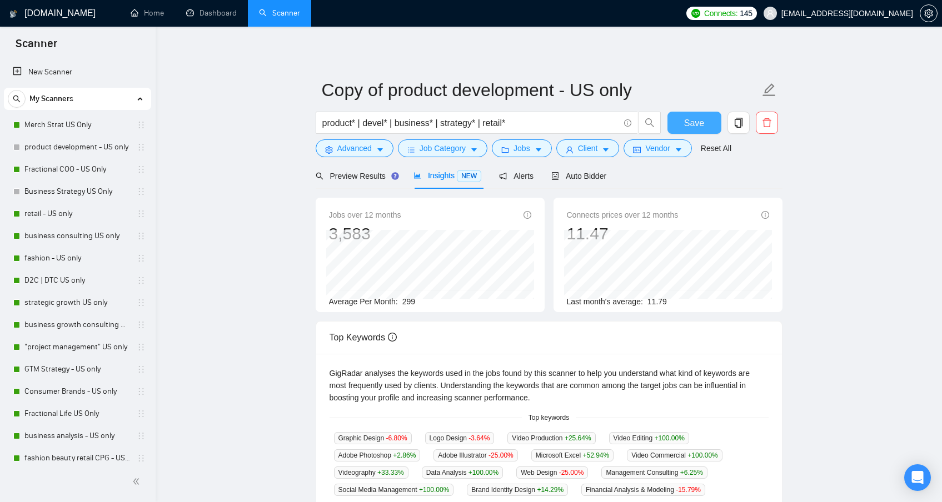
click at [691, 124] on span "Save" at bounding box center [694, 123] width 20 height 14
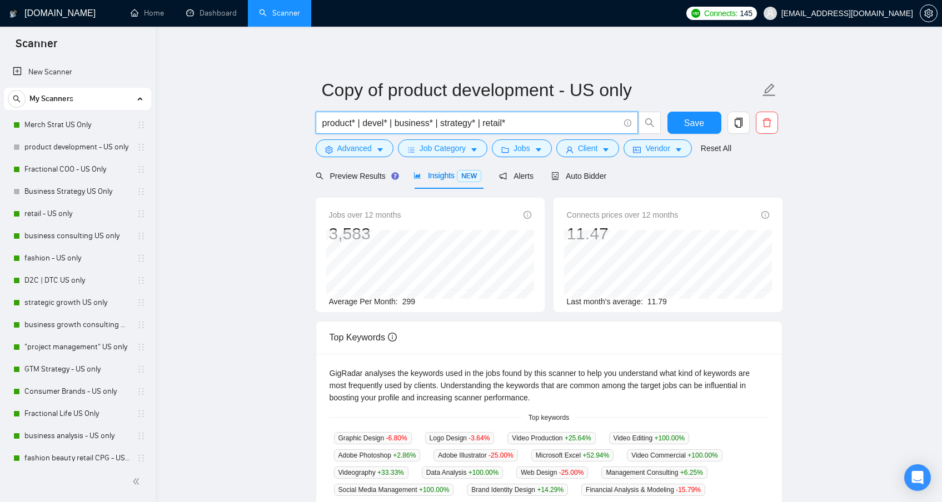
drag, startPoint x: 550, startPoint y: 126, endPoint x: 228, endPoint y: 116, distance: 321.4
click at [228, 116] on main "Copy of product development - US only product* | devel* | business* | strategy*…" at bounding box center [548, 425] width 751 height 763
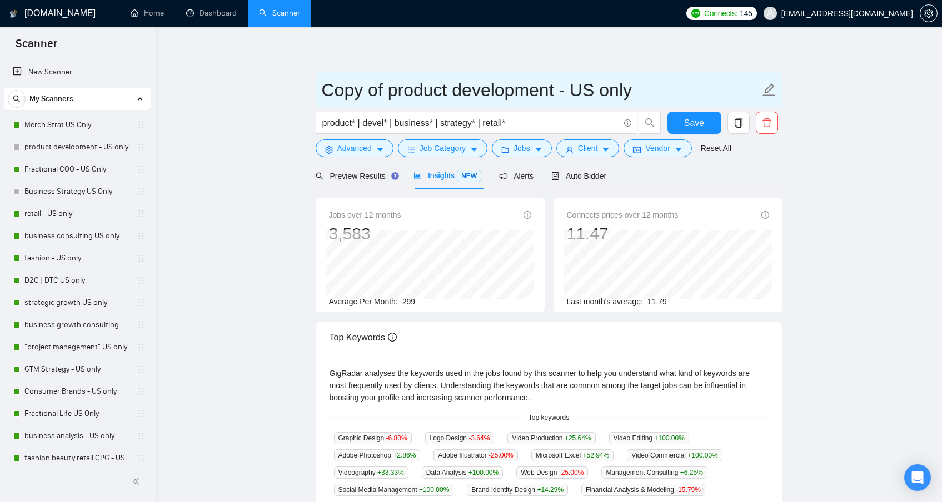
click at [773, 82] on span at bounding box center [769, 90] width 14 height 28
drag, startPoint x: 654, startPoint y: 87, endPoint x: 303, endPoint y: 78, distance: 351.4
click at [303, 78] on main "Copy of product development - US only product* | devel* | business* | strategy*…" at bounding box center [548, 425] width 751 height 763
paste input "product* | devel* | business* | strategy* | retail*"
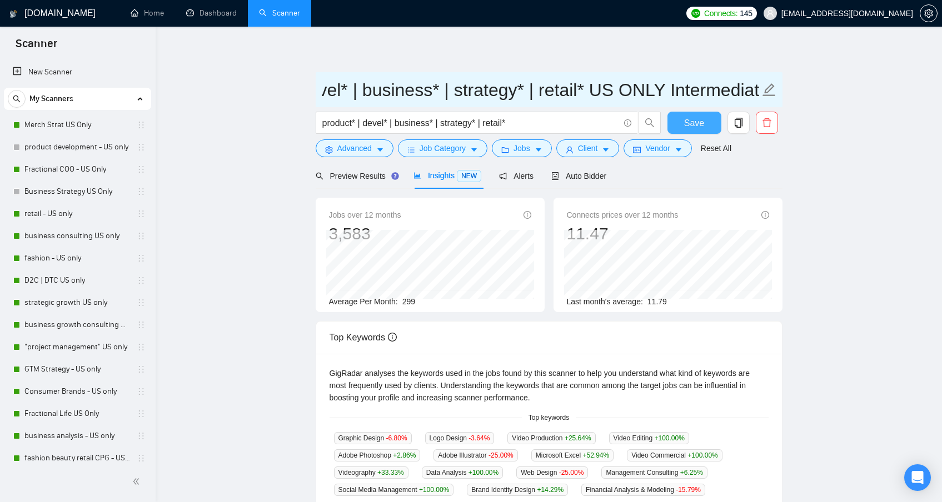
type input "product* | devel* | business* | strategy* | retail* US ONLY Intermediate"
click at [686, 117] on span "Save" at bounding box center [694, 123] width 20 height 14
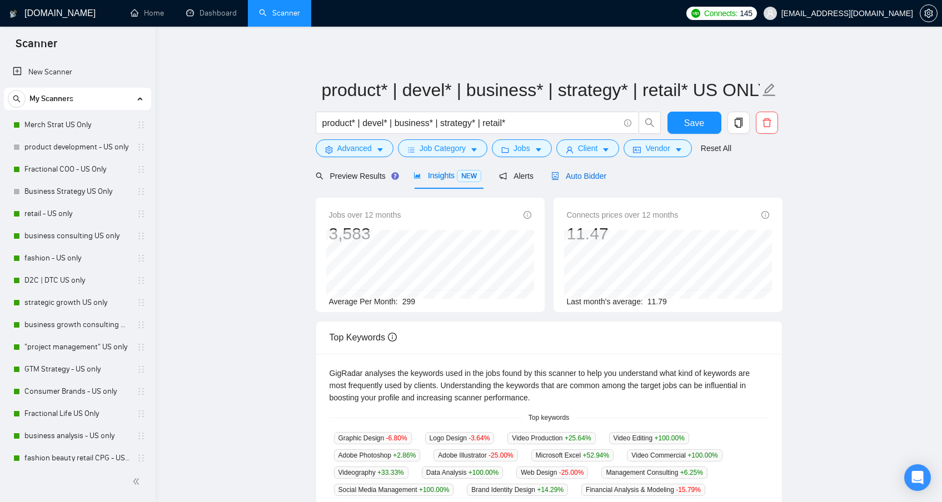
click at [579, 176] on span "Auto Bidder" at bounding box center [578, 176] width 55 height 9
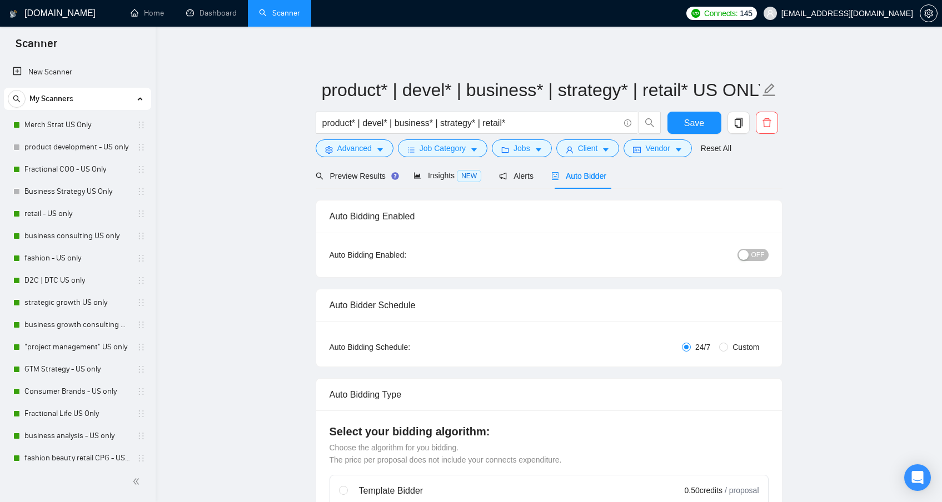
click at [754, 258] on span "OFF" at bounding box center [757, 255] width 13 height 12
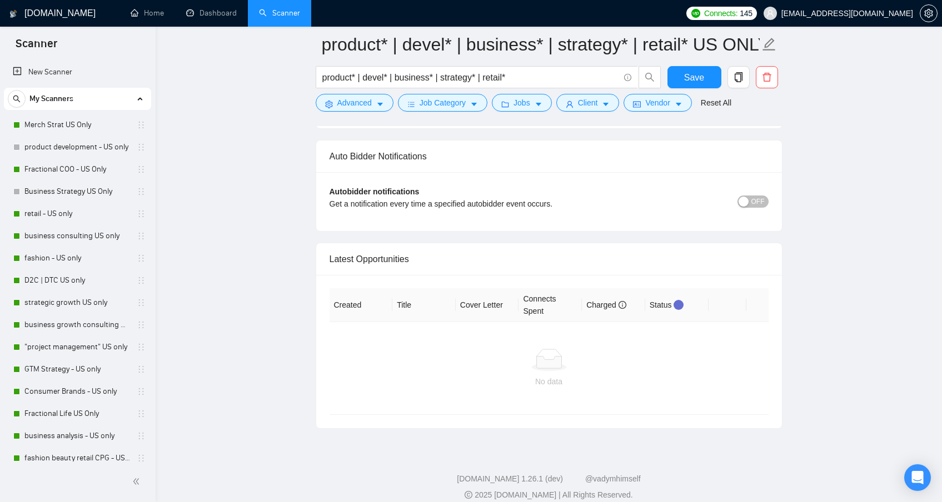
scroll to position [2683, 0]
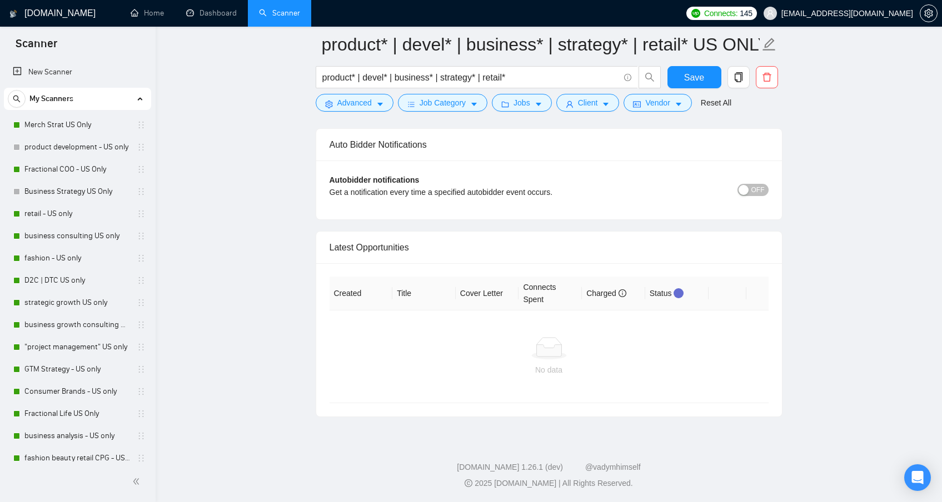
click at [759, 192] on span "OFF" at bounding box center [757, 190] width 13 height 12
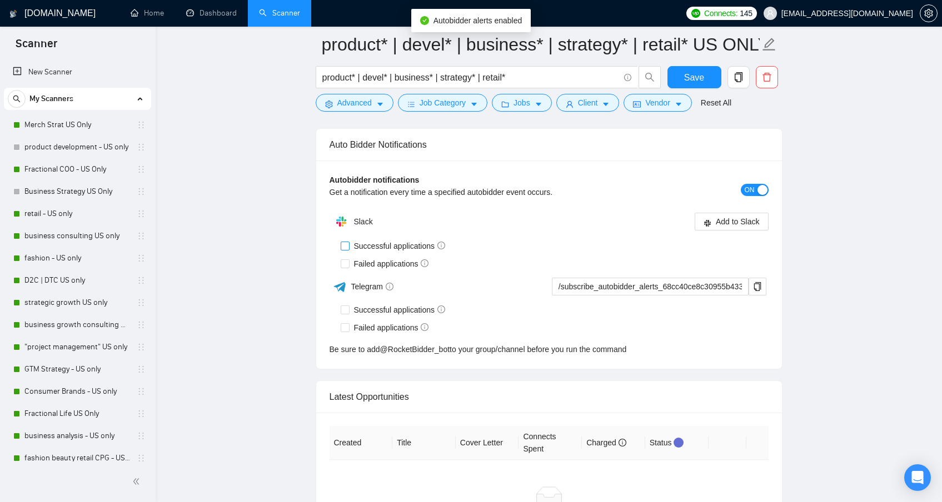
click at [351, 247] on span "Successful applications" at bounding box center [400, 246] width 101 height 12
click at [348, 247] on input "Successful applications" at bounding box center [345, 246] width 8 height 8
checkbox input "true"
click at [347, 262] on input "Failed applications" at bounding box center [345, 264] width 8 height 8
checkbox input "true"
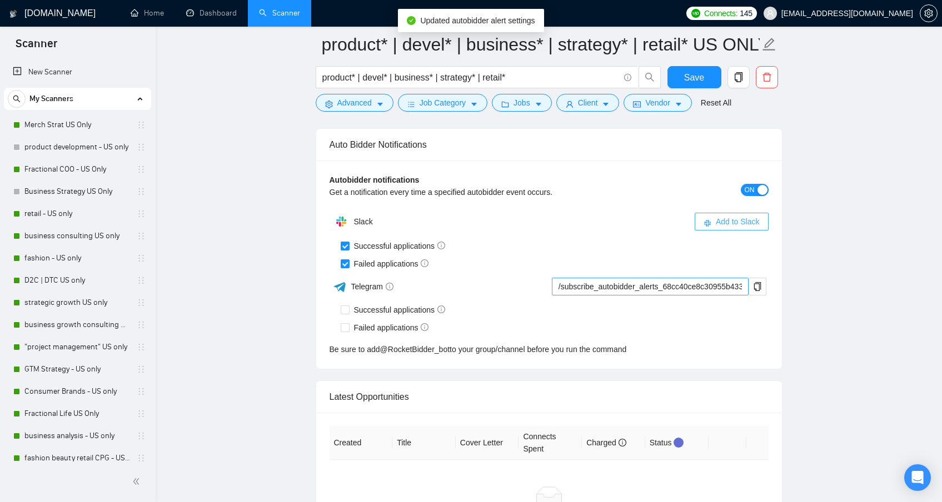
click at [714, 221] on button "Add to Slack" at bounding box center [732, 222] width 74 height 18
click at [716, 216] on span "Add to Slack" at bounding box center [738, 222] width 44 height 12
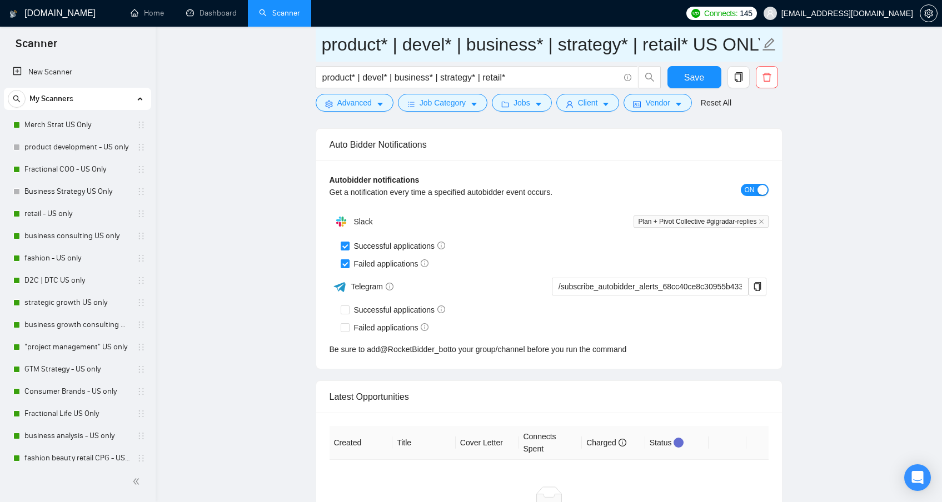
click at [751, 45] on input "product* | devel* | business* | strategy* | retail* US ONLY Intermediate" at bounding box center [541, 45] width 438 height 28
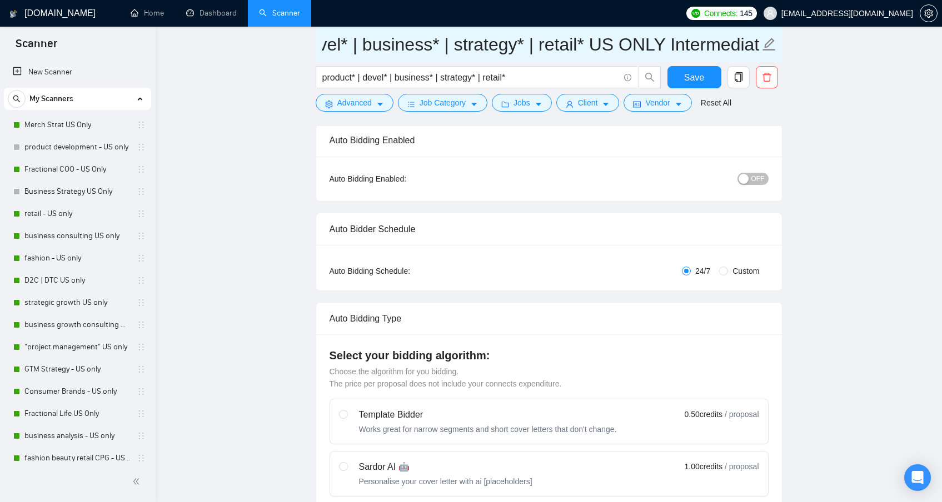
scroll to position [1, 0]
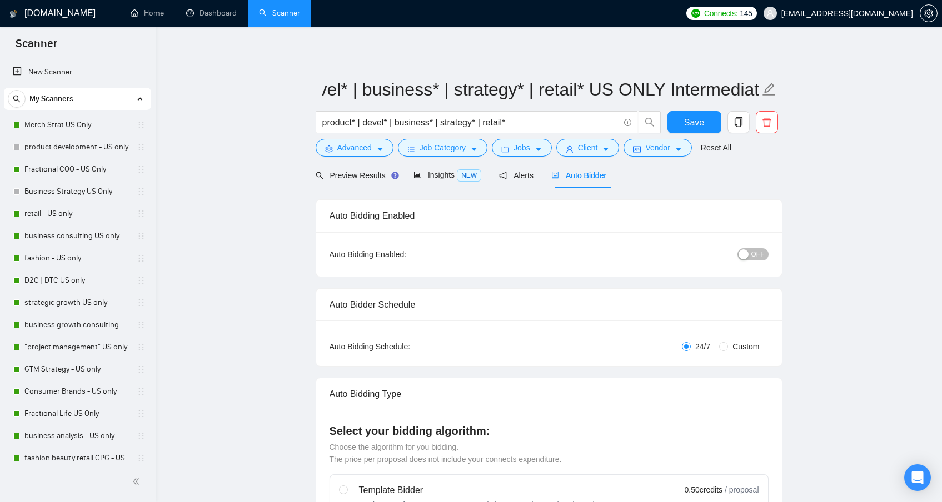
click at [757, 246] on div "OFF" at bounding box center [695, 255] width 146 height 18
click at [757, 252] on span "OFF" at bounding box center [757, 254] width 13 height 12
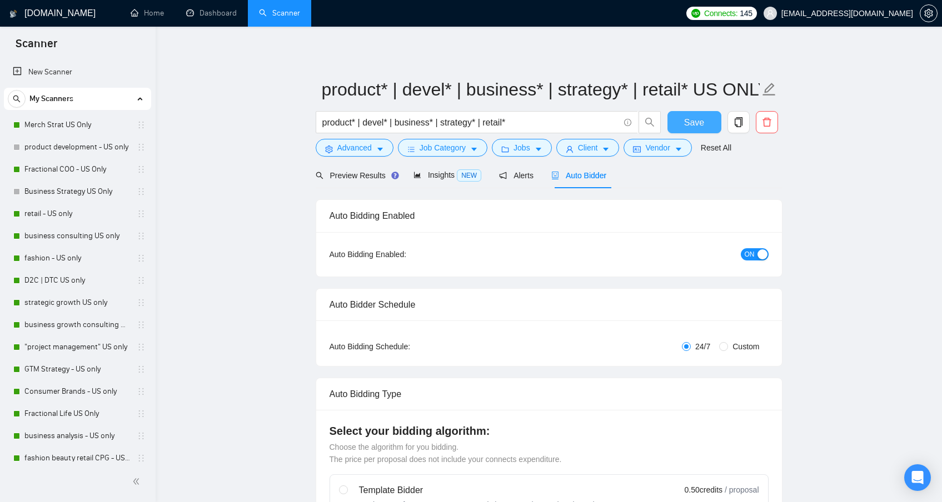
click at [702, 124] on span "Save" at bounding box center [694, 123] width 20 height 14
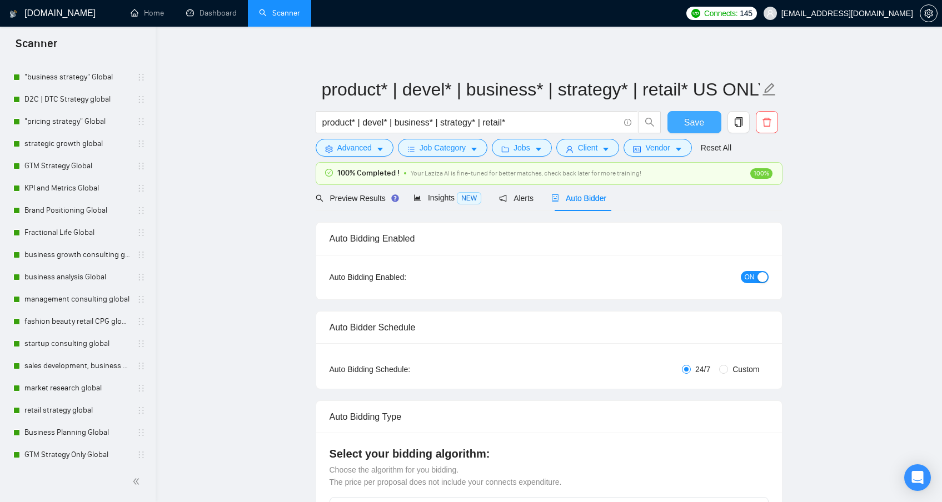
scroll to position [1097, 0]
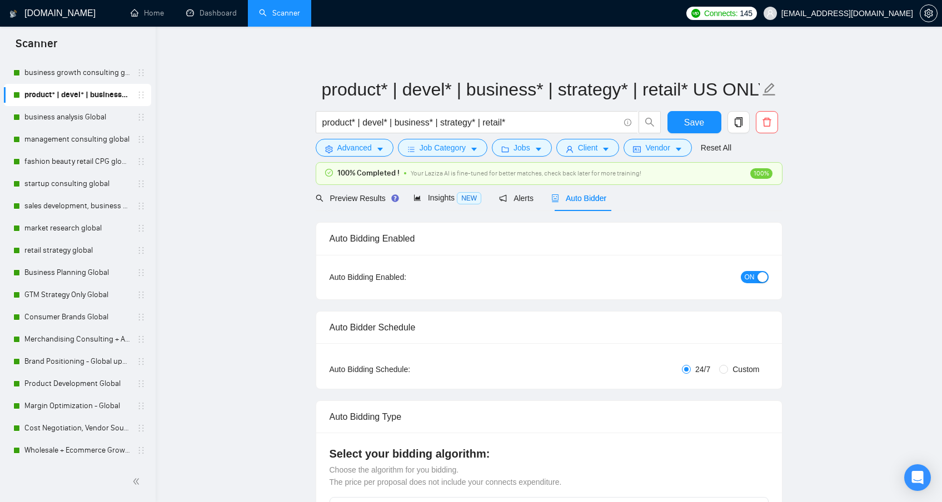
drag, startPoint x: 152, startPoint y: 442, endPoint x: 158, endPoint y: 416, distance: 26.4
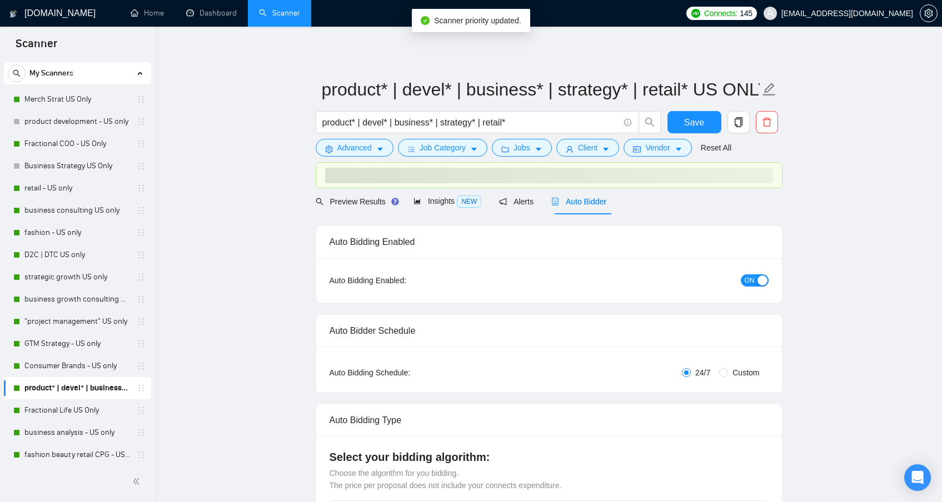
scroll to position [0, 0]
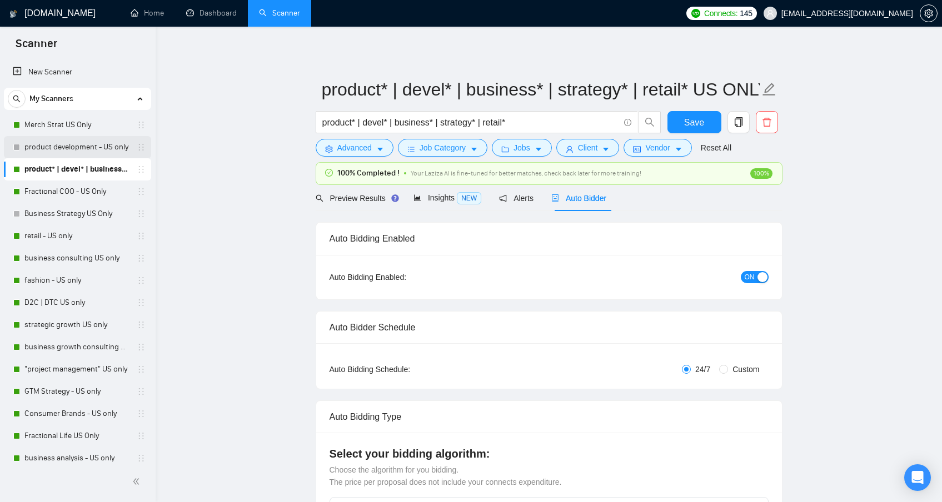
click at [119, 151] on link "product development - US only" at bounding box center [77, 147] width 106 height 22
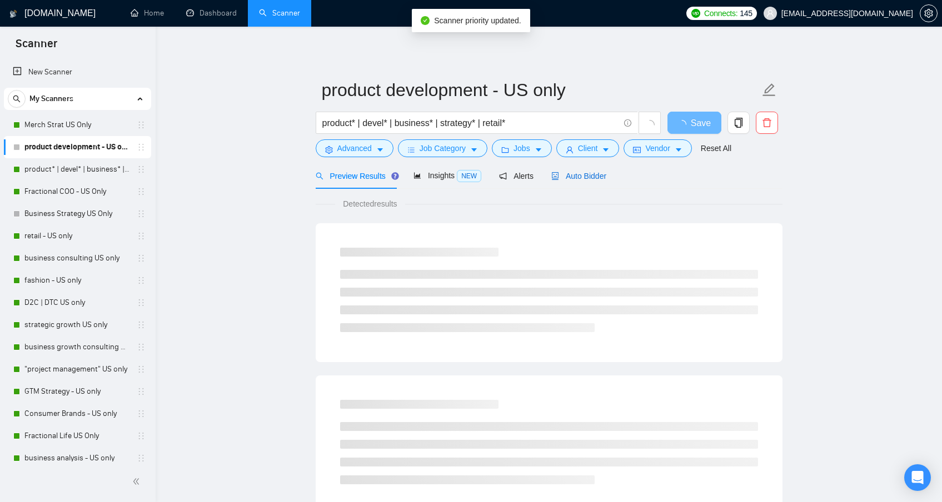
click at [581, 171] on div "Auto Bidder" at bounding box center [578, 176] width 55 height 12
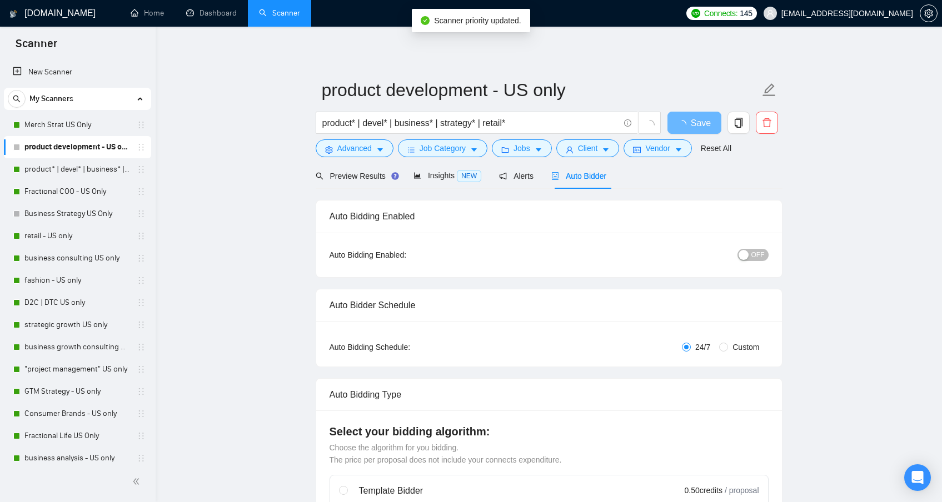
click at [760, 258] on span "OFF" at bounding box center [757, 255] width 13 height 12
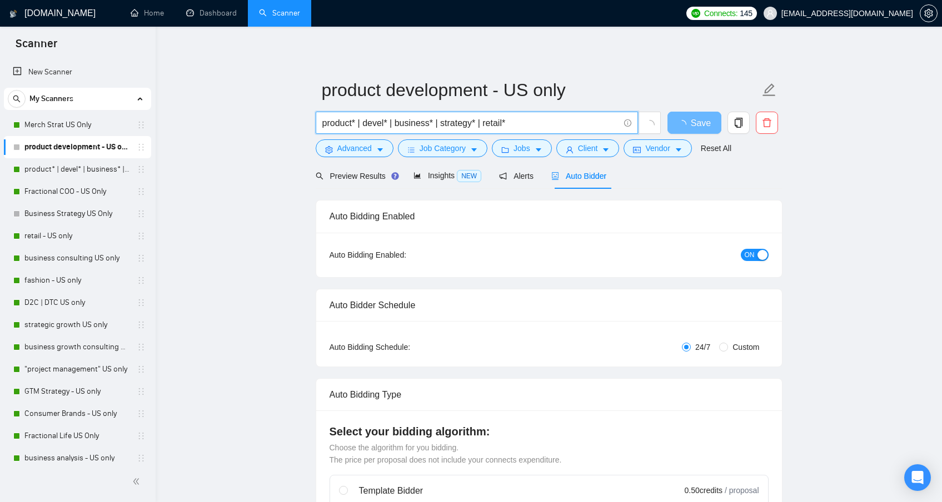
click at [533, 129] on input "product* | devel* | business* | strategy* | retail*" at bounding box center [470, 123] width 297 height 14
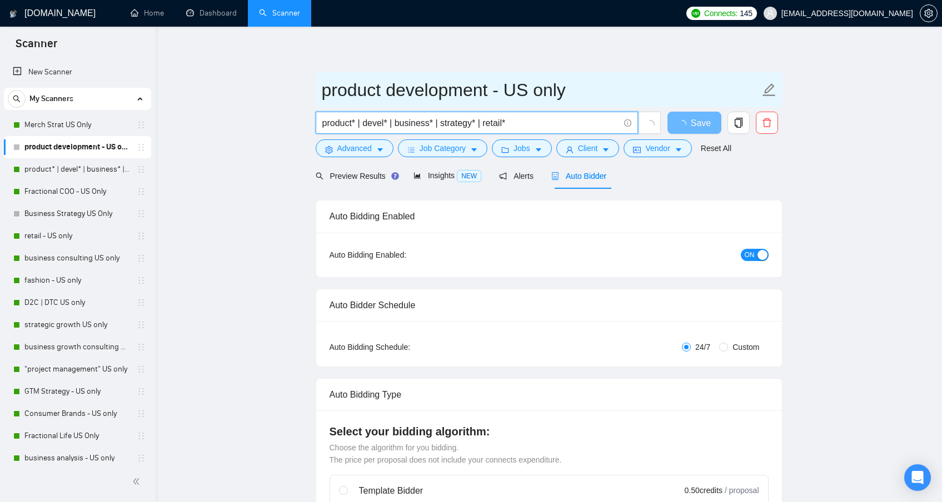
click at [556, 82] on input "product development - US only" at bounding box center [541, 90] width 438 height 28
paste input "* | devel* | business* | strategy* | retail*"
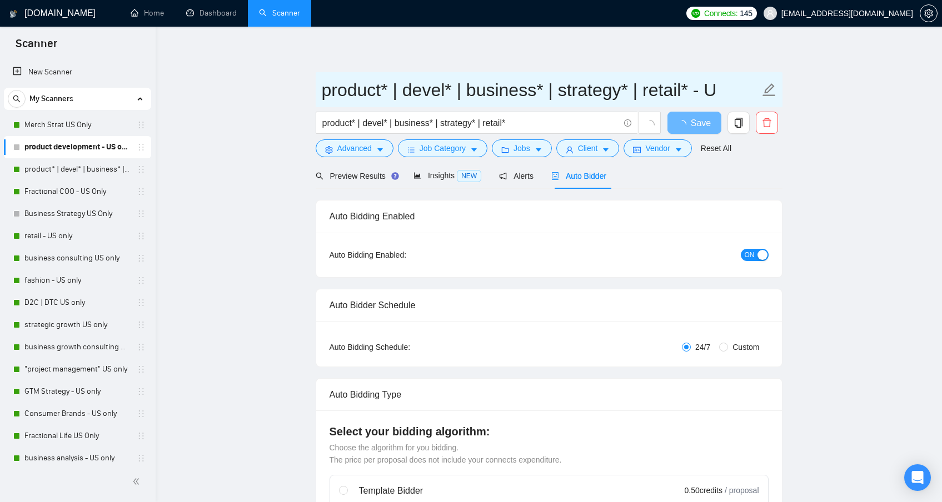
type input "product* | devel* | business* | strategy* | retail* - US"
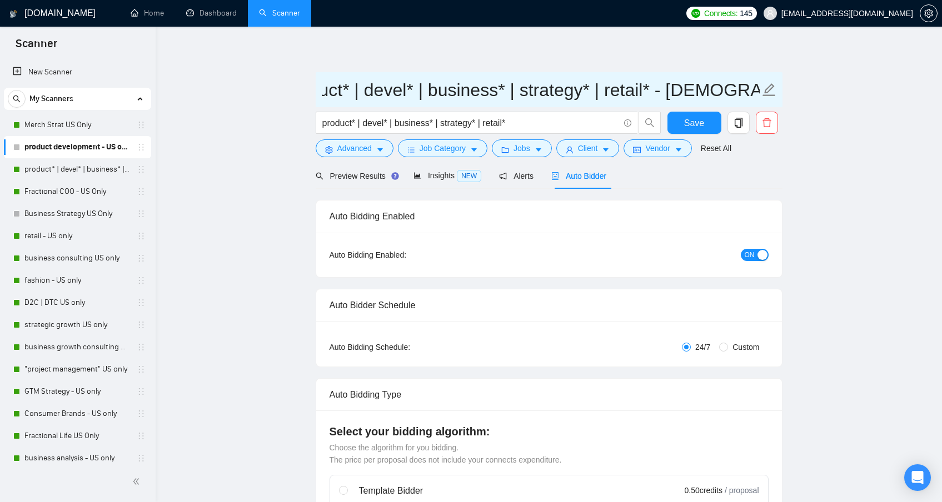
scroll to position [0, 81]
type input "product* | devel* | business* | strategy* | retail* - US ONLY EXPERT"
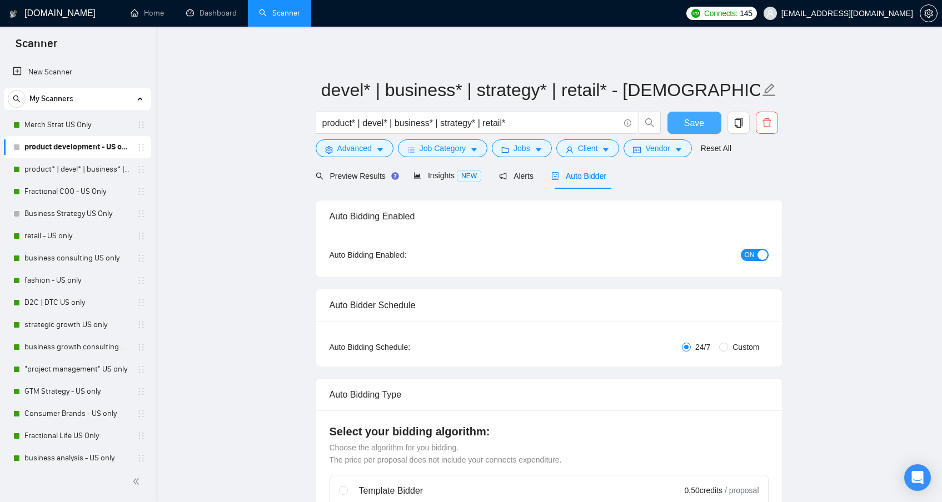
click at [677, 128] on button "Save" at bounding box center [694, 123] width 54 height 22
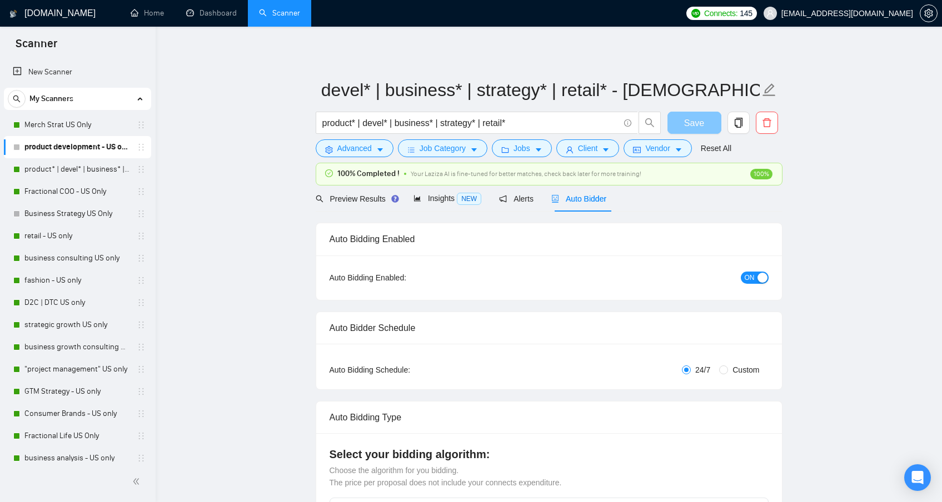
scroll to position [0, 0]
checkbox input "true"
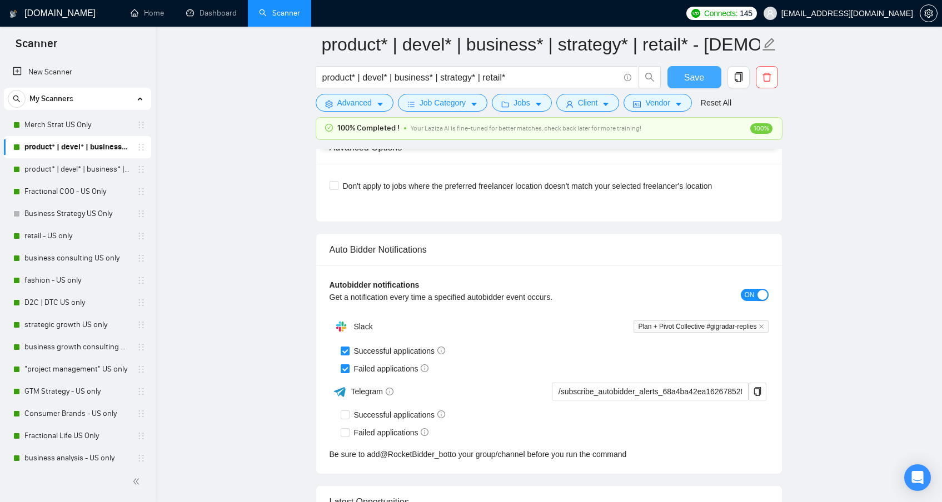
scroll to position [2585, 0]
click at [685, 77] on span "Save" at bounding box center [694, 78] width 20 height 14
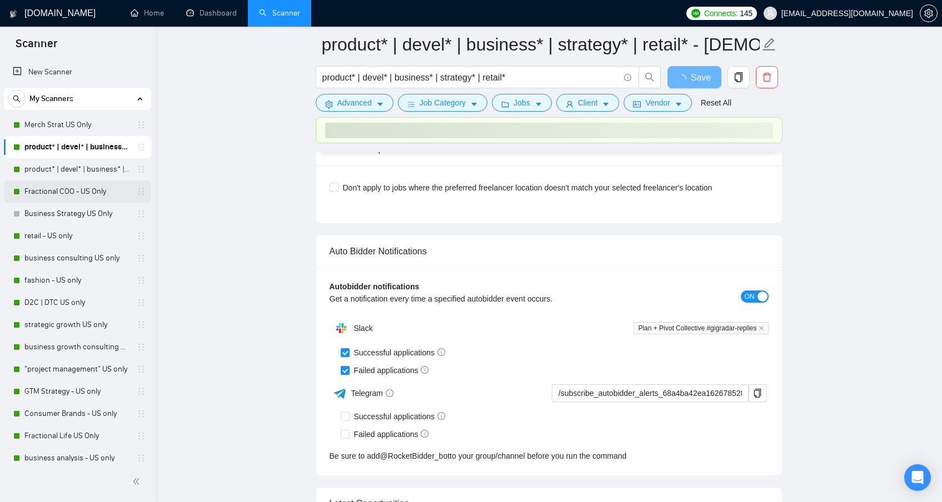
click at [104, 194] on link "Fractional COO - US Only" at bounding box center [77, 192] width 106 height 22
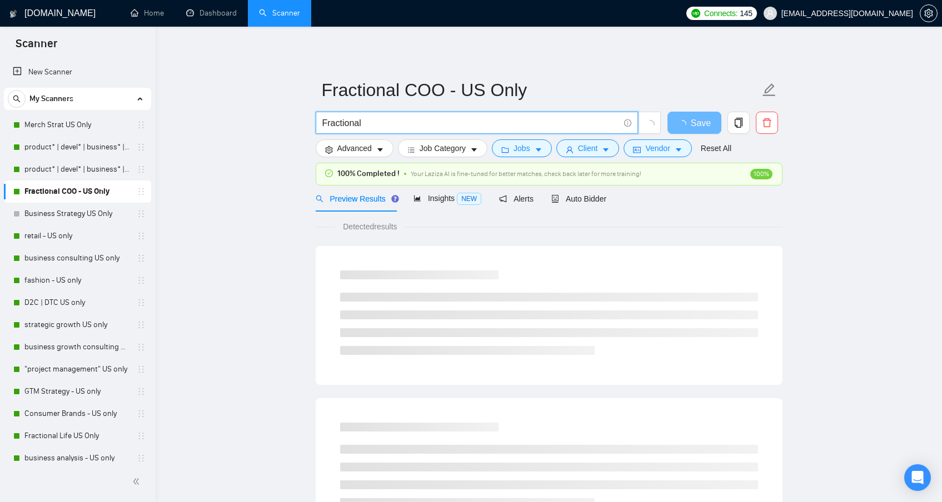
click at [431, 129] on input "Fractional" at bounding box center [470, 123] width 297 height 14
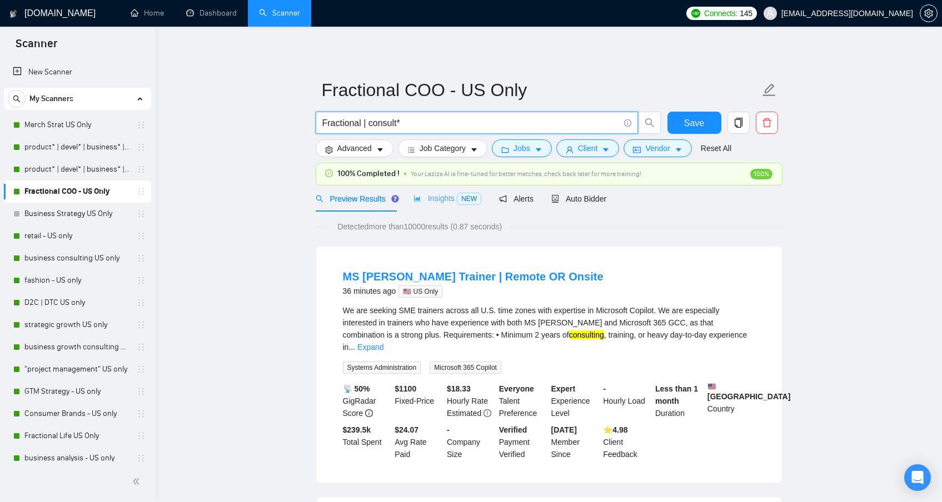
type input "Fractional | consult*"
click at [437, 206] on div "Insights NEW" at bounding box center [447, 199] width 68 height 26
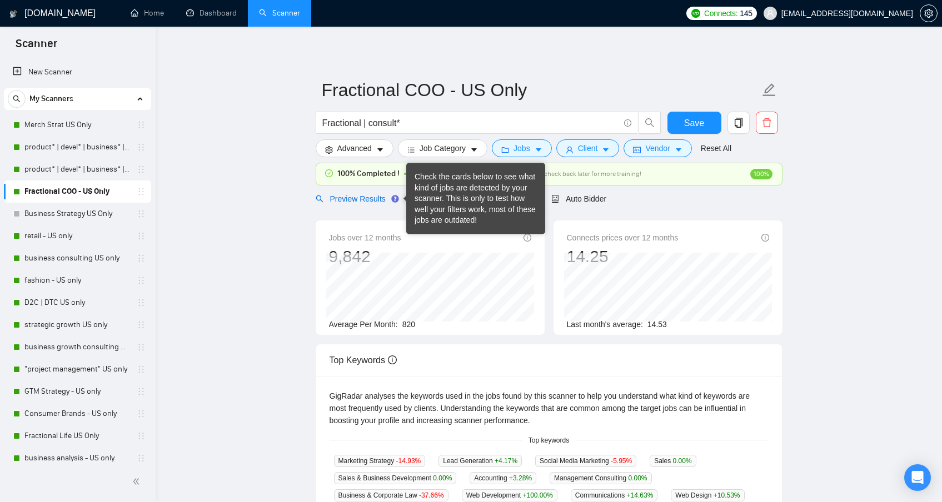
click at [362, 197] on span "Preview Results" at bounding box center [356, 199] width 80 height 9
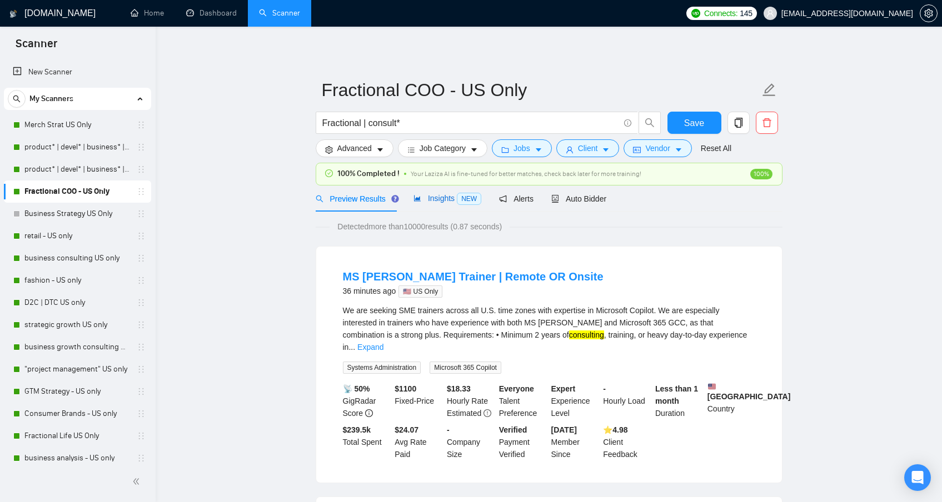
click at [425, 194] on span "Insights NEW" at bounding box center [447, 198] width 68 height 9
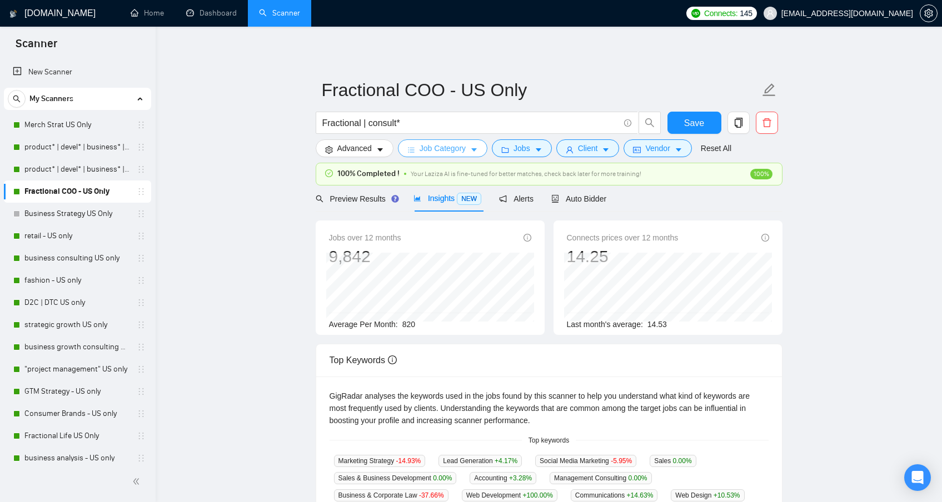
click at [466, 147] on span "Job Category" at bounding box center [443, 148] width 46 height 12
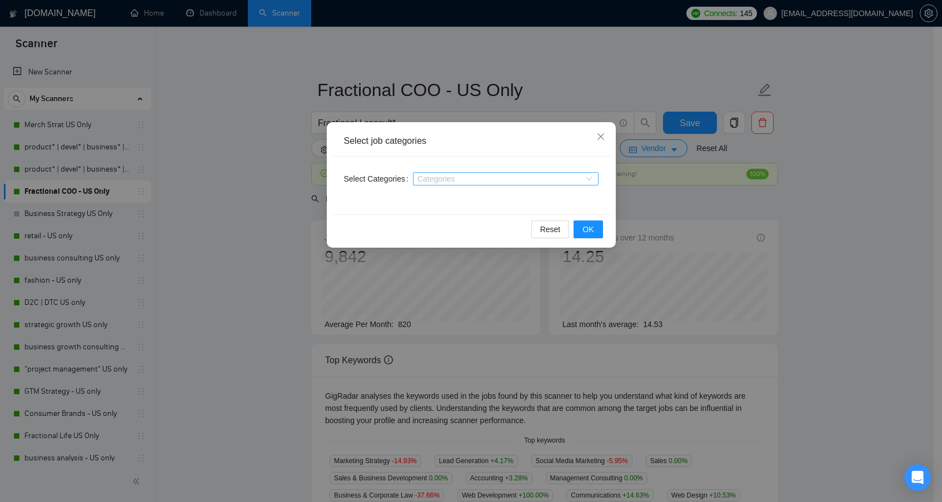
click at [459, 181] on div at bounding box center [500, 179] width 169 height 9
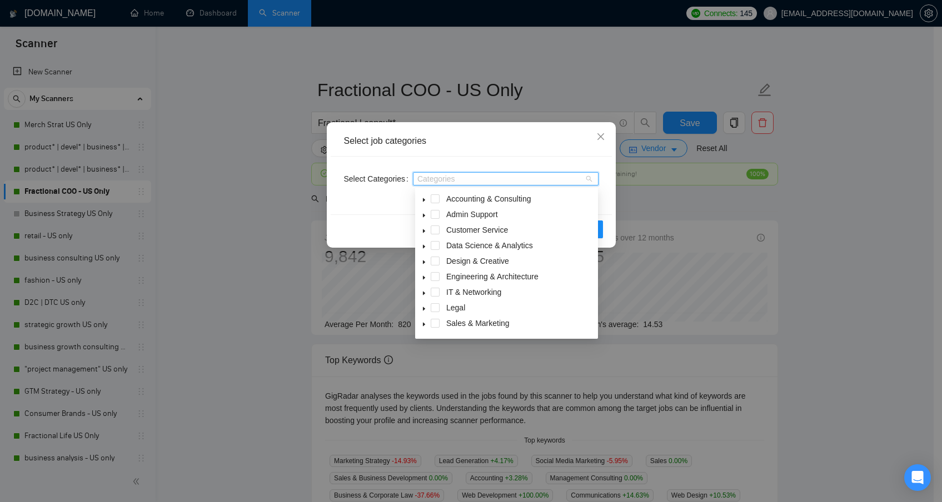
click at [426, 200] on icon "caret-down" at bounding box center [424, 200] width 6 height 6
click at [447, 230] on span at bounding box center [448, 230] width 9 height 9
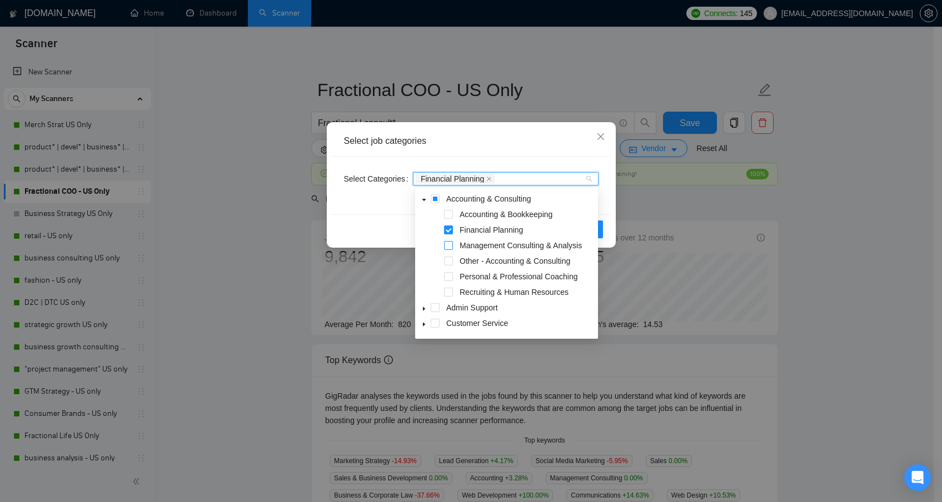
click at [449, 246] on span at bounding box center [448, 245] width 9 height 9
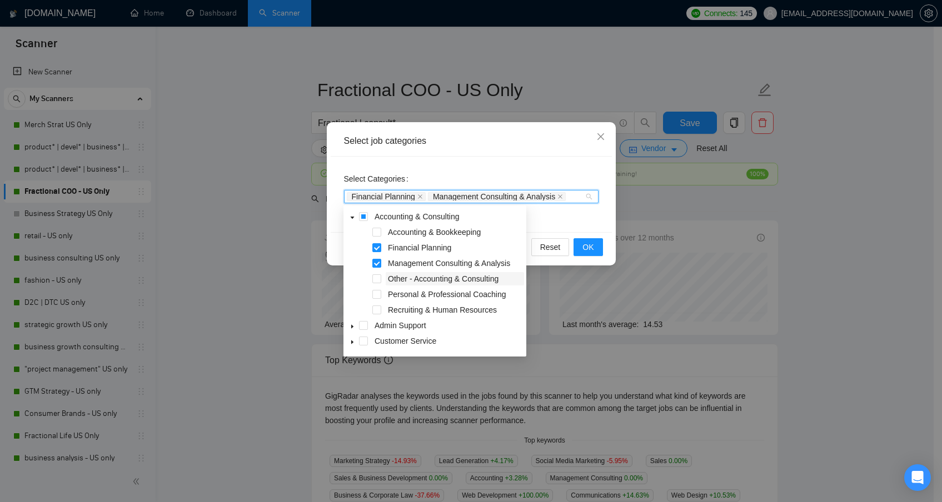
click at [407, 280] on span "Other - Accounting & Consulting" at bounding box center [443, 279] width 111 height 9
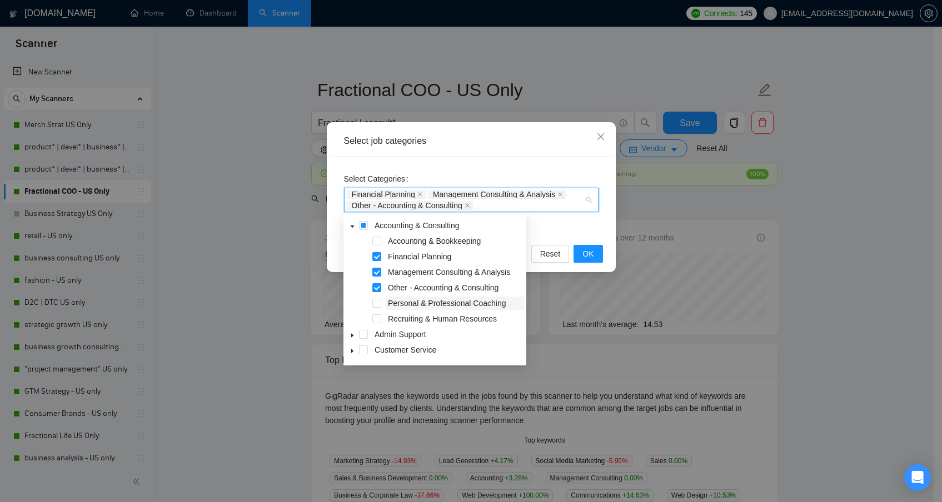
click at [401, 303] on span "Personal & Professional Coaching" at bounding box center [447, 303] width 118 height 9
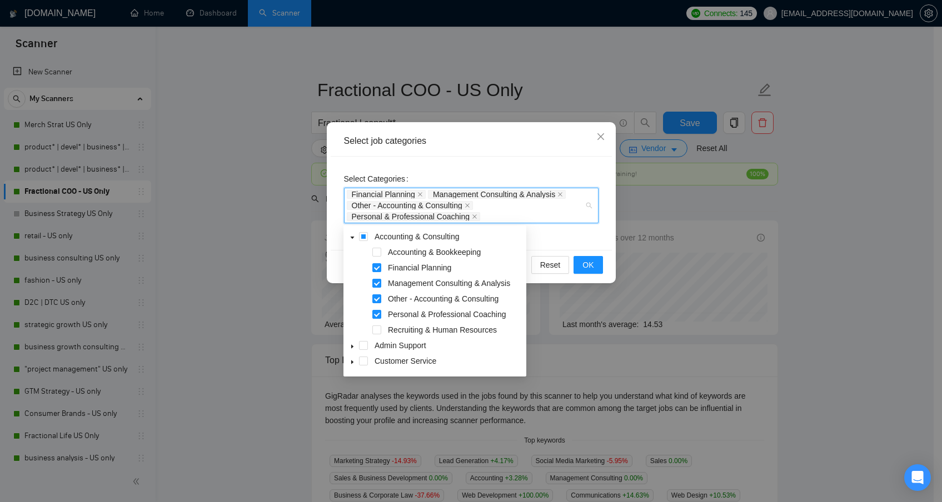
click at [352, 237] on icon "caret-down" at bounding box center [353, 238] width 4 height 2
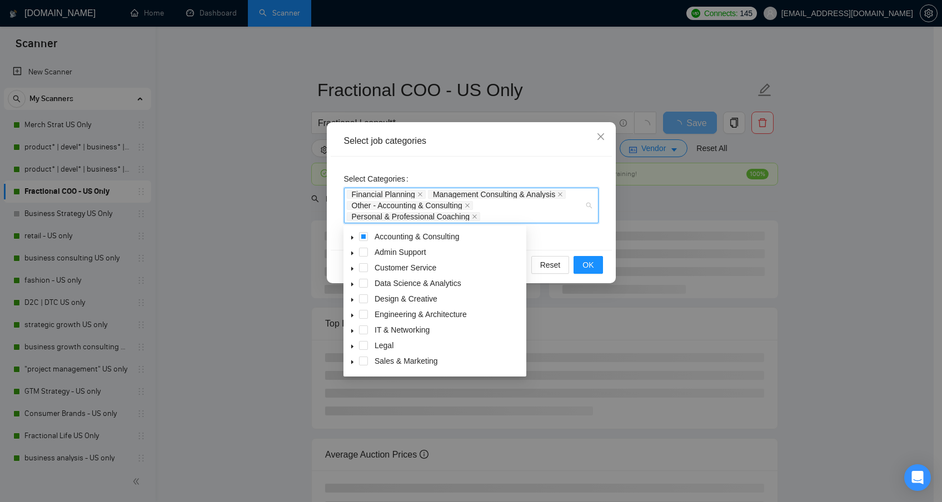
click at [351, 252] on icon "caret-down" at bounding box center [353, 254] width 6 height 6
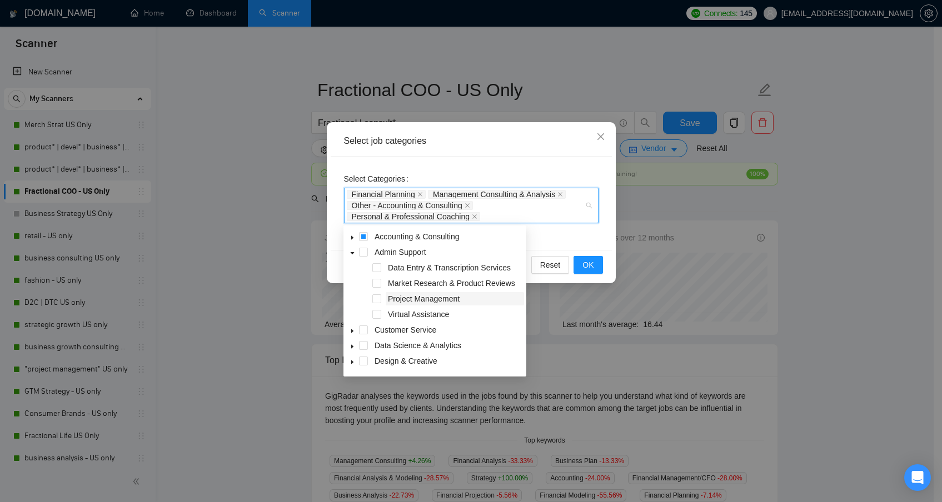
click at [396, 303] on span "Project Management" at bounding box center [424, 299] width 72 height 9
click at [401, 283] on span "Market Research & Product Reviews" at bounding box center [451, 283] width 127 height 9
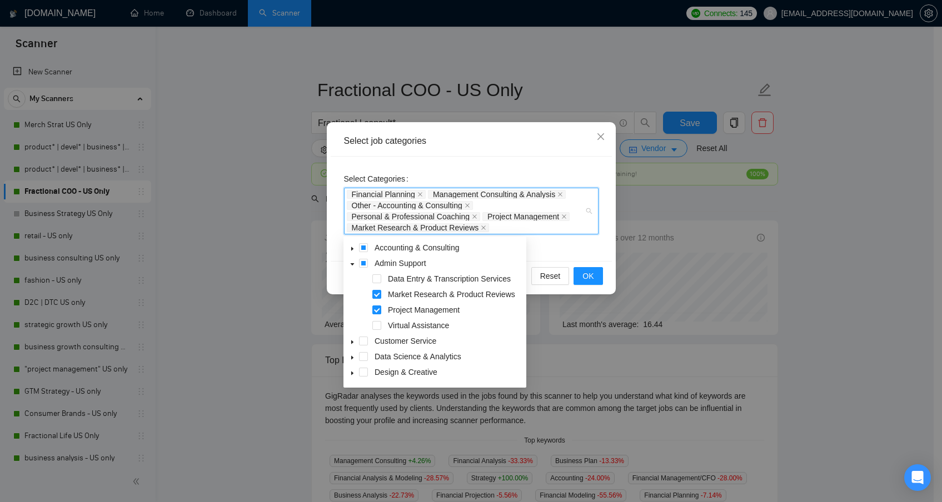
click at [352, 263] on icon "caret-down" at bounding box center [353, 265] width 6 height 6
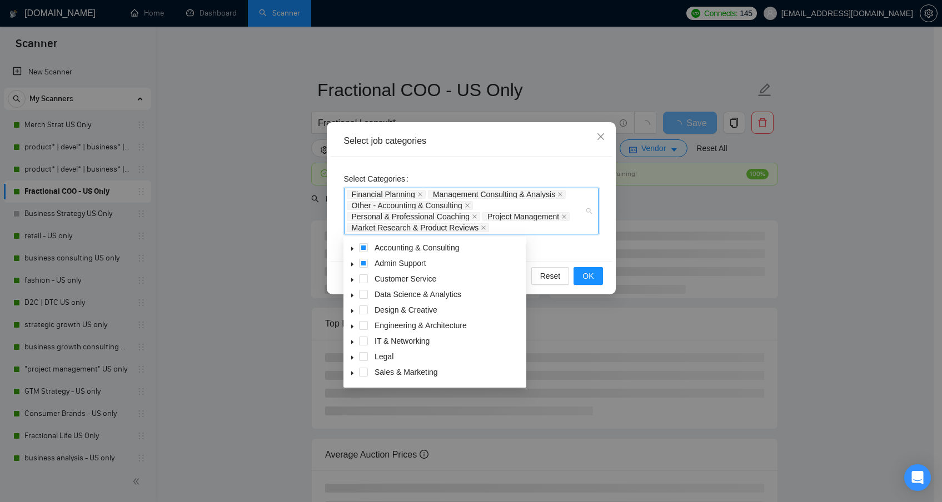
click at [355, 285] on span at bounding box center [352, 278] width 13 height 13
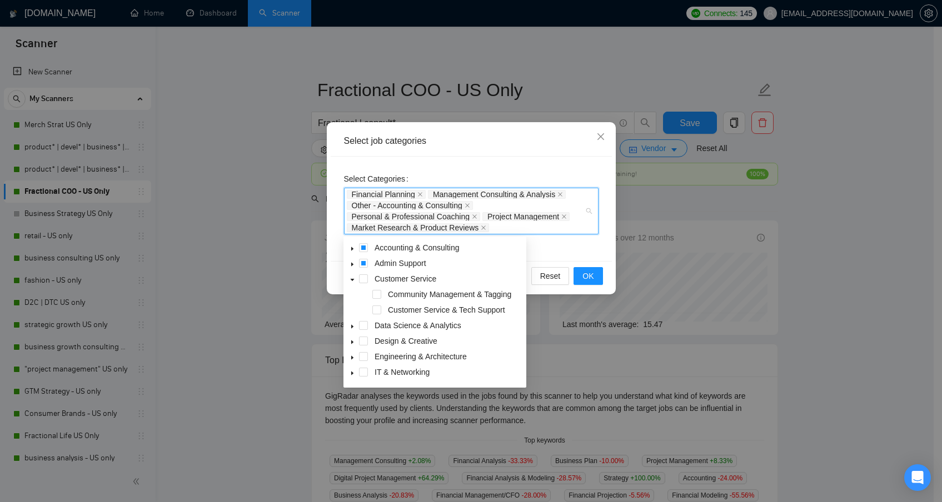
click at [355, 285] on span at bounding box center [352, 278] width 13 height 13
click at [355, 295] on icon "caret-down" at bounding box center [353, 296] width 6 height 6
click at [379, 358] on span at bounding box center [376, 356] width 9 height 9
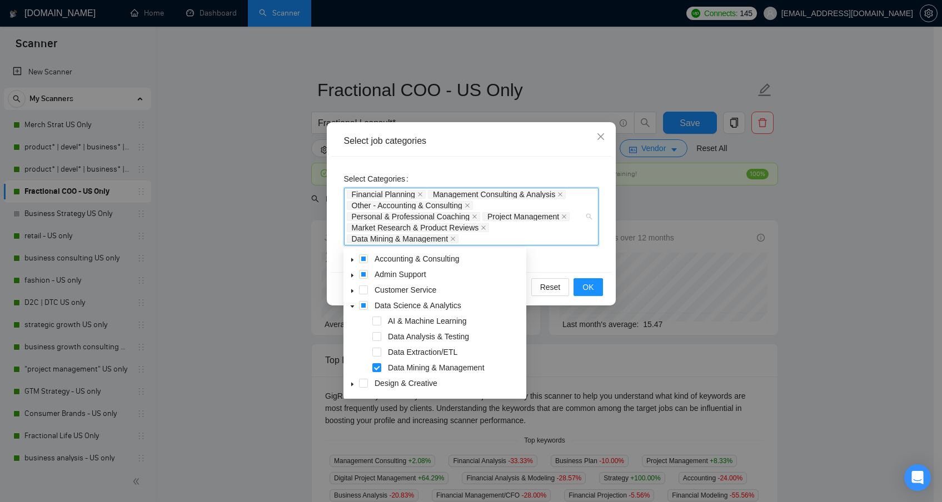
click at [378, 342] on div "Data Analysis & Testing" at bounding box center [435, 338] width 178 height 16
click at [378, 350] on span at bounding box center [376, 352] width 9 height 9
click at [379, 339] on span at bounding box center [376, 336] width 9 height 9
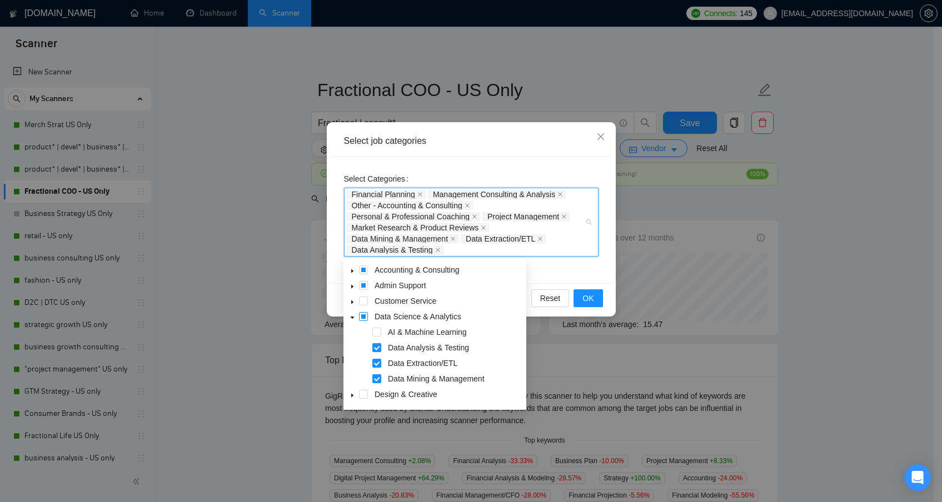
click at [359, 316] on span at bounding box center [363, 316] width 9 height 9
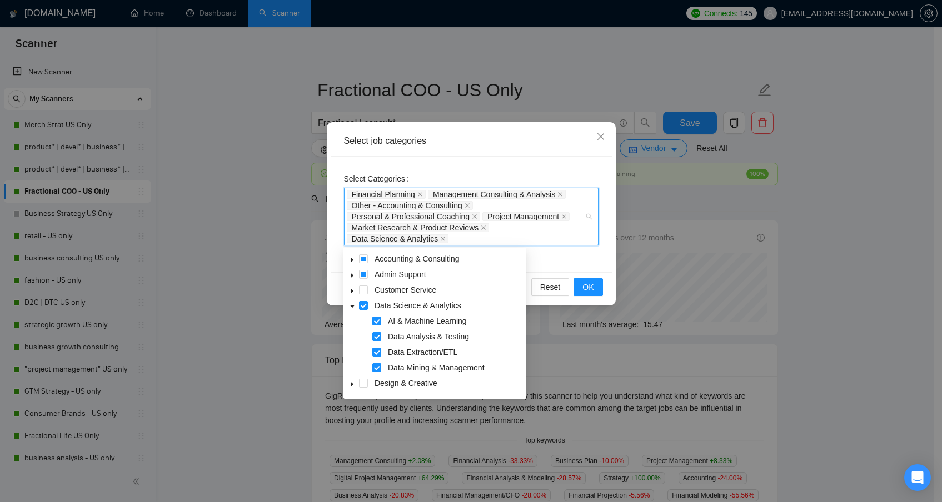
click at [351, 301] on span at bounding box center [352, 305] width 13 height 13
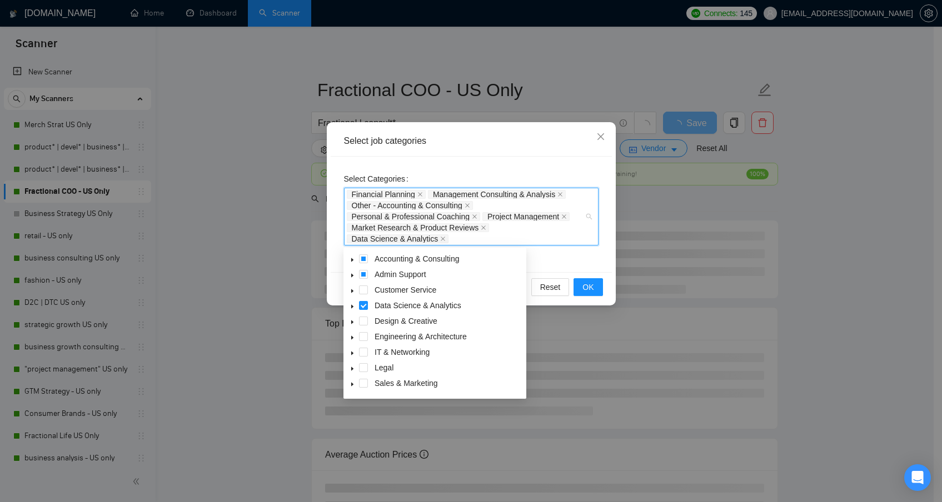
click at [353, 325] on span at bounding box center [352, 321] width 13 height 13
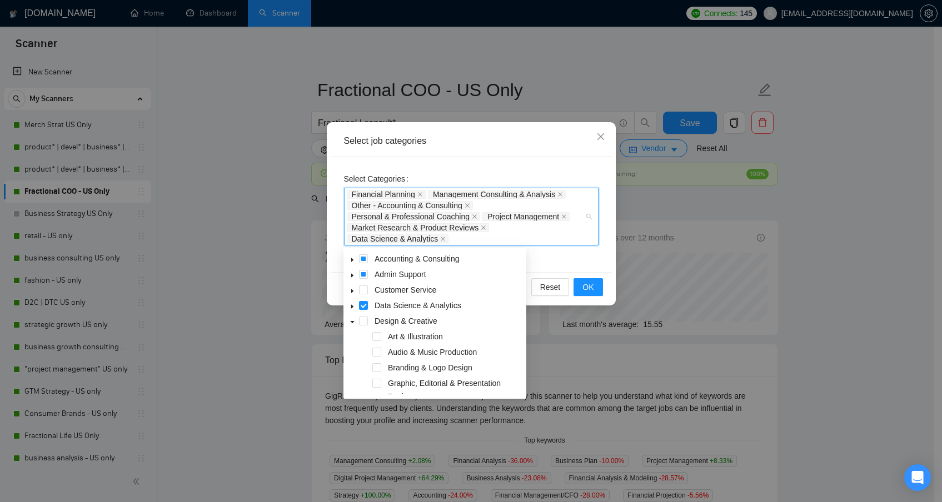
click at [353, 325] on span at bounding box center [352, 321] width 13 height 13
click at [366, 321] on span at bounding box center [363, 321] width 9 height 9
click at [362, 382] on span at bounding box center [363, 383] width 9 height 9
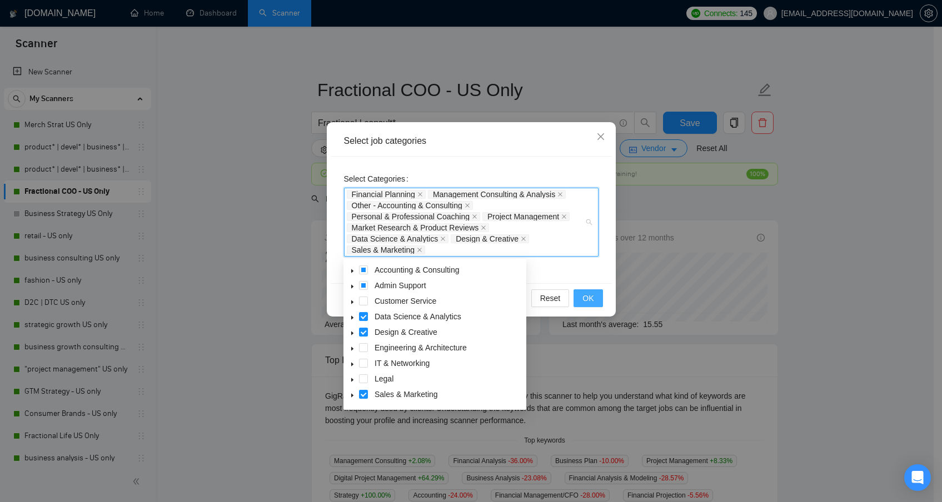
click at [585, 295] on span "OK" at bounding box center [587, 298] width 11 height 12
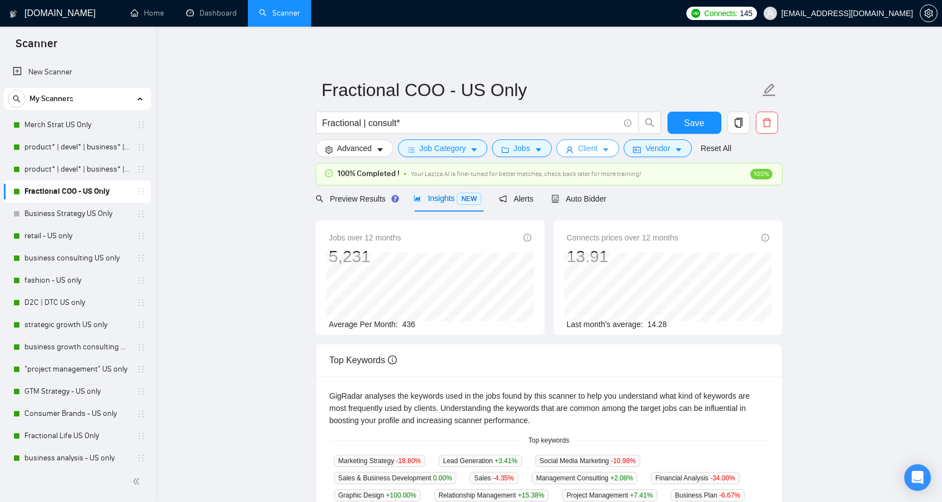
click at [599, 142] on button "Client" at bounding box center [587, 148] width 63 height 18
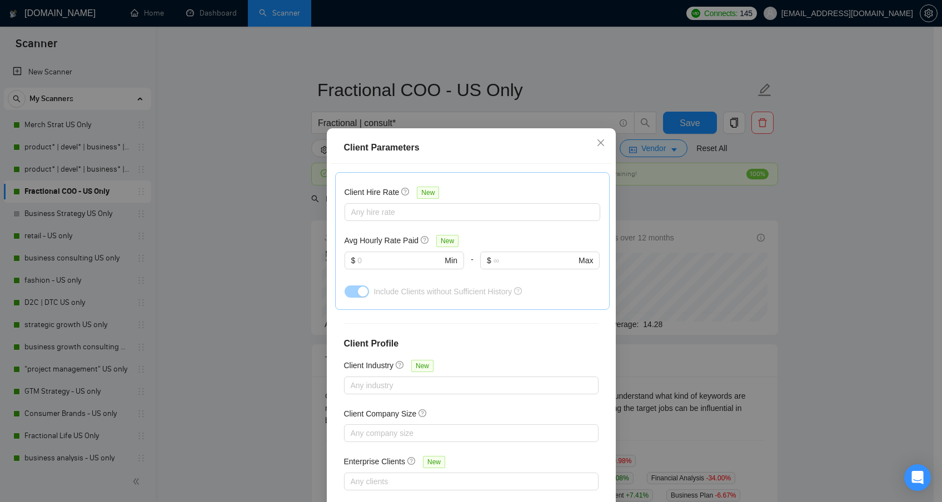
scroll to position [33, 0]
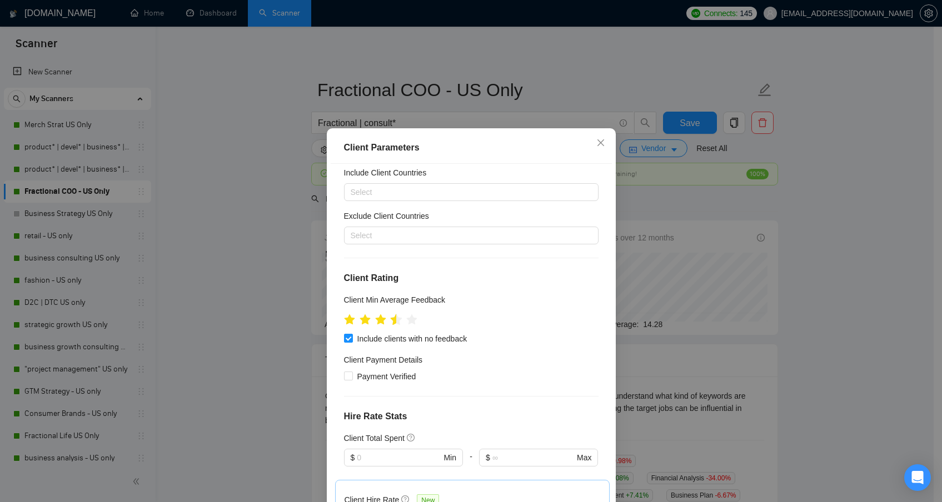
click at [390, 320] on icon "star" at bounding box center [396, 319] width 12 height 11
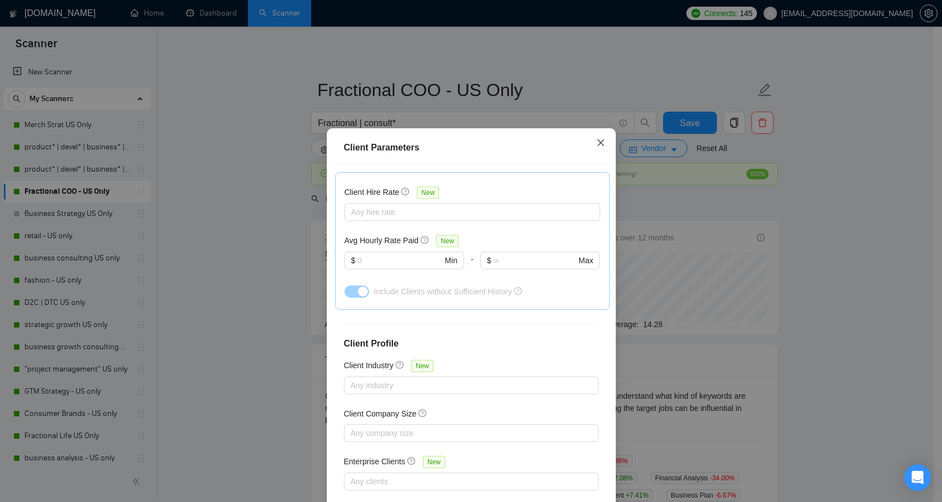
click at [600, 142] on icon "close" at bounding box center [600, 142] width 9 height 9
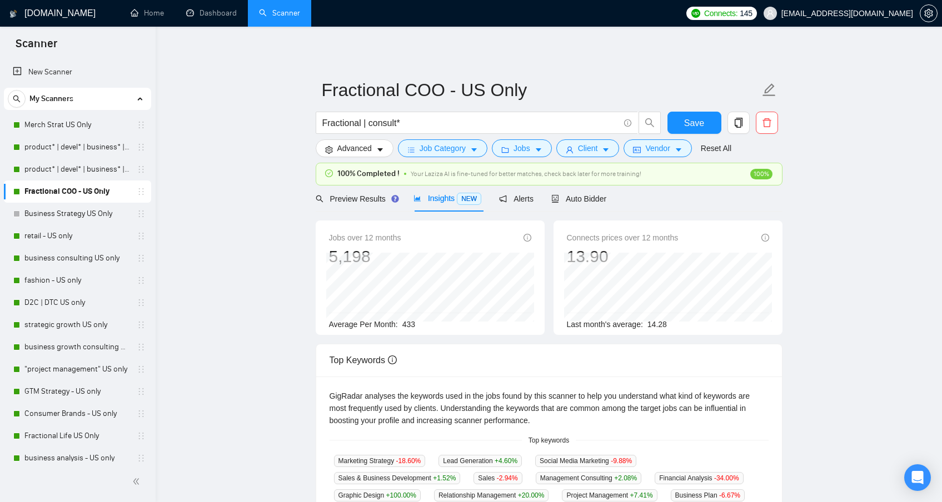
click at [307, 237] on main "Fractional COO - US Only Fractional | consult* Save Advanced Job Category Jobs …" at bounding box center [548, 436] width 751 height 785
click at [327, 195] on span "Preview Results" at bounding box center [356, 199] width 80 height 9
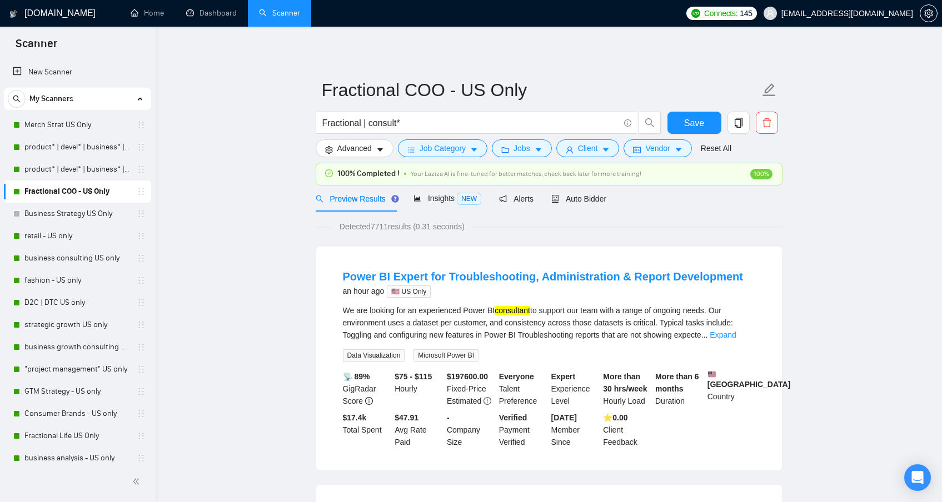
click at [351, 151] on span "Advanced" at bounding box center [354, 148] width 34 height 12
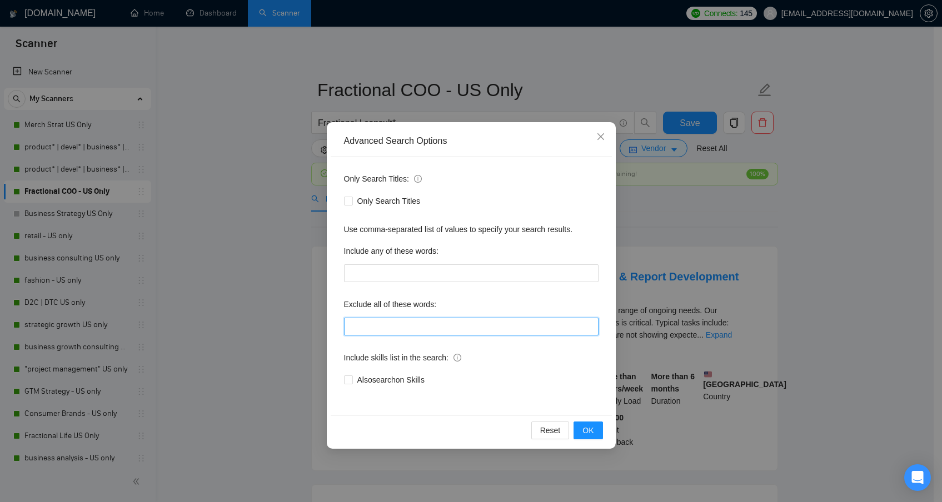
click at [381, 322] on input "text" at bounding box center [471, 327] width 255 height 18
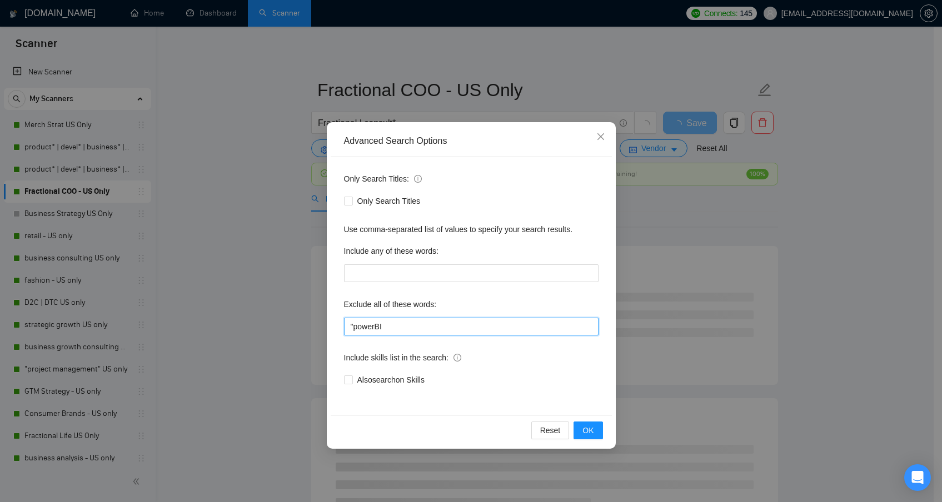
type input ""powerBI" | indesign | "logo design*" | "video edit*" | illustrator | photoshop…"
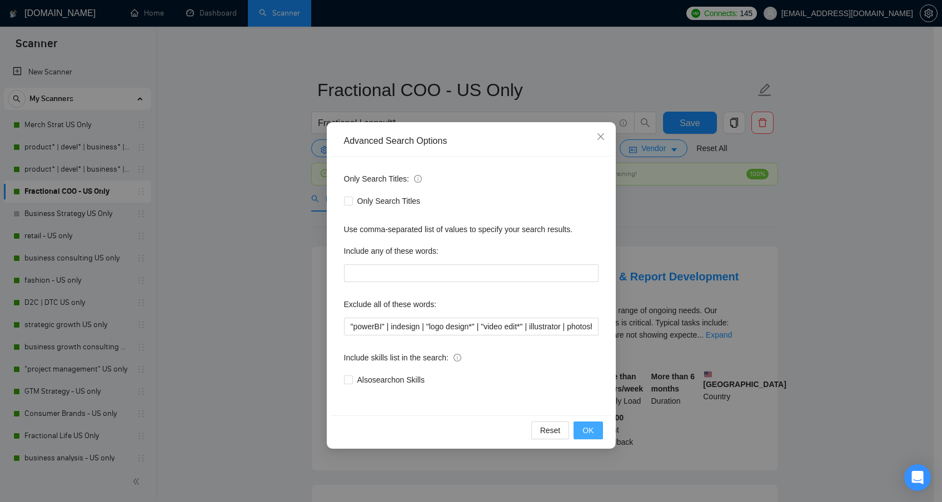
click at [590, 431] on span "OK" at bounding box center [587, 431] width 11 height 12
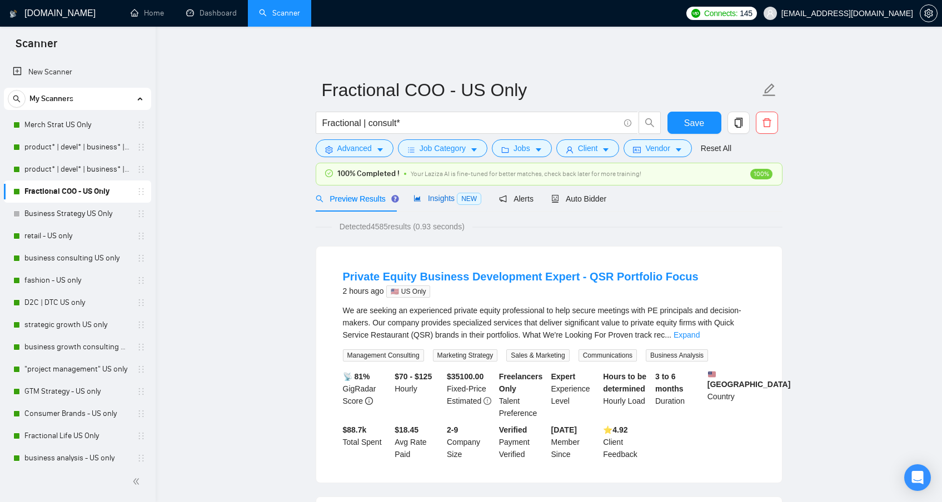
click at [430, 203] on div "Insights NEW" at bounding box center [447, 198] width 68 height 13
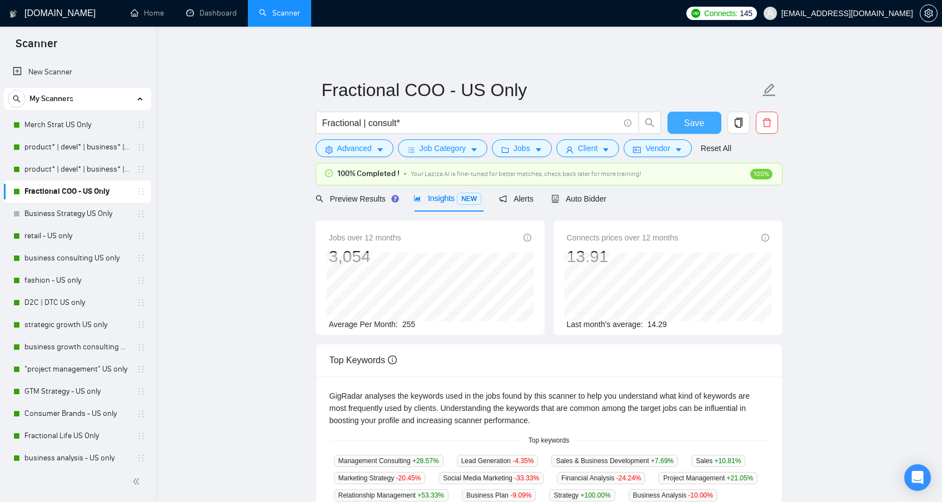
click at [689, 114] on button "Save" at bounding box center [694, 123] width 54 height 22
click at [107, 147] on link "product* | devel* | business* | strategy* | retail* - US ONLY EXPERT" at bounding box center [77, 147] width 106 height 22
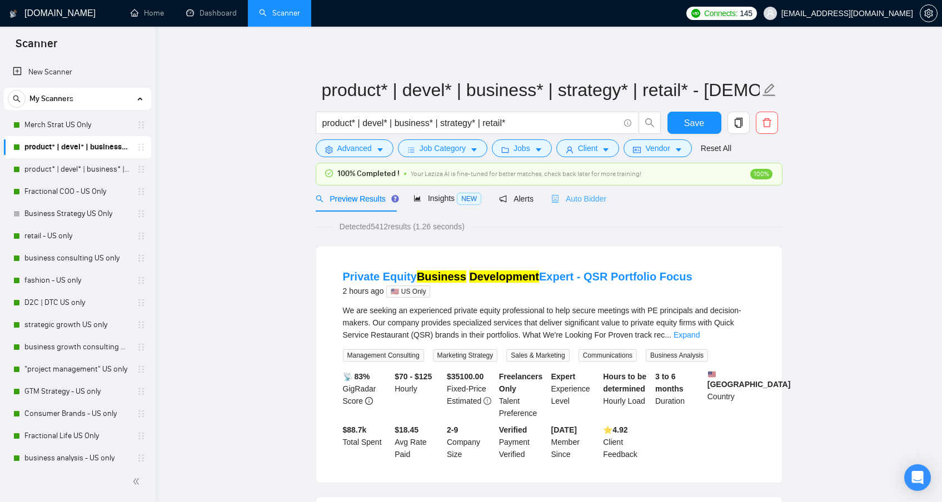
click at [579, 205] on div "Auto Bidder" at bounding box center [578, 199] width 55 height 26
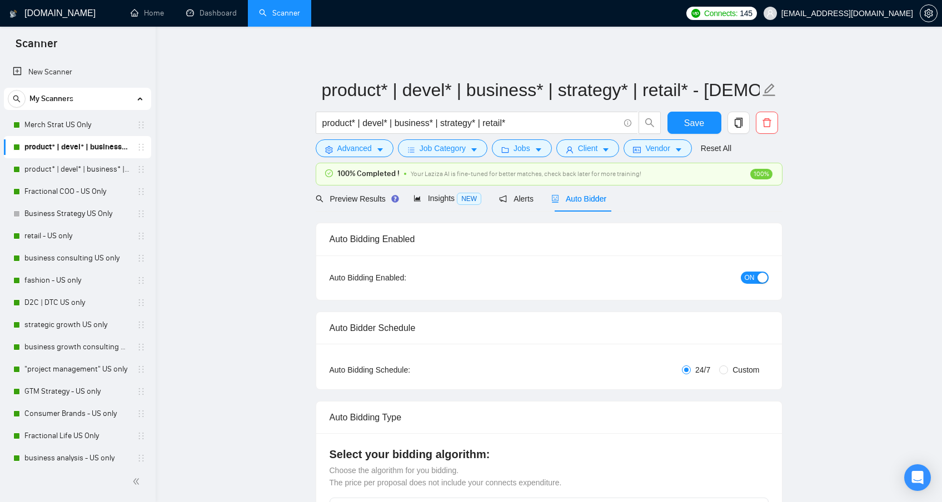
checkbox input "true"
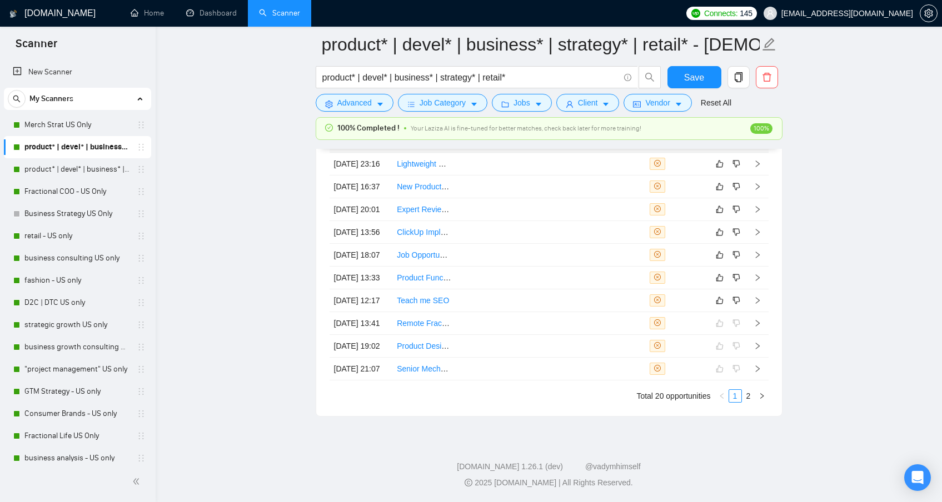
scroll to position [3106, 0]
click at [67, 169] on link "product* | devel* | business* | strategy* | retail* US ONLY Intermediate" at bounding box center [77, 169] width 106 height 22
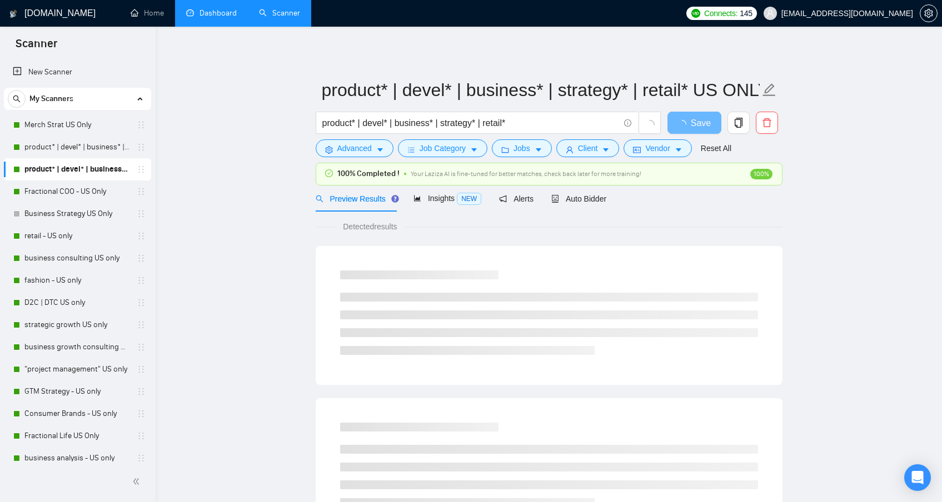
click at [216, 8] on link "Dashboard" at bounding box center [211, 12] width 51 height 9
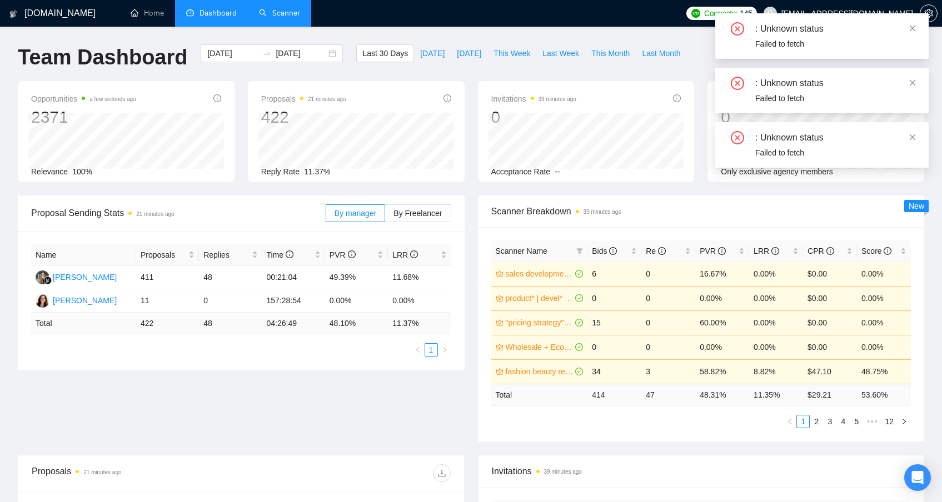
click at [262, 16] on link "Scanner" at bounding box center [279, 12] width 41 height 9
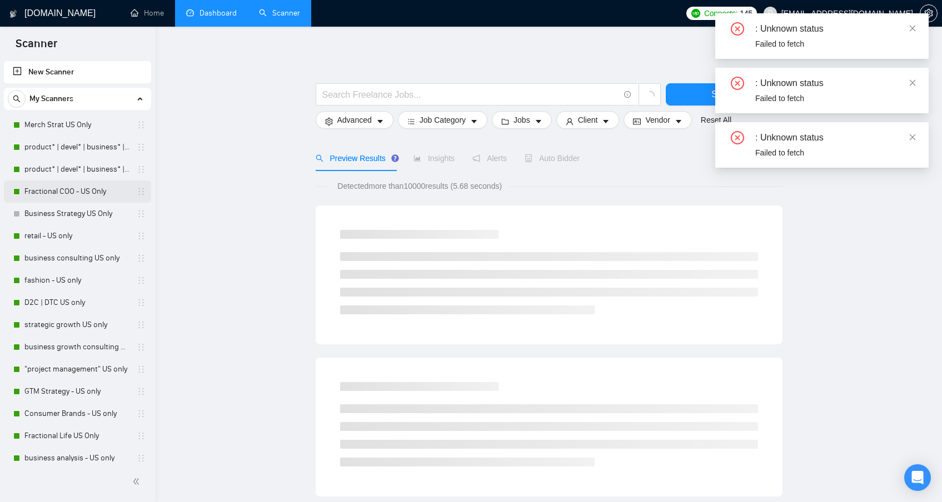
click at [76, 193] on link "Fractional COO - US Only" at bounding box center [77, 192] width 106 height 22
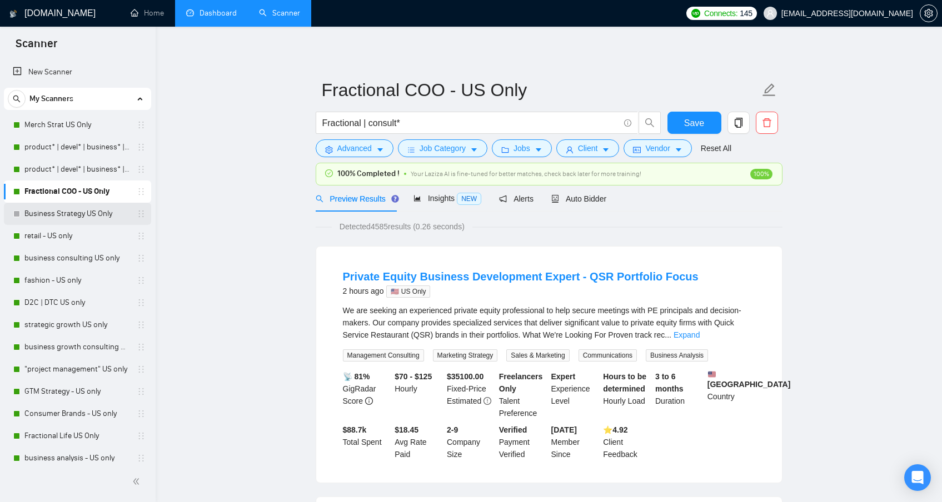
click at [89, 216] on link "Business Strategy US Only" at bounding box center [77, 214] width 106 height 22
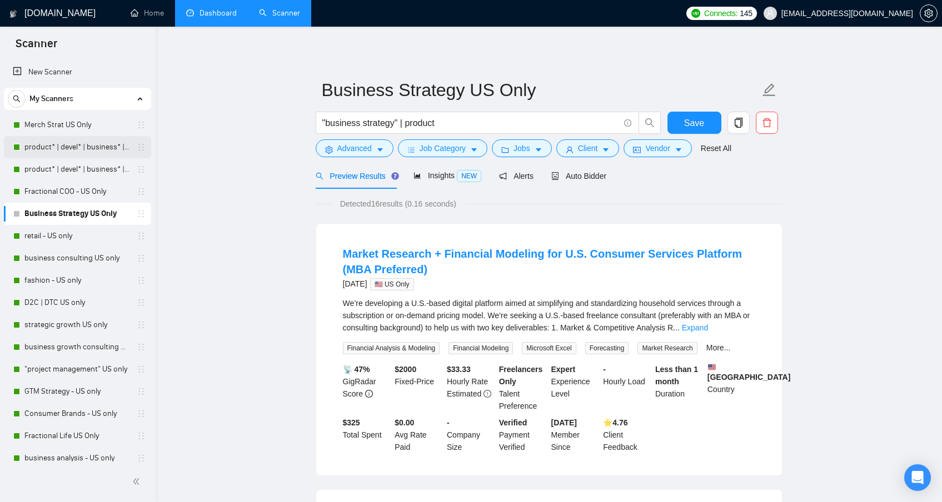
click at [111, 144] on link "product* | devel* | business* | strategy* | retail* - US ONLY EXPERT" at bounding box center [77, 147] width 106 height 22
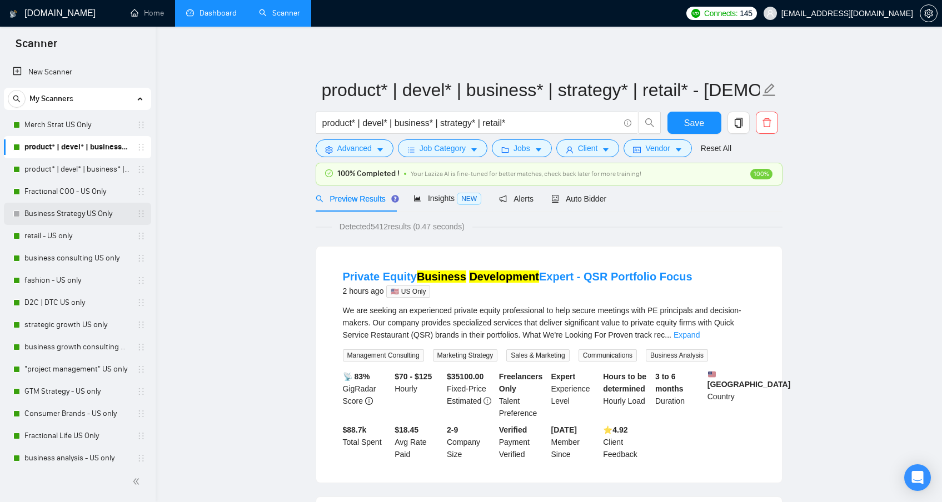
click at [139, 216] on icon "holder" at bounding box center [141, 214] width 5 height 7
click at [108, 211] on link "Business Strategy US Only" at bounding box center [77, 214] width 106 height 22
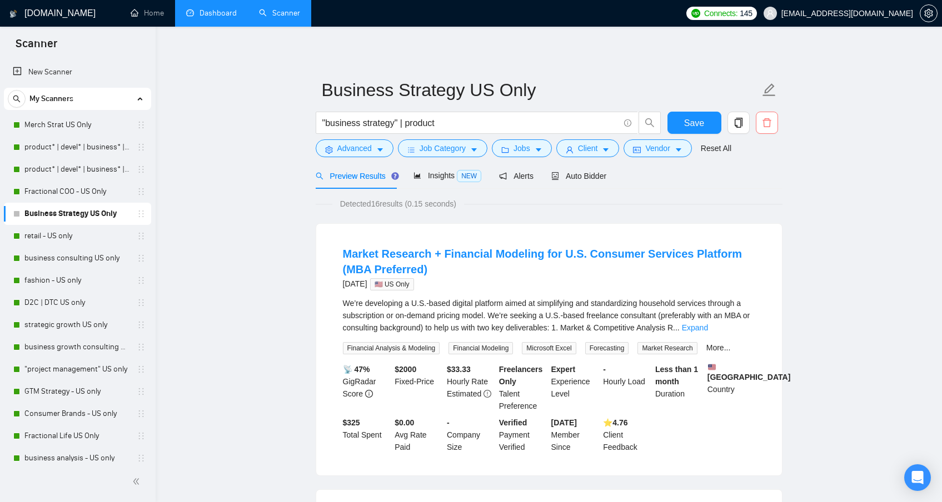
click at [776, 124] on span "delete" at bounding box center [766, 123] width 21 height 10
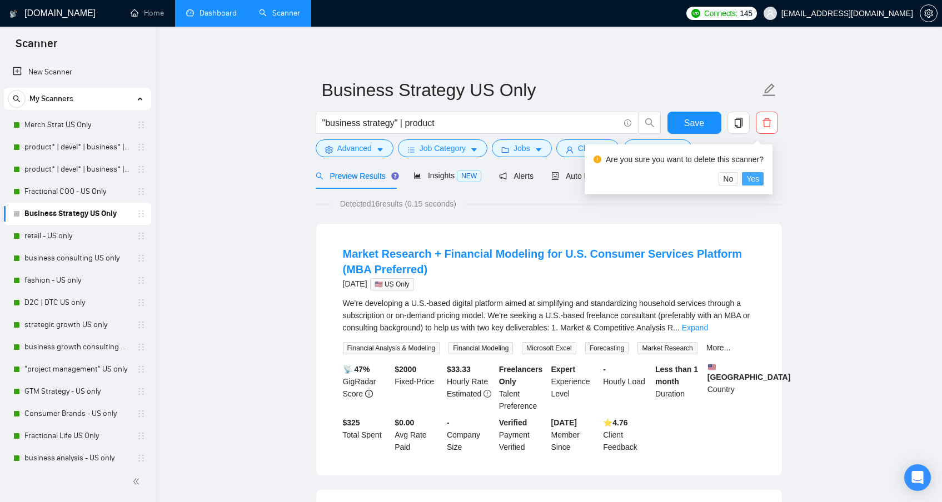
click at [758, 183] on span "Yes" at bounding box center [752, 179] width 13 height 12
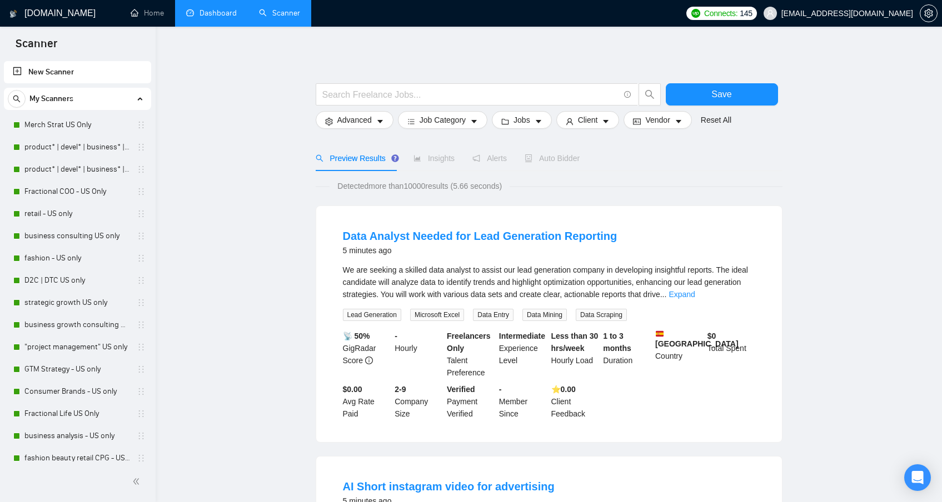
click at [104, 233] on link "business consulting US only" at bounding box center [77, 236] width 106 height 22
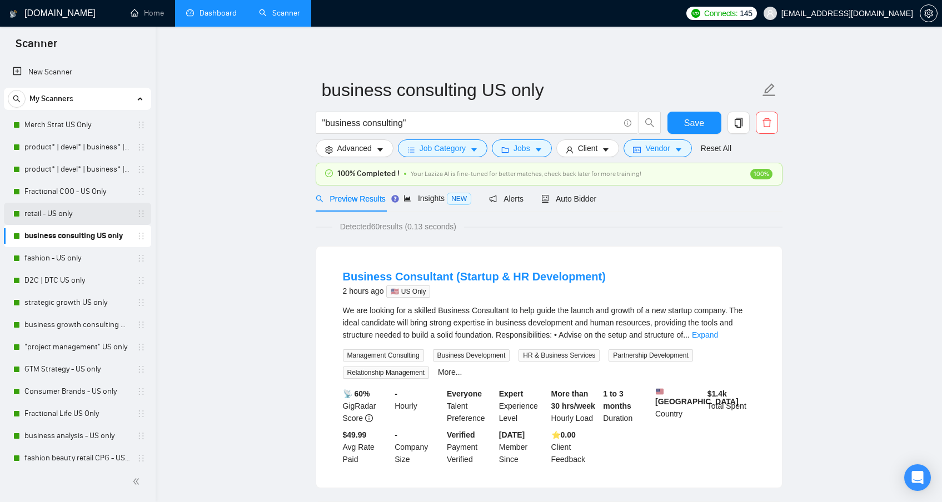
click at [47, 215] on link "retail - US only" at bounding box center [77, 214] width 106 height 22
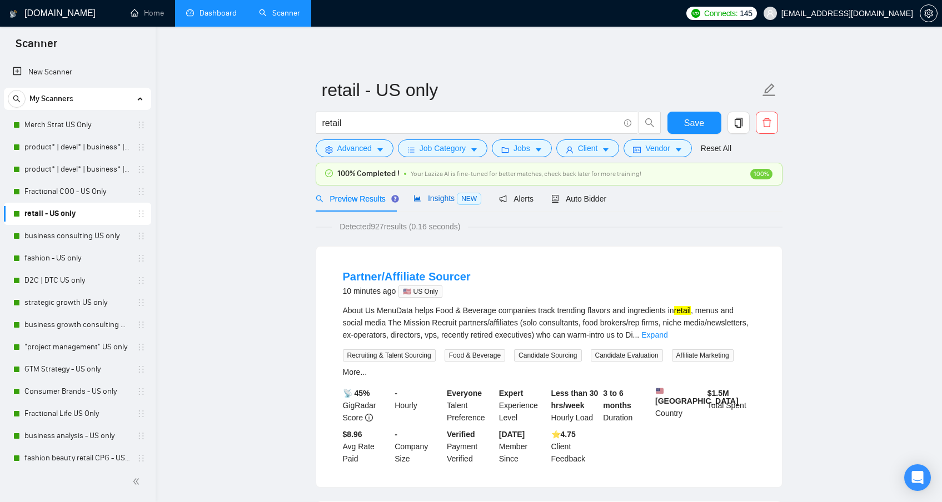
click at [429, 195] on span "Insights NEW" at bounding box center [447, 198] width 68 height 9
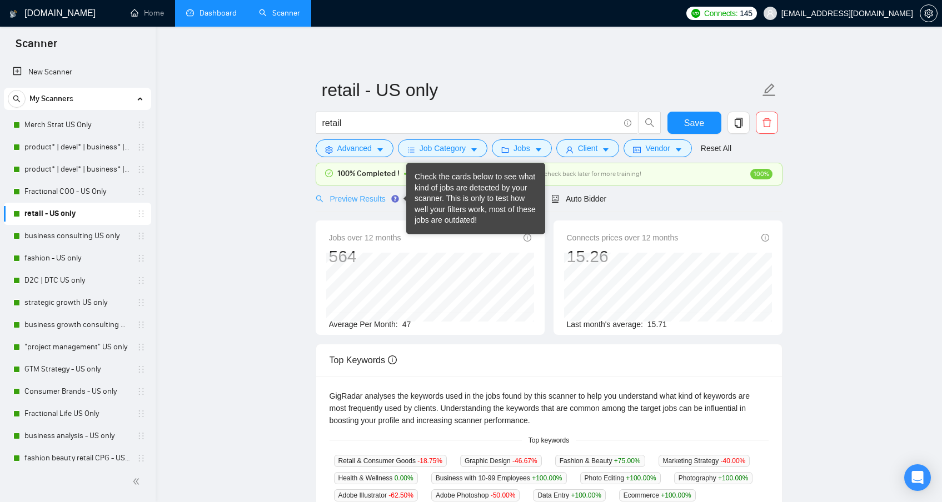
click at [371, 206] on div "Preview Results" at bounding box center [356, 199] width 80 height 26
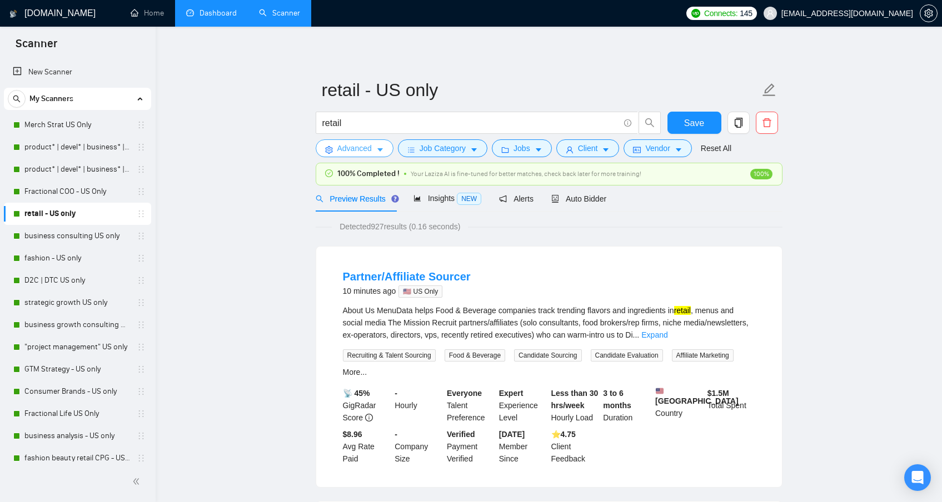
click at [362, 149] on span "Advanced" at bounding box center [354, 148] width 34 height 12
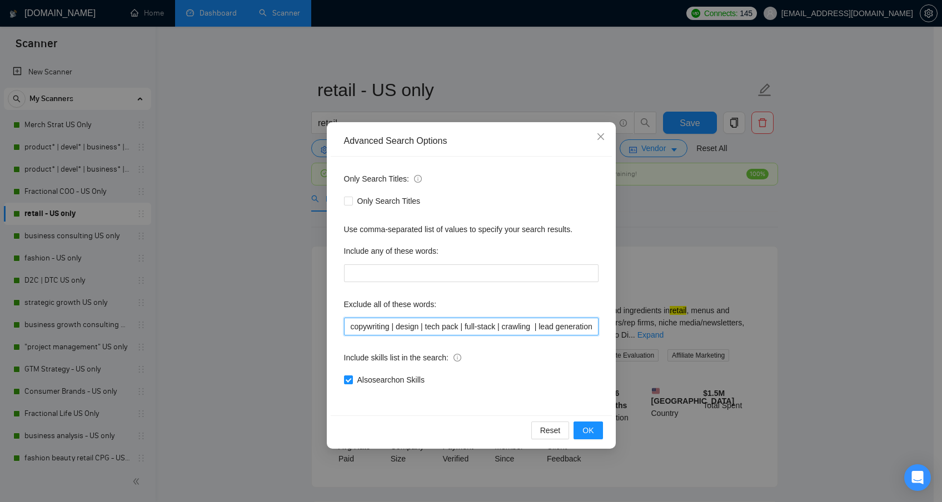
click at [413, 327] on input "copywriting | design | tech pack | full-stack | crawling | lead generation" at bounding box center [471, 327] width 255 height 18
click at [398, 325] on input "copywriting | tech pack | full-stack | crawling | lead generation" at bounding box center [471, 327] width 255 height 18
type input "copywriting | tech pack | full-stack | crawling | lead generation"
click at [592, 428] on span "OK" at bounding box center [587, 431] width 11 height 12
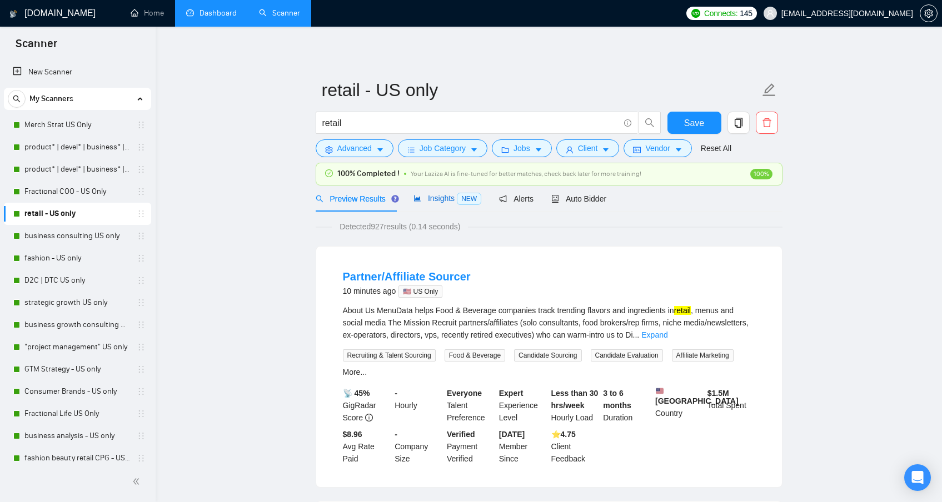
click at [441, 198] on span "Insights NEW" at bounding box center [447, 198] width 68 height 9
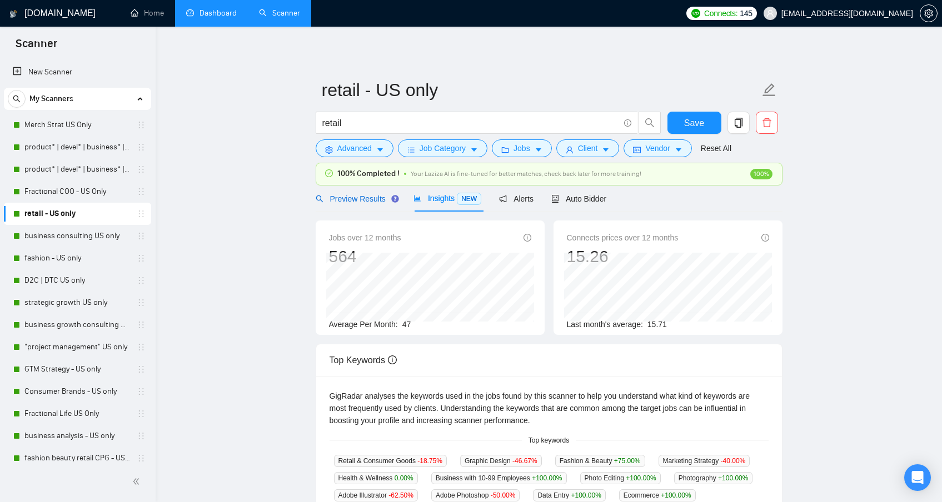
click at [361, 199] on span "Preview Results" at bounding box center [356, 199] width 80 height 9
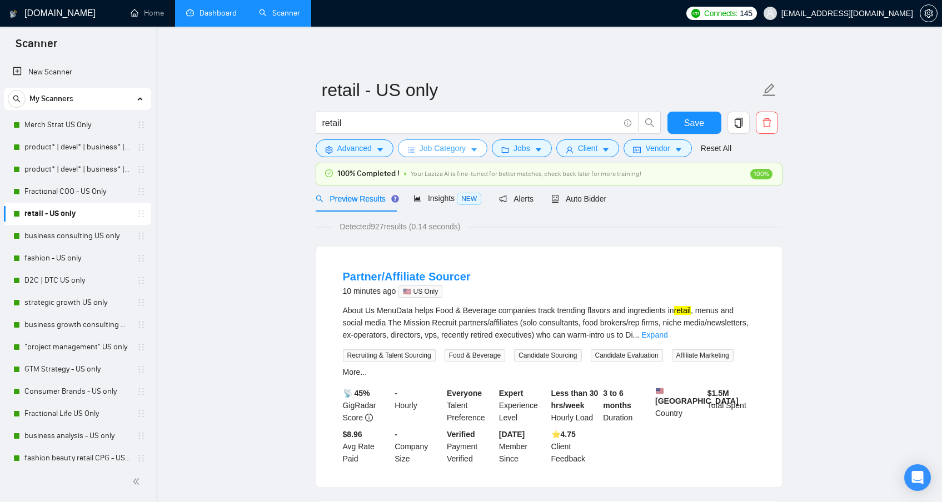
click at [445, 155] on button "Job Category" at bounding box center [442, 148] width 89 height 18
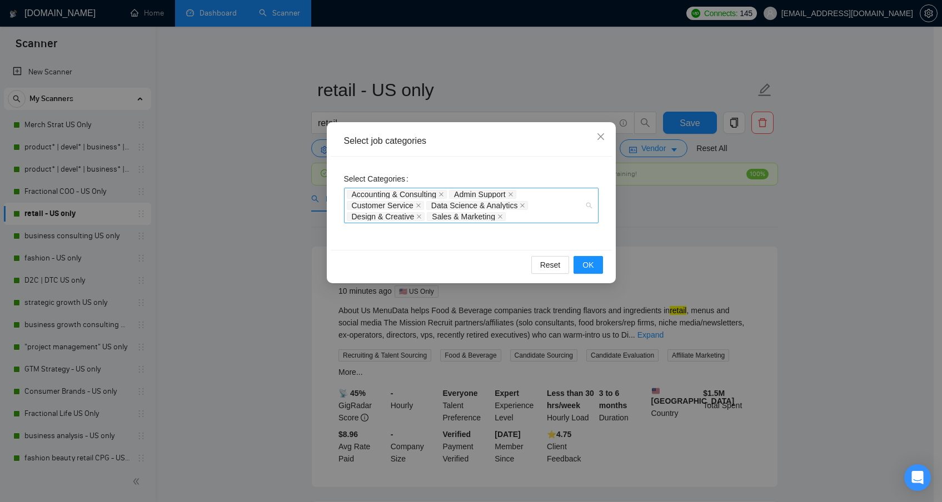
click at [591, 206] on div "Accounting & Consulting Admin Support Customer Service Data Science & Analytics…" at bounding box center [471, 206] width 255 height 36
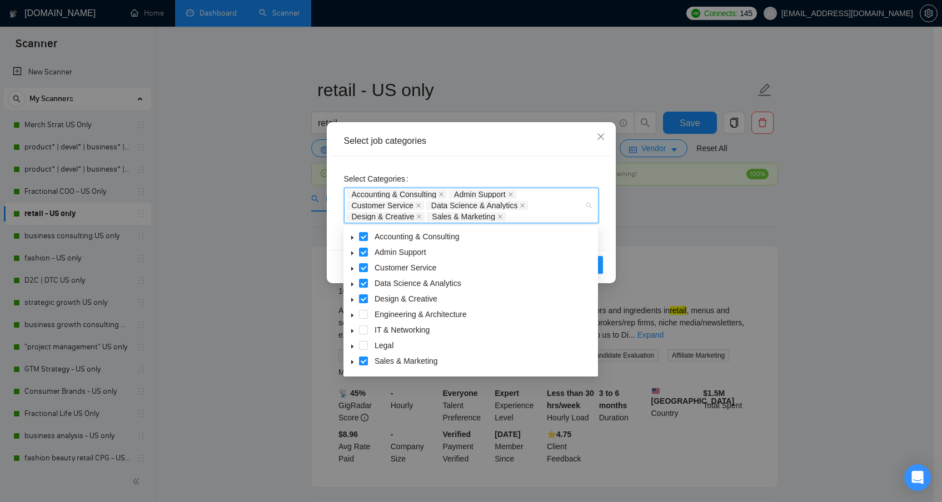
click at [352, 241] on span at bounding box center [352, 236] width 13 height 13
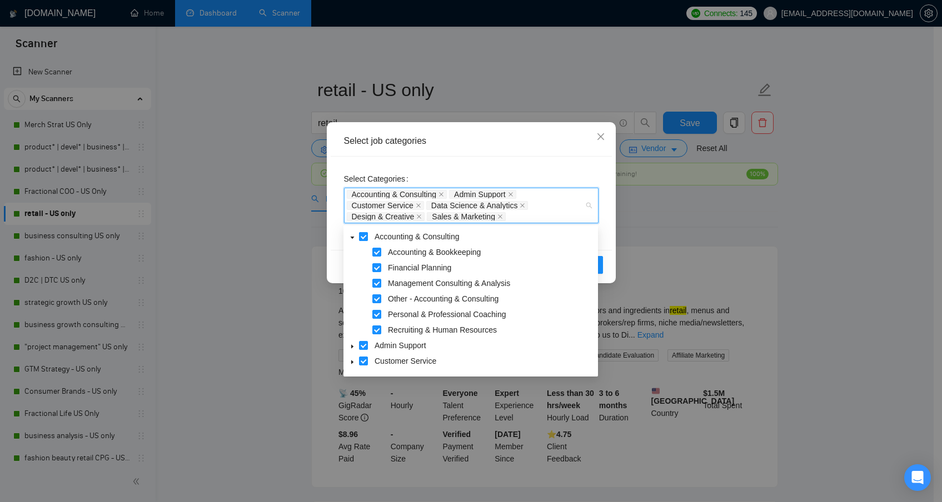
click at [360, 236] on span at bounding box center [363, 236] width 9 height 9
click at [361, 236] on span at bounding box center [363, 236] width 9 height 9
click at [346, 236] on span at bounding box center [352, 236] width 13 height 13
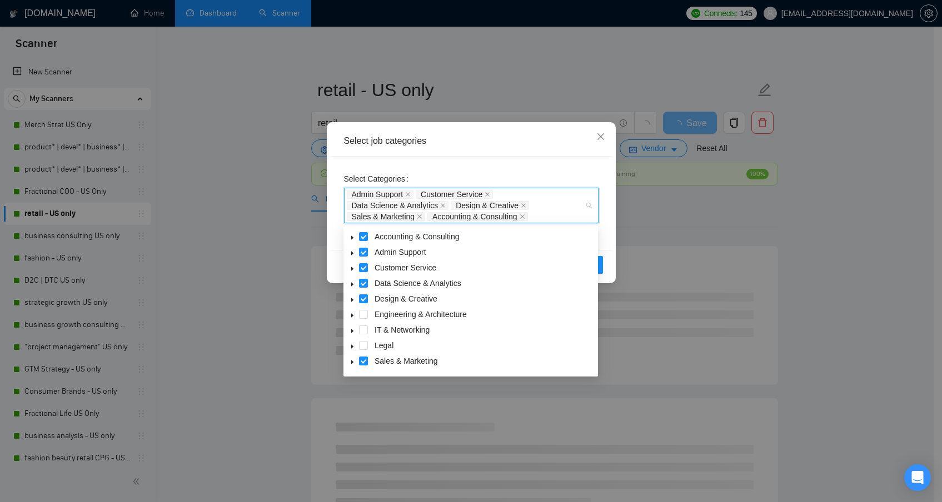
click at [605, 246] on div "Select Categories Admin Support Customer Service Data Science & Analytics Desig…" at bounding box center [471, 203] width 281 height 93
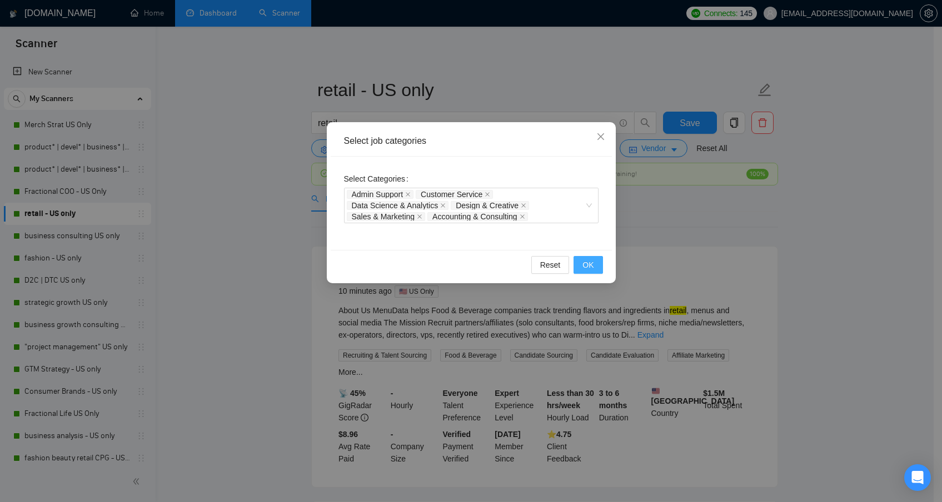
click at [592, 258] on button "OK" at bounding box center [588, 265] width 29 height 18
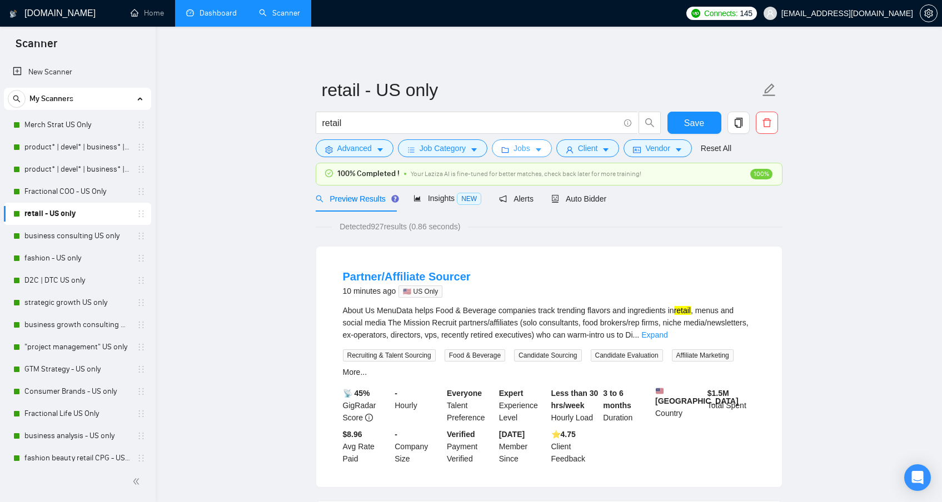
click at [530, 155] on span "Jobs" at bounding box center [522, 148] width 17 height 12
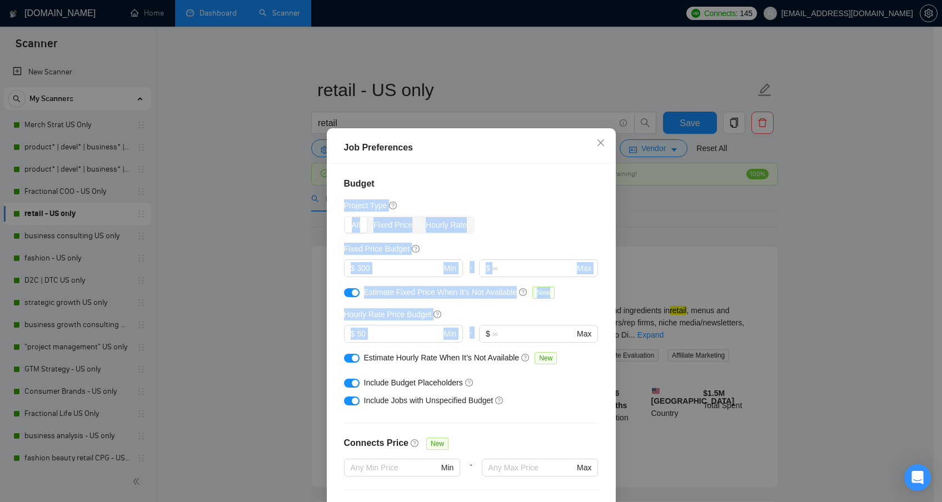
drag, startPoint x: 601, startPoint y: 186, endPoint x: 605, endPoint y: 320, distance: 134.6
click at [607, 322] on div "Budget Project Type All Fixed Price Hourly Rate Fixed Price Budget $ 300 Min - …" at bounding box center [471, 340] width 281 height 352
click at [600, 139] on icon "close" at bounding box center [600, 142] width 9 height 9
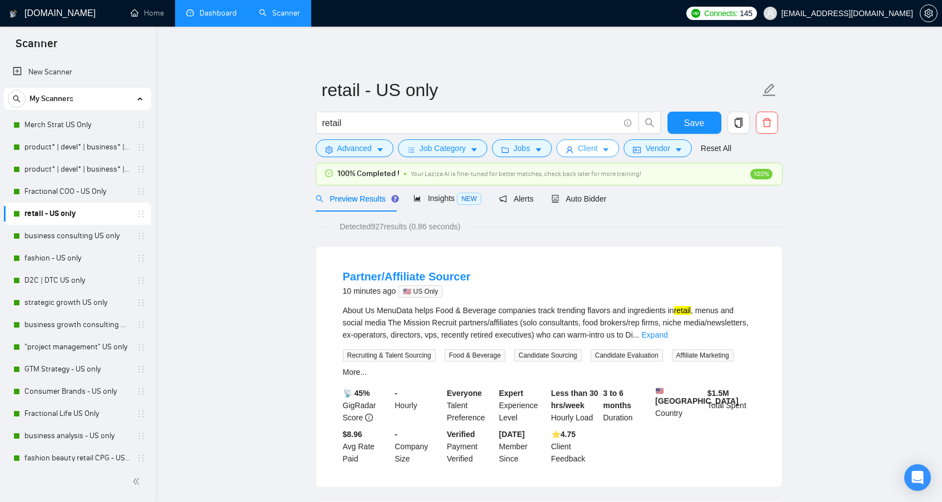
click at [595, 150] on span "Client" at bounding box center [588, 148] width 20 height 12
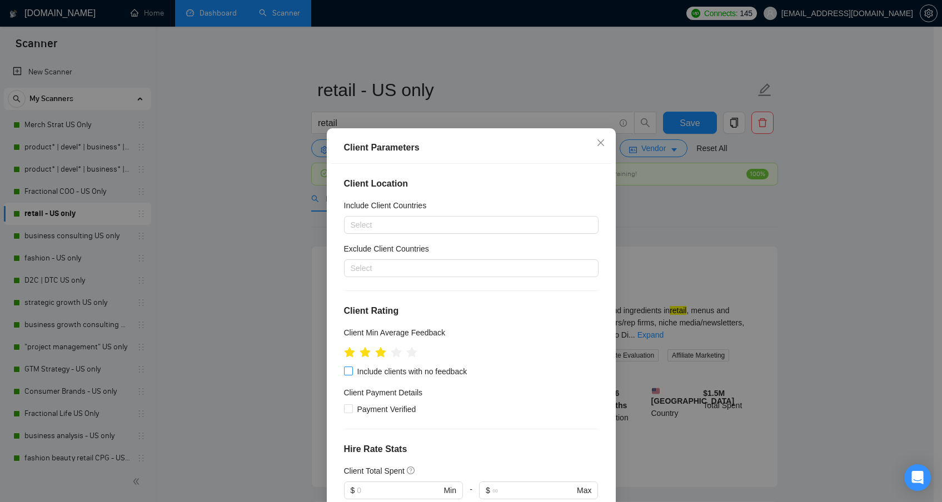
click at [411, 375] on span "Include clients with no feedback" at bounding box center [412, 372] width 119 height 12
click at [352, 375] on input "Include clients with no feedback" at bounding box center [348, 371] width 8 height 8
checkbox input "true"
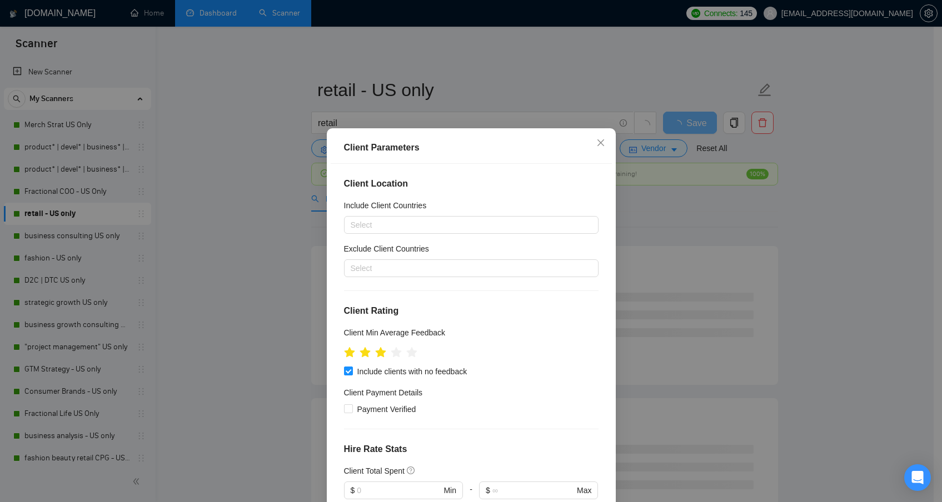
scroll to position [341, 0]
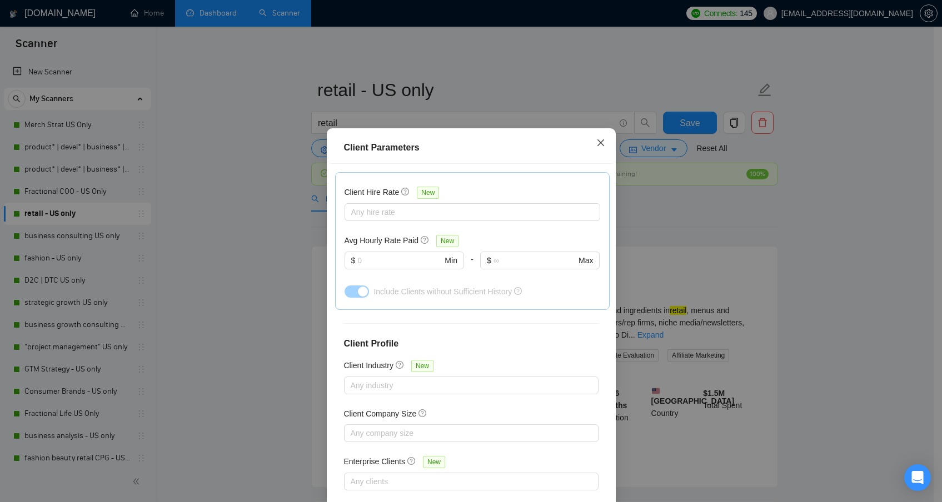
click at [596, 144] on icon "close" at bounding box center [600, 142] width 9 height 9
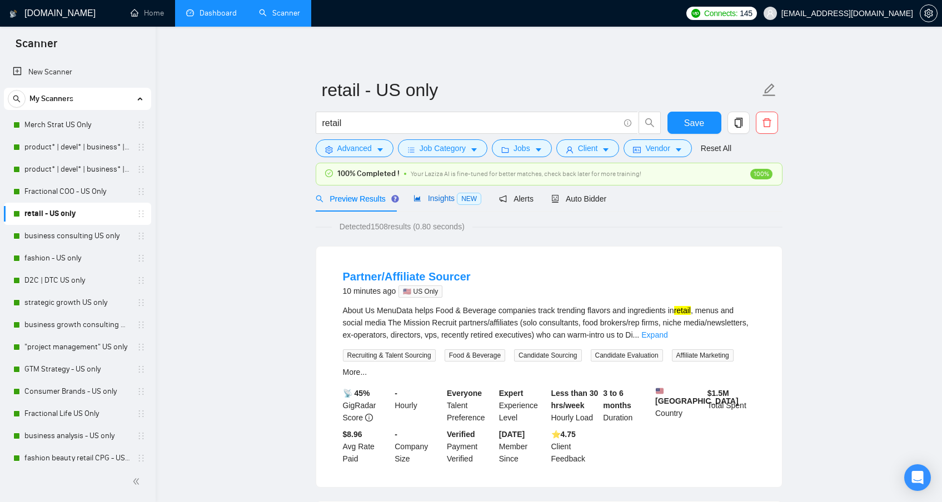
click at [441, 201] on span "Insights NEW" at bounding box center [447, 198] width 68 height 9
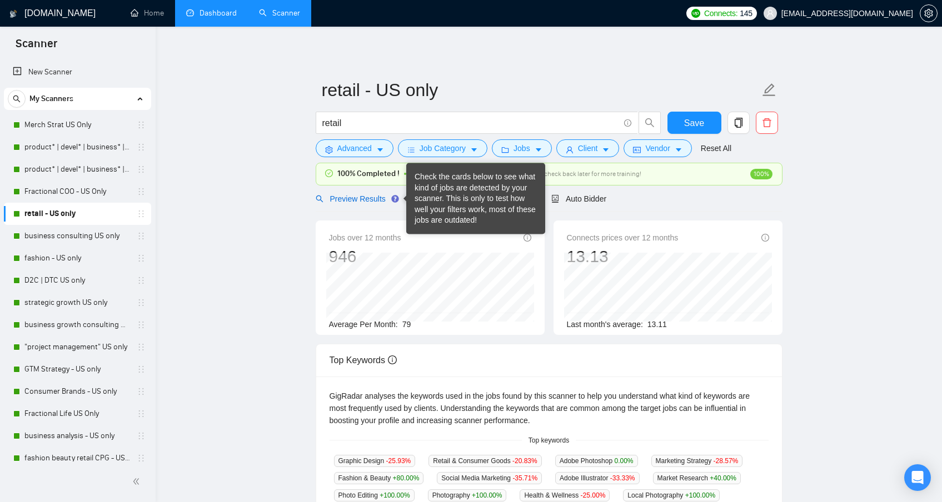
click at [340, 202] on span "Preview Results" at bounding box center [356, 199] width 80 height 9
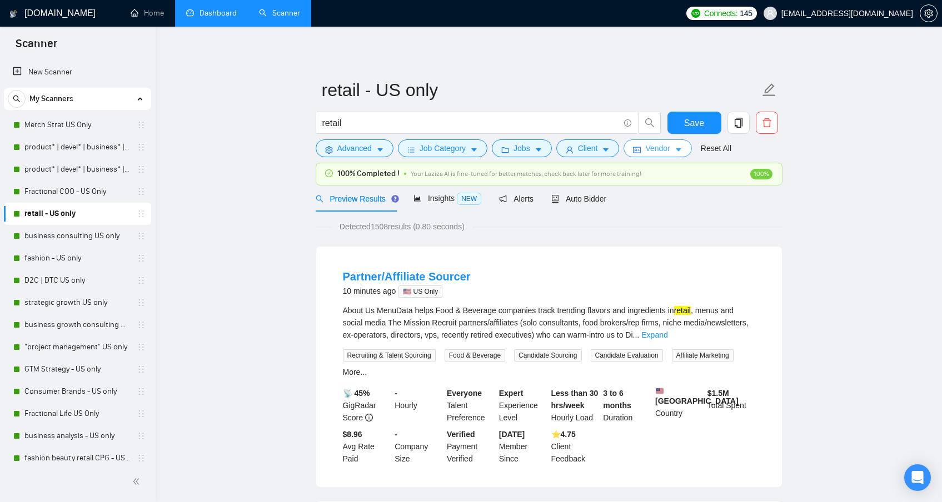
click at [681, 149] on icon "caret-down" at bounding box center [679, 150] width 6 height 3
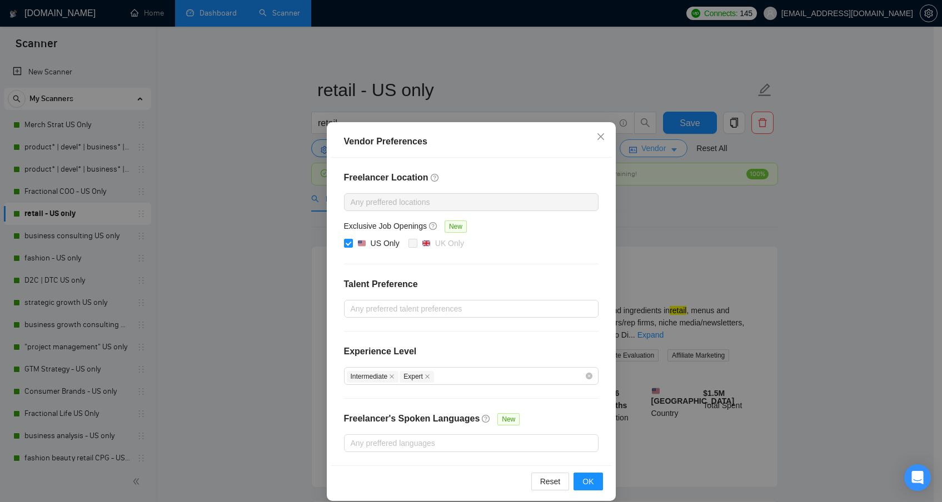
click at [682, 149] on div "Vendor Preferences Freelancer Location Any preffered locations Exclusive Job Op…" at bounding box center [471, 251] width 942 height 502
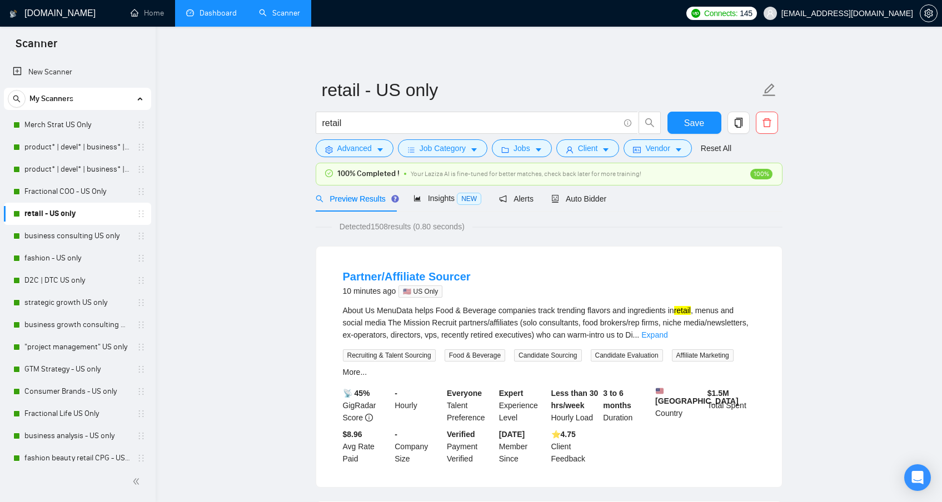
click at [112, 234] on link "business consulting US only" at bounding box center [77, 236] width 106 height 22
click at [696, 128] on span "Save" at bounding box center [694, 123] width 20 height 14
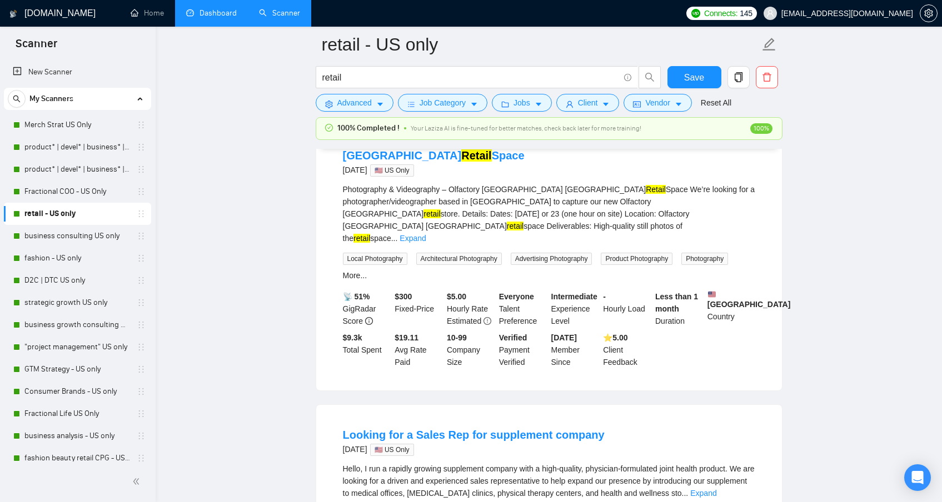
scroll to position [1934, 0]
click at [375, 74] on input "retail" at bounding box center [470, 78] width 297 height 14
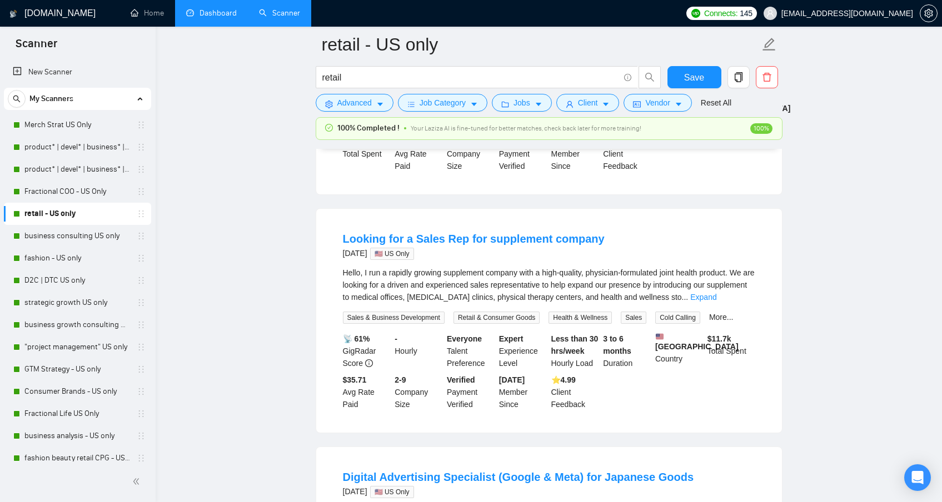
scroll to position [2134, 0]
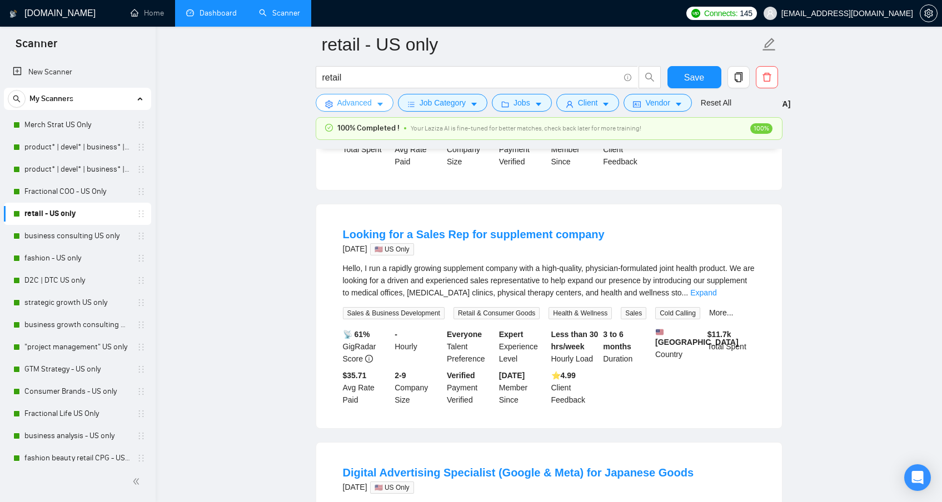
click at [336, 108] on button "Advanced" at bounding box center [355, 103] width 78 height 18
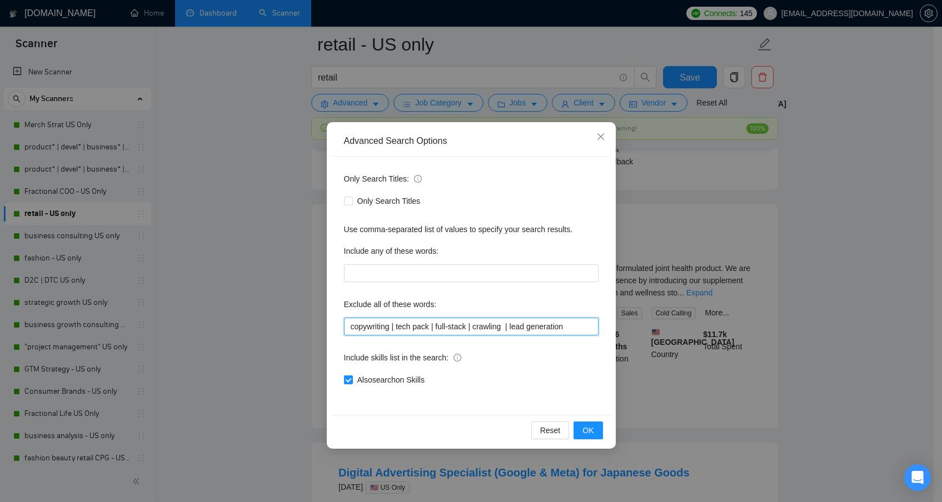
click at [350, 323] on input "copywriting | tech pack | full-stack | crawling | lead generation" at bounding box center [471, 327] width 255 height 18
click at [574, 426] on button "OK" at bounding box center [588, 431] width 29 height 18
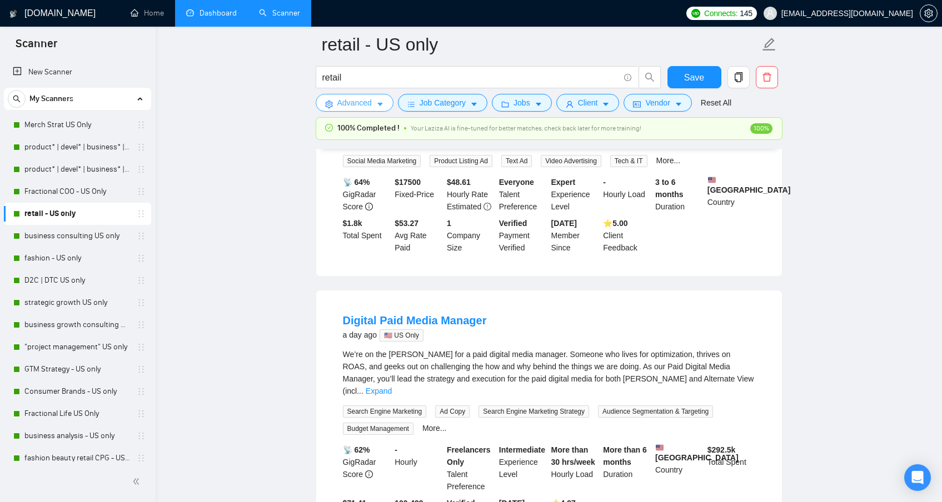
scroll to position [0, 0]
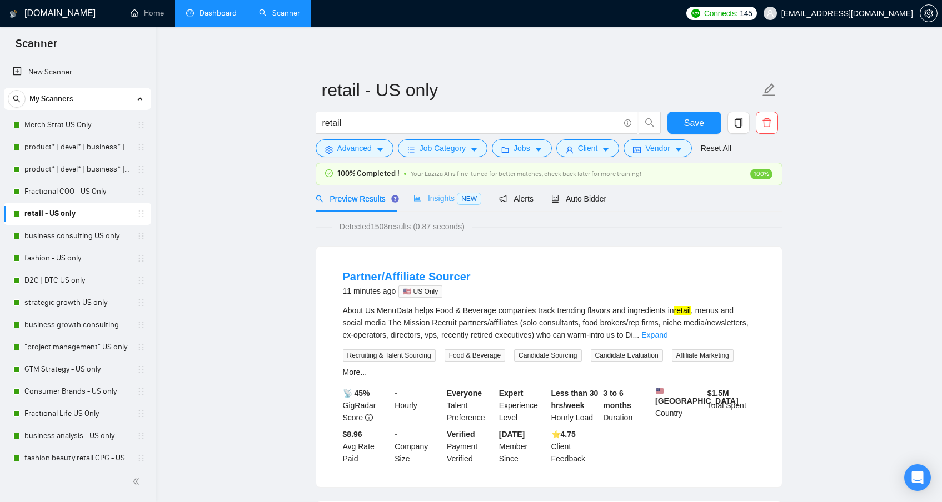
click at [436, 206] on div "Insights NEW" at bounding box center [447, 199] width 68 height 26
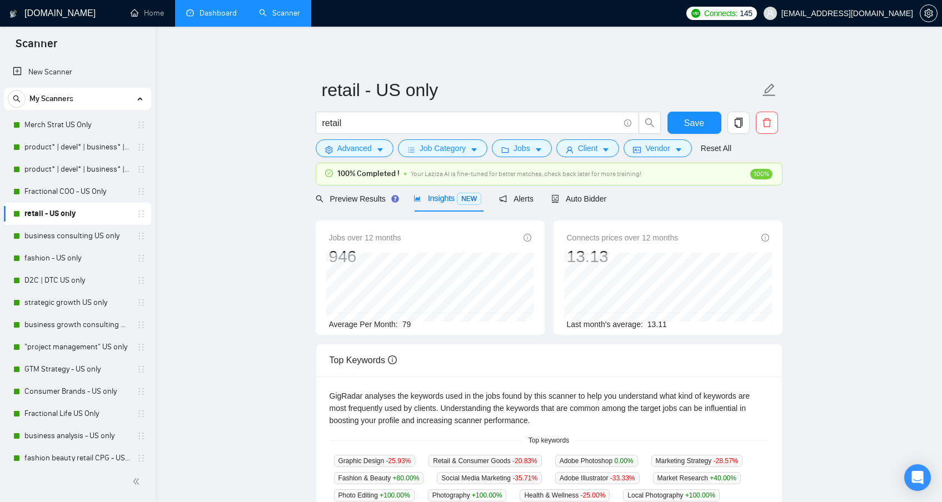
click at [333, 197] on span "Preview Results" at bounding box center [356, 199] width 80 height 9
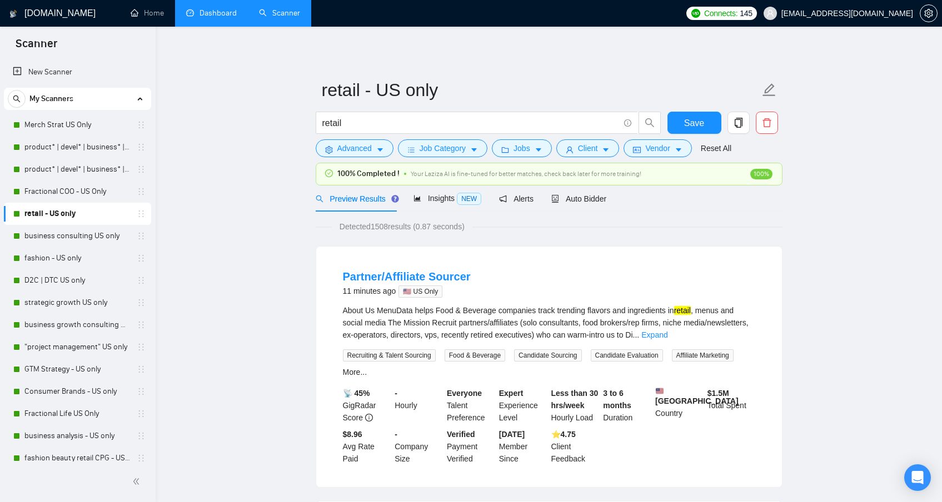
click at [357, 150] on span "Advanced" at bounding box center [354, 148] width 34 height 12
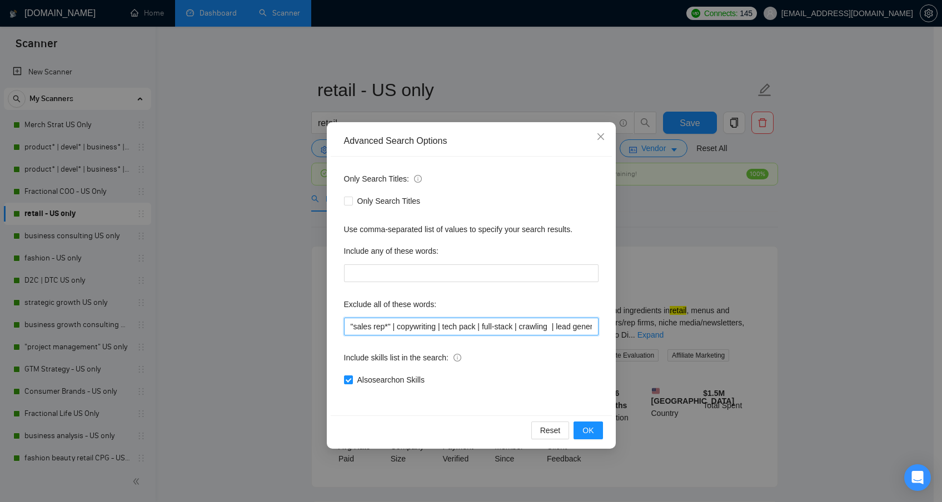
click at [347, 326] on input ""sales rep*" | copywriting | tech pack | full-stack | crawling | lead generation" at bounding box center [471, 327] width 255 height 18
click at [593, 428] on span "OK" at bounding box center [587, 431] width 11 height 12
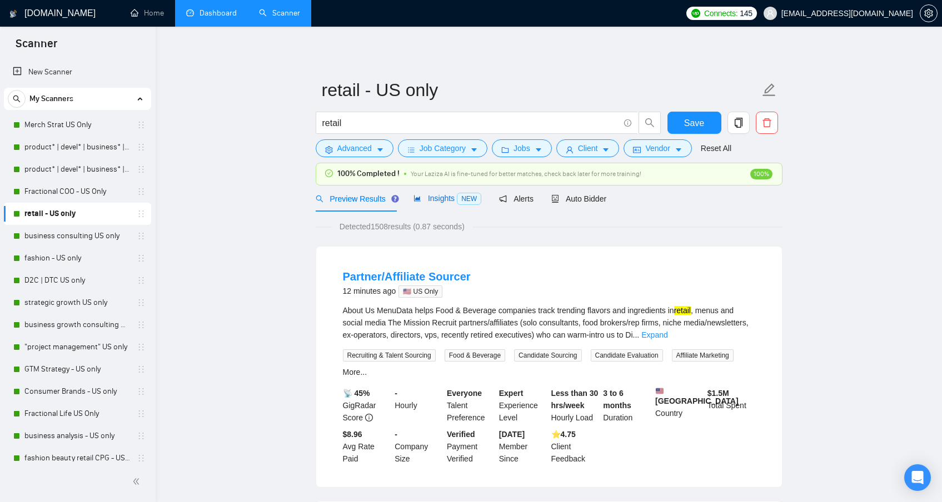
click at [438, 202] on span "Insights NEW" at bounding box center [447, 198] width 68 height 9
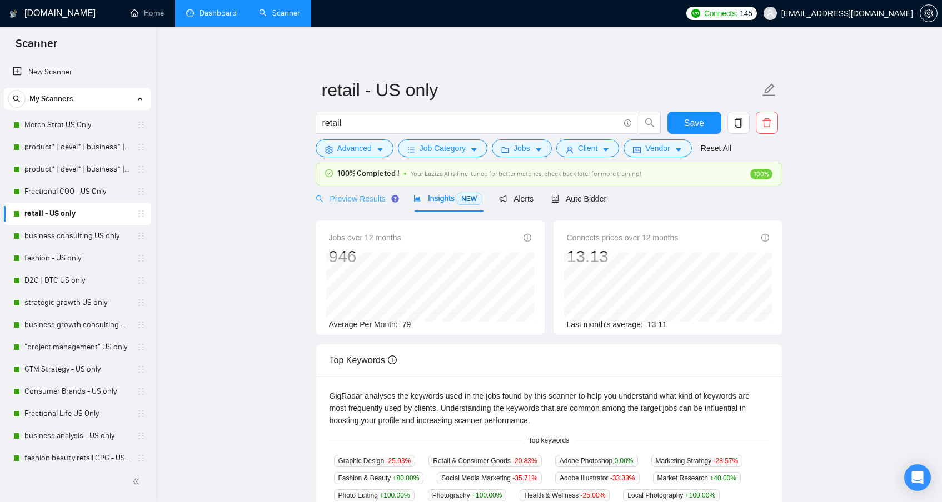
click at [330, 210] on div "Preview Results" at bounding box center [356, 199] width 80 height 26
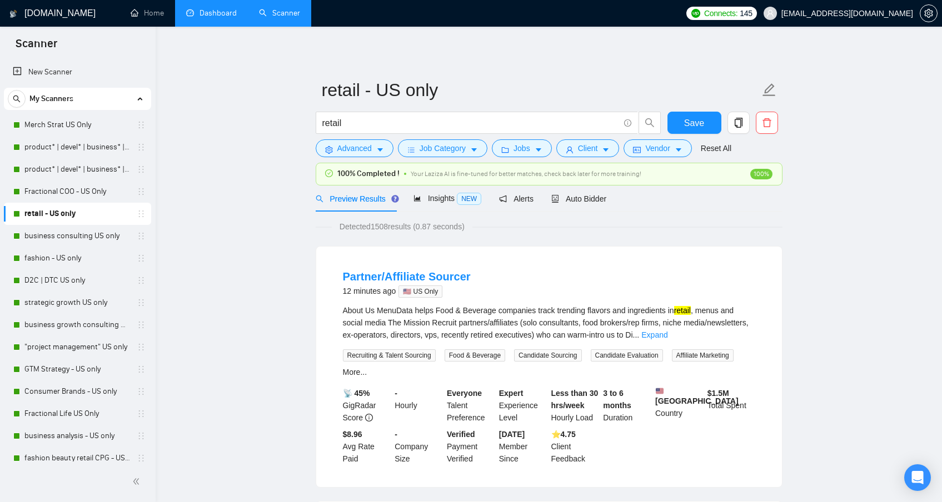
click at [342, 200] on span "Preview Results" at bounding box center [356, 199] width 80 height 9
click at [347, 149] on span "Advanced" at bounding box center [354, 148] width 34 height 12
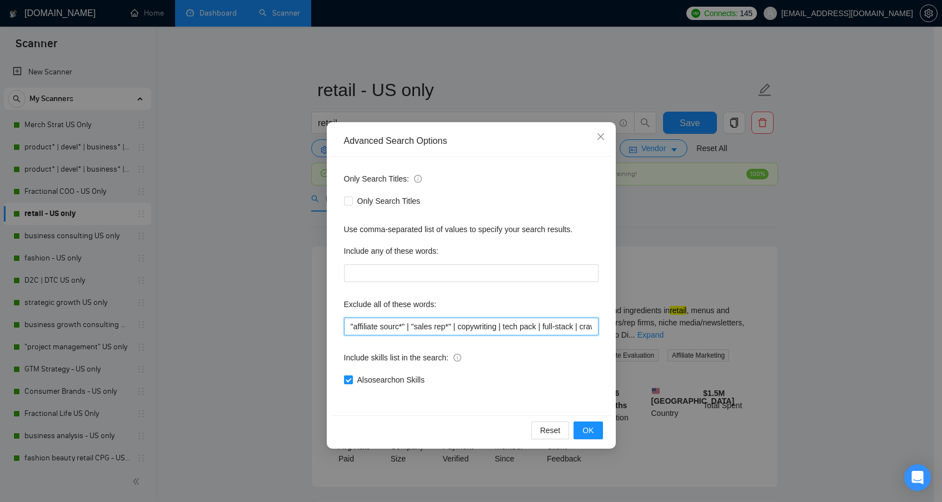
click at [406, 327] on input ""affiliate sourc*" | "sales rep*" | copywriting | tech pack | full-stack | craw…" at bounding box center [471, 327] width 255 height 18
click at [587, 431] on span "OK" at bounding box center [587, 431] width 11 height 12
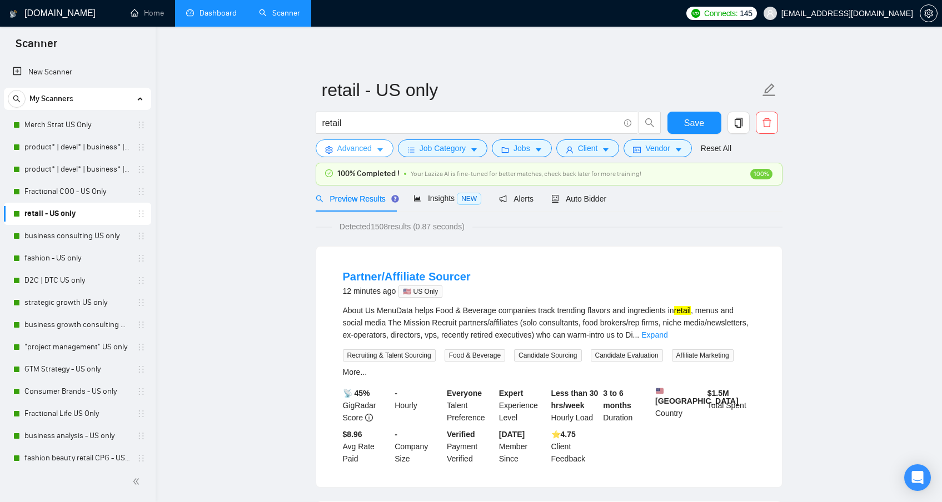
click at [335, 147] on button "Advanced" at bounding box center [355, 148] width 78 height 18
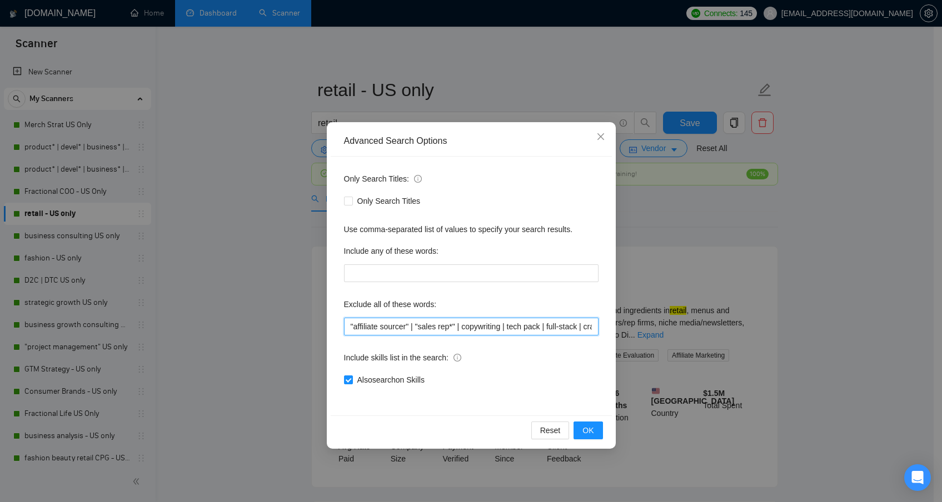
click at [356, 328] on input ""affiliate sourcer" | "sales rep*" | copywriting | tech pack | full-stack | cra…" at bounding box center [471, 327] width 255 height 18
click at [595, 425] on button "OK" at bounding box center [588, 431] width 29 height 18
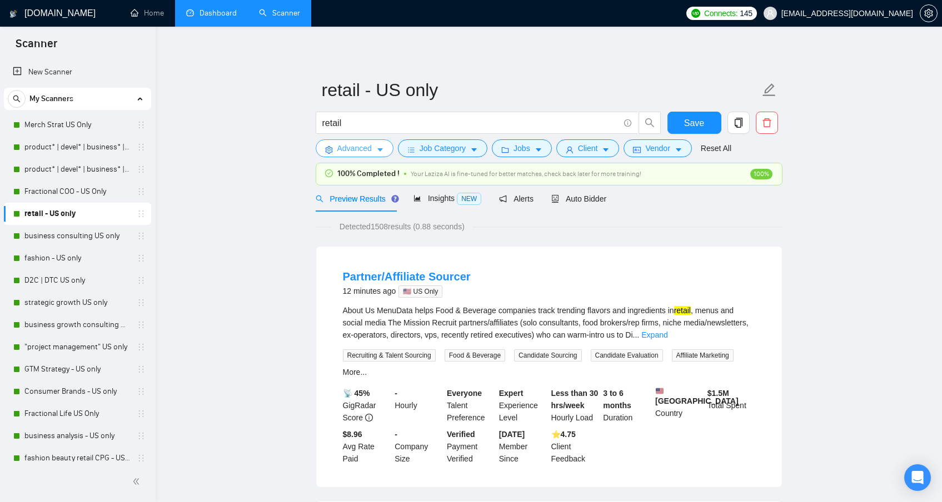
click at [367, 147] on span "Advanced" at bounding box center [354, 148] width 34 height 12
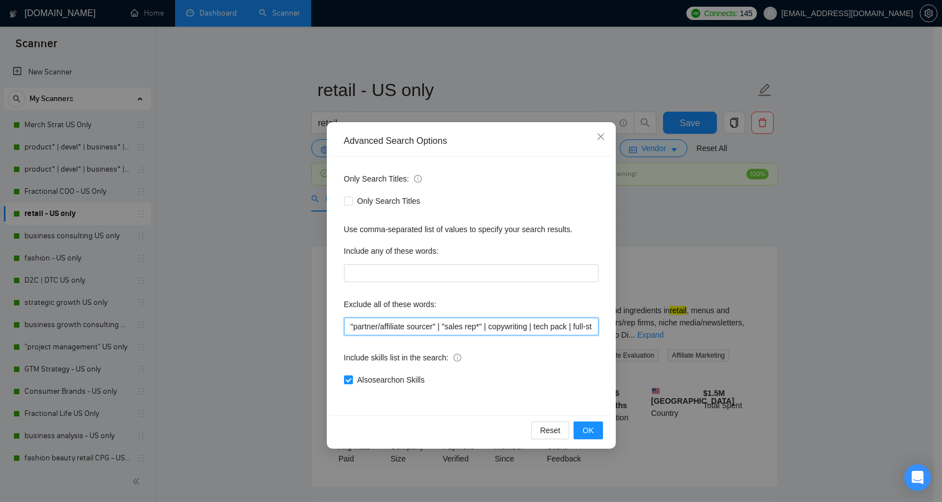
click at [349, 326] on input ""partner/affiliate sourcer" | "sales rep*" | copywriting | tech pack | full-sta…" at bounding box center [471, 327] width 255 height 18
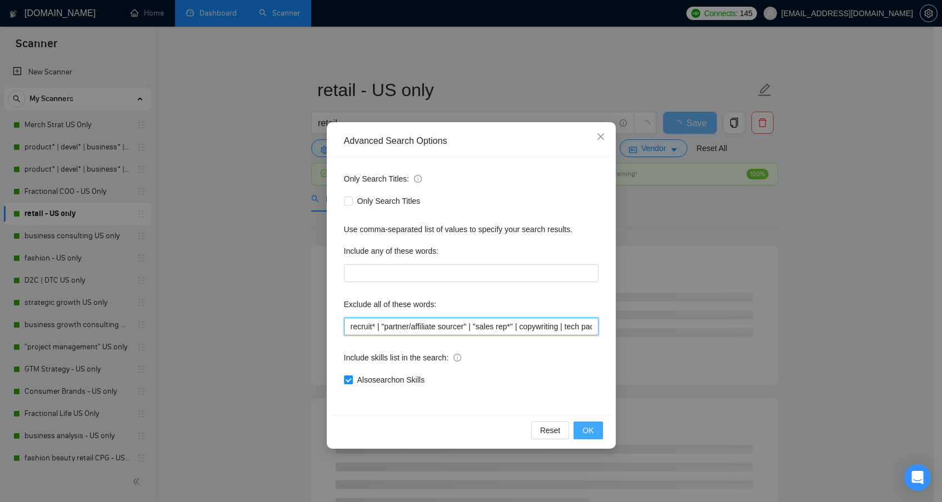
type input "recruit* | "partner/affiliate sourcer" | "sales rep*" | copywriting | tech pack…"
click at [582, 430] on button "OK" at bounding box center [588, 431] width 29 height 18
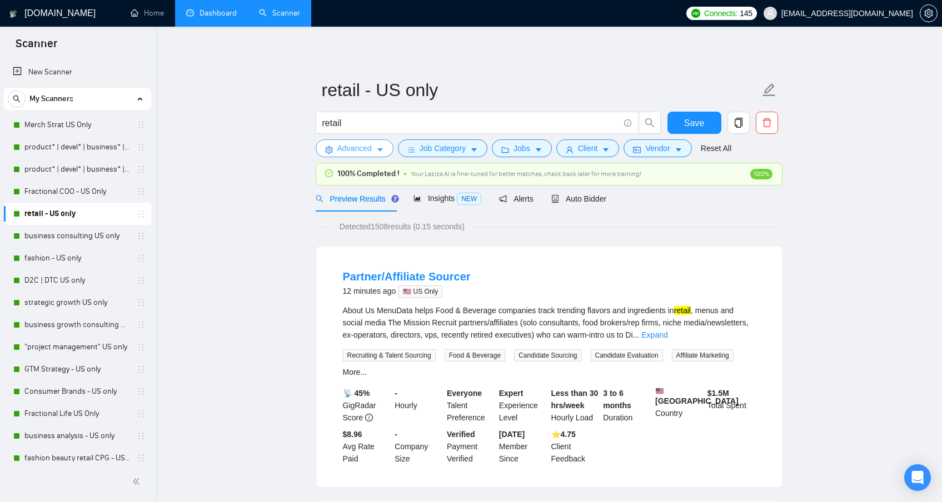
click at [350, 153] on span "Advanced" at bounding box center [354, 148] width 34 height 12
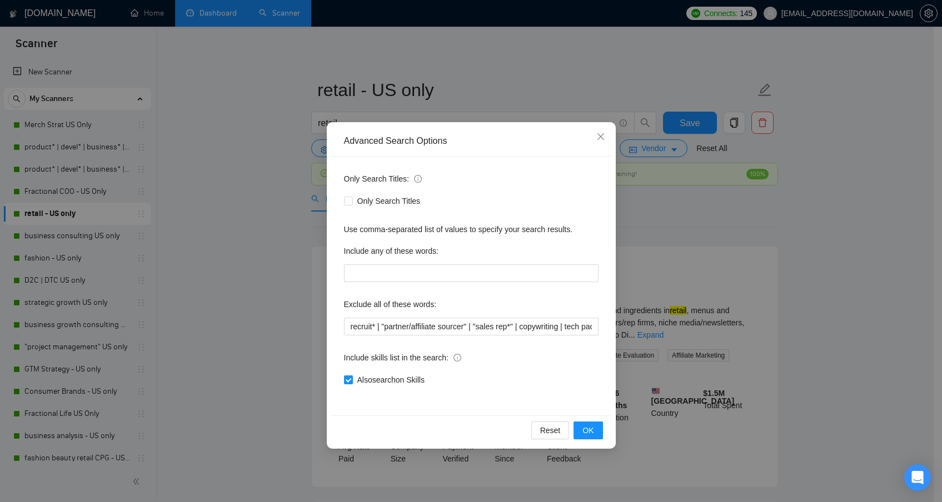
click at [377, 376] on span "Also search on Skills" at bounding box center [391, 380] width 76 height 12
click at [352, 376] on input "Also search on Skills" at bounding box center [348, 380] width 8 height 8
checkbox input "false"
click at [592, 436] on span "OK" at bounding box center [587, 431] width 11 height 12
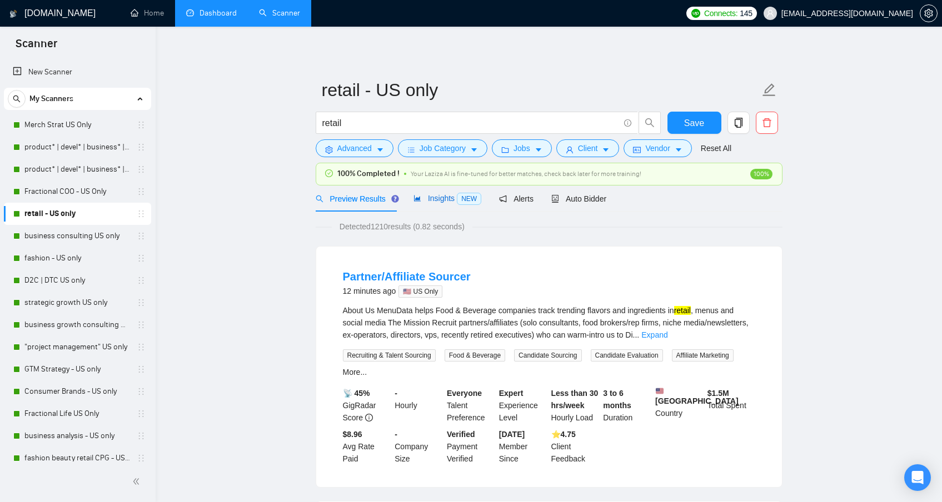
click at [418, 203] on div "Insights NEW" at bounding box center [447, 198] width 68 height 13
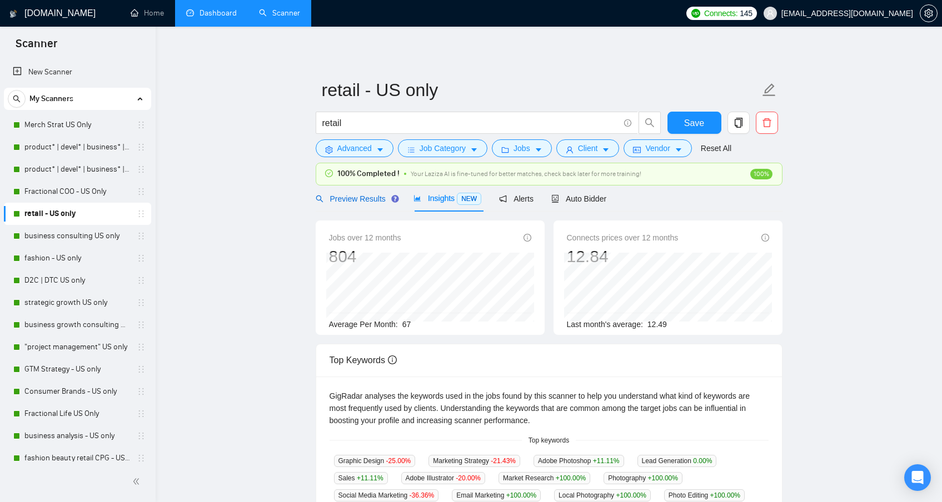
click at [340, 195] on span "Preview Results" at bounding box center [356, 199] width 80 height 9
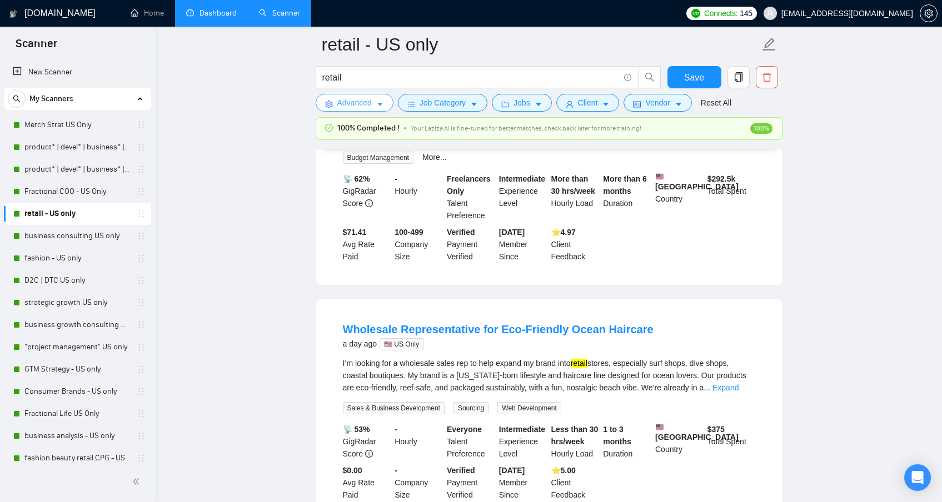
click at [334, 109] on button "Advanced" at bounding box center [355, 103] width 78 height 18
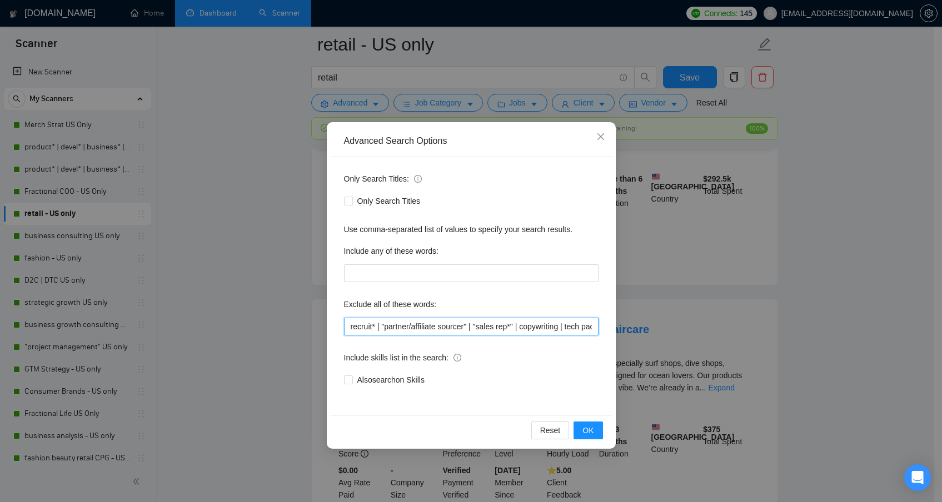
click at [349, 324] on input "recruit* | "partner/affiliate sourcer" | "sales rep*" | copywriting | tech pack…" at bounding box center [471, 327] width 255 height 18
type input "representative | recruit* | "partner/affiliate sourcer" | "sales rep*" | copywr…"
click at [586, 424] on button "OK" at bounding box center [588, 431] width 29 height 18
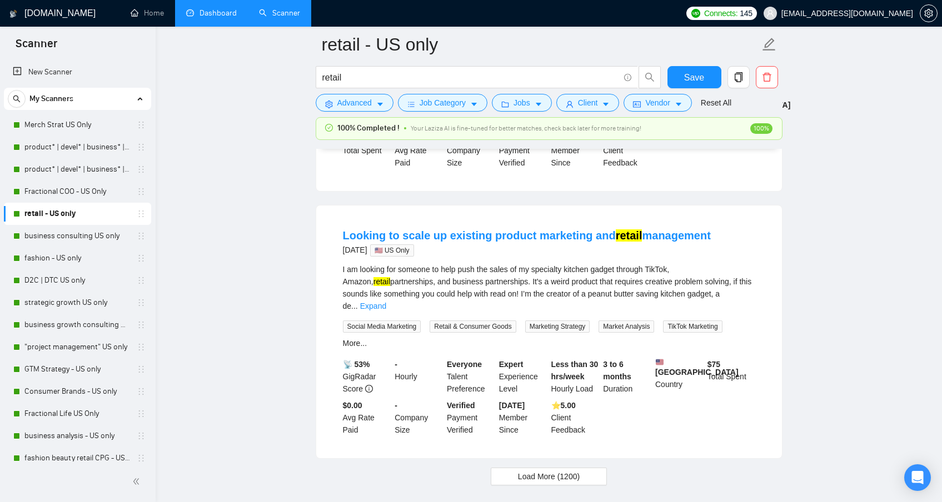
scroll to position [2423, 0]
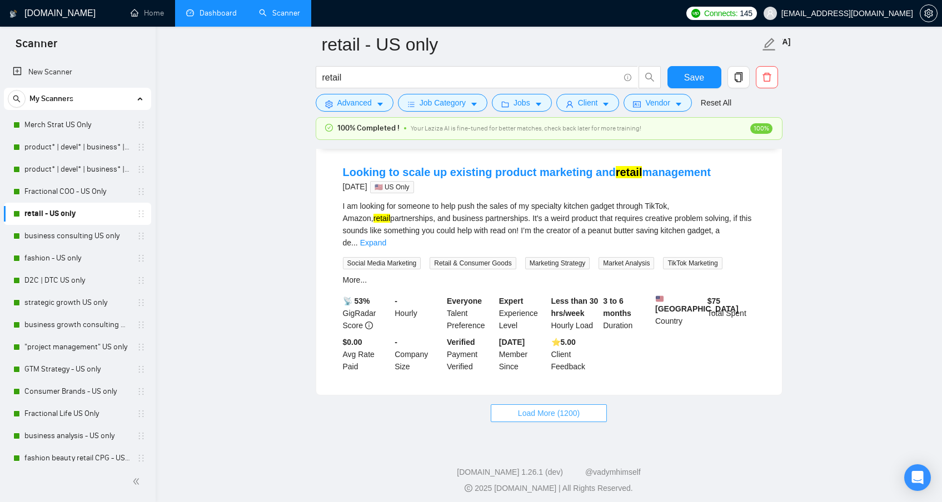
click at [538, 407] on span "Load More (1200)" at bounding box center [549, 413] width 62 height 12
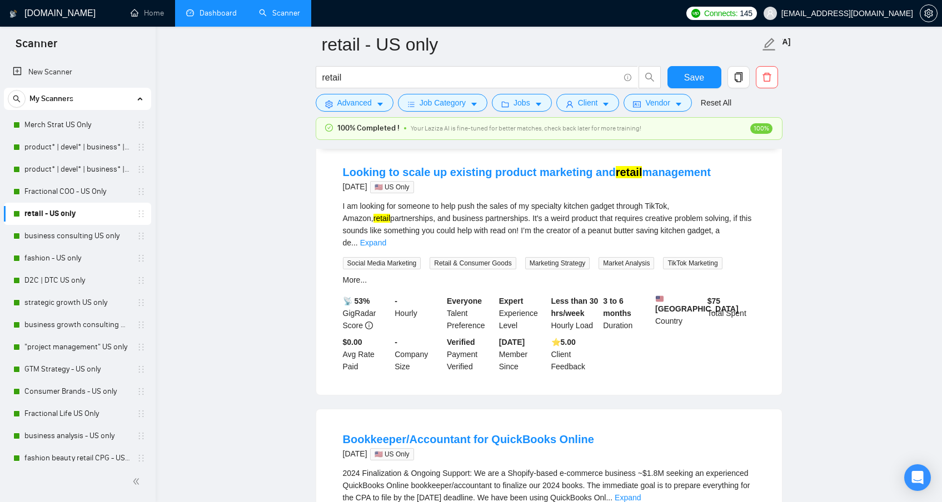
click at [235, 208] on main "retail - US only retail Save Advanced Job Category Jobs Client Vendor Reset All…" at bounding box center [548, 252] width 751 height 5260
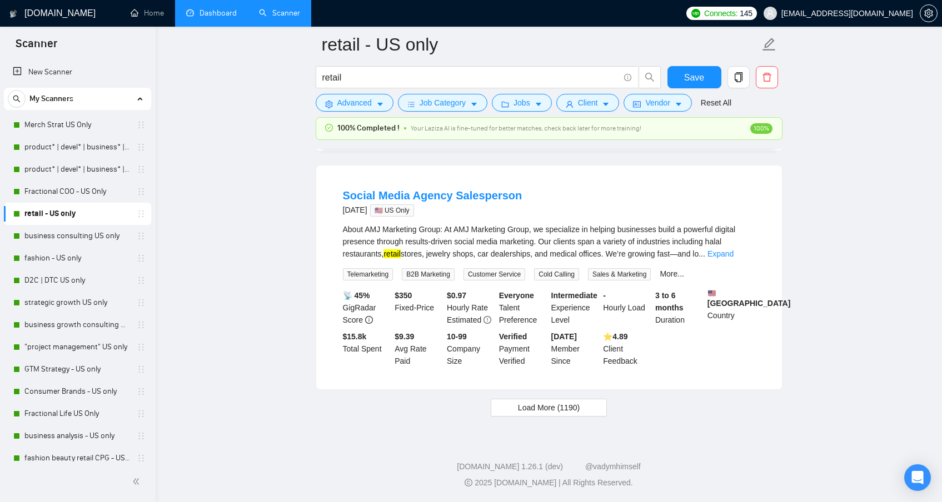
scroll to position [4942, 0]
click at [681, 73] on button "Save" at bounding box center [694, 77] width 54 height 22
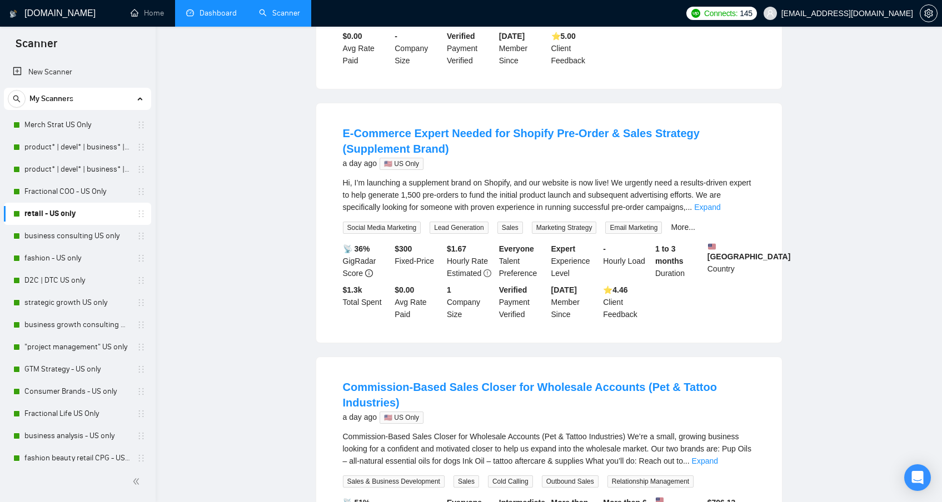
scroll to position [0, 0]
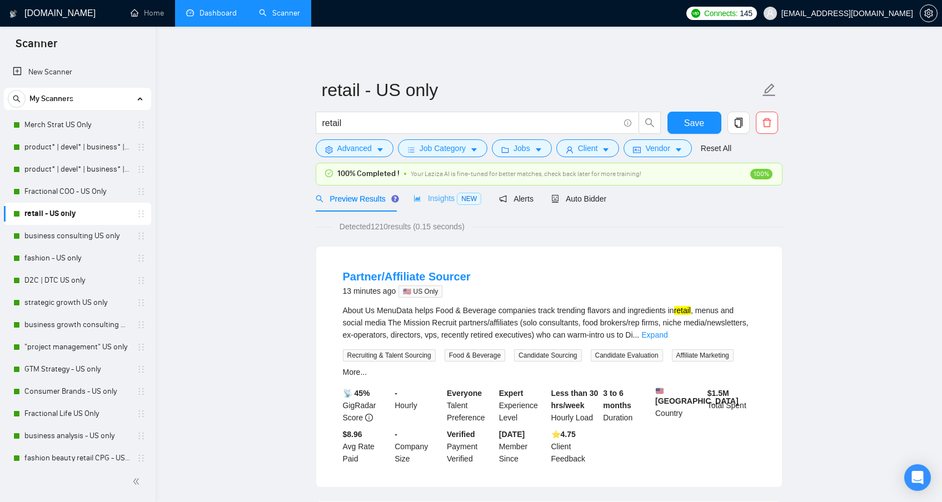
click at [428, 206] on div "Insights NEW" at bounding box center [447, 199] width 68 height 26
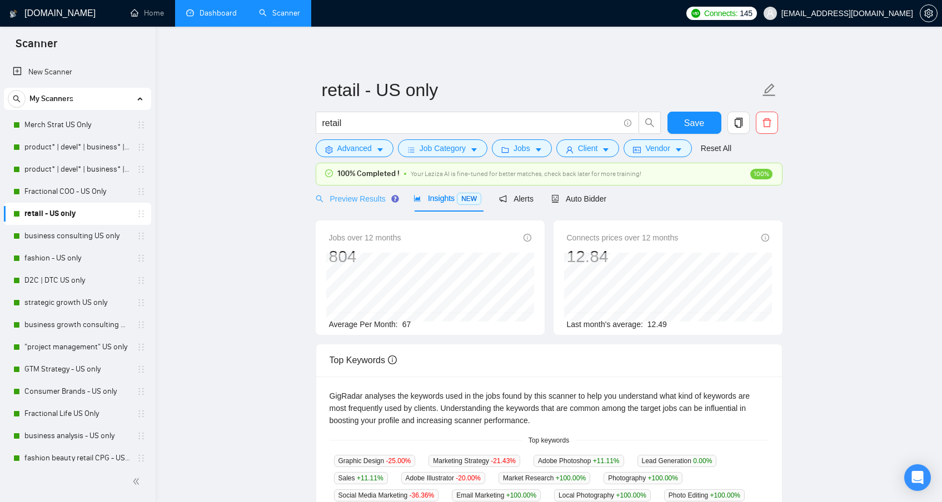
click at [329, 191] on div "Preview Results" at bounding box center [356, 199] width 80 height 26
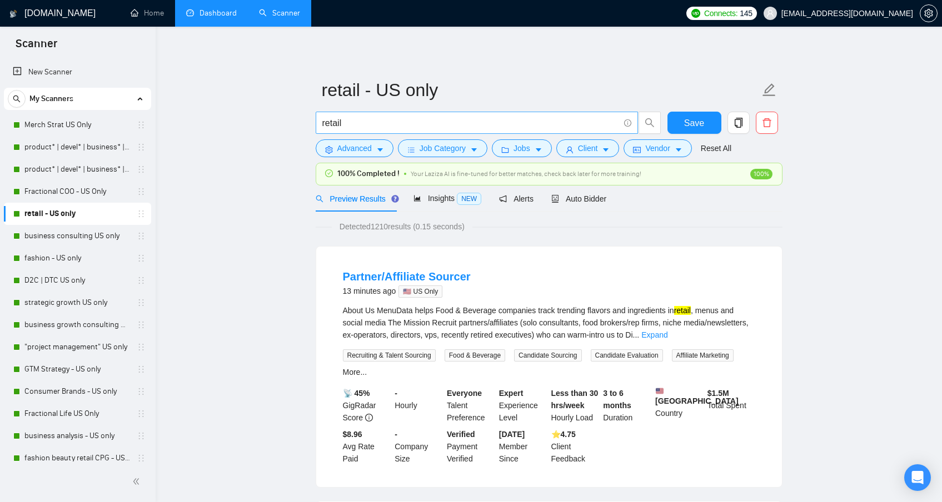
click at [416, 129] on input "retail" at bounding box center [470, 123] width 297 height 14
click at [62, 258] on link "fashion - US only" at bounding box center [77, 258] width 106 height 22
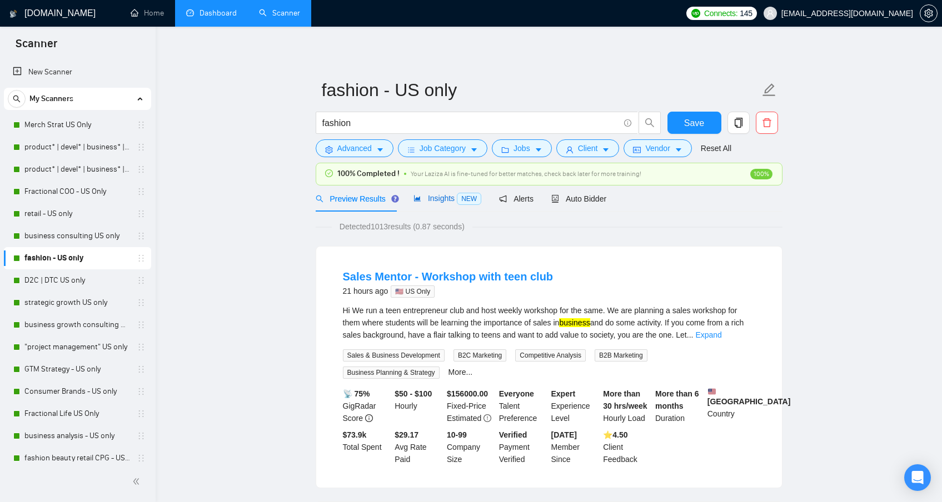
click at [436, 194] on span "Insights NEW" at bounding box center [447, 198] width 68 height 9
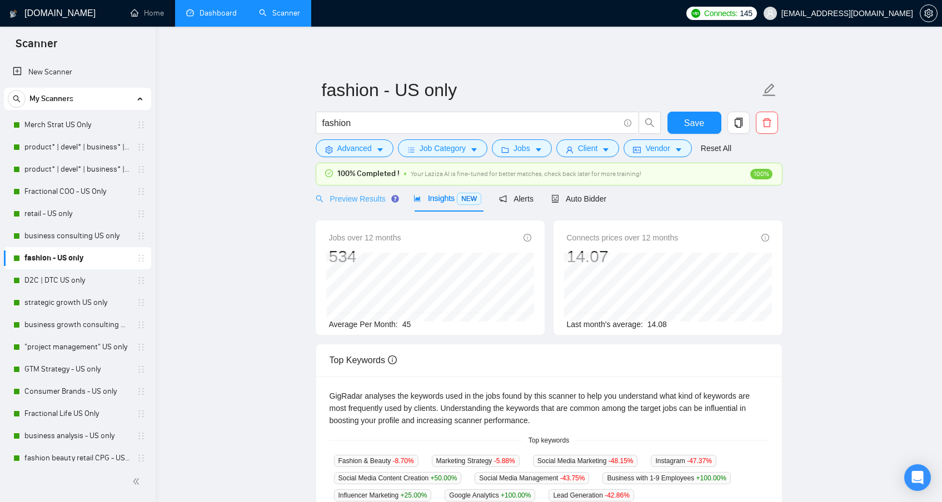
click at [357, 211] on div "Preview Results" at bounding box center [356, 199] width 80 height 26
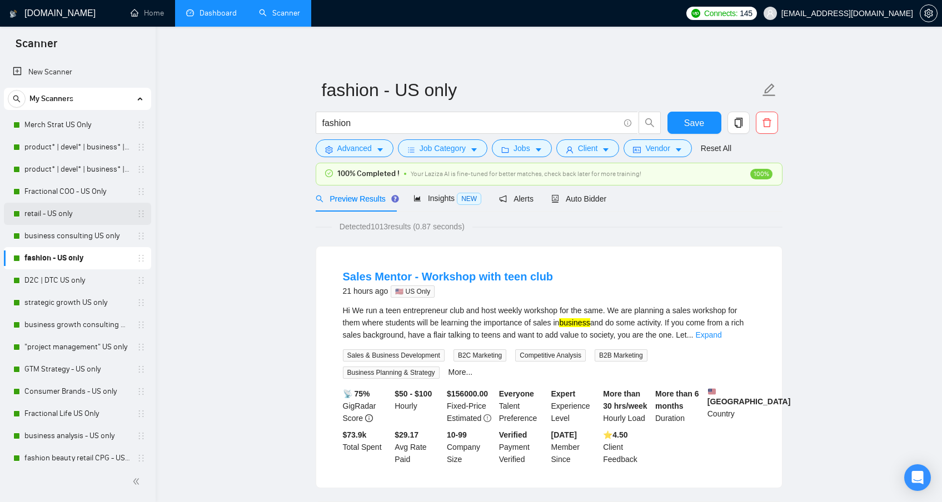
click at [53, 215] on link "retail - US only" at bounding box center [77, 214] width 106 height 22
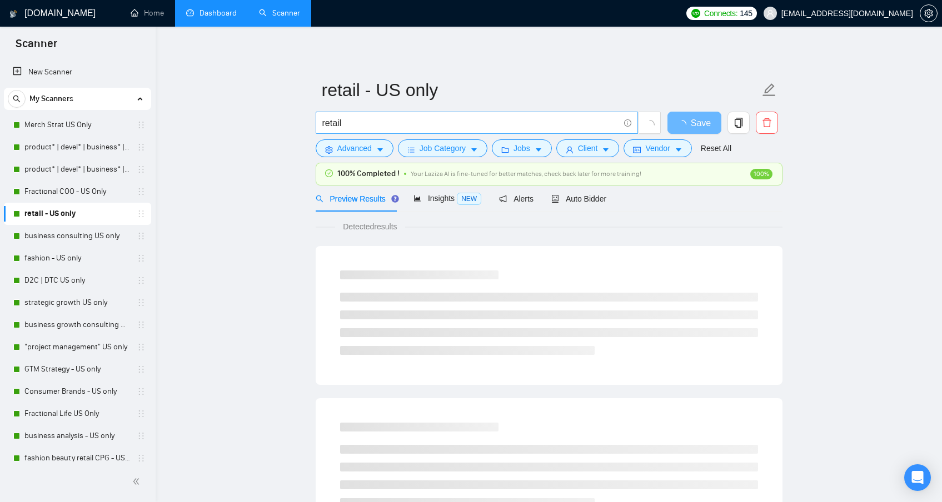
click at [406, 124] on input "retail" at bounding box center [470, 123] width 297 height 14
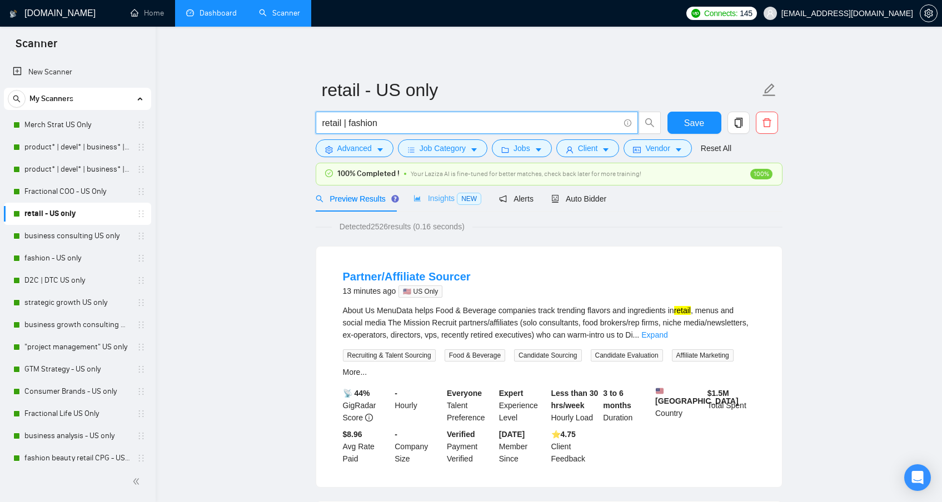
type input "retail | fashion"
click at [467, 195] on span "NEW" at bounding box center [469, 199] width 24 height 12
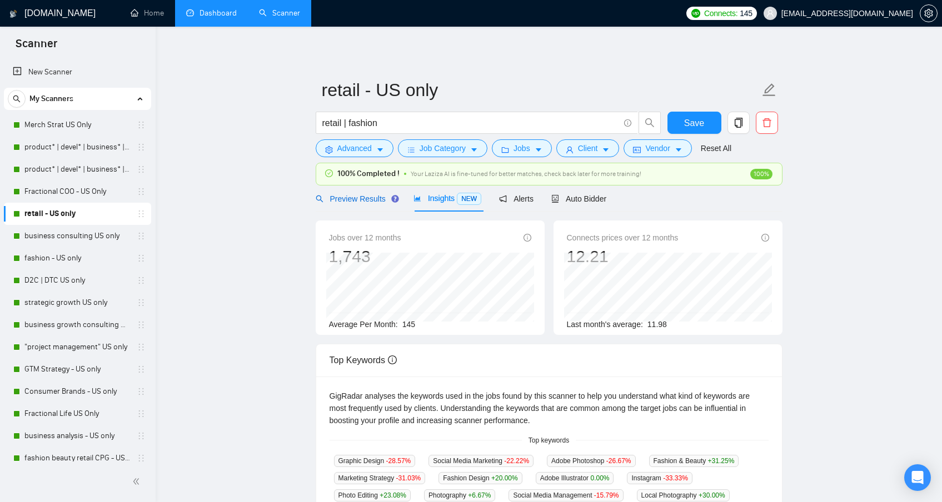
click at [334, 201] on span "Preview Results" at bounding box center [356, 199] width 80 height 9
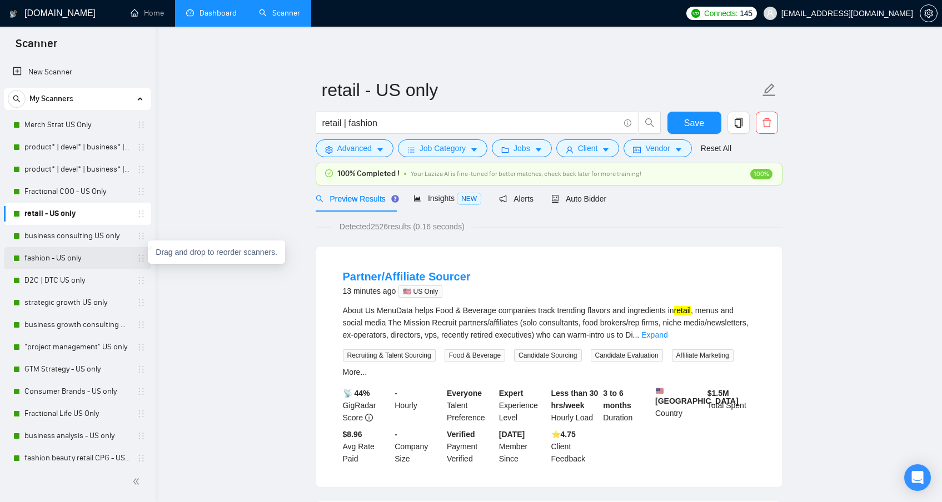
click at [137, 260] on icon "holder" at bounding box center [141, 258] width 9 height 9
click at [122, 260] on link "fashion - US only" at bounding box center [77, 258] width 106 height 22
click at [678, 133] on button "Save" at bounding box center [694, 123] width 54 height 22
click at [96, 262] on link "fashion - US only" at bounding box center [77, 258] width 106 height 22
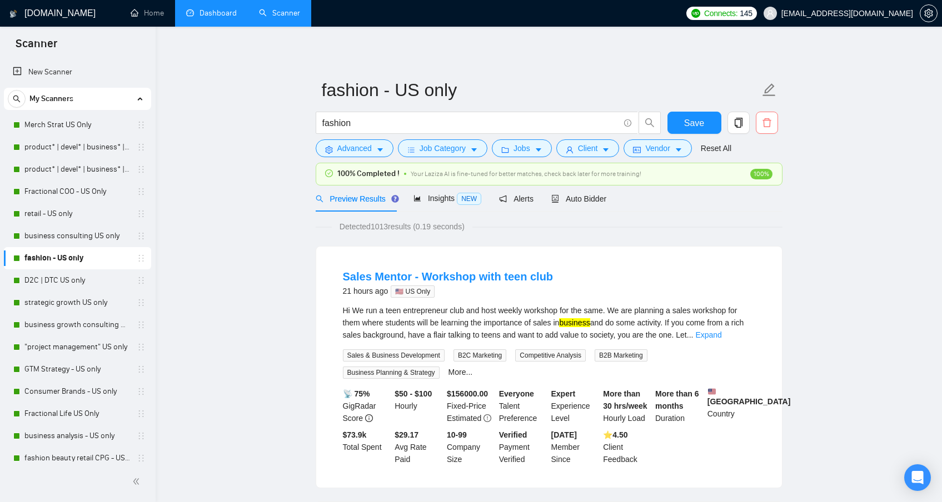
click at [764, 118] on icon "delete" at bounding box center [767, 123] width 10 height 10
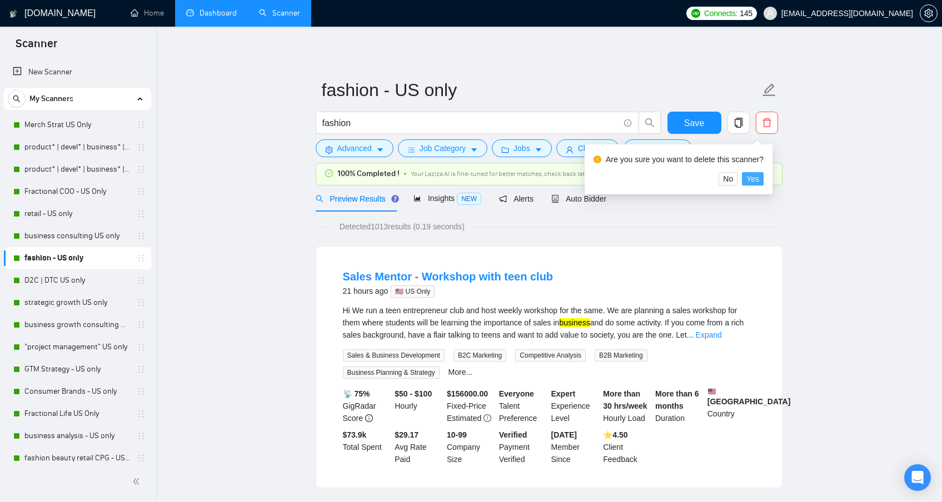
click at [755, 181] on span "Yes" at bounding box center [752, 179] width 13 height 12
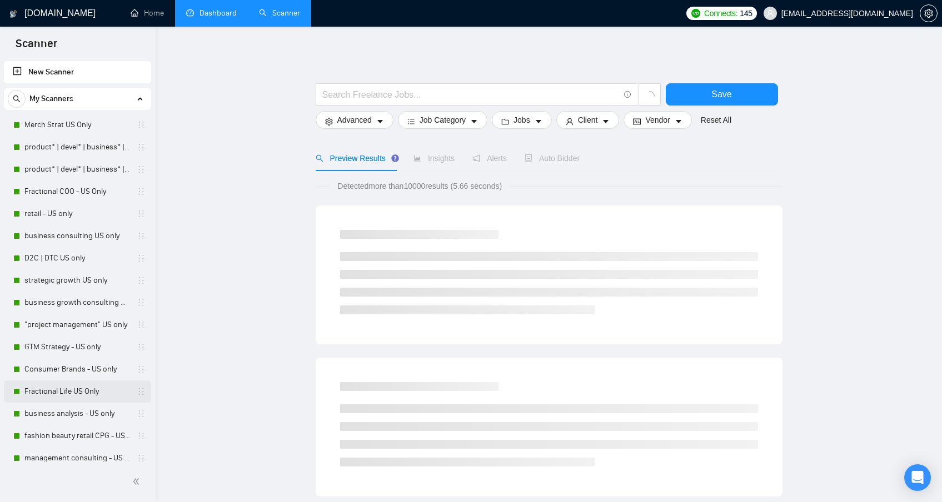
click at [90, 391] on link "Fractional Life US Only" at bounding box center [77, 392] width 106 height 22
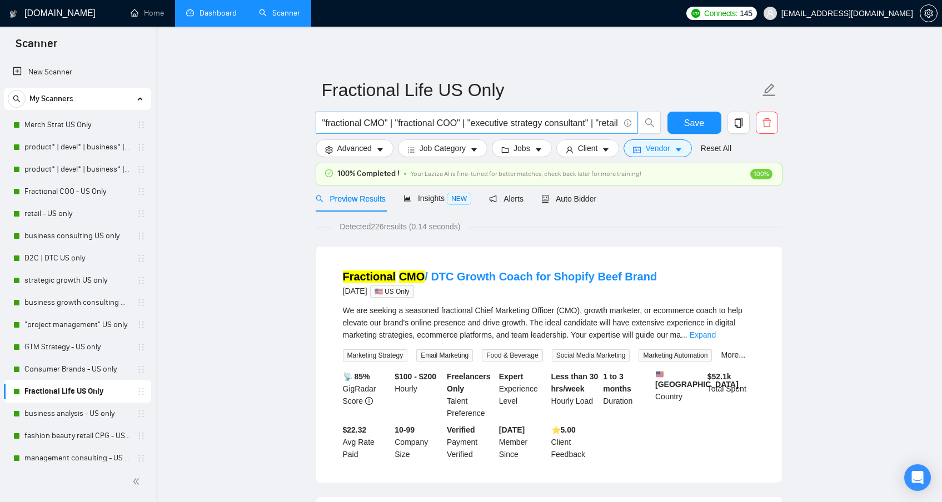
click at [520, 117] on input ""fractional CMO" | "fractional COO" | "executive strategy consultant" | "retail…" at bounding box center [470, 123] width 297 height 14
click at [392, 126] on input ""fractional CMO" | "fractional COO" | "executive strategy consultant" | "retail…" at bounding box center [470, 123] width 297 height 14
click at [692, 125] on span "Save" at bounding box center [694, 123] width 20 height 14
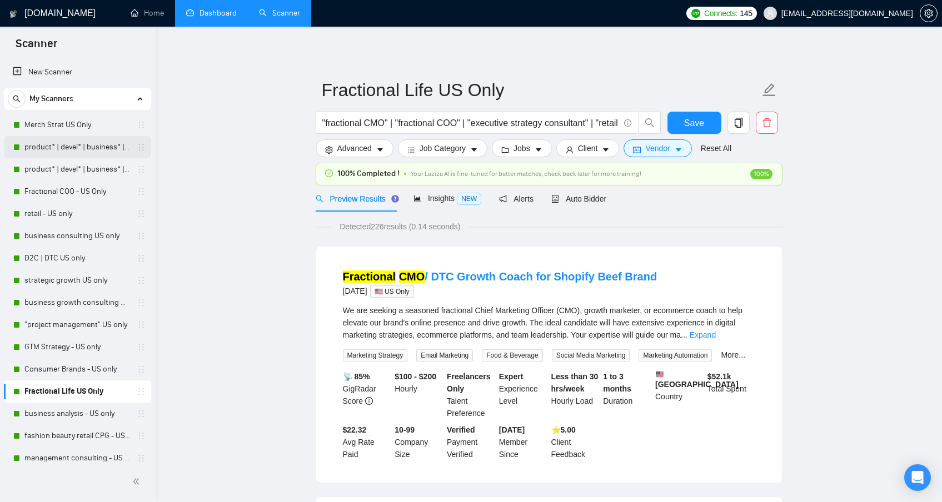
click at [100, 149] on link "product* | devel* | business* | strategy* | retail* - US ONLY EXPERT" at bounding box center [77, 147] width 106 height 22
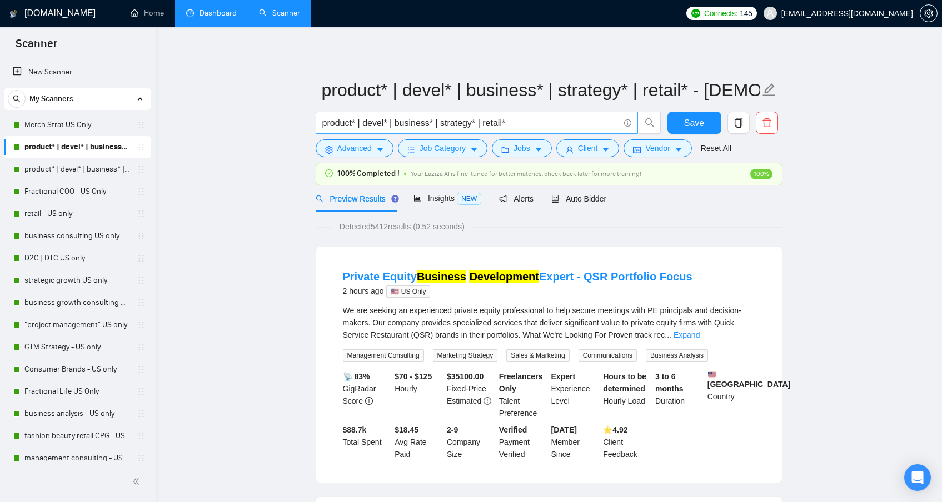
click at [343, 123] on input "product* | devel* | business* | strategy* | retail*" at bounding box center [470, 123] width 297 height 14
click at [469, 123] on input "product* | devel* | business* | strategy* | retail*" at bounding box center [470, 123] width 297 height 14
type input "product* | devel* | business* | strateg* | retail*"
click at [429, 200] on span "Insights NEW" at bounding box center [447, 198] width 68 height 9
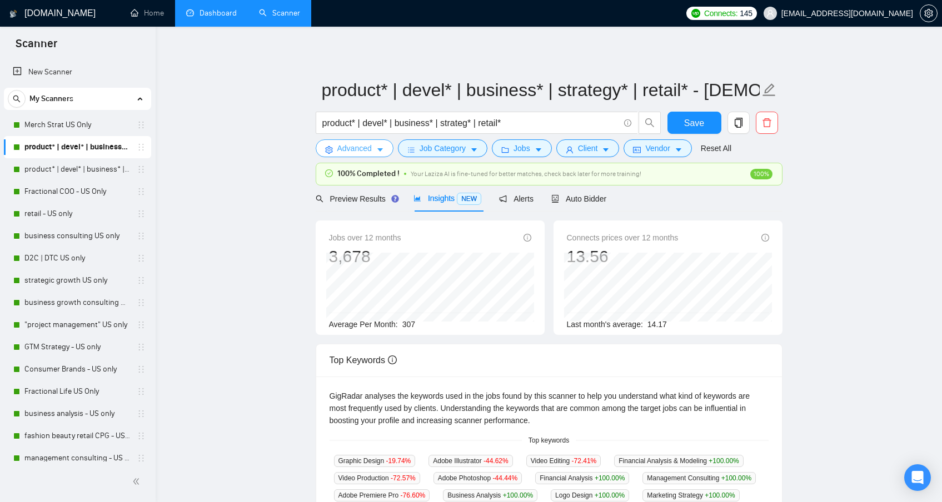
click at [323, 151] on button "Advanced" at bounding box center [355, 148] width 78 height 18
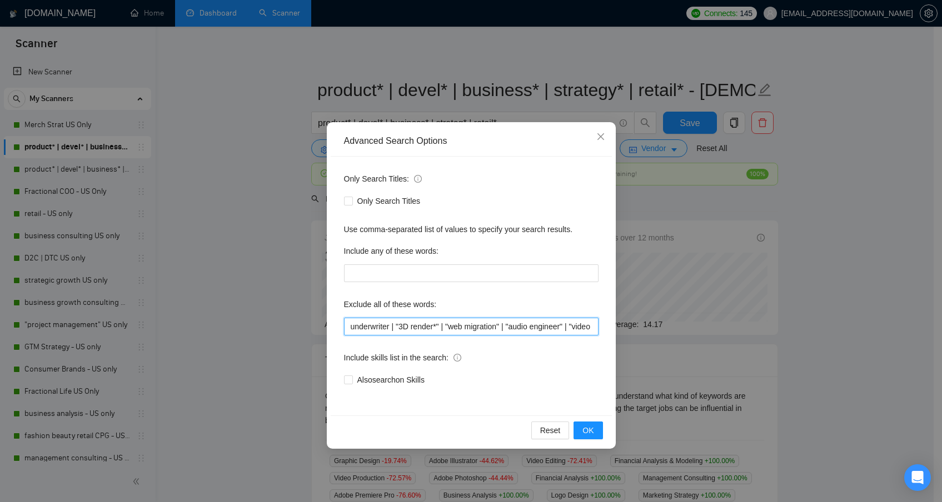
click at [368, 331] on input "underwriter | "3D render*" | "web migration" | "audio engineer" | "video edit*"…" at bounding box center [471, 327] width 255 height 18
click at [523, 325] on input "underwriter | "3D render*" | "web migration" | "audio engineer" | "video edit*"…" at bounding box center [471, 327] width 255 height 18
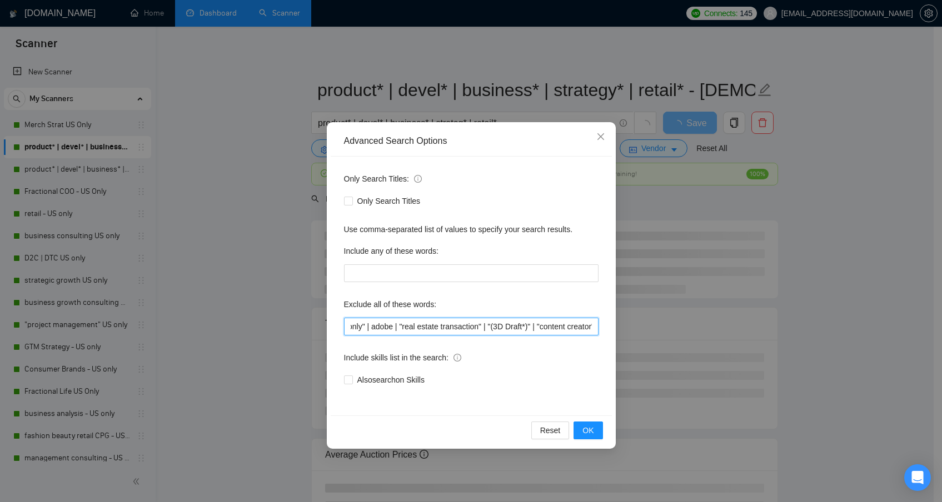
click at [522, 325] on input "underwriter | "3D render*" | "web migration" | "audio engineer" | "video edit*"…" at bounding box center [471, 327] width 255 height 18
click at [565, 328] on input "underwriter | "3D render*" | "web migration" | "audio engineer" | "video edit*"…" at bounding box center [471, 327] width 255 height 18
click at [516, 326] on input "underwriter | "3D render*" | "web migration" | "audio engineer" | "video edit*"…" at bounding box center [471, 327] width 255 height 18
click at [565, 325] on input "underwriter | "3D render*" | "web migration" | "audio engineer" | "video edit*"…" at bounding box center [471, 327] width 255 height 18
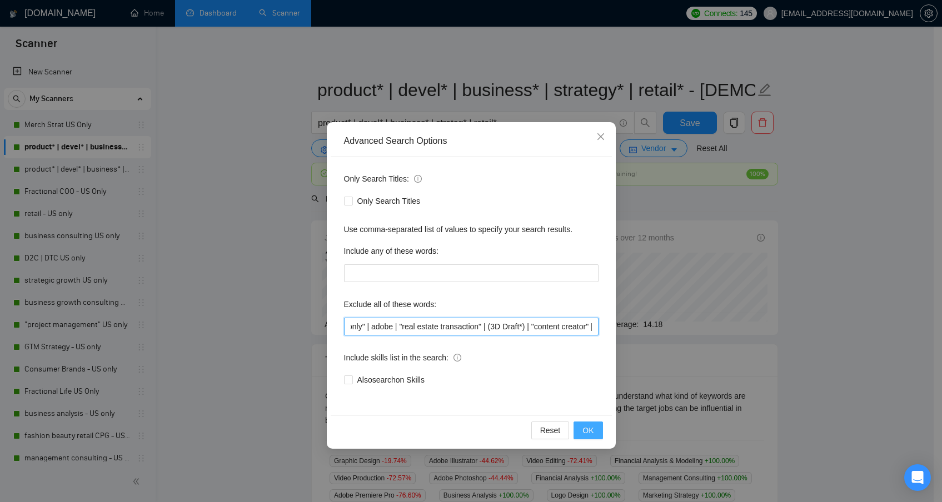
type input "underwriter | "3D render*" | "web migration" | "audio engineer" | "video edit*"…"
click at [586, 428] on span "OK" at bounding box center [587, 431] width 11 height 12
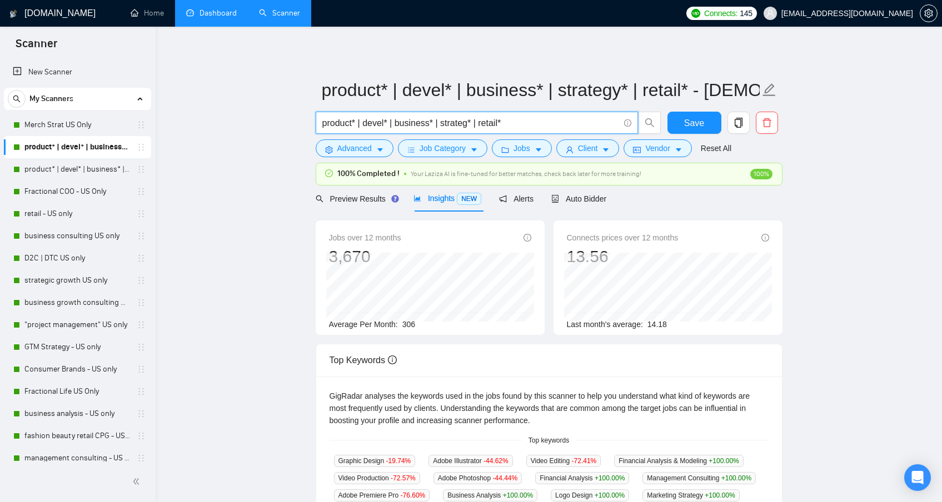
click at [322, 124] on input "product* | devel* | business* | strateg* | retail*" at bounding box center [470, 123] width 297 height 14
click at [360, 122] on input "(product* | devel* | business* | strateg* | retail*" at bounding box center [470, 123] width 297 height 14
click at [401, 124] on input "(product*) | (devel* | business* | strateg* | retail*" at bounding box center [470, 123] width 297 height 14
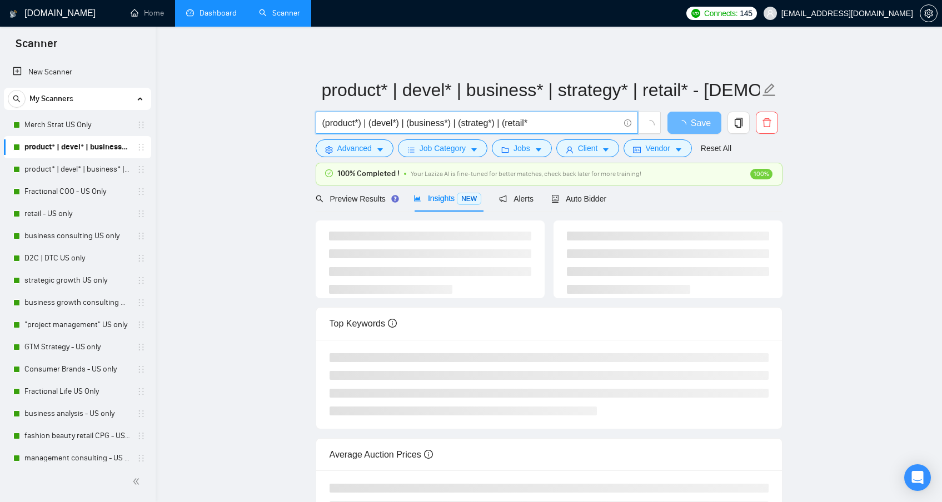
click at [541, 127] on input "(product*) | (devel*) | (business*) | (strateg*) | (retail*" at bounding box center [470, 123] width 297 height 14
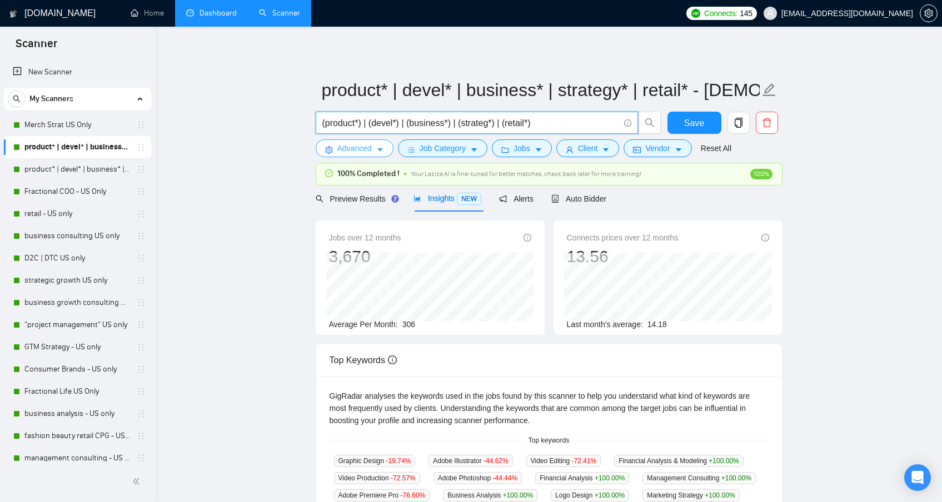
type input "(product*) | (devel*) | (business*) | (strateg*) | (retail*)"
click at [362, 145] on span "Advanced" at bounding box center [354, 148] width 34 height 12
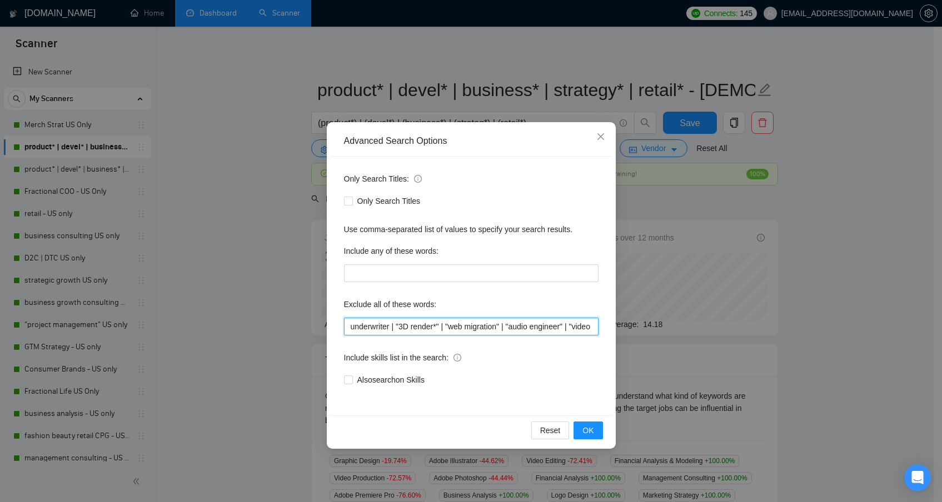
click at [402, 329] on input "underwriter | "3D render*" | "web migration" | "audio engineer" | "video edit*"…" at bounding box center [471, 327] width 255 height 18
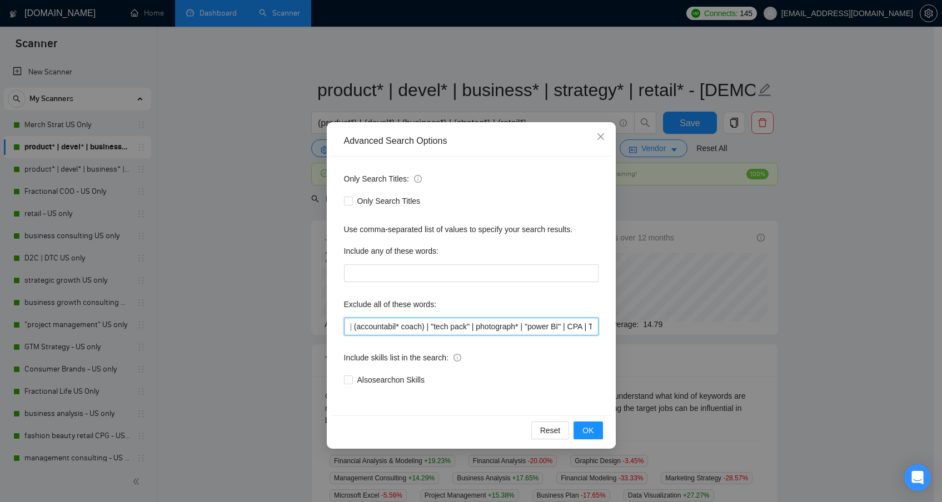
scroll to position [0, 1347]
click at [425, 324] on input "underwriter | (3D render*) | "web migration" | "audio engineer" | (video edit*)…" at bounding box center [471, 327] width 255 height 18
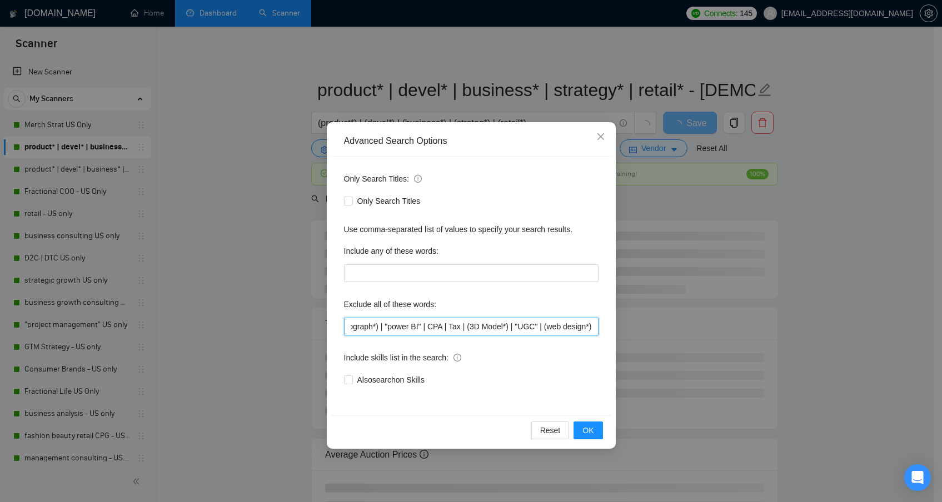
scroll to position [0, 1451]
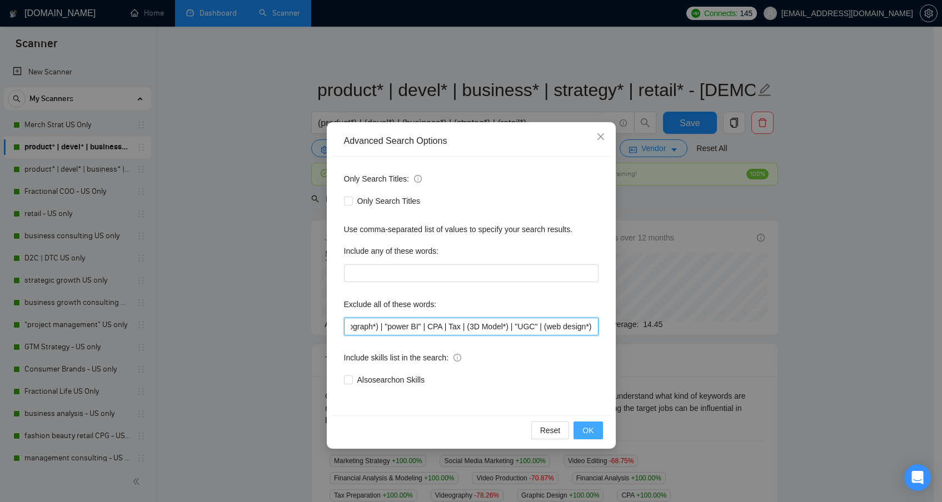
type input "underwriter | (3D render*) | "web migration" | "audio engineer" | (video edit*)…"
click at [592, 431] on span "OK" at bounding box center [587, 431] width 11 height 12
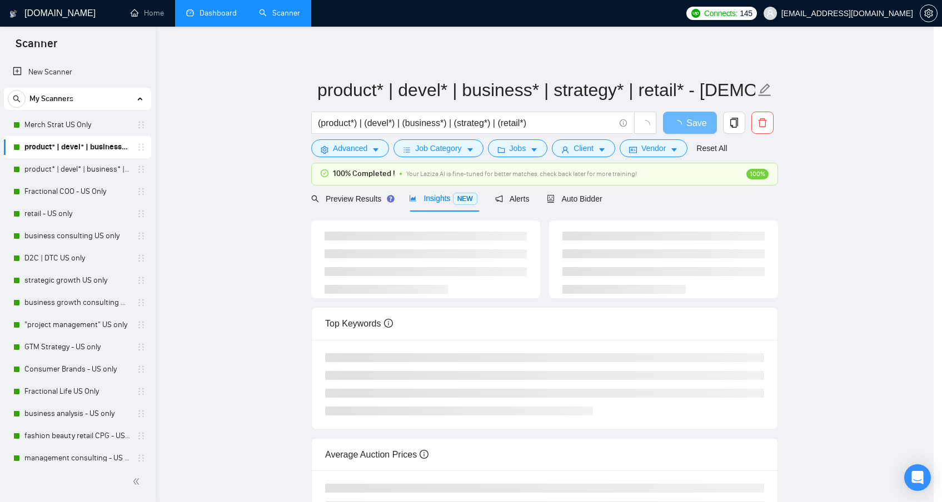
scroll to position [0, 0]
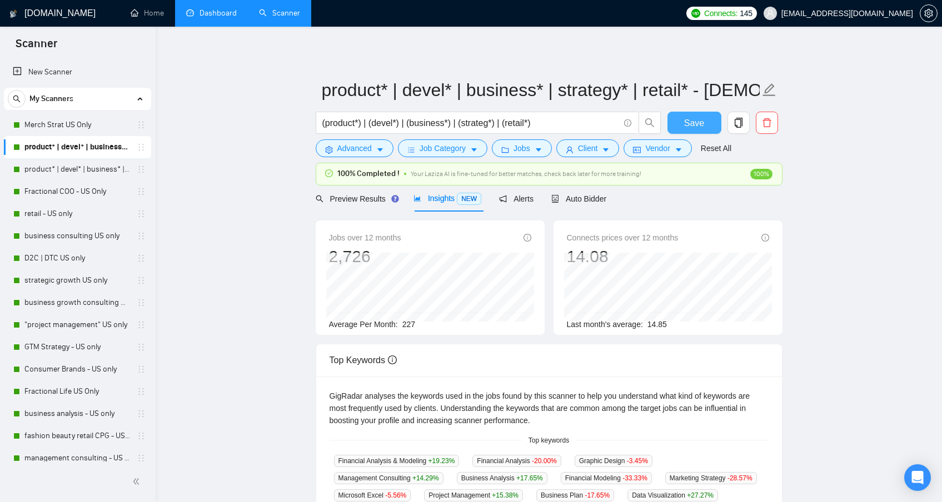
click at [687, 125] on span "Save" at bounding box center [694, 123] width 20 height 14
click at [222, 18] on link "Dashboard" at bounding box center [211, 12] width 51 height 9
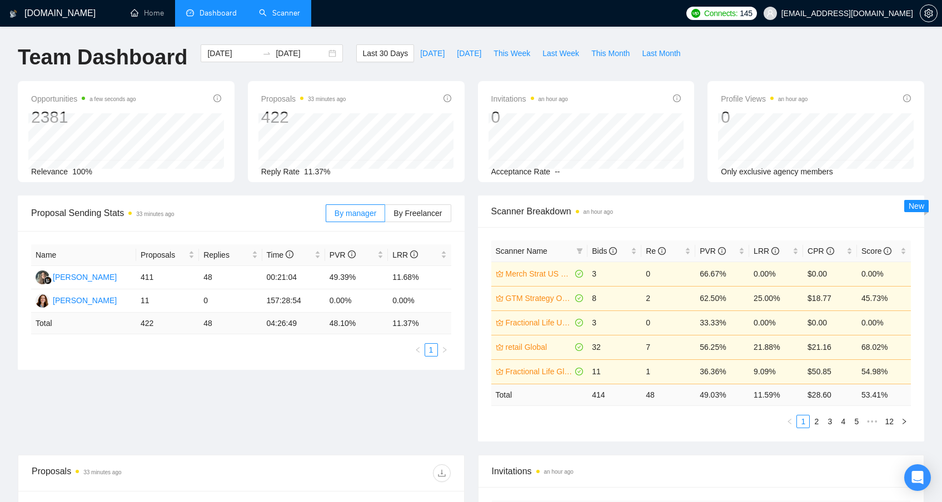
click at [424, 39] on div "GigRadar.io Home Dashboard Scanner Connects: 145 juliemaemccarter@gmail.com Tea…" at bounding box center [471, 447] width 942 height 895
click at [423, 51] on span "Today" at bounding box center [432, 53] width 24 height 12
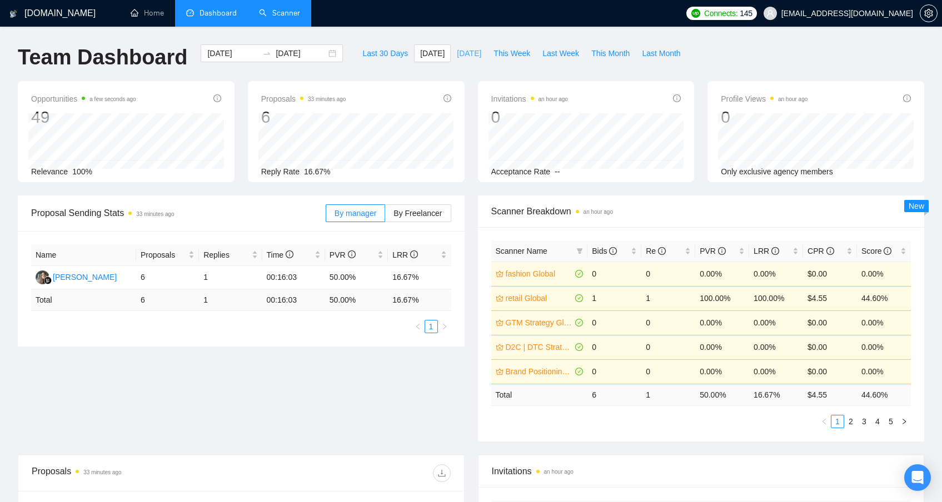
click at [455, 61] on button "Yesterday" at bounding box center [469, 53] width 37 height 18
type input "2025-09-17"
click at [492, 58] on button "This Week" at bounding box center [511, 53] width 49 height 18
type input "2025-09-15"
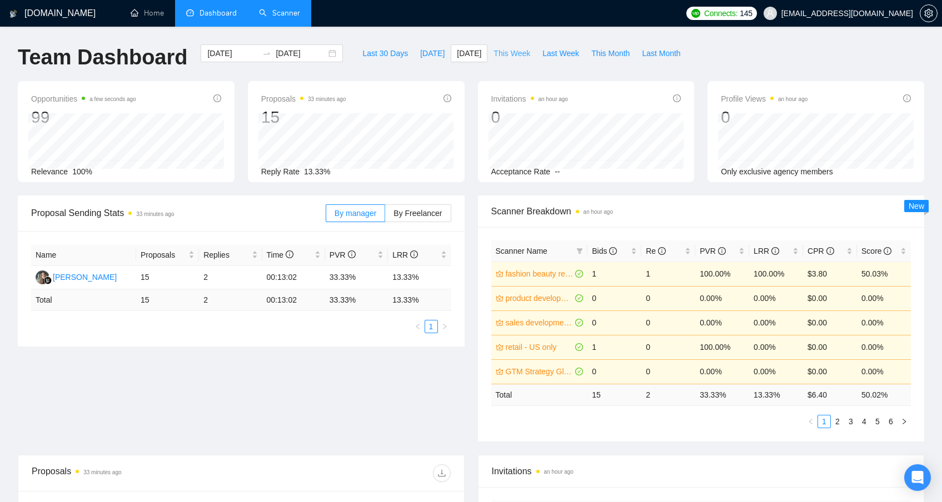
type input "2025-09-21"
click at [552, 60] on button "Last Week" at bounding box center [560, 53] width 49 height 18
type input "2025-09-08"
type input "2025-09-14"
click at [609, 60] on button "This Month" at bounding box center [610, 53] width 51 height 18
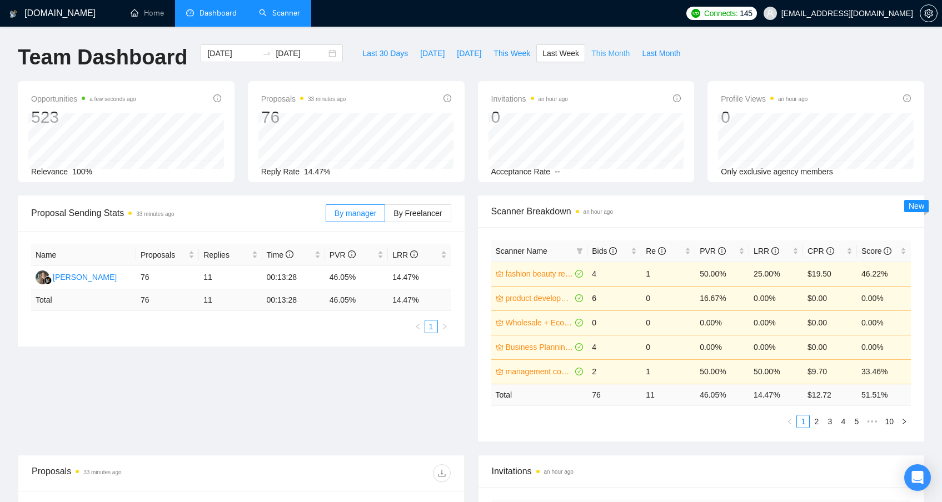
type input "2025-09-01"
type input "2025-09-30"
click at [282, 18] on link "Scanner" at bounding box center [279, 12] width 41 height 9
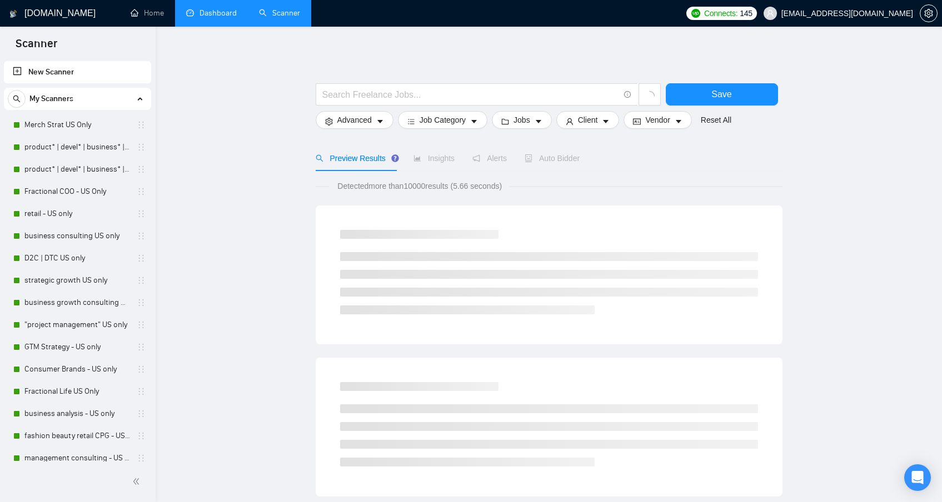
click at [197, 8] on link "Dashboard" at bounding box center [211, 12] width 51 height 9
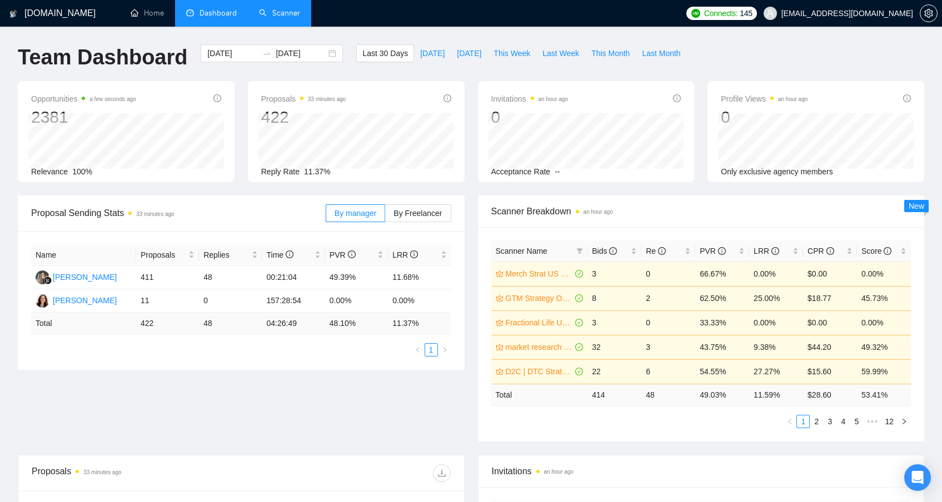
click at [464, 43] on div "GigRadar.io Home Dashboard Scanner Connects: 145 juliemaemccarter@gmail.com Tea…" at bounding box center [471, 447] width 942 height 895
click at [464, 47] on button "Yesterday" at bounding box center [469, 53] width 37 height 18
type input "2025-09-17"
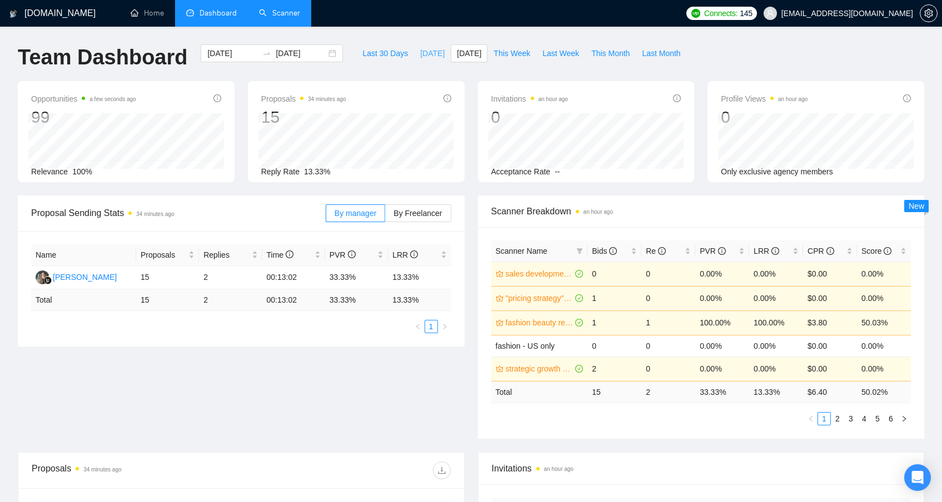
click at [420, 58] on span "Today" at bounding box center [432, 53] width 24 height 12
type input "2025-09-18"
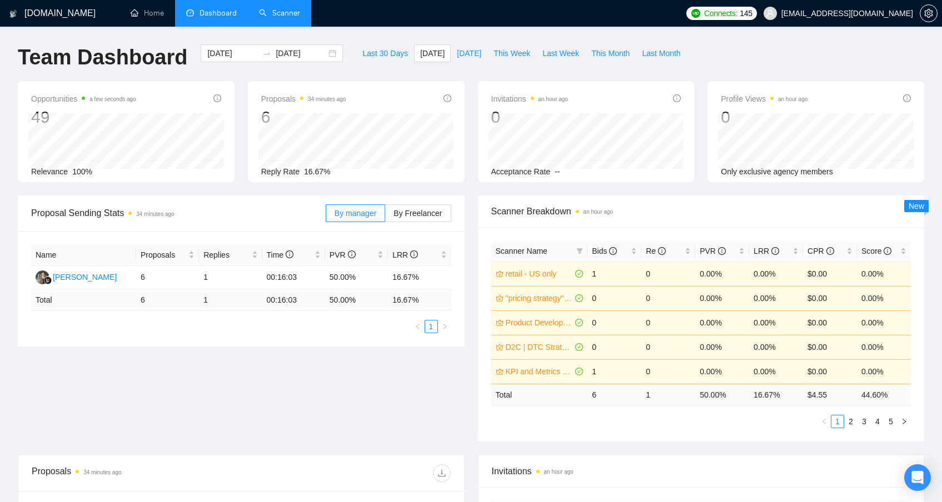
click at [375, 43] on div "GigRadar.io Home Dashboard Scanner Connects: 145 juliemaemccarter@gmail.com Tea…" at bounding box center [471, 400] width 942 height 801
click at [285, 12] on link "Scanner" at bounding box center [279, 12] width 41 height 9
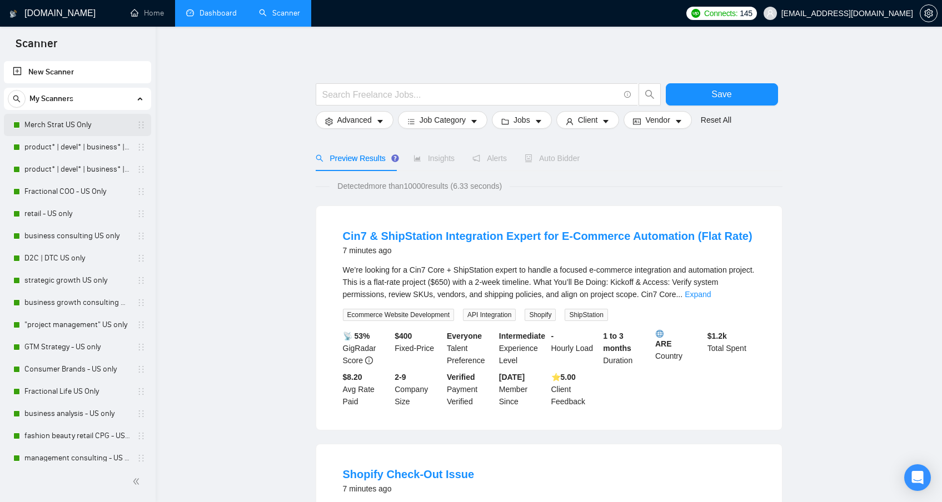
click at [70, 125] on link "Merch Strat US Only" at bounding box center [77, 125] width 106 height 22
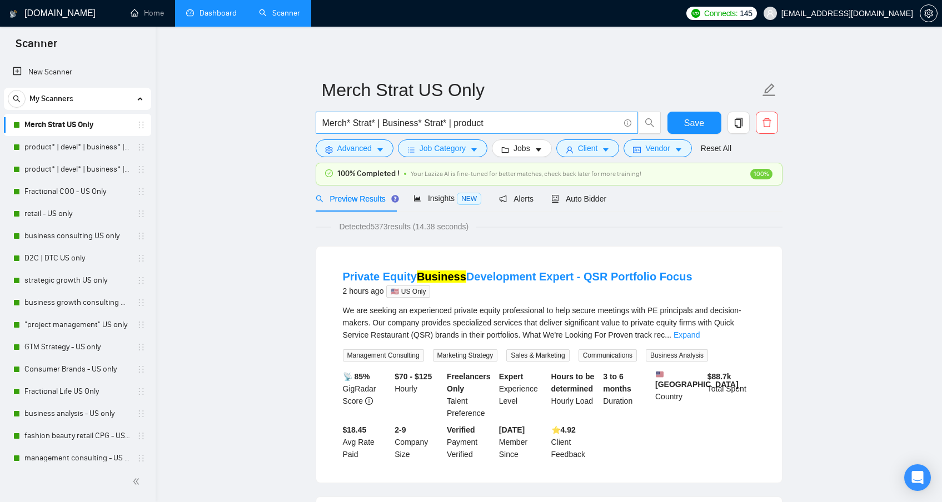
click at [423, 122] on input "Merch* Strat* | Business* Strat* | product" at bounding box center [470, 123] width 297 height 14
type input "Merch* Strat* | Business* Strat* | product"
click at [457, 197] on span "Insights NEW" at bounding box center [447, 198] width 68 height 9
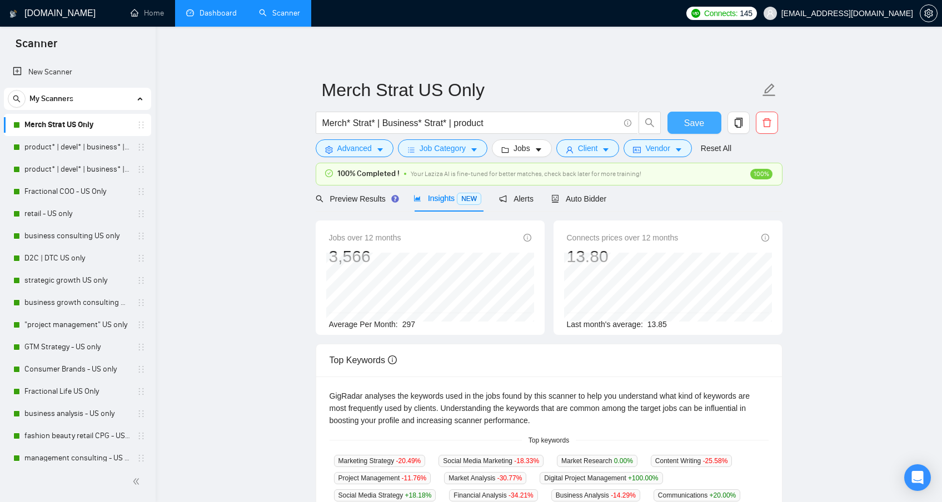
click at [702, 120] on span "Save" at bounding box center [694, 123] width 20 height 14
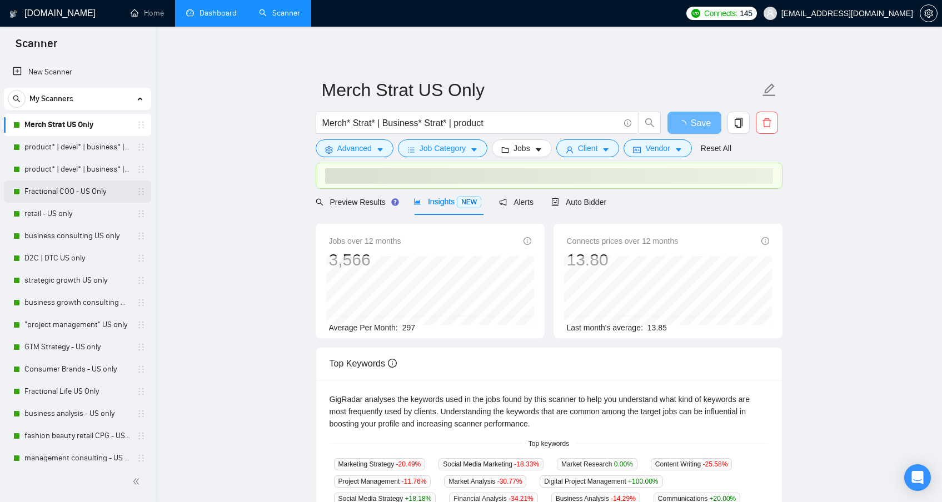
click at [43, 191] on link "Fractional COO - US Only" at bounding box center [77, 192] width 106 height 22
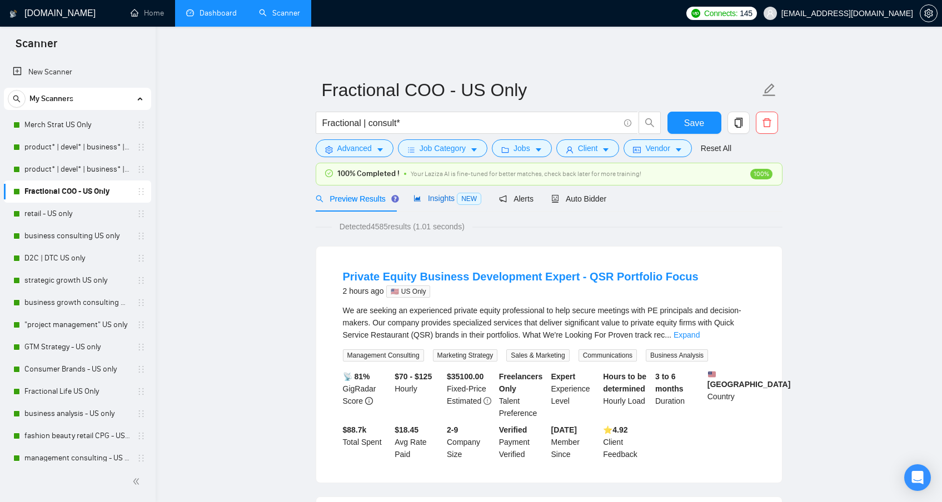
click at [455, 201] on span "Insights NEW" at bounding box center [447, 198] width 68 height 9
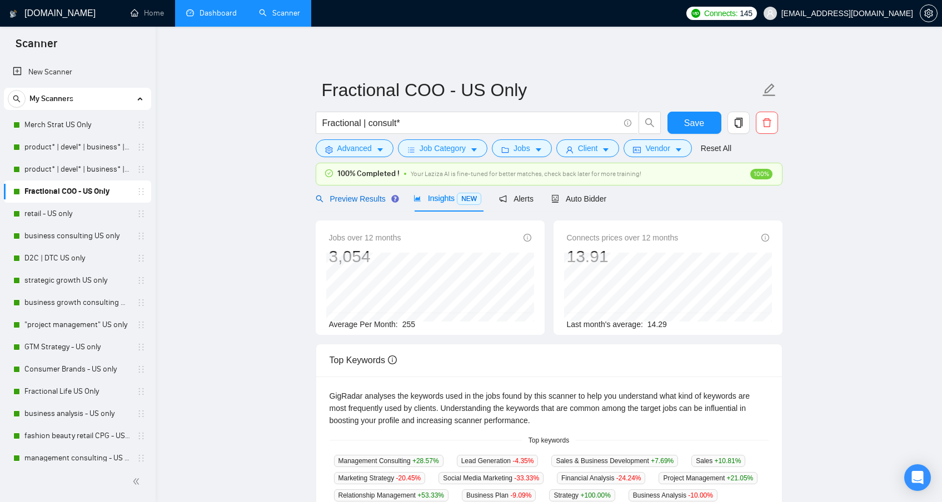
click at [373, 196] on span "Preview Results" at bounding box center [356, 199] width 80 height 9
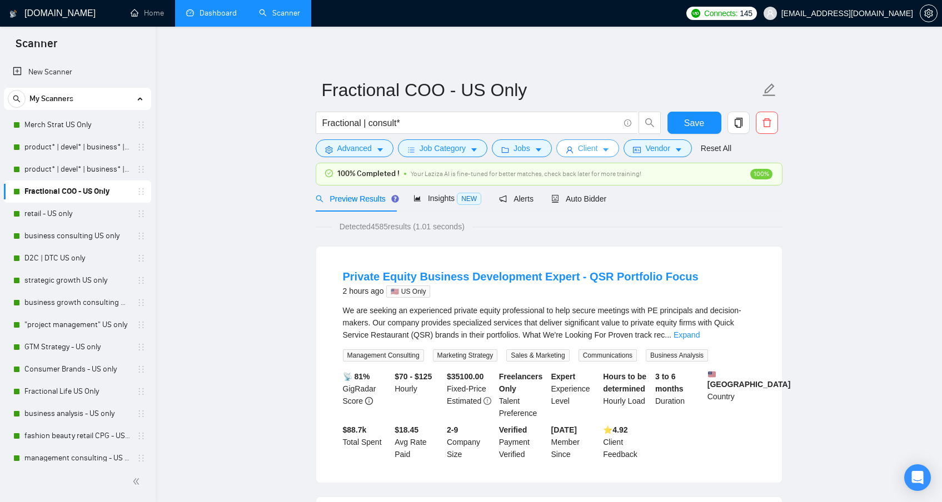
click at [606, 154] on button "Client" at bounding box center [587, 148] width 63 height 18
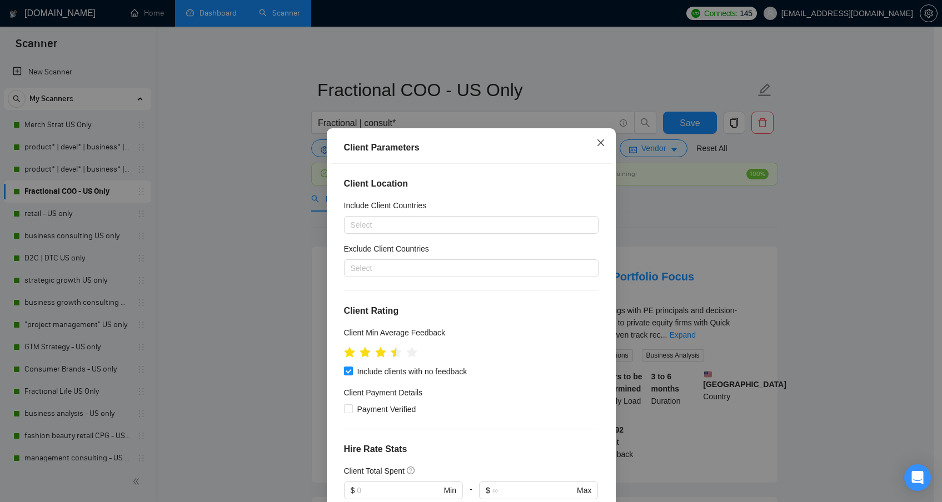
click at [599, 142] on icon "close" at bounding box center [600, 142] width 9 height 9
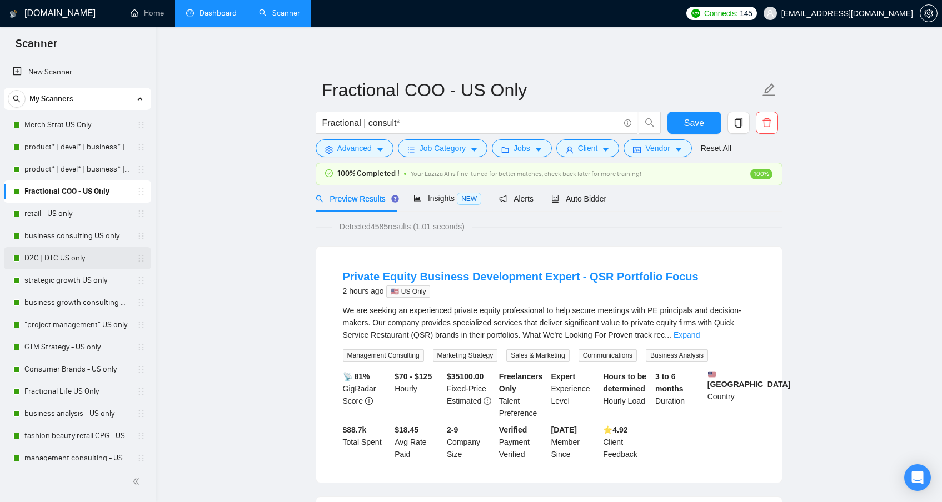
drag, startPoint x: 152, startPoint y: 128, endPoint x: 129, endPoint y: 248, distance: 122.7
click at [691, 127] on div "Reset all filters" at bounding box center [721, 127] width 60 height 19
click at [681, 124] on button "Save" at bounding box center [694, 123] width 54 height 22
